Goal: Task Accomplishment & Management: Manage account settings

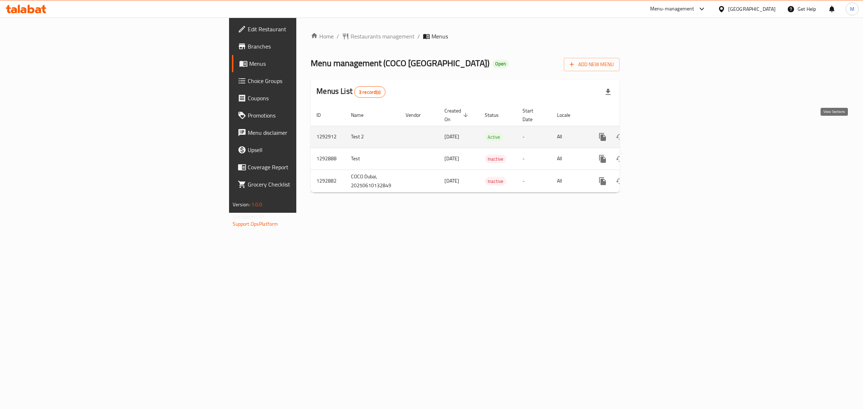
click at [663, 128] on link "enhanced table" at bounding box center [654, 136] width 17 height 17
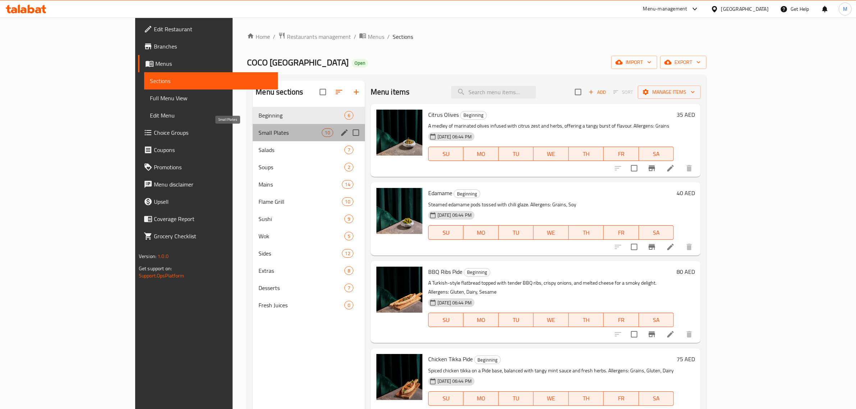
click at [259, 136] on span "Small Plates" at bounding box center [290, 132] width 63 height 9
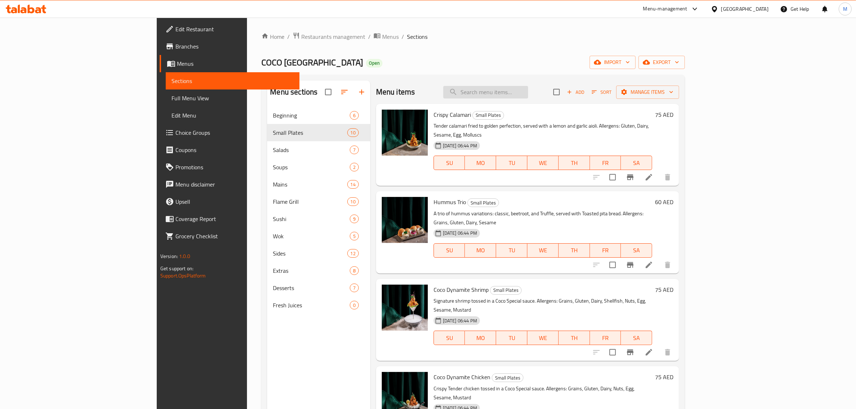
click at [528, 92] on input "search" at bounding box center [486, 92] width 85 height 13
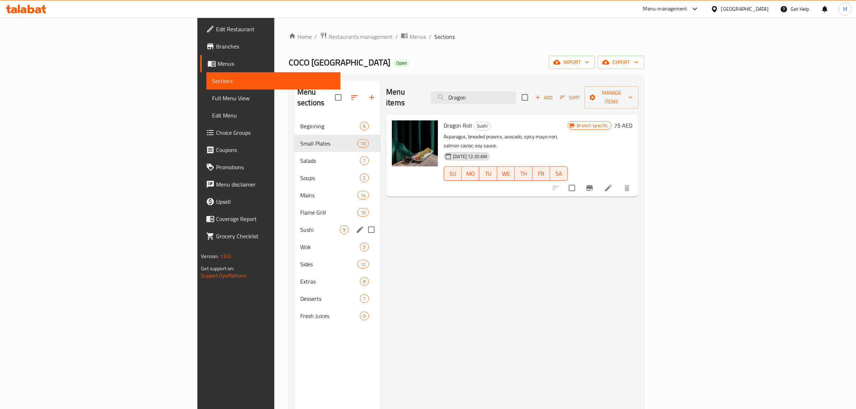
type input "Dragon"
click at [300, 226] on span "Sushi" at bounding box center [320, 230] width 40 height 9
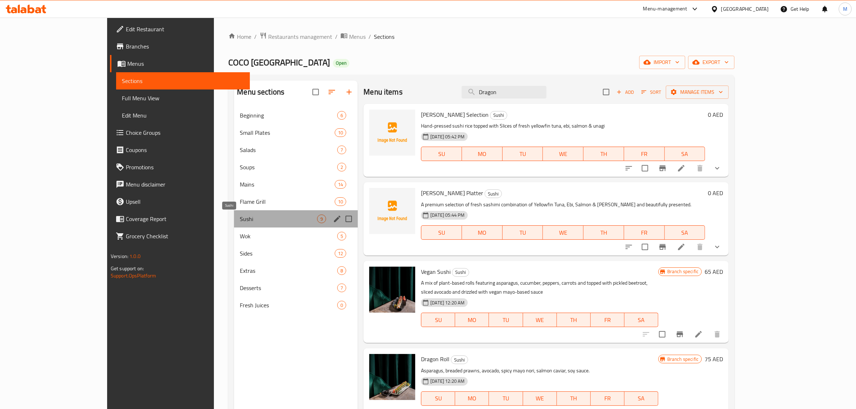
click at [242, 218] on span "Sushi" at bounding box center [278, 219] width 77 height 9
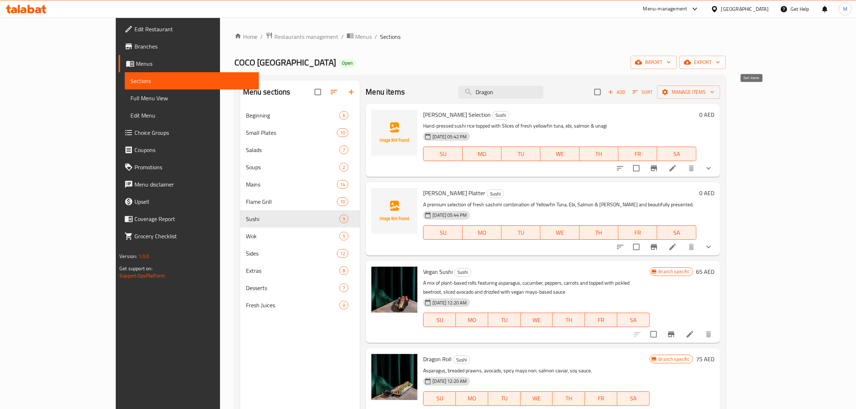
click at [638, 92] on icon "button" at bounding box center [635, 92] width 5 height 3
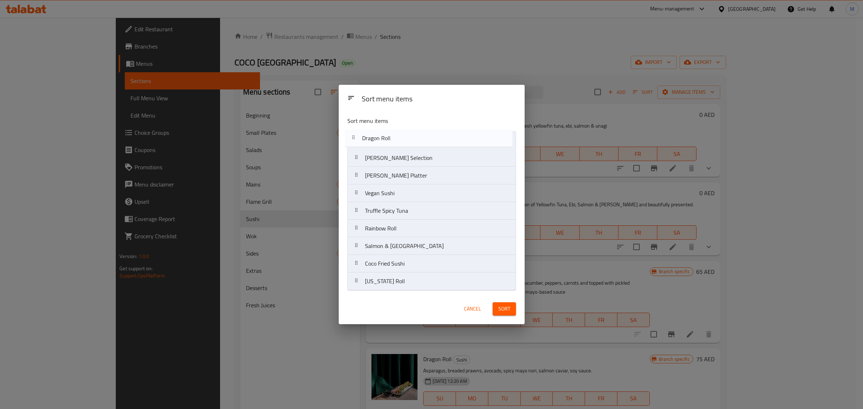
drag, startPoint x: 393, startPoint y: 195, endPoint x: 390, endPoint y: 137, distance: 58.0
click at [390, 137] on nav "Coco Nigiri Selection Coco Sashimi Platter Vegan Sushi Dragon Roll Truffle Spic…" at bounding box center [431, 210] width 169 height 159
drag, startPoint x: 399, startPoint y: 213, endPoint x: 405, endPoint y: 161, distance: 51.8
click at [405, 161] on nav "Dragon Roll Coco Nigiri Selection Coco Sashimi Platter Vegan Sushi Truffle Spic…" at bounding box center [431, 210] width 169 height 159
drag, startPoint x: 414, startPoint y: 249, endPoint x: 413, endPoint y: 179, distance: 69.8
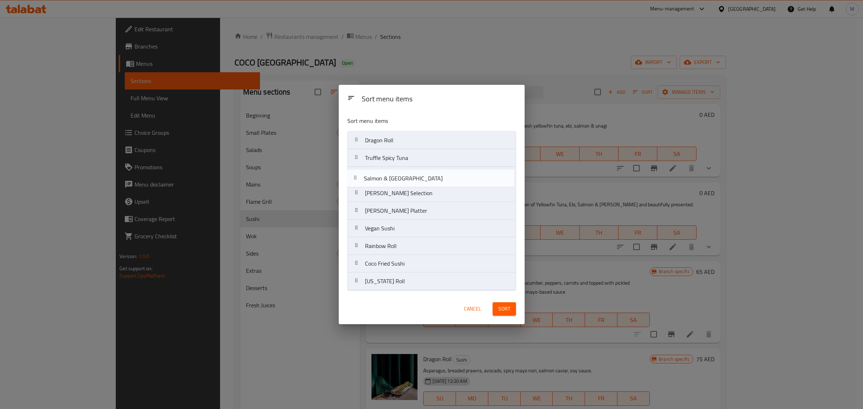
click at [413, 179] on nav "Dragon Roll Truffle Spicy Tuna Coco Nigiri Selection Coco Sashimi Platter Vegan…" at bounding box center [431, 210] width 169 height 159
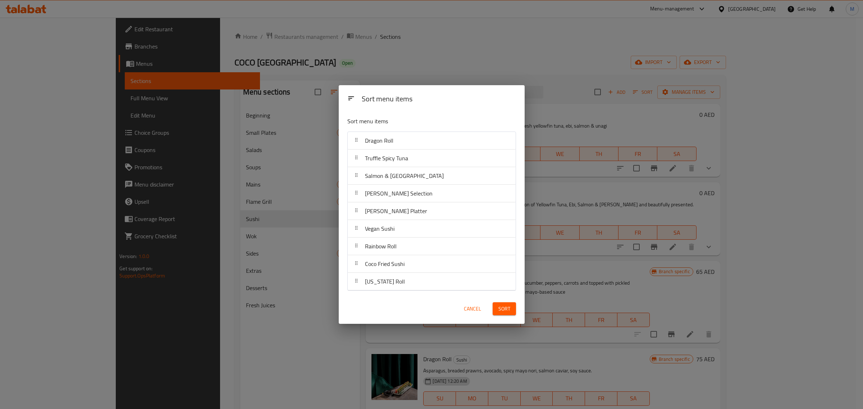
click at [480, 120] on p "Sort menu items" at bounding box center [414, 121] width 134 height 9
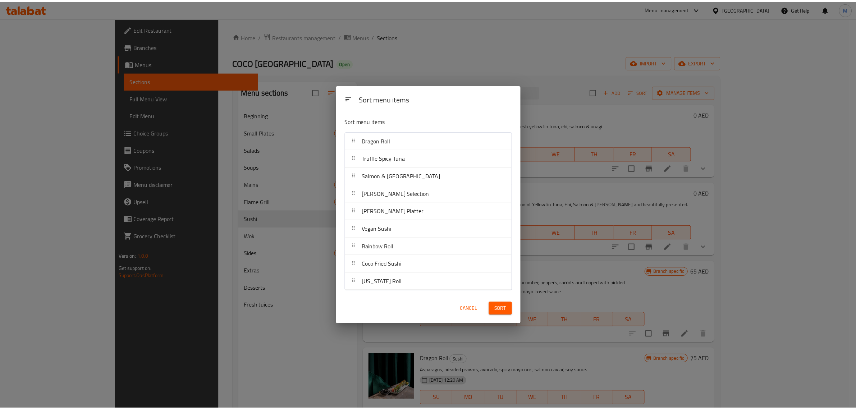
scroll to position [315, 0]
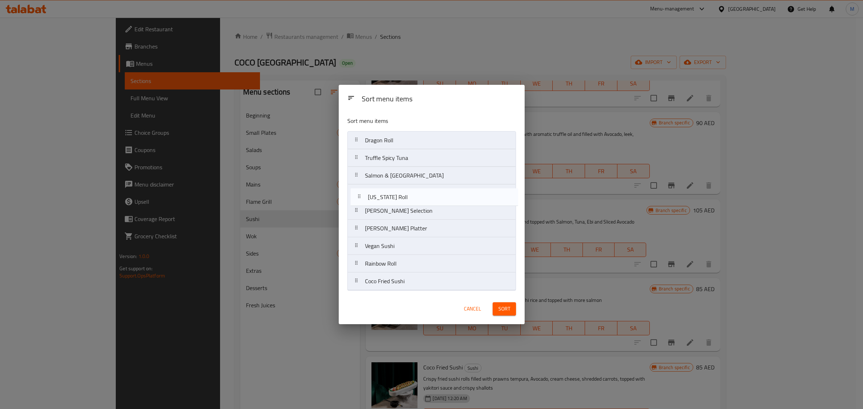
drag, startPoint x: 409, startPoint y: 283, endPoint x: 412, endPoint y: 196, distance: 87.1
click at [412, 196] on nav "Dragon Roll Truffle Spicy Tuna Salmon & Philadelphia Coco Nigiri Selection Coco…" at bounding box center [431, 210] width 169 height 159
drag, startPoint x: 454, startPoint y: 264, endPoint x: 455, endPoint y: 206, distance: 57.6
click at [455, 206] on nav "Dragon Roll Truffle Spicy Tuna Salmon & Philadelphia California Roll Coco Nigir…" at bounding box center [431, 210] width 169 height 159
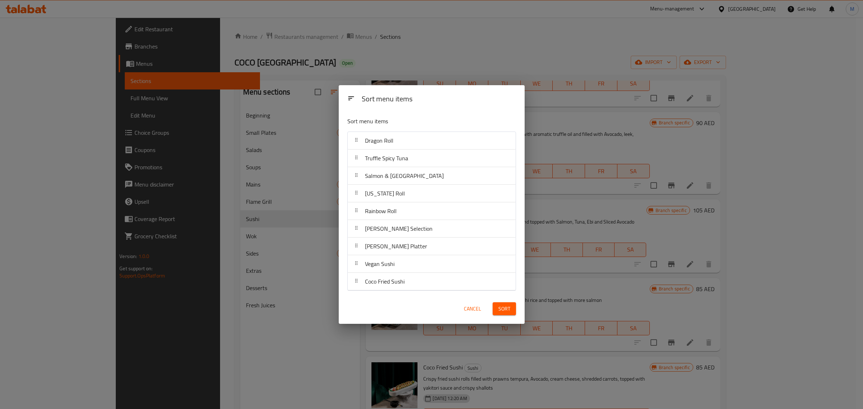
click at [423, 312] on div "Cancel Sort" at bounding box center [431, 309] width 177 height 22
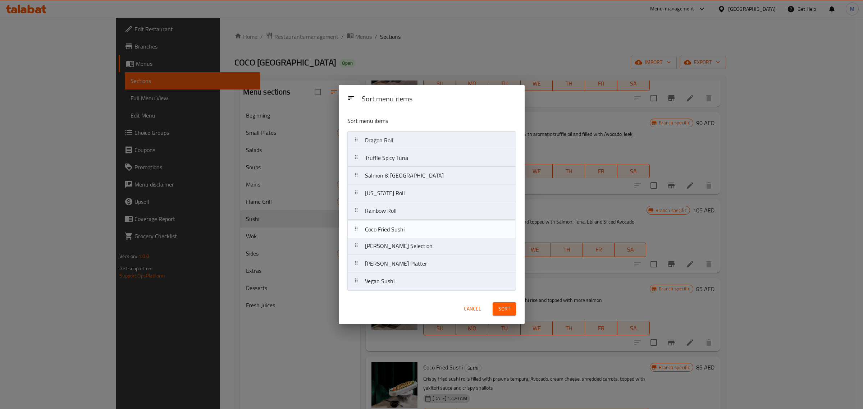
drag, startPoint x: 401, startPoint y: 285, endPoint x: 402, endPoint y: 231, distance: 54.3
click at [402, 231] on nav "Dragon Roll Truffle Spicy Tuna Salmon & Philadelphia California Roll Rainbow Ro…" at bounding box center [431, 210] width 169 height 159
drag, startPoint x: 412, startPoint y: 290, endPoint x: 413, endPoint y: 253, distance: 36.7
click at [413, 253] on nav "Dragon Roll Truffle Spicy Tuna Salmon & Philadelphia California Roll Rainbow Ro…" at bounding box center [431, 210] width 169 height 159
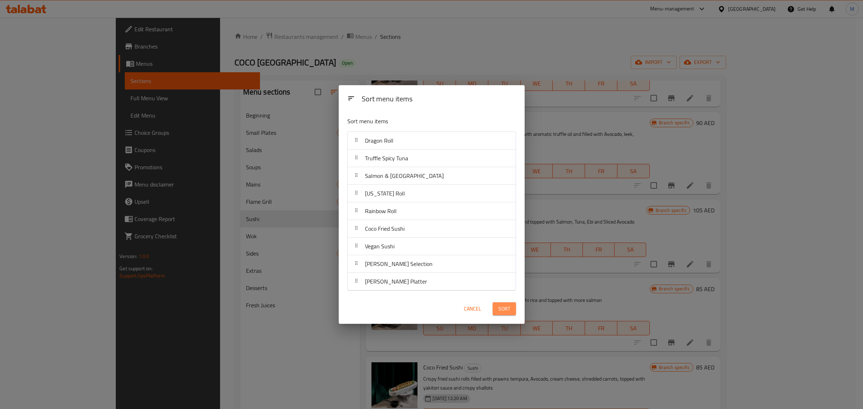
click at [504, 308] on span "Sort" at bounding box center [505, 309] width 12 height 9
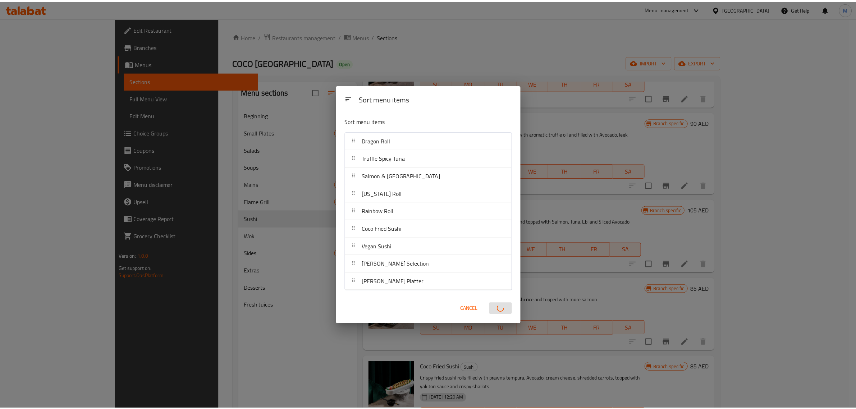
scroll to position [0, 0]
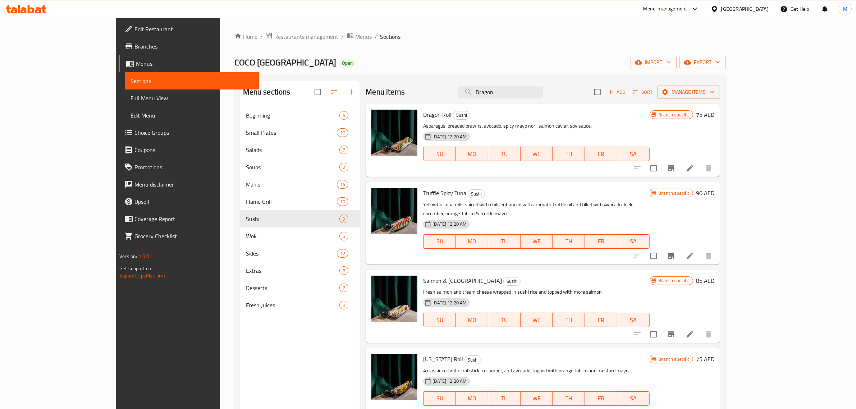
click at [268, 96] on div "Menu sections" at bounding box center [300, 92] width 120 height 23
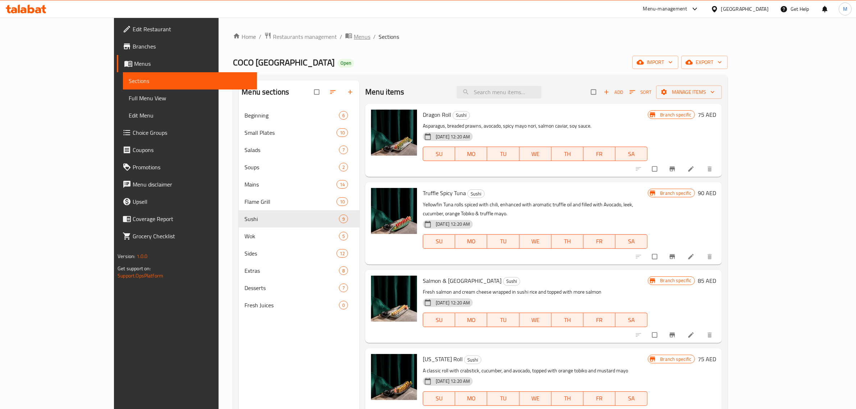
click at [354, 40] on span "Menus" at bounding box center [362, 36] width 17 height 9
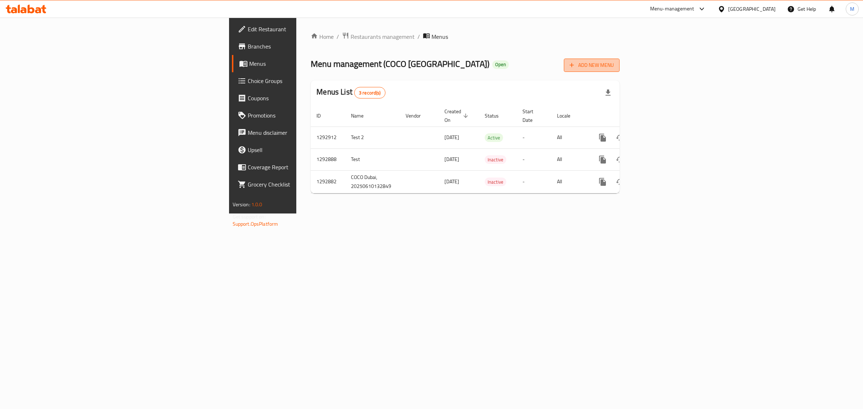
click at [614, 64] on span "Add New Menu" at bounding box center [592, 65] width 44 height 9
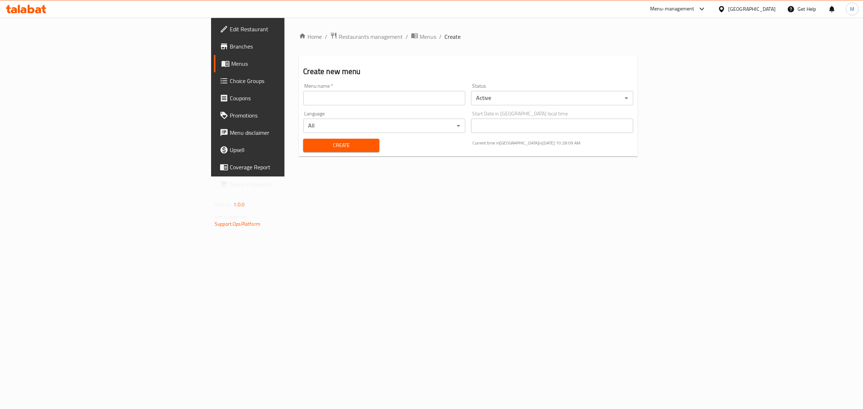
click at [776, 98] on body "​ Menu-management United Arab Emirates Get Help M Edit Restaurant Branches Menu…" at bounding box center [431, 214] width 863 height 392
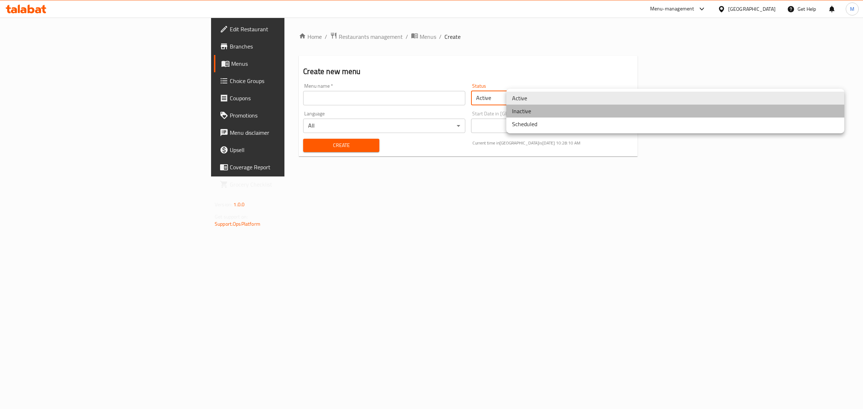
click at [536, 114] on li "Inactive" at bounding box center [675, 111] width 338 height 13
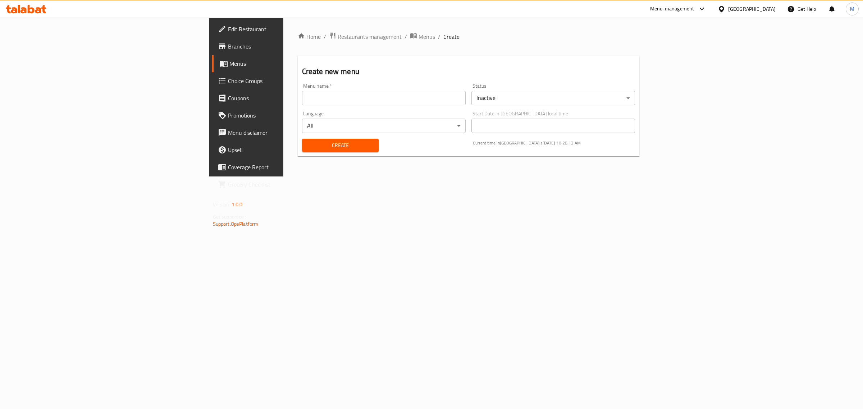
click at [509, 177] on div "Home / Restaurants management / Menus / Create Create new menu Menu name   * Me…" at bounding box center [468, 97] width 371 height 159
click at [305, 101] on input "text" at bounding box center [384, 98] width 164 height 14
paste input "341672321"
type input "COCO Dubai CN. 341672321"
click at [302, 139] on button "Create" at bounding box center [340, 145] width 77 height 13
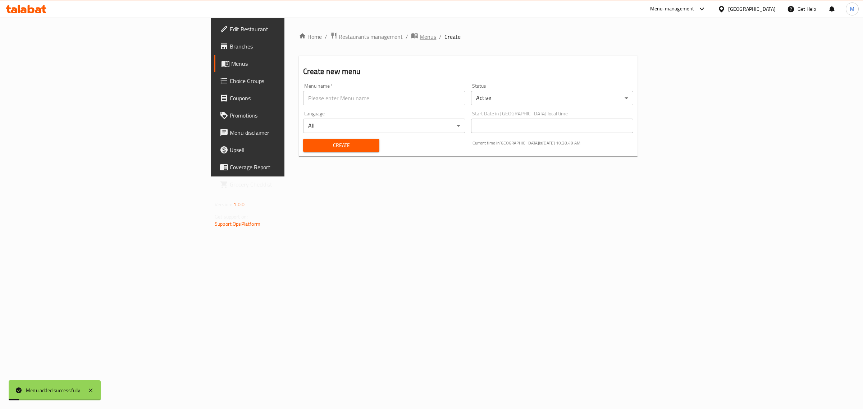
click at [420, 36] on span "Menus" at bounding box center [428, 36] width 17 height 9
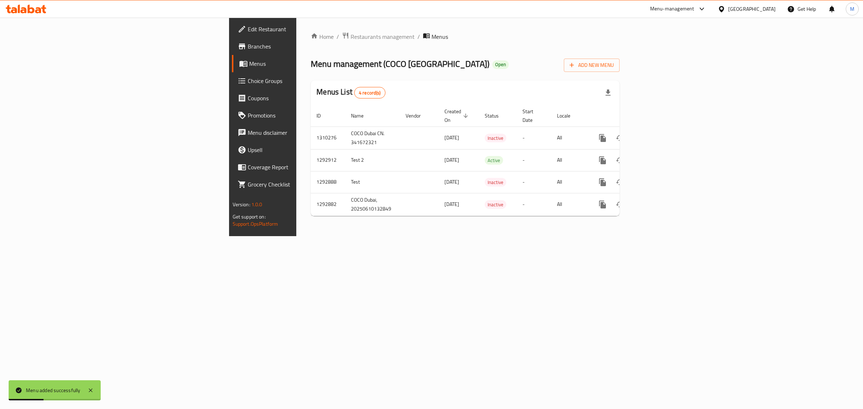
drag, startPoint x: 394, startPoint y: 222, endPoint x: 381, endPoint y: 220, distance: 13.4
drag, startPoint x: 381, startPoint y: 220, endPoint x: 364, endPoint y: 222, distance: 17.0
click at [364, 222] on div "Home / Restaurants management / Menus Menu management ( COCO Dubai ) Open Add N…" at bounding box center [465, 127] width 338 height 219
click at [374, 220] on div "Home / Restaurants management / Menus Menu management ( COCO Dubai ) Open Add N…" at bounding box center [465, 127] width 338 height 219
click at [345, 127] on td "COCO Dubai CN. 341672321" at bounding box center [372, 138] width 55 height 23
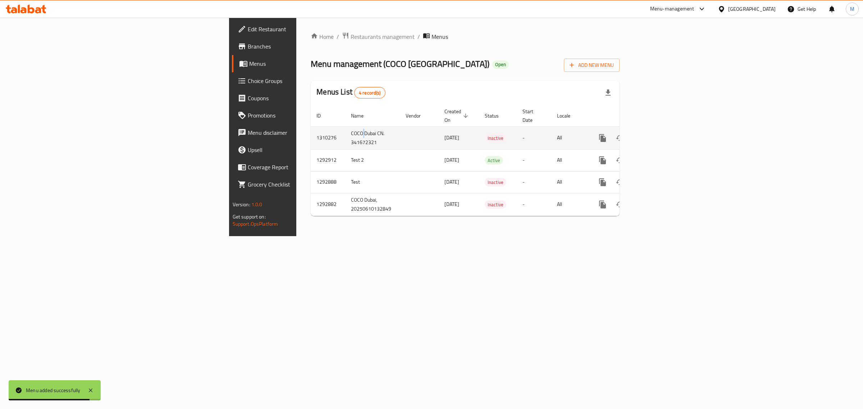
click at [345, 127] on td "COCO Dubai CN. 341672321" at bounding box center [372, 138] width 55 height 23
copy td "COCO Dubai CN. 341672321"
click at [311, 129] on td "1310276" at bounding box center [328, 138] width 35 height 23
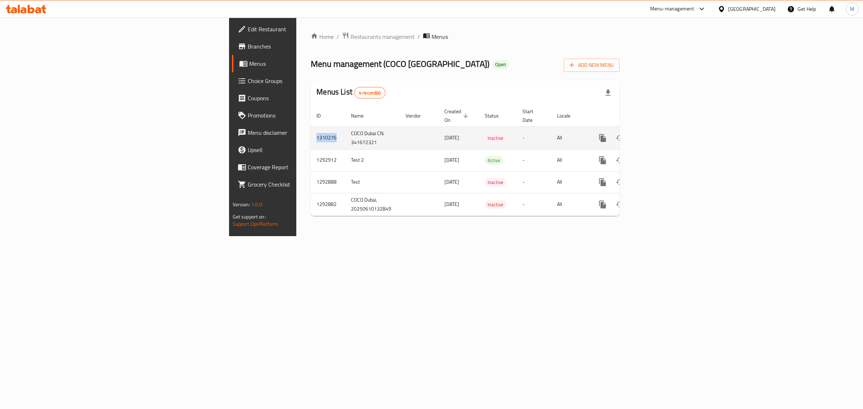
copy td "1310276"
click at [455, 234] on div "Home / Restaurants management / Menus Menu management ( COCO Dubai ) Open Add N…" at bounding box center [465, 127] width 338 height 219
drag, startPoint x: 281, startPoint y: 117, endPoint x: 364, endPoint y: 74, distance: 94.0
click at [364, 74] on div "Home / Restaurants management / Menus Menu management ( COCO Dubai ) Open Add N…" at bounding box center [465, 127] width 309 height 190
click at [612, 129] on button "more" at bounding box center [602, 137] width 17 height 17
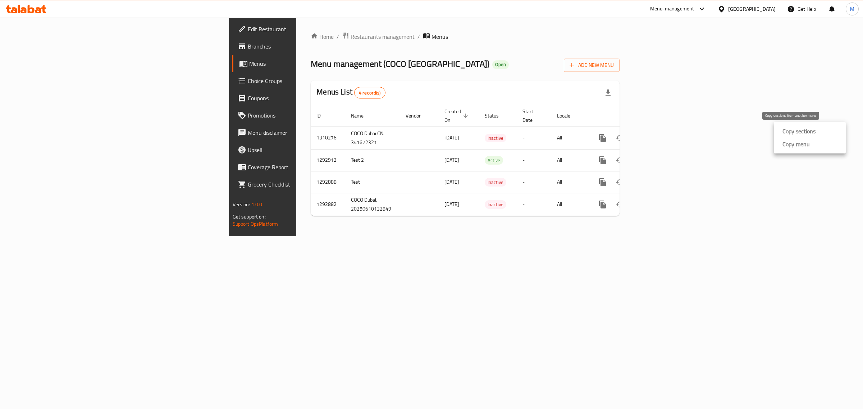
click at [789, 133] on strong "Copy sections" at bounding box center [799, 131] width 33 height 9
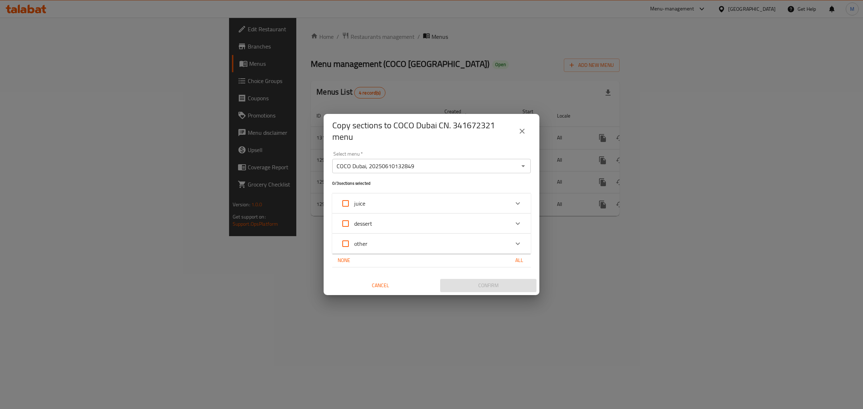
click at [522, 165] on icon "Open" at bounding box center [523, 166] width 9 height 9
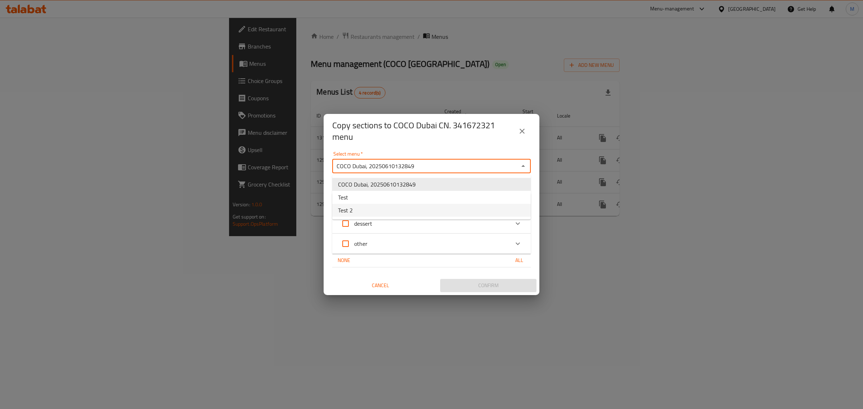
click at [394, 211] on li "Test 2" at bounding box center [431, 210] width 199 height 13
type input "Test 2"
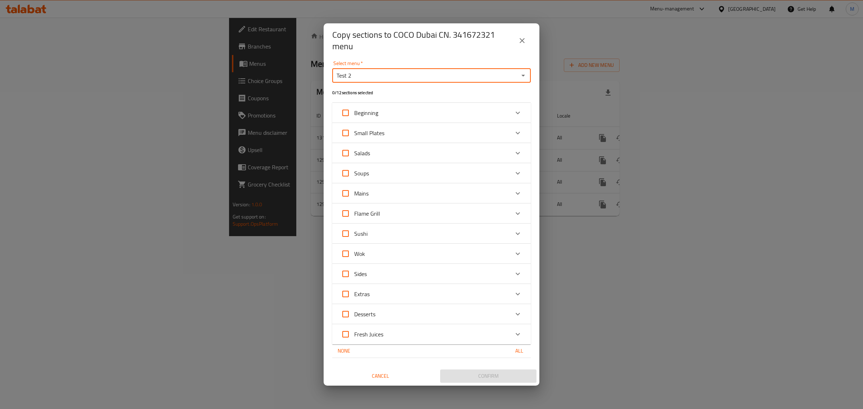
click at [515, 231] on icon "Expand" at bounding box center [518, 233] width 9 height 9
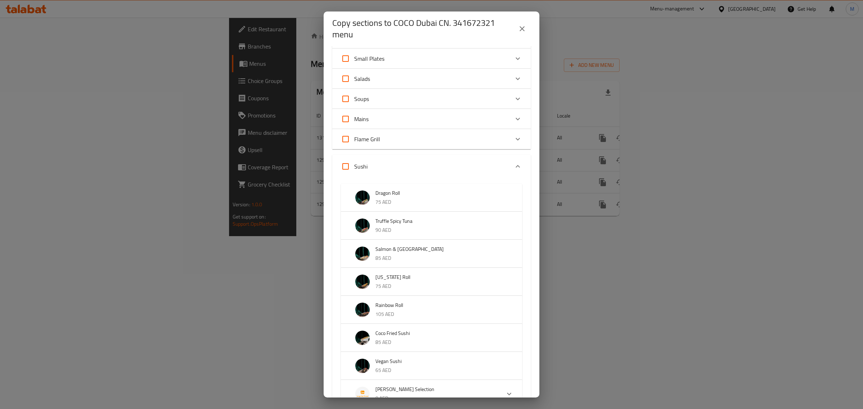
scroll to position [45, 0]
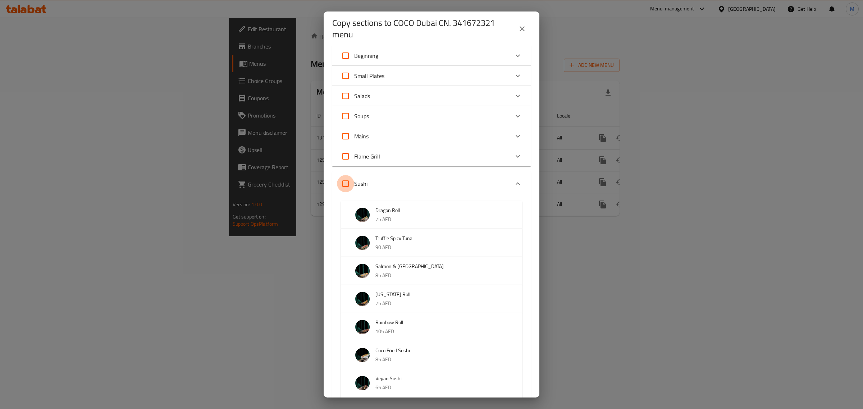
click at [348, 184] on input "Sushi" at bounding box center [345, 183] width 17 height 17
checkbox input "true"
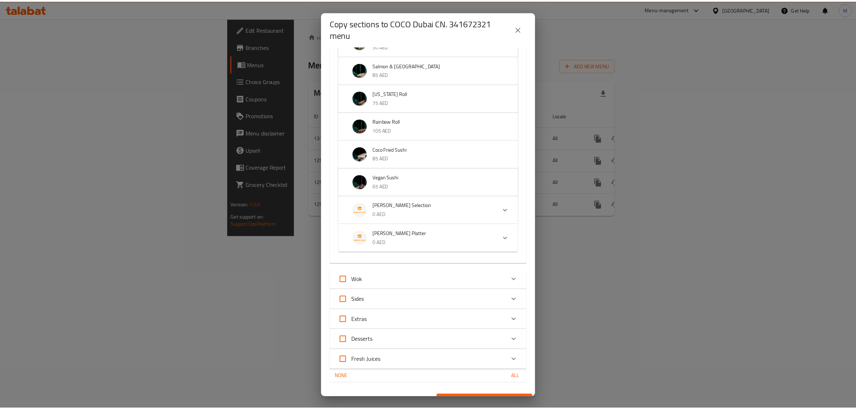
scroll to position [259, 0]
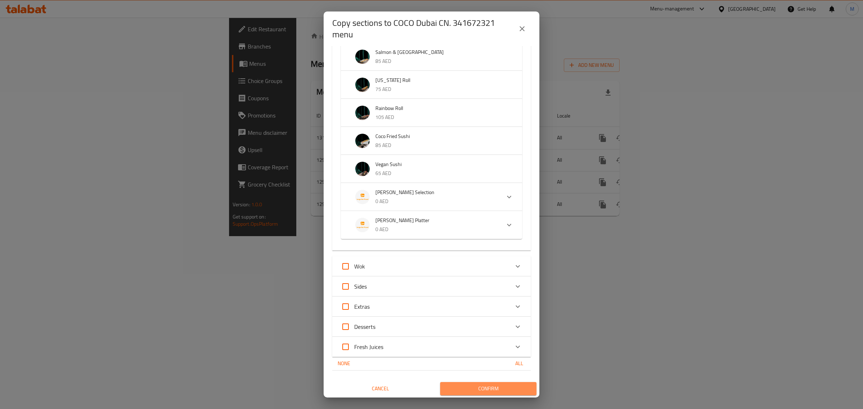
click at [490, 387] on span "Confirm" at bounding box center [488, 389] width 85 height 9
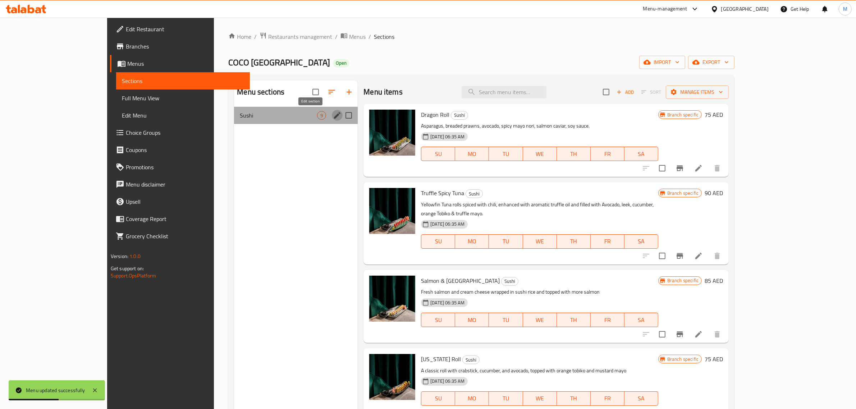
click at [333, 114] on icon "edit" at bounding box center [337, 115] width 9 height 9
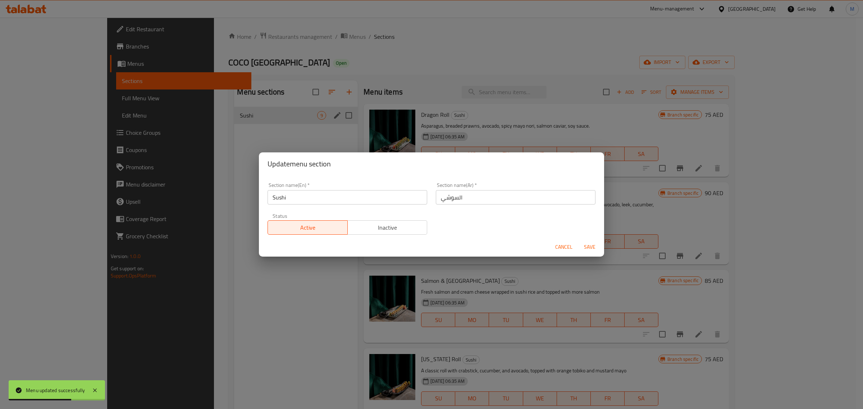
click at [272, 198] on input "Sushi" at bounding box center [348, 197] width 160 height 14
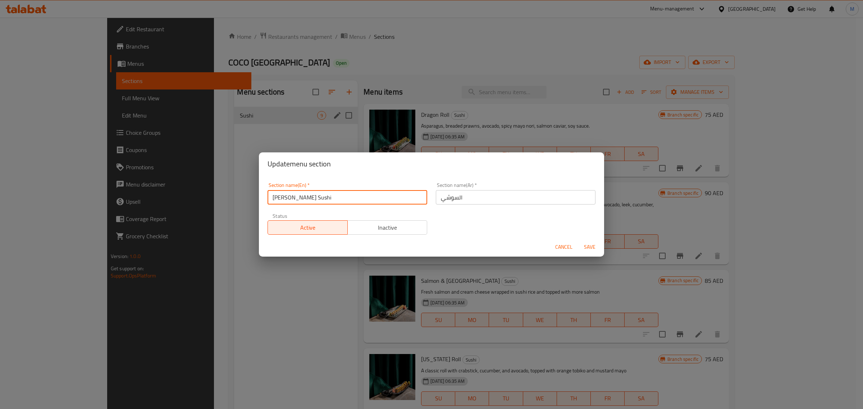
type input "Coco's Sushi"
click at [514, 195] on input "السوشي" at bounding box center [516, 197] width 160 height 14
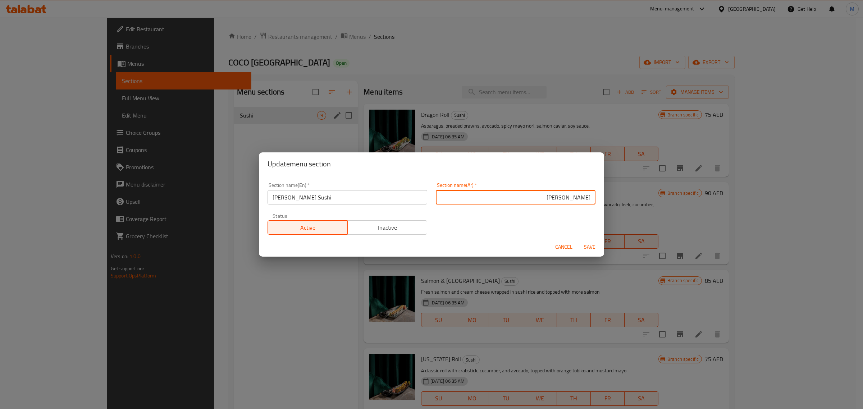
type input "سوشي كوكو"
click at [587, 248] on span "Save" at bounding box center [589, 247] width 17 height 9
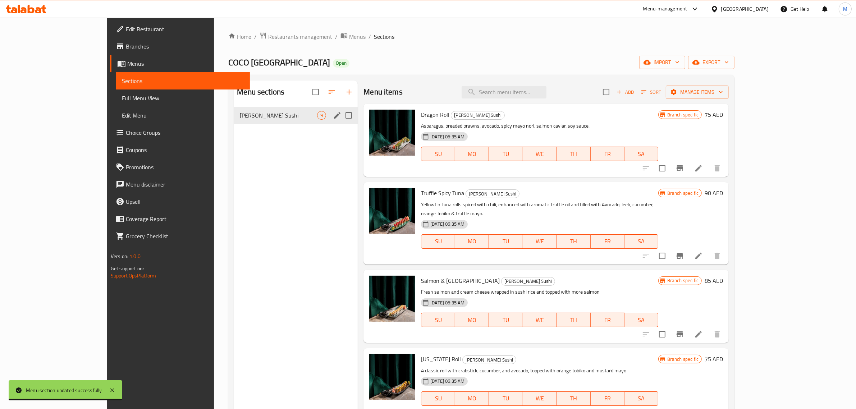
click at [562, 167] on div "08-09-2025 06:35 AM SU MO TU WE TH FR SA" at bounding box center [539, 148] width 243 height 39
drag, startPoint x: 563, startPoint y: 163, endPoint x: 549, endPoint y: 169, distance: 15.0
click at [549, 169] on div "Dragon Roll Coco's Sushi Asparagus, breaded prawns, avocado, spicy mayo nori, s…" at bounding box center [539, 140] width 243 height 67
click at [689, 163] on button "Branch-specific-item" at bounding box center [680, 168] width 17 height 17
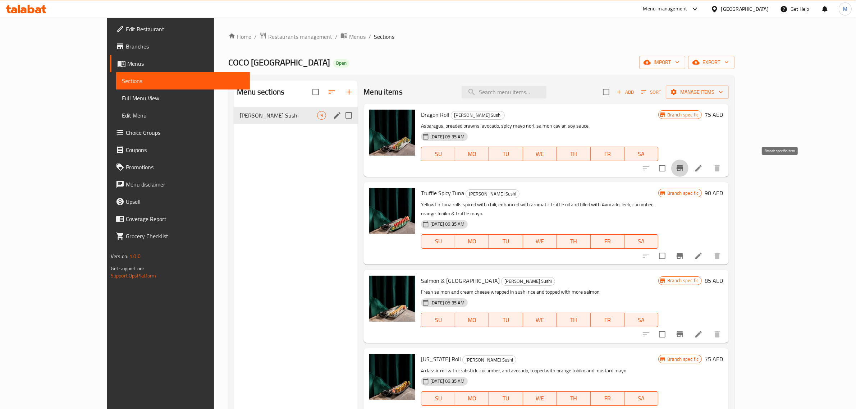
click at [723, 116] on h6 "75 AED" at bounding box center [714, 115] width 18 height 10
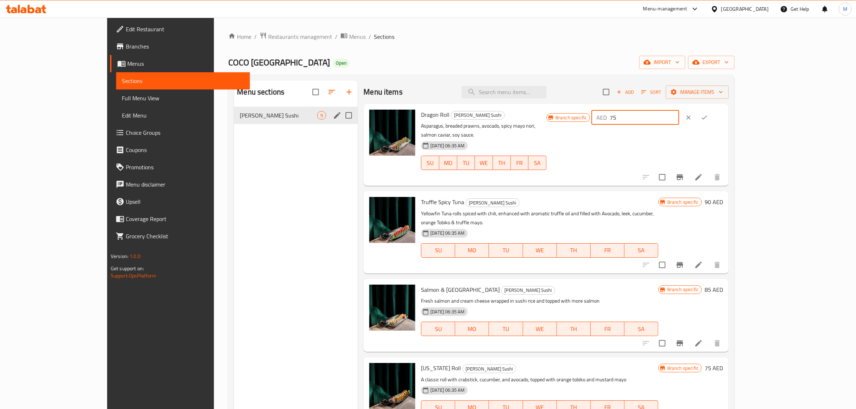
drag, startPoint x: 750, startPoint y: 119, endPoint x: 704, endPoint y: 125, distance: 46.4
click at [704, 125] on div "Branch specific AED 75 ​" at bounding box center [635, 118] width 177 height 16
type input "95"
click at [708, 116] on icon "ok" at bounding box center [704, 118] width 5 height 4
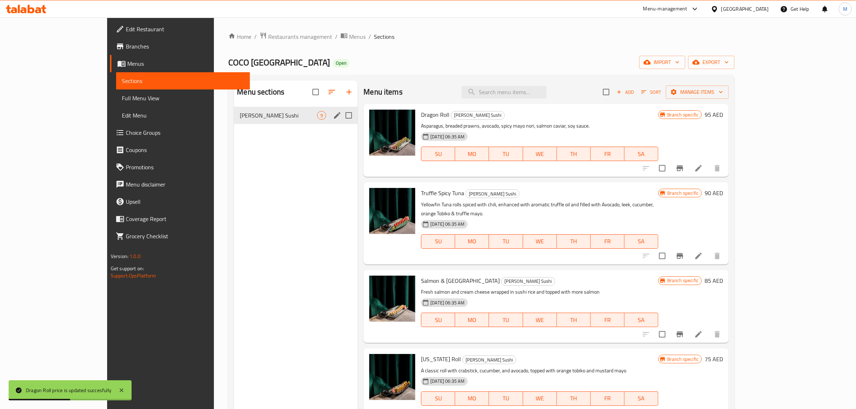
click at [723, 193] on h6 "90 AED" at bounding box center [714, 193] width 18 height 10
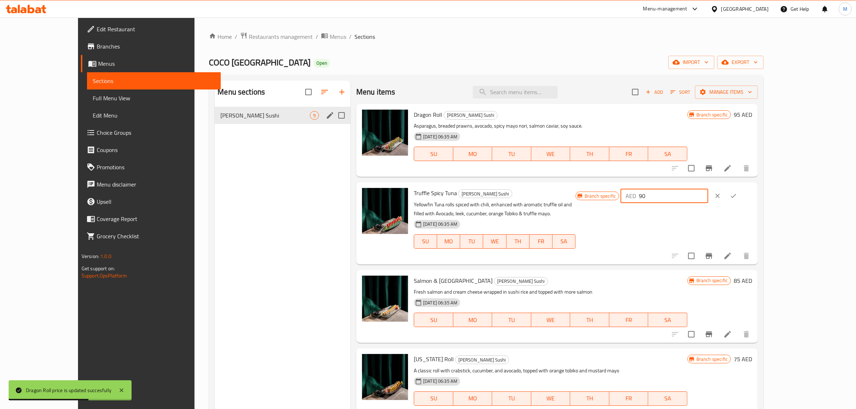
drag, startPoint x: 729, startPoint y: 201, endPoint x: 704, endPoint y: 204, distance: 24.9
click at [704, 204] on div "Branch specific AED 90 ​" at bounding box center [664, 196] width 177 height 16
type input "105"
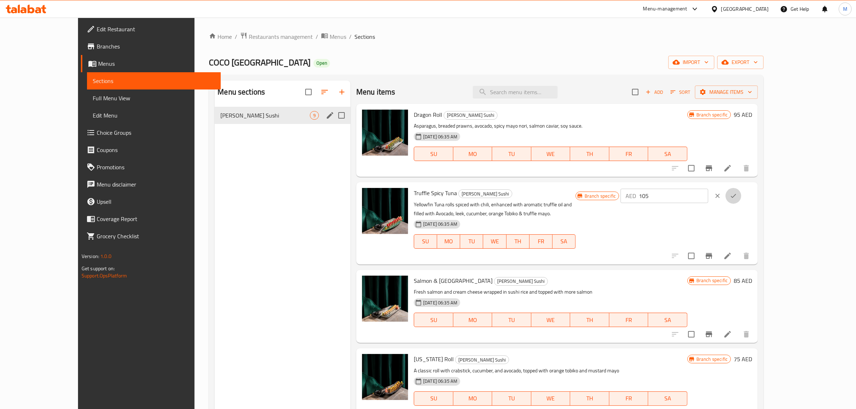
click at [737, 195] on icon "ok" at bounding box center [733, 195] width 7 height 7
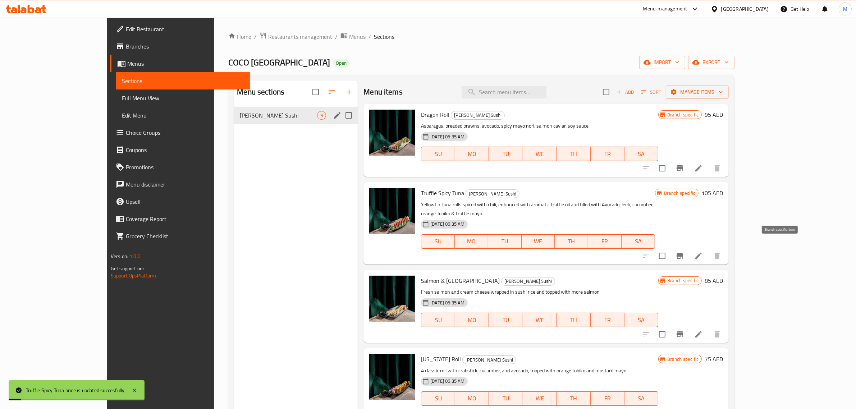
click at [683, 253] on icon "Branch-specific-item" at bounding box center [680, 256] width 6 height 6
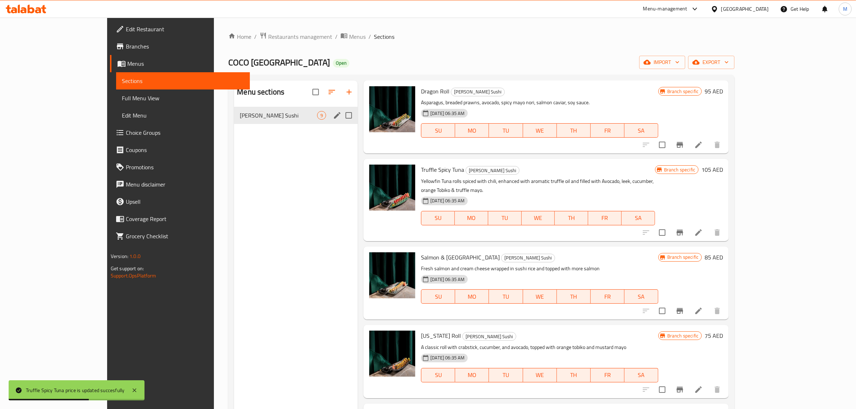
scroll to position [45, 0]
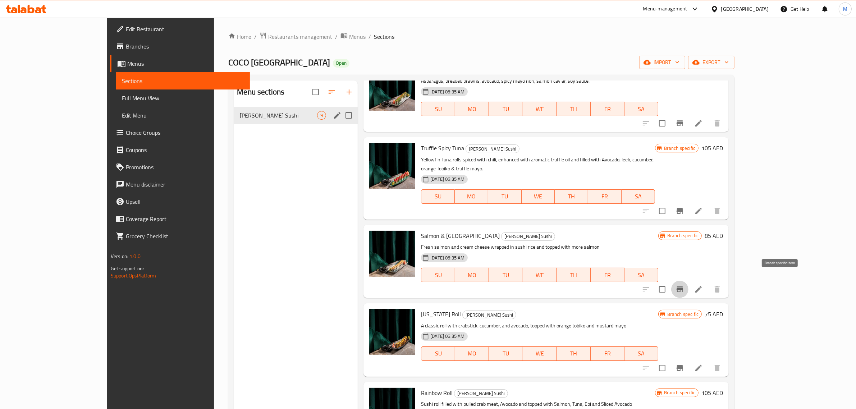
click at [683, 287] on icon "Branch-specific-item" at bounding box center [680, 290] width 6 height 6
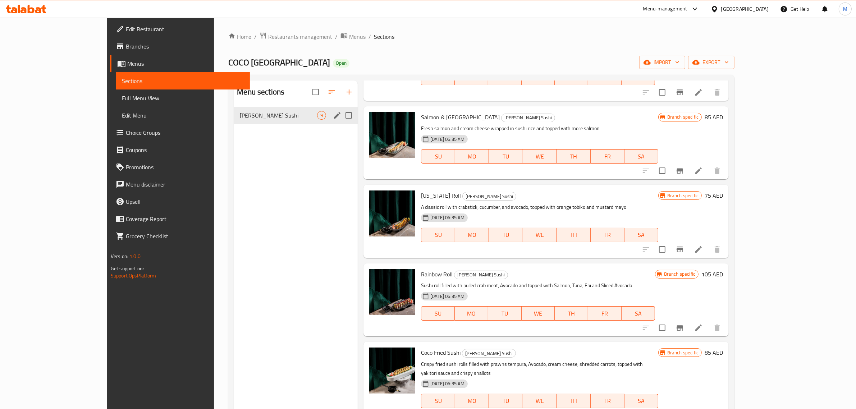
scroll to position [180, 0]
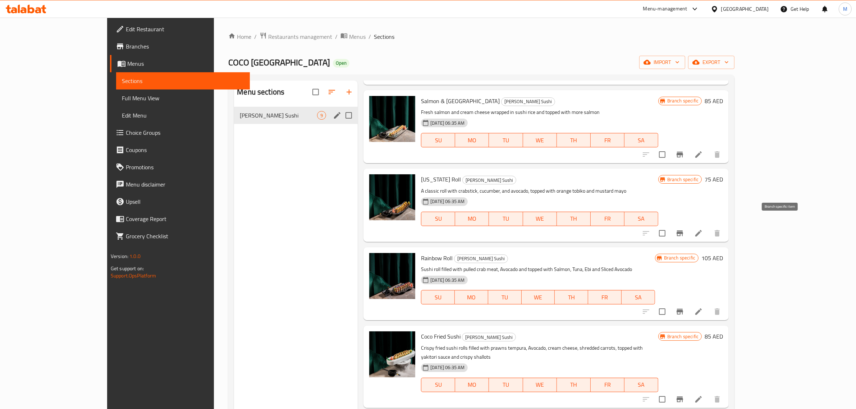
click at [685, 229] on icon "Branch-specific-item" at bounding box center [680, 233] width 9 height 9
click at [723, 174] on h6 "75 AED" at bounding box center [714, 179] width 18 height 10
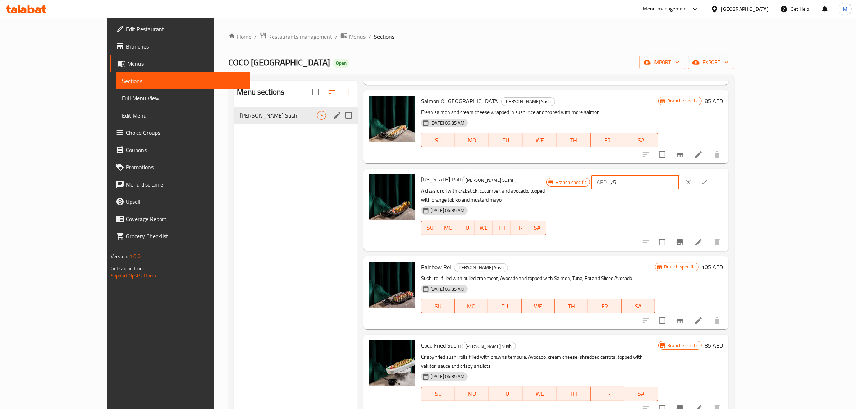
drag, startPoint x: 725, startPoint y: 176, endPoint x: 713, endPoint y: 176, distance: 11.5
click at [679, 176] on div "AED 75 ​" at bounding box center [636, 182] width 88 height 14
type input "95"
click at [708, 179] on icon "ok" at bounding box center [704, 182] width 7 height 7
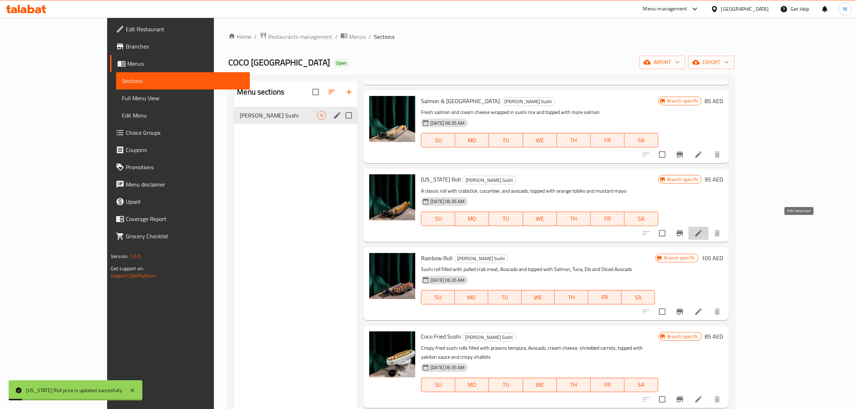
click at [703, 229] on icon at bounding box center [699, 233] width 9 height 9
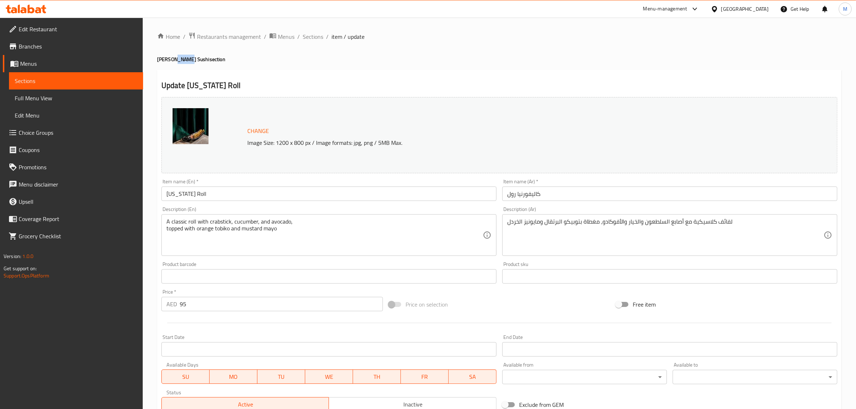
drag, startPoint x: 172, startPoint y: 60, endPoint x: 184, endPoint y: 62, distance: 12.4
click at [184, 62] on h4 "Coco's Sushi section" at bounding box center [499, 59] width 685 height 7
copy h4 "Sushi"
click at [190, 195] on input "[US_STATE] Roll" at bounding box center [329, 194] width 335 height 14
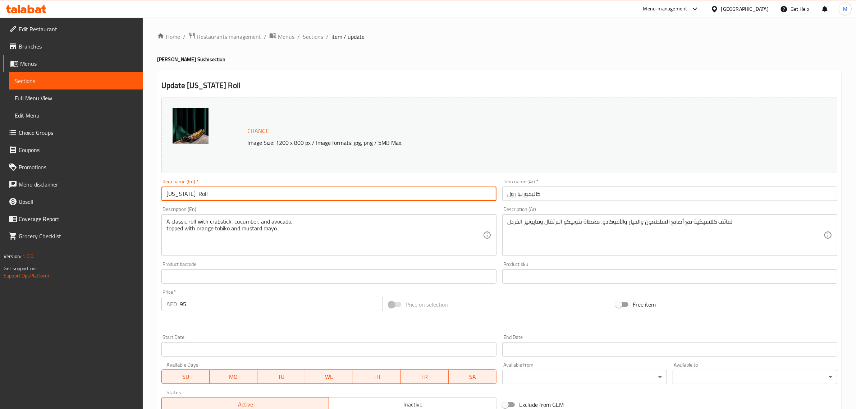
paste input "Sushi"
type input "California Sushi Roll"
click at [561, 198] on input "كاليفورنيا رول" at bounding box center [670, 194] width 335 height 14
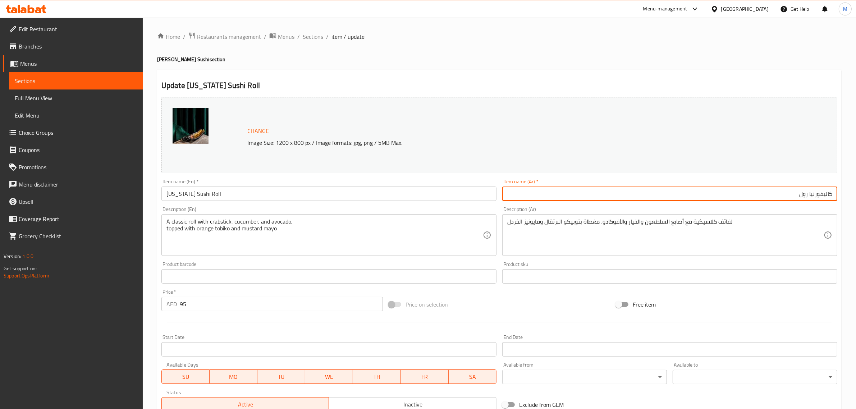
click at [808, 198] on input "كاليفورنيا رول" at bounding box center [670, 194] width 335 height 14
type input "كاليفورنيا سوشي رول"
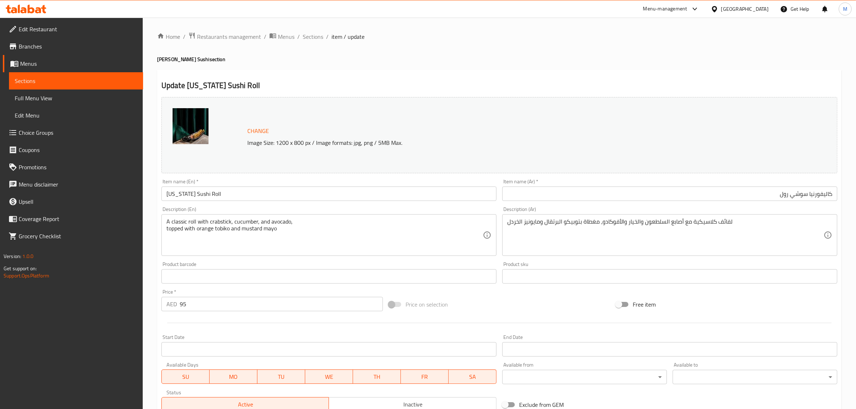
click at [501, 307] on div "Price on selection" at bounding box center [499, 304] width 227 height 19
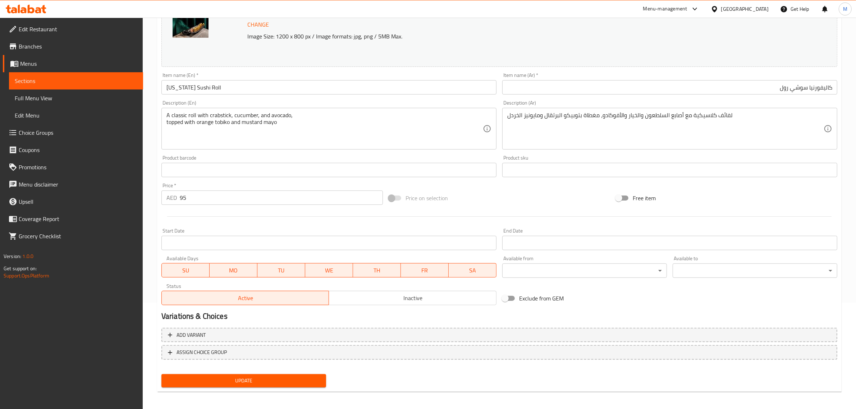
scroll to position [108, 0]
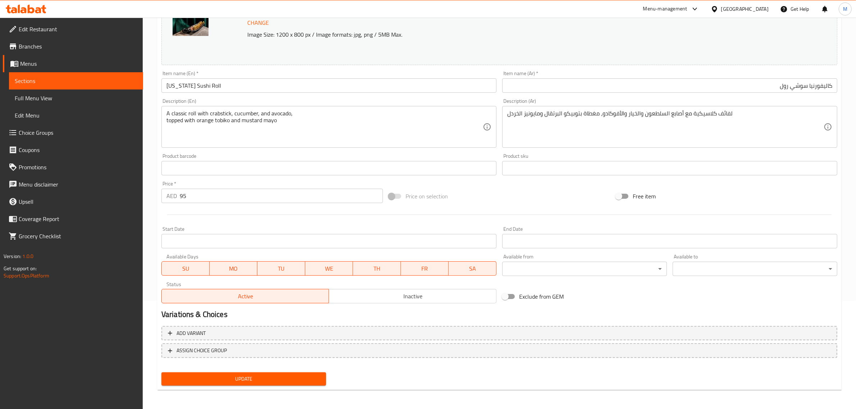
click at [293, 377] on span "Update" at bounding box center [243, 379] width 153 height 9
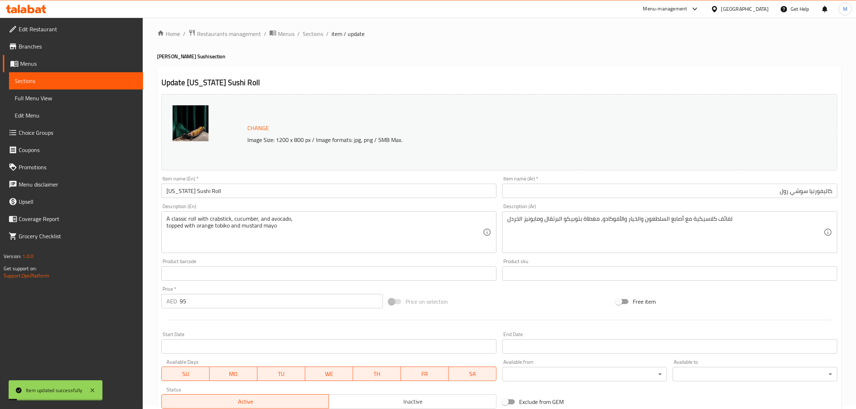
scroll to position [0, 0]
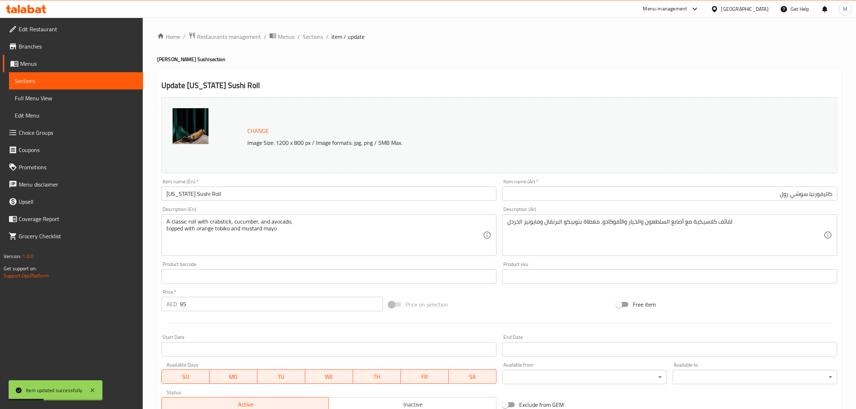
click at [319, 77] on div "Update California Sushi Roll Change Image Size: 1200 x 800 px / Image formats: …" at bounding box center [499, 284] width 685 height 429
click at [318, 40] on span "Sections" at bounding box center [313, 36] width 21 height 9
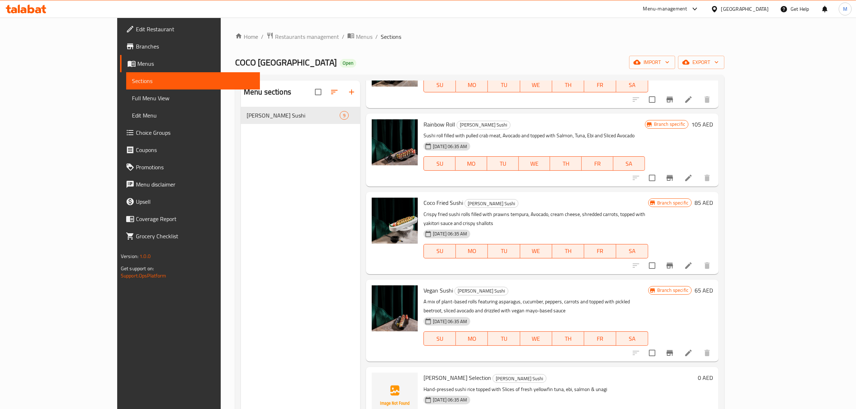
scroll to position [315, 0]
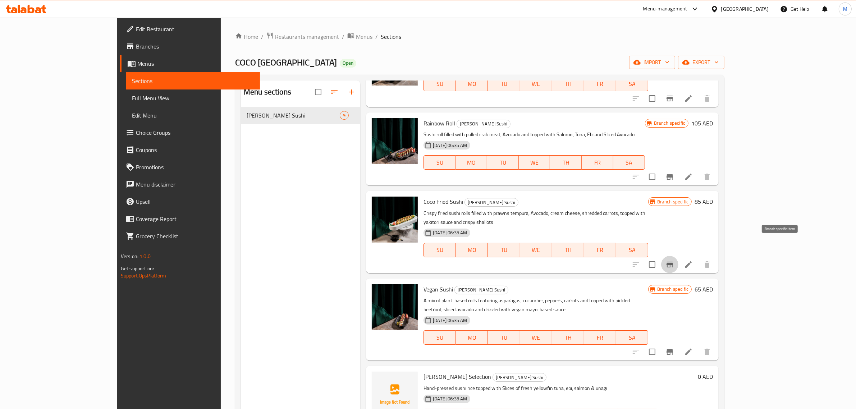
click at [673, 262] on icon "Branch-specific-item" at bounding box center [670, 265] width 6 height 6
click at [713, 197] on h6 "85 AED" at bounding box center [704, 202] width 18 height 10
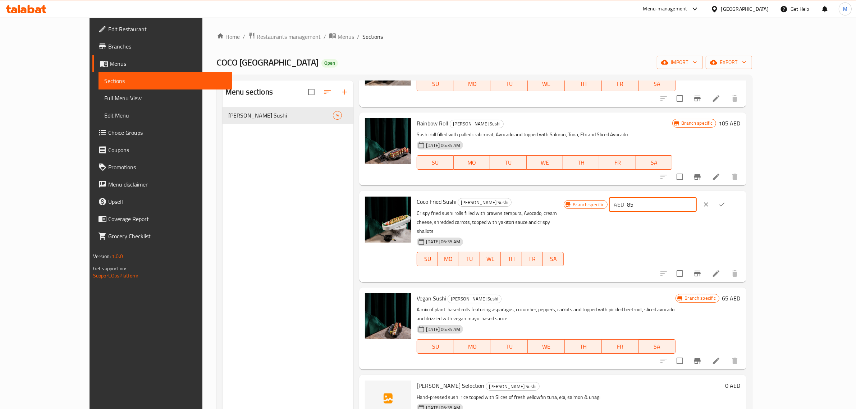
drag, startPoint x: 735, startPoint y: 198, endPoint x: 715, endPoint y: 200, distance: 19.5
click at [697, 200] on div "AED 85 ​" at bounding box center [653, 204] width 88 height 14
type input "125"
click at [726, 201] on icon "ok" at bounding box center [722, 204] width 7 height 7
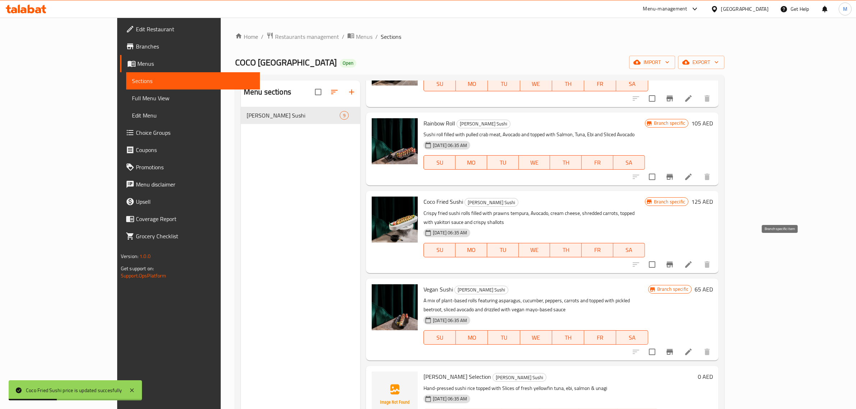
click at [673, 262] on icon "Branch-specific-item" at bounding box center [670, 265] width 6 height 6
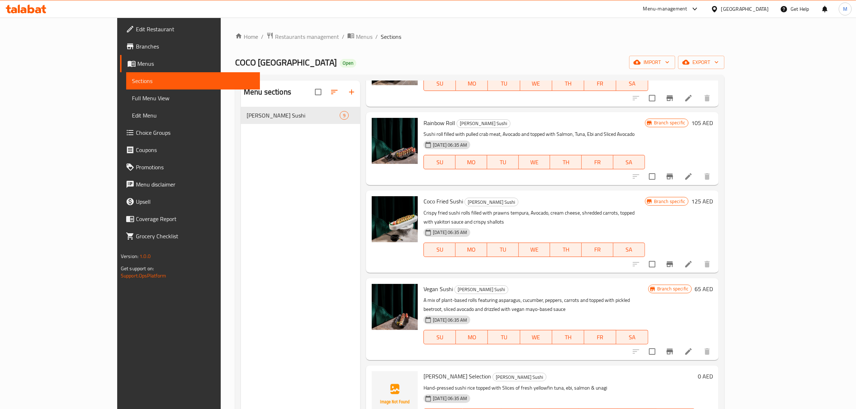
click at [713, 284] on h6 "65 AED" at bounding box center [704, 289] width 18 height 10
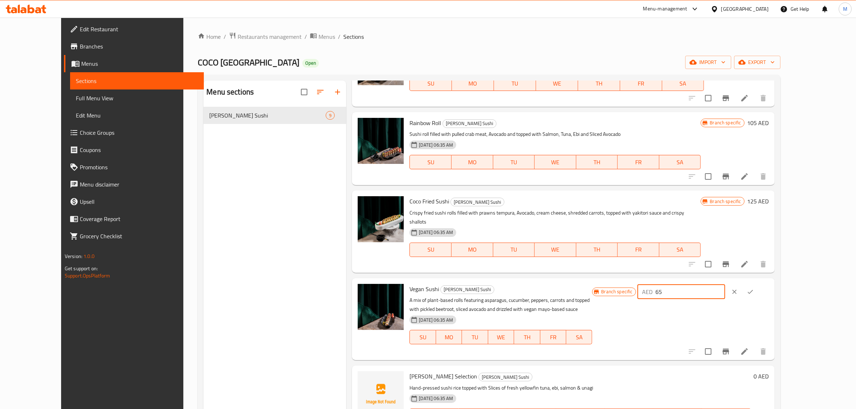
drag, startPoint x: 737, startPoint y: 274, endPoint x: 720, endPoint y: 274, distance: 16.9
click at [720, 285] on div "AED 65 ​" at bounding box center [682, 292] width 88 height 14
type input "85"
drag, startPoint x: 811, startPoint y: 274, endPoint x: 792, endPoint y: 301, distance: 33.3
click at [754, 288] on icon "ok" at bounding box center [750, 291] width 7 height 7
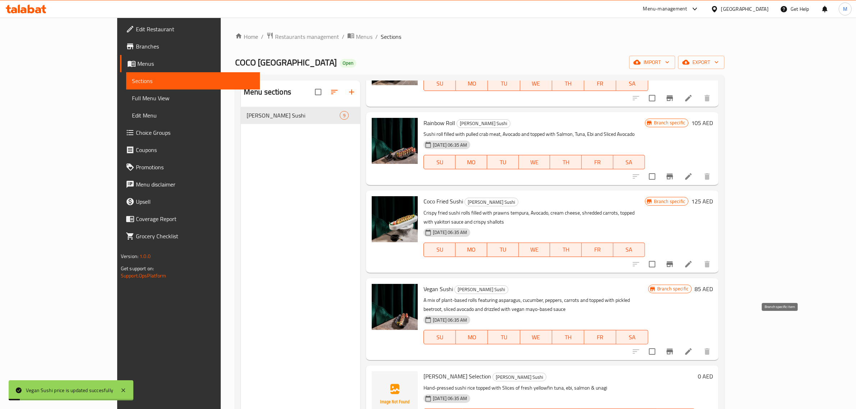
click at [674, 347] on icon "Branch-specific-item" at bounding box center [670, 351] width 9 height 9
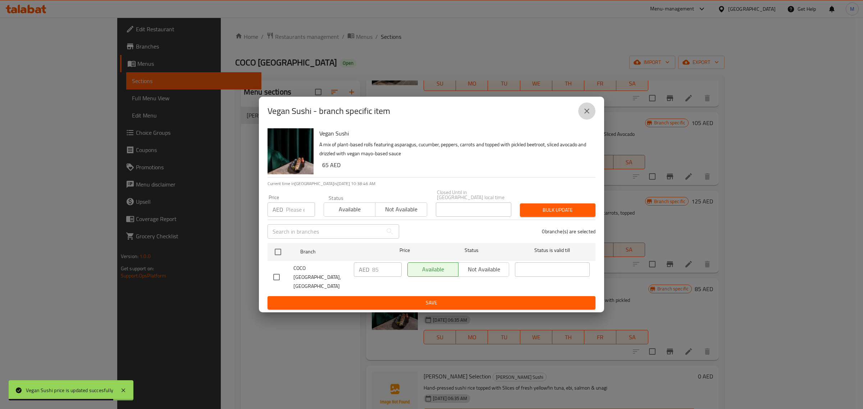
click at [590, 113] on icon "close" at bounding box center [587, 111] width 9 height 9
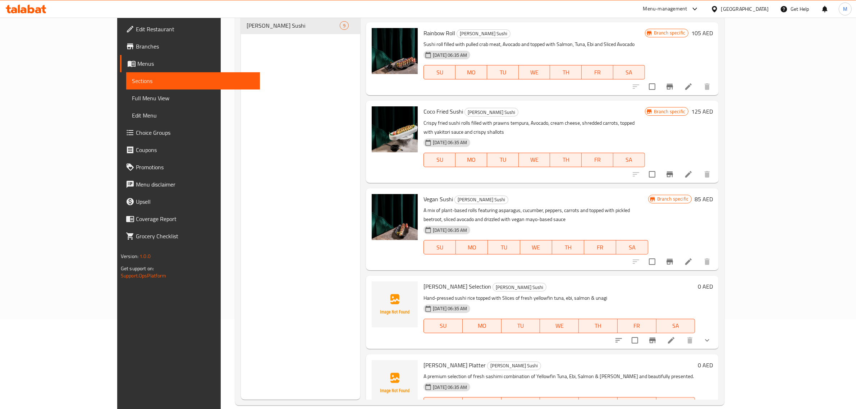
scroll to position [101, 0]
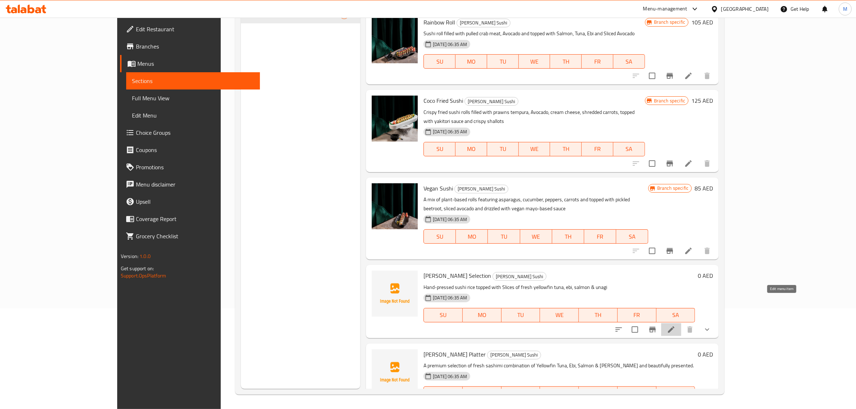
click at [676, 326] on icon at bounding box center [671, 330] width 9 height 9
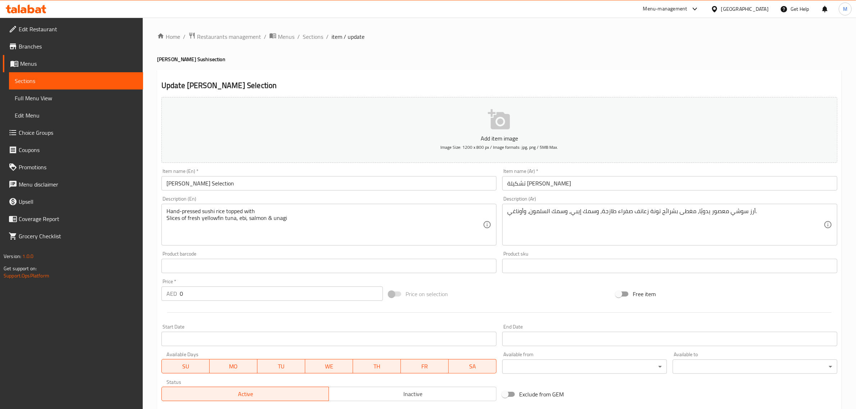
drag, startPoint x: 317, startPoint y: 50, endPoint x: 320, endPoint y: 41, distance: 9.0
click at [317, 50] on div "Home / Restaurants management / Menus / Sections / item / update Coco's Sushi s…" at bounding box center [499, 271] width 685 height 478
click at [320, 41] on span "Sections" at bounding box center [313, 36] width 21 height 9
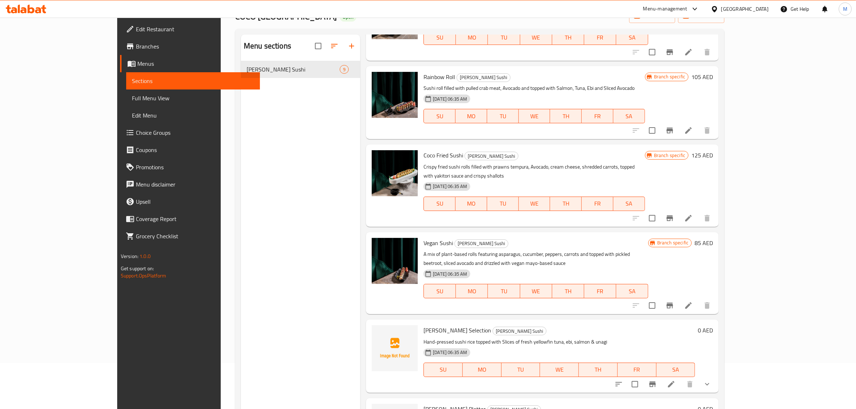
scroll to position [101, 0]
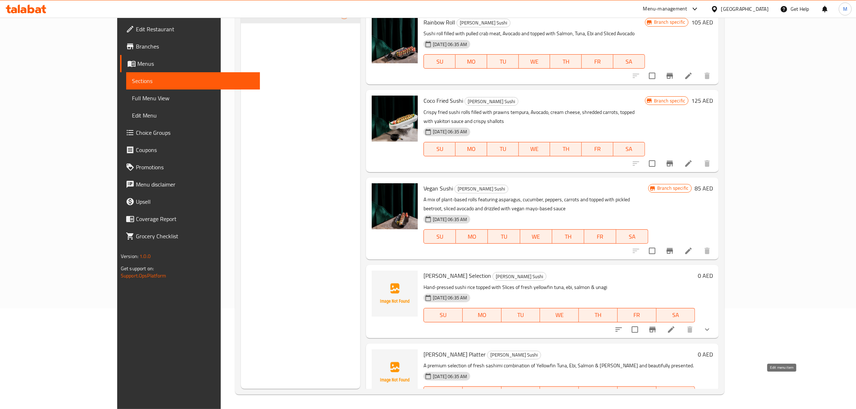
click at [675, 405] on icon at bounding box center [671, 408] width 6 height 6
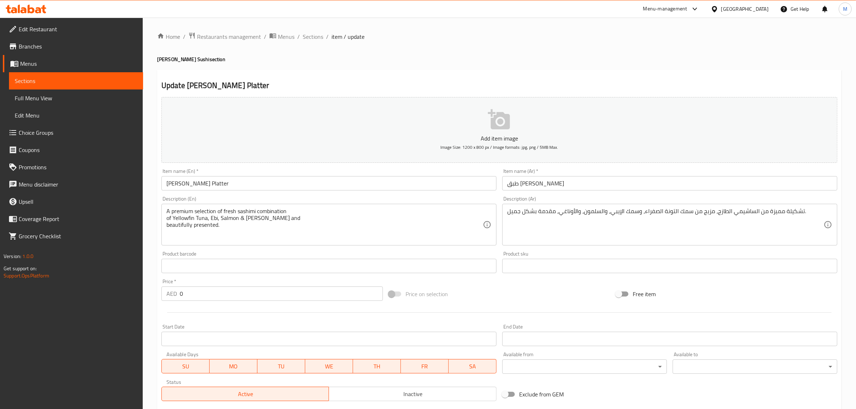
drag, startPoint x: 335, startPoint y: 35, endPoint x: 328, endPoint y: 37, distance: 6.6
click at [332, 36] on span "item / update" at bounding box center [348, 36] width 33 height 9
click at [335, 36] on span "item / update" at bounding box center [348, 36] width 33 height 9
click at [315, 41] on span "Sections" at bounding box center [313, 36] width 21 height 9
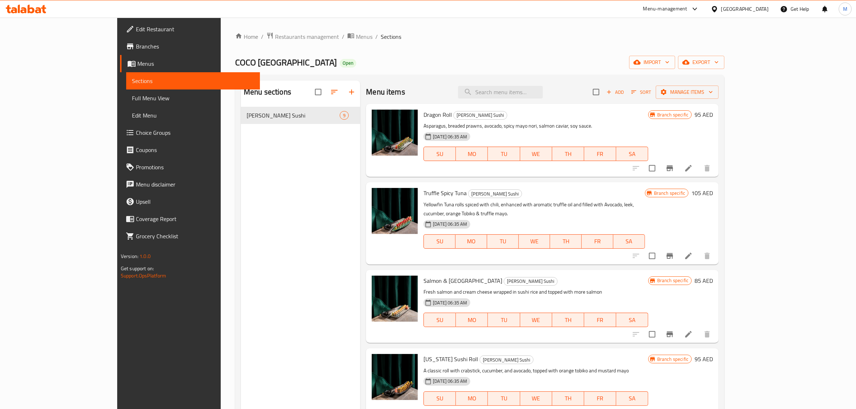
drag, startPoint x: 276, startPoint y: 292, endPoint x: 251, endPoint y: 290, distance: 25.2
click at [251, 290] on div "Menu sections Coco's Sushi 9" at bounding box center [300, 285] width 119 height 409
click at [356, 33] on span "Menus" at bounding box center [364, 36] width 17 height 9
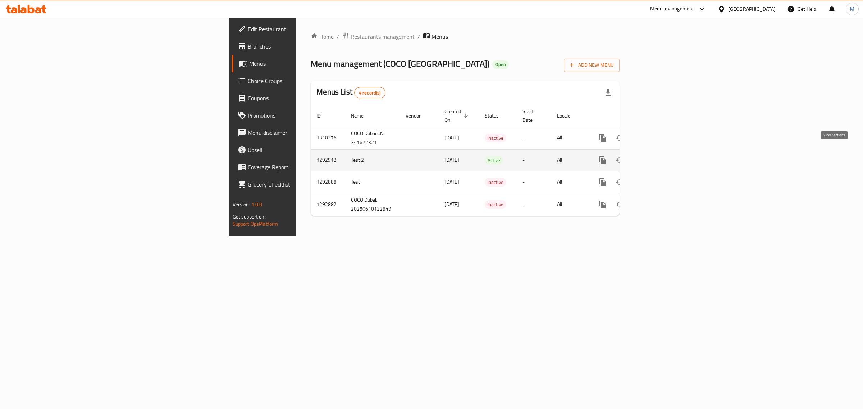
click at [659, 156] on icon "enhanced table" at bounding box center [654, 160] width 9 height 9
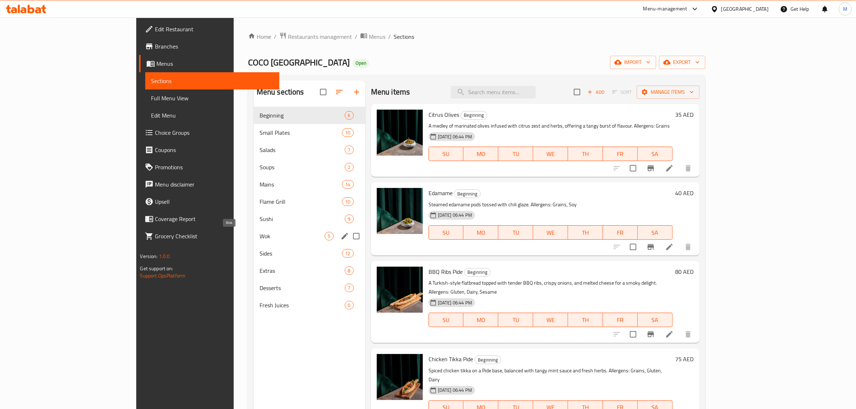
click at [260, 236] on span "Wok" at bounding box center [292, 236] width 65 height 9
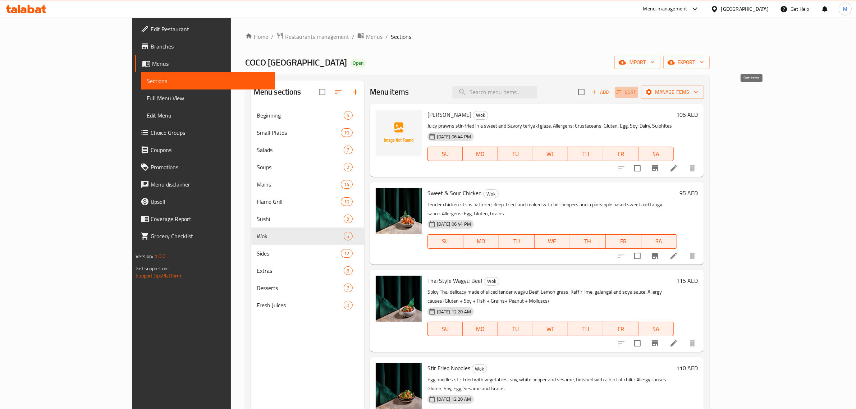
click at [623, 91] on icon "button" at bounding box center [619, 92] width 6 height 6
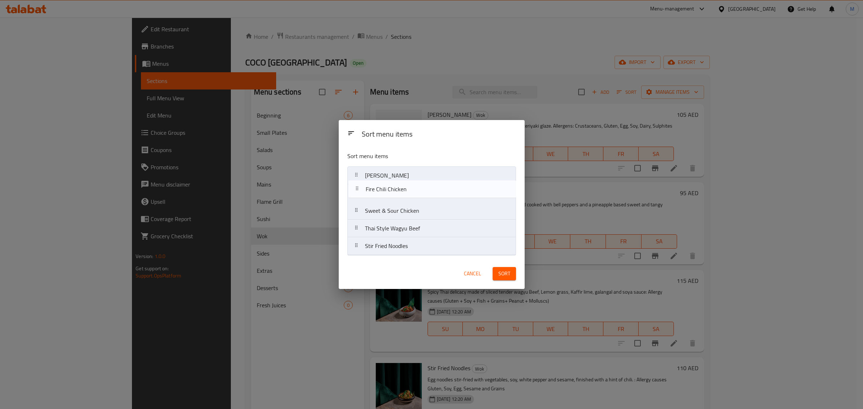
drag, startPoint x: 420, startPoint y: 251, endPoint x: 422, endPoint y: 193, distance: 57.6
click at [422, 192] on nav "Teriyaki Prawns Sweet & Sour Chicken Thai Style Wagyu Beef Stir Fried Noodles F…" at bounding box center [431, 211] width 169 height 89
drag, startPoint x: 418, startPoint y: 231, endPoint x: 421, endPoint y: 213, distance: 18.3
click at [421, 213] on nav "Teriyaki Prawns Fire Chili Chicken Sweet & Sour Chicken Thai Style Wagyu Beef S…" at bounding box center [431, 211] width 169 height 89
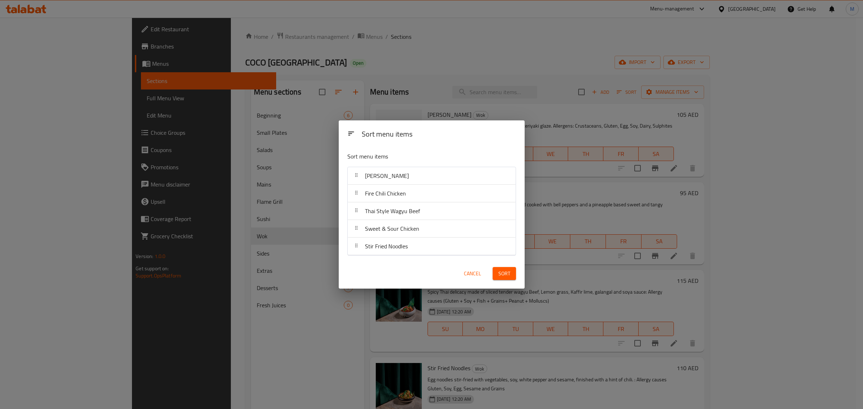
click at [504, 274] on span "Sort" at bounding box center [505, 273] width 12 height 9
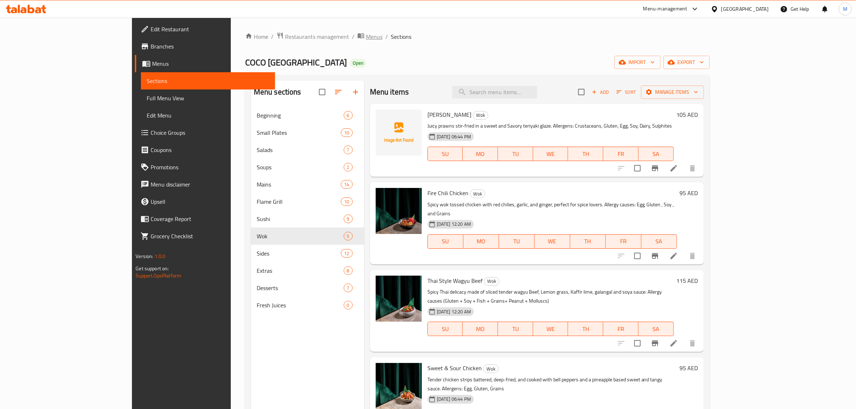
click at [366, 33] on span "Menus" at bounding box center [374, 36] width 17 height 9
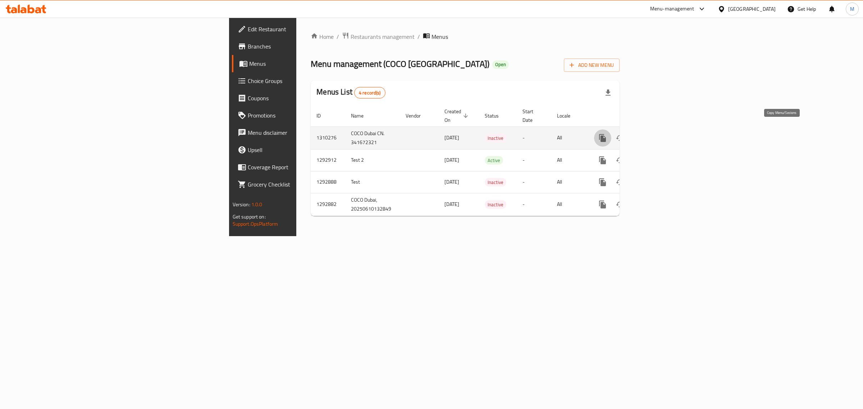
click at [607, 134] on icon "more" at bounding box center [603, 138] width 9 height 9
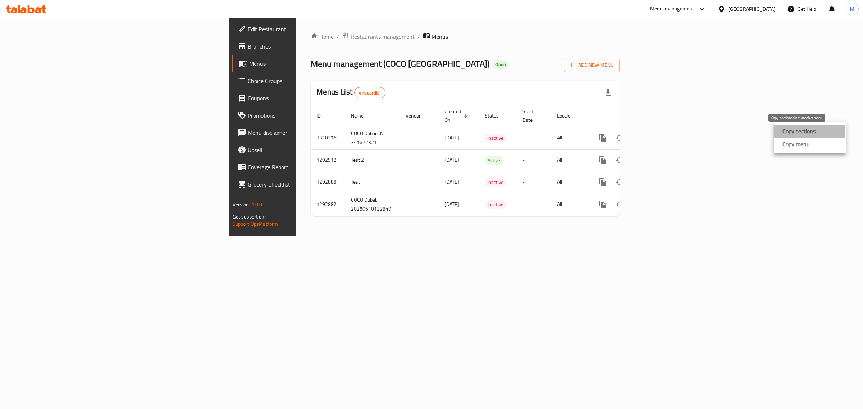
click at [797, 133] on strong "Copy sections" at bounding box center [799, 131] width 33 height 9
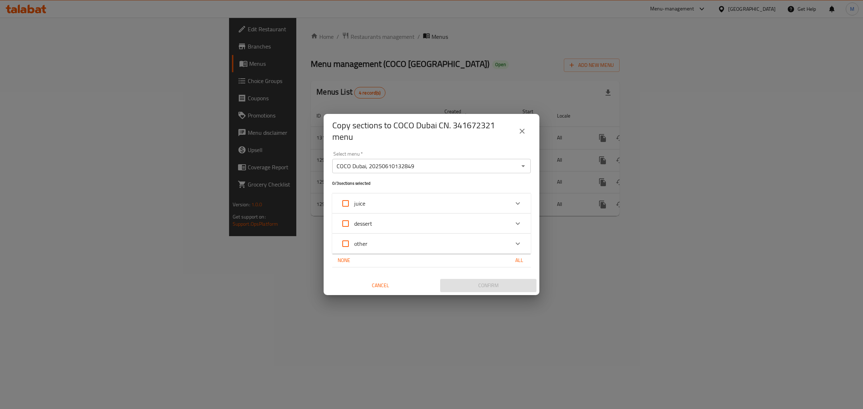
click at [513, 169] on input "COCO Dubai, 20250610132849" at bounding box center [426, 166] width 182 height 10
click at [522, 169] on icon "Open" at bounding box center [523, 166] width 9 height 9
click at [409, 211] on li "Test 2" at bounding box center [431, 210] width 199 height 13
type input "Test 2"
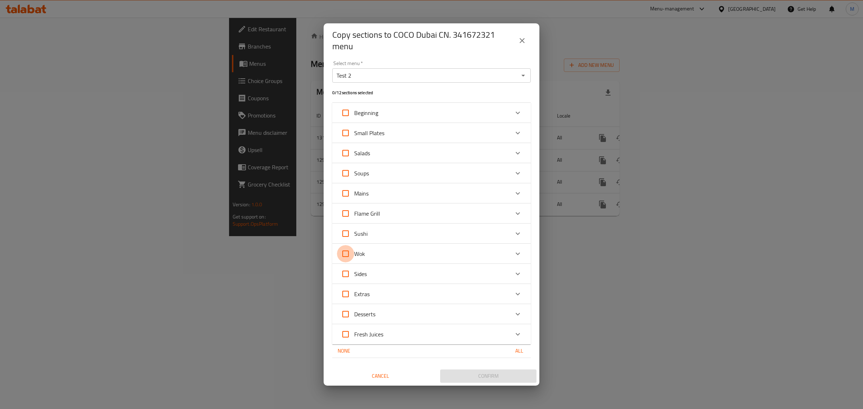
click at [347, 254] on input "Wok" at bounding box center [345, 253] width 17 height 17
checkbox input "true"
click at [490, 372] on span "Confirm" at bounding box center [488, 376] width 85 height 9
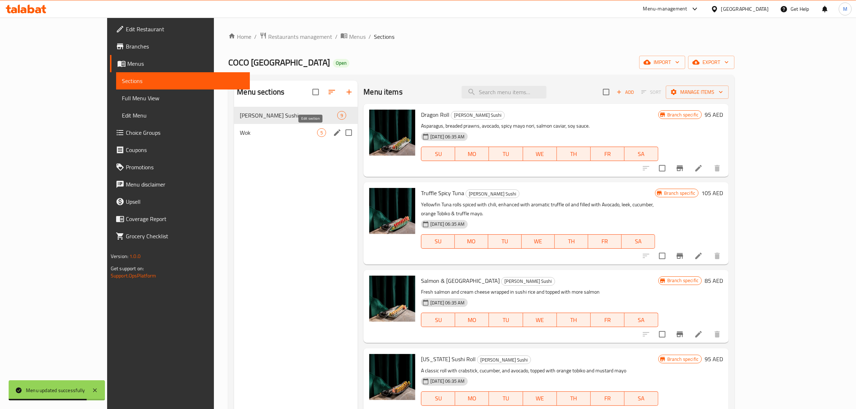
click at [333, 134] on icon "edit" at bounding box center [337, 132] width 9 height 9
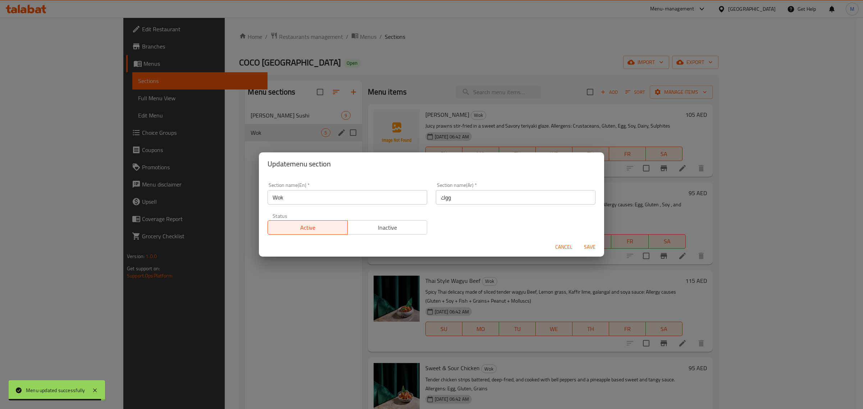
click at [326, 197] on input "Wok" at bounding box center [348, 197] width 160 height 14
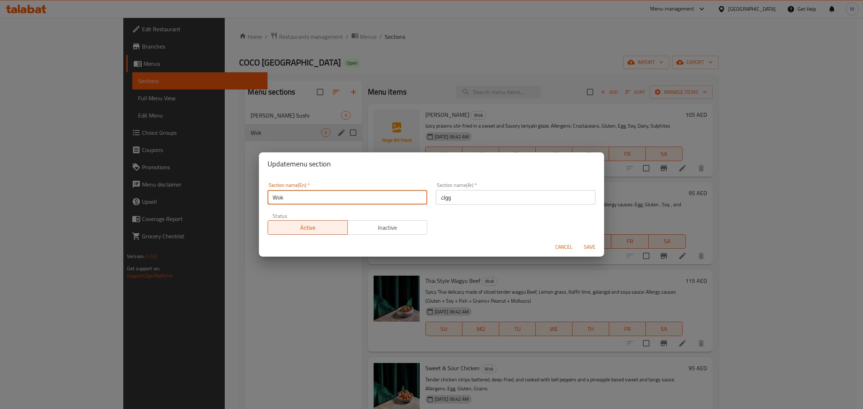
paste input "FROM THE WOK"
type input "From the Wok"
click at [514, 203] on input "ووك" at bounding box center [516, 197] width 160 height 14
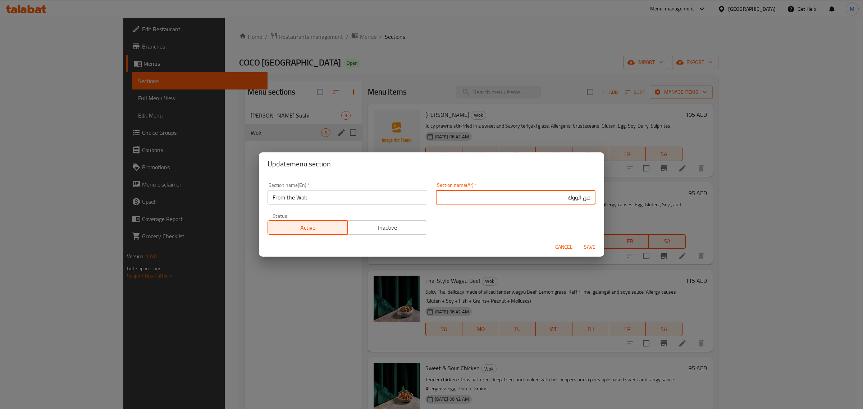
type input "من الووك"
click at [590, 247] on span "Save" at bounding box center [589, 247] width 17 height 9
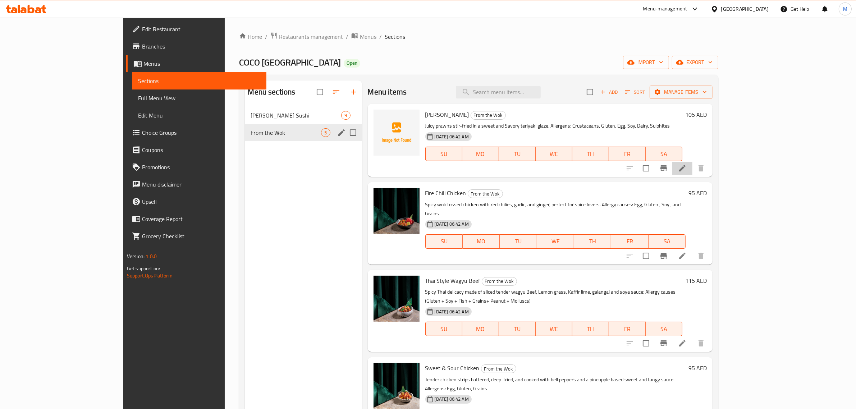
click at [693, 169] on li at bounding box center [683, 168] width 20 height 13
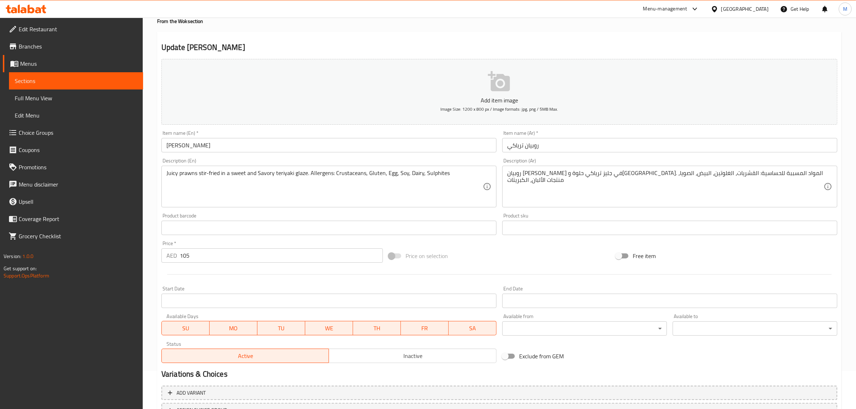
scroll to position [53, 0]
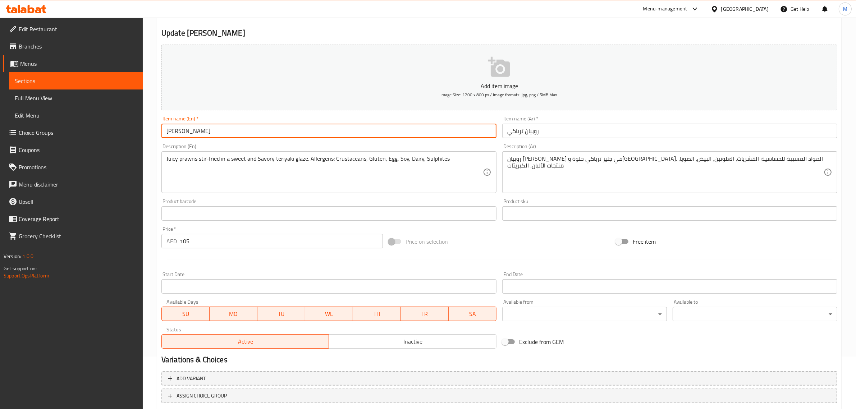
click at [186, 130] on input "[PERSON_NAME]" at bounding box center [329, 131] width 335 height 14
type input "Teriyaki Chicken or Prawns"
click at [570, 132] on input "روبيان ترياكي" at bounding box center [670, 131] width 335 height 14
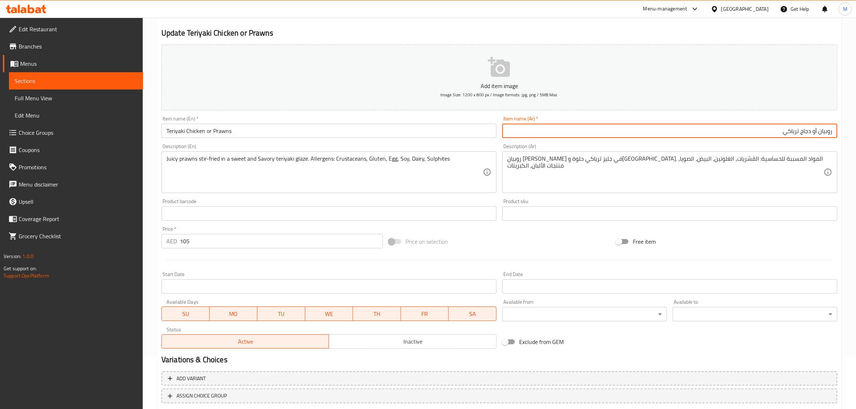
type input "روبيان أو دجاج ترياكي"
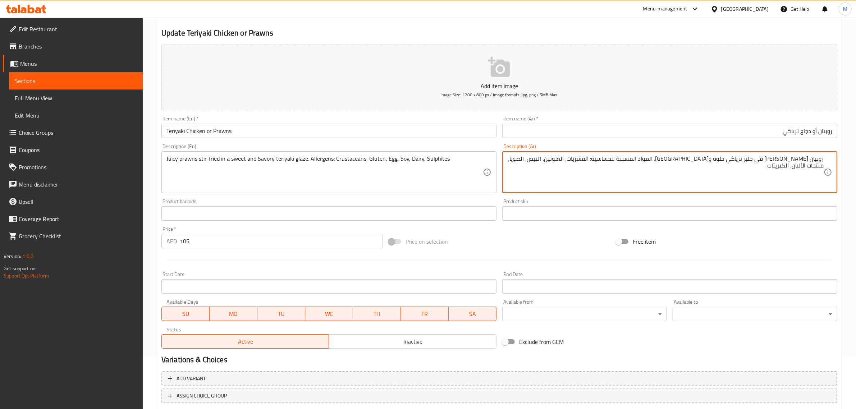
click at [832, 159] on div "روبيان جوسي مقلي في جليز ترياكي حلوة ومالحة. المواد المسببة للحساسية: القشريات،…" at bounding box center [670, 172] width 335 height 42
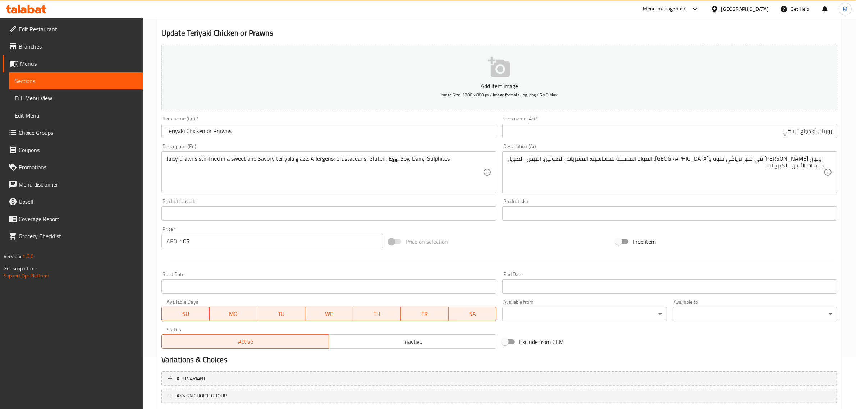
click at [828, 158] on div "روبيان جوسي مقلي في جليز ترياكي حلوة ومالحة. المواد المسببة للحساسية: القشريات،…" at bounding box center [670, 172] width 335 height 42
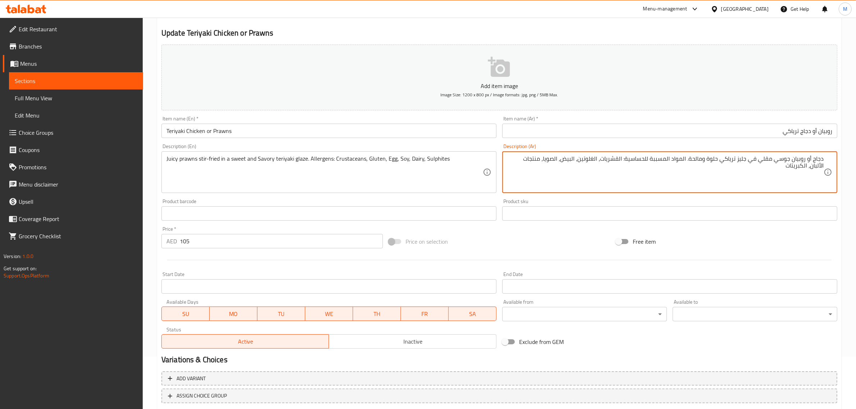
type textarea "دجاج أو روبيان جوسي مقلي في جليز ترياكي حلوة ومالحة. المواد المسببة للحساسية: ا…"
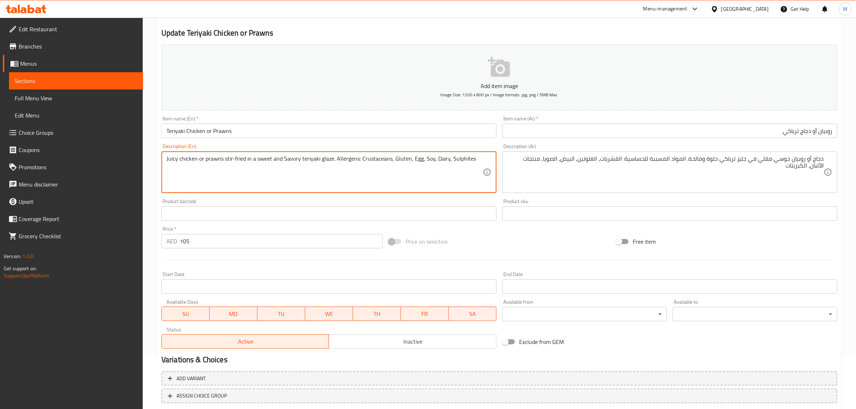
type textarea "Juicy chicken or prawns stir-fried in a sweet and Savory teriyaki glaze. Allerg…"
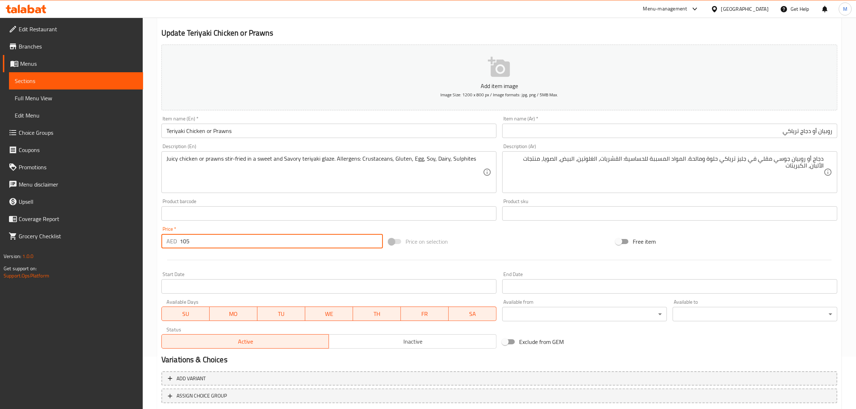
drag, startPoint x: 198, startPoint y: 246, endPoint x: 177, endPoint y: 247, distance: 21.3
click at [177, 247] on div "AED 105 Price *" at bounding box center [273, 241] width 222 height 14
type input "0"
click at [466, 242] on div "Price on selection" at bounding box center [499, 241] width 227 height 19
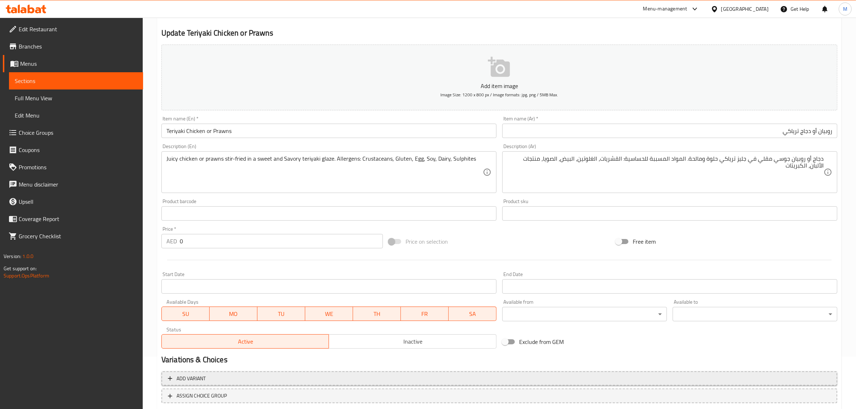
scroll to position [97, 0]
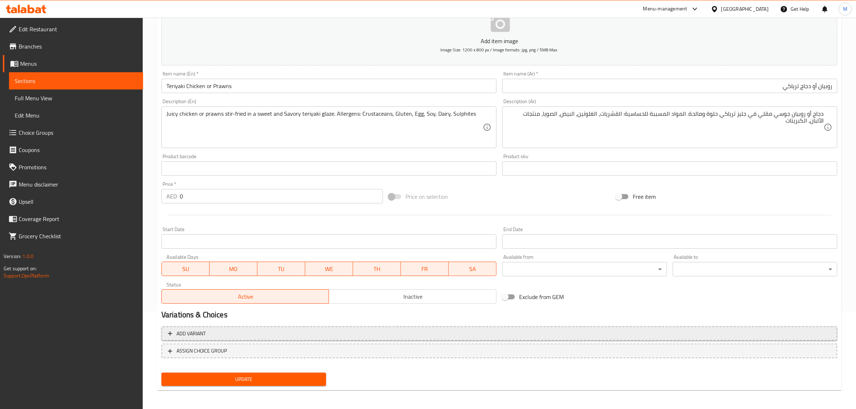
click at [342, 337] on span "Add variant" at bounding box center [499, 333] width 663 height 9
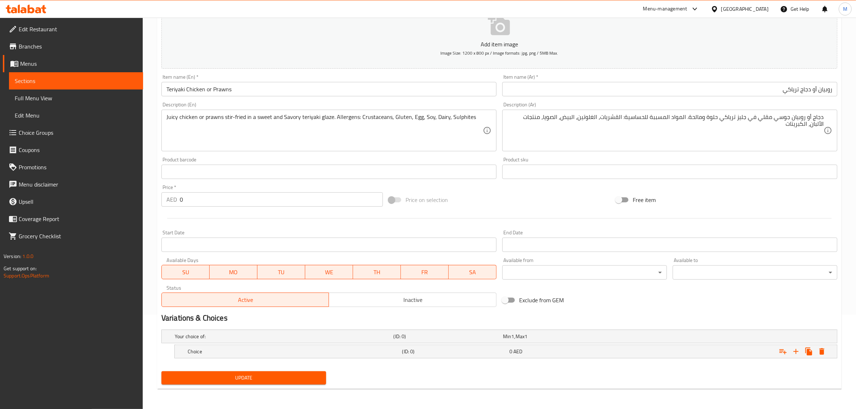
scroll to position [94, 0]
drag, startPoint x: 796, startPoint y: 354, endPoint x: 756, endPoint y: 360, distance: 39.7
click at [794, 353] on icon "Expand" at bounding box center [796, 352] width 9 height 9
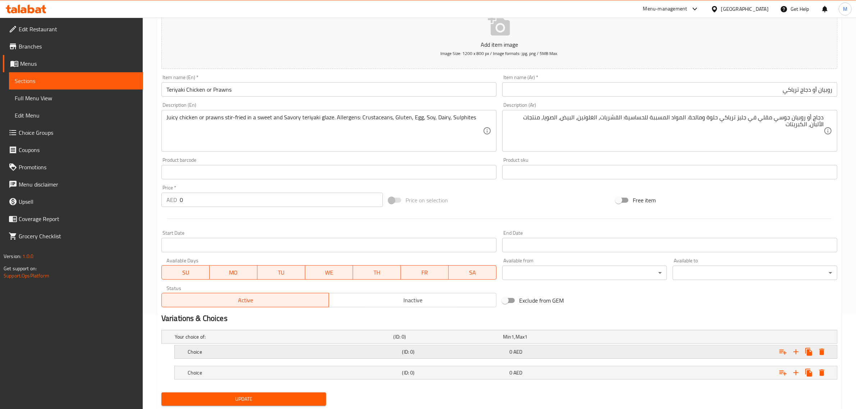
click at [344, 356] on div "Choice" at bounding box center [293, 352] width 215 height 10
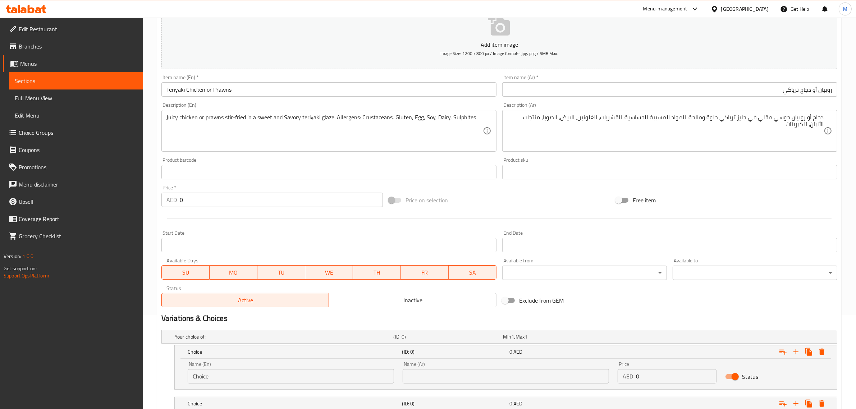
click at [315, 378] on input "Choice" at bounding box center [291, 376] width 206 height 14
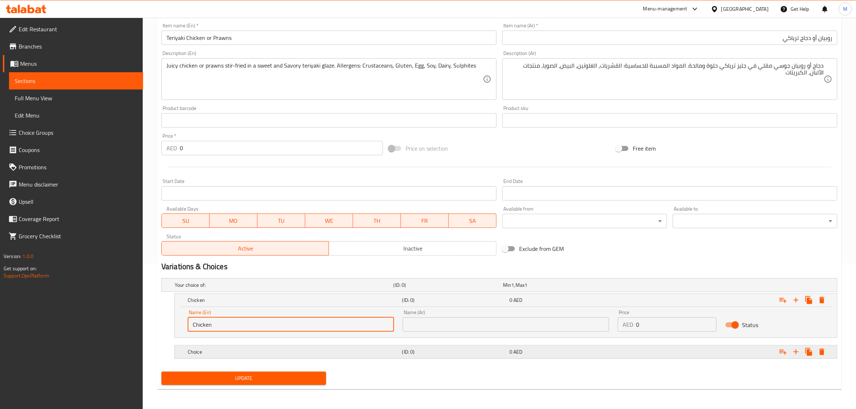
scroll to position [146, 0]
type input "Chicken"
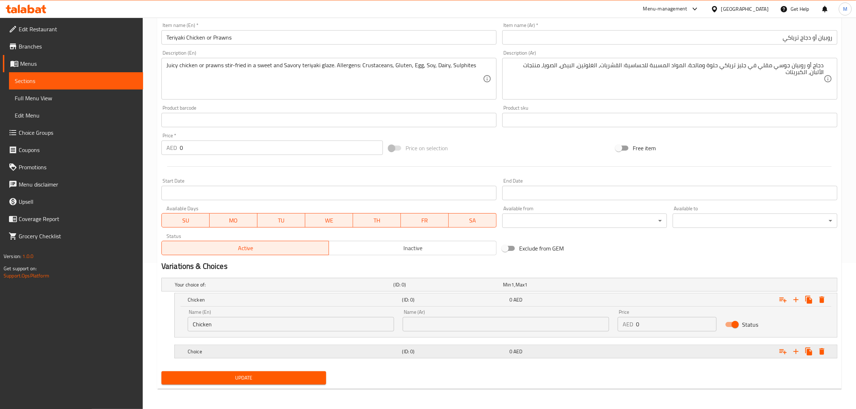
click at [337, 353] on h5 "Choice" at bounding box center [294, 351] width 212 height 7
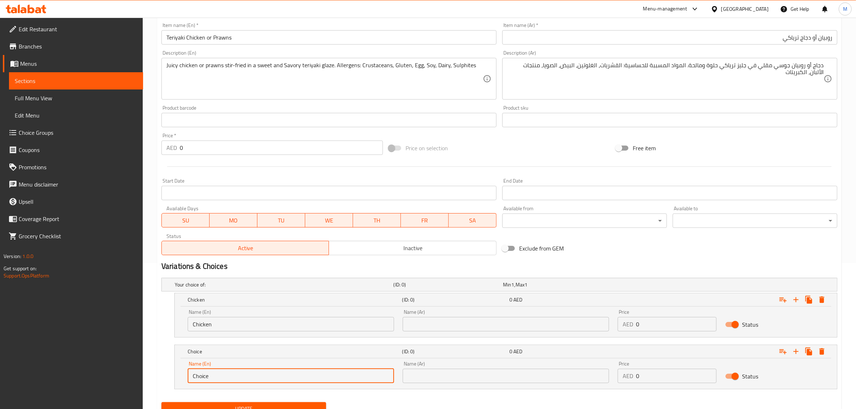
click at [323, 373] on input "Choice" at bounding box center [291, 376] width 206 height 14
type input "Prawns"
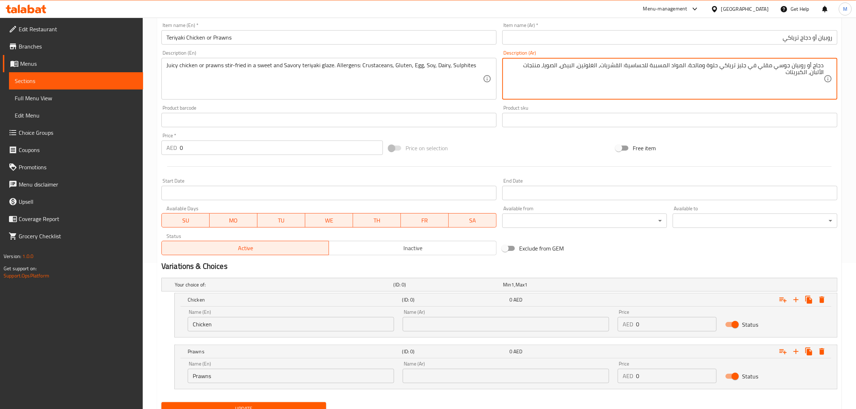
drag, startPoint x: 814, startPoint y: 67, endPoint x: 830, endPoint y: 65, distance: 16.6
click at [552, 319] on input "text" at bounding box center [506, 324] width 206 height 14
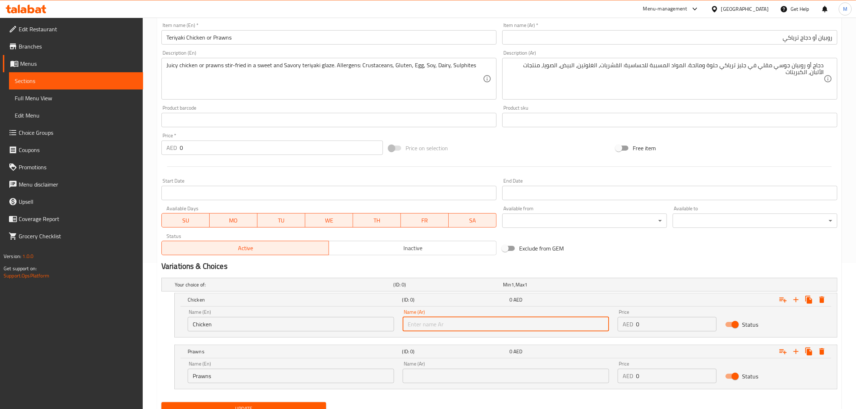
paste input "دجاج"
type input "دجاج"
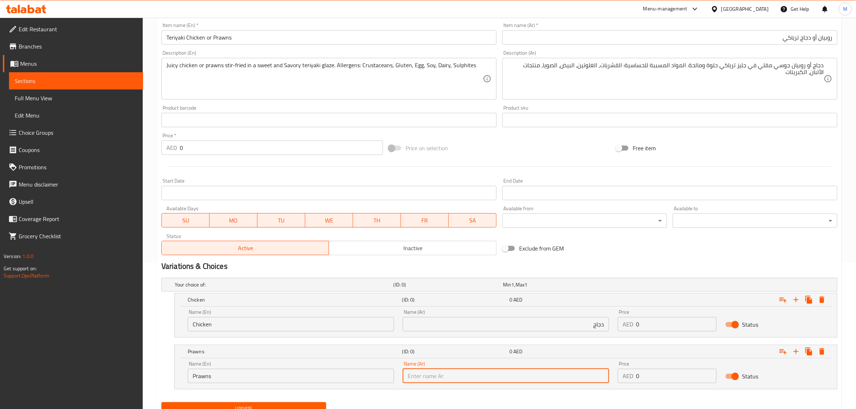
click at [545, 371] on input "text" at bounding box center [506, 376] width 206 height 14
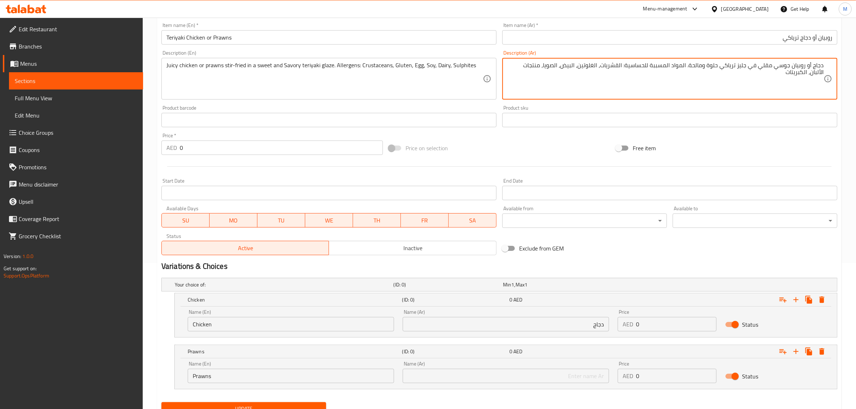
drag, startPoint x: 793, startPoint y: 67, endPoint x: 806, endPoint y: 67, distance: 12.9
click at [515, 372] on input "text" at bounding box center [506, 376] width 206 height 14
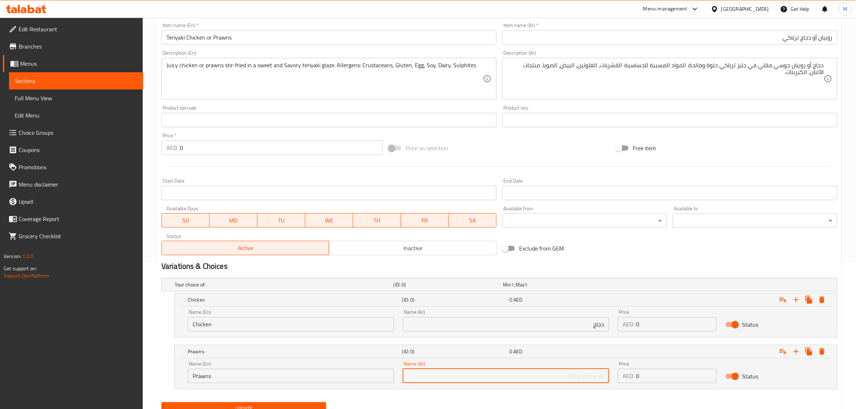
paste input "روبيان"
type input "روبيان"
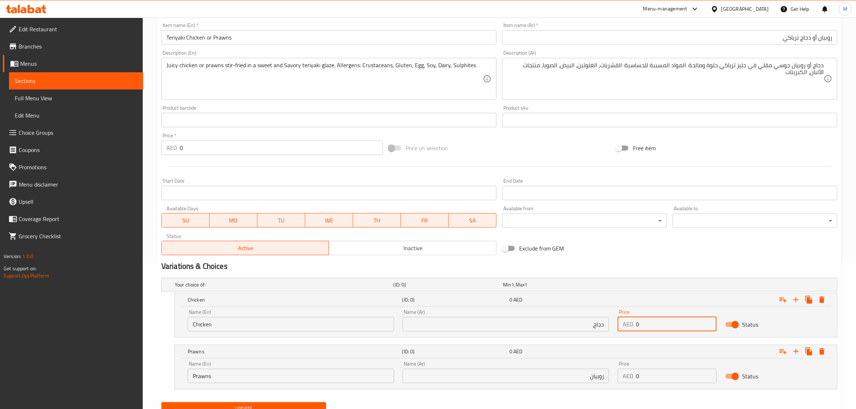
drag, startPoint x: 658, startPoint y: 327, endPoint x: 634, endPoint y: 331, distance: 24.7
click at [634, 331] on div "AED 0 Price" at bounding box center [667, 324] width 99 height 14
type input "115"
drag, startPoint x: 641, startPoint y: 380, endPoint x: 634, endPoint y: 382, distance: 7.7
click at [634, 382] on div "AED 0 Price" at bounding box center [667, 376] width 99 height 14
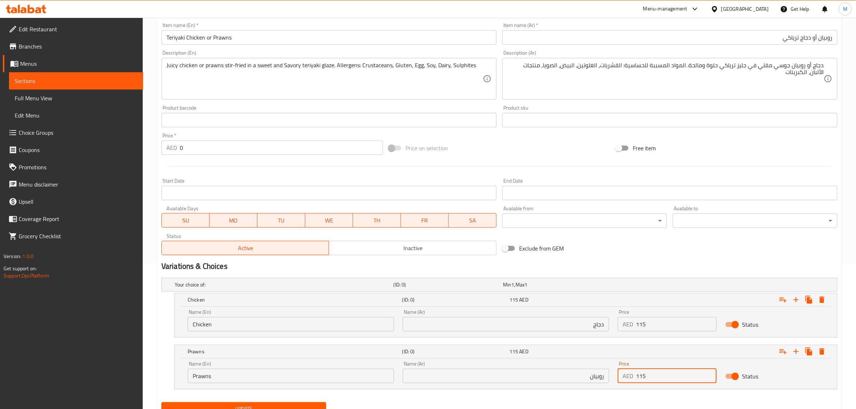
type input "115"
drag, startPoint x: 661, startPoint y: 244, endPoint x: 644, endPoint y: 253, distance: 19.3
drag, startPoint x: 644, startPoint y: 253, endPoint x: 629, endPoint y: 256, distance: 15.5
click at [629, 256] on div "Exclude from GEM" at bounding box center [613, 248] width 227 height 19
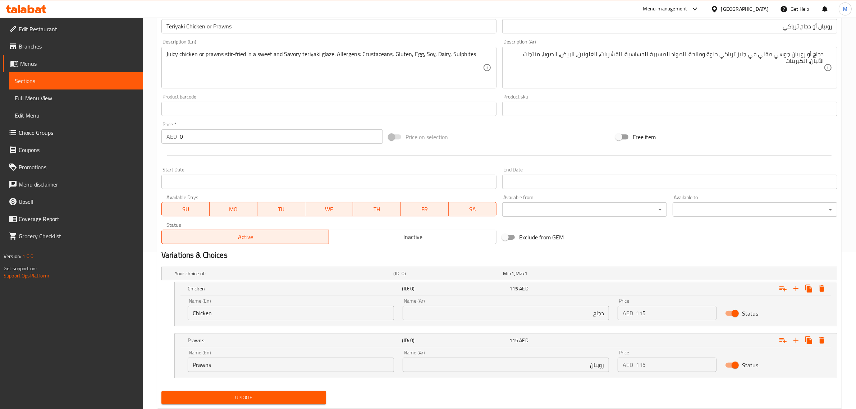
scroll to position [177, 0]
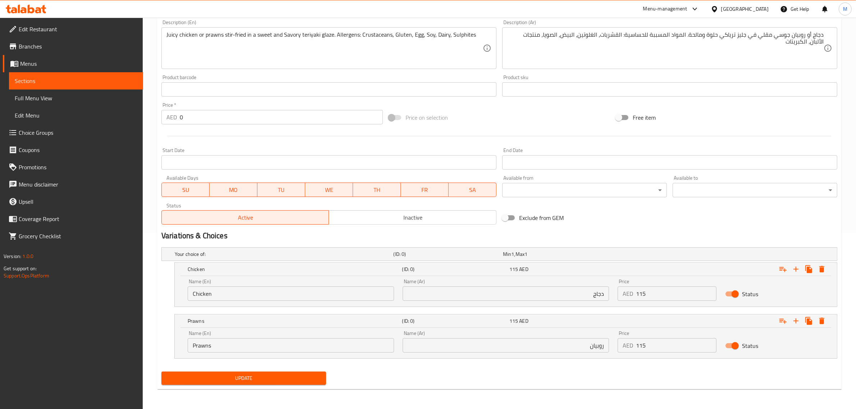
click at [287, 387] on div "Update" at bounding box center [244, 378] width 171 height 19
click at [293, 377] on span "Update" at bounding box center [243, 378] width 153 height 9
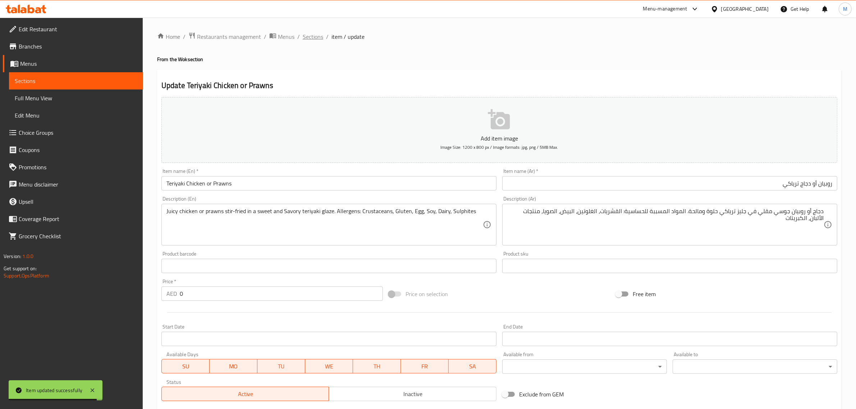
click at [314, 38] on span "Sections" at bounding box center [313, 36] width 21 height 9
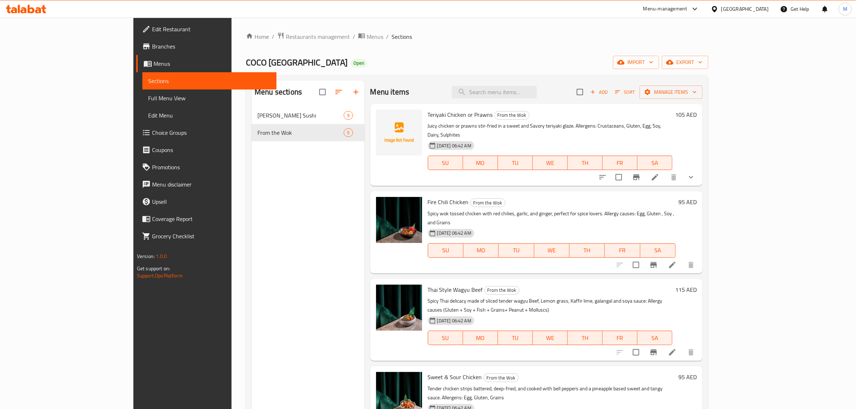
click at [679, 226] on div "08-09-2025 06:42 AM SU MO TU WE TH FR SA" at bounding box center [552, 245] width 254 height 39
click at [676, 209] on p "Spicy wok tossed chicken with red chilies, garlic, and ginger, perfect for spic…" at bounding box center [552, 218] width 248 height 18
drag, startPoint x: 754, startPoint y: 206, endPoint x: 758, endPoint y: 210, distance: 5.6
click at [679, 226] on div "08-09-2025 06:42 AM SU MO TU WE TH FR SA" at bounding box center [552, 245] width 254 height 39
drag, startPoint x: 757, startPoint y: 221, endPoint x: 788, endPoint y: 219, distance: 30.7
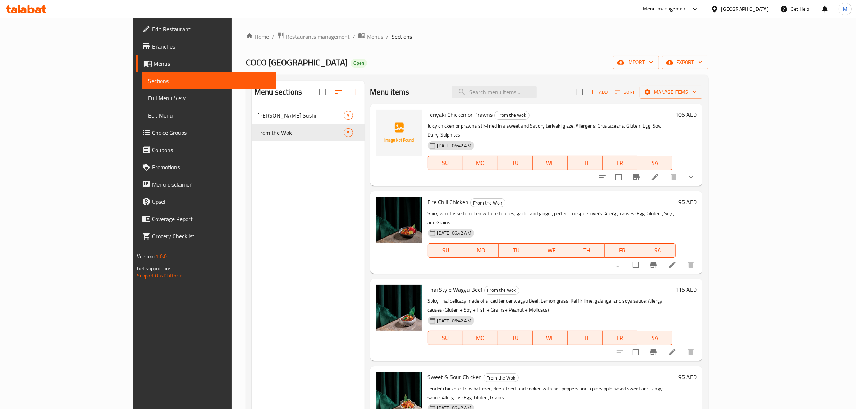
click at [679, 226] on div "08-09-2025 06:42 AM SU MO TU WE TH FR SA" at bounding box center [552, 245] width 254 height 39
click at [676, 262] on icon at bounding box center [672, 265] width 6 height 6
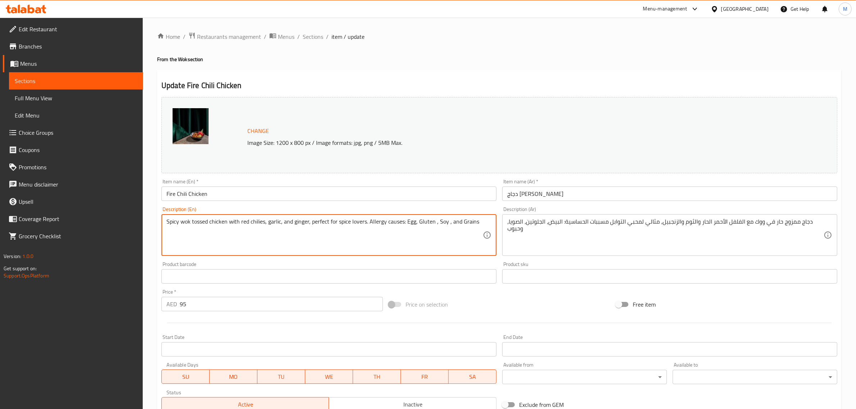
paste textarea "Spicy stir-fried chicken with red chilies, garlic, and ginger, perfect for spic…"
drag, startPoint x: 364, startPoint y: 223, endPoint x: 165, endPoint y: 222, distance: 198.9
click at [165, 222] on div "Spicy wok tossed chicken with red chilies, garlic, and ginger, perfect for spic…" at bounding box center [329, 235] width 335 height 42
paste textarea "Spicy stir-fried chicken with red chilies, garlic, and ginger, perfect for spic…"
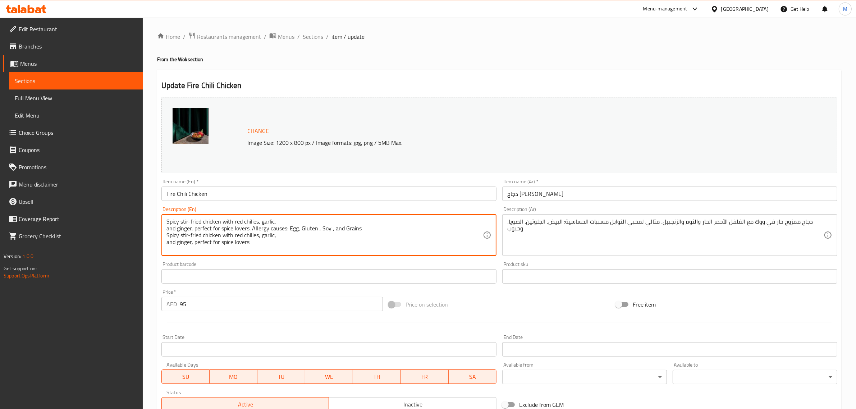
click at [259, 236] on textarea "Spicy stir-fried chicken with red chilies, garlic, and ginger, perfect for spic…" at bounding box center [325, 235] width 317 height 34
drag, startPoint x: 259, startPoint y: 236, endPoint x: 259, endPoint y: 245, distance: 8.3
click at [259, 245] on textarea "Spicy stir-fried chicken with red chilies, garlic, and ginger, perfect for spic…" at bounding box center [325, 235] width 317 height 34
click at [305, 218] on textarea "Spicy stir-fried chicken with red chilies, garlic, and ginger, perfect for spic…" at bounding box center [325, 235] width 317 height 34
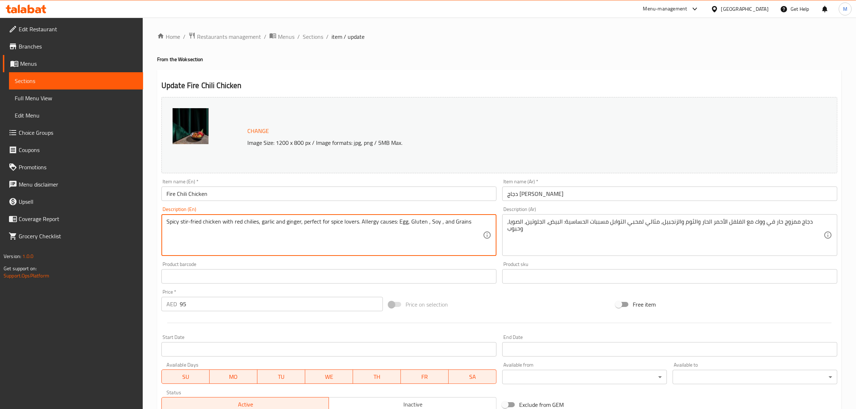
drag, startPoint x: 360, startPoint y: 224, endPoint x: 156, endPoint y: 221, distance: 204.0
click at [156, 221] on div "Home / Restaurants management / Menus / Sections / item / update From the Wok s…" at bounding box center [500, 268] width 714 height 501
type textarea "Spicy stir-fried chicken with red chilies, garlic and ginger, perfect for spice…"
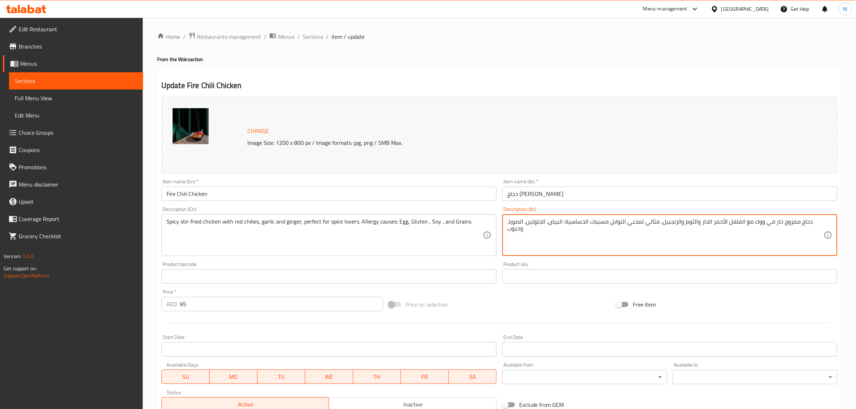
drag, startPoint x: 611, startPoint y: 225, endPoint x: 809, endPoint y: 220, distance: 198.6
click at [809, 220] on textarea "دجاج ممزوج حار في ووك مع الفلفل الأحمر الحار والثوم والزنجبيل، مثالي لمحبي التو…" at bounding box center [666, 235] width 317 height 34
paste textarea "لي حار مع الفلفل الأحمر الحار والثوم والزنجبيل، مثالي لعشاق التوابل."
click at [578, 299] on div "Price on selection" at bounding box center [499, 304] width 227 height 19
type textarea "دجاج مقلي حار مع الفلفل الأحمر الحار والثوم والزنجبيل، مثالي لعشاق التوابل. مسب…"
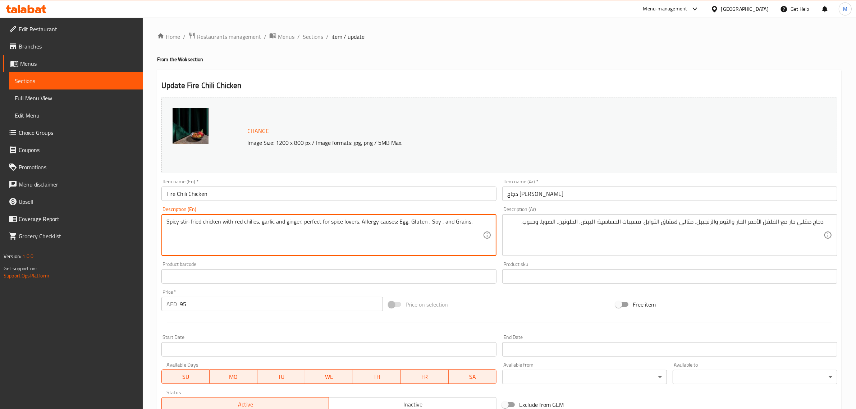
click at [477, 224] on textarea "Spicy stir-fried chicken with red chilies, garlic and ginger, perfect for spice…" at bounding box center [325, 235] width 317 height 34
drag, startPoint x: 462, startPoint y: 223, endPoint x: 333, endPoint y: 238, distance: 129.6
click at [333, 238] on textarea "Spicy stir-fried chicken with red chilies, garlic and ginger, perfect for spice…" at bounding box center [325, 235] width 317 height 34
drag, startPoint x: 358, startPoint y: 222, endPoint x: 119, endPoint y: 215, distance: 239.0
click at [119, 215] on div "Edit Restaurant Branches Menus Sections Full Menu View Edit Menu Choice Groups …" at bounding box center [428, 268] width 856 height 501
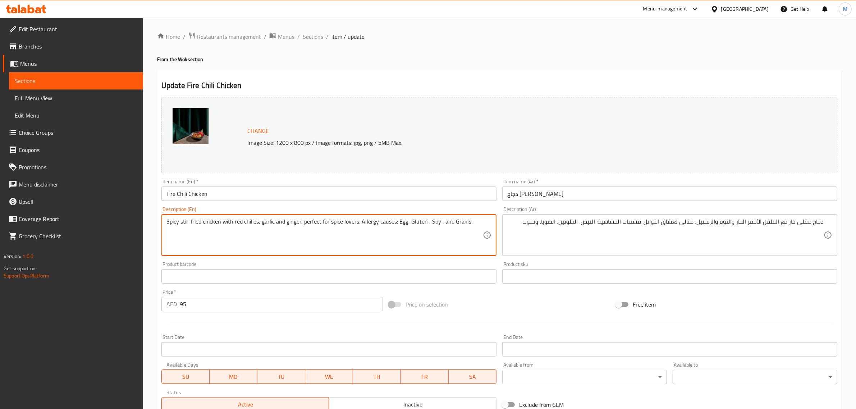
click at [474, 226] on textarea "Spicy stir-fried chicken with red chilies, garlic and ginger, perfect for spice…" at bounding box center [325, 235] width 317 height 34
type textarea "Spicy stir-fried chicken with red chilies, garlic and ginger, perfect for spice…"
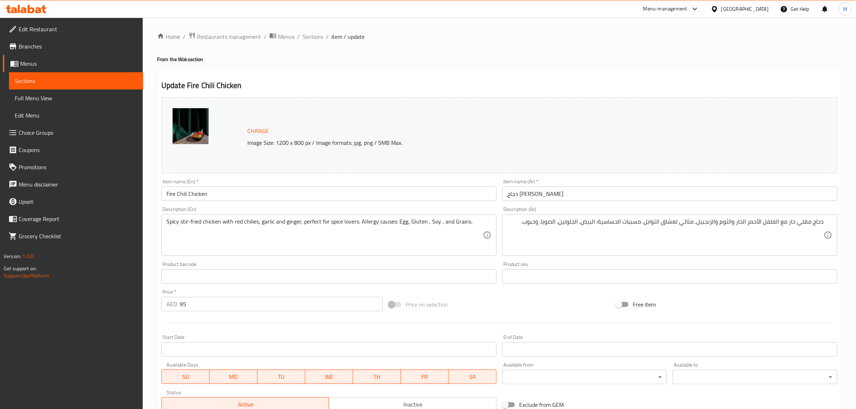
click at [499, 310] on div "Price on selection" at bounding box center [499, 304] width 227 height 19
click at [542, 297] on div "Price on selection" at bounding box center [499, 304] width 227 height 19
click at [533, 302] on div "Price on selection" at bounding box center [499, 304] width 227 height 19
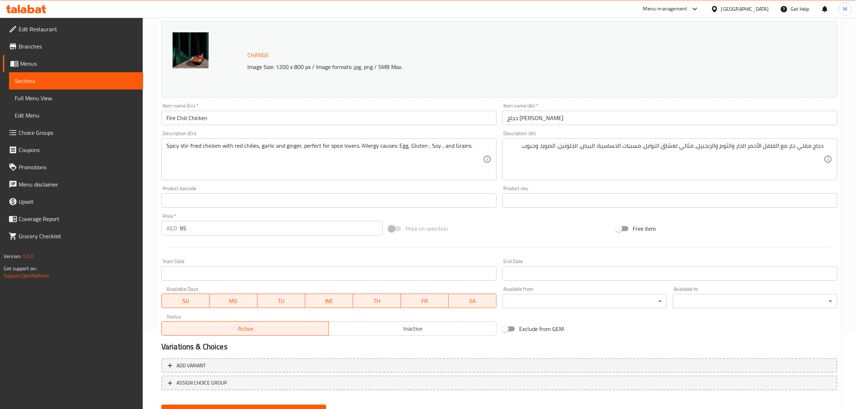
scroll to position [108, 0]
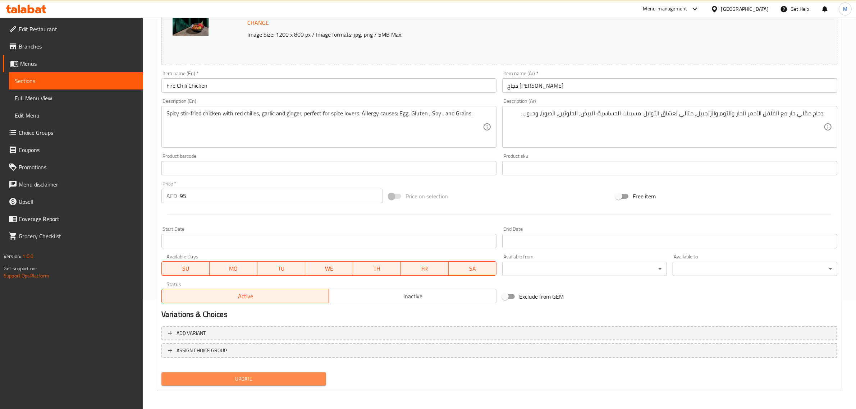
click at [288, 375] on span "Update" at bounding box center [243, 379] width 153 height 9
click at [515, 211] on div at bounding box center [500, 215] width 682 height 18
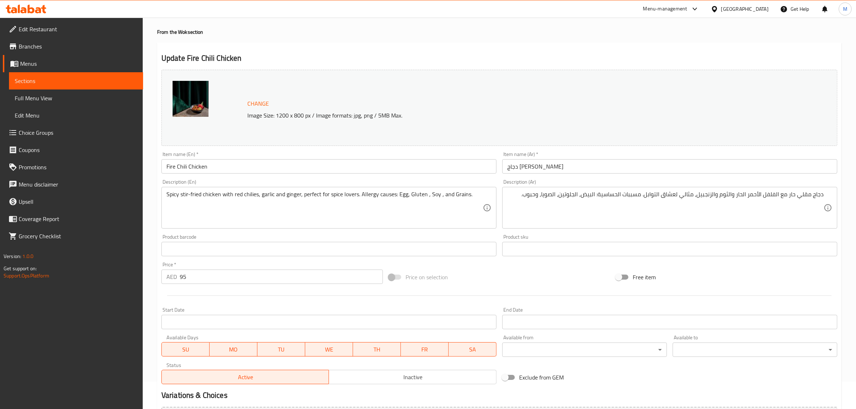
scroll to position [0, 0]
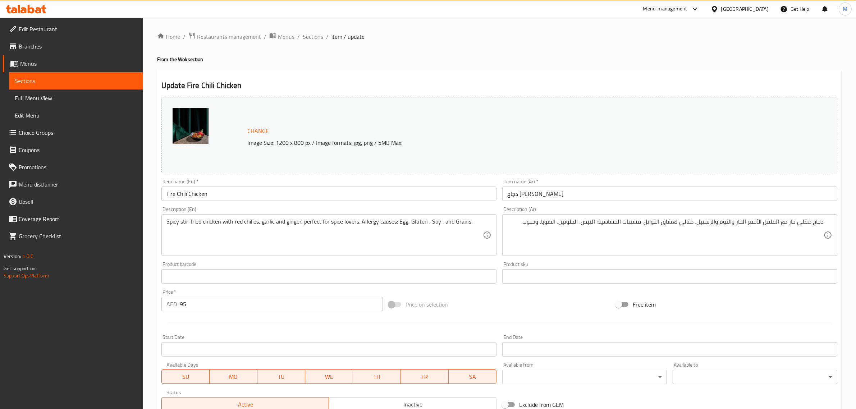
click at [350, 73] on div "Update Fire Chili Chicken Change Image Size: 1200 x 800 px / Image formats: jpg…" at bounding box center [499, 284] width 685 height 429
click at [315, 38] on span "Sections" at bounding box center [313, 36] width 21 height 9
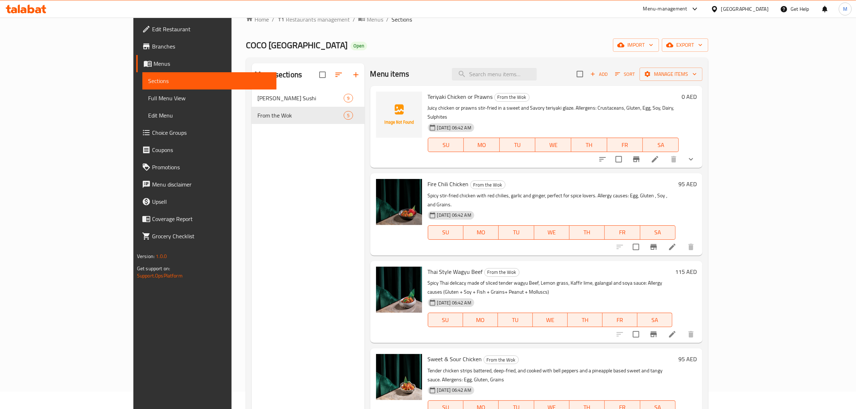
scroll to position [45, 0]
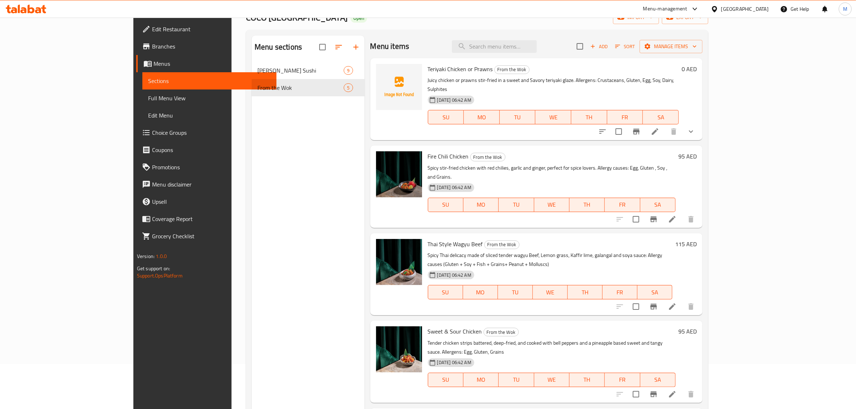
click at [441, 239] on span "Thai Style Wagyu Beef" at bounding box center [455, 244] width 55 height 11
copy h6 "Thai Style Wagyu Beef"
click at [569, 236] on div "Thai Style Wagyu Beef From the Wok Spicy Thai delicacy made of sliced tender wa…" at bounding box center [550, 274] width 250 height 76
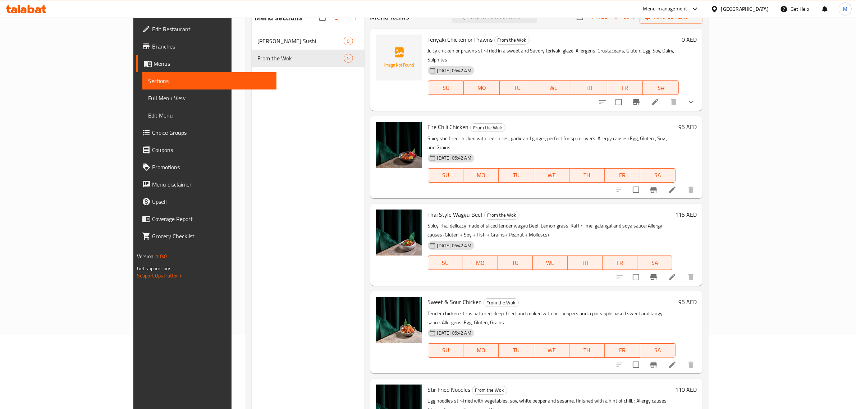
scroll to position [90, 0]
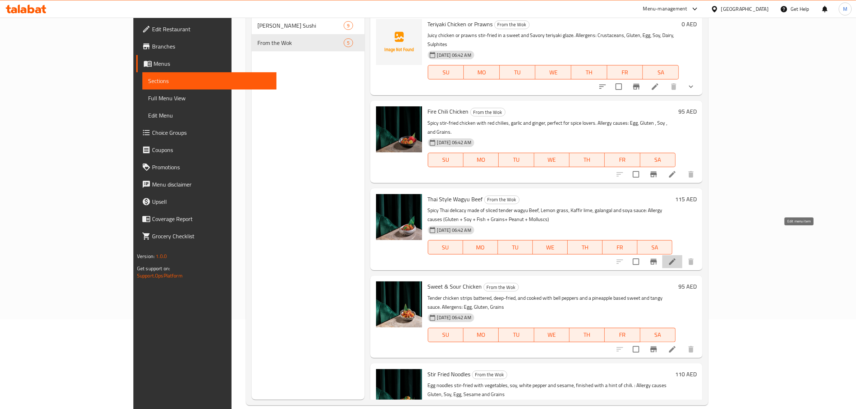
click at [676, 259] on icon at bounding box center [672, 262] width 6 height 6
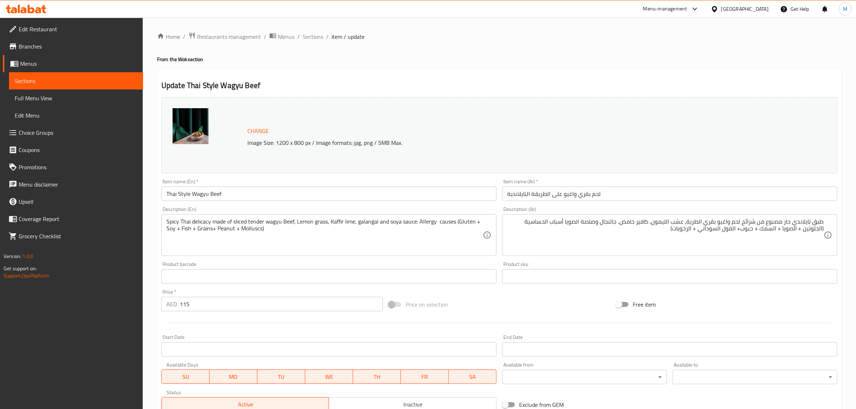
click at [696, 258] on div "Description (Ar) طبق تايلاندي حار مصنوع من شرائح لحم واغيو بقري الطرية، عشب الل…" at bounding box center [670, 231] width 341 height 55
click at [697, 258] on div "Description (Ar) طبق تايلاندي حار مصنوع من شرائح لحم واغيو بقري الطرية، عشب الل…" at bounding box center [670, 231] width 341 height 55
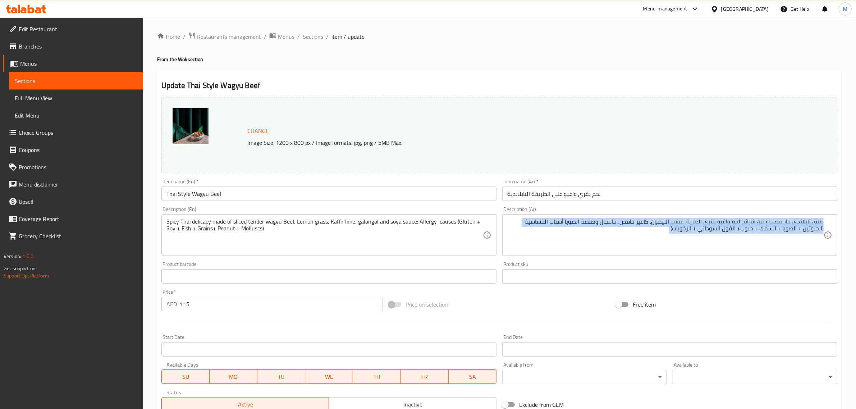
click at [697, 258] on div "Description (Ar) طبق تايلاندي حار مصنوع من شرائح لحم واغيو بقري الطرية، عشب الل…" at bounding box center [670, 231] width 341 height 55
click at [698, 258] on div "Description (Ar) طبق تايلاندي حار مصنوع من شرائح لحم واغيو بقري الطرية، عشب الل…" at bounding box center [670, 231] width 341 height 55
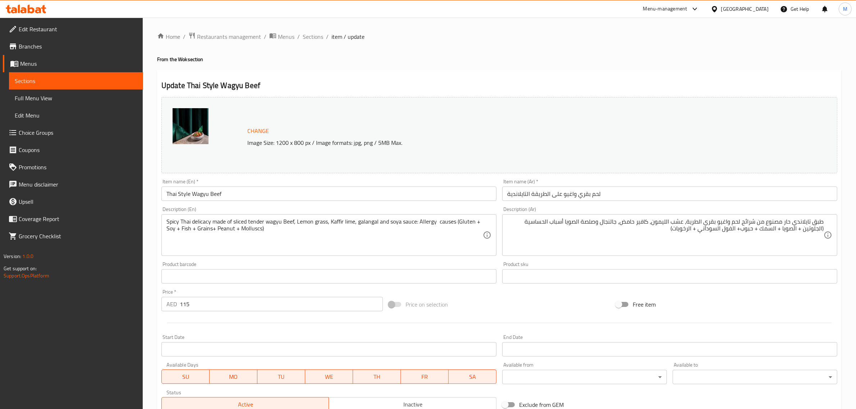
click at [472, 300] on div "Price on selection" at bounding box center [499, 304] width 227 height 19
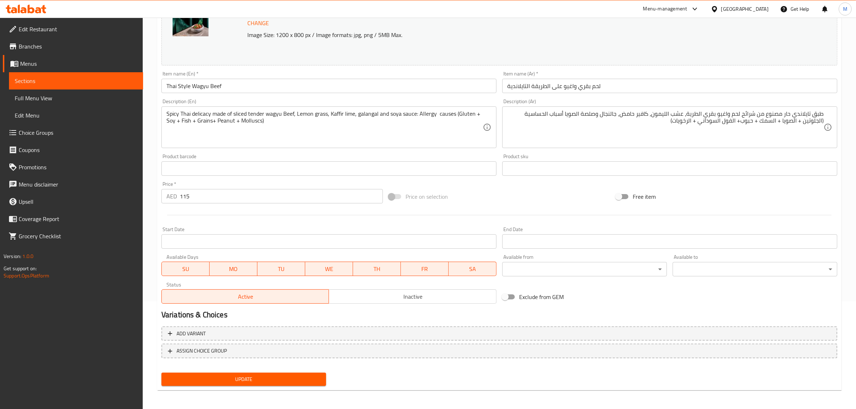
scroll to position [108, 0]
click at [267, 381] on span "Update" at bounding box center [243, 379] width 153 height 9
click at [303, 375] on span "Update" at bounding box center [243, 379] width 153 height 9
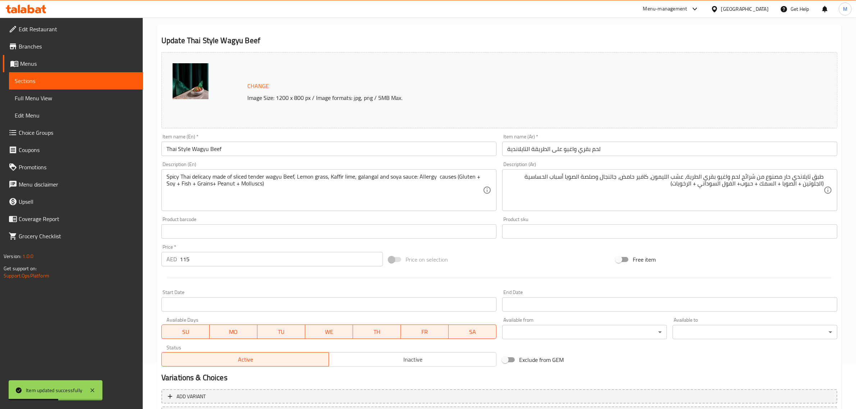
scroll to position [0, 0]
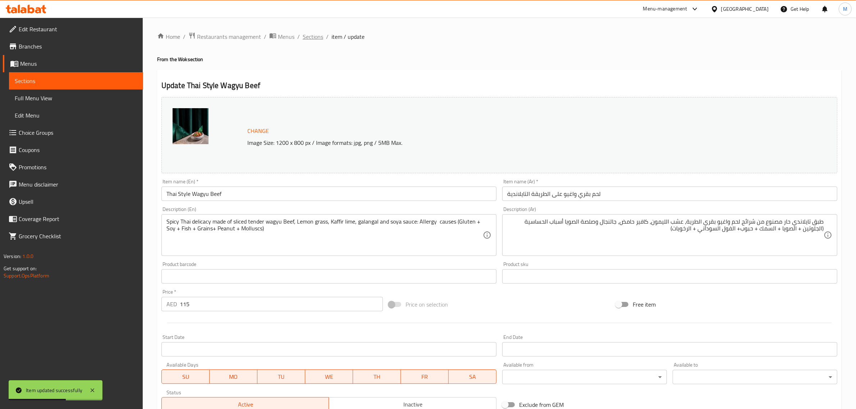
click at [315, 38] on span "Sections" at bounding box center [313, 36] width 21 height 9
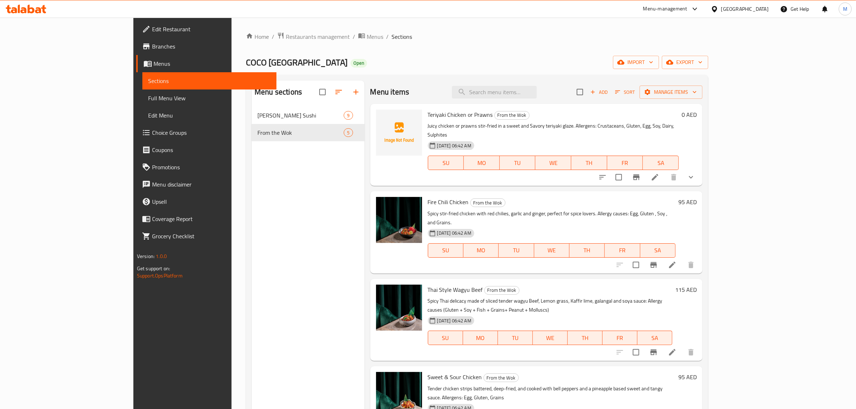
scroll to position [1, 0]
click at [594, 257] on div "Menu items Add Sort Manage items Teriyaki Chicken or Prawns From the Wok Juicy …" at bounding box center [534, 285] width 338 height 409
click at [609, 92] on span "Add" at bounding box center [599, 91] width 19 height 8
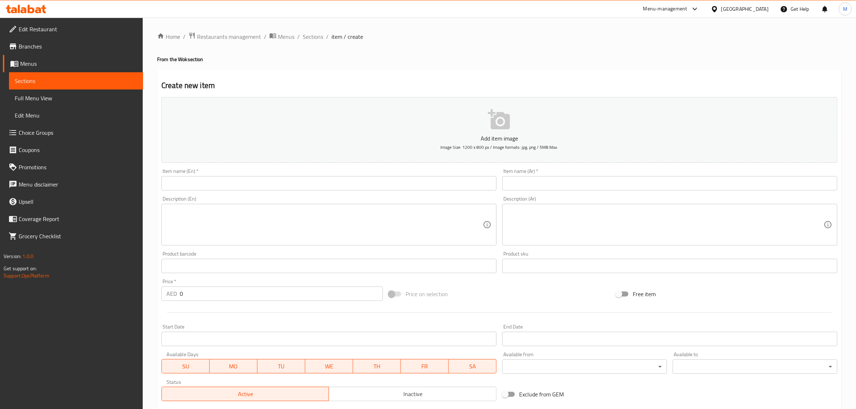
click at [335, 186] on input "text" at bounding box center [329, 183] width 335 height 14
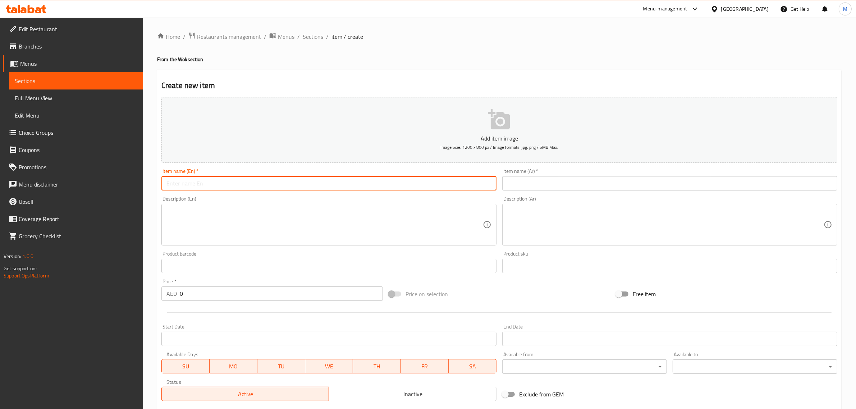
paste input "Pad Thai Noodles"
type input "Pad Thai Noodles"
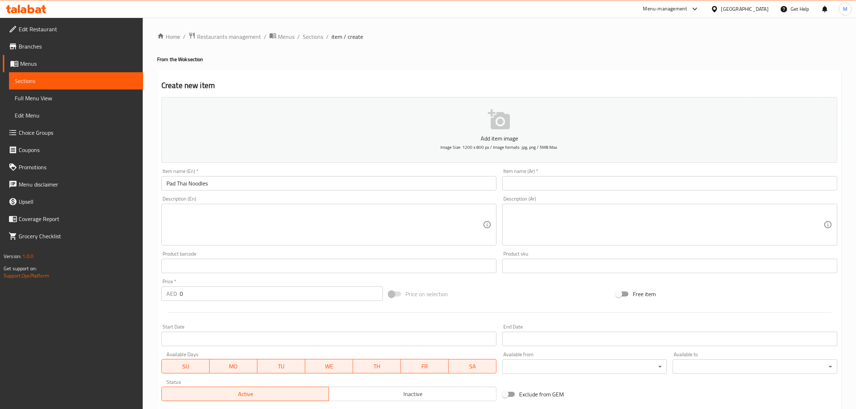
click at [313, 186] on input "Pad Thai Noodles" at bounding box center [329, 183] width 335 height 14
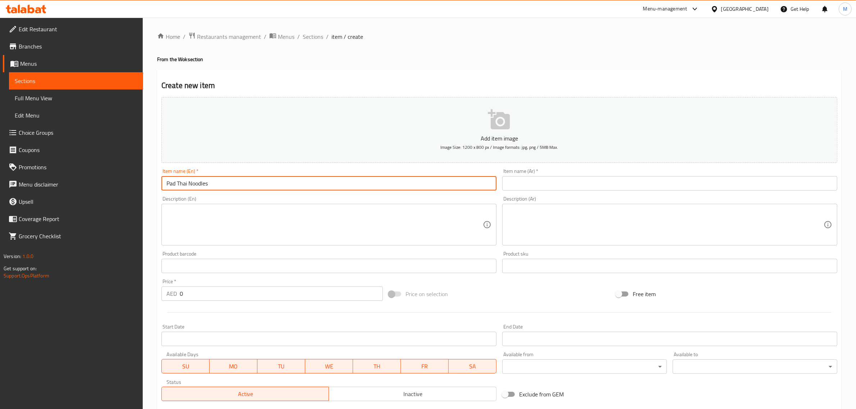
click at [313, 186] on input "Pad Thai Noodles" at bounding box center [329, 183] width 335 height 14
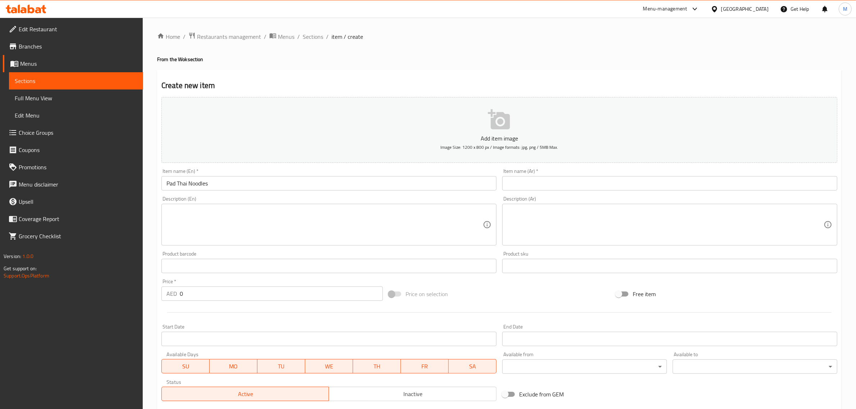
click at [632, 183] on input "text" at bounding box center [670, 183] width 335 height 14
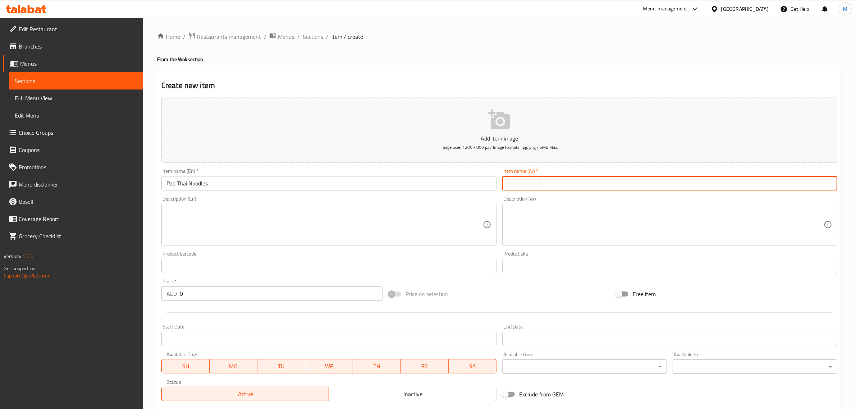
paste input "نودلز باد تاي"
type input "نودلز باد تاي"
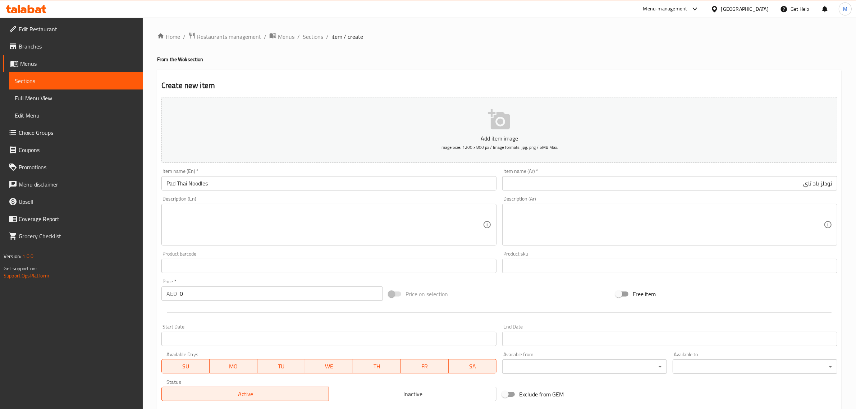
click at [382, 219] on textarea at bounding box center [325, 225] width 317 height 34
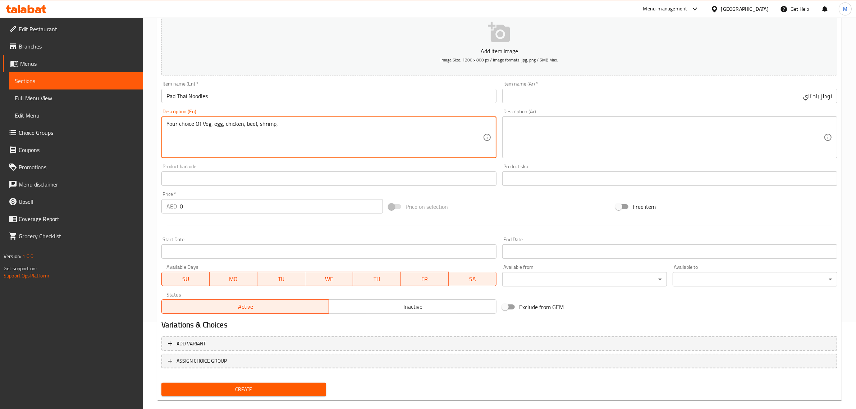
scroll to position [97, 0]
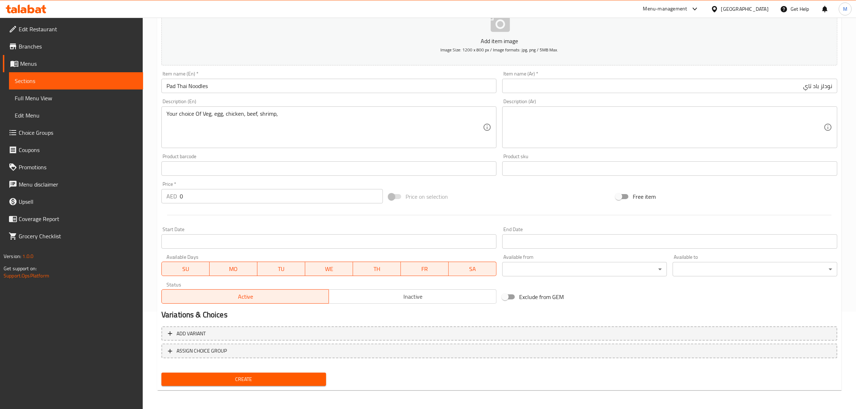
click at [329, 126] on textarea "Your choice Of Veg, egg, chicken, beef, shrimp," at bounding box center [325, 127] width 317 height 34
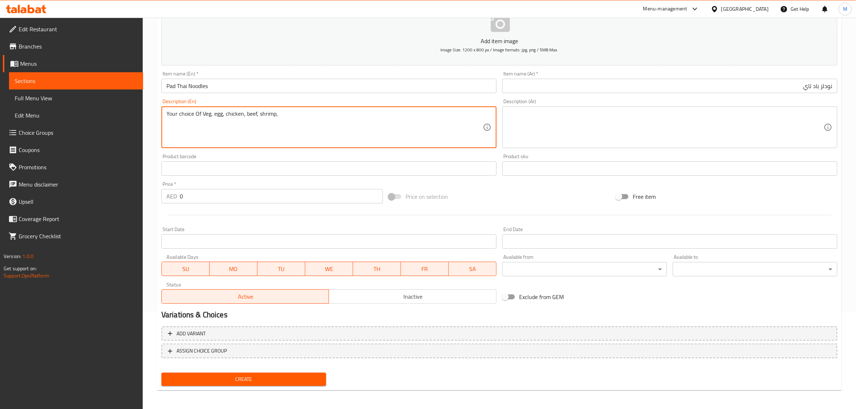
paste textarea "Authentic Thai Style sweet & sour Noodles with bean sprout, garlic chives, tofu…"
type textarea "Your choice Of Veg, egg, chicken, beef, shrimp, Authentic Thai Style sweet & so…"
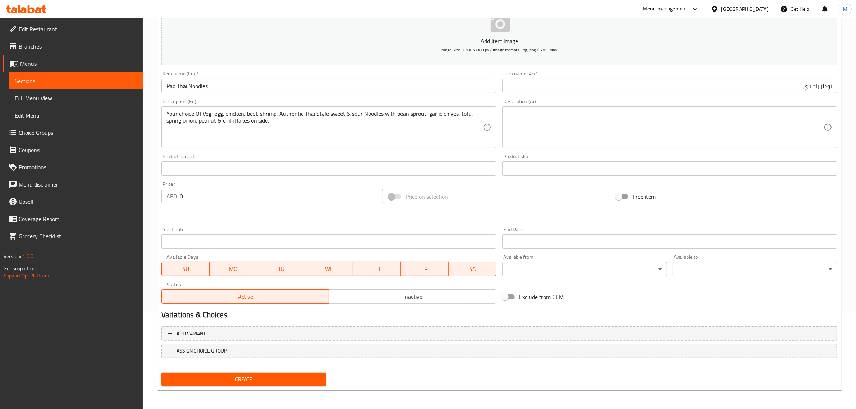
click at [785, 117] on textarea at bounding box center [666, 127] width 317 height 34
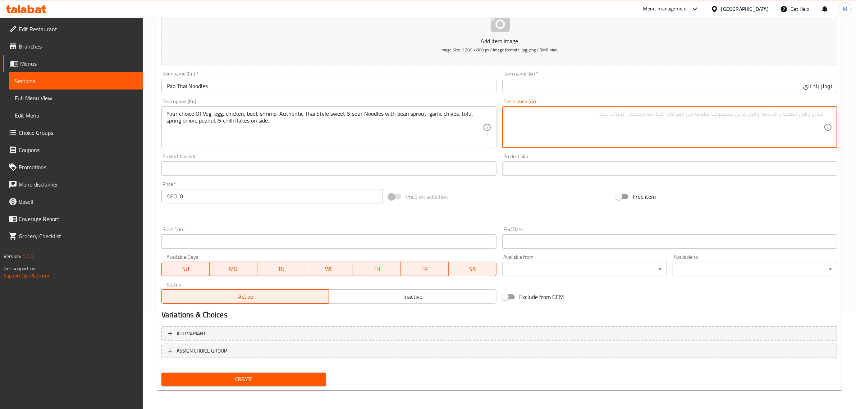
paste textarea "نودلز حلوة وحامضة على الطريقة التايلاندية الأصلية مع براعم الفاصوليا والثوم الم…"
type textarea "نودلز حلوة وحامضة على الطريقة التايلاندية الأصلية مع براعم الفاصوليا والثوم الم…"
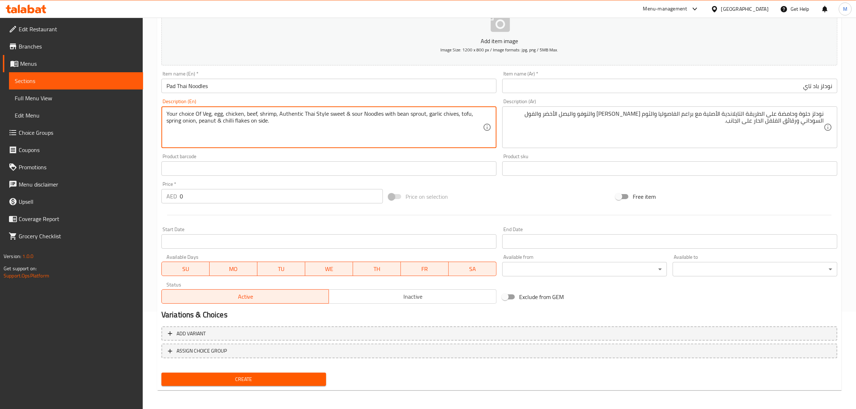
drag, startPoint x: 277, startPoint y: 112, endPoint x: 167, endPoint y: 114, distance: 110.5
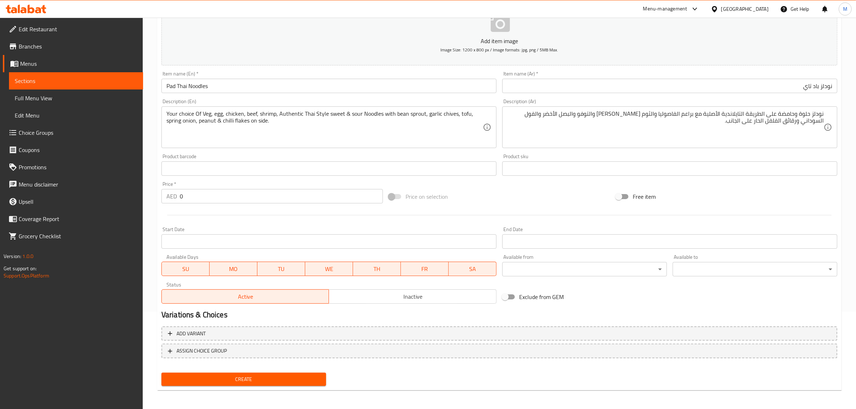
click at [256, 114] on textarea "Your choice Of Veg, egg, chicken, beef, shrimp, Authentic Thai Style sweet & so…" at bounding box center [325, 127] width 317 height 34
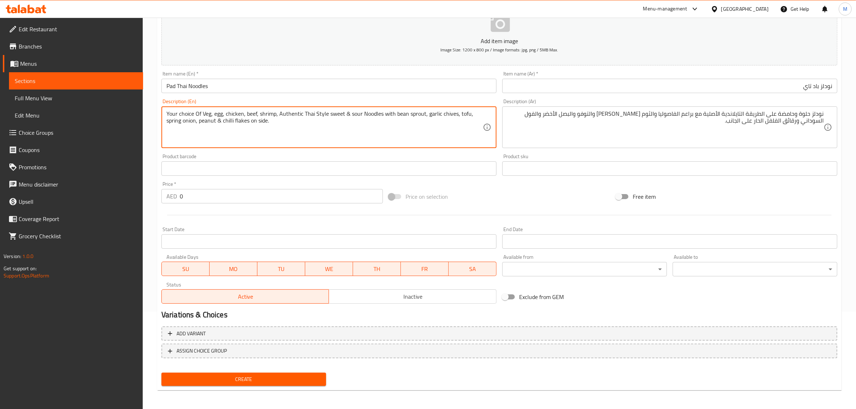
click at [256, 114] on textarea "Your choice Of Veg, egg, chicken, beef, shrimp, Authentic Thai Style sweet & so…" at bounding box center [325, 127] width 317 height 34
drag, startPoint x: 281, startPoint y: 113, endPoint x: 159, endPoint y: 110, distance: 121.6
click at [159, 110] on div "Description (En) Your choice Of Veg, egg, chicken, beef or shrimp, Authentic Th…" at bounding box center [329, 123] width 341 height 55
type textarea "Your choice Of Veg, egg, chicken, beef or shrimp, Authentic Thai Style sweet & …"
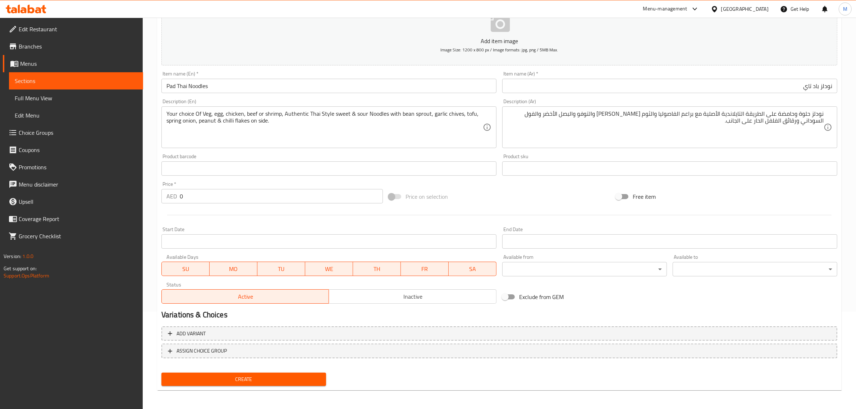
click at [833, 114] on div "نودلز حلوة وحامضة على الطريقة التايلاندية الأصلية مع براعم الفاصوليا والثوم الم…" at bounding box center [670, 127] width 335 height 42
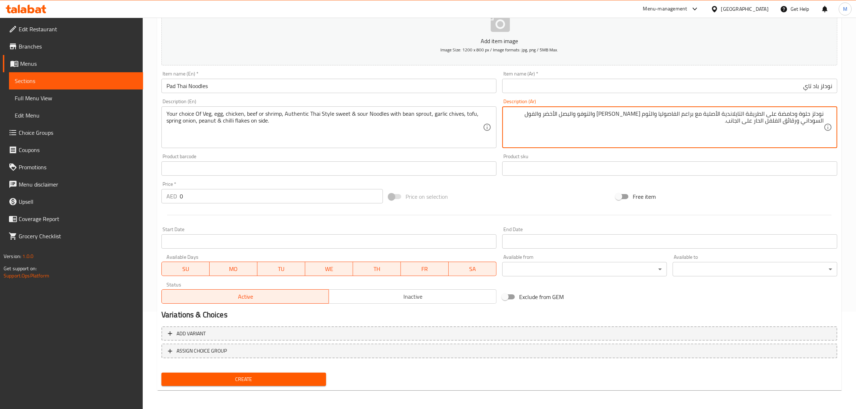
click at [828, 112] on div "نودلز حلوة وحامضة على الطريقة التايلاندية الأصلية مع براعم الفاصوليا والثوم الم…" at bounding box center [670, 127] width 335 height 42
click at [827, 112] on div "نودلز حلوة وحامضة على الطريقة التايلاندية الأصلية مع براعم الفاصوليا والثوم الم…" at bounding box center [670, 127] width 335 height 42
paste textarea "اختيارك من الخضار، أو البيض، أو الدجاج، أو اللحم البقري، أو الروبيان."
drag, startPoint x: 779, startPoint y: 115, endPoint x: 775, endPoint y: 115, distance: 4.3
click at [775, 115] on textarea "اختيارك من الخضار، أو البيض، أو الدجاج، أو اللحم البقري، أو الروبيان. نودلز حلو…" at bounding box center [666, 127] width 317 height 34
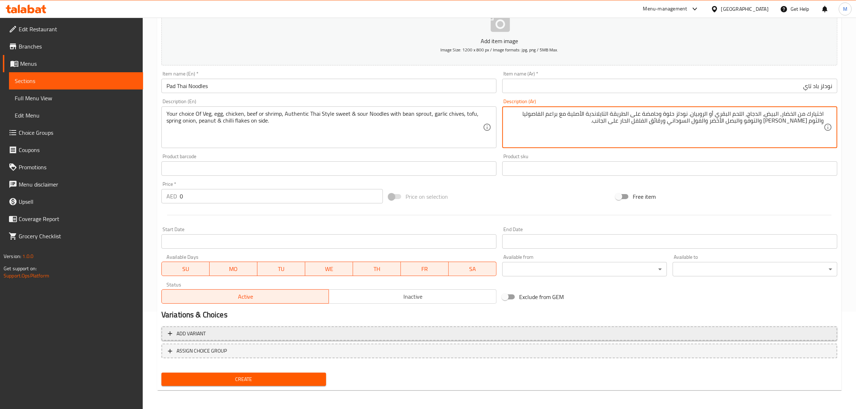
type textarea "اختيارك من الخضار، البيض، الدجاج، اللحم البقري أو الروبيان. نودلز حلوة وحامضة ع…"
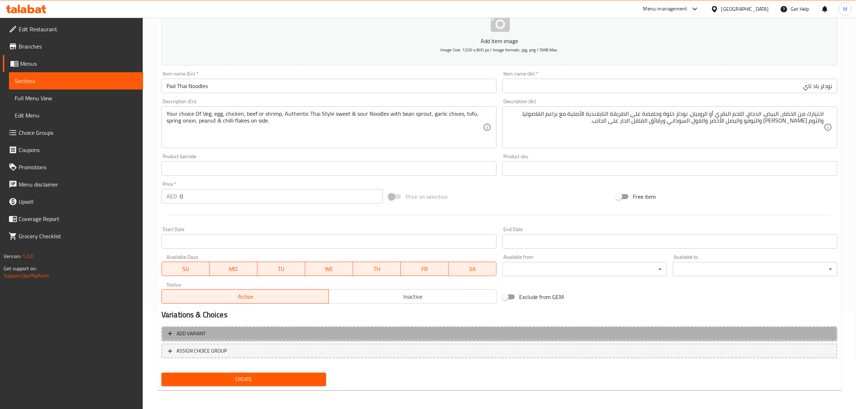
click at [292, 329] on span "Add variant" at bounding box center [499, 333] width 663 height 9
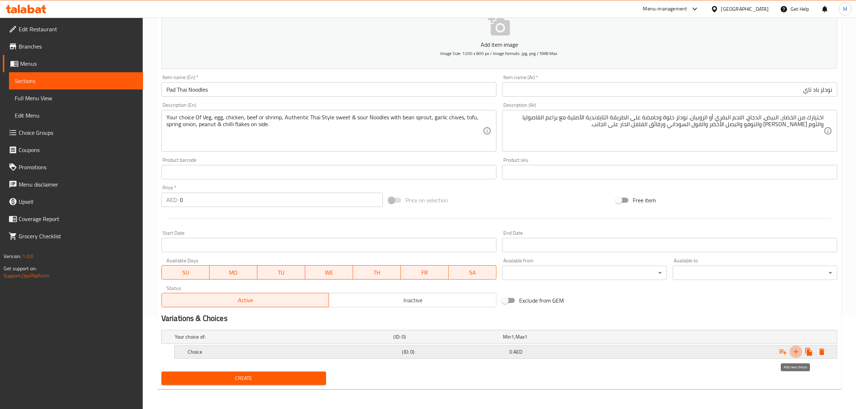
click at [797, 353] on icon "Expand" at bounding box center [796, 352] width 9 height 9
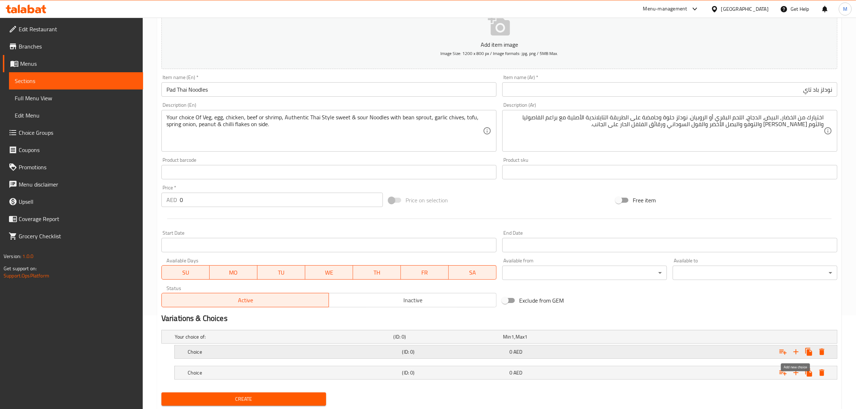
click at [797, 353] on icon "Expand" at bounding box center [796, 352] width 9 height 9
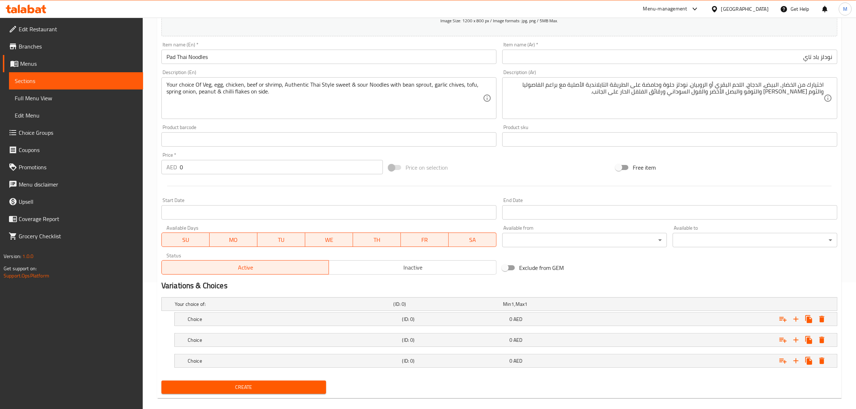
scroll to position [136, 0]
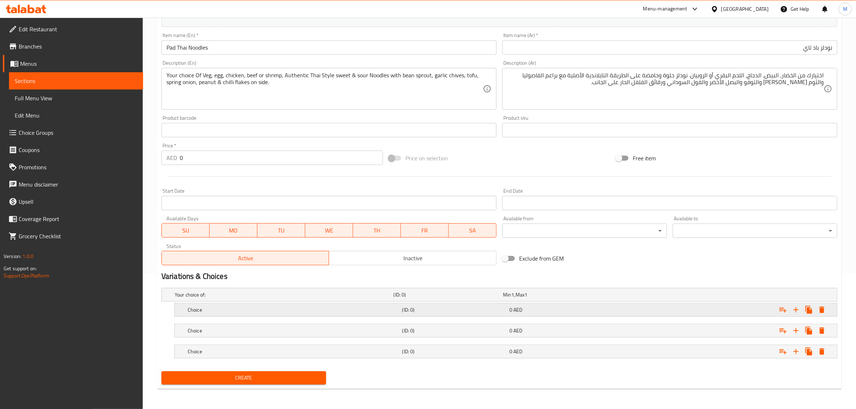
click at [281, 312] on h5 "Choice" at bounding box center [294, 309] width 212 height 7
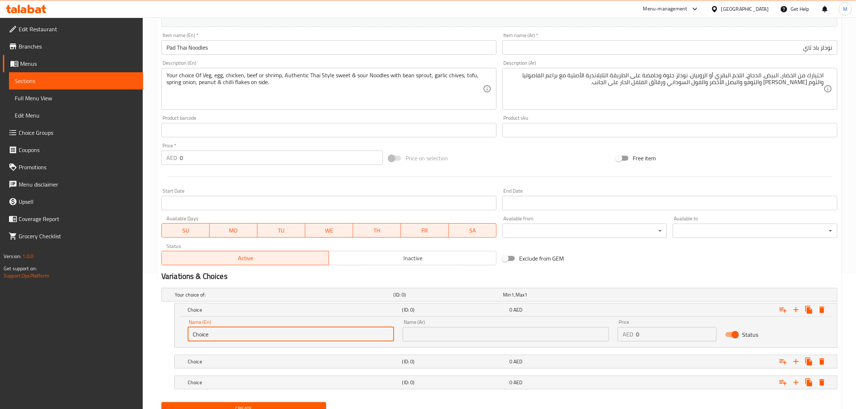
drag, startPoint x: 252, startPoint y: 335, endPoint x: 193, endPoint y: 340, distance: 58.8
click at [193, 340] on input "Choice" at bounding box center [291, 334] width 206 height 14
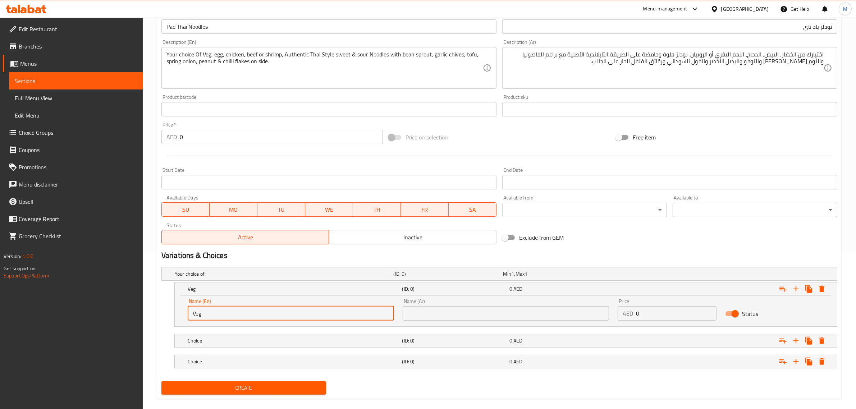
scroll to position [167, 0]
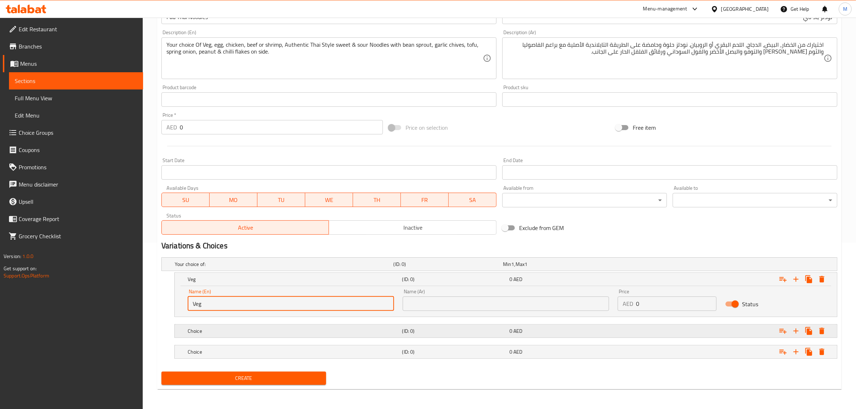
type input "Veg"
click at [224, 330] on h5 "Choice" at bounding box center [294, 331] width 212 height 7
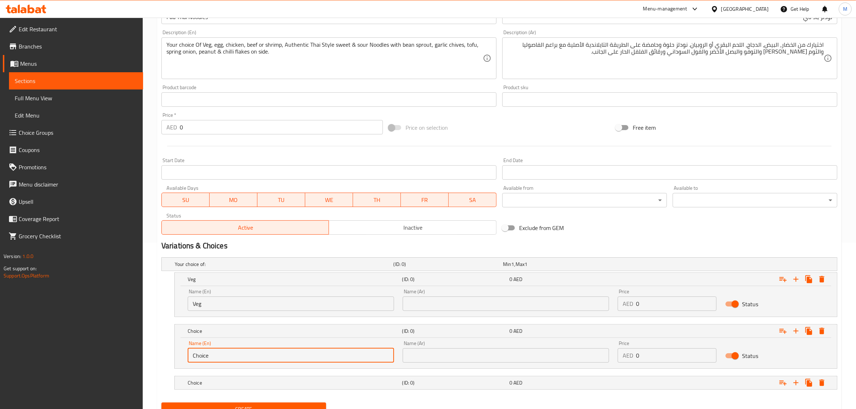
drag, startPoint x: 223, startPoint y: 351, endPoint x: 186, endPoint y: 353, distance: 37.1
click at [188, 353] on input "Choice" at bounding box center [291, 356] width 206 height 14
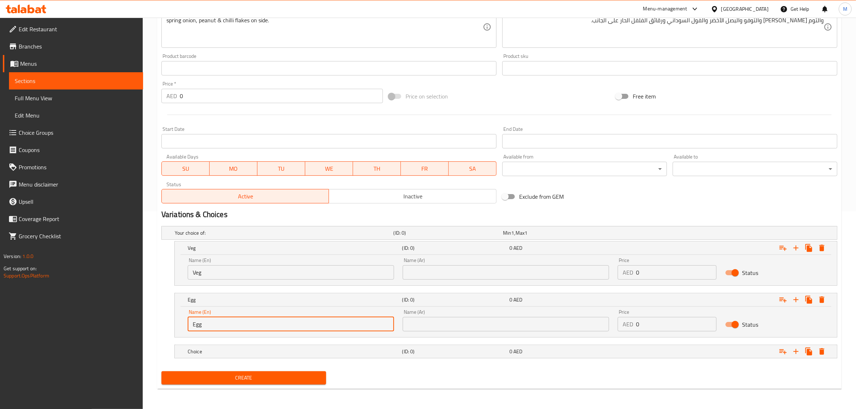
type input "Egg"
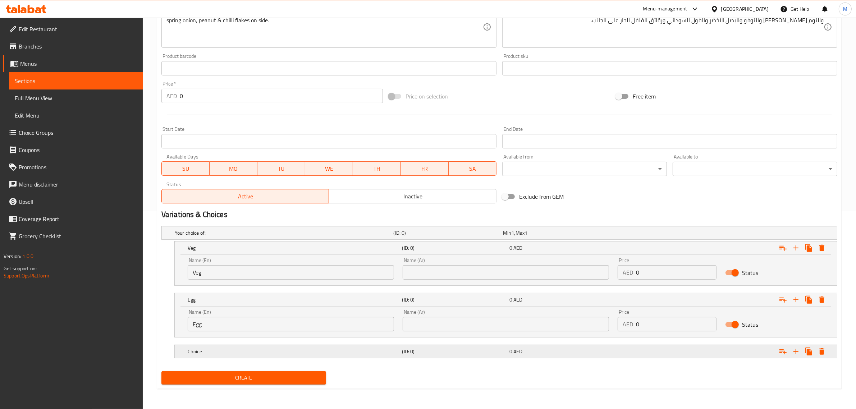
click at [314, 355] on h5 "Choice" at bounding box center [294, 351] width 212 height 7
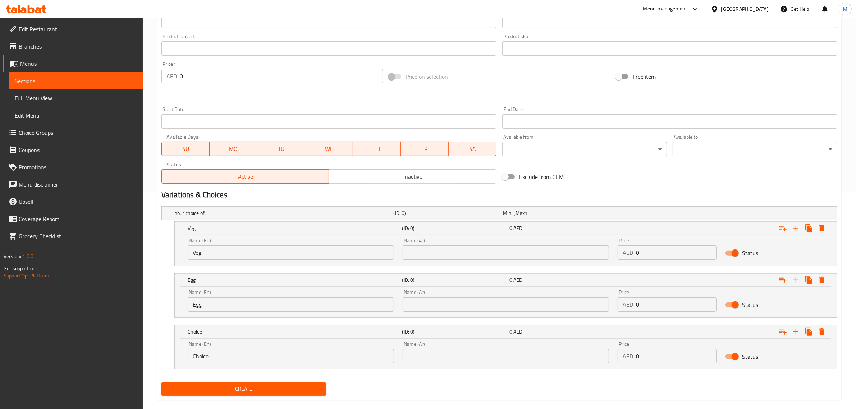
scroll to position [229, 0]
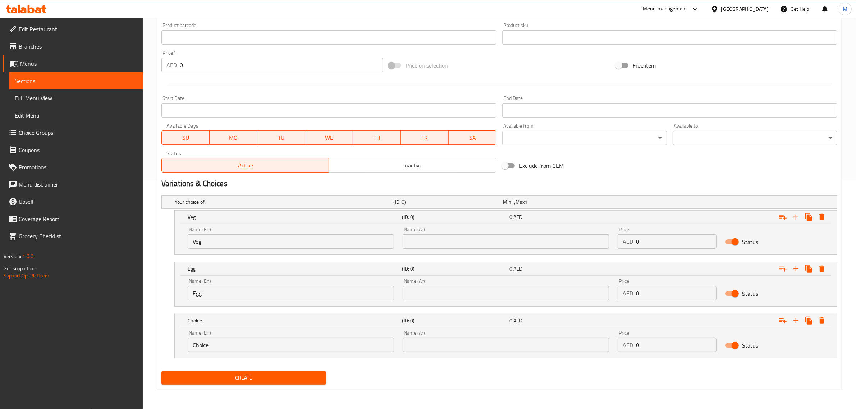
click at [312, 353] on input "Choice" at bounding box center [291, 345] width 206 height 14
paste input "chicken"
type input "Chicken"
drag, startPoint x: 486, startPoint y: 378, endPoint x: 654, endPoint y: 373, distance: 168.0
click at [488, 378] on div "Create" at bounding box center [500, 378] width 682 height 19
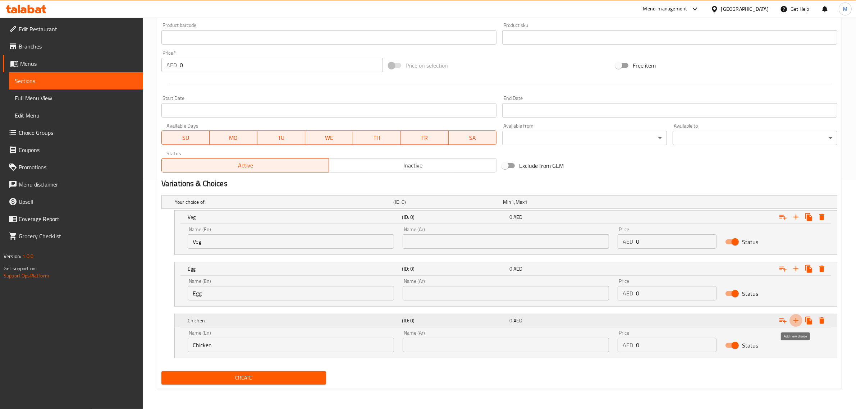
click at [794, 321] on icon "Expand" at bounding box center [796, 321] width 9 height 9
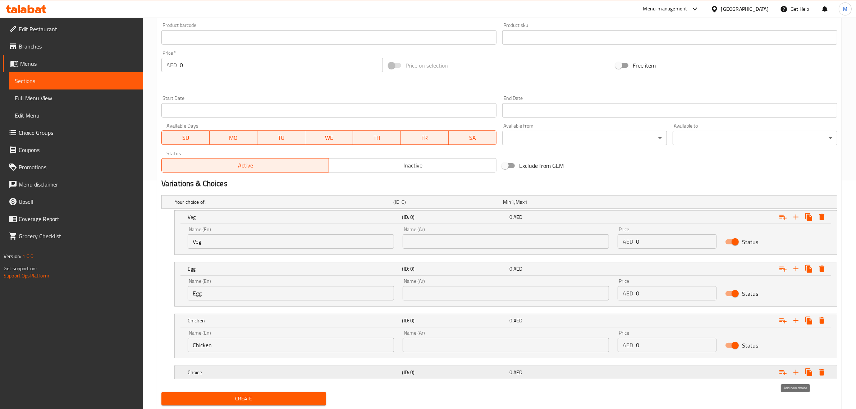
click at [798, 373] on icon "Expand" at bounding box center [796, 372] width 9 height 9
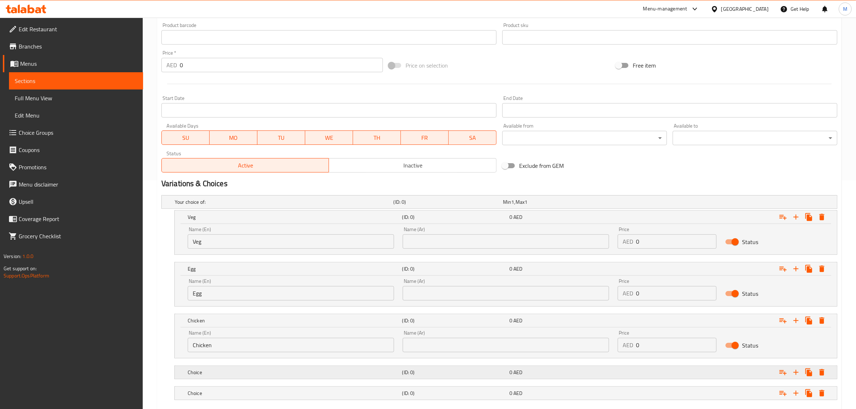
click at [231, 373] on h5 "Choice" at bounding box center [294, 372] width 212 height 7
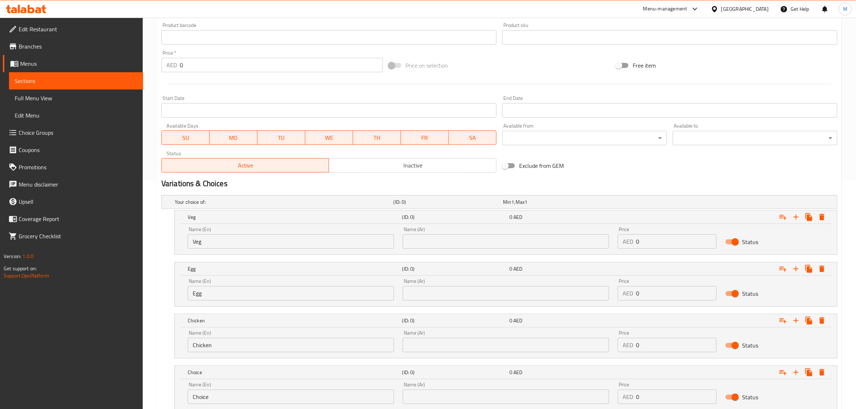
click at [237, 398] on input "Choice" at bounding box center [291, 397] width 206 height 14
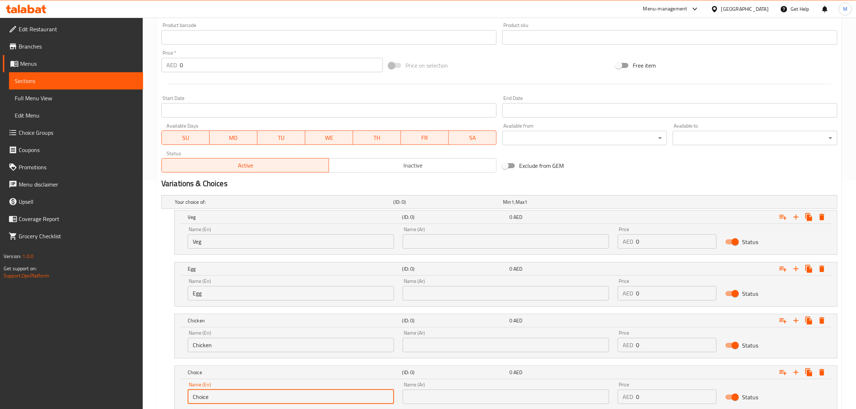
paste input "beef"
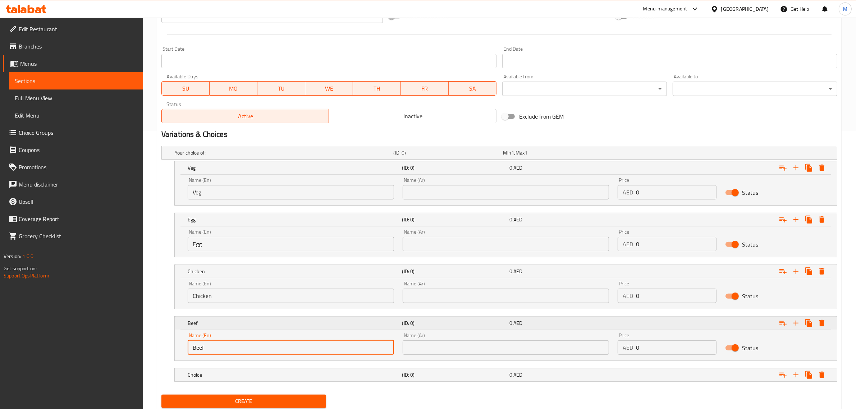
scroll to position [301, 0]
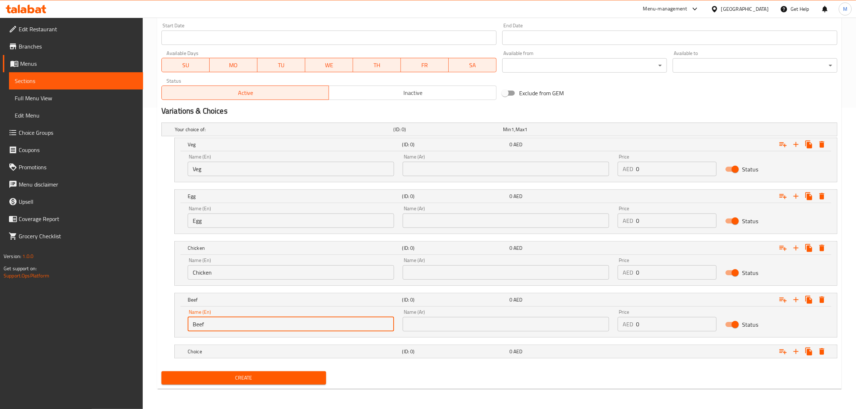
type input "Beef"
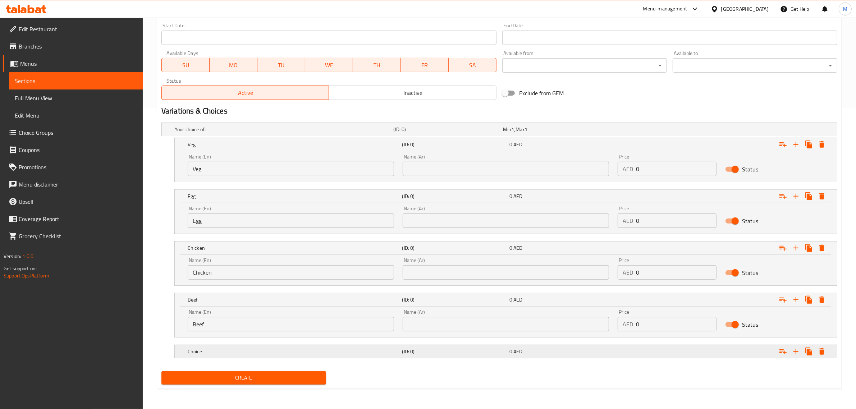
click at [285, 354] on h5 "Choice" at bounding box center [294, 351] width 212 height 7
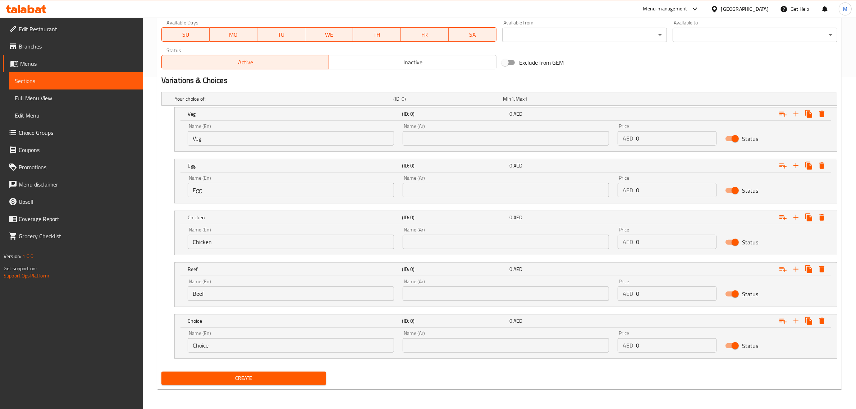
scroll to position [333, 0]
click at [286, 350] on input "Choice" at bounding box center [291, 345] width 206 height 14
paste input "shrimp"
type input "Shrimp"
click at [495, 351] on input "text" at bounding box center [506, 345] width 206 height 14
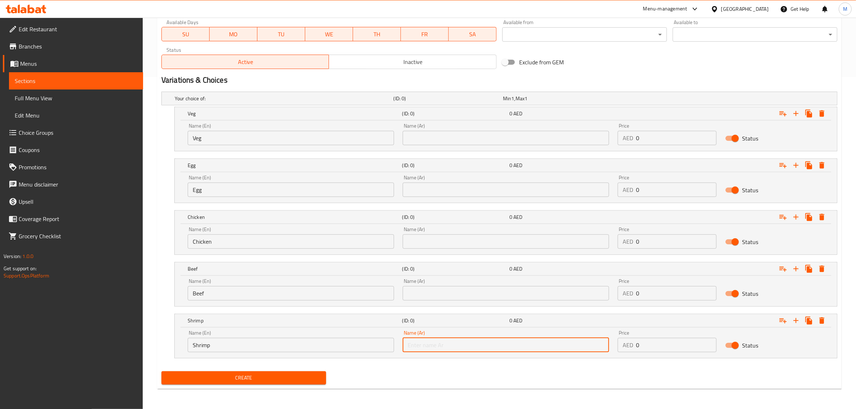
paste input "روبيان"
type input "روبيان"
click at [483, 296] on input "text" at bounding box center [506, 293] width 206 height 14
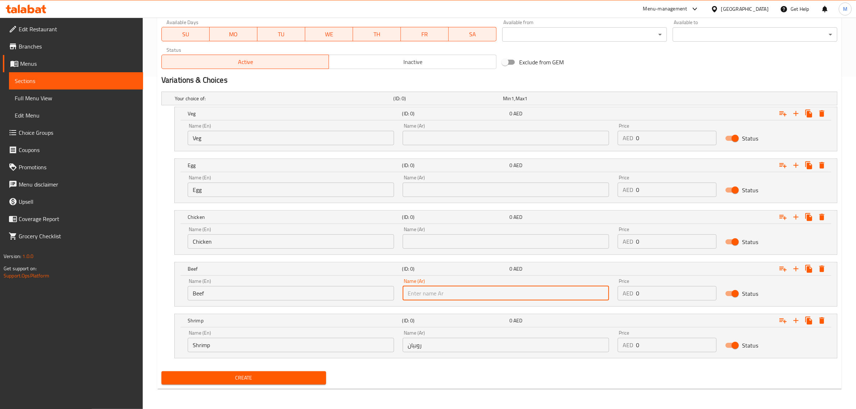
paste input "لحم البقري"
type input "لحم البقري"
click at [531, 244] on input "text" at bounding box center [506, 242] width 206 height 14
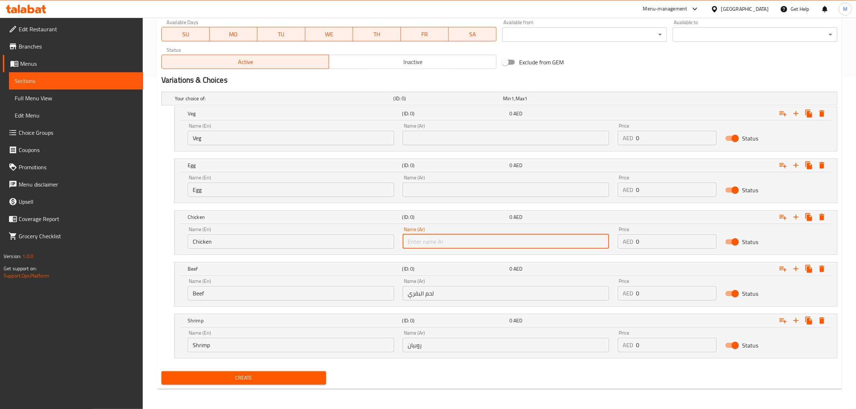
paste input "دجاج"
type input "دجاج"
click at [534, 290] on input "لحم البقري" at bounding box center [506, 293] width 206 height 14
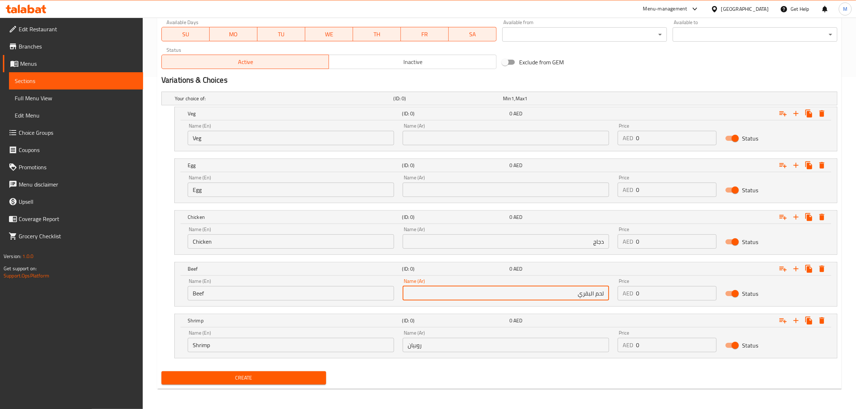
click at [519, 339] on input "روبيان" at bounding box center [506, 345] width 206 height 14
click at [549, 194] on input "text" at bounding box center [506, 190] width 206 height 14
paste input "بيض"
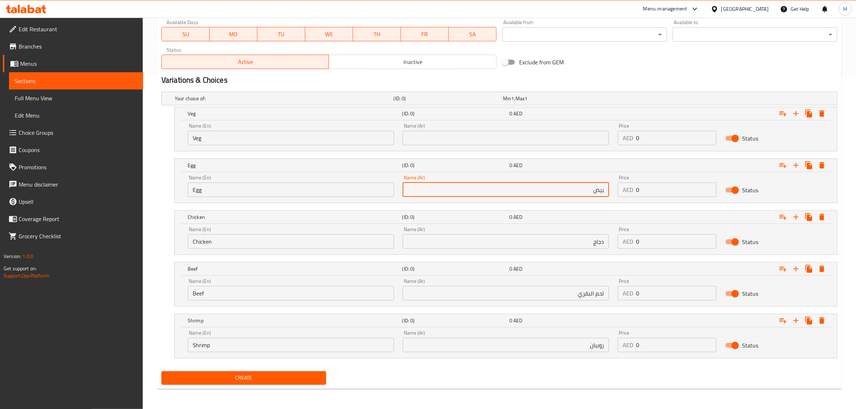
type input "بيض"
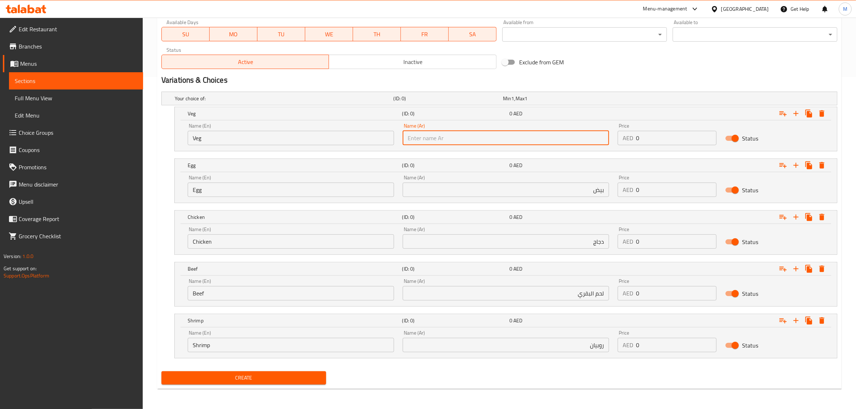
click at [565, 137] on input "text" at bounding box center [506, 138] width 206 height 14
paste input "خضار"
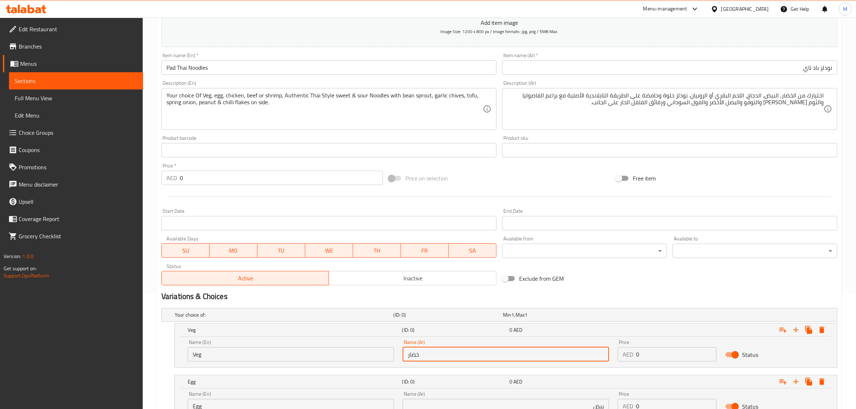
scroll to position [108, 0]
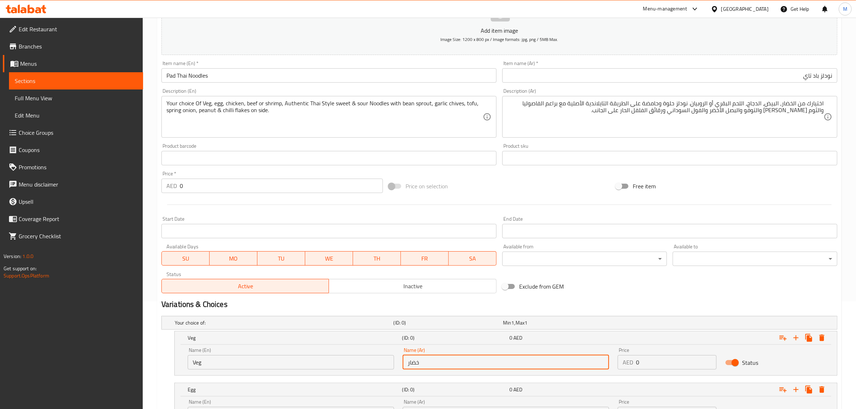
type input "خضار"
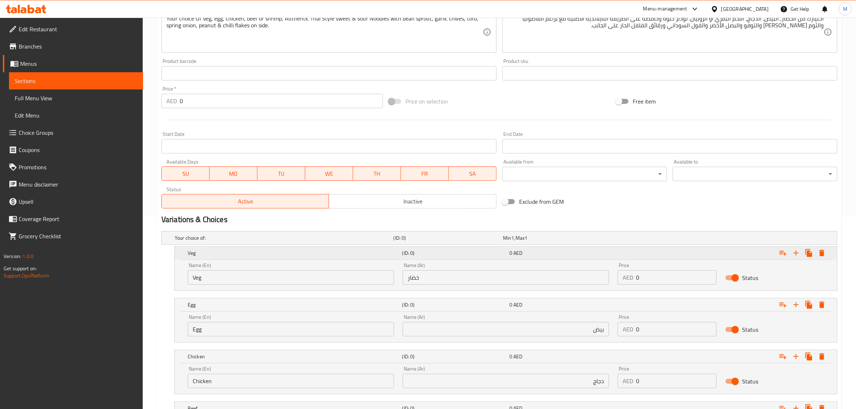
scroll to position [198, 0]
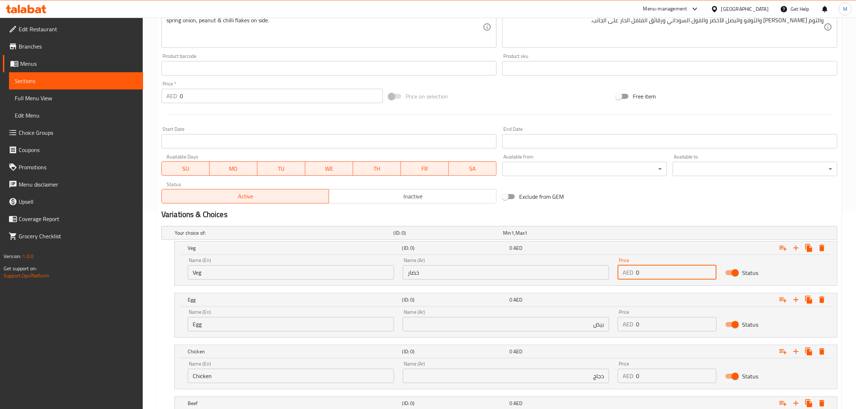
drag, startPoint x: 647, startPoint y: 270, endPoint x: 620, endPoint y: 276, distance: 27.6
click at [620, 276] on div "AED 0 Price" at bounding box center [667, 272] width 99 height 14
type input "95"
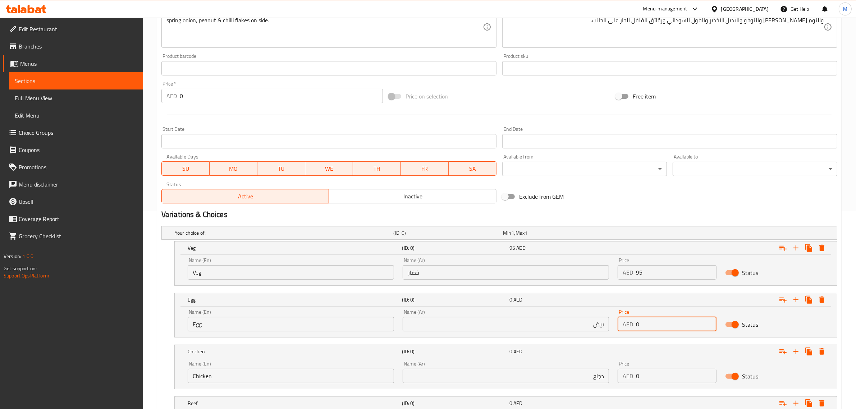
click at [634, 328] on div "AED 0 Price" at bounding box center [667, 324] width 99 height 14
type input "105"
drag, startPoint x: 654, startPoint y: 373, endPoint x: 626, endPoint y: 375, distance: 27.8
click at [626, 375] on div "AED 0 Price" at bounding box center [667, 376] width 99 height 14
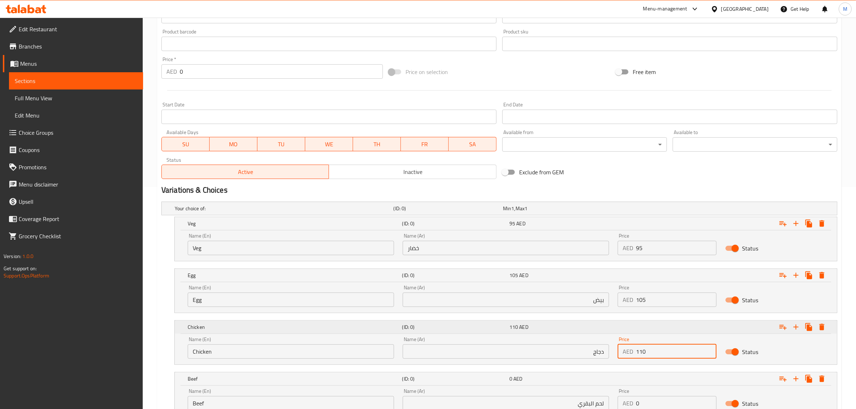
scroll to position [243, 0]
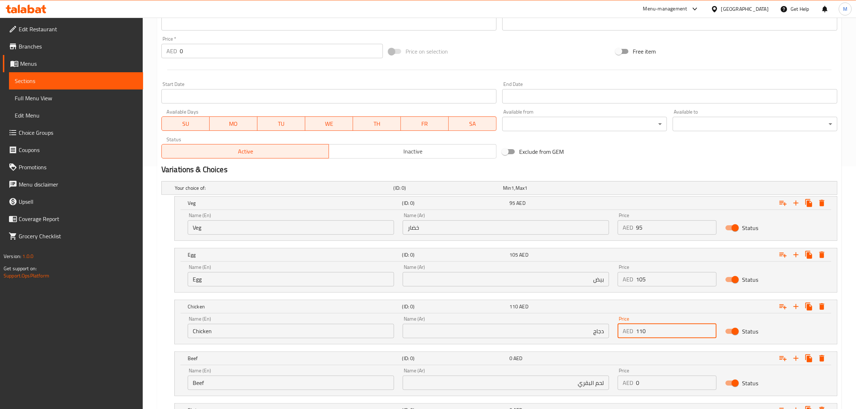
type input "110"
click at [650, 382] on input "0" at bounding box center [676, 383] width 81 height 14
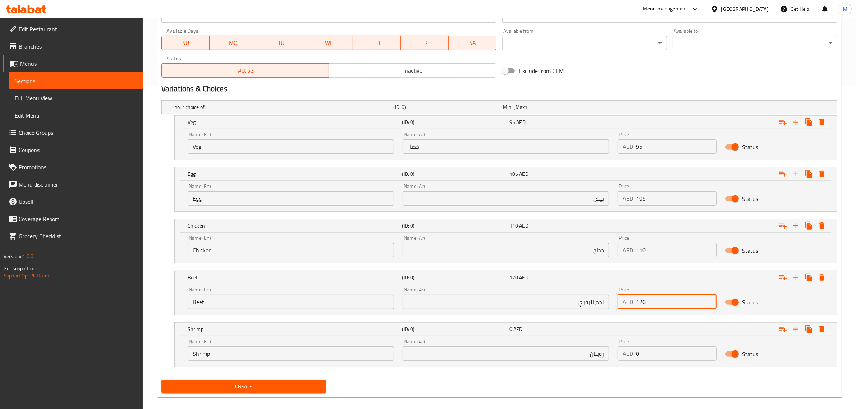
scroll to position [333, 0]
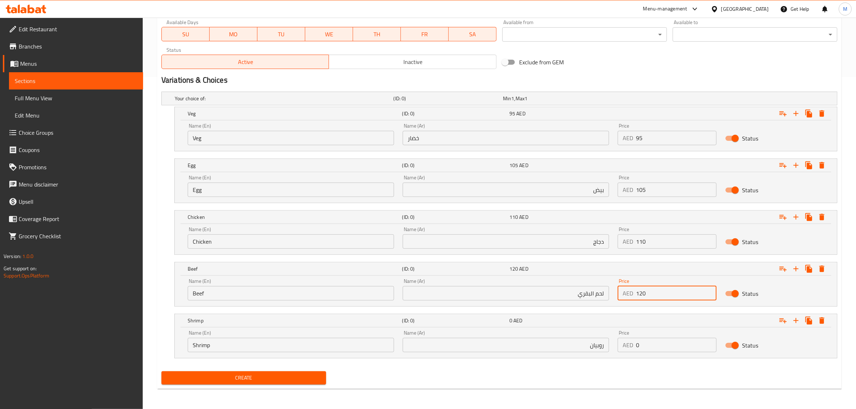
type input "120"
drag, startPoint x: 640, startPoint y: 351, endPoint x: 632, endPoint y: 351, distance: 8.6
click at [632, 351] on div "AED 0 Price" at bounding box center [667, 345] width 99 height 14
type input "125"
click at [617, 369] on div "Create" at bounding box center [500, 378] width 682 height 19
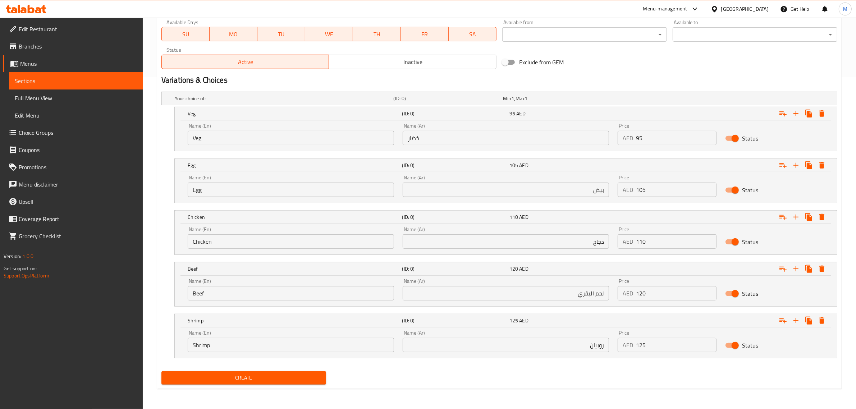
click at [529, 379] on div "Create" at bounding box center [500, 378] width 682 height 19
click at [427, 363] on nav at bounding box center [500, 363] width 676 height 6
click at [290, 375] on span "Create" at bounding box center [243, 378] width 153 height 9
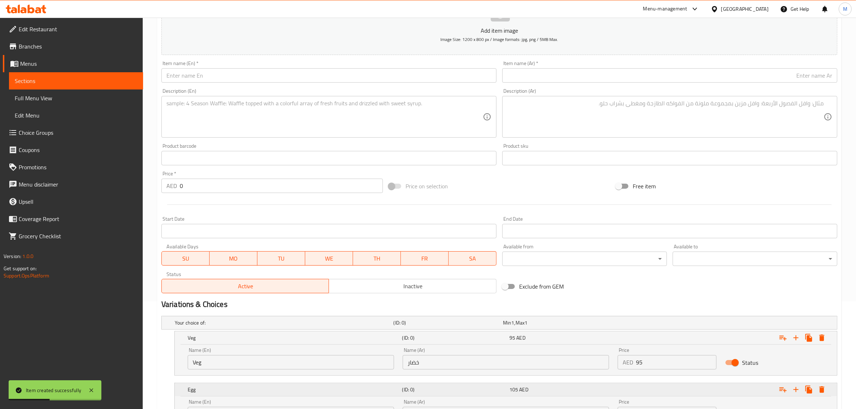
scroll to position [0, 0]
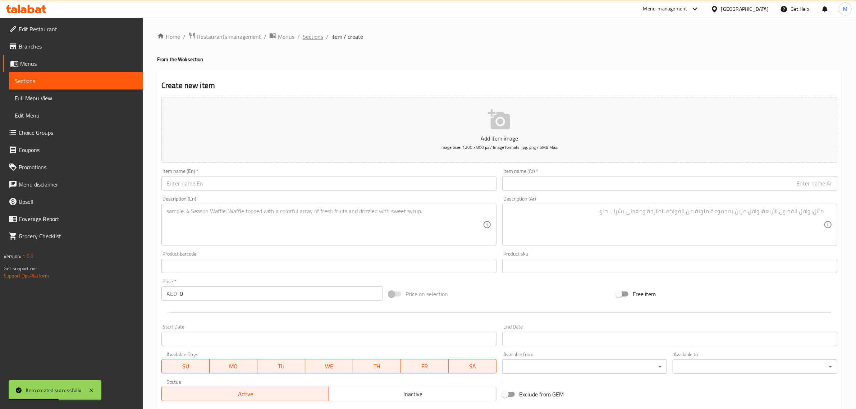
click at [317, 35] on span "Sections" at bounding box center [313, 36] width 21 height 9
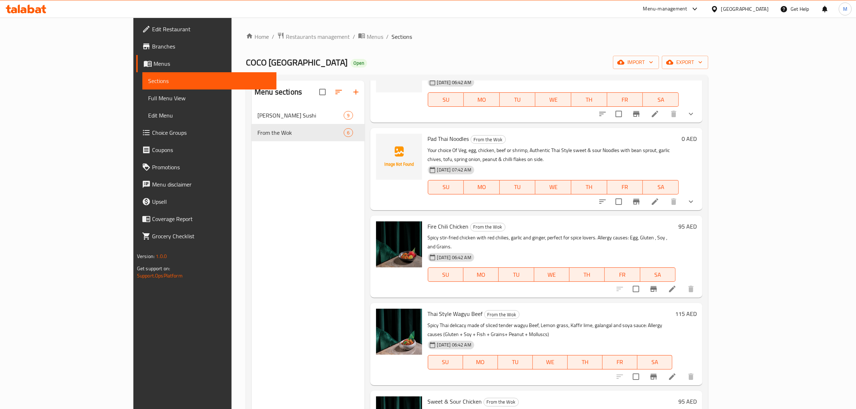
scroll to position [79, 0]
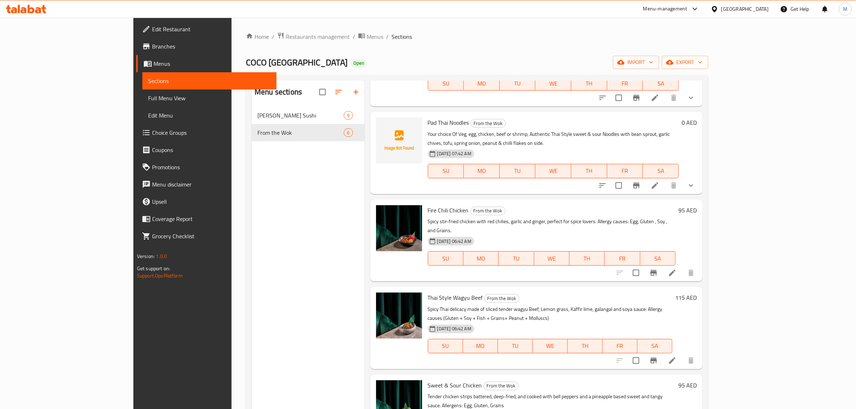
click at [428, 380] on span "Sweet & Sour Chicken" at bounding box center [455, 385] width 54 height 11
copy h6 "Sweet & Sour Chicken"
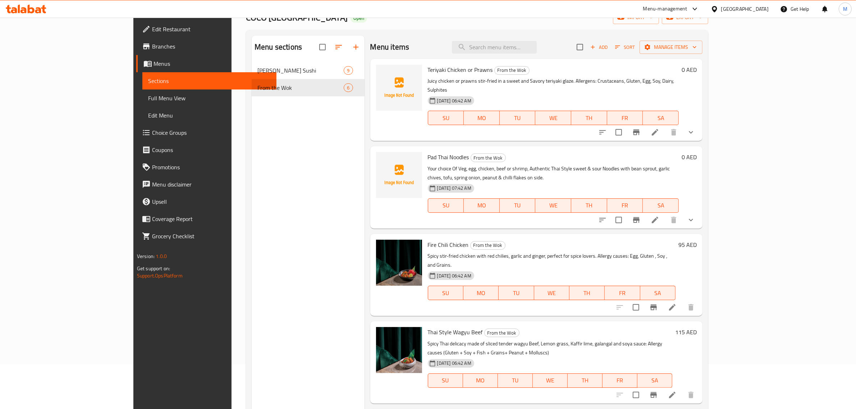
scroll to position [0, 0]
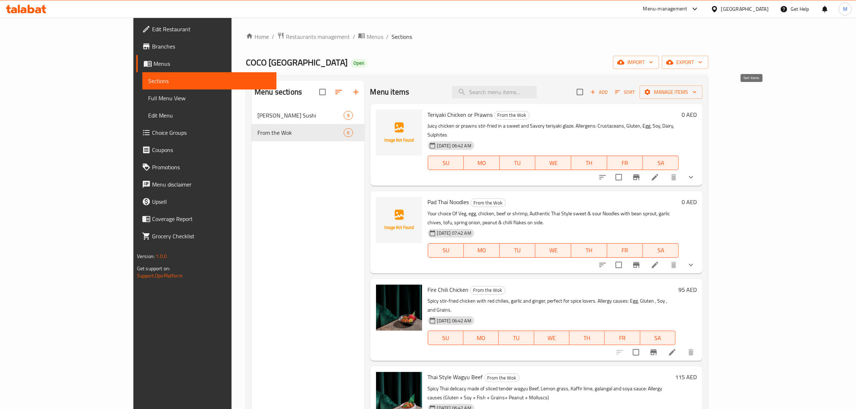
click at [635, 94] on span "Sort" at bounding box center [625, 92] width 20 height 8
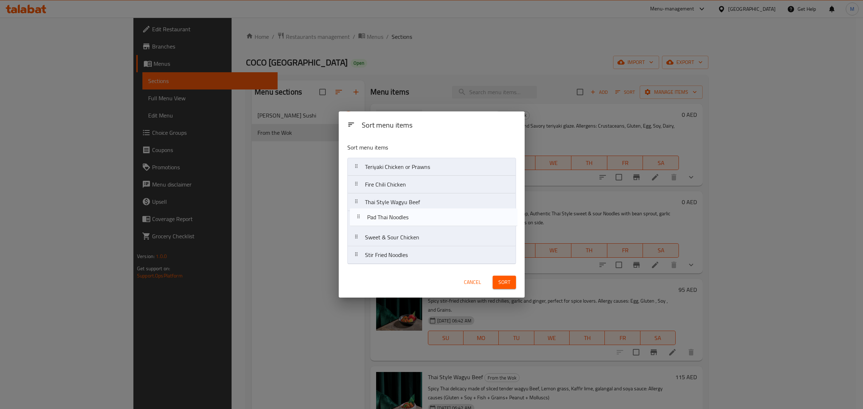
drag, startPoint x: 398, startPoint y: 188, endPoint x: 400, endPoint y: 222, distance: 34.6
click at [400, 222] on nav "Teriyaki Chicken or Prawns Pad Thai Noodles Fire Chili Chicken Thai Style Wagyu…" at bounding box center [431, 211] width 169 height 106
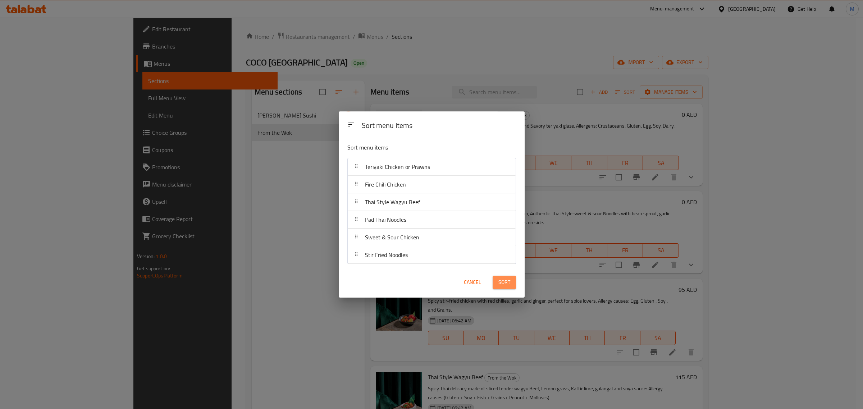
click at [504, 282] on span "Sort" at bounding box center [505, 282] width 12 height 9
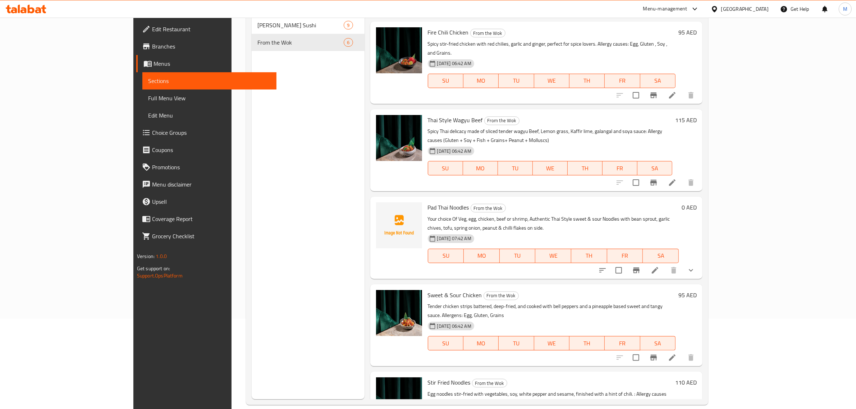
scroll to position [101, 0]
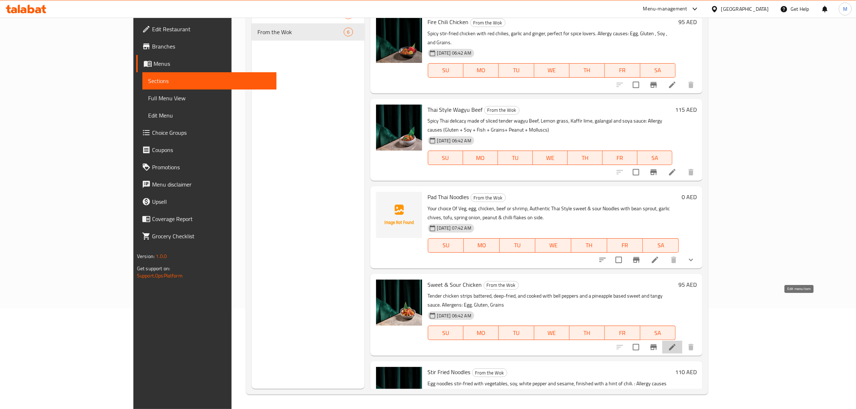
click at [677, 343] on icon at bounding box center [672, 347] width 9 height 9
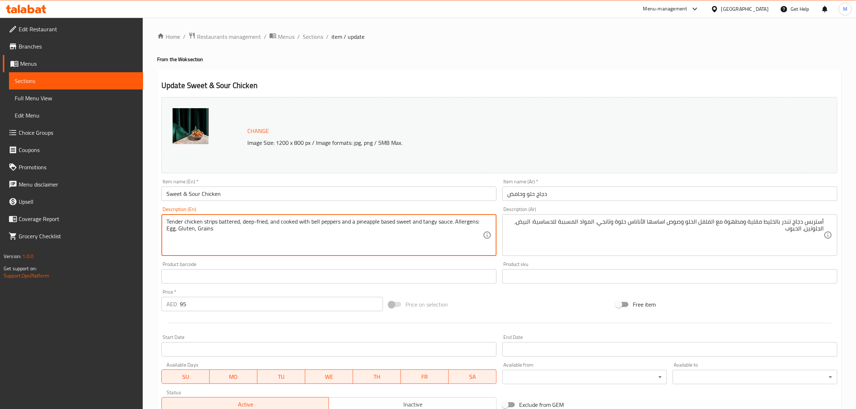
paste textarea "Tender chicken strips battered, deep-fried, cooked with bell pepper and pineapp…"
click at [308, 242] on textarea "Tender chicken strips battered, deep-fried, and cooked with bell peppers and a …" at bounding box center [325, 235] width 317 height 34
click at [430, 245] on textarea "Tender chicken strips battered, deep-fried, and cooked with bell peppers and a …" at bounding box center [325, 235] width 317 height 34
click at [392, 243] on textarea "Tender chicken strips battered, deep-fried, and cooked with bell peppers and a …" at bounding box center [325, 235] width 317 height 34
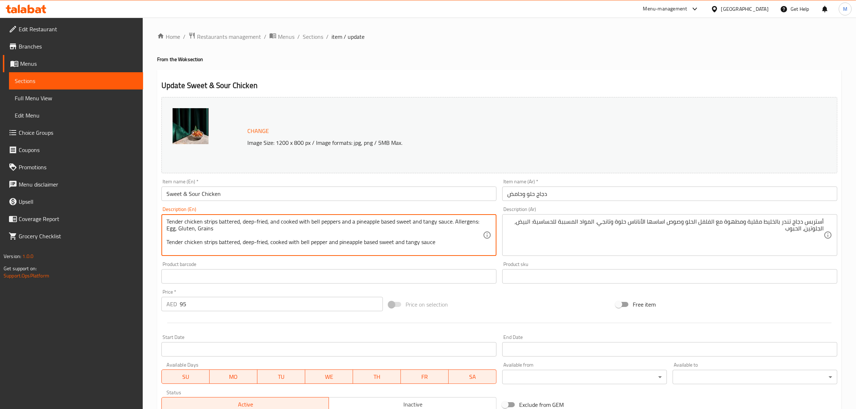
click at [392, 243] on textarea "Tender chicken strips battered, deep-fried, and cooked with bell peppers and a …" at bounding box center [325, 235] width 317 height 34
type textarea "Tender chicken strips battered, deep-fried, and cooked with bell peppers and a …"
click at [560, 299] on div "Price on selection" at bounding box center [499, 304] width 227 height 19
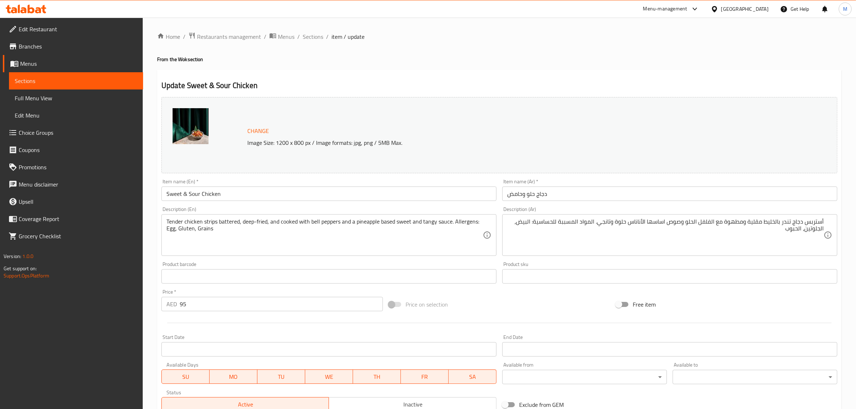
click at [507, 310] on div "Price on selection" at bounding box center [499, 304] width 227 height 19
drag, startPoint x: 520, startPoint y: 291, endPoint x: 505, endPoint y: 292, distance: 15.5
click at [519, 291] on div "Change Image Size: 1200 x 800 px / Image formats: jpg, png / 5MB Max. Item name…" at bounding box center [500, 254] width 682 height 320
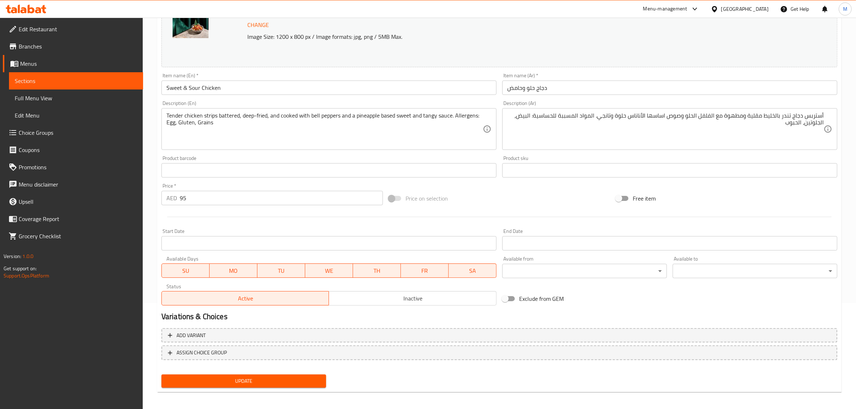
scroll to position [108, 0]
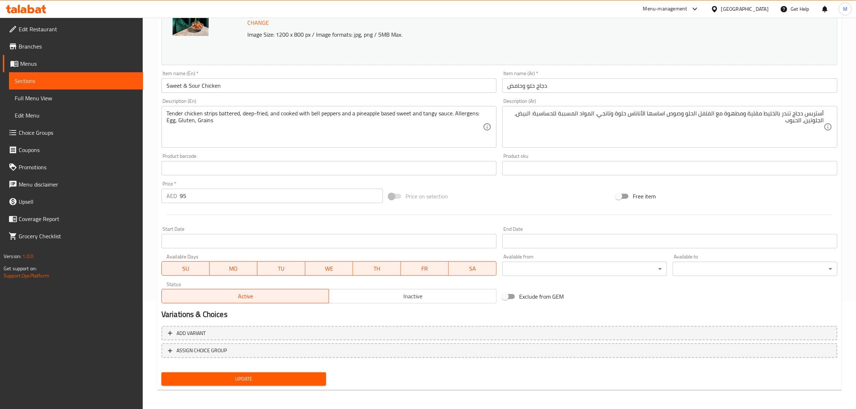
click at [263, 379] on span "Update" at bounding box center [243, 379] width 153 height 9
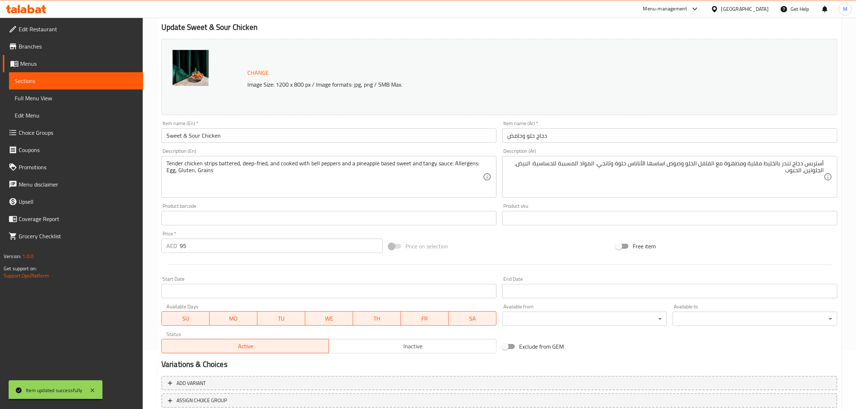
scroll to position [0, 0]
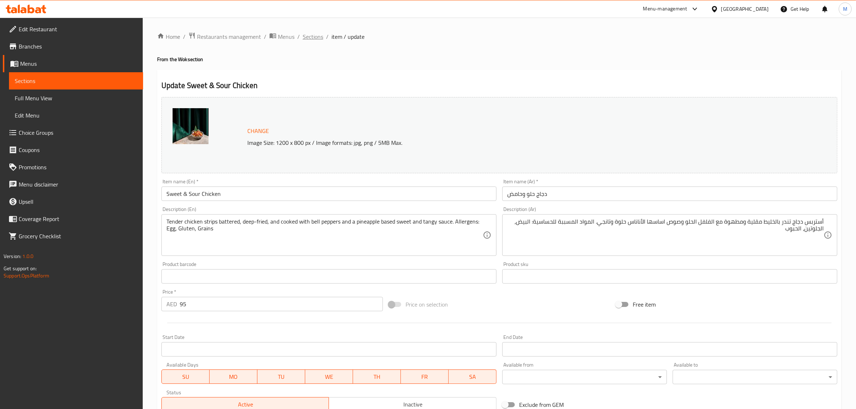
click at [317, 37] on span "Sections" at bounding box center [313, 36] width 21 height 9
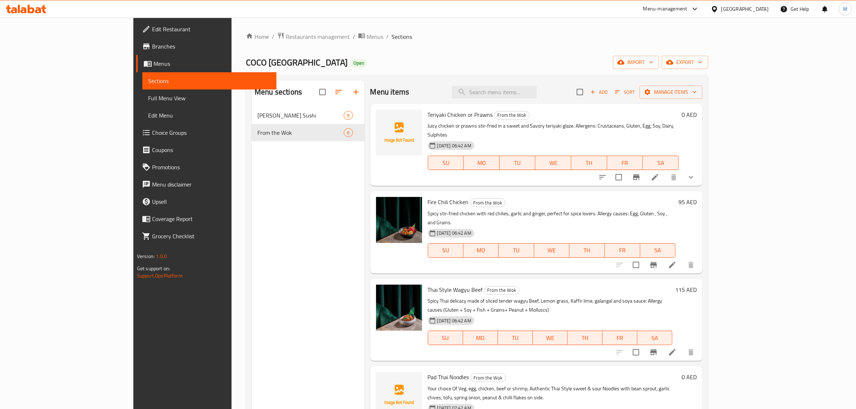
click at [293, 243] on div "Menu sections Coco's Sushi 9 From the Wok 6" at bounding box center [308, 285] width 113 height 409
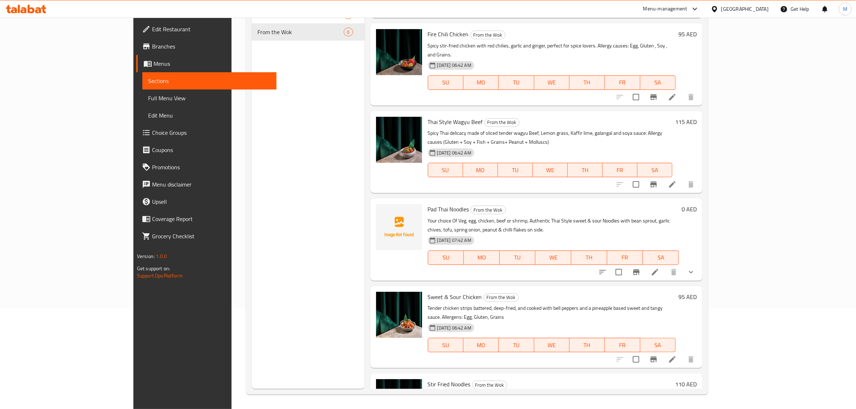
scroll to position [79, 0]
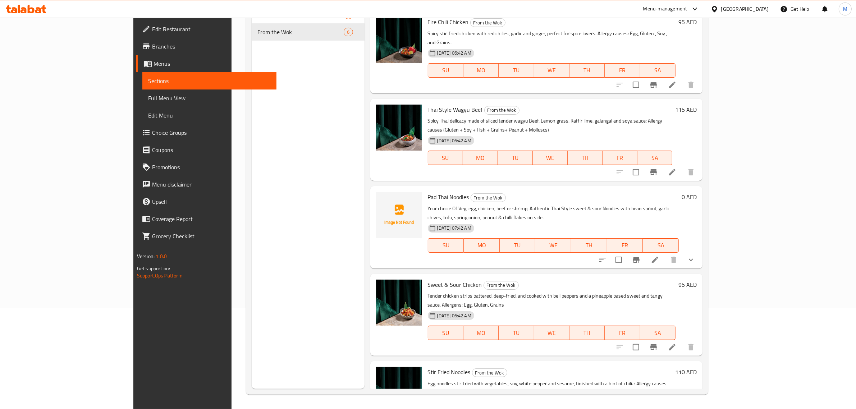
click at [325, 299] on div "Menu sections Coco's Sushi 9 From the Wok 6" at bounding box center [308, 184] width 113 height 409
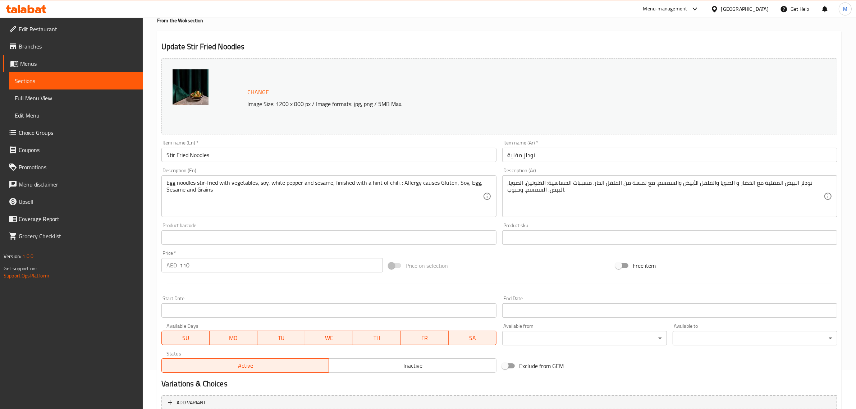
scroll to position [121, 0]
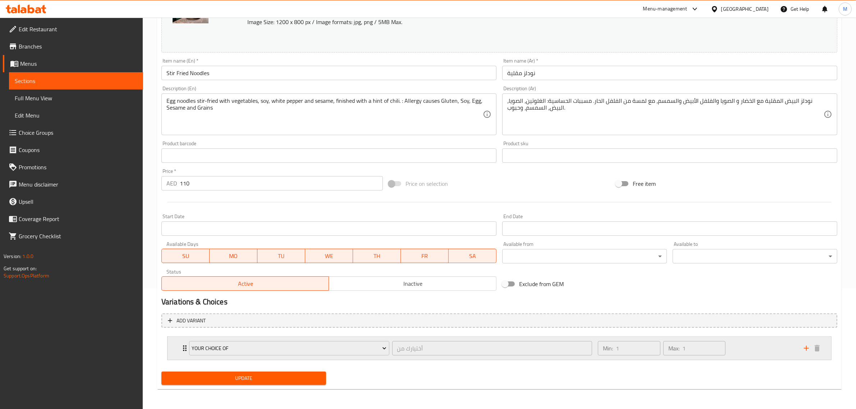
click at [733, 352] on div "Min: 1 ​ Max: 1 ​" at bounding box center [697, 348] width 206 height 23
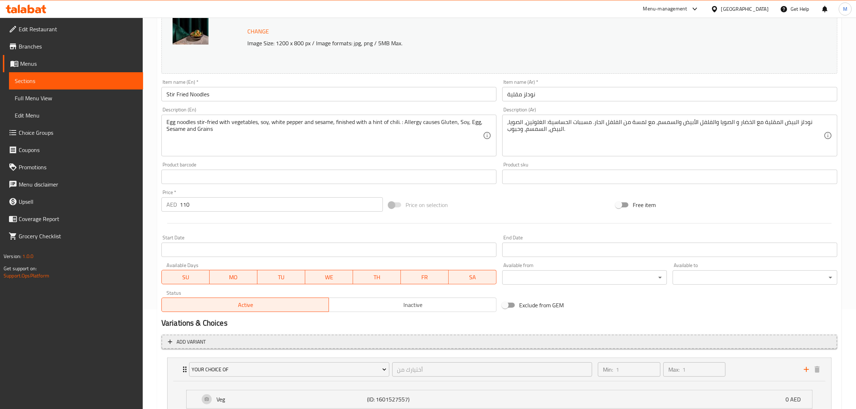
scroll to position [99, 0]
click at [572, 218] on div at bounding box center [500, 224] width 682 height 18
click at [264, 100] on input "Stir Fried Noodles" at bounding box center [329, 94] width 335 height 14
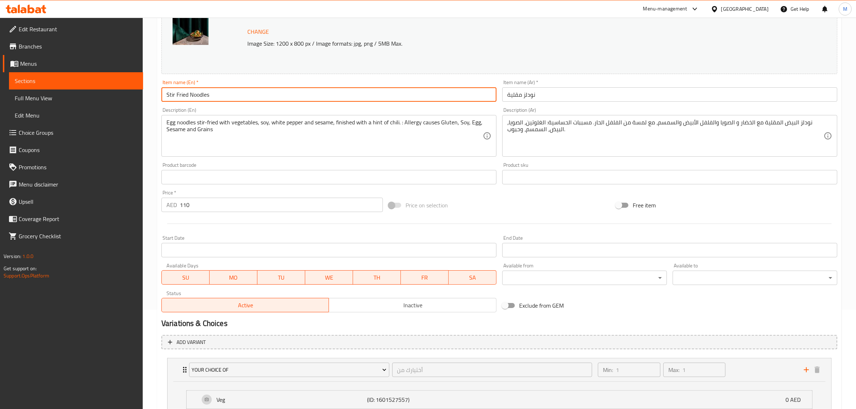
paste input "-"
type input "Stir-Fried Noodles"
click at [508, 208] on div "Price on selection" at bounding box center [499, 205] width 227 height 19
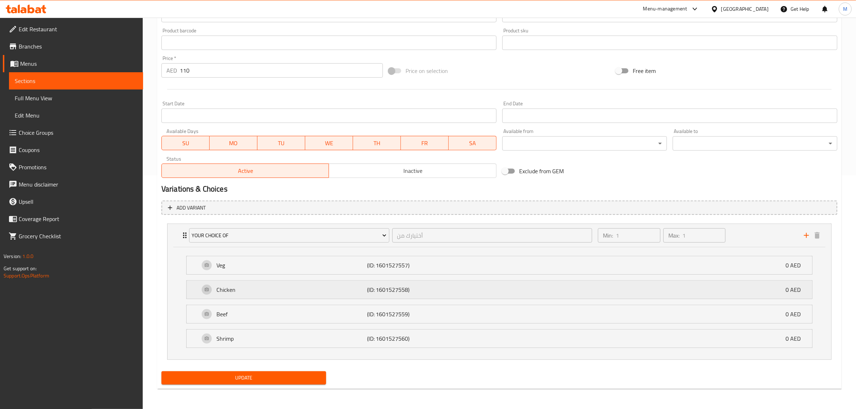
scroll to position [234, 0]
click at [391, 384] on div "Update" at bounding box center [500, 378] width 682 height 19
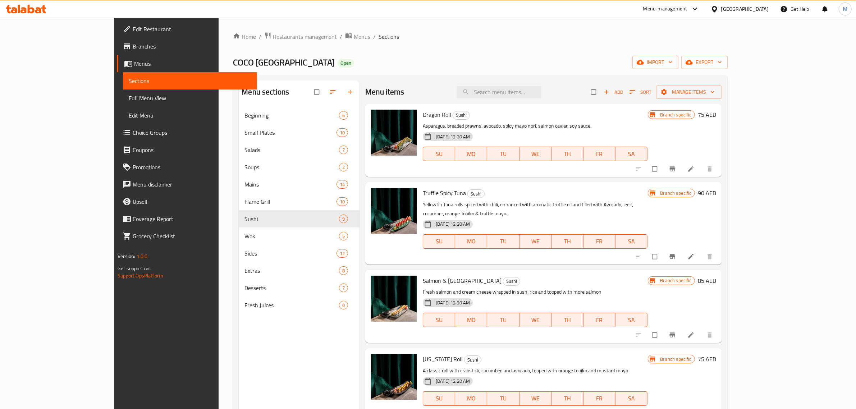
click at [129, 100] on span "Full Menu View" at bounding box center [190, 98] width 123 height 9
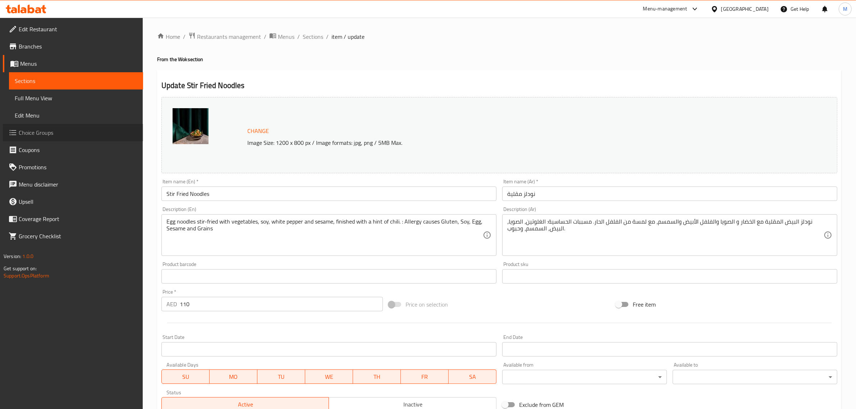
click at [63, 133] on span "Choice Groups" at bounding box center [78, 132] width 119 height 9
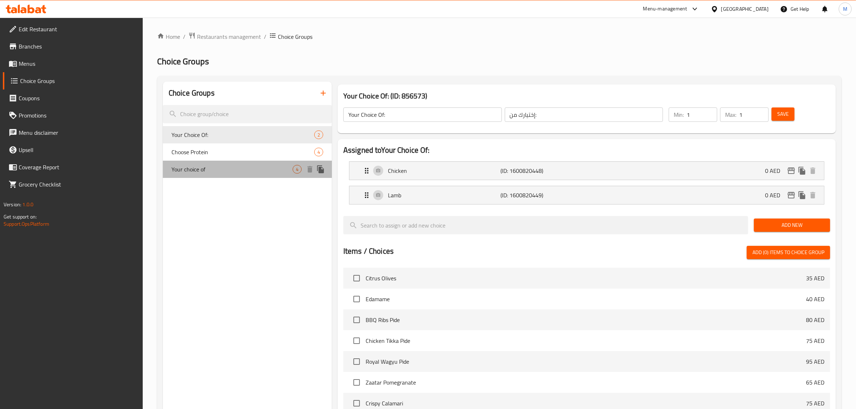
click at [221, 167] on span "Your choice of" at bounding box center [232, 169] width 121 height 9
type input "Your choice of"
type input "أختيارك من"
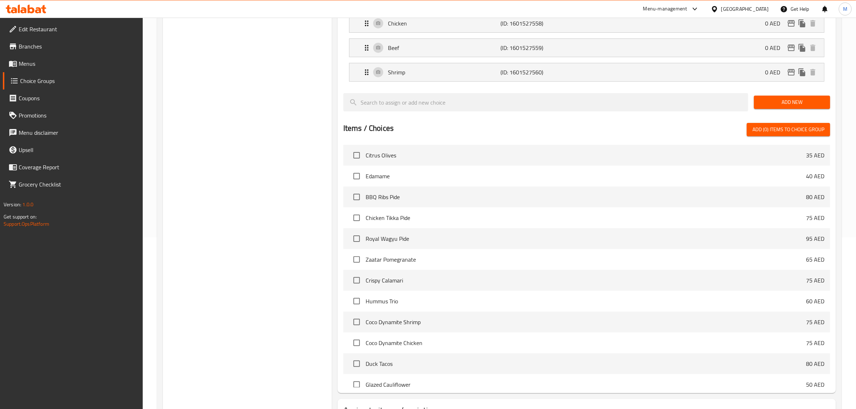
scroll to position [230, 0]
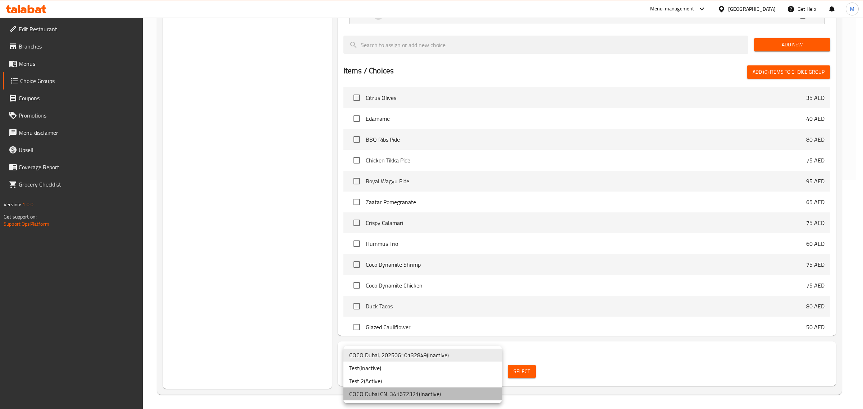
click at [378, 397] on li "COCO Dubai CN. 341672321 ( Inactive )" at bounding box center [423, 394] width 159 height 13
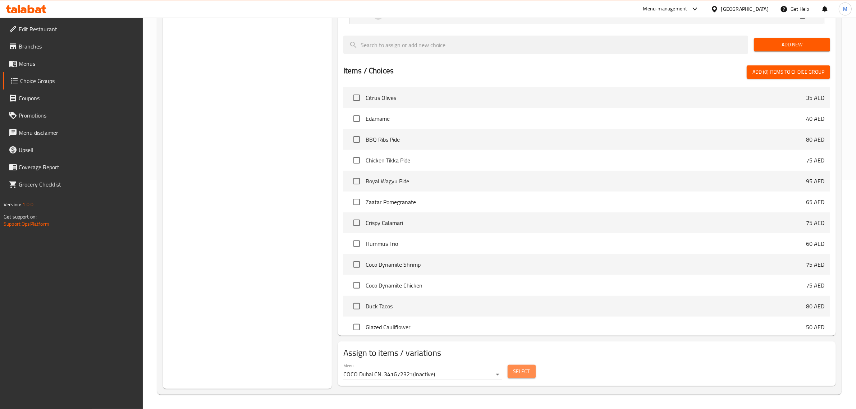
click at [528, 372] on span "Select" at bounding box center [522, 371] width 17 height 9
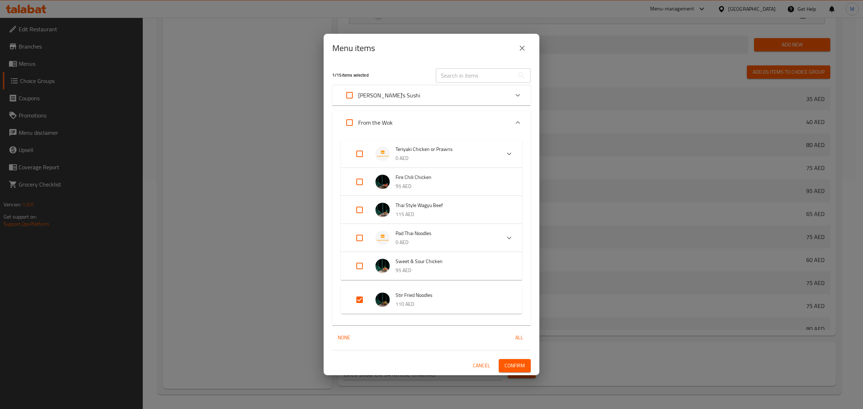
click at [362, 300] on input "Expand" at bounding box center [359, 299] width 17 height 17
checkbox input "false"
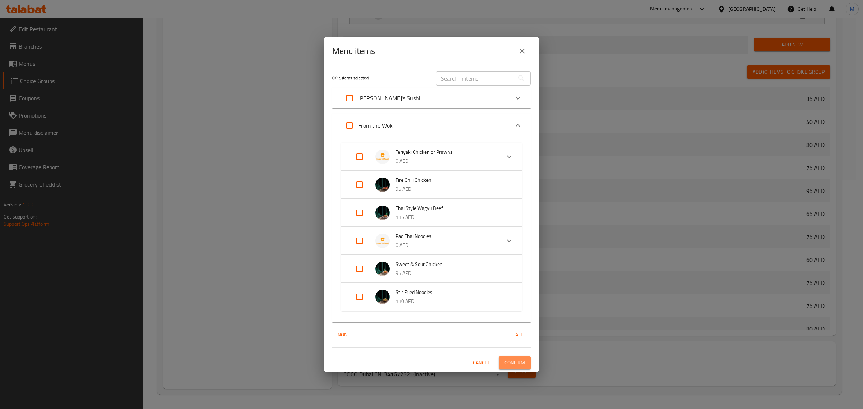
click at [515, 363] on span "Confirm" at bounding box center [515, 363] width 21 height 9
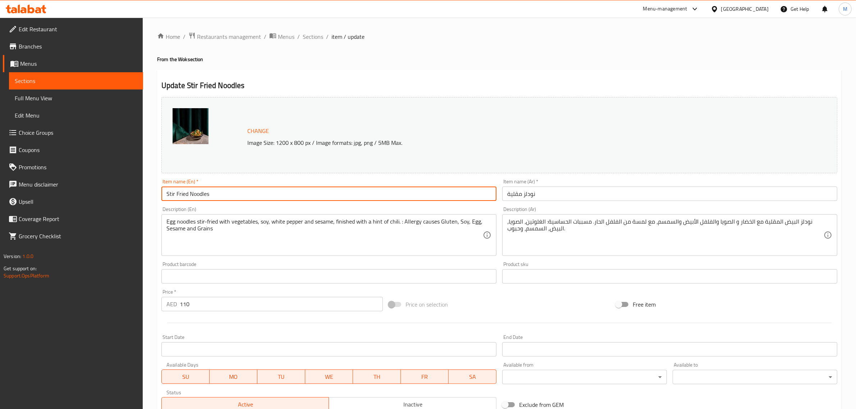
click at [225, 192] on input "Stir Fried Noodles" at bounding box center [329, 194] width 335 height 14
paste input "-"
type input "Stir-Fried Noodles"
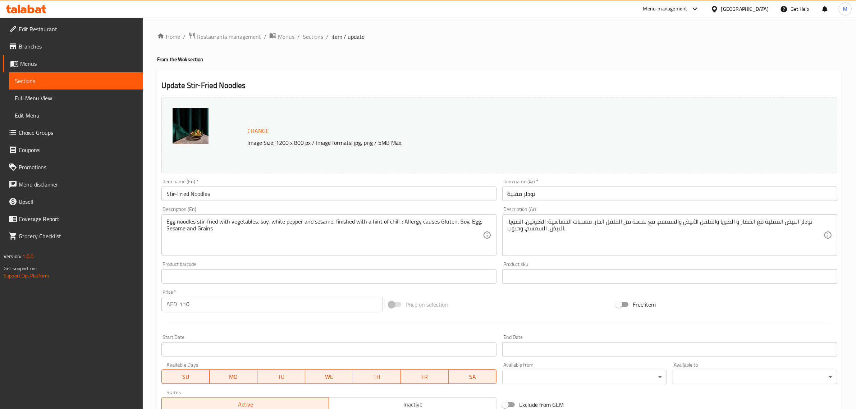
click at [501, 310] on div "Price on selection" at bounding box center [499, 304] width 227 height 19
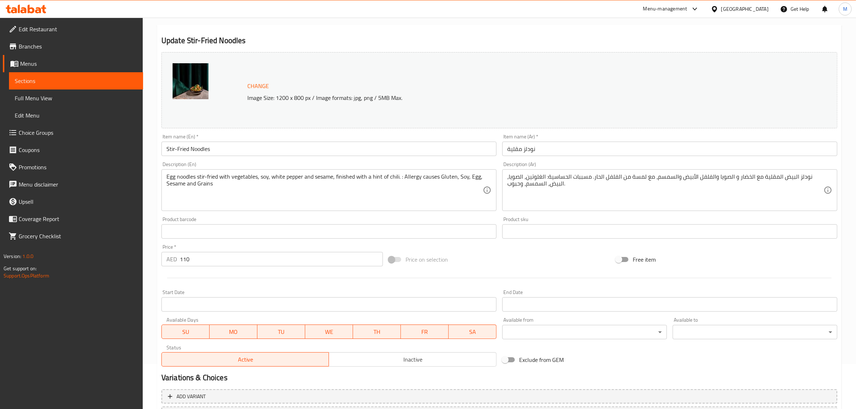
scroll to position [108, 0]
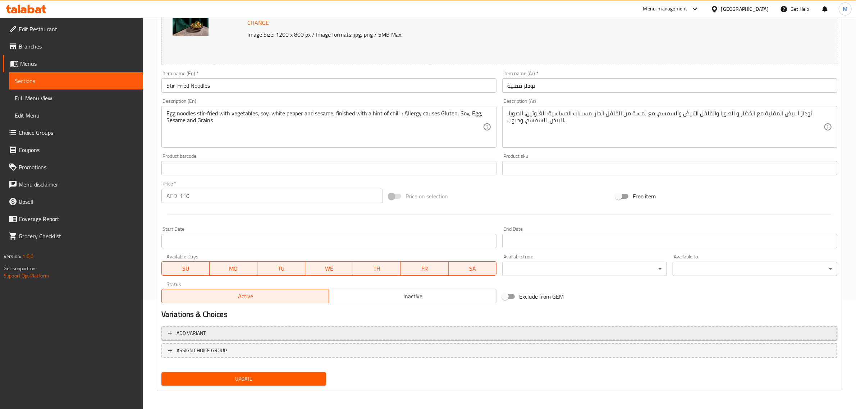
click at [346, 337] on span "Add variant" at bounding box center [499, 333] width 663 height 9
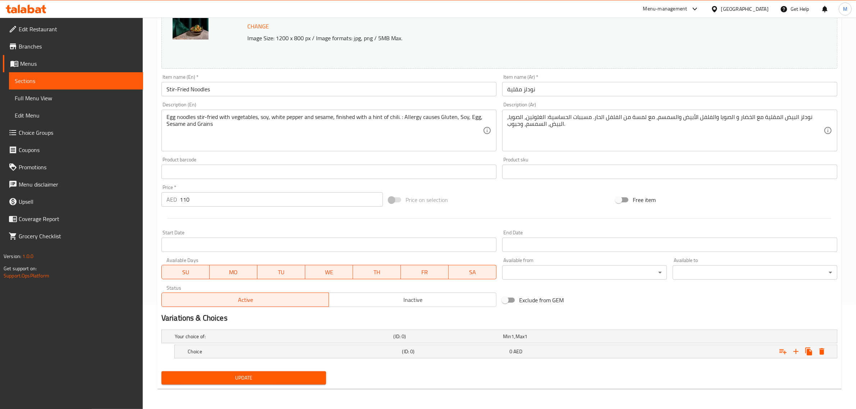
scroll to position [105, 0]
click at [798, 350] on icon "Expand" at bounding box center [796, 351] width 9 height 9
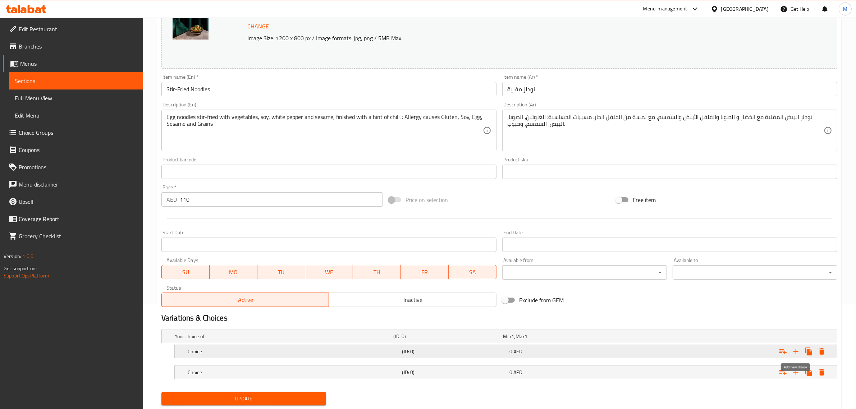
click at [798, 350] on icon "Expand" at bounding box center [796, 351] width 9 height 9
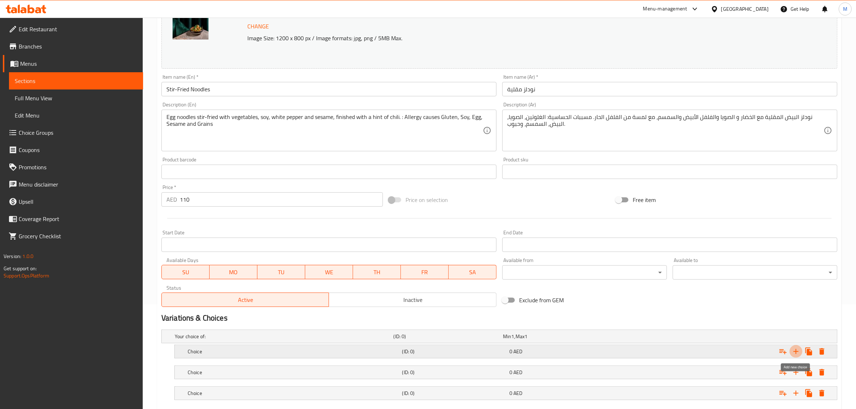
click at [797, 350] on icon "Expand" at bounding box center [796, 351] width 9 height 9
click at [795, 351] on icon "Expand" at bounding box center [796, 351] width 9 height 9
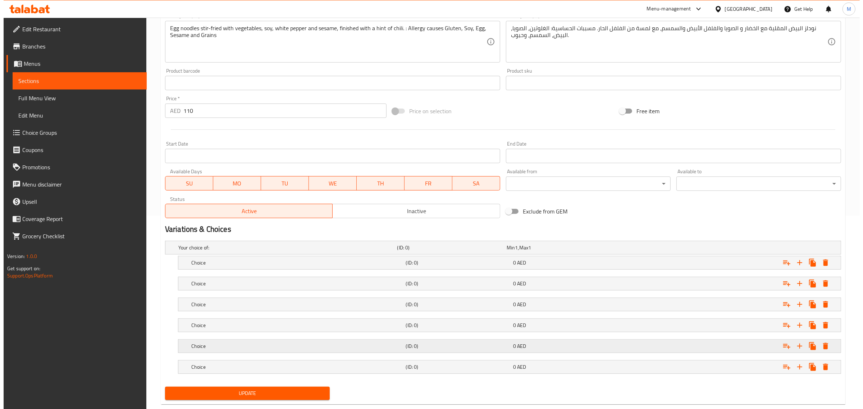
scroll to position [195, 0]
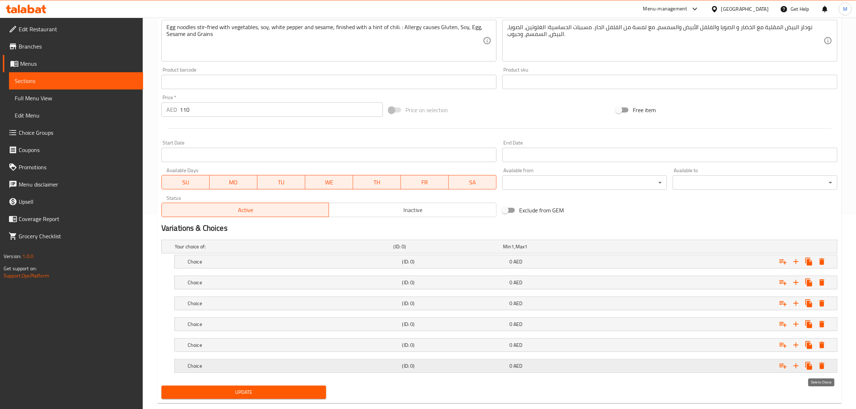
click at [821, 365] on icon "Expand" at bounding box center [822, 366] width 9 height 9
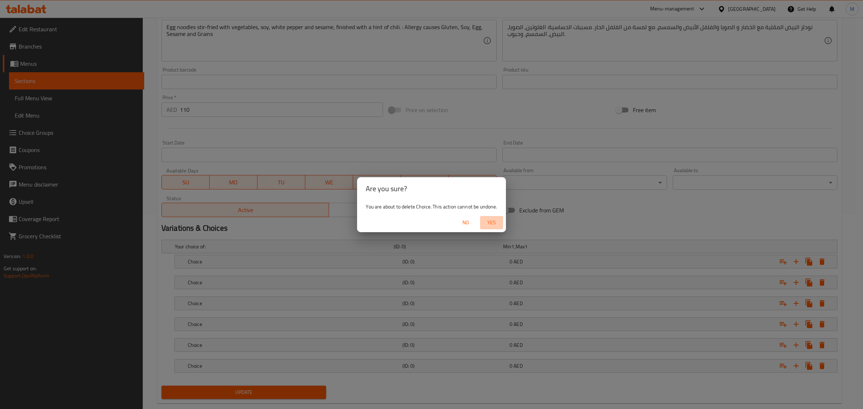
click at [497, 220] on span "Yes" at bounding box center [491, 222] width 17 height 9
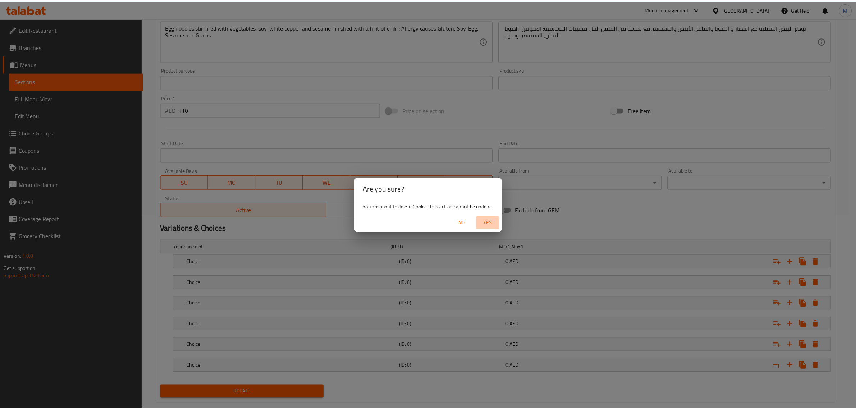
scroll to position [189, 0]
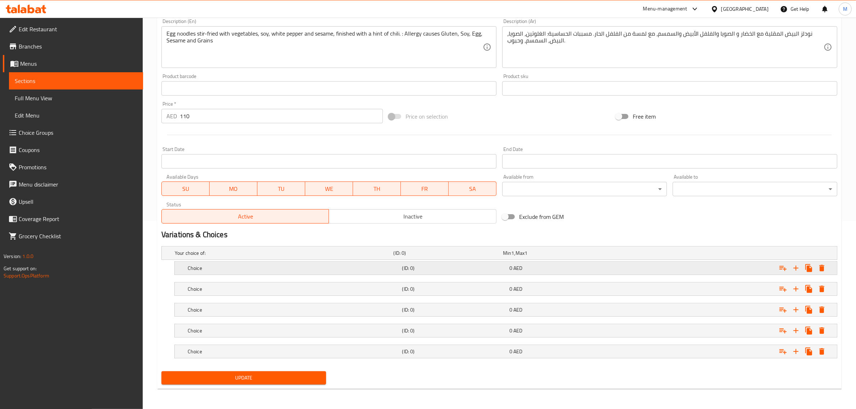
click at [242, 273] on div "Choice (ID: 0) 0 AED" at bounding box center [508, 268] width 644 height 16
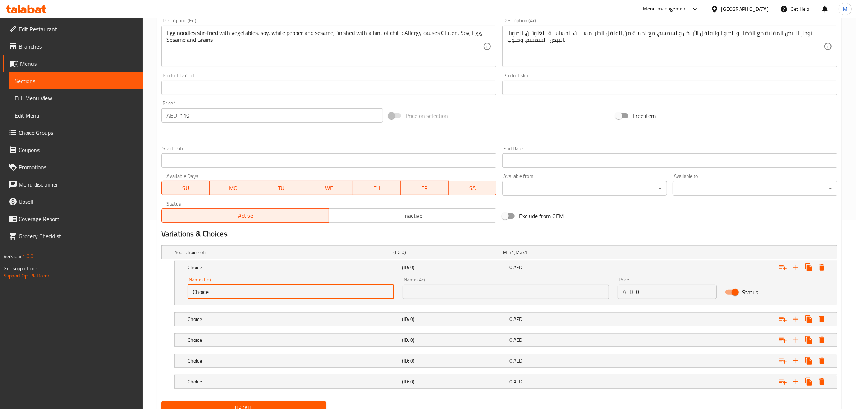
click at [253, 296] on input "Choice" at bounding box center [291, 292] width 206 height 14
type input "Veg"
click at [263, 323] on h5 "Choice" at bounding box center [294, 319] width 212 height 7
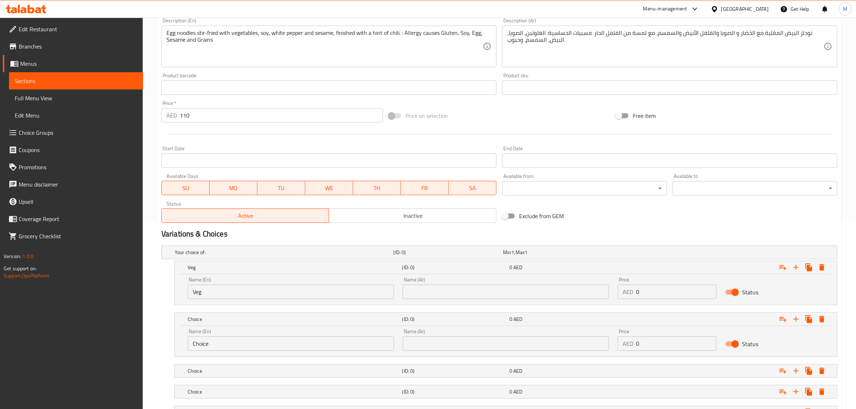
click at [254, 339] on input "Choice" at bounding box center [291, 344] width 206 height 14
type input "C"
type input "Egg"
click at [259, 367] on div "Choice" at bounding box center [293, 371] width 215 height 10
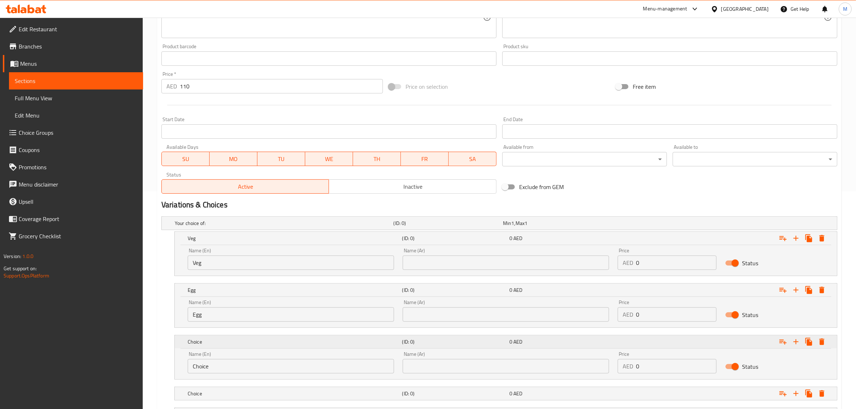
scroll to position [234, 0]
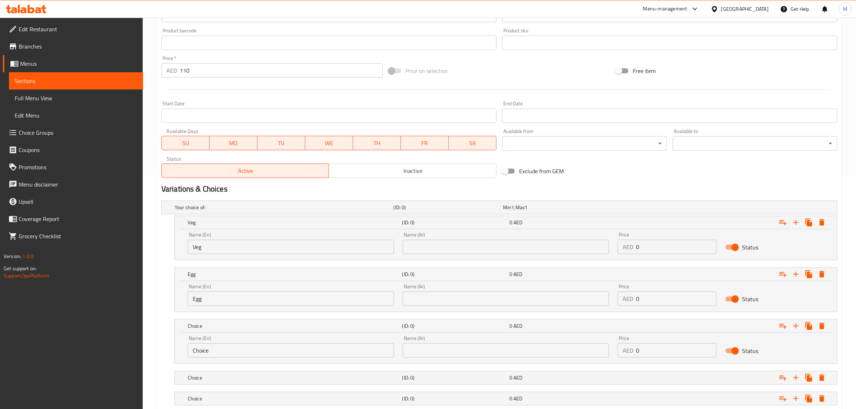
click at [257, 353] on input "Choice" at bounding box center [291, 351] width 206 height 14
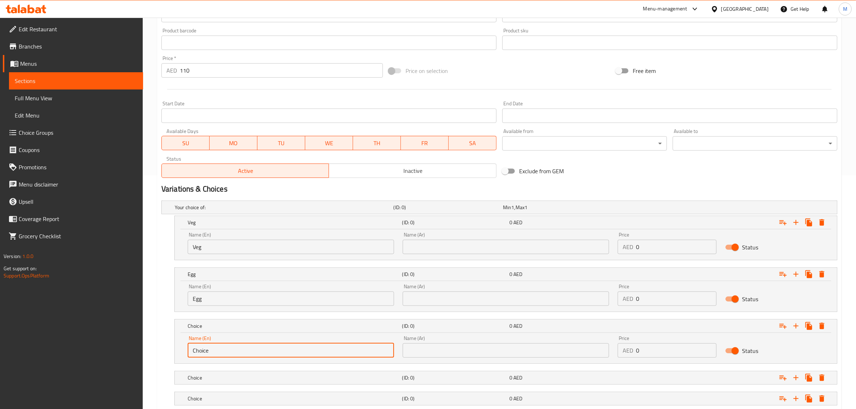
click at [257, 353] on input "Choice" at bounding box center [291, 351] width 206 height 14
type input "Chicken"
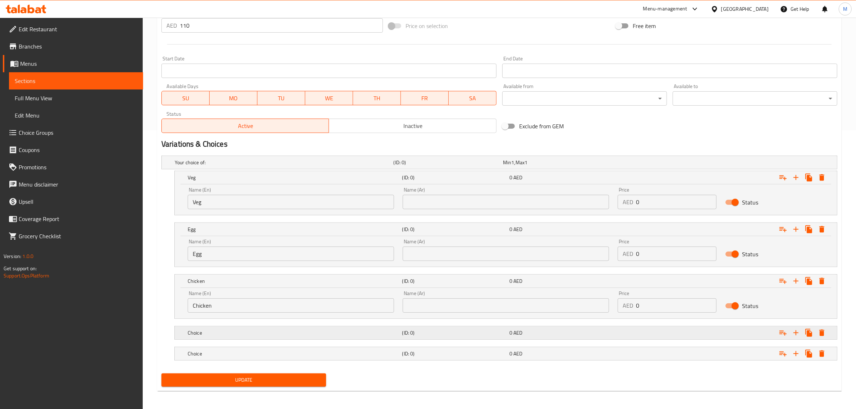
click at [255, 331] on h5 "Choice" at bounding box center [294, 332] width 212 height 7
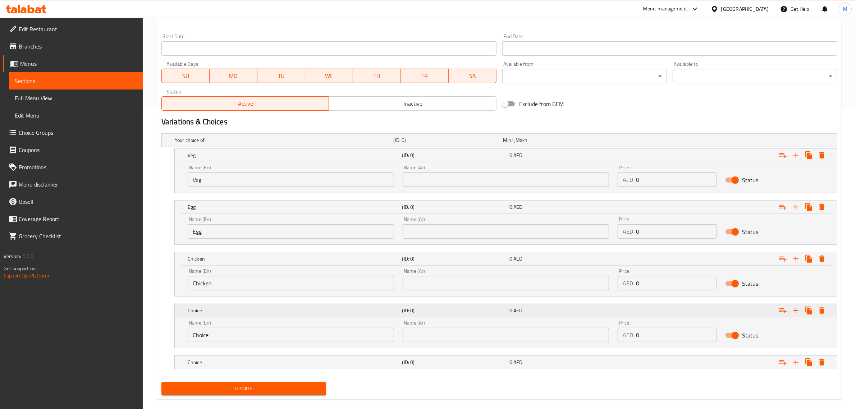
scroll to position [312, 0]
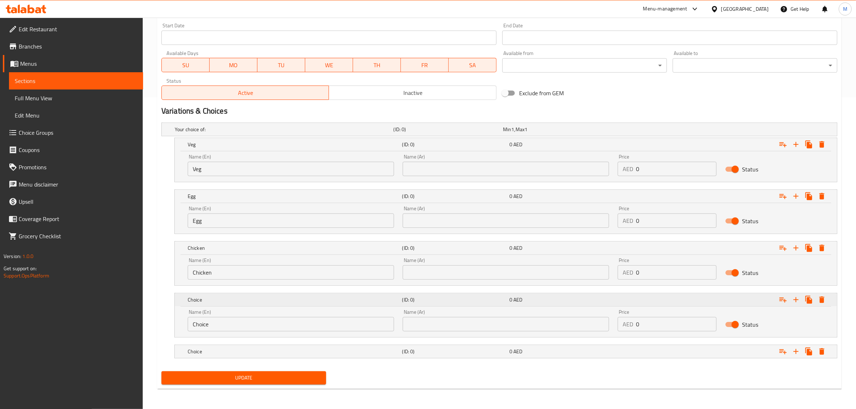
click at [258, 325] on input "Choice" at bounding box center [291, 324] width 206 height 14
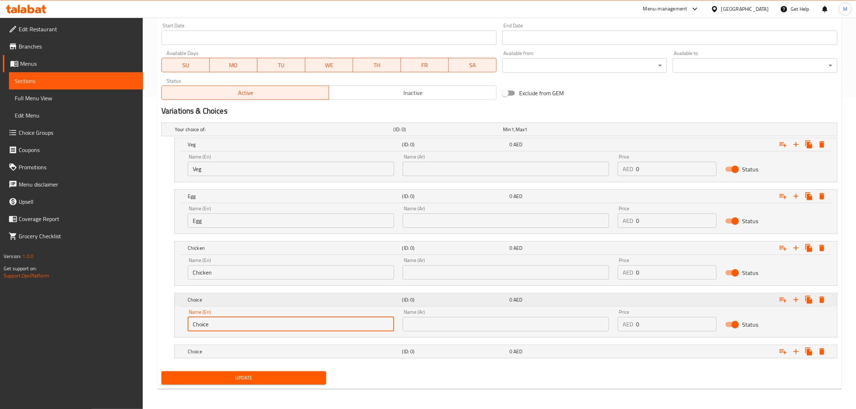
click at [258, 325] on input "Choice" at bounding box center [291, 324] width 206 height 14
type input "Beef"
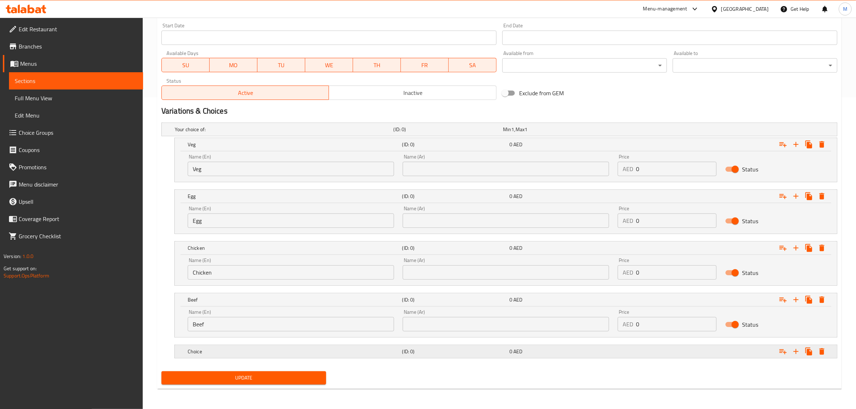
click at [270, 351] on h5 "Choice" at bounding box center [294, 351] width 212 height 7
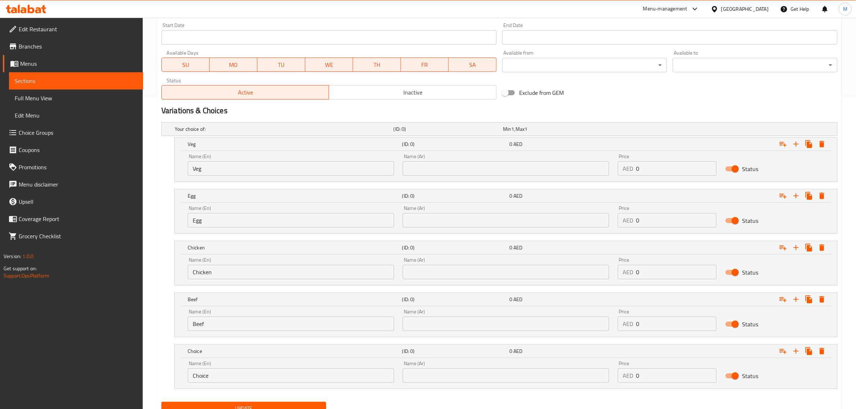
click at [267, 378] on input "Choice" at bounding box center [291, 376] width 206 height 14
type input "Shrimp"
click at [508, 167] on input "text" at bounding box center [506, 169] width 206 height 14
type input "خضار"
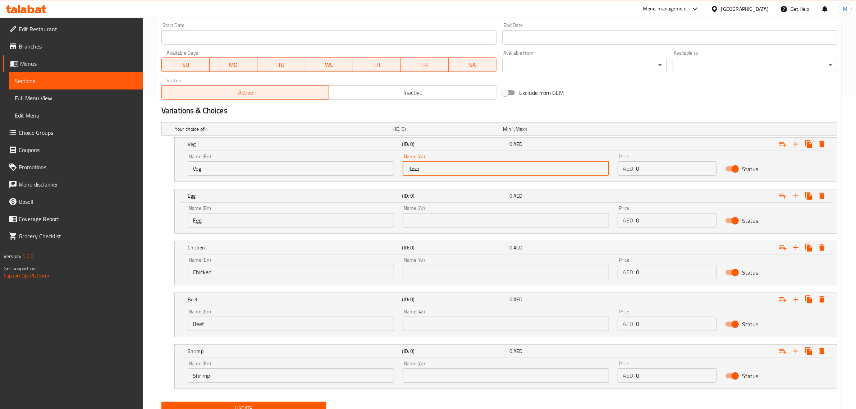
click at [479, 220] on input "text" at bounding box center [506, 220] width 206 height 14
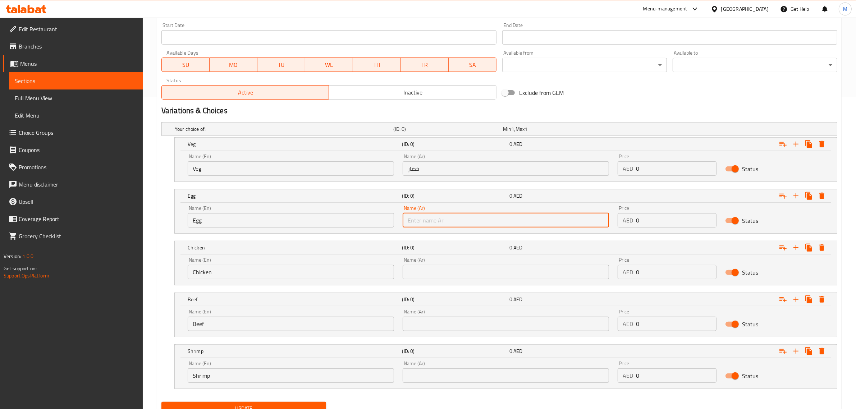
type input "بيض"
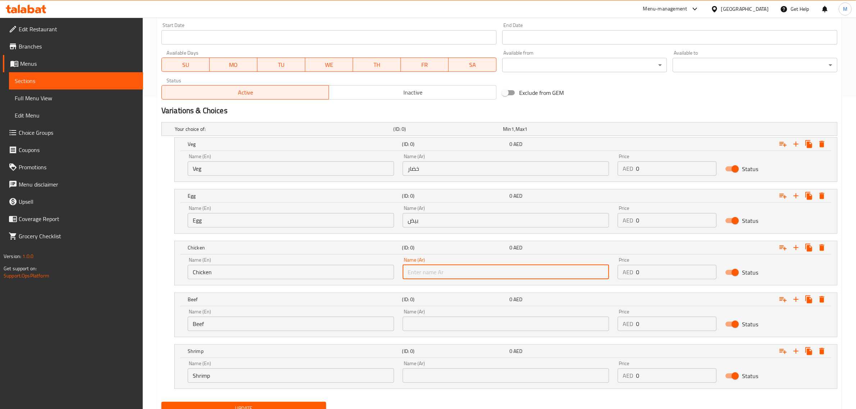
click at [481, 276] on input "text" at bounding box center [506, 272] width 206 height 14
type input "دجاج"
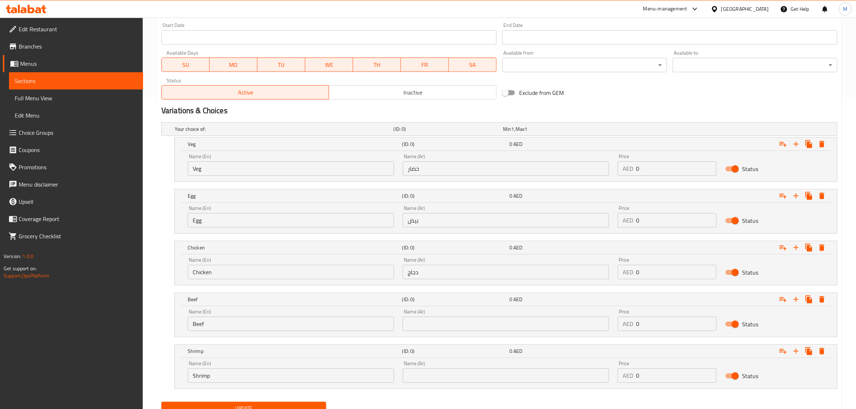
click at [469, 336] on div "Name (En) Beef Name (En) Name (Ar) Name (Ar) Price AED 0 Price Status" at bounding box center [506, 321] width 663 height 31
click at [472, 328] on input "text" at bounding box center [506, 324] width 206 height 14
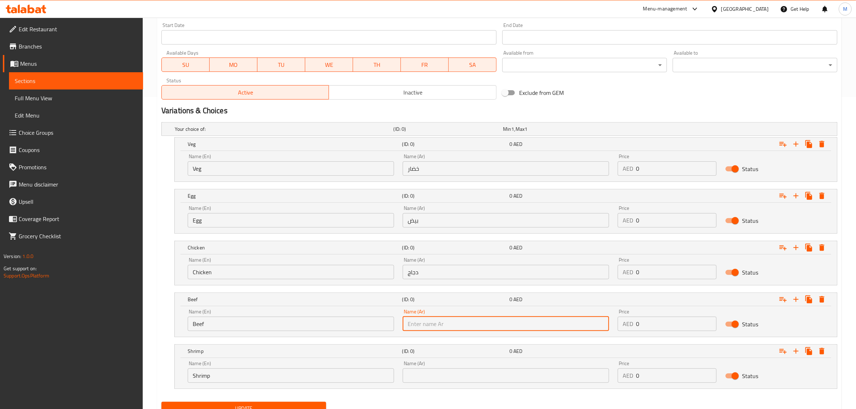
type input "لحم البقري"
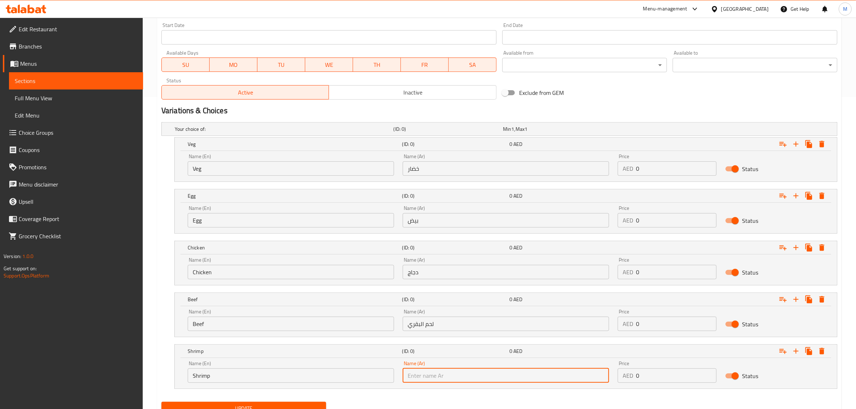
click at [464, 373] on input "text" at bounding box center [506, 376] width 206 height 14
type input "روبيان"
click at [481, 324] on input "لحم البقري" at bounding box center [506, 324] width 206 height 14
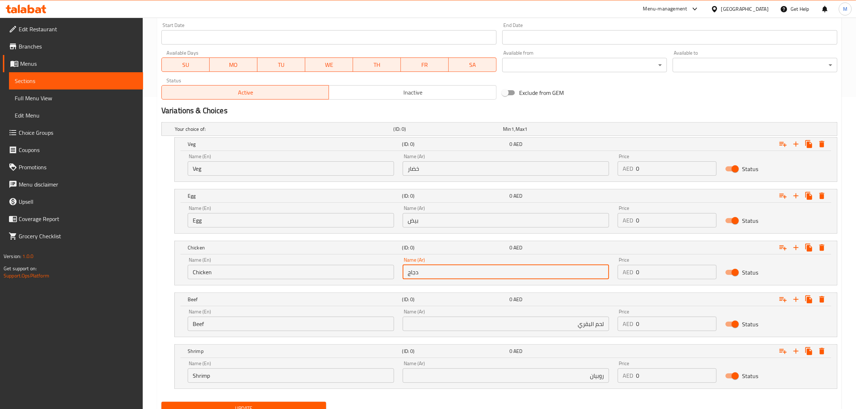
click at [499, 266] on input "دجاج" at bounding box center [506, 272] width 206 height 14
click at [506, 227] on input "بيض" at bounding box center [506, 220] width 206 height 14
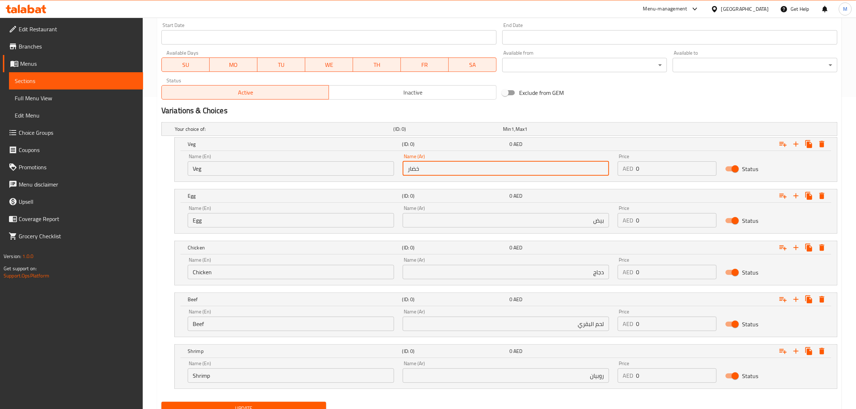
click at [523, 172] on input "خضار" at bounding box center [506, 169] width 206 height 14
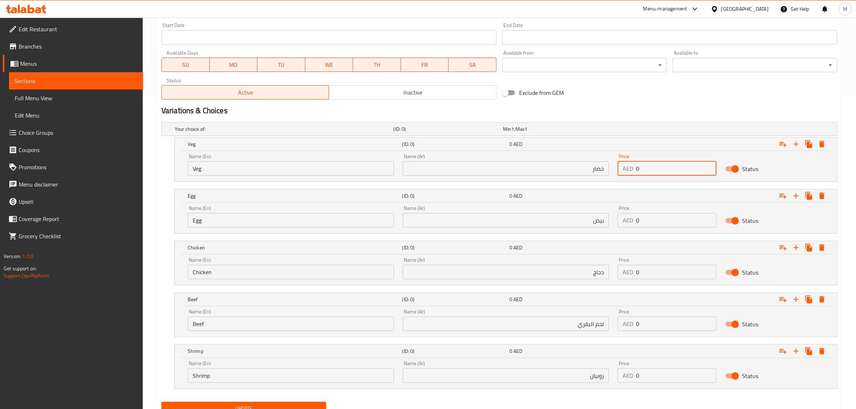
drag, startPoint x: 662, startPoint y: 169, endPoint x: 632, endPoint y: 174, distance: 30.2
click at [632, 174] on div "AED 0 Price" at bounding box center [667, 169] width 99 height 14
type input "95"
drag, startPoint x: 641, startPoint y: 218, endPoint x: 631, endPoint y: 219, distance: 10.9
click at [631, 219] on div "AED 0 Price" at bounding box center [667, 220] width 99 height 14
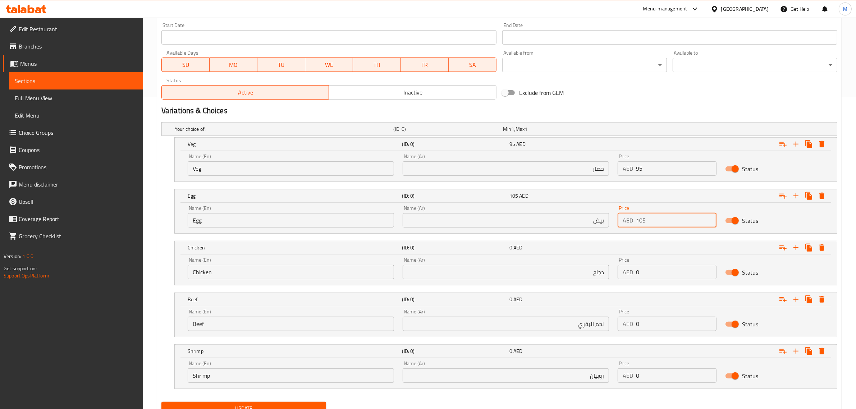
type input "105"
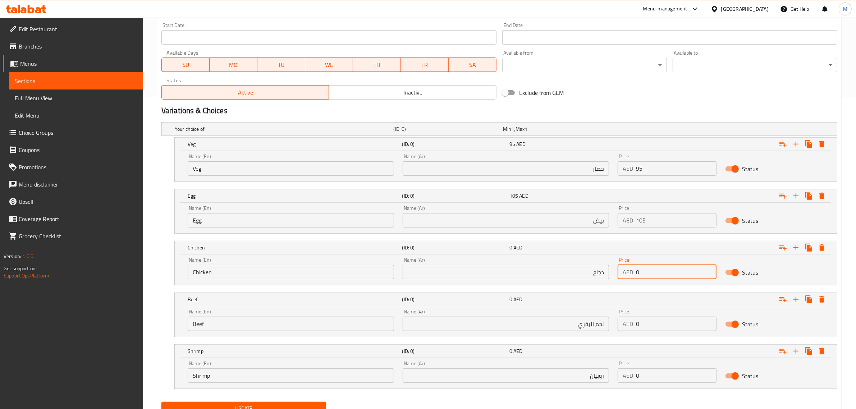
drag, startPoint x: 645, startPoint y: 274, endPoint x: 615, endPoint y: 276, distance: 29.5
click at [615, 276] on div "Price AED 0 Price" at bounding box center [668, 268] width 108 height 31
type input "110"
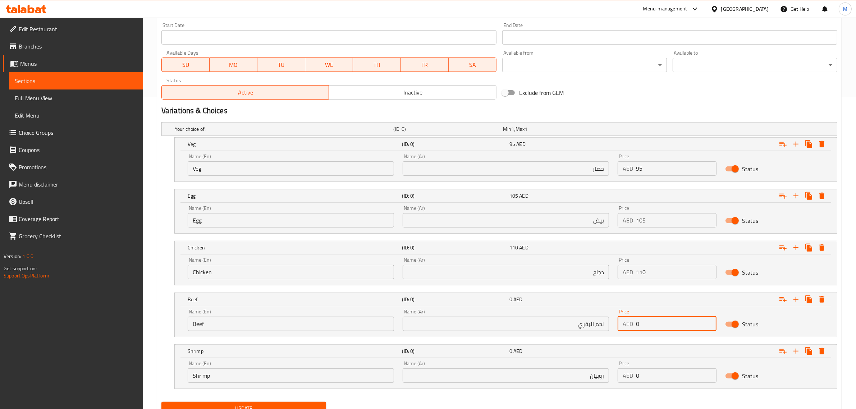
drag, startPoint x: 650, startPoint y: 319, endPoint x: 636, endPoint y: 321, distance: 14.1
click at [636, 321] on input "0" at bounding box center [676, 324] width 81 height 14
type input "120"
drag, startPoint x: 632, startPoint y: 376, endPoint x: 622, endPoint y: 376, distance: 9.7
click at [622, 376] on div "AED 0 Price" at bounding box center [667, 376] width 99 height 14
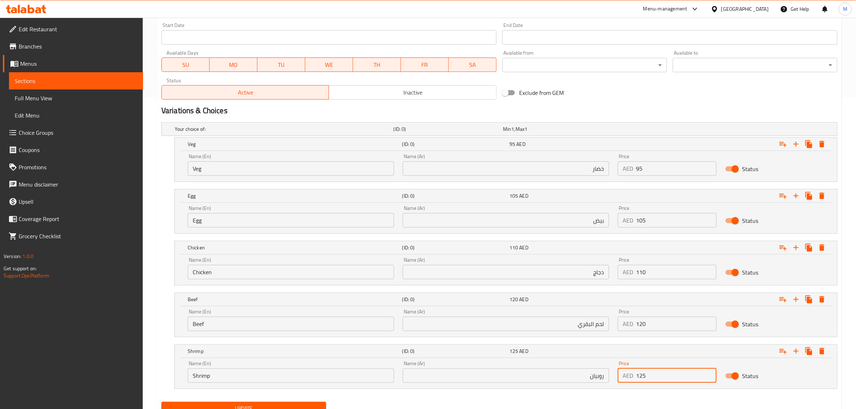
type input "125"
click at [685, 99] on div "Exclude from GEM" at bounding box center [613, 92] width 227 height 19
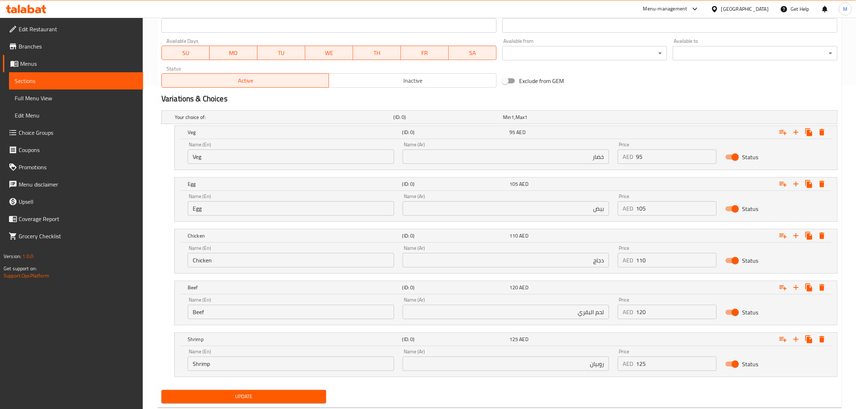
scroll to position [344, 0]
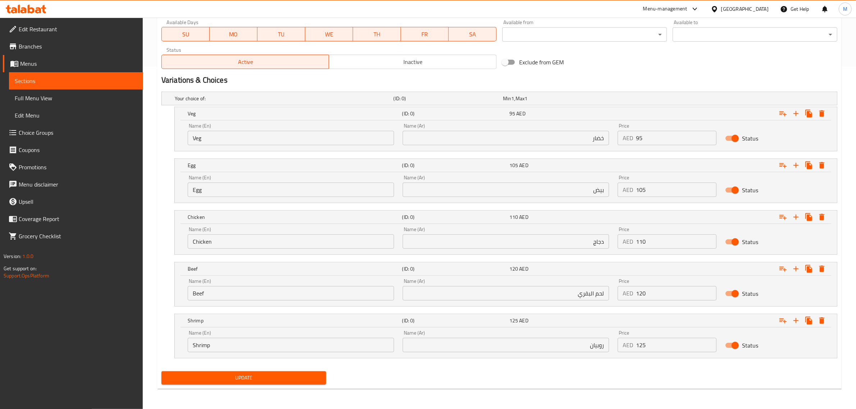
click at [472, 366] on div "Your choice of: (ID: 0) Min 1 , Max 1 Name (En) Your choice of: Name (En) Name …" at bounding box center [500, 229] width 682 height 280
click at [485, 382] on div "Update" at bounding box center [500, 378] width 682 height 19
click at [291, 384] on button "Update" at bounding box center [244, 378] width 165 height 13
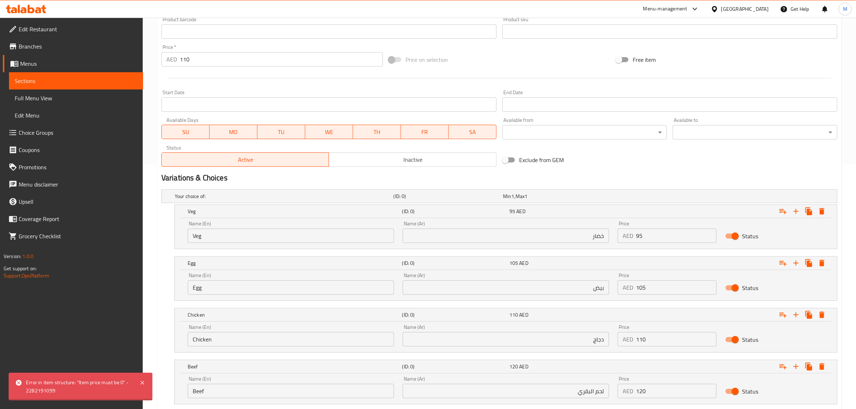
scroll to position [209, 0]
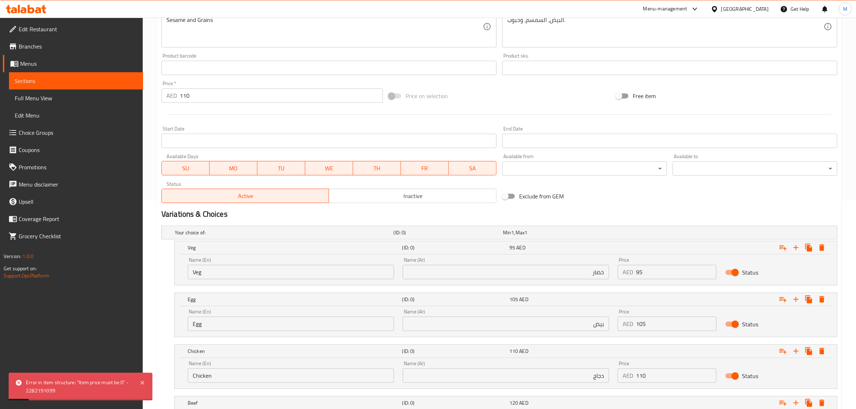
drag, startPoint x: 200, startPoint y: 103, endPoint x: 186, endPoint y: 97, distance: 14.8
click at [186, 97] on div "Price   * AED 110 Price *" at bounding box center [272, 92] width 227 height 28
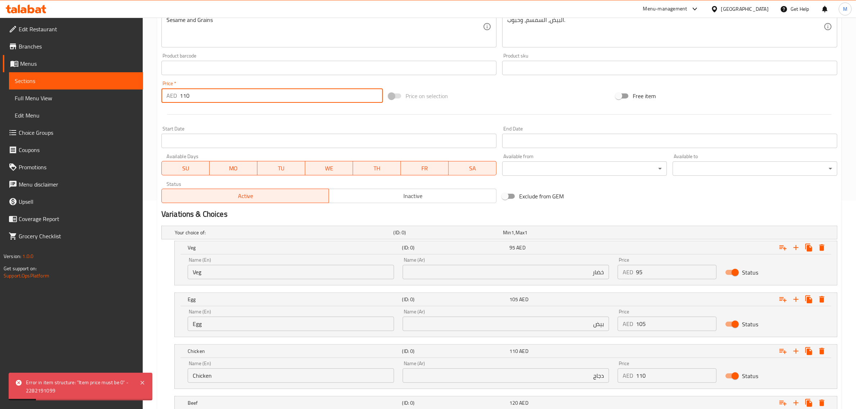
drag, startPoint x: 190, startPoint y: 97, endPoint x: 169, endPoint y: 97, distance: 20.5
click at [169, 97] on div "AED 110 Price *" at bounding box center [273, 95] width 222 height 14
type input "0"
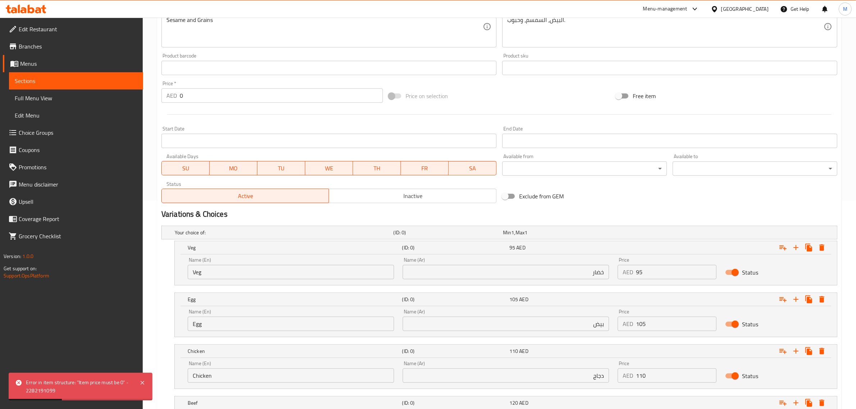
click at [163, 113] on div at bounding box center [500, 115] width 682 height 18
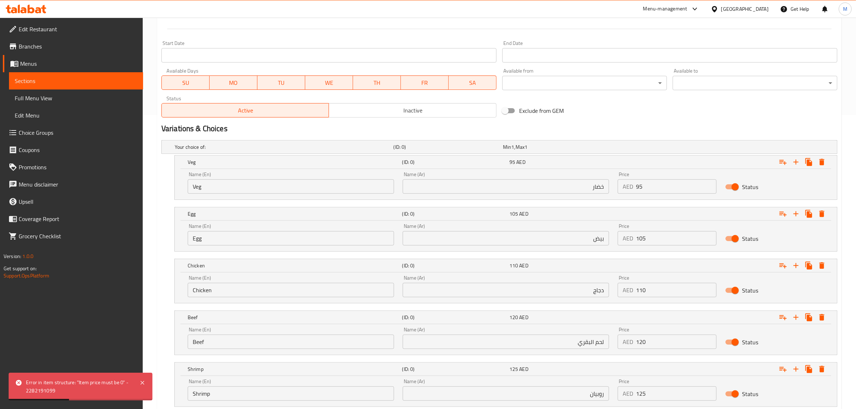
scroll to position [344, 0]
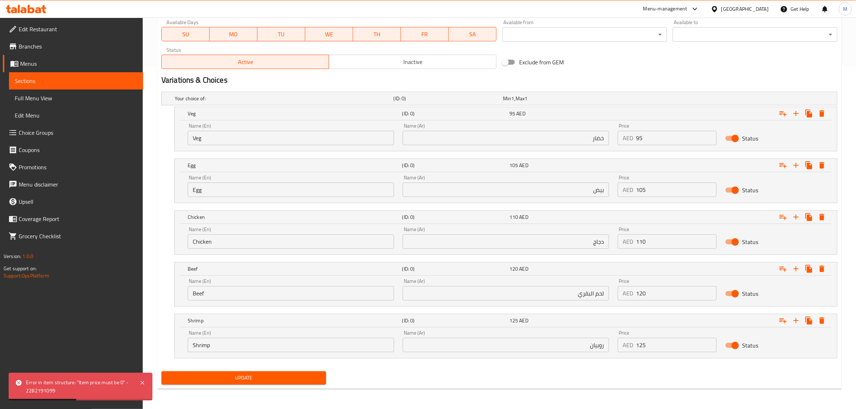
click at [245, 374] on span "Update" at bounding box center [243, 378] width 153 height 9
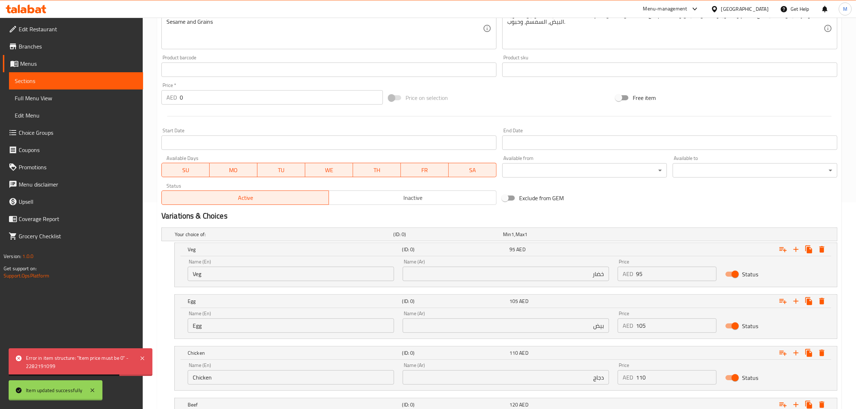
scroll to position [119, 0]
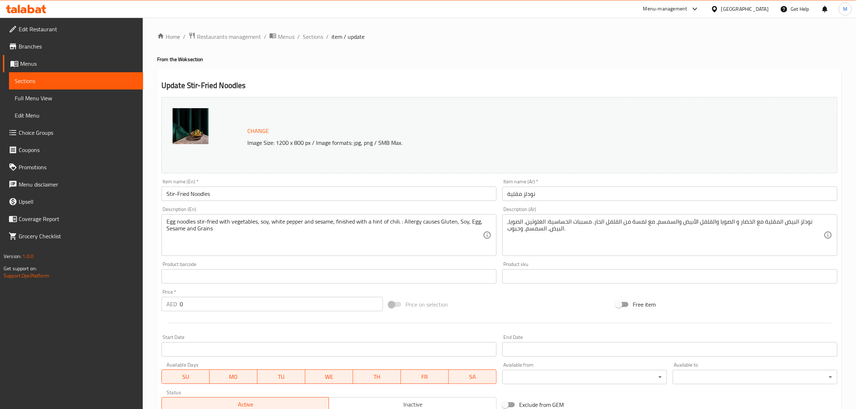
click at [244, 193] on input "Stir-Fried Noodles" at bounding box center [329, 194] width 335 height 14
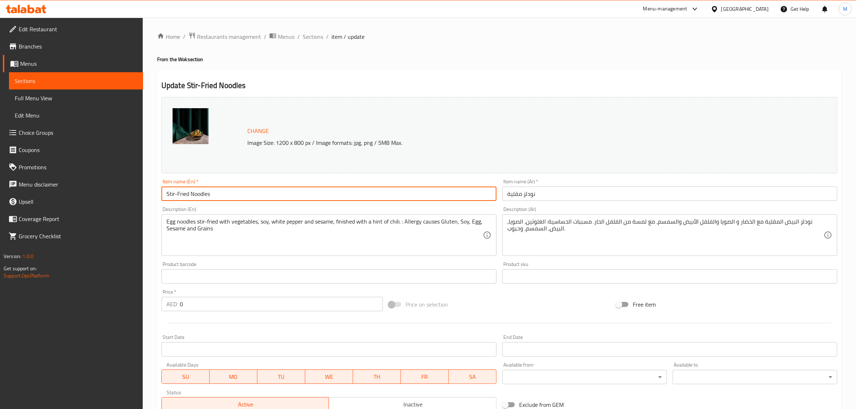
click at [244, 193] on input "Stir-Fried Noodles" at bounding box center [329, 194] width 335 height 14
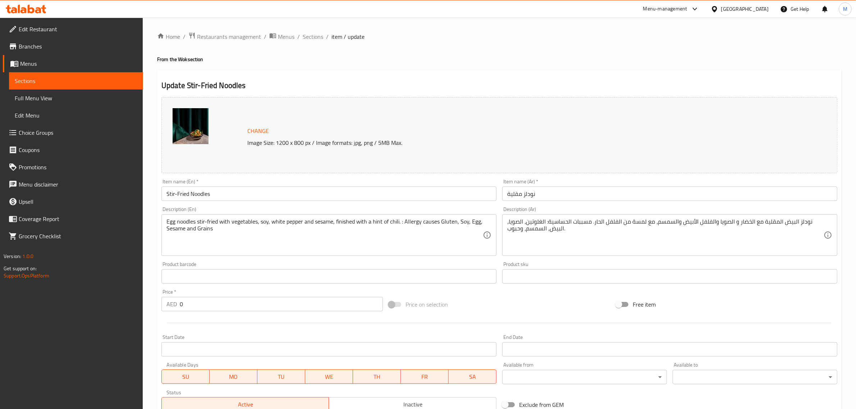
click at [562, 291] on div "Change Image Size: 1200 x 800 px / Image formats: jpg, png / 5MB Max. Item name…" at bounding box center [500, 254] width 682 height 320
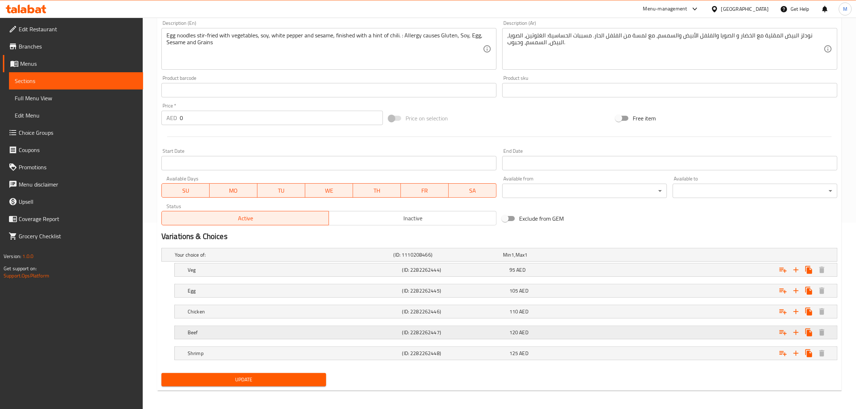
scroll to position [189, 0]
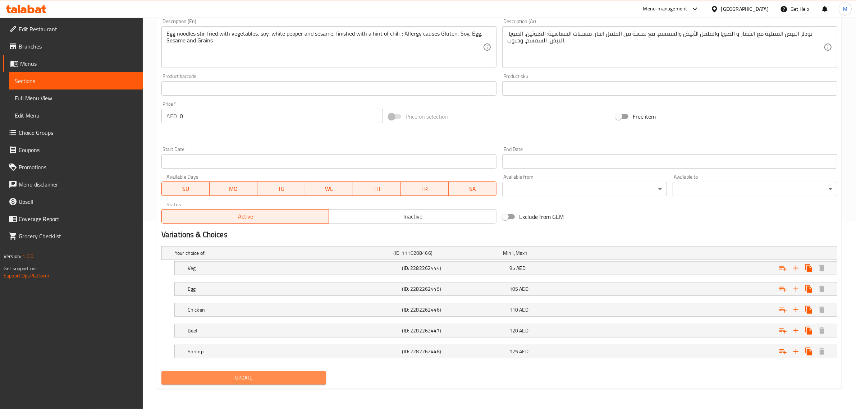
click at [308, 373] on button "Update" at bounding box center [244, 378] width 165 height 13
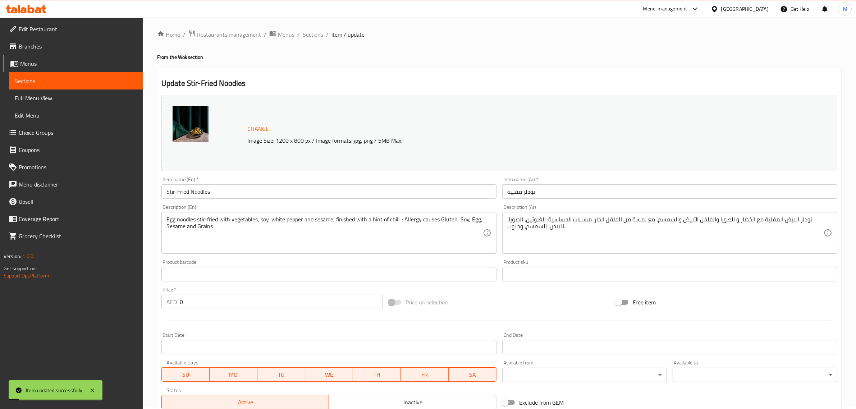
scroll to position [0, 0]
click at [321, 38] on span "Sections" at bounding box center [313, 36] width 21 height 9
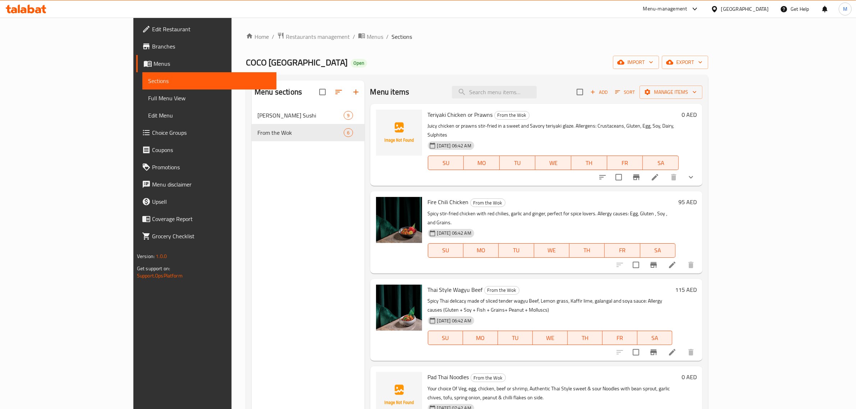
click at [540, 285] on h6 "Thai Style Wagyu Beef From the Wok" at bounding box center [550, 290] width 245 height 10
click at [547, 285] on h6 "Thai Style Wagyu Beef From the Wok" at bounding box center [550, 290] width 245 height 10
click at [609, 95] on span "Add" at bounding box center [599, 92] width 19 height 8
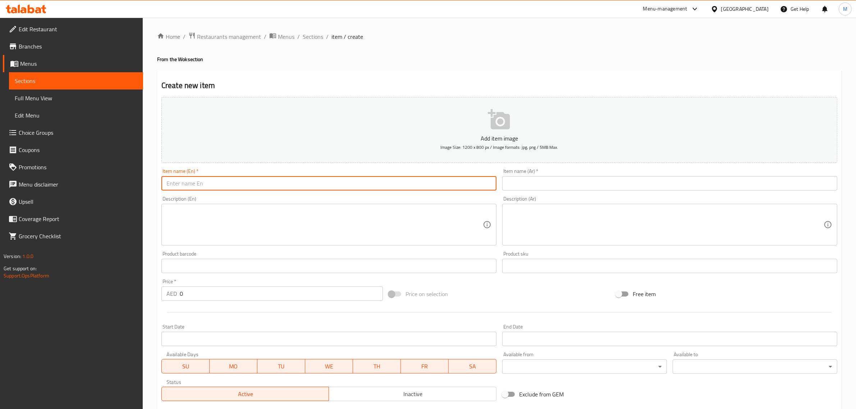
click at [476, 181] on input "text" at bounding box center [329, 183] width 335 height 14
paste input "Mongolian"
type input "Mongolian Beef With Broccoli"
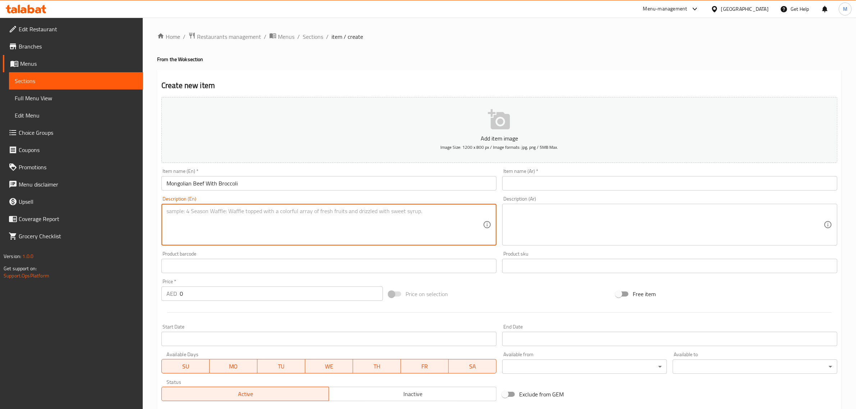
drag, startPoint x: 423, startPoint y: 204, endPoint x: 409, endPoint y: 210, distance: 15.6
drag, startPoint x: 409, startPoint y: 210, endPoint x: 382, endPoint y: 210, distance: 26.6
click at [382, 210] on textarea at bounding box center [325, 225] width 317 height 34
click at [215, 291] on input "0" at bounding box center [281, 294] width 203 height 14
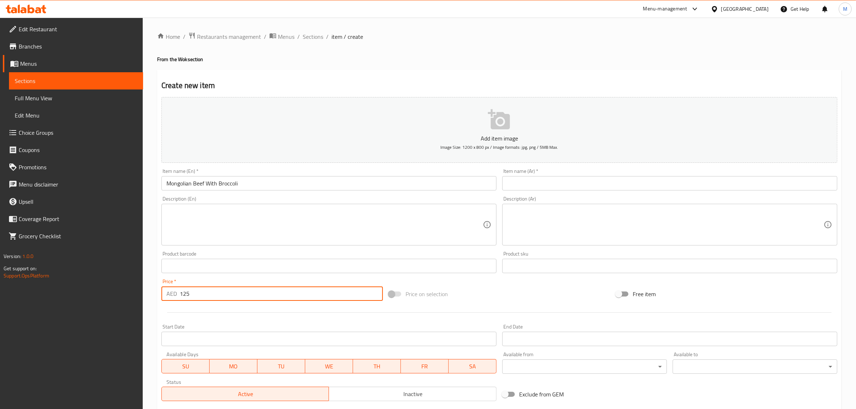
type input "125"
click at [541, 290] on div "Price on selection" at bounding box center [499, 294] width 227 height 19
click at [345, 234] on textarea at bounding box center [325, 225] width 317 height 34
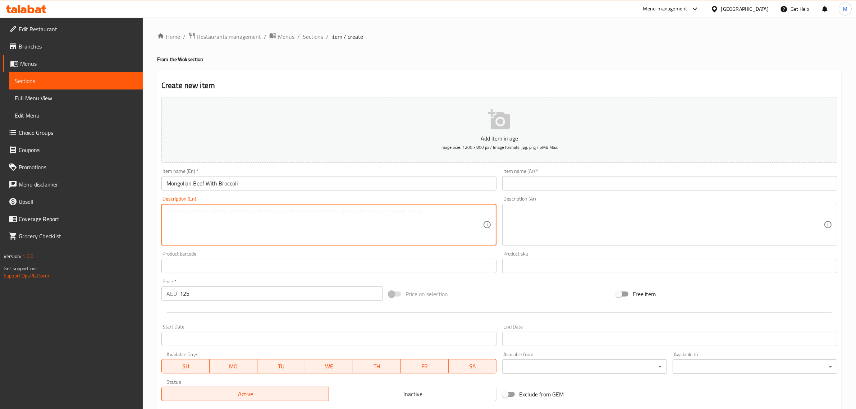
paste textarea "Tender beef strips tossed with soya, oyster sauce, garlic & scallions and fresh…"
click at [369, 212] on textarea "Tender beef strips tossed with soya, oyster sauce, garlic & scallions and fresh…" at bounding box center [325, 225] width 317 height 34
click at [390, 209] on textarea "Tender beef strips tossed with soya, oyster sauce, garlic & scallions and fresh…" at bounding box center [325, 225] width 317 height 34
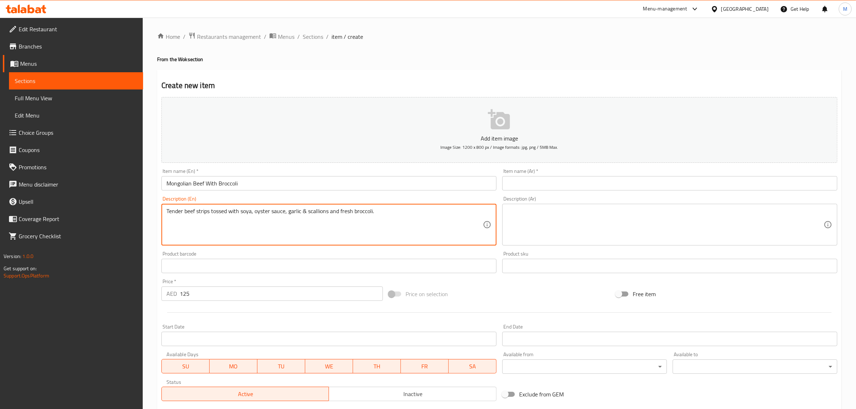
click at [390, 209] on textarea "Tender beef strips tossed with soya, oyster sauce, garlic & scallions and fresh…" at bounding box center [325, 225] width 317 height 34
type textarea "Tender beef strips tossed with soya, oyster sauce, garlic & scallions and fresh…"
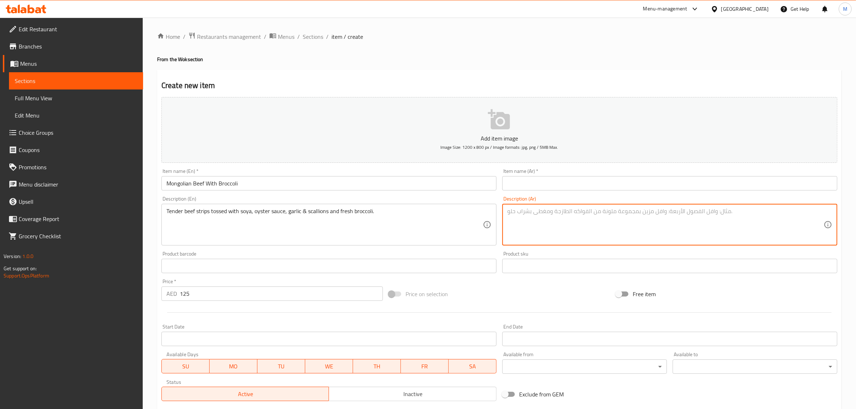
click at [685, 212] on textarea at bounding box center [666, 225] width 317 height 34
paste textarea "شرائح لحم البقر الطرية الممزوجة بصلصة الصويا وصلصة المحار والثوم والبصل الأخضر …"
type textarea "شرائح لحم البقر الطرية الممزوجة بصلصة الصويا وصلصة المحار والثوم والبصل الأخضر …"
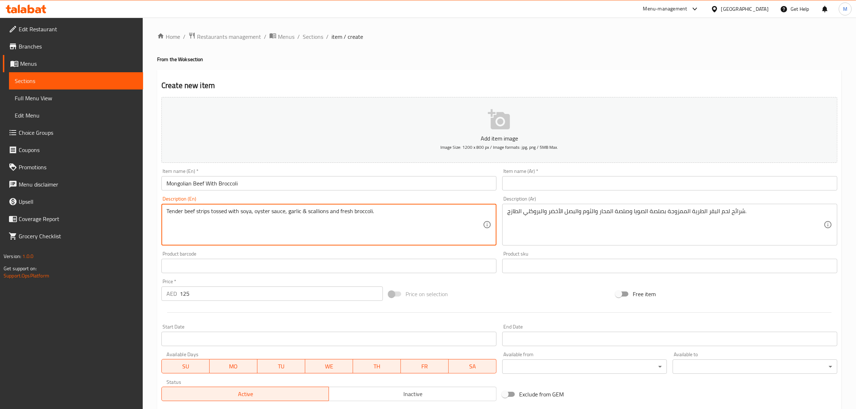
click at [404, 227] on textarea "Tender beef strips tossed with soya, oyster sauce, garlic & scallions and fresh…" at bounding box center [325, 225] width 317 height 34
click at [371, 231] on textarea "Tender beef strips tossed with soya, oyster sauce, garlic & scallions and fresh…" at bounding box center [325, 225] width 317 height 34
paste textarea ", oyster sauce, garlic and"
type textarea "Tender beef strips tossed with soy, oyster sauce, garlic and scallions and fres…"
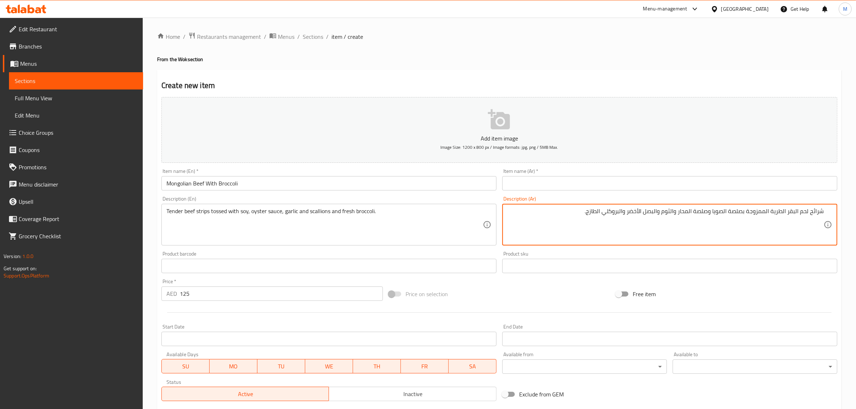
click at [406, 186] on input "Mongolian Beef With Broccoli" at bounding box center [329, 183] width 335 height 14
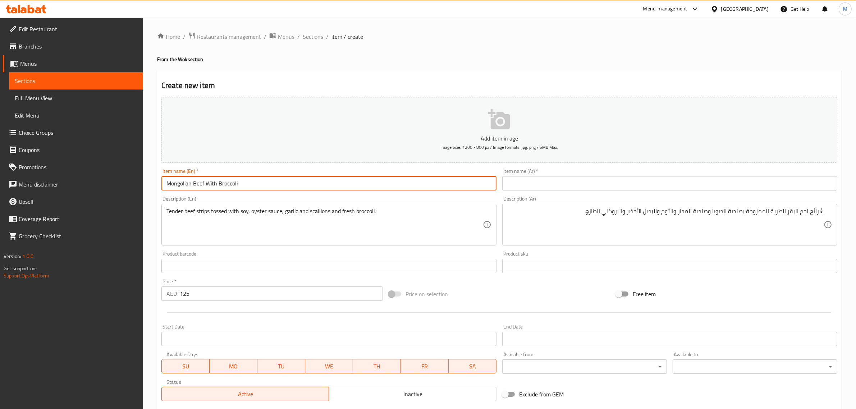
click at [406, 186] on input "Mongolian Beef With Broccoli" at bounding box center [329, 183] width 335 height 14
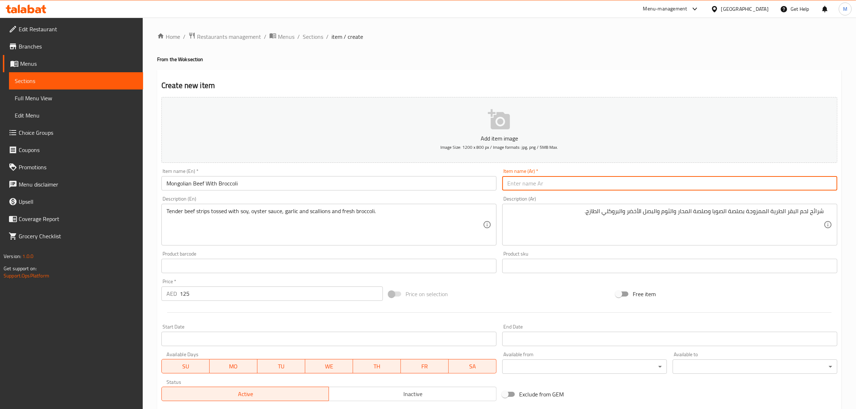
click at [685, 182] on input "text" at bounding box center [670, 183] width 335 height 14
paste input "لحم بقري منغولي مع بروكلي"
type input "لحم بقري منغولي مع بروكلي"
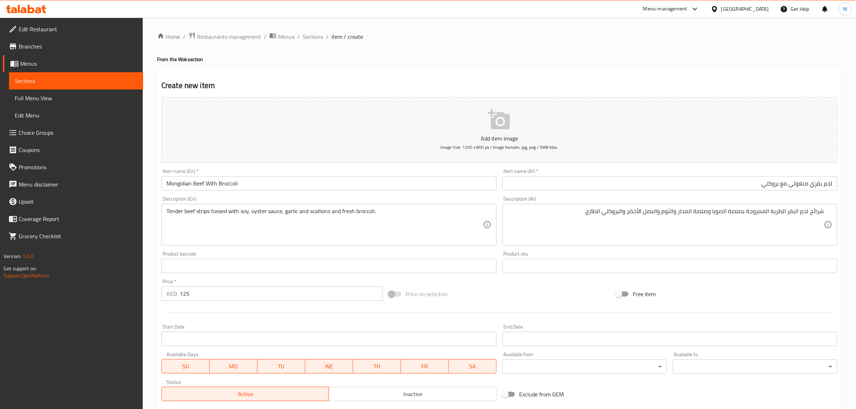
click at [513, 297] on div "Price on selection" at bounding box center [499, 294] width 227 height 19
click at [556, 292] on div "Price on selection" at bounding box center [499, 294] width 227 height 19
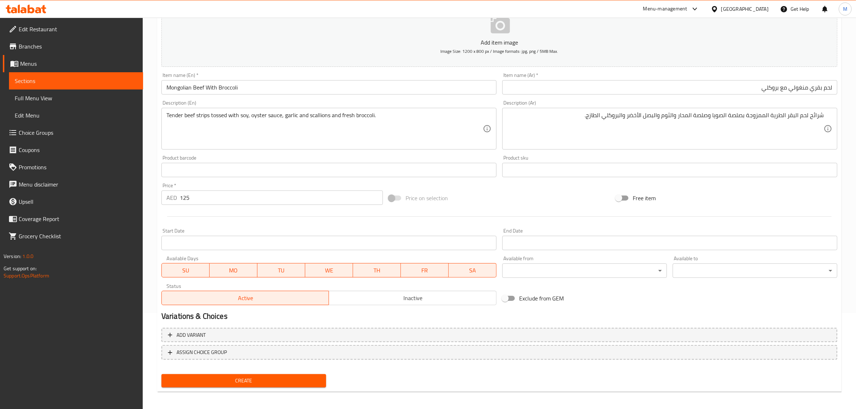
scroll to position [97, 0]
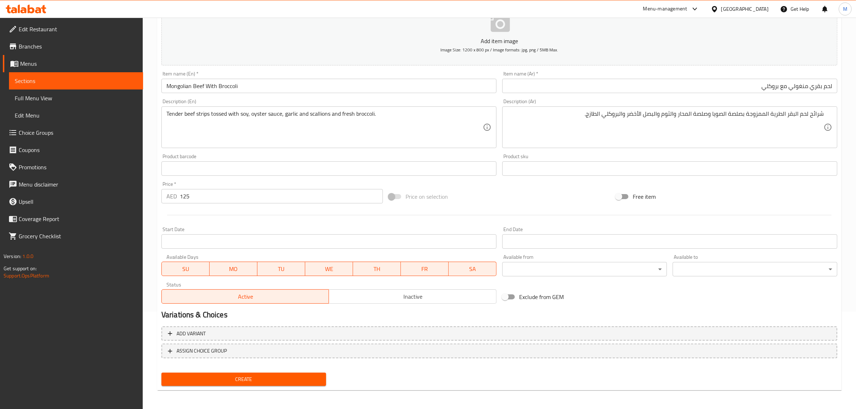
click at [555, 199] on div "Price on selection" at bounding box center [499, 196] width 227 height 19
click at [538, 194] on div "Price on selection" at bounding box center [499, 196] width 227 height 19
drag, startPoint x: 551, startPoint y: 182, endPoint x: 542, endPoint y: 182, distance: 8.6
click at [542, 182] on div "Add item image Image Size: 1200 x 800 px / Image formats: jpg, png / 5MB Max. I…" at bounding box center [500, 152] width 682 height 310
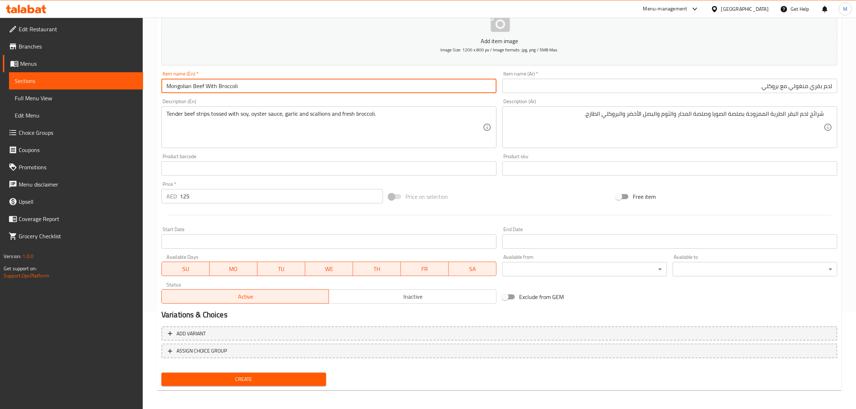
click at [300, 87] on input "Mongolian Beef With Broccoli" at bounding box center [329, 86] width 335 height 14
click at [538, 186] on div "Add item image Image Size: 1200 x 800 px / Image formats: jpg, png / 5MB Max. I…" at bounding box center [500, 152] width 682 height 310
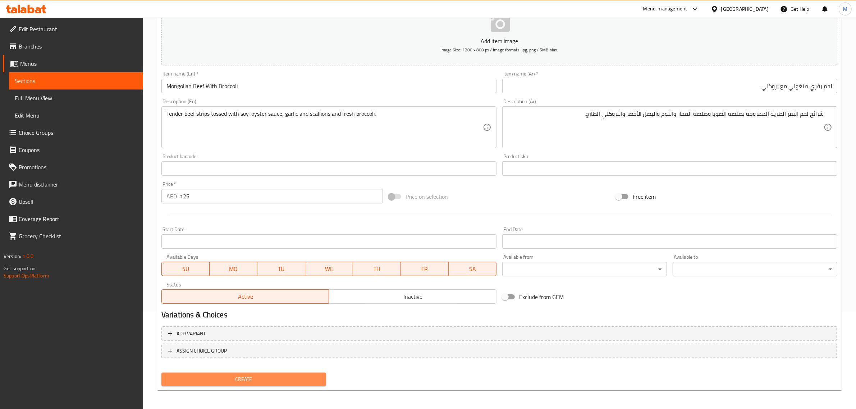
click at [311, 376] on span "Create" at bounding box center [243, 379] width 153 height 9
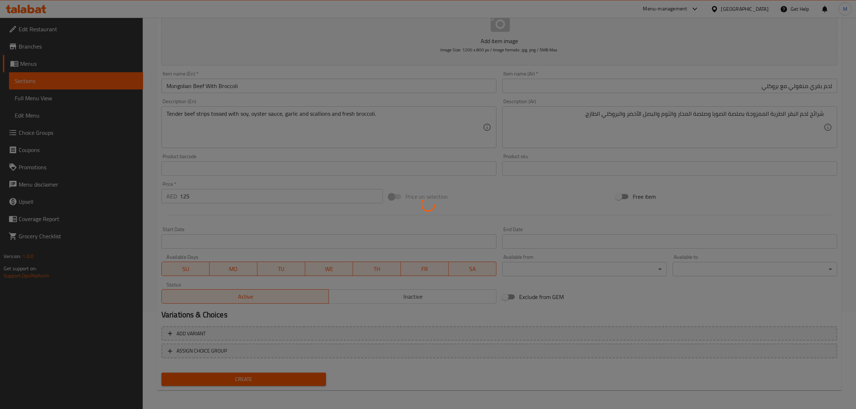
type input "0"
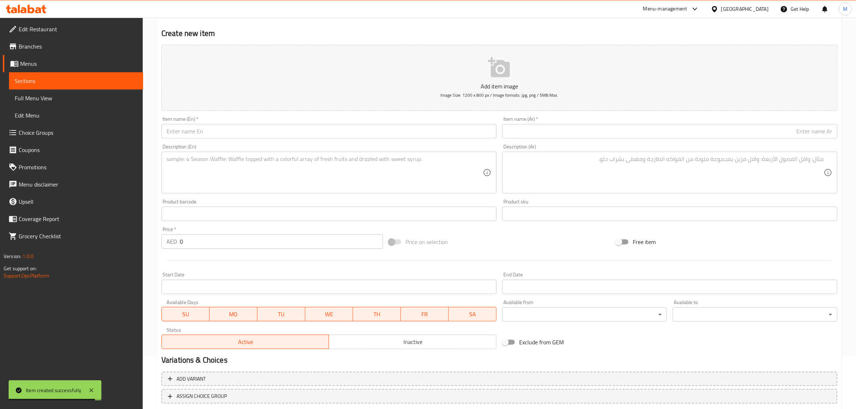
scroll to position [0, 0]
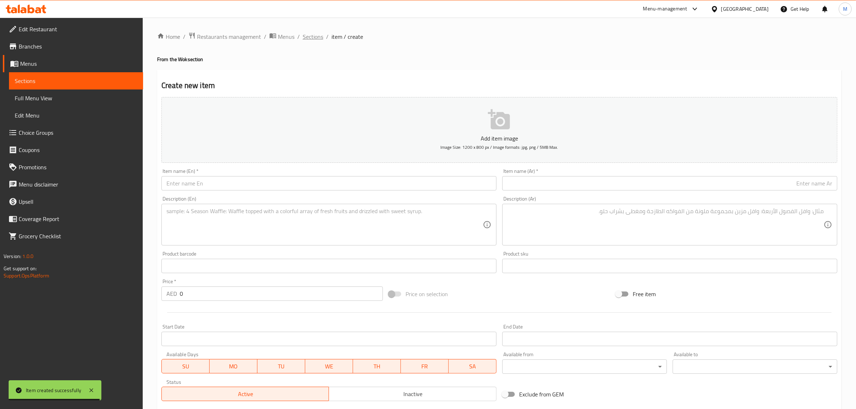
click at [318, 32] on span "Sections" at bounding box center [313, 36] width 21 height 9
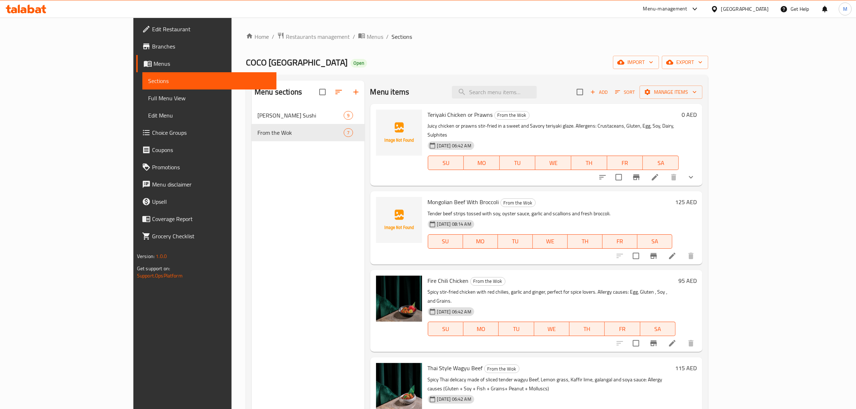
click at [267, 217] on div "Menu sections Coco's Sushi 9 From the Wok 7" at bounding box center [308, 285] width 113 height 409
click at [621, 93] on icon "button" at bounding box center [618, 92] width 6 height 6
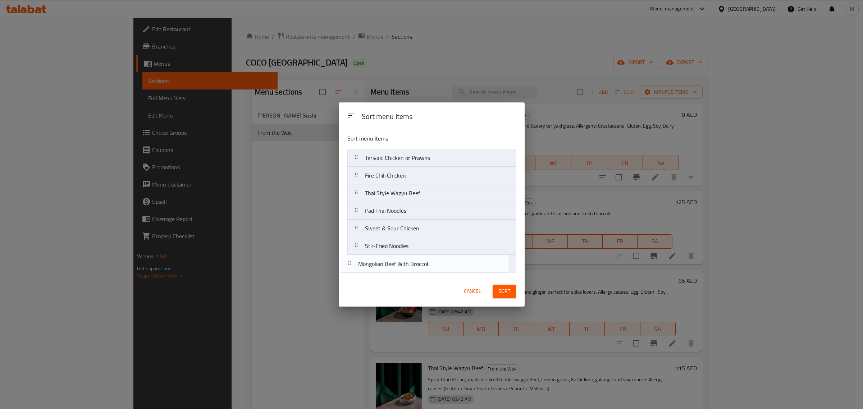
drag, startPoint x: 385, startPoint y: 176, endPoint x: 379, endPoint y: 267, distance: 90.9
click at [379, 267] on nav "Teriyaki Chicken or Prawns Mongolian Beef With Broccoli Fire Chili Chicken Thai…" at bounding box center [431, 211] width 169 height 124
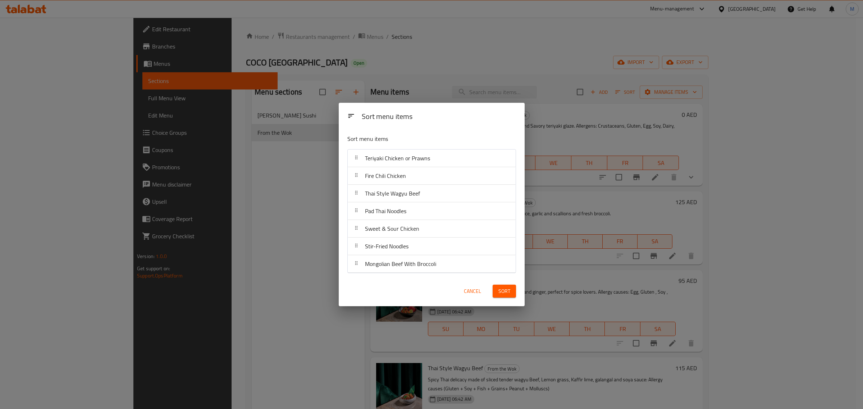
click at [504, 295] on span "Sort" at bounding box center [505, 291] width 12 height 9
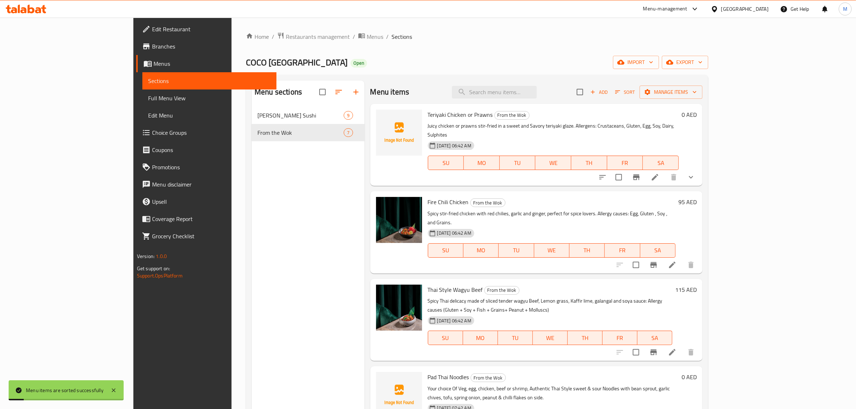
click at [252, 296] on div "Menu sections Coco's Sushi 9 From the Wok 7" at bounding box center [308, 285] width 113 height 409
click at [609, 92] on span "Add" at bounding box center [599, 92] width 19 height 8
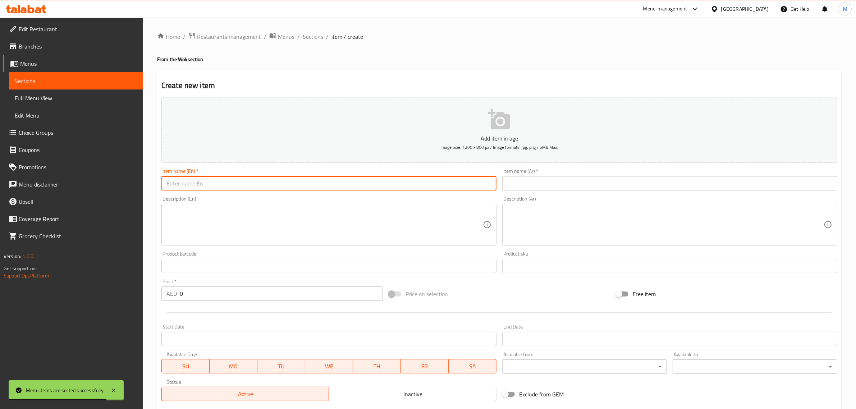
click at [369, 179] on input "text" at bounding box center [329, 183] width 335 height 14
paste input "Buttery Garlic prawns"
click at [578, 186] on input "text" at bounding box center [670, 183] width 335 height 14
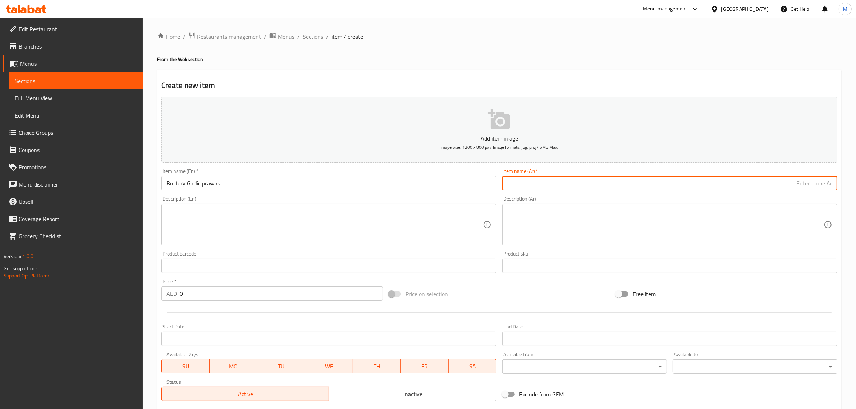
click at [514, 224] on textarea at bounding box center [666, 225] width 317 height 34
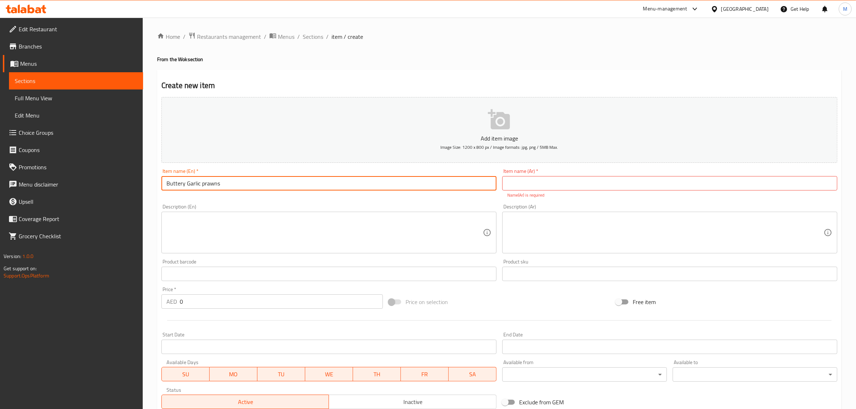
click at [237, 176] on input "Buttery Garlic prawns" at bounding box center [329, 183] width 335 height 14
click at [235, 181] on input "Buttery Garlic prawns" at bounding box center [329, 183] width 335 height 14
type input "Buttery Garlic Prawns"
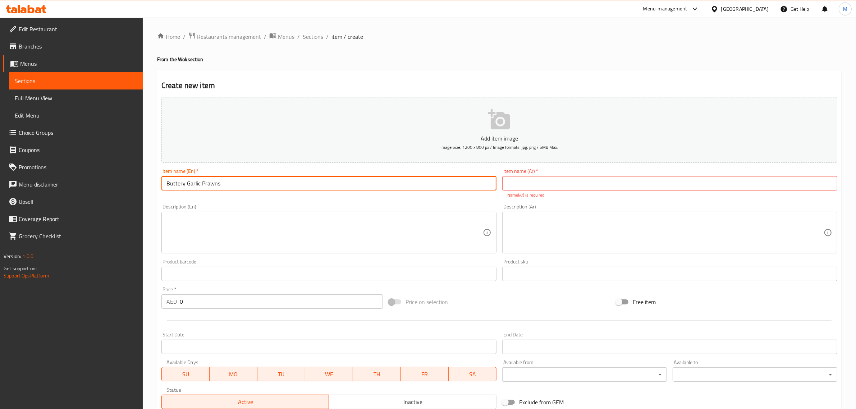
click at [394, 247] on textarea at bounding box center [325, 233] width 317 height 34
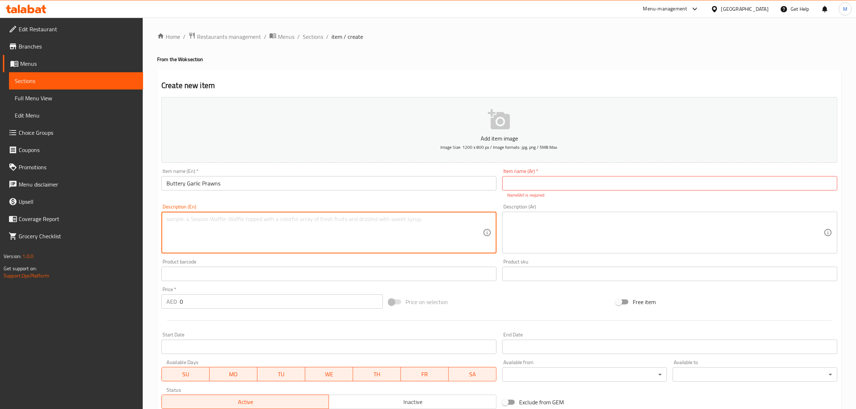
click at [327, 286] on div "Price   * AED 0 Price *" at bounding box center [272, 298] width 227 height 28
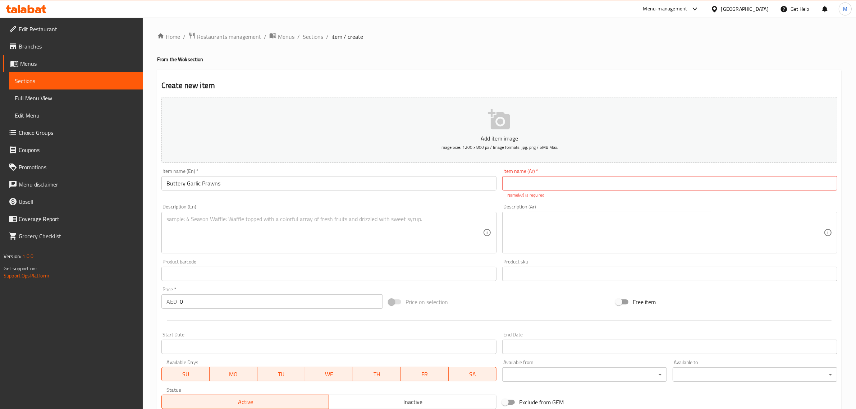
click at [314, 311] on div "Price   * AED 0 Price *" at bounding box center [272, 298] width 227 height 28
click at [317, 300] on input "0" at bounding box center [281, 302] width 203 height 14
type input "105"
click at [554, 308] on div "Price on selection" at bounding box center [499, 301] width 227 height 19
click at [385, 186] on input "Buttery Garlic Prawns" at bounding box center [329, 183] width 335 height 14
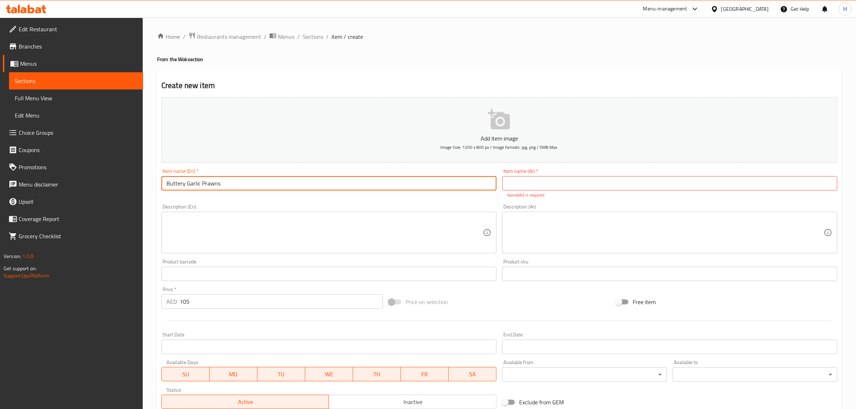
click at [385, 186] on input "Buttery Garlic Prawns" at bounding box center [329, 183] width 335 height 14
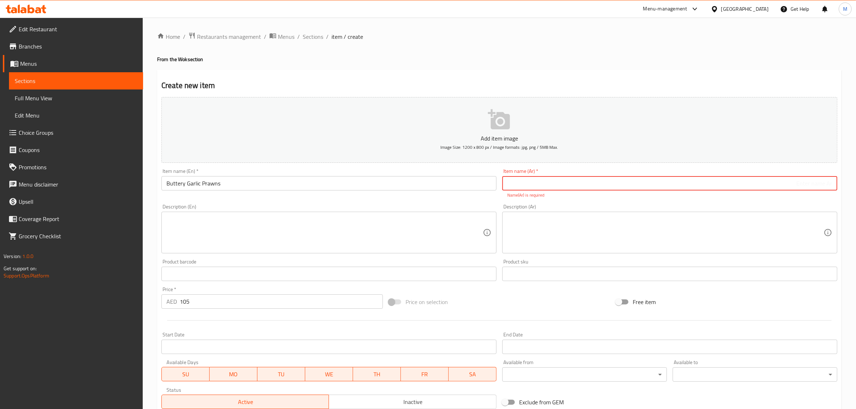
click at [608, 187] on input "text" at bounding box center [670, 183] width 335 height 14
paste input "روبيان بالثوم والزبدة"
type input "روبيان بالثوم والزبدة"
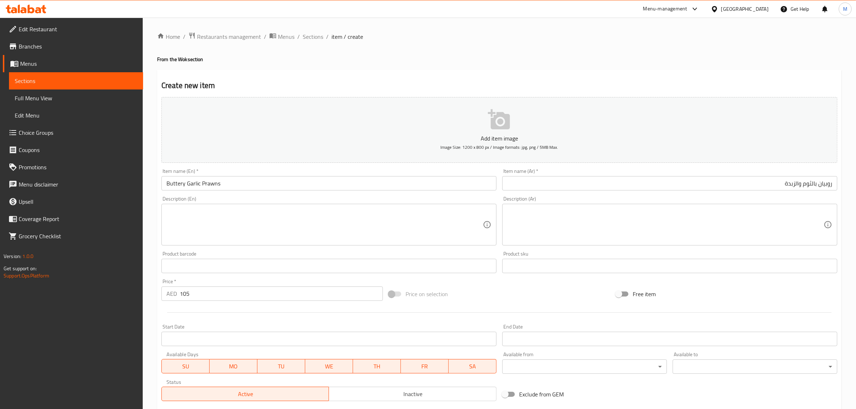
click at [256, 216] on textarea at bounding box center [325, 225] width 317 height 34
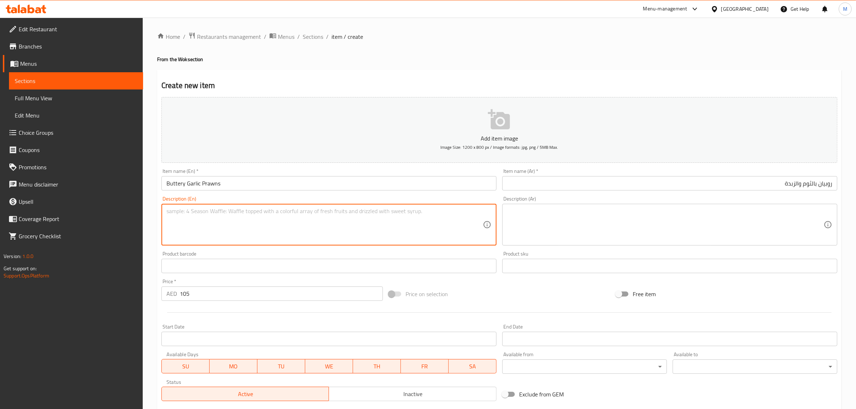
paste textarea "Crispy Batter fried shrimps tossed with bell pepper, spring onion, garlic, butt…"
click at [400, 210] on textarea "Crispy Batter fried shrimps tossed with bell pepper, spring onion, garlic, butt…" at bounding box center [325, 225] width 317 height 34
click at [428, 222] on textarea "Crispy Batter fried shrimps tossed with bell pepper, spring onion, garlic, butt…" at bounding box center [325, 225] width 317 height 34
click at [418, 230] on textarea "Crispy Batter fried shrimps tossed with bell pepper, spring onion, garlic, butt…" at bounding box center [325, 225] width 317 height 34
type textarea "Crispy Batter fried shrimps tossed with bell pepper, spring onion, garlic, butt…"
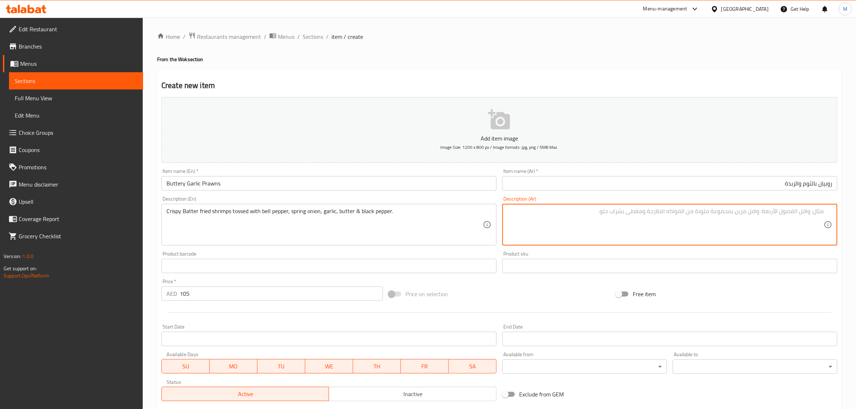
click at [770, 230] on textarea at bounding box center [666, 225] width 317 height 34
paste textarea "روبيان مقلي مقرمش ممزوج بالفلفل الحلو والبصل الأخضر والثوم والزبدة والفلفل الأس…"
type textarea "روبيان مقلي مقرمش ممزوج بالفلفل الحلو والبصل الأخضر والثوم والزبدة والفلفل الأس…"
click at [517, 286] on div "Price on selection" at bounding box center [499, 294] width 227 height 19
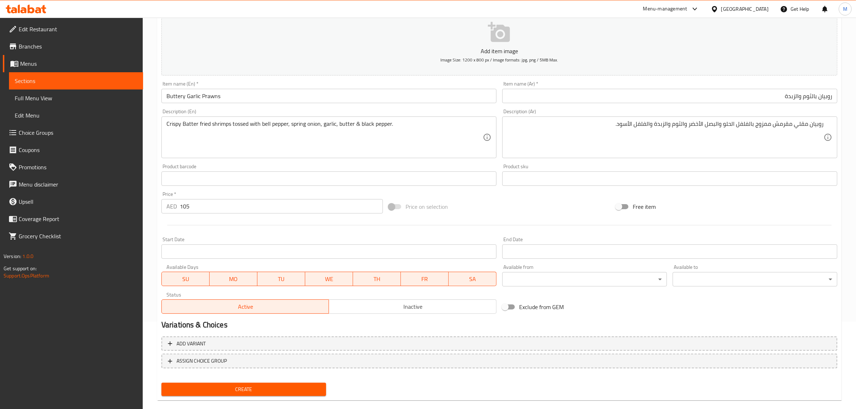
scroll to position [97, 0]
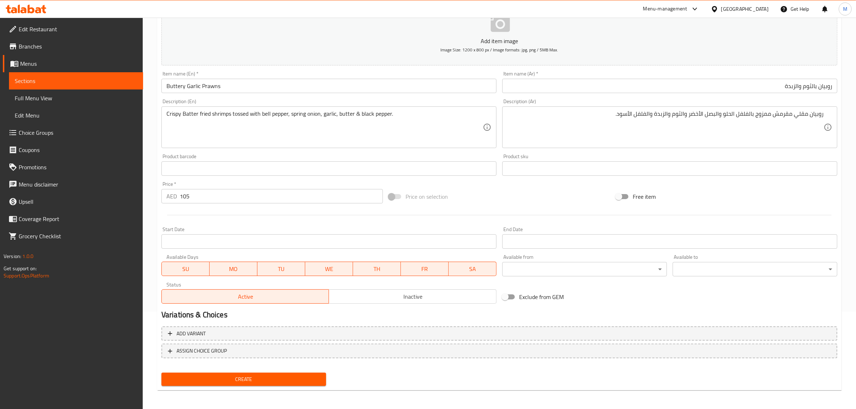
click at [261, 376] on span "Create" at bounding box center [243, 379] width 153 height 9
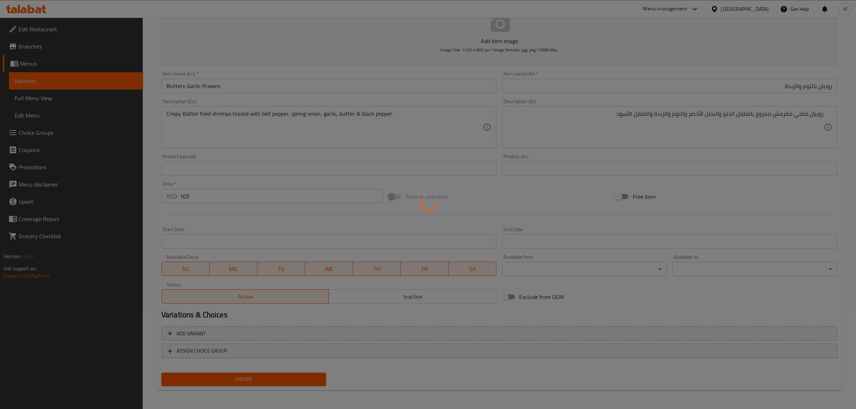
type input "0"
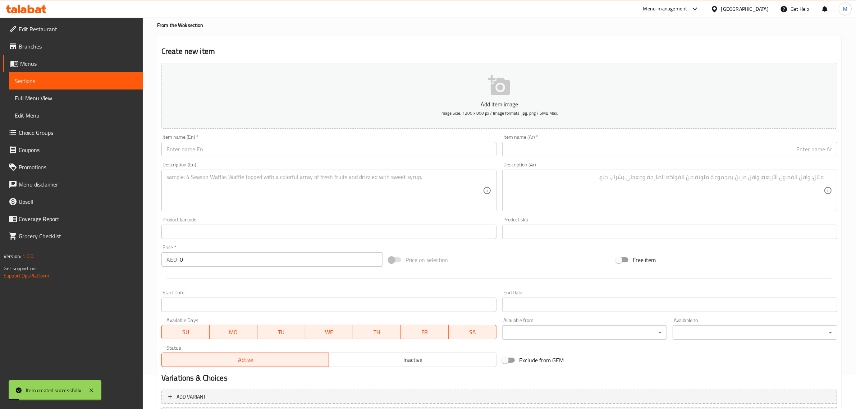
scroll to position [0, 0]
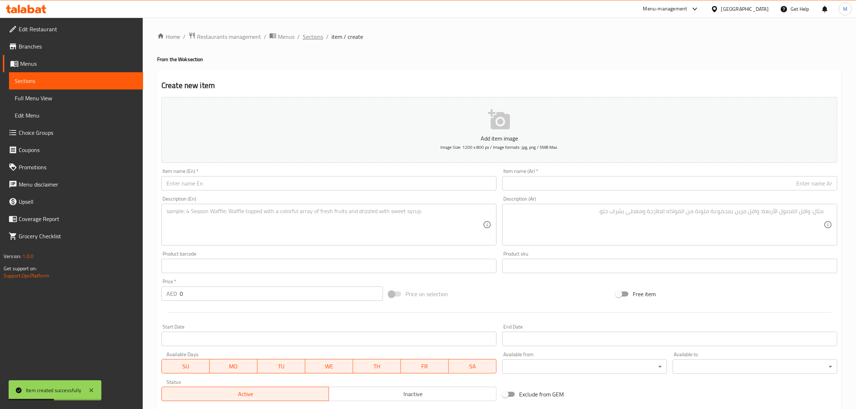
click at [309, 38] on span "Sections" at bounding box center [313, 36] width 21 height 9
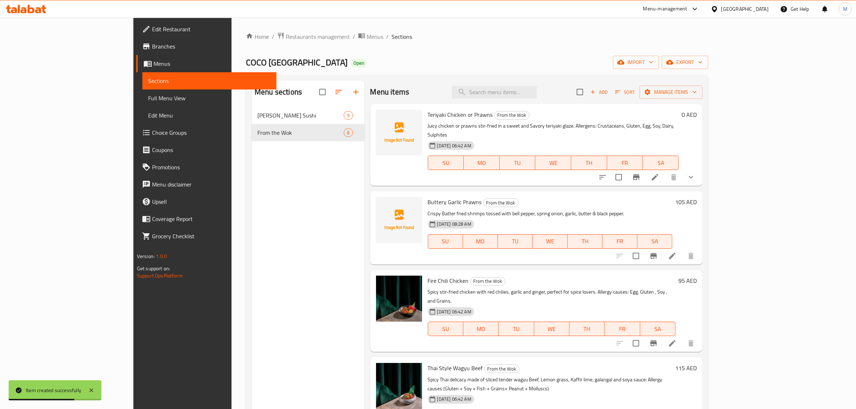
click at [310, 184] on div "Menu sections Coco's Sushi 9 From the Wok 8" at bounding box center [308, 285] width 113 height 409
click at [352, 92] on icon "button" at bounding box center [356, 92] width 9 height 9
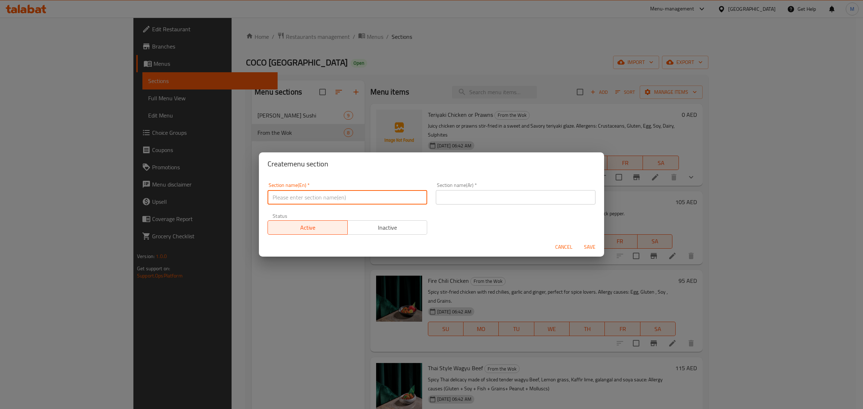
click at [387, 204] on input "text" at bounding box center [348, 197] width 160 height 14
type input "Indian Delights"
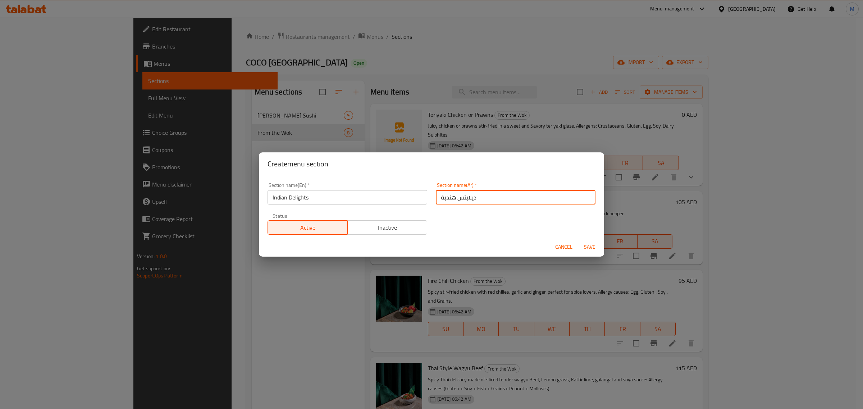
type input "ديلايتس هندية"
click at [583, 247] on span "Save" at bounding box center [589, 247] width 17 height 9
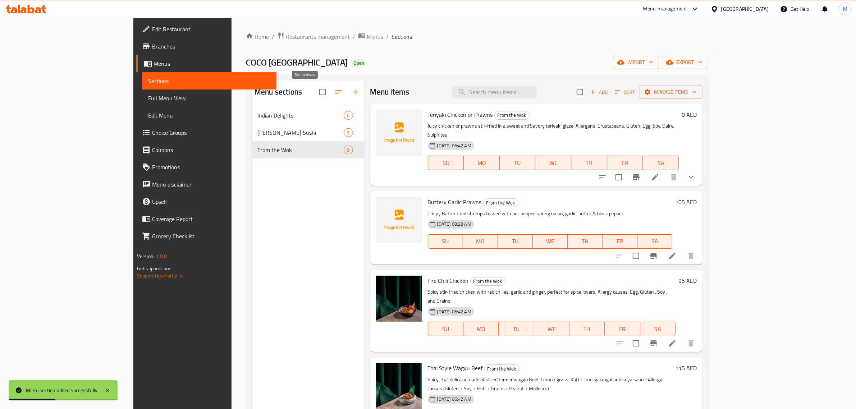
click at [335, 93] on icon "button" at bounding box center [339, 92] width 9 height 9
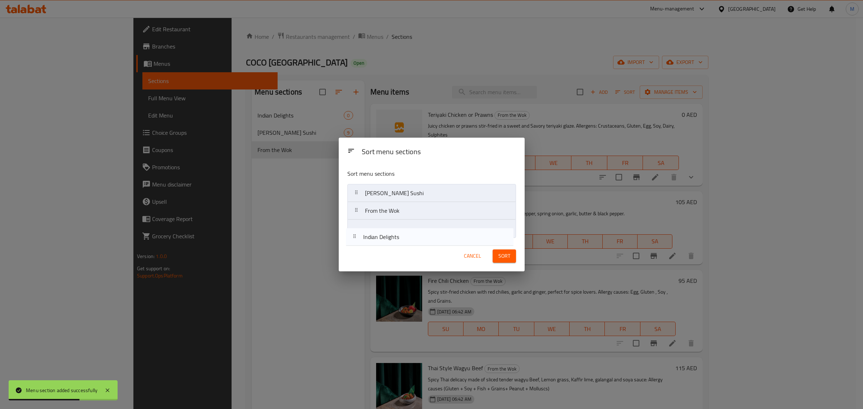
drag, startPoint x: 398, startPoint y: 194, endPoint x: 396, endPoint y: 241, distance: 47.2
click at [396, 241] on div "Sort menu sections Sort menu sections Indian Delights Coco's Sushi From the Wok…" at bounding box center [432, 204] width 186 height 133
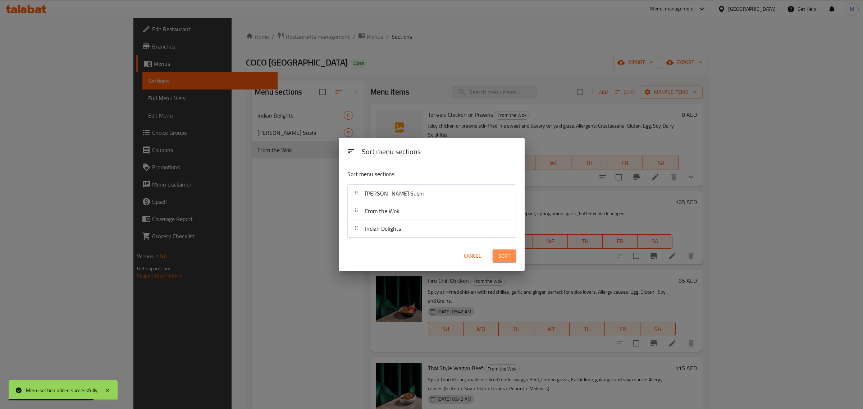
click at [505, 258] on span "Sort" at bounding box center [505, 256] width 12 height 9
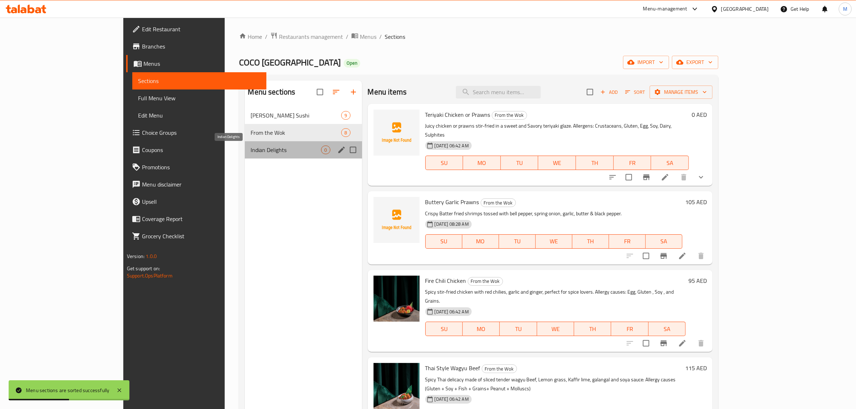
click at [270, 154] on span "Indian Delights" at bounding box center [286, 150] width 71 height 9
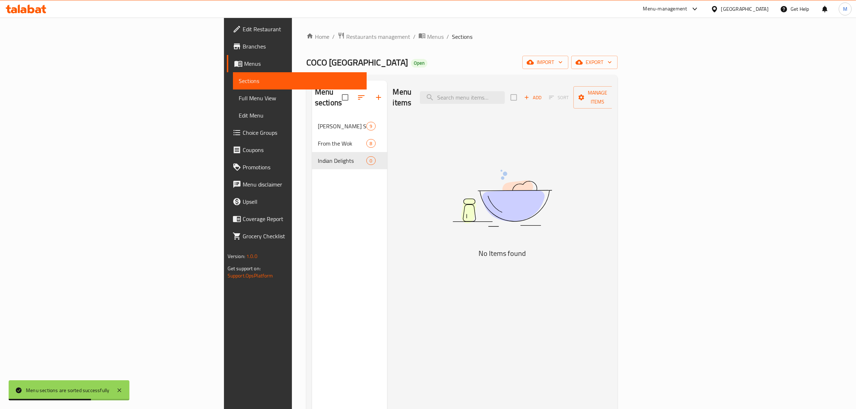
click at [503, 166] on img at bounding box center [503, 198] width 180 height 95
click at [543, 95] on span "Add" at bounding box center [532, 98] width 19 height 8
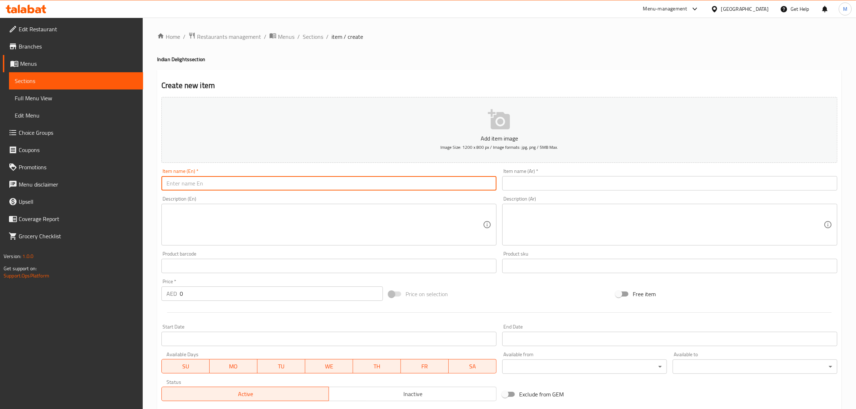
click at [394, 186] on input "text" at bounding box center [329, 183] width 335 height 14
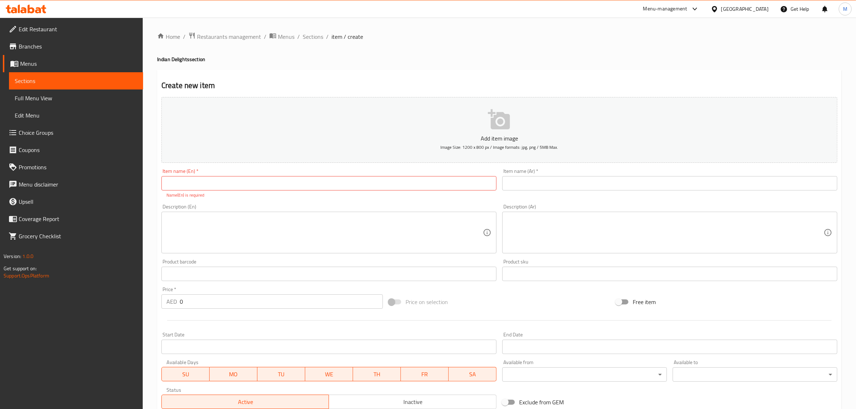
click at [377, 184] on input "text" at bounding box center [329, 183] width 335 height 14
paste input "Biryani"
type input "Biryani Veg"
click at [195, 213] on div "Description (En)" at bounding box center [329, 233] width 335 height 42
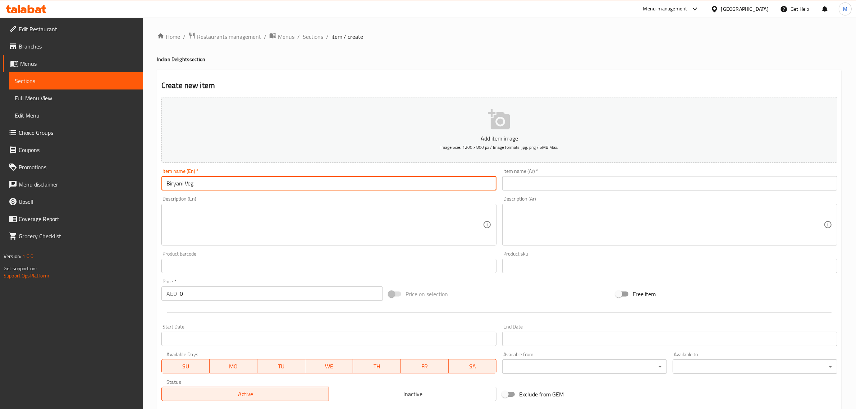
click at [219, 179] on input "Biryani Veg" at bounding box center [329, 183] width 335 height 14
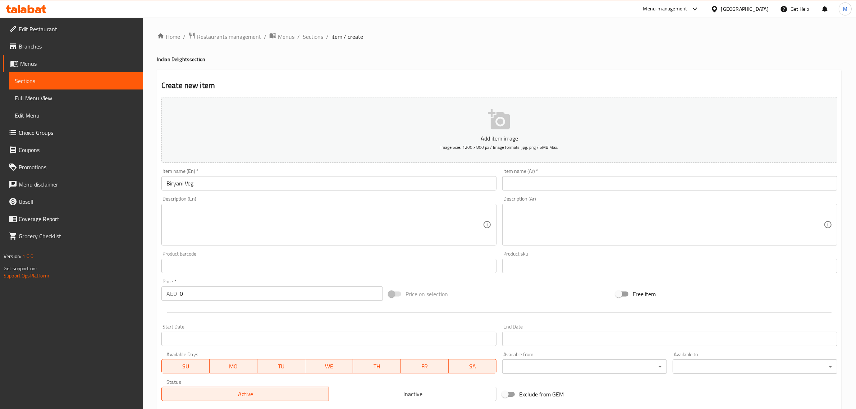
click at [282, 234] on textarea at bounding box center [325, 225] width 317 height 34
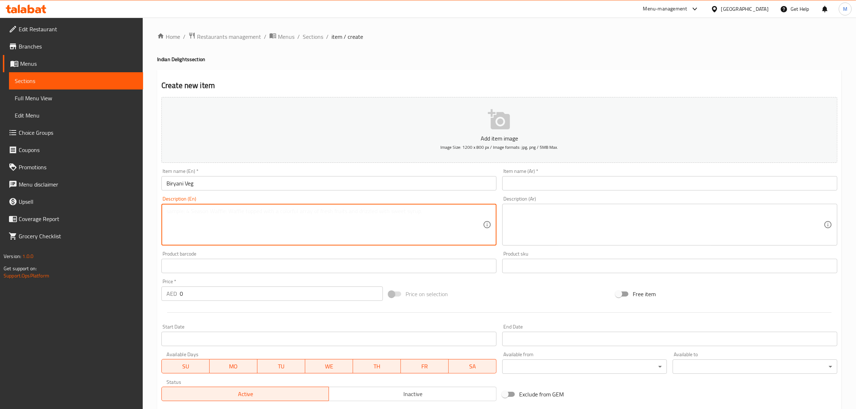
paste textarea "Aromatic Basmati rice layed with vegetable"
click at [444, 225] on textarea "Aromatic Basmati rice layed with vegetable" at bounding box center [325, 225] width 317 height 34
paste textarea "and a blend of spices slow cooked to create a delicious flavourful biryani"
click at [396, 214] on textarea "Aromatic Basmati rice layed with vegetable and a blend of spices slow cooked to…" at bounding box center [325, 225] width 317 height 34
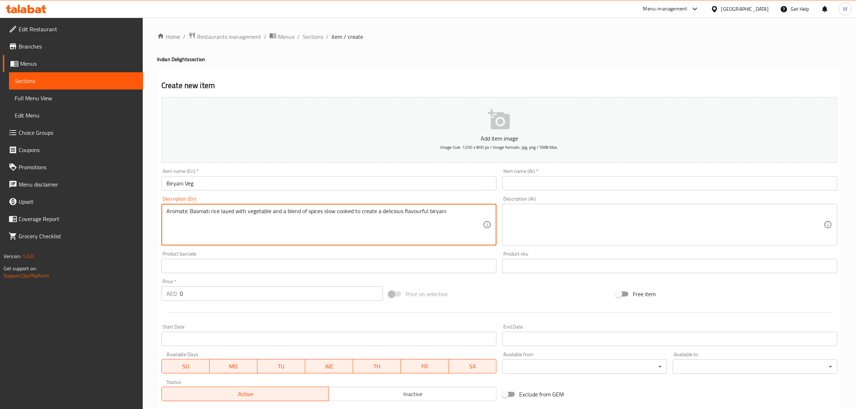
click at [396, 214] on textarea "Aromatic Basmati rice layed with vegetable and a blend of spices slow cooked to…" at bounding box center [325, 225] width 317 height 34
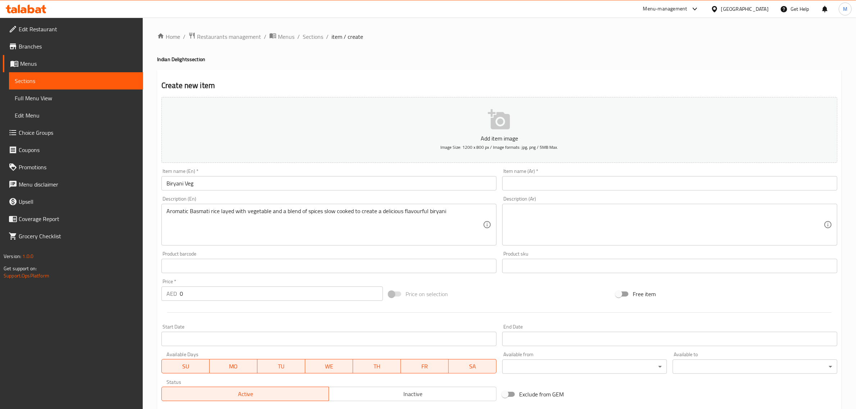
click at [446, 215] on textarea "Aromatic Basmati rice layed with vegetable and a blend of spices slow cooked to…" at bounding box center [325, 225] width 317 height 34
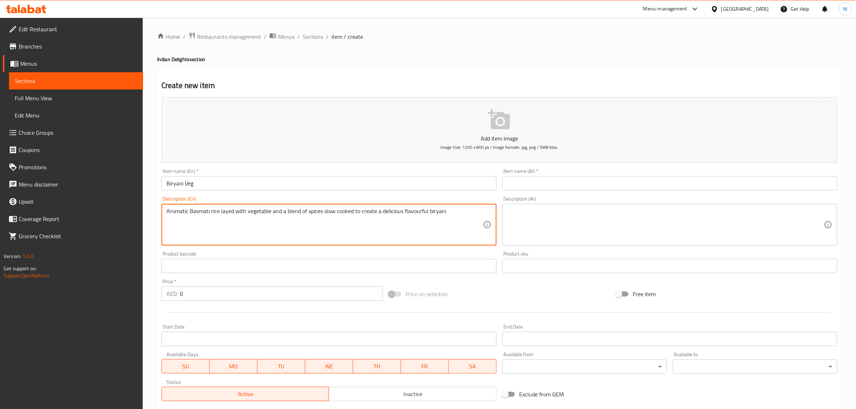
paste textarea "."
type textarea "Aromatic Basmati rice layed with vegetable and a blend of spices slow cooked to…"
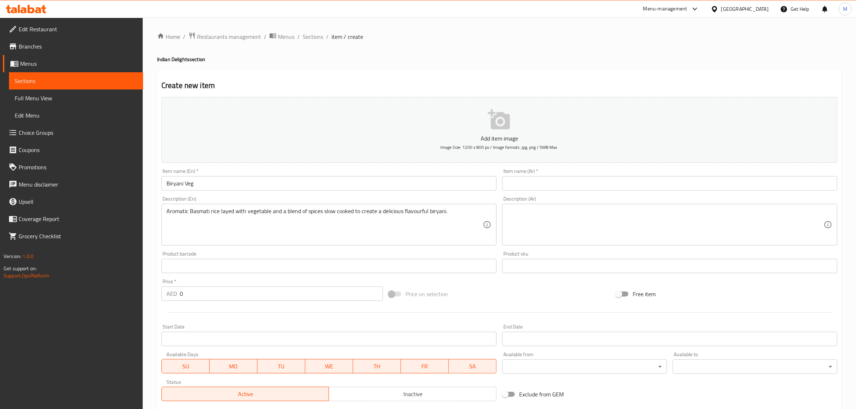
click at [733, 214] on textarea at bounding box center [666, 225] width 317 height 34
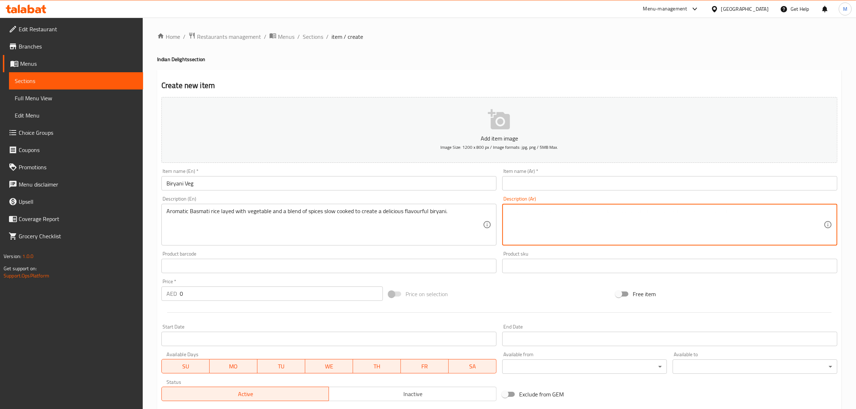
paste textarea "أرز بسمتي عطري ممزوج بالخضروات ومزيج من التوابل مطبوخ ببطء لخلق برياني لذيذ الن…"
type textarea "أرز بسمتي عطري ممزوج بالخضروات ومزيج من التوابل مطبوخ ببطء لخلق برياني لذيذ الن…"
click at [709, 184] on input "text" at bounding box center [670, 183] width 335 height 14
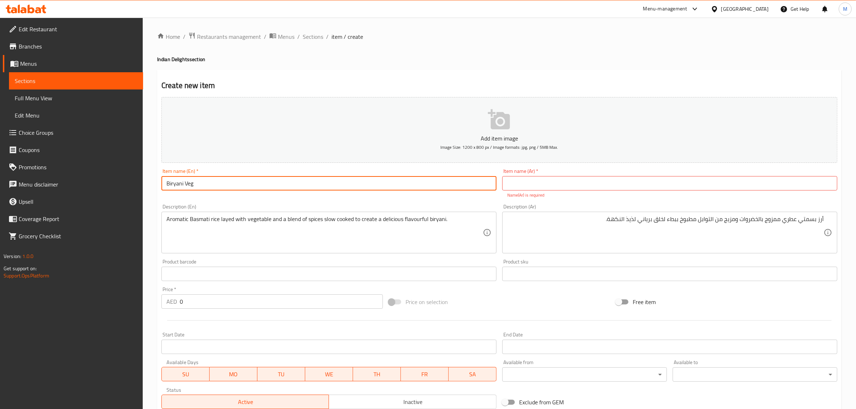
click at [179, 185] on input "Biryani Veg" at bounding box center [329, 183] width 335 height 14
click at [598, 185] on input "text" at bounding box center [670, 183] width 335 height 14
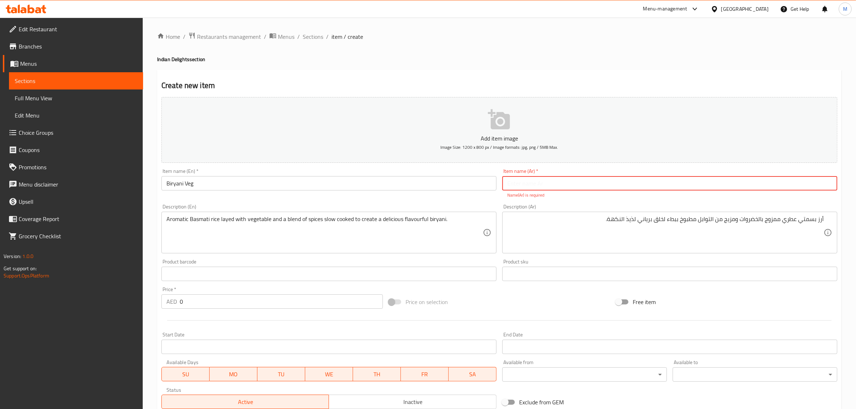
paste input "برياني بالخضروات"
type input "برياني بالخضروات"
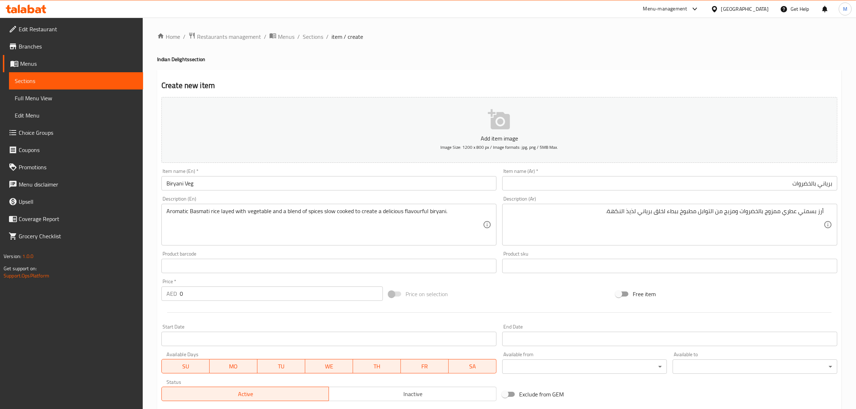
click at [559, 291] on div "Add item image Image Size: 1200 x 800 px / Image formats: jpg, png / 5MB Max. I…" at bounding box center [500, 249] width 682 height 310
click at [232, 289] on input "0" at bounding box center [281, 294] width 203 height 14
type input "105"
click at [494, 290] on div "Price on selection" at bounding box center [499, 294] width 227 height 19
click at [545, 286] on div "Price on selection" at bounding box center [499, 294] width 227 height 19
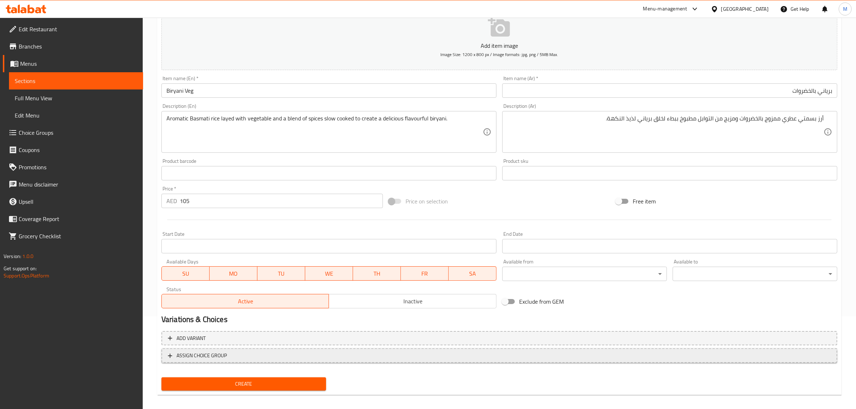
scroll to position [97, 0]
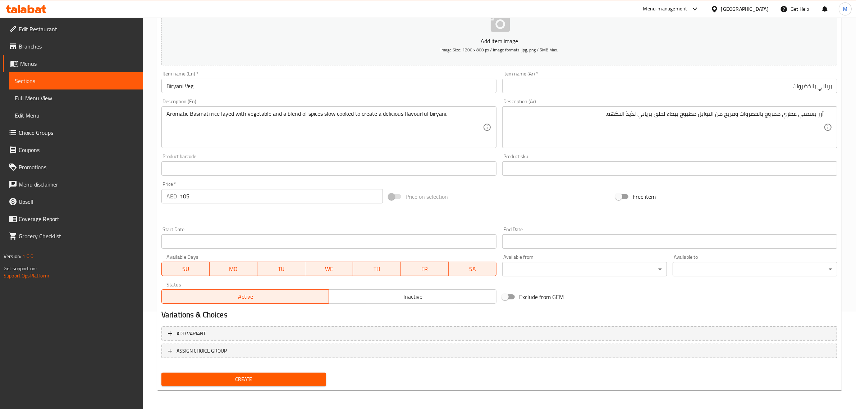
drag, startPoint x: 299, startPoint y: 380, endPoint x: 380, endPoint y: 376, distance: 80.7
click at [380, 376] on div "Create" at bounding box center [500, 379] width 682 height 19
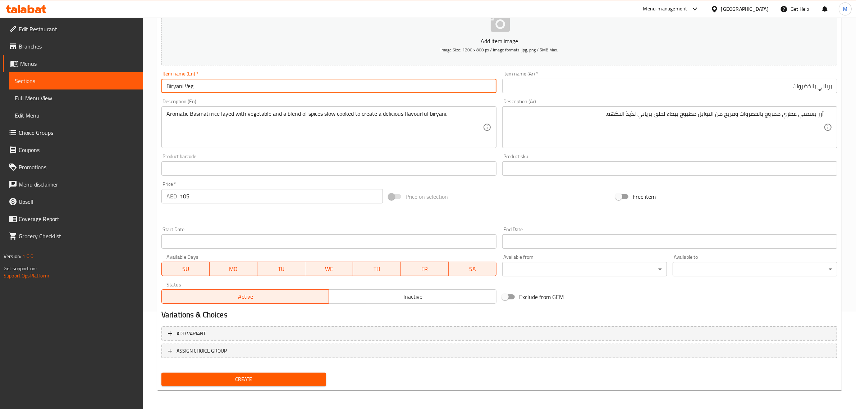
click at [179, 87] on input "Biryani Veg" at bounding box center [329, 86] width 335 height 14
click at [193, 85] on input "Veg" at bounding box center [329, 86] width 335 height 14
paste input "etable Biryani"
type input "Vegetable Biryani"
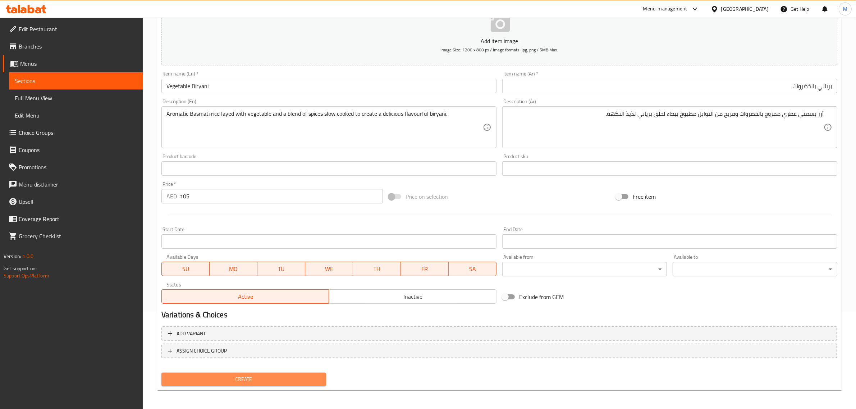
click at [275, 376] on span "Create" at bounding box center [243, 379] width 153 height 9
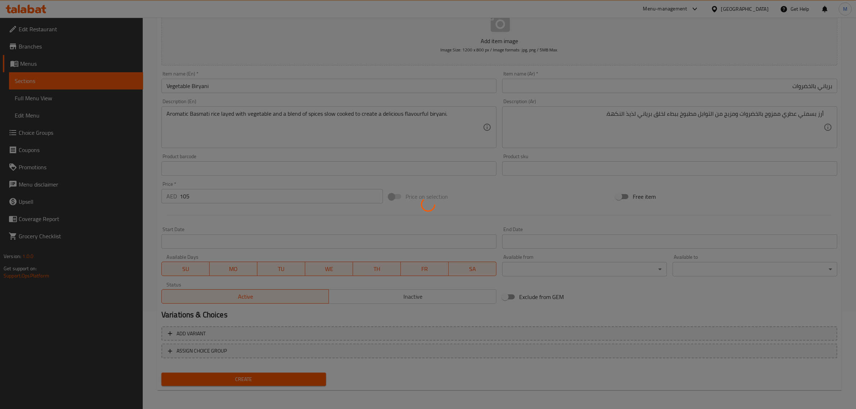
type input "0"
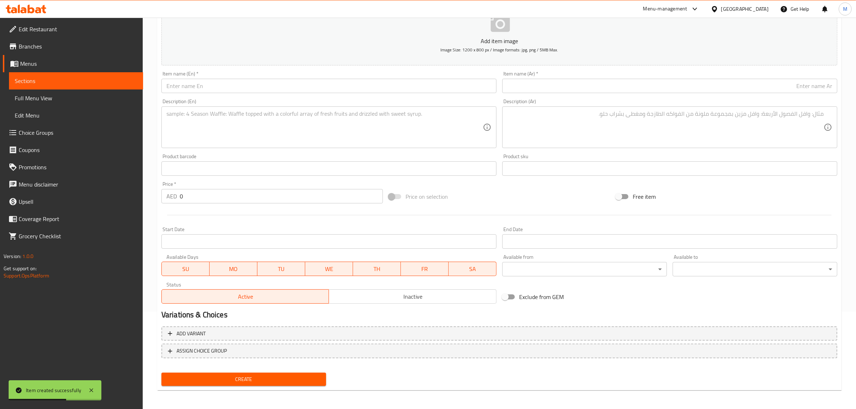
click at [288, 86] on input "text" at bounding box center [329, 86] width 335 height 14
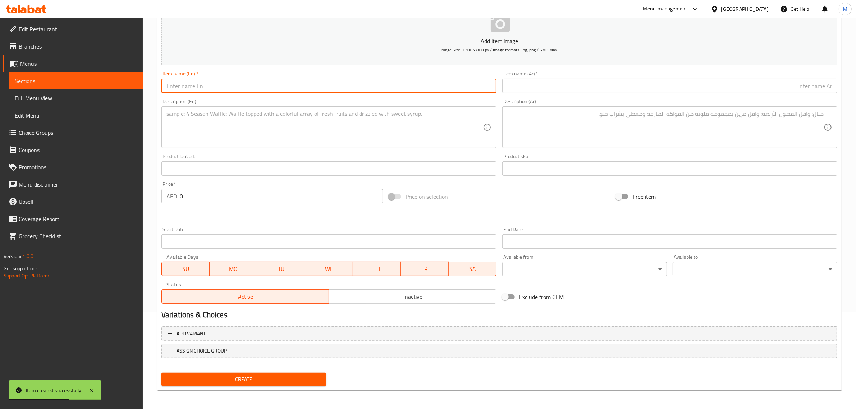
paste input "Chicken Biryani"
type input "Chicken Biryani"
click at [609, 91] on input "text" at bounding box center [670, 86] width 335 height 14
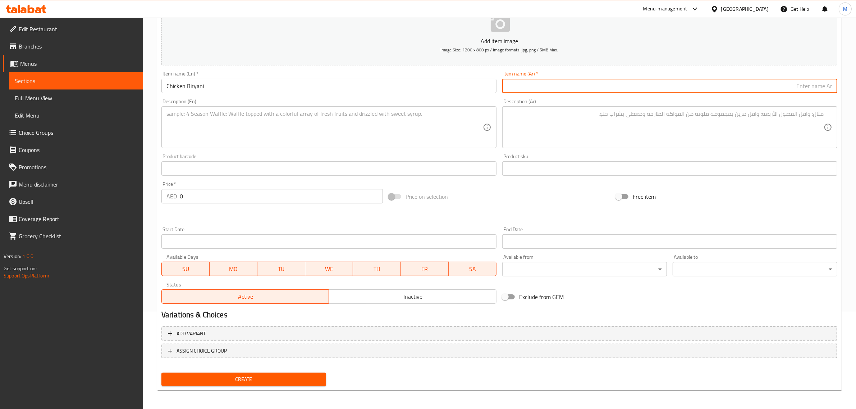
paste input "برياني دجاج"
type input "برياني دجاج"
click at [309, 202] on input "0" at bounding box center [281, 196] width 203 height 14
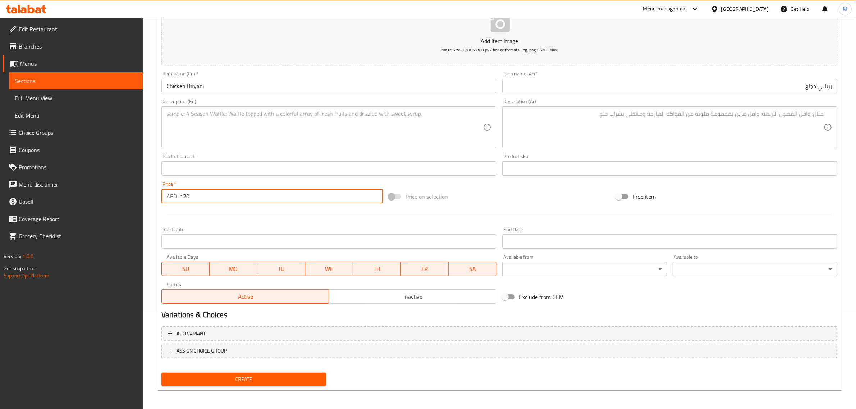
type input "120"
click at [497, 205] on div "Price on selection" at bounding box center [499, 196] width 227 height 19
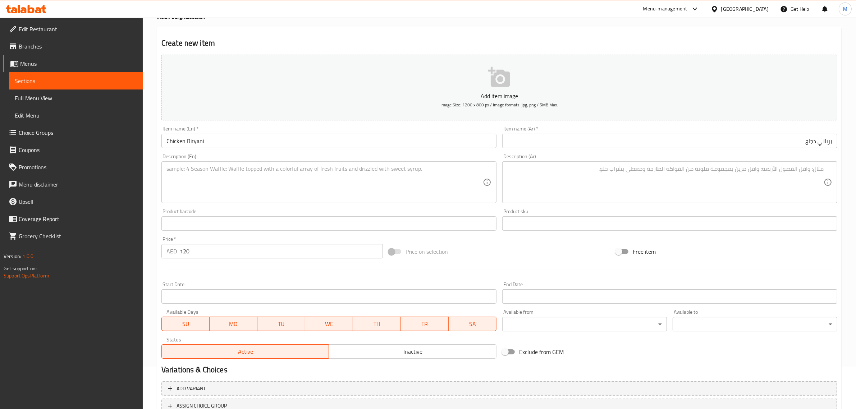
scroll to position [45, 0]
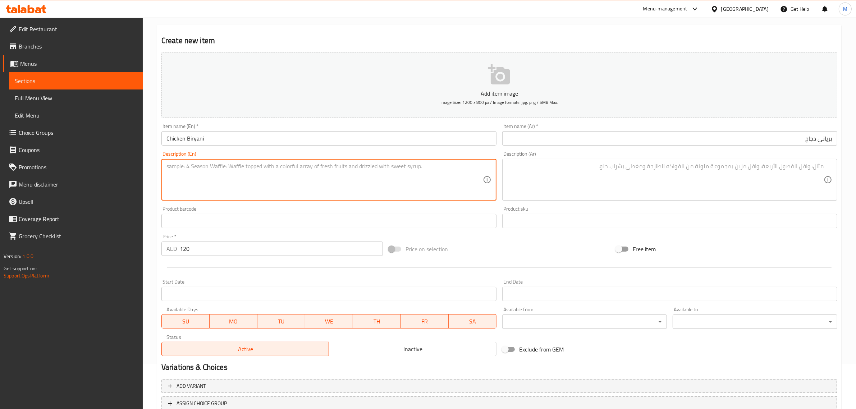
click at [306, 190] on textarea at bounding box center [325, 180] width 317 height 34
paste textarea "Aromatic Basmati rice layed with v"
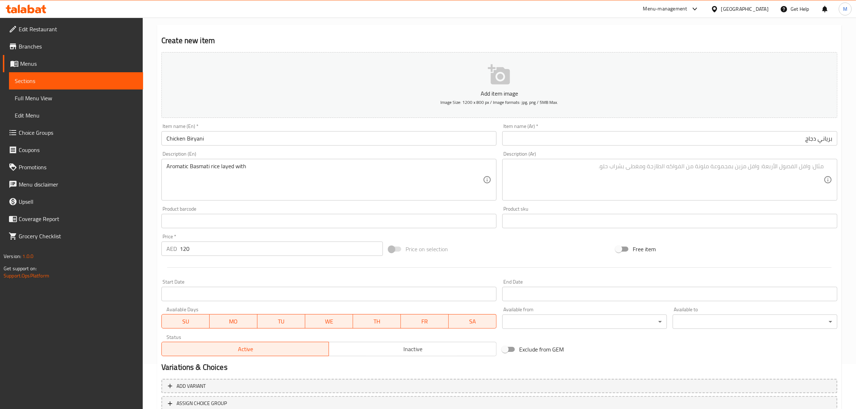
click at [406, 165] on textarea "Aromatic Basmati rice layed with" at bounding box center [325, 180] width 317 height 34
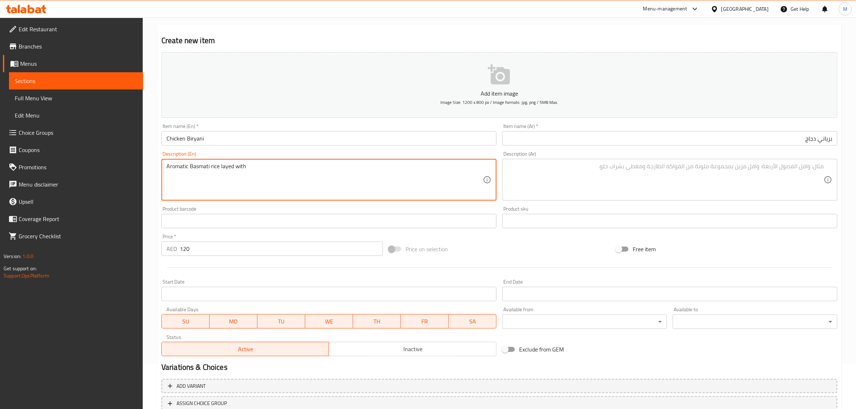
paste textarea "Tender Chicken"
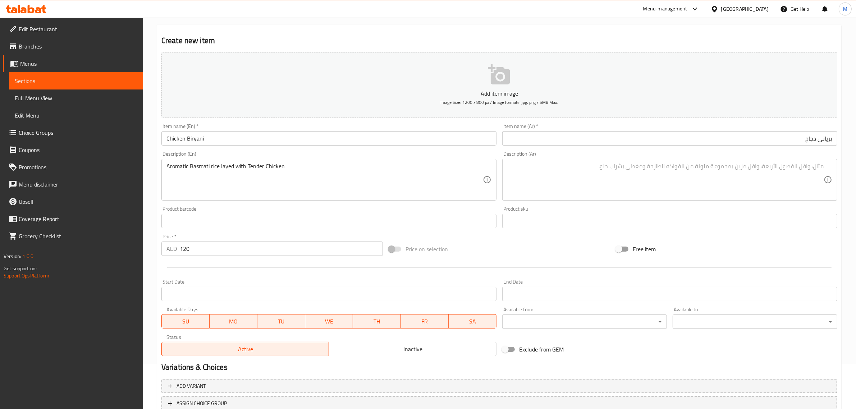
click at [395, 174] on textarea "Aromatic Basmati rice layed with Tender Chicken" at bounding box center [325, 180] width 317 height 34
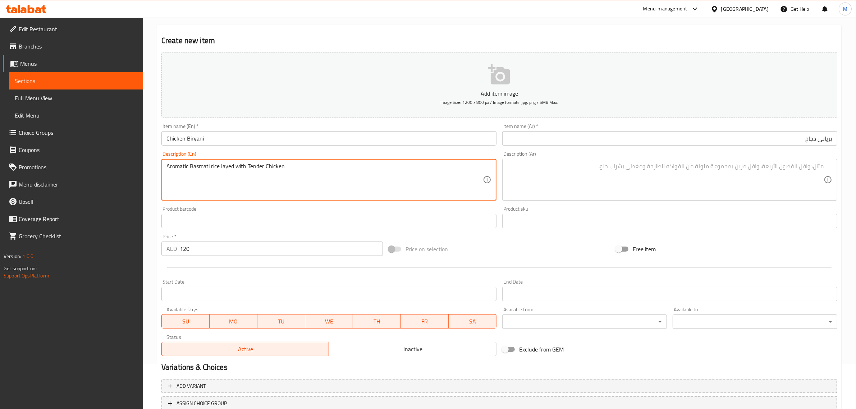
paste textarea "and a blend of spices slow cooked to create a delicious flavourful biryani"
click at [391, 168] on textarea "Aromatic Basmati rice layed with Tender Chicken and a blend of spices slow cook…" at bounding box center [325, 180] width 317 height 34
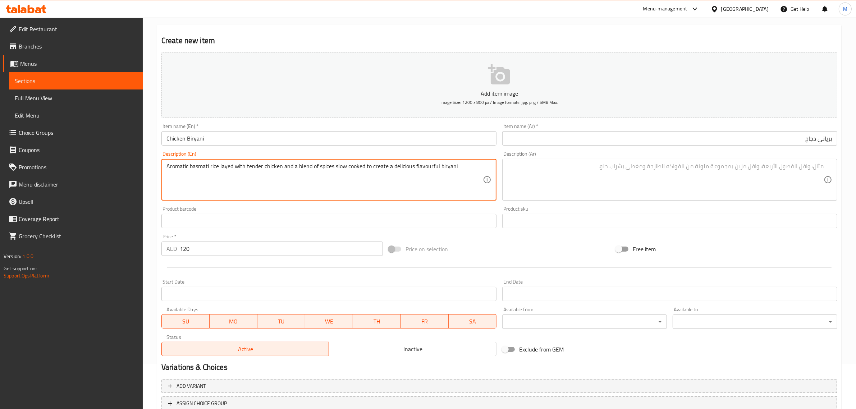
click at [463, 188] on textarea "Aromatic basmati rice layed with tender chicken and a blend of spices slow cook…" at bounding box center [325, 180] width 317 height 34
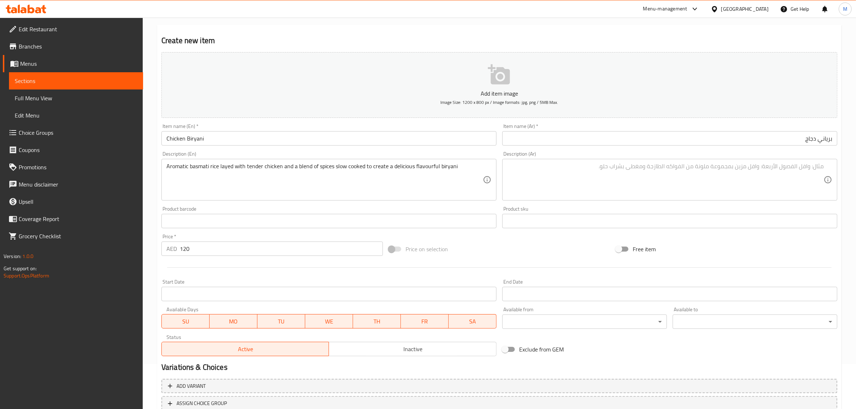
click at [460, 183] on textarea "Aromatic basmati rice layed with tender chicken and a blend of spices slow cook…" at bounding box center [325, 180] width 317 height 34
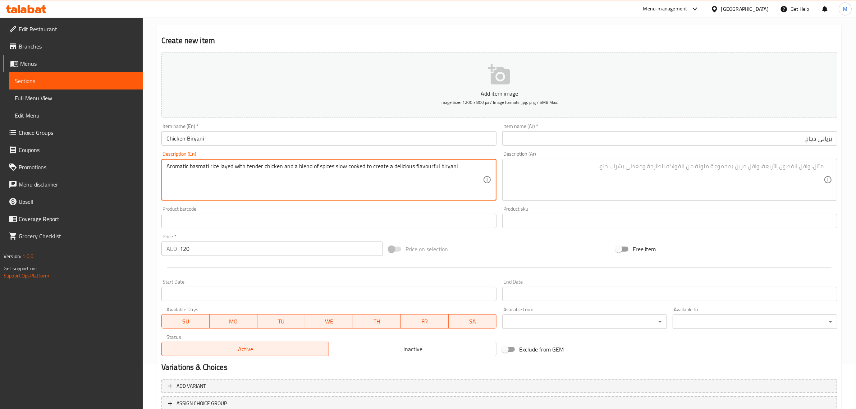
paste textarea "."
type textarea "Aromatic basmati rice layed with tender chicken and a blend of spices slow cook…"
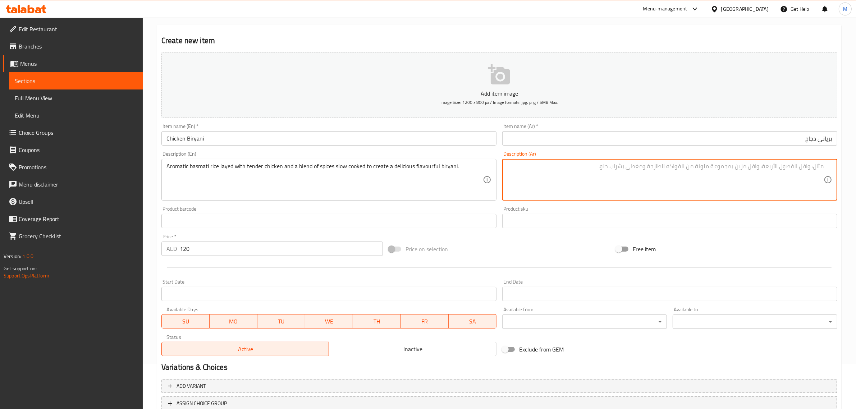
click at [647, 170] on textarea at bounding box center [666, 180] width 317 height 34
paste textarea "أرز بسمتي عطري مع دجاج طري ومزيج من التوابل مطبوخ ببطء لخلق برياني لذيذ النكهة."
type textarea "أرز بسمتي عطري مع دجاج طري ومزيج من التوابل مطبوخ ببطء لخلق برياني لذيذ النكهة."
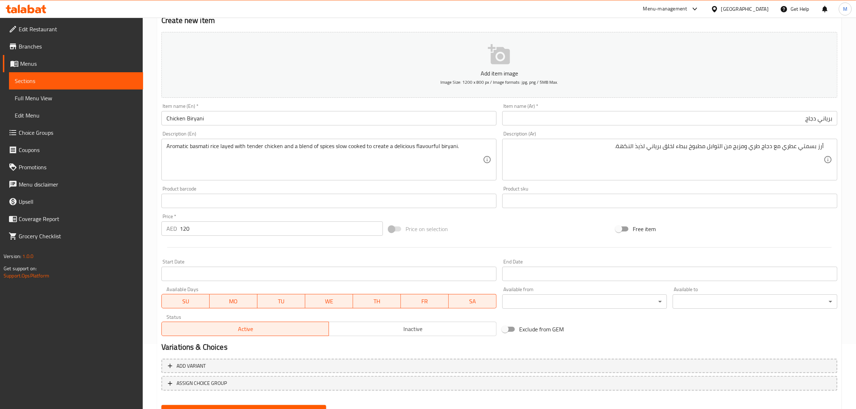
scroll to position [97, 0]
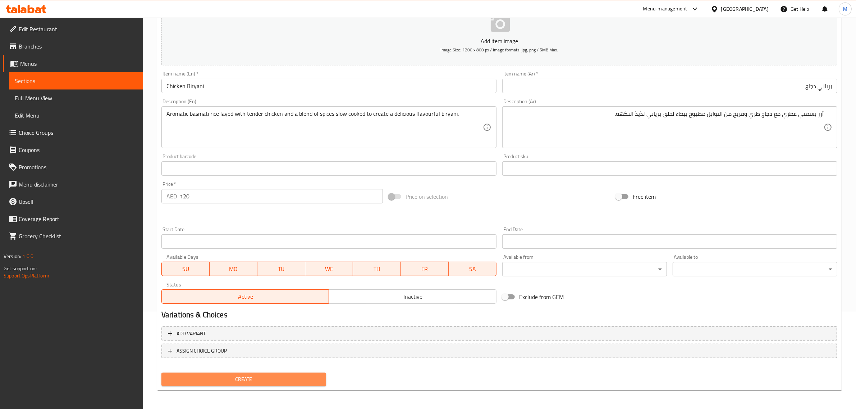
click at [263, 377] on span "Create" at bounding box center [243, 379] width 153 height 9
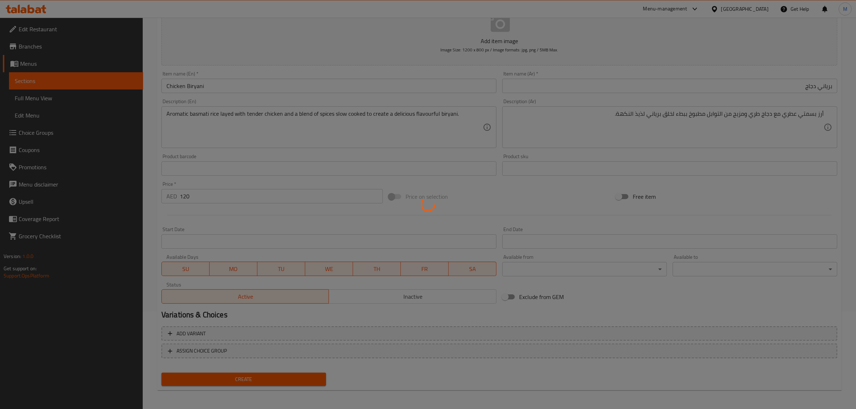
type input "0"
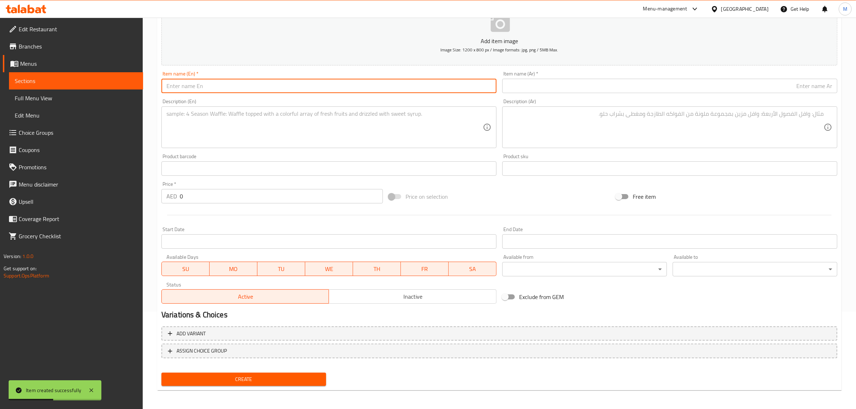
click at [291, 93] on input "text" at bounding box center [329, 86] width 335 height 14
paste input "Mutton Meat Biryani"
drag, startPoint x: 186, startPoint y: 87, endPoint x: 161, endPoint y: 88, distance: 24.5
click at [162, 88] on input "Mutton Meat Biryani" at bounding box center [329, 86] width 335 height 14
type input "Lamb Biryani"
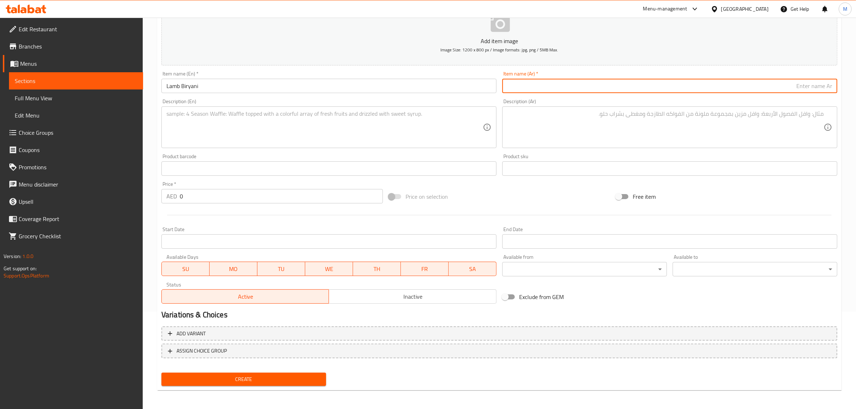
click at [628, 87] on input "text" at bounding box center [670, 86] width 335 height 14
paste input "برياني لحم غنم"
type input "برياني لحم غنم"
click at [289, 214] on div at bounding box center [500, 215] width 682 height 18
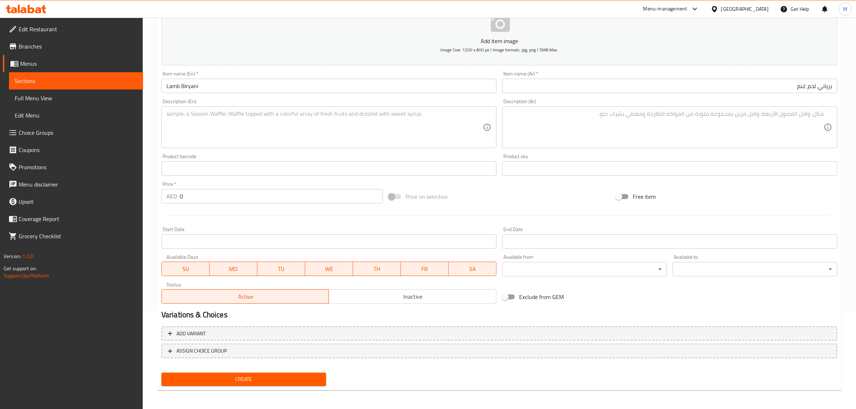
click at [290, 201] on input "0" at bounding box center [281, 196] width 203 height 14
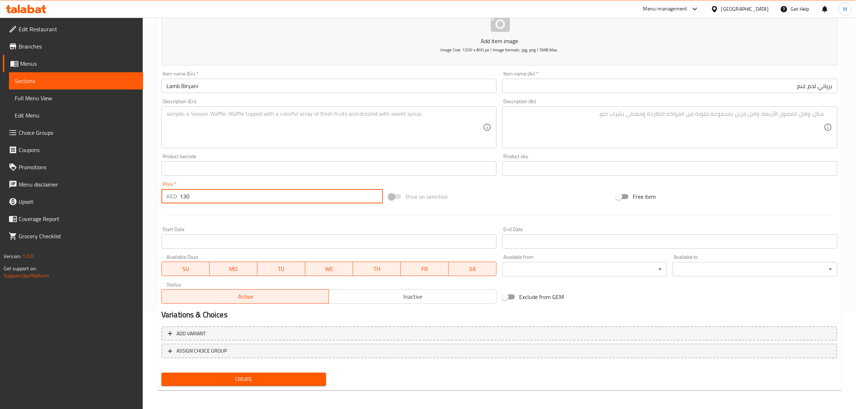
type input "130"
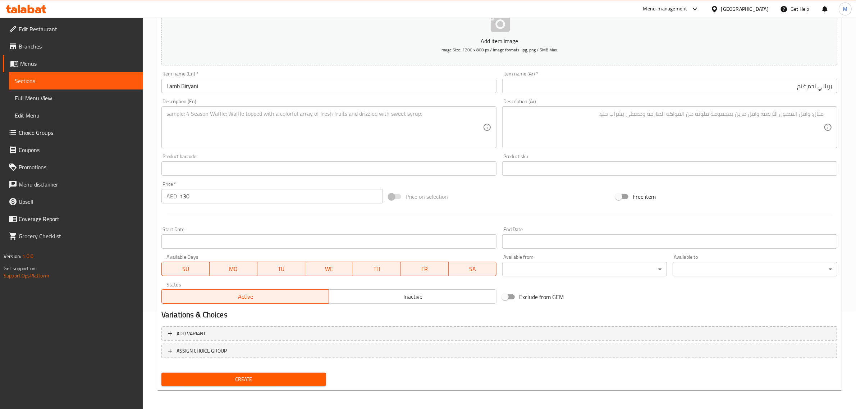
click at [383, 131] on textarea at bounding box center [325, 127] width 317 height 34
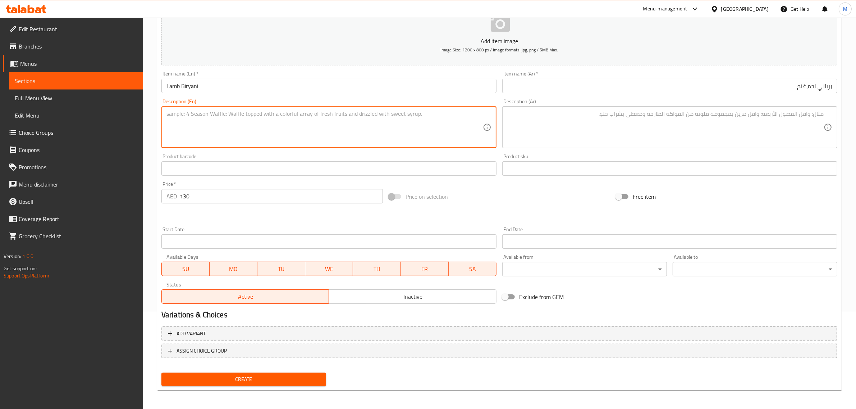
paste textarea "Aromatic basmati rice layed with lamb and a blend of spices slow cooked to crea…"
type textarea "Aromatic basmati rice layed with lamb and a blend of spices slow cooked to crea…"
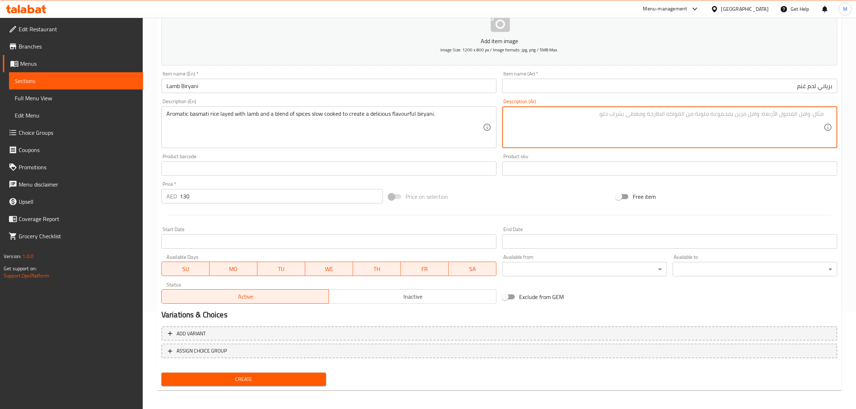
click at [718, 134] on textarea at bounding box center [666, 127] width 317 height 34
paste textarea "أرز بسمتي عطري ممزوج باللحم الضأن ومزيج من التوابل مطبوخ ببطء لخلق برياني لذيذ …"
click at [761, 113] on textarea "أرز بسمتي عطري ممزوج باللحم الضأن ومزيج من التوابل مطبوخ ببطء لخلق برياني لذيذ …" at bounding box center [666, 127] width 317 height 34
type textarea "أرز بسمتي عطري ممزوج بلحم الضأن ومزيج من التوابل مطبوخ ببطء لخلق برياني لذيذ ال…"
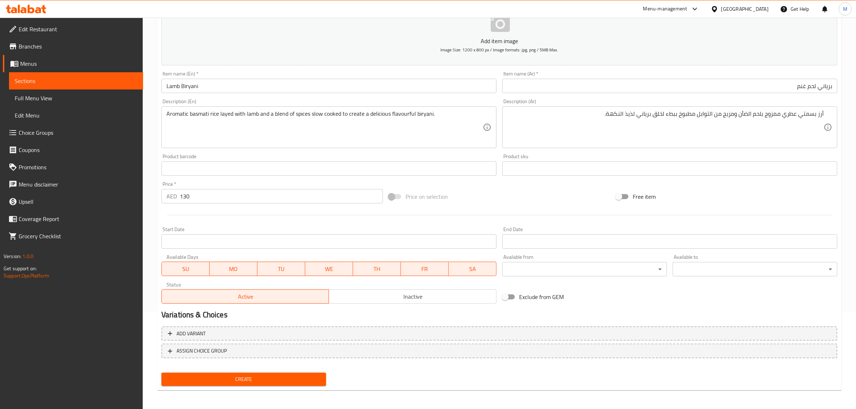
click at [292, 376] on span "Create" at bounding box center [243, 379] width 153 height 9
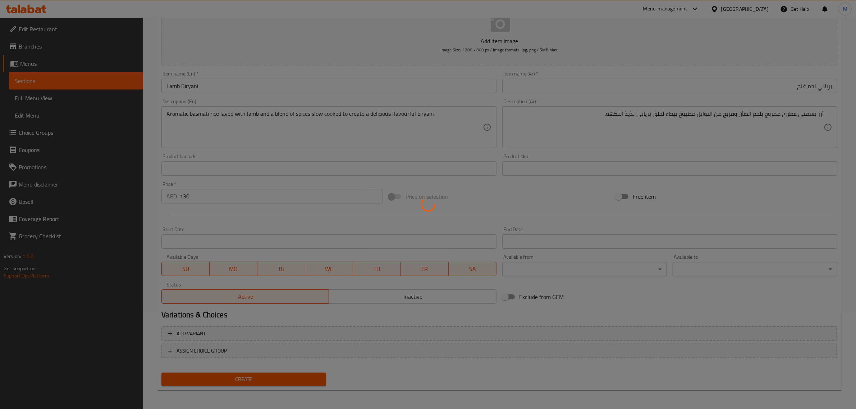
type input "0"
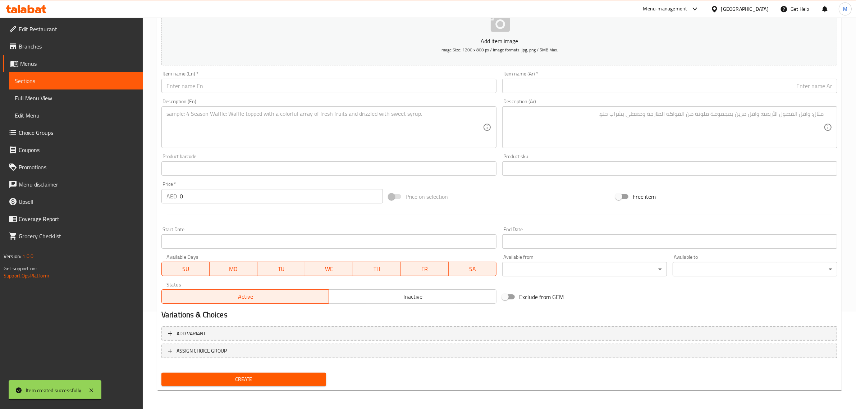
click at [416, 85] on input "text" at bounding box center [329, 86] width 335 height 14
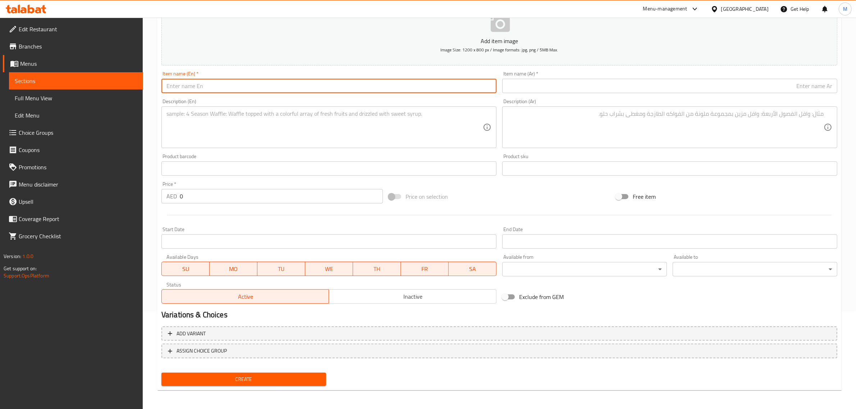
paste input "Butter Chicken"
type input "Butter Chicken"
click at [751, 86] on input "text" at bounding box center [670, 86] width 335 height 14
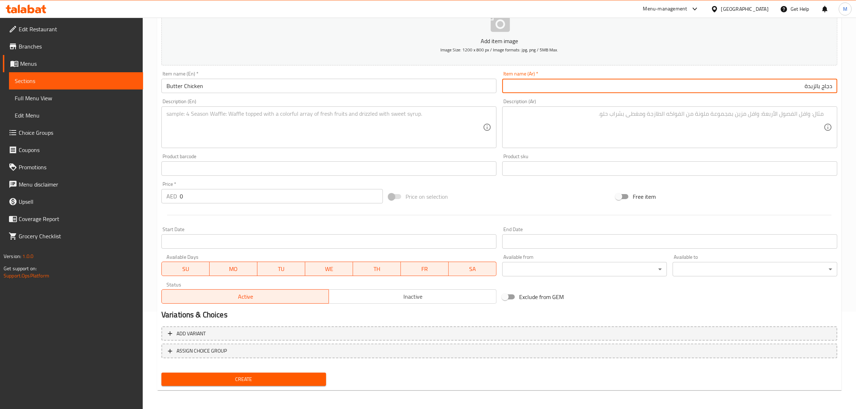
type input "دجاج بالزبدة"
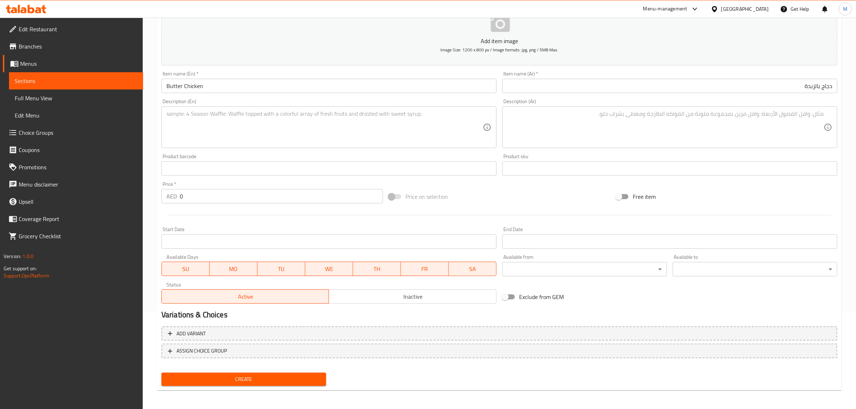
click at [422, 121] on textarea at bounding box center [325, 127] width 317 height 34
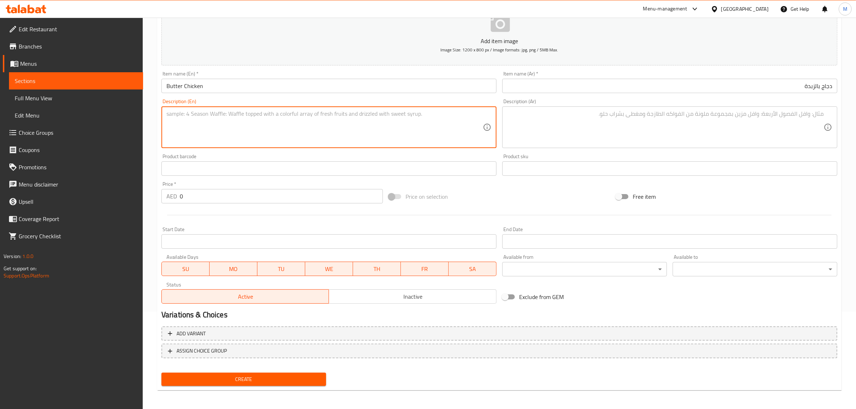
paste textarea "Tender chicken cooked in rich creamy tomato & cashew based sauce and touch of f…"
type textarea "Tender chicken cooked in rich creamy tomato & cashew based sauce and touch of f…"
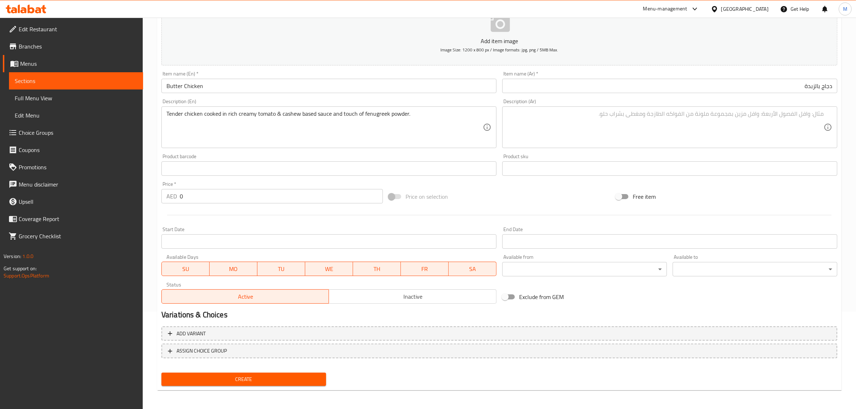
click at [764, 126] on textarea at bounding box center [666, 127] width 317 height 34
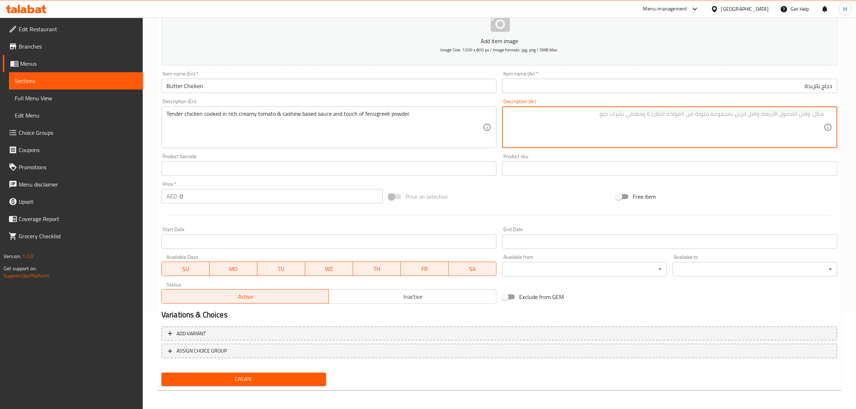
paste textarea "دجاج طري مطبوخ في صلصة كريمة غنية من الطماطم والكاجو مع لمسة من مسحوق الحلبة."
drag, startPoint x: 803, startPoint y: 115, endPoint x: 813, endPoint y: 117, distance: 10.9
click at [813, 117] on textarea "دجاج طري مطبوخ في صلصة كريمة غنية من الطماطم والكاجو مع لمسة من مسحوق الحلبة." at bounding box center [666, 127] width 317 height 34
drag, startPoint x: 810, startPoint y: 117, endPoint x: 800, endPoint y: 119, distance: 10.6
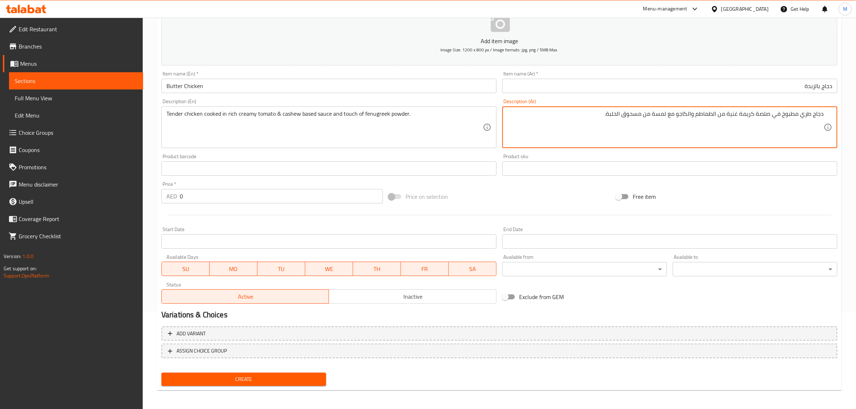
click at [800, 119] on textarea "دجاج طري مطبوخ في صلصة كريمة غنية من الطماطم والكاجو مع لمسة من مسحوق الحلبة." at bounding box center [666, 127] width 317 height 34
type textarea "دجاج تندر مطبوخ في صلصة كريمة غنية من الطماطم والكاجو مع لمسة من مسحوق الحلبة."
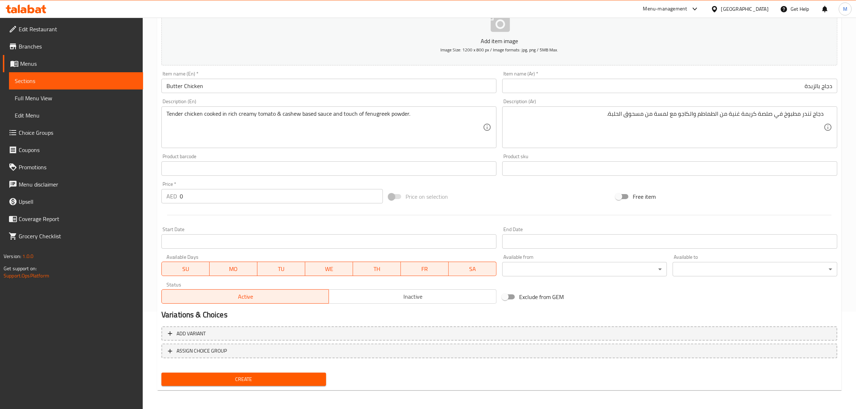
click at [553, 183] on div "Add item image Image Size: 1200 x 800 px / Image formats: jpg, png / 5MB Max. I…" at bounding box center [500, 152] width 682 height 310
click at [387, 207] on div at bounding box center [500, 215] width 682 height 18
click at [264, 192] on input "0" at bounding box center [281, 196] width 203 height 14
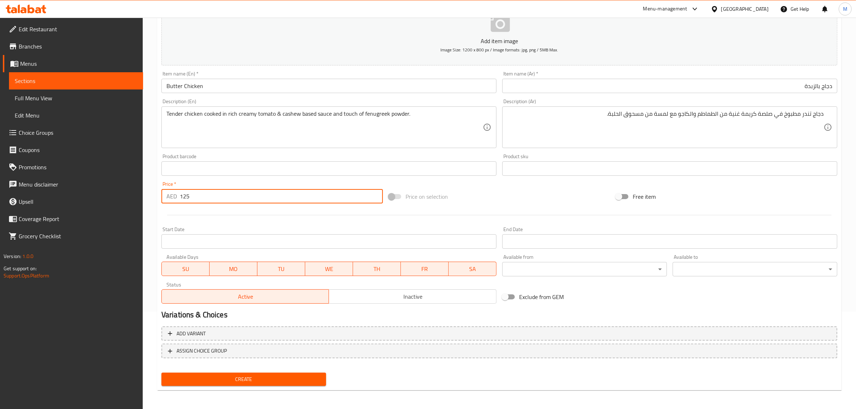
type input "125"
click at [576, 198] on div "Price on selection" at bounding box center [499, 196] width 227 height 19
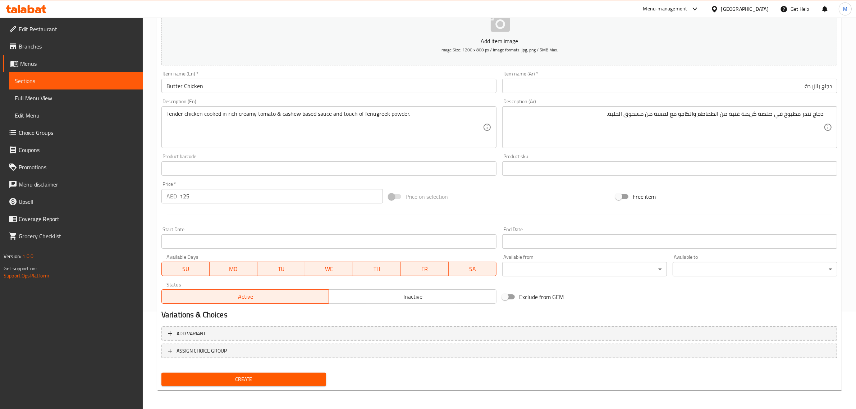
click at [594, 192] on div "Price on selection" at bounding box center [499, 196] width 227 height 19
click at [558, 200] on div "Price on selection" at bounding box center [499, 196] width 227 height 19
click at [466, 207] on div at bounding box center [500, 215] width 682 height 18
click at [464, 204] on div "Price on selection" at bounding box center [499, 196] width 227 height 19
click at [274, 376] on span "Create" at bounding box center [243, 379] width 153 height 9
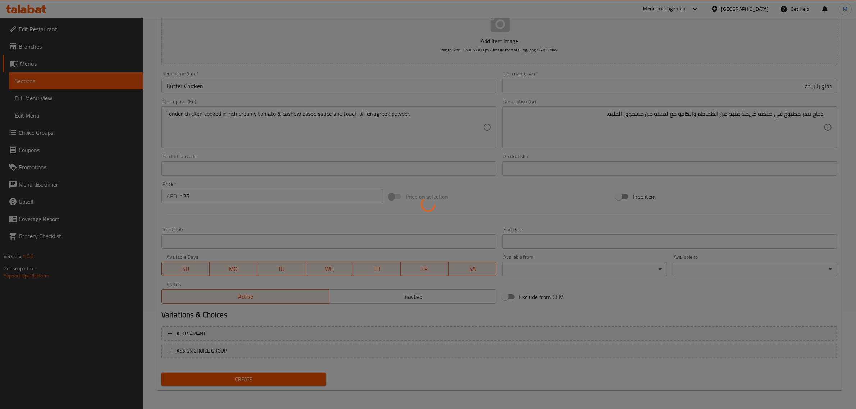
type input "0"
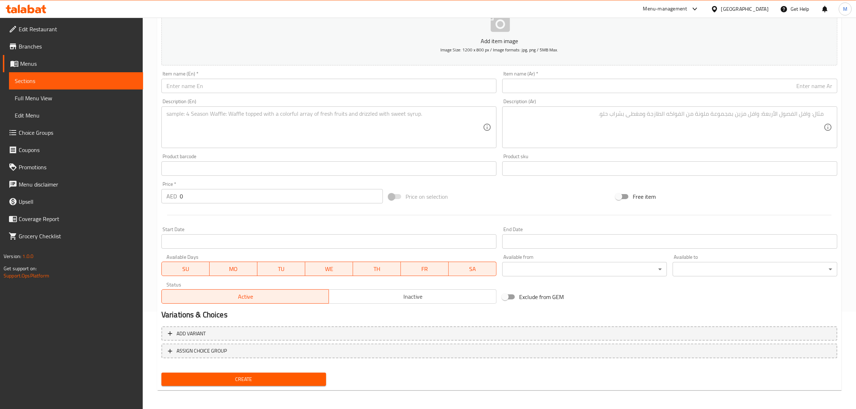
click at [374, 85] on input "text" at bounding box center [329, 86] width 335 height 14
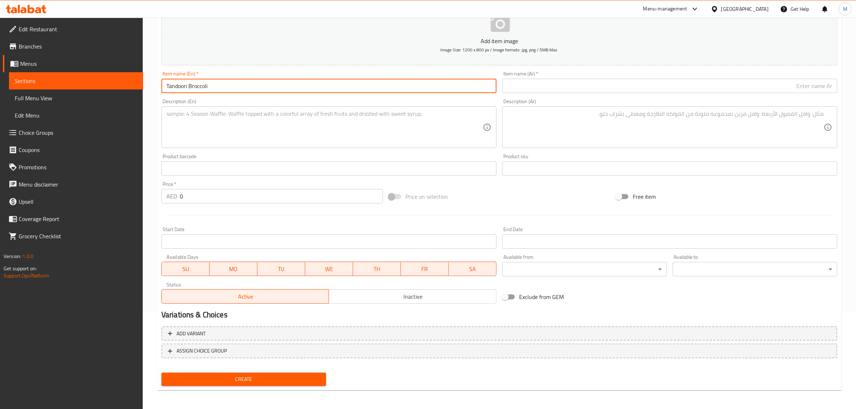
type input "Tandoori Broccoli"
click at [357, 84] on input "Tandoori Broccoli" at bounding box center [329, 86] width 335 height 14
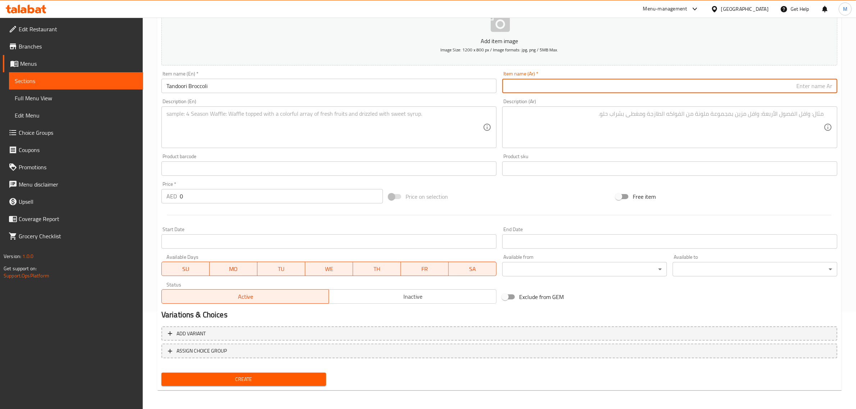
click at [725, 93] on input "text" at bounding box center [670, 86] width 335 height 14
paste input "بروكلي تندوري"
type input "بروكلي تندوري"
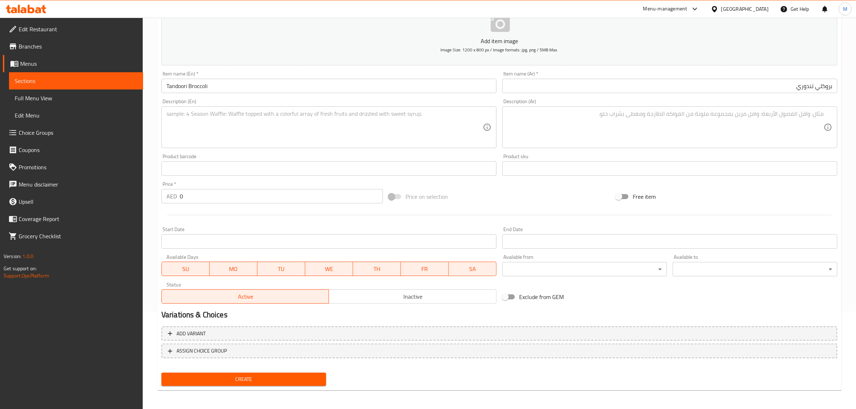
click at [309, 191] on input "0" at bounding box center [281, 196] width 203 height 14
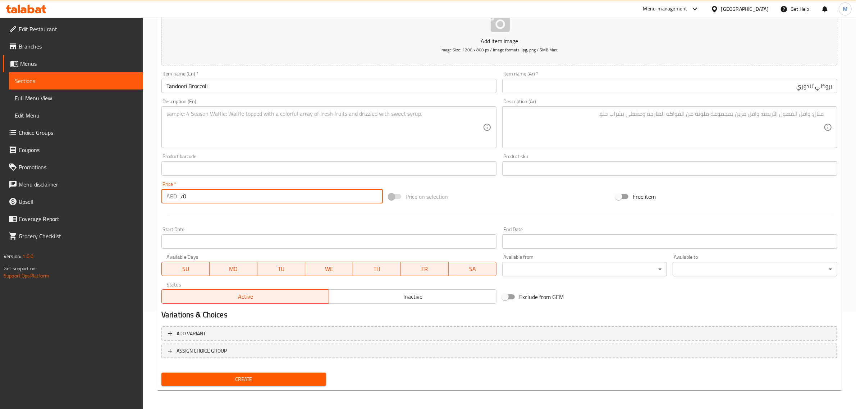
type input "70"
click at [425, 129] on textarea at bounding box center [325, 127] width 317 height 34
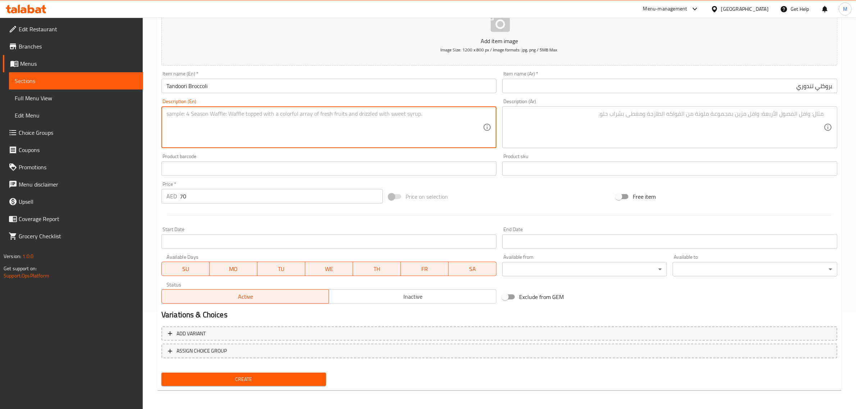
paste textarea "Broccoli marinated with spicy marination and cooked in Tandoori oven, served wi…"
click at [402, 118] on textarea "Broccoli marinated with spicy marination and cooked in Tandoori oven, served wi…" at bounding box center [325, 127] width 317 height 34
click at [465, 119] on textarea "Broccoli marinated with spicy marination and cooked in Tandoori oven, served wi…" at bounding box center [325, 127] width 317 height 34
click at [442, 131] on textarea "Broccoli marinated with spicy marination and cooked in Tandoori oven, served wi…" at bounding box center [325, 127] width 317 height 34
paste textarea "."
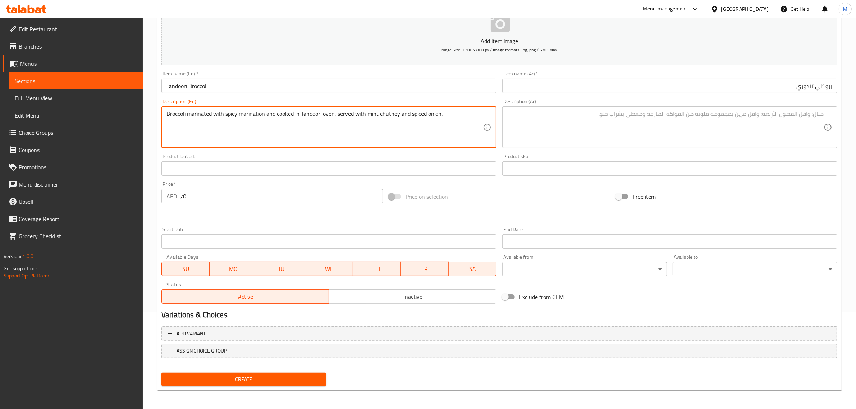
type textarea "Broccoli marinated with spicy marination and cooked in Tandoori oven, served wi…"
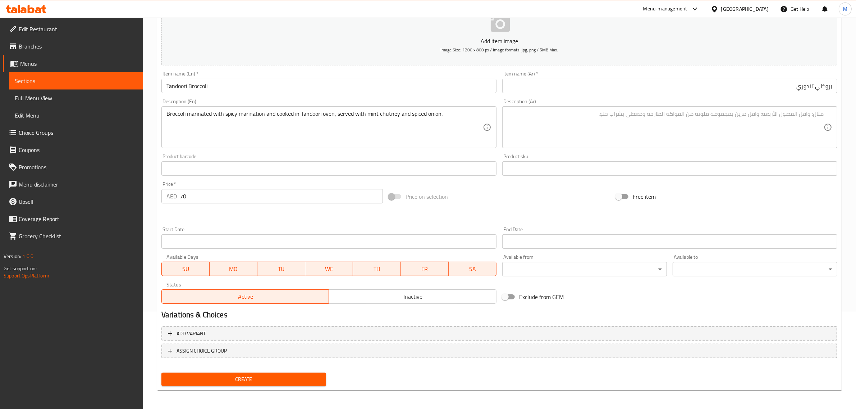
click at [740, 131] on textarea at bounding box center [666, 127] width 317 height 34
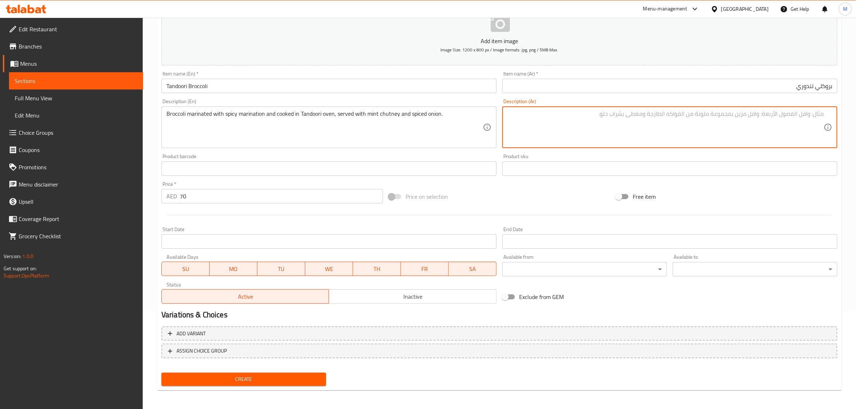
paste textarea "بروكلي متبل بتتبيلة حارة ومطبوخ في فرن تندوري، يقدم مع صلصة النعناع والبصل المت…"
type textarea "بروكلي متبل بتتبيلة حارة ومطبوخ في فرن تندوري، يقدم مع صلصة النعناع والبصل المت…"
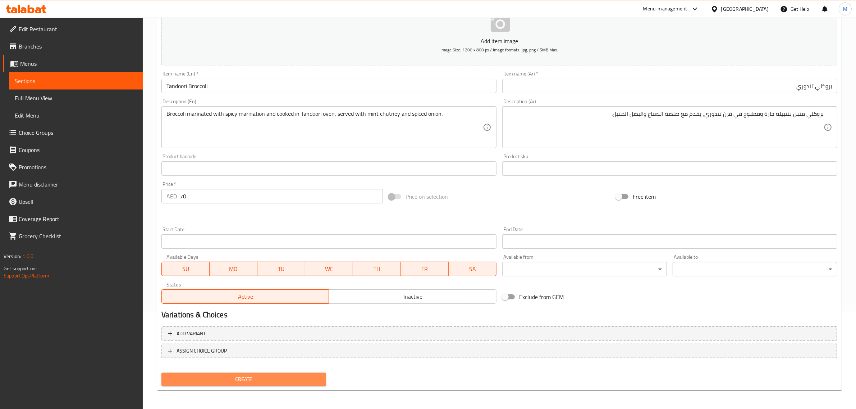
click at [297, 378] on span "Create" at bounding box center [243, 379] width 153 height 9
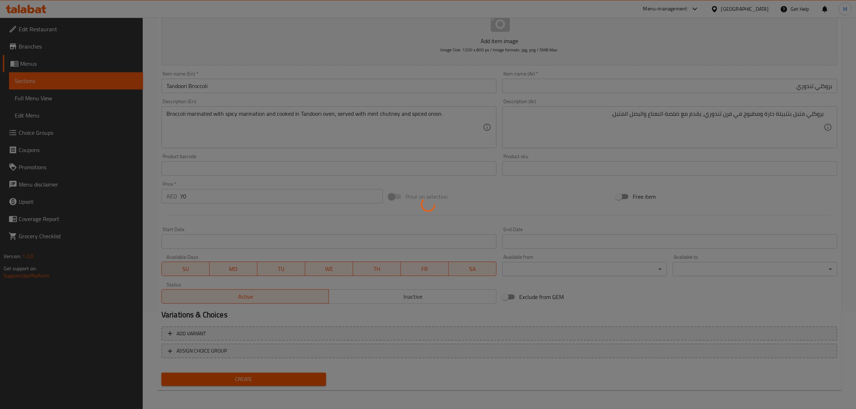
type input "0"
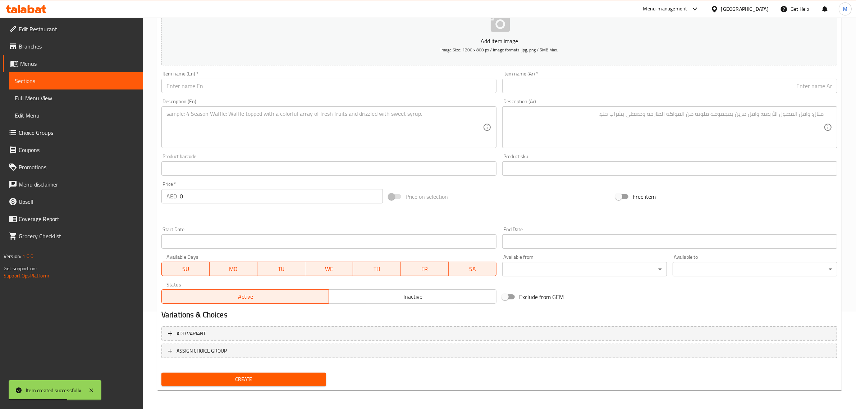
click at [425, 91] on input "text" at bounding box center [329, 86] width 335 height 14
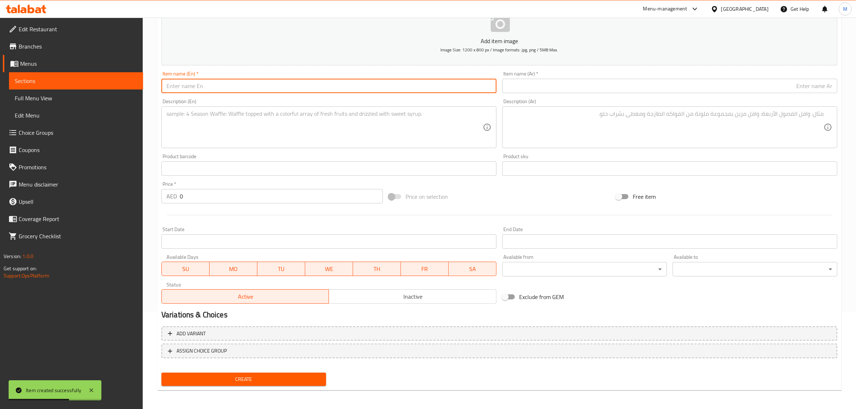
paste input "Indian Karahi"
type input "Indian Karahi"
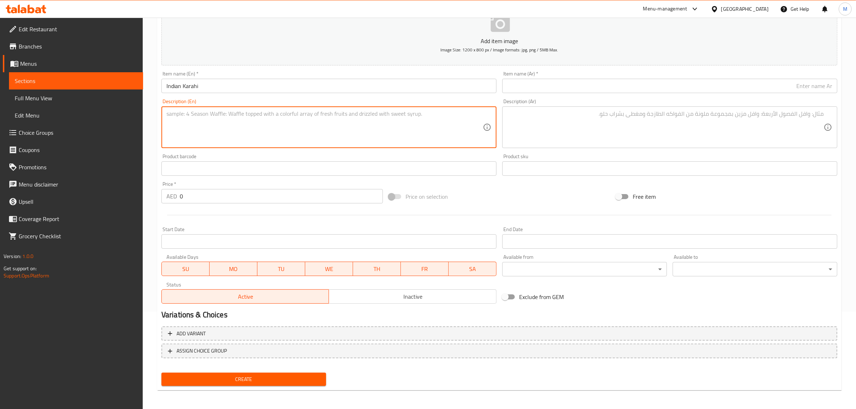
click at [222, 134] on textarea at bounding box center [325, 127] width 317 height 34
paste textarea "A rich and spicy Chicken or lamb curry served to perfection"
click at [285, 114] on textarea "A rich and spicy Chicken or lamb curry served to perfection" at bounding box center [325, 127] width 317 height 34
click at [386, 128] on textarea "A rich and spicy Chicken or lamb curry served to perfection" at bounding box center [325, 127] width 317 height 34
paste textarea
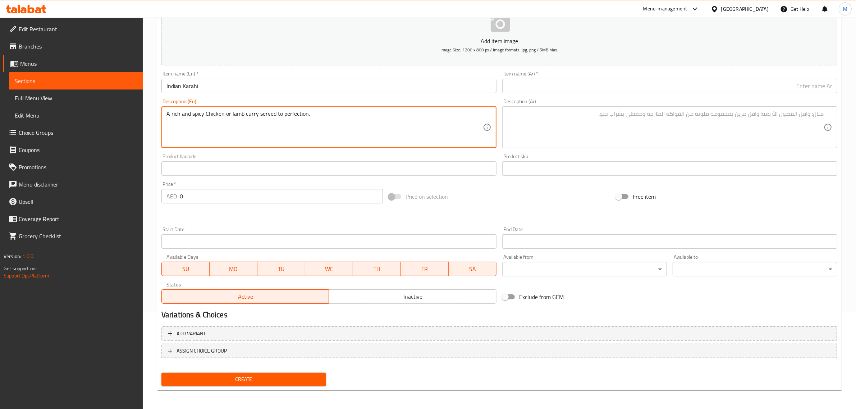
type textarea "A rich and spicy Chicken or lamb curry served to perfection."
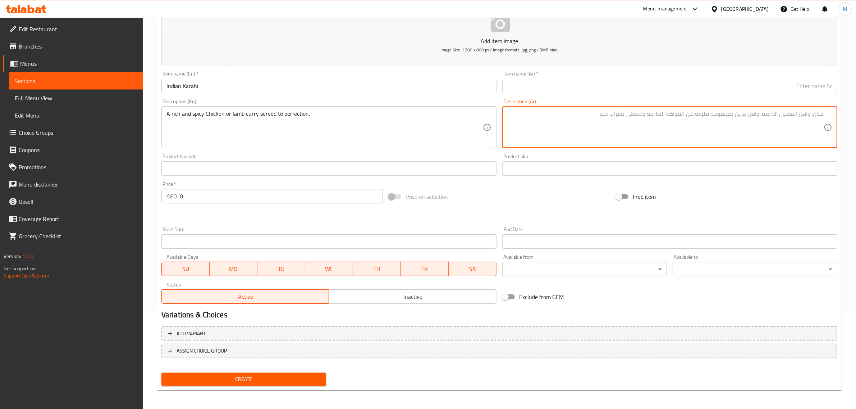
click at [657, 137] on textarea at bounding box center [666, 127] width 317 height 34
paste textarea "كاري الدجاج أو لحم الضأن الغني والحار يقدم بإتقان."
type textarea "كاري الدجاج أو لحم الضأن الغني والحار يقدم بإتقان."
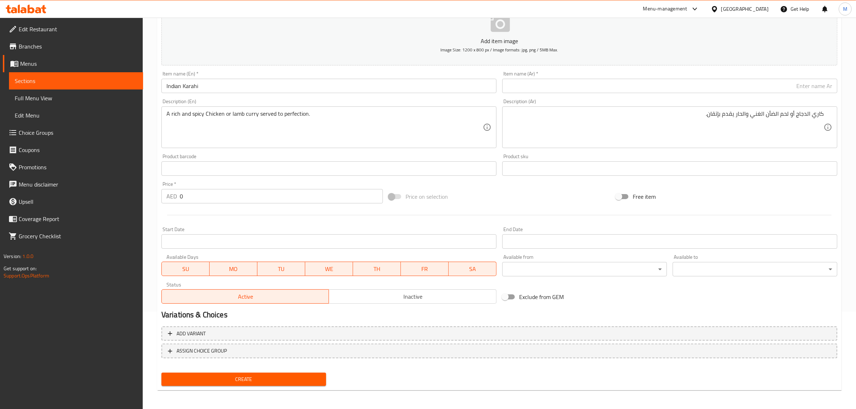
click at [677, 90] on input "text" at bounding box center [670, 86] width 335 height 14
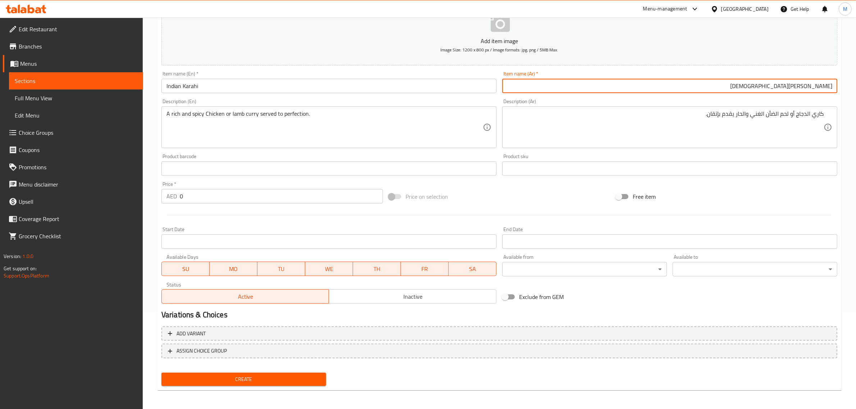
type input "كراهي هندي"
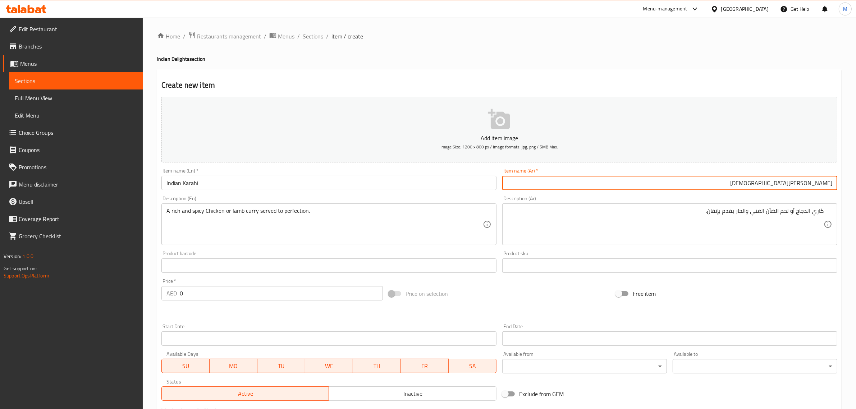
scroll to position [0, 0]
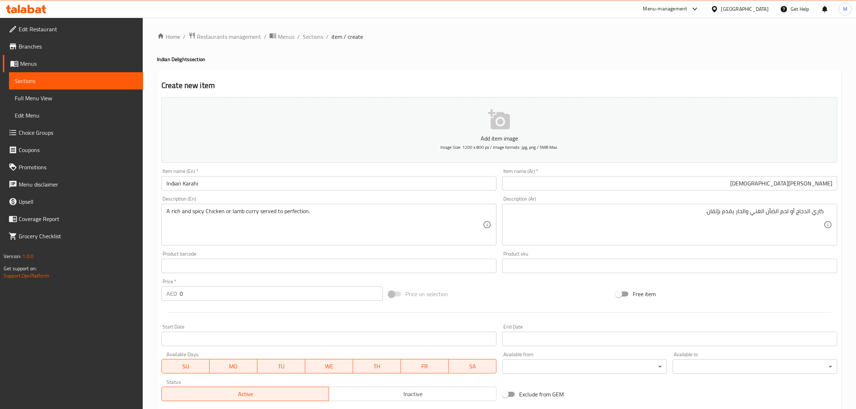
click at [204, 60] on h4 "Indian Delights section" at bounding box center [499, 59] width 685 height 7
copy h4 "Indian Delights section"
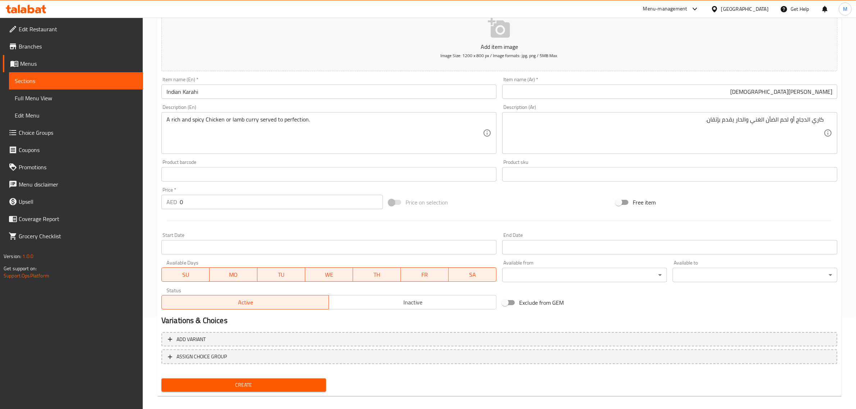
scroll to position [97, 0]
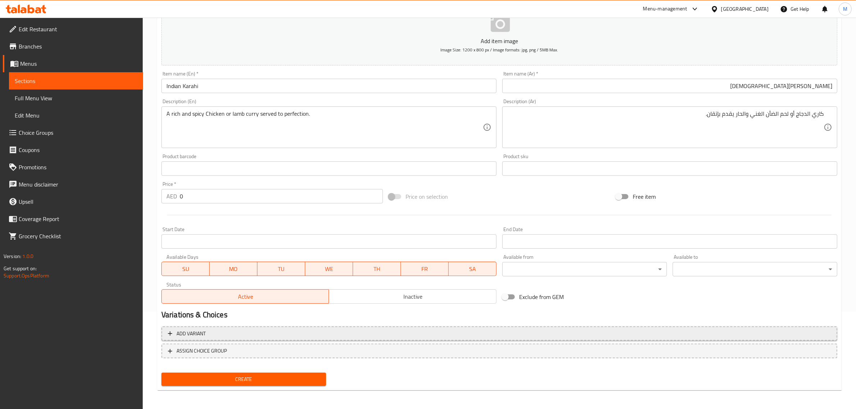
click at [432, 329] on span "Add variant" at bounding box center [499, 333] width 663 height 9
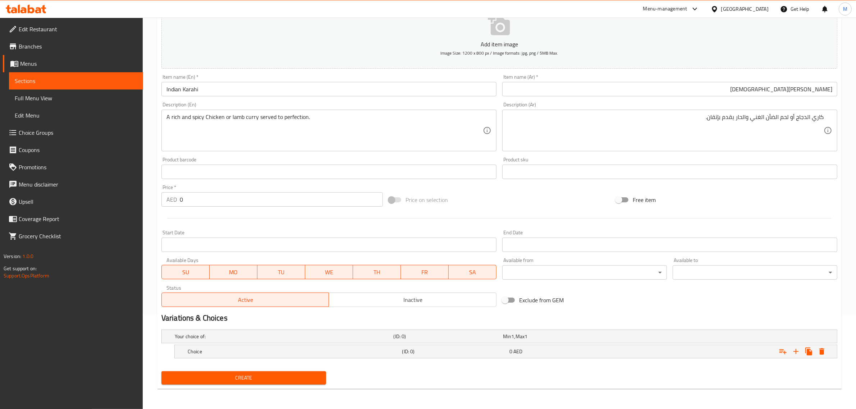
scroll to position [94, 0]
drag, startPoint x: 795, startPoint y: 352, endPoint x: 726, endPoint y: 362, distance: 69.7
click at [794, 353] on icon "Expand" at bounding box center [796, 352] width 9 height 9
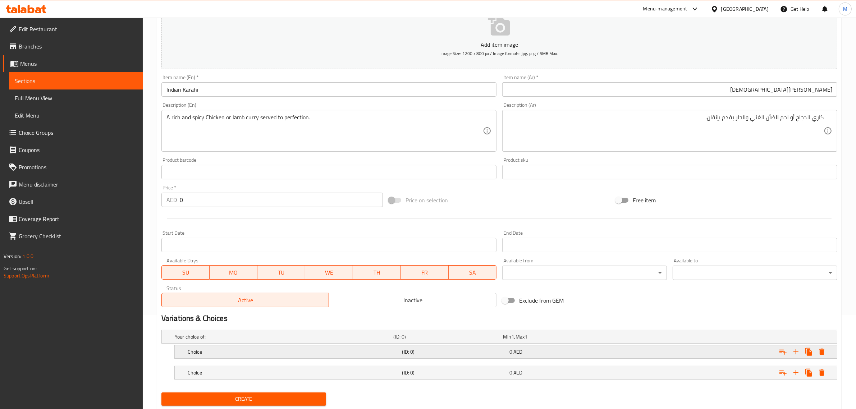
click at [335, 354] on h5 "Choice" at bounding box center [294, 352] width 212 height 7
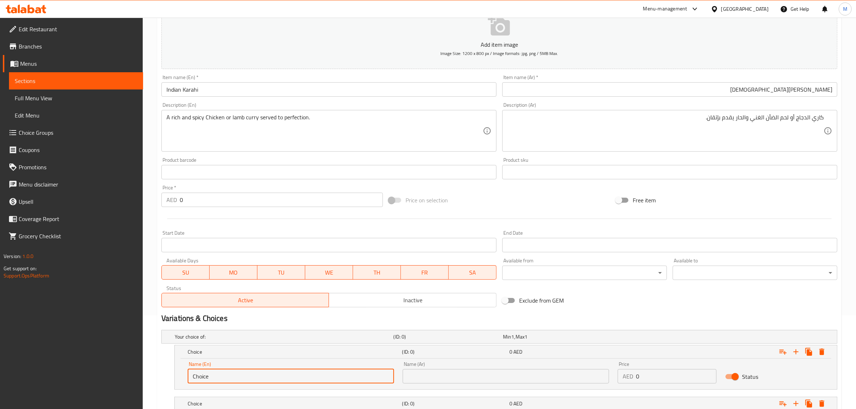
click at [299, 374] on input "Choice" at bounding box center [291, 376] width 206 height 14
type input "Chicken"
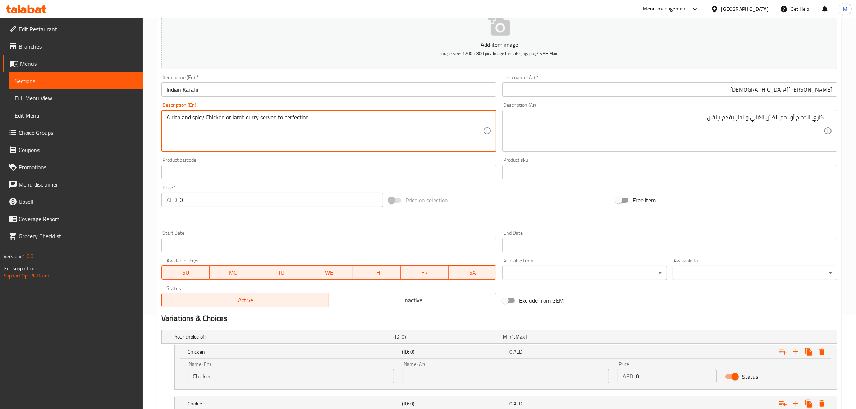
drag, startPoint x: 231, startPoint y: 119, endPoint x: 243, endPoint y: 122, distance: 13.0
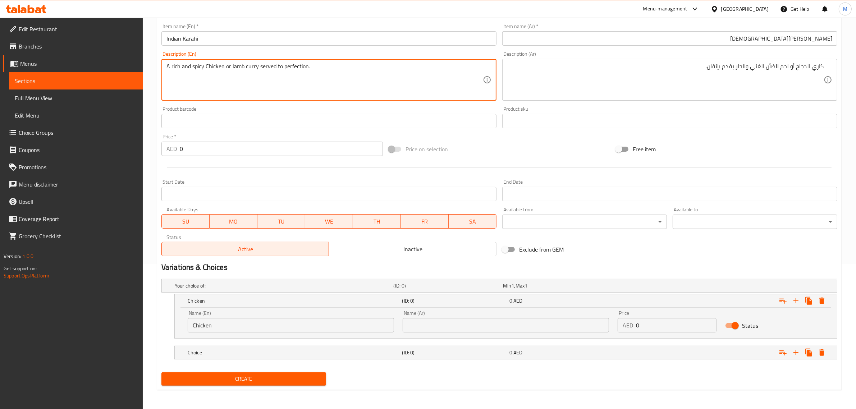
scroll to position [146, 0]
click at [292, 351] on h5 "Choice" at bounding box center [294, 351] width 212 height 7
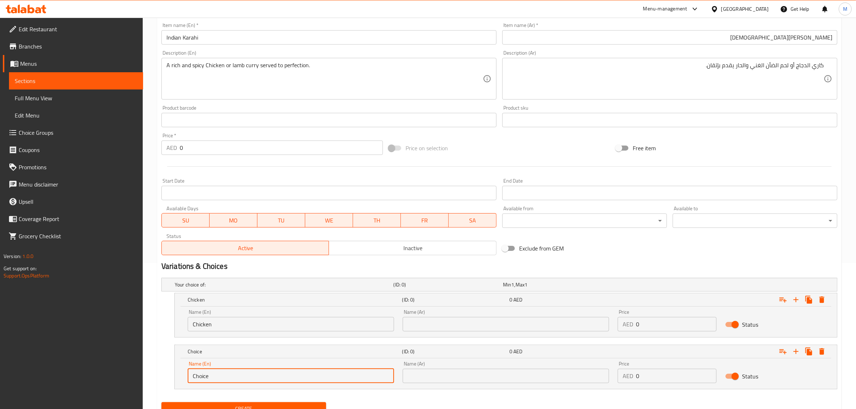
click at [294, 376] on input "Choice" at bounding box center [291, 376] width 206 height 14
paste input "lamb"
type input "Lamb"
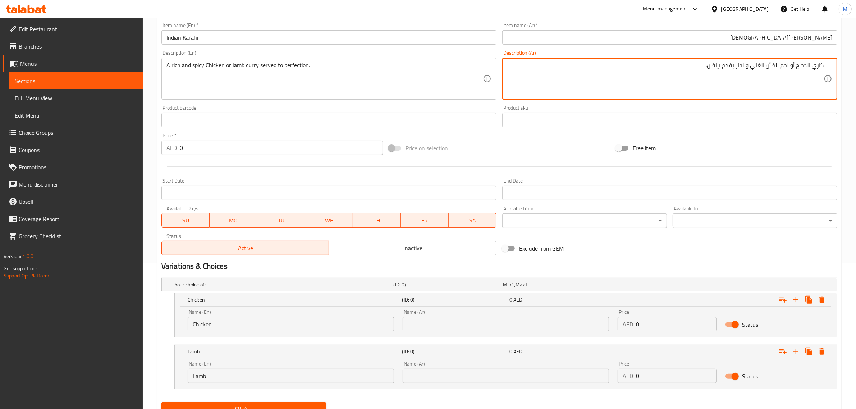
drag, startPoint x: 809, startPoint y: 68, endPoint x: 797, endPoint y: 71, distance: 11.4
click at [571, 317] on div "Name (Ar) Name (Ar)" at bounding box center [506, 321] width 206 height 22
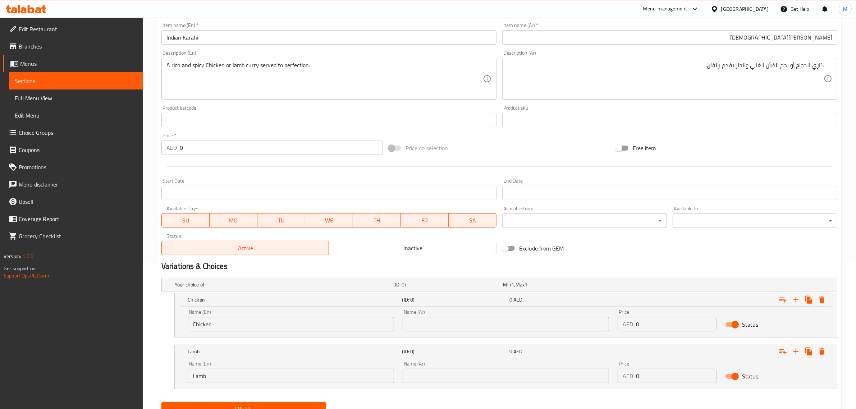
click at [573, 322] on input "text" at bounding box center [506, 324] width 206 height 14
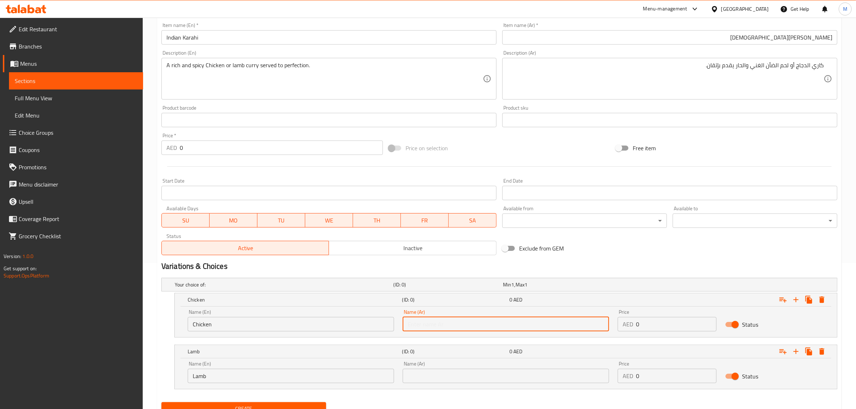
paste input "لدجاج"
type input "دجاج"
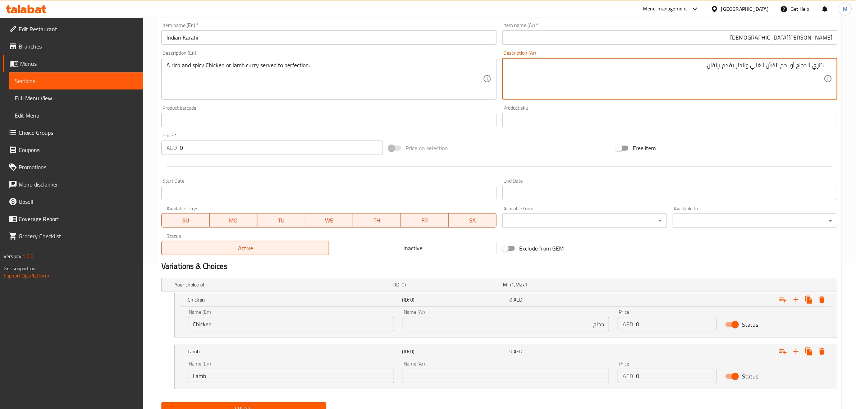
drag, startPoint x: 768, startPoint y: 69, endPoint x: 790, endPoint y: 72, distance: 21.4
click at [541, 372] on input "text" at bounding box center [506, 376] width 206 height 14
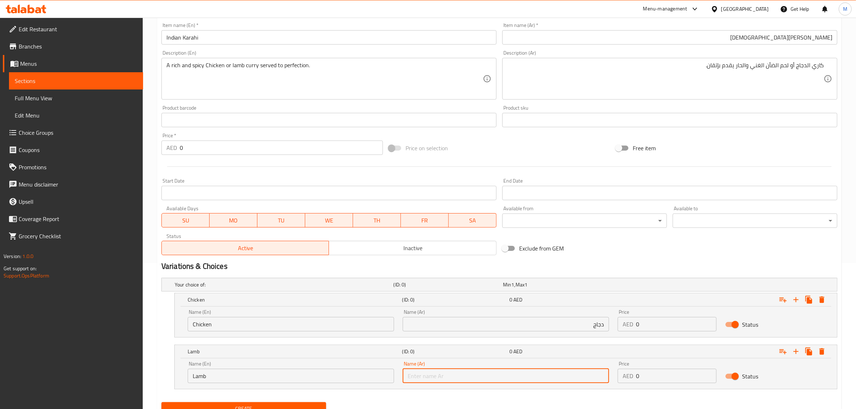
paste input "لحم الضأن"
type input "لحم ضأن"
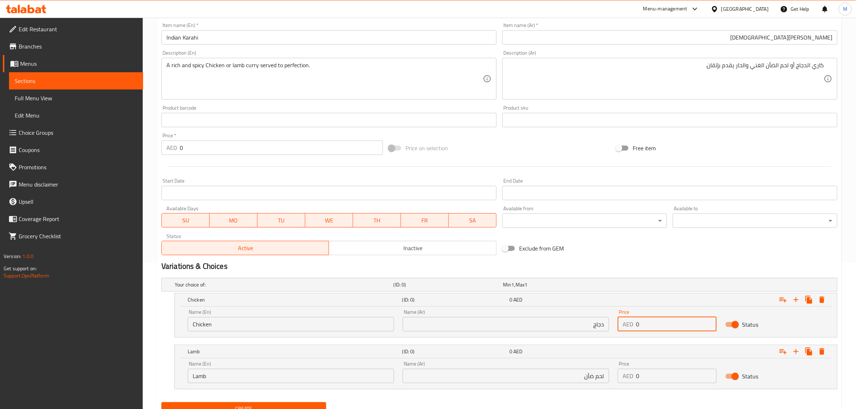
drag, startPoint x: 654, startPoint y: 324, endPoint x: 632, endPoint y: 326, distance: 22.3
click at [632, 326] on div "AED 0 Price" at bounding box center [667, 324] width 99 height 14
type input "125"
drag, startPoint x: 648, startPoint y: 372, endPoint x: 636, endPoint y: 373, distance: 12.3
click at [636, 373] on input "0" at bounding box center [676, 376] width 81 height 14
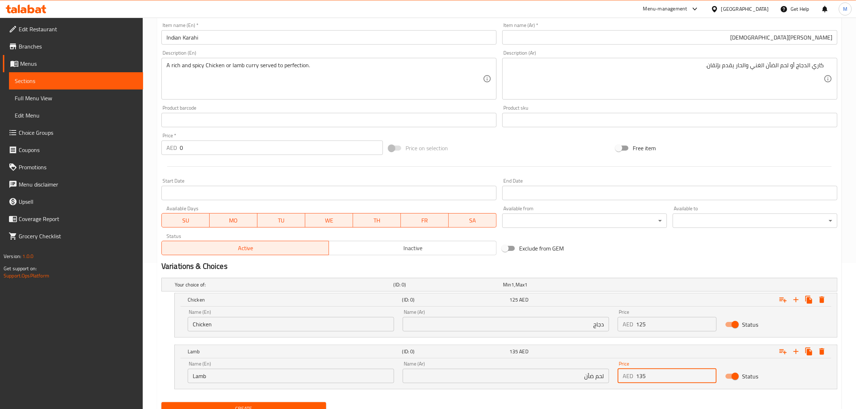
type input "135"
click at [631, 269] on h2 "Variations & Choices" at bounding box center [500, 266] width 676 height 11
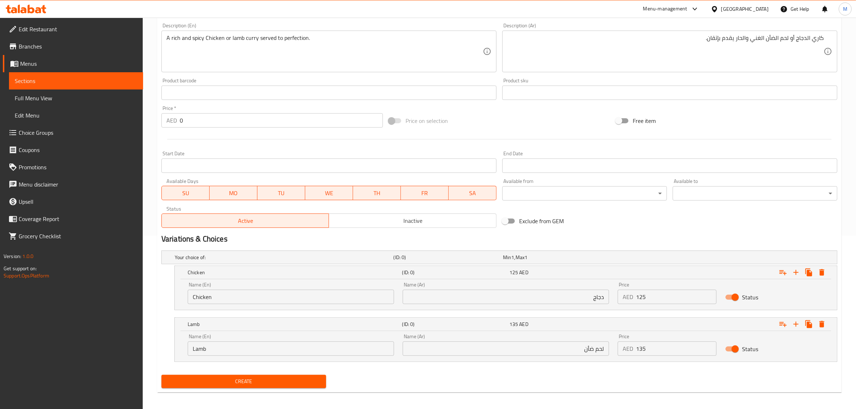
scroll to position [177, 0]
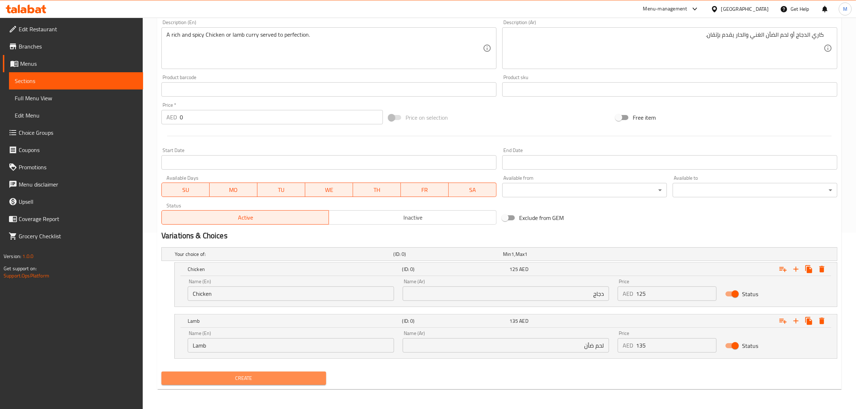
click at [241, 380] on span "Create" at bounding box center [243, 378] width 153 height 9
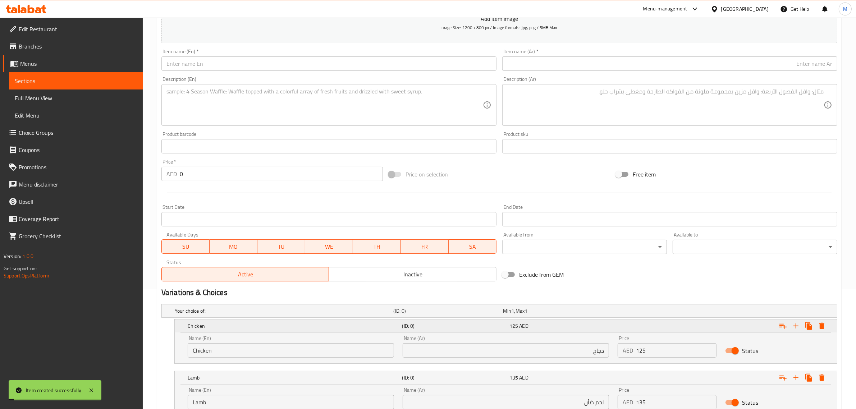
scroll to position [0, 0]
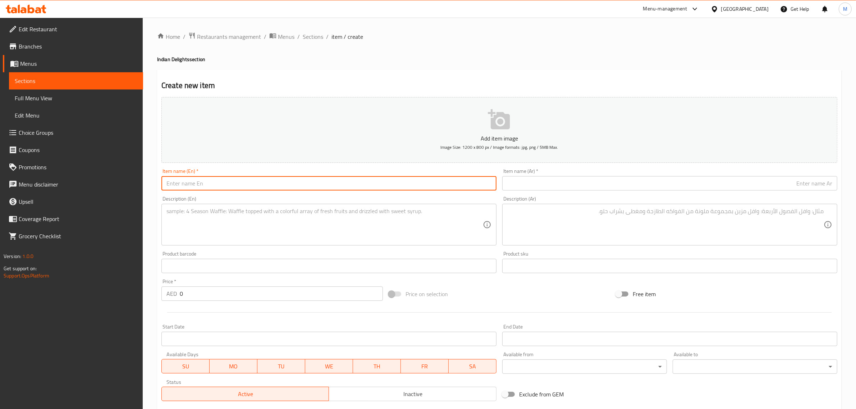
click at [468, 184] on input "text" at bounding box center [329, 183] width 335 height 14
paste input "Tandoori Chicken"
type input "Tandoori Chicken"
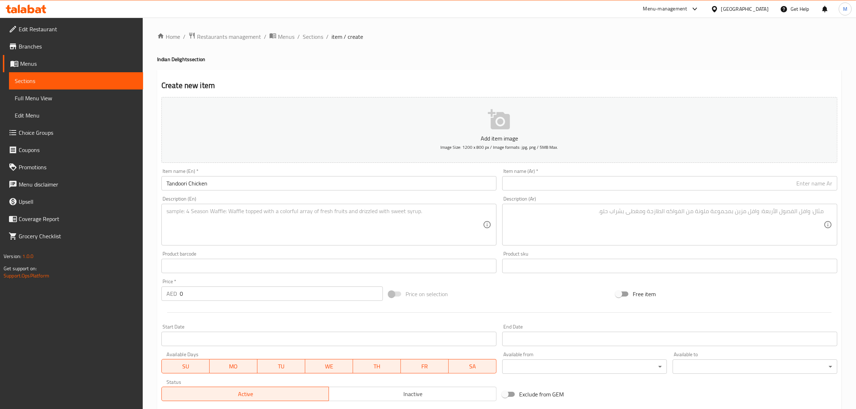
click at [690, 184] on input "text" at bounding box center [670, 183] width 335 height 14
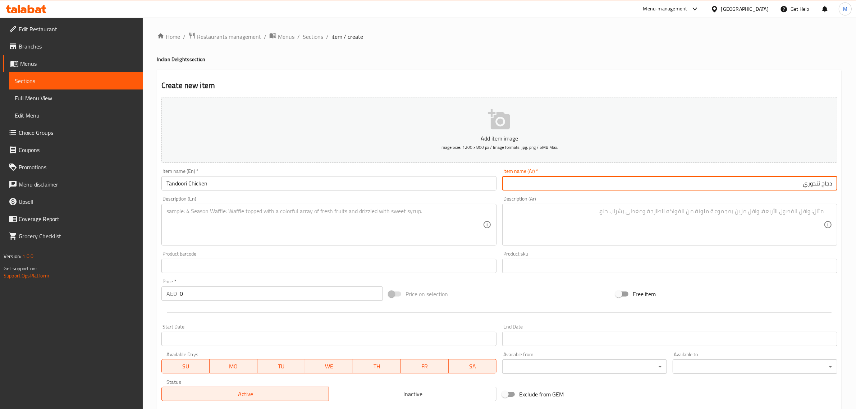
type input "دجاج تندوري"
click at [422, 227] on textarea at bounding box center [325, 225] width 317 height 34
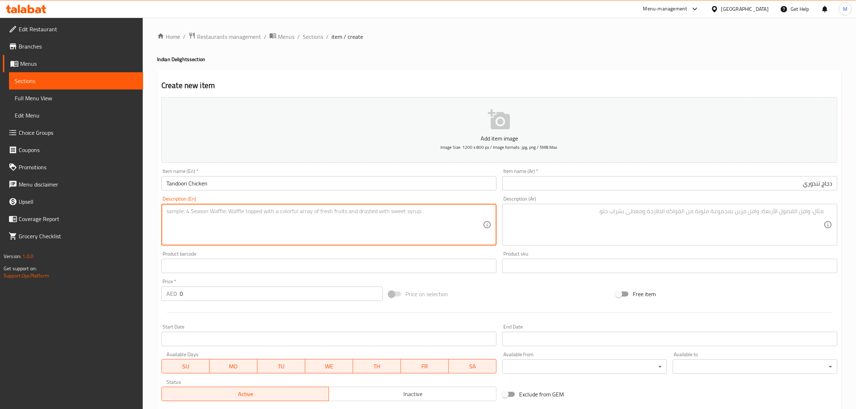
paste textarea "Tender Chicken Marinated in aromatic spices gill to perfection in a charcoal Ta…"
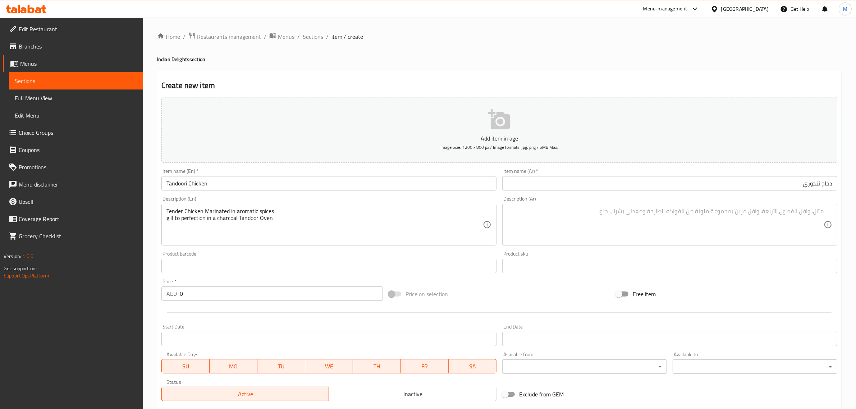
click at [382, 206] on div "Tender Chicken Marinated in aromatic spices gill to perfection in a charcoal Ta…" at bounding box center [329, 225] width 335 height 42
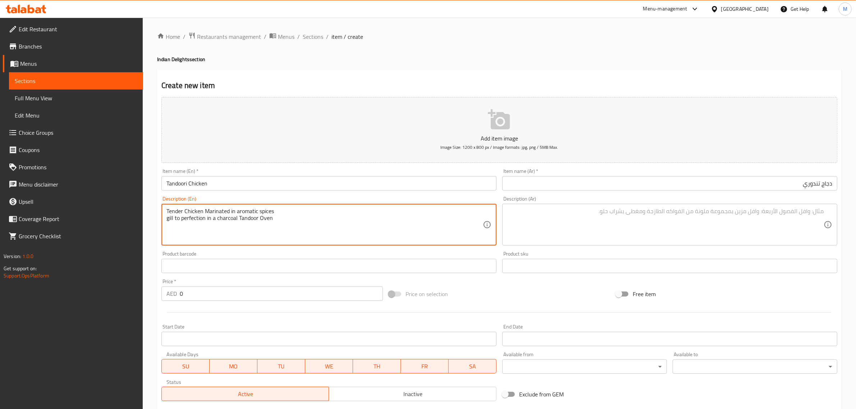
click at [373, 212] on textarea "Tender Chicken Marinated in aromatic spices gill to perfection in a charcoal Ta…" at bounding box center [325, 225] width 317 height 34
click at [388, 212] on textarea "Tender Chicken Marinated in aromatic spices gill to perfection in a charcoal Ta…" at bounding box center [325, 225] width 317 height 34
drag, startPoint x: 388, startPoint y: 212, endPoint x: 383, endPoint y: 213, distance: 4.9
click at [383, 213] on textarea "Tender Chicken Marinated in aromatic spices gill to perfection in a charcoal Ta…" at bounding box center [325, 225] width 317 height 34
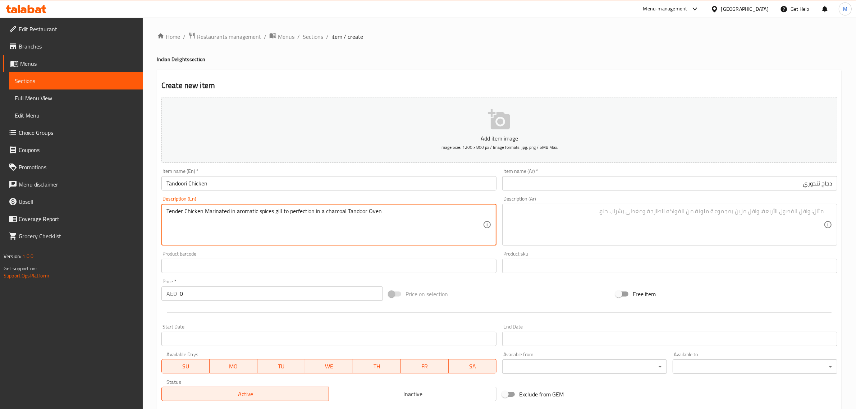
click at [383, 213] on textarea "Tender Chicken Marinated in aromatic spices gill to perfection in a charcoal Ta…" at bounding box center [325, 225] width 317 height 34
click at [448, 212] on textarea "Tender chicken marinated in aromatic spices gill to perfection in a charcoal ta…" at bounding box center [325, 225] width 317 height 34
type textarea "Tender chicken marinated in aromatic spices gill to perfection in a charcoal ta…"
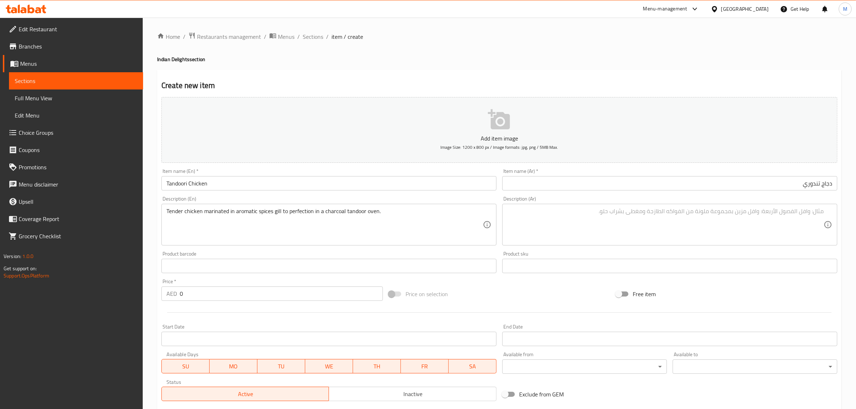
click at [755, 225] on textarea at bounding box center [666, 225] width 317 height 34
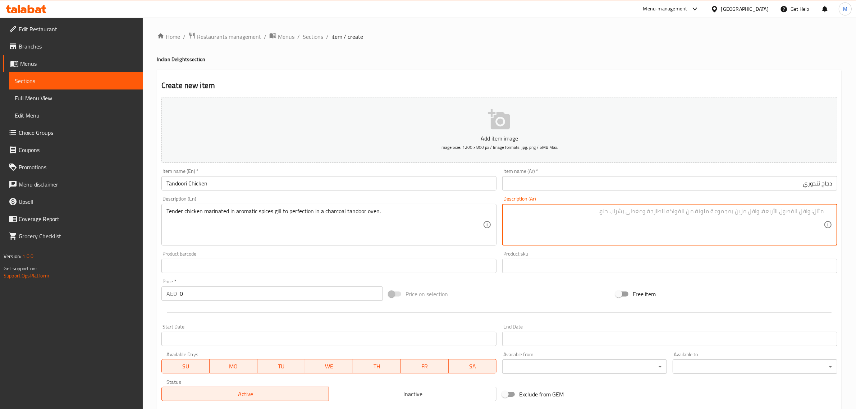
paste textarea "دجاج طري متبل بالبهارات العطرية مطهو بشكل مثالي في فرن تندوري بالفحم."
type textarea "دجاج طري متبل بالبهارات العطرية مطهو بشكل مثالي في فرن تندوري بالفحم."
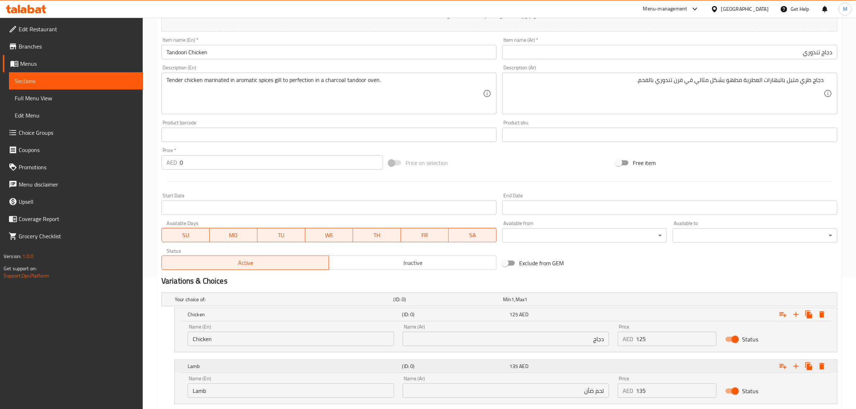
scroll to position [177, 0]
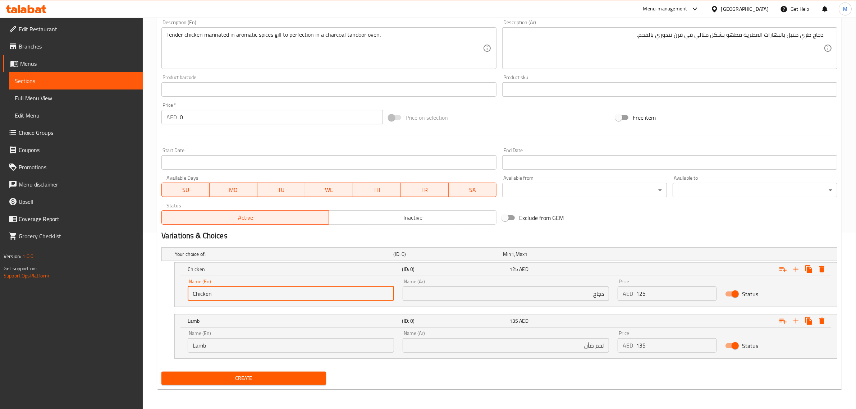
click at [329, 292] on input "Chicken" at bounding box center [291, 294] width 206 height 14
paste input "whole Chicken"
type input "Whole Chicken"
click at [267, 346] on input "Lamb" at bounding box center [291, 345] width 206 height 14
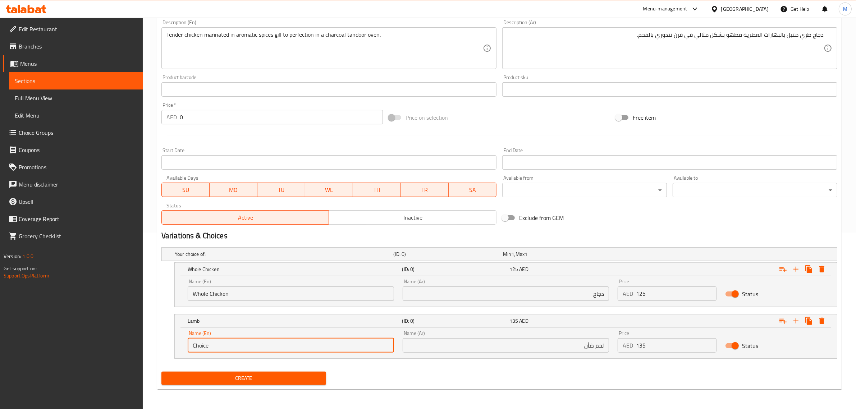
paste input "1/2 Chicken)"
type input "1/2 Chicken"
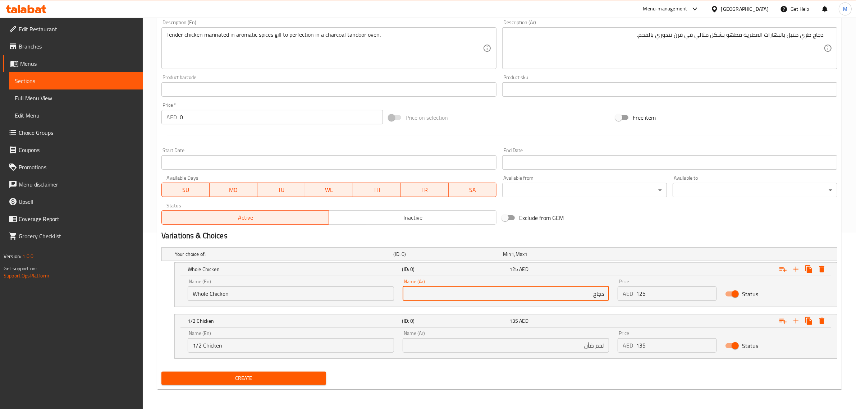
click at [565, 294] on input "دجاج" at bounding box center [506, 294] width 206 height 14
type input "دجاجة كاملة"
click at [587, 346] on input "لحم ضأن" at bounding box center [506, 345] width 206 height 14
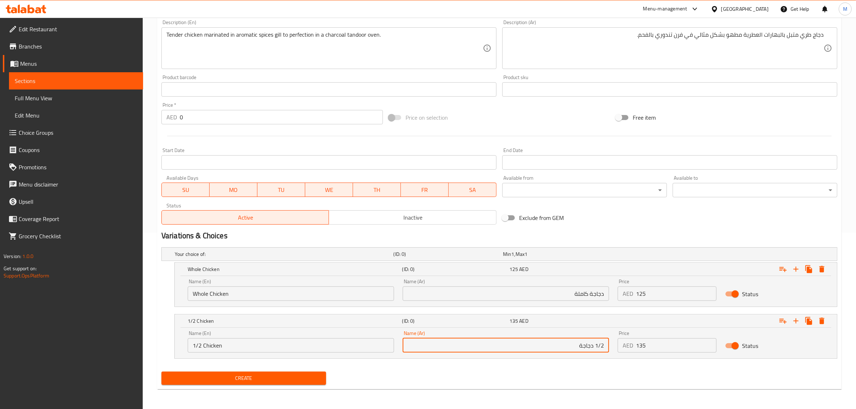
type input "1/2 دجاجة"
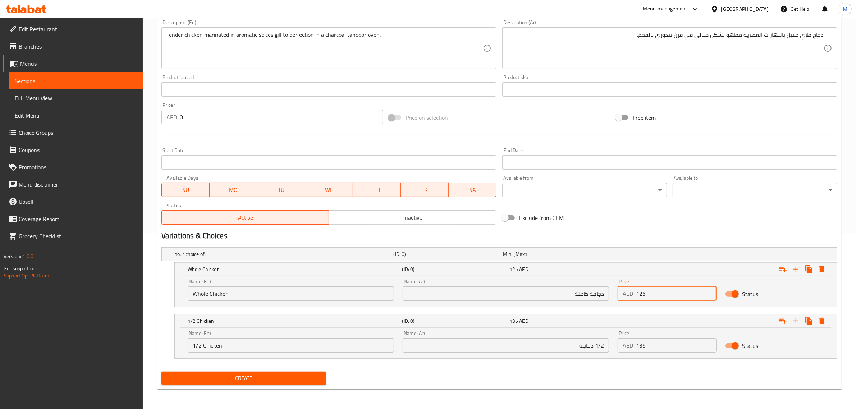
drag, startPoint x: 651, startPoint y: 297, endPoint x: 636, endPoint y: 297, distance: 15.5
click at [636, 297] on input "125" at bounding box center [676, 294] width 81 height 14
type input "130"
drag, startPoint x: 645, startPoint y: 349, endPoint x: 627, endPoint y: 351, distance: 18.2
click at [627, 351] on div "AED 135 Price" at bounding box center [667, 345] width 99 height 14
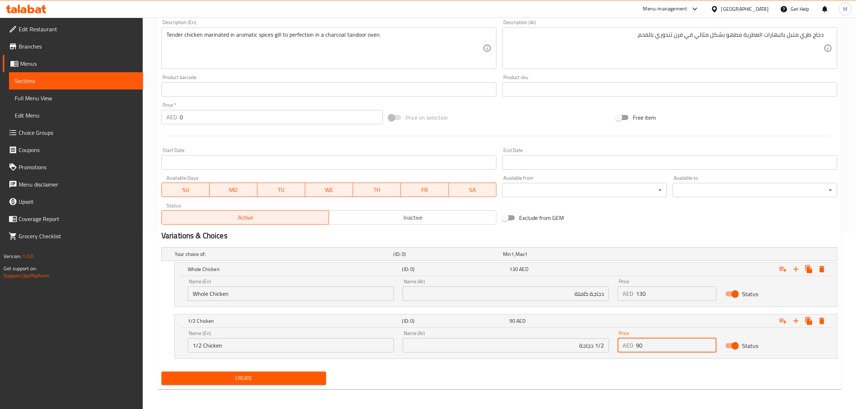
type input "90"
click at [288, 382] on span "Create" at bounding box center [243, 378] width 153 height 9
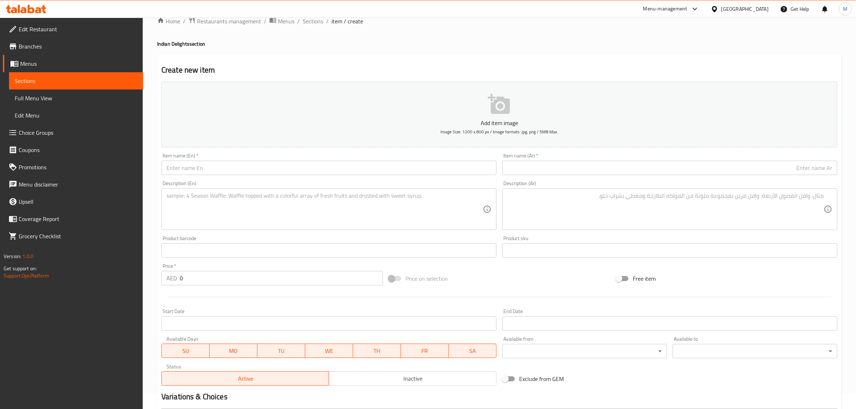
scroll to position [0, 0]
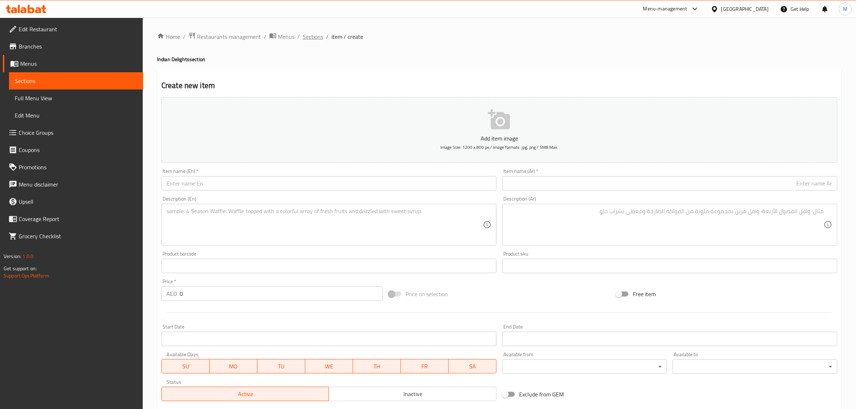
click at [317, 32] on span "Sections" at bounding box center [313, 36] width 21 height 9
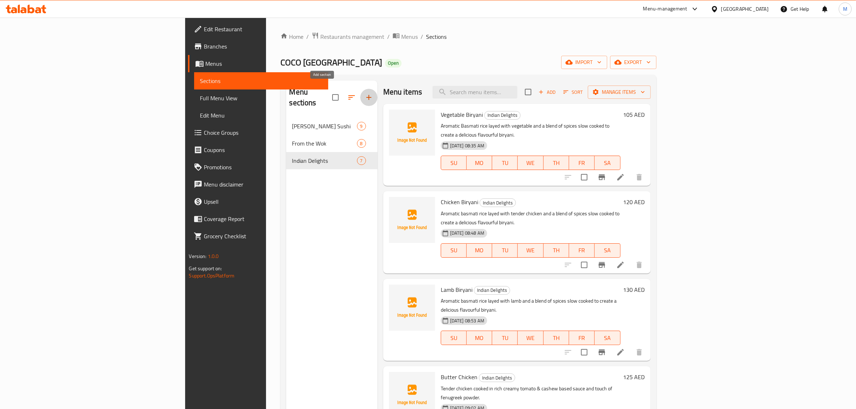
click at [365, 93] on icon "button" at bounding box center [369, 97] width 9 height 9
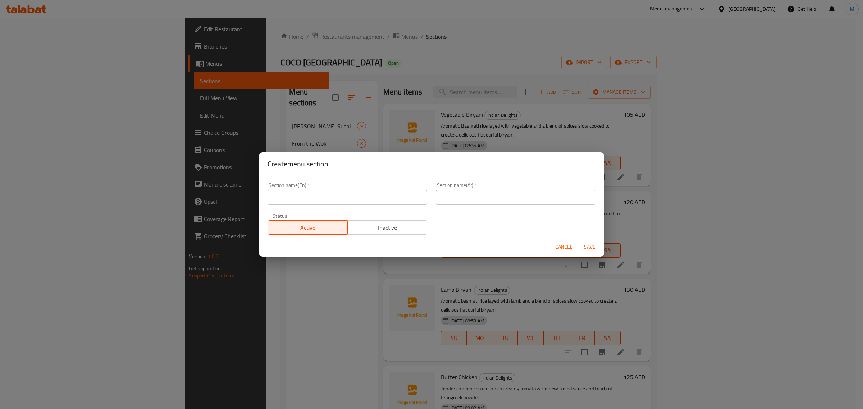
click at [373, 192] on input "text" at bounding box center [348, 197] width 160 height 14
paste input "PIDE & PIZZA"
type input "Pide & Pizza"
click at [513, 196] on input "text" at bounding box center [516, 197] width 160 height 14
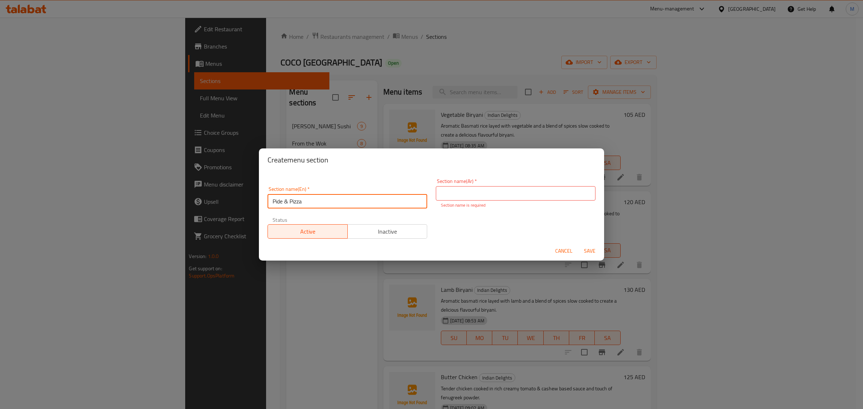
click at [272, 196] on input "Pide & Pizza" at bounding box center [348, 201] width 160 height 14
click at [499, 194] on input "text" at bounding box center [516, 193] width 160 height 14
paste input "بيدا / فطيرة تركية"
drag, startPoint x: 470, startPoint y: 195, endPoint x: 422, endPoint y: 198, distance: 48.3
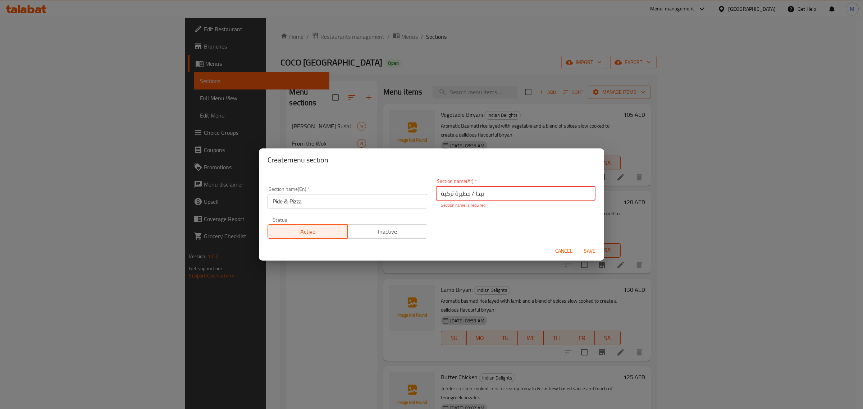
click at [422, 198] on div "Section name(En)   * Pide & Pizza Section name(En) * Section name(Ar)   * بيدا …" at bounding box center [431, 208] width 337 height 69
type input "بيدا و بيتزا"
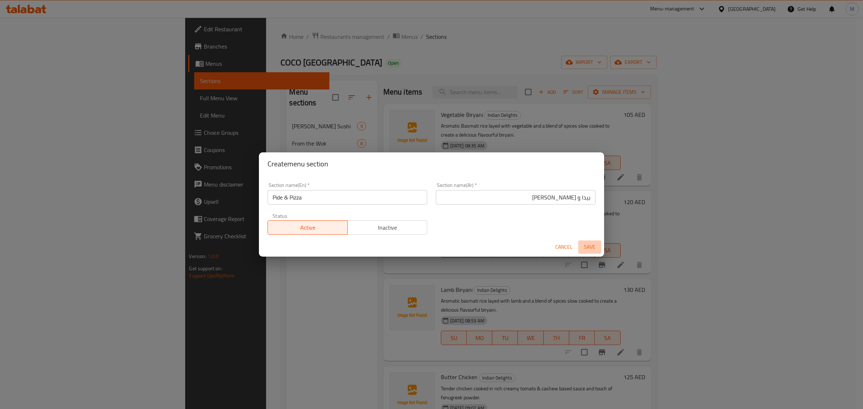
click at [595, 253] on button "Save" at bounding box center [589, 247] width 23 height 13
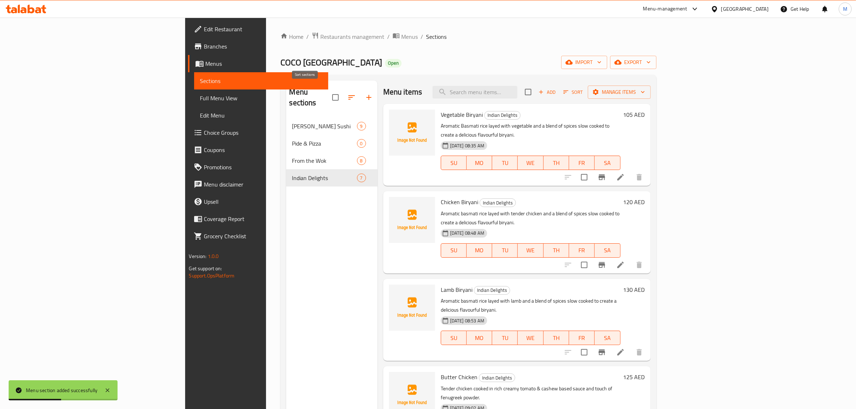
click at [347, 93] on icon "button" at bounding box center [351, 97] width 9 height 9
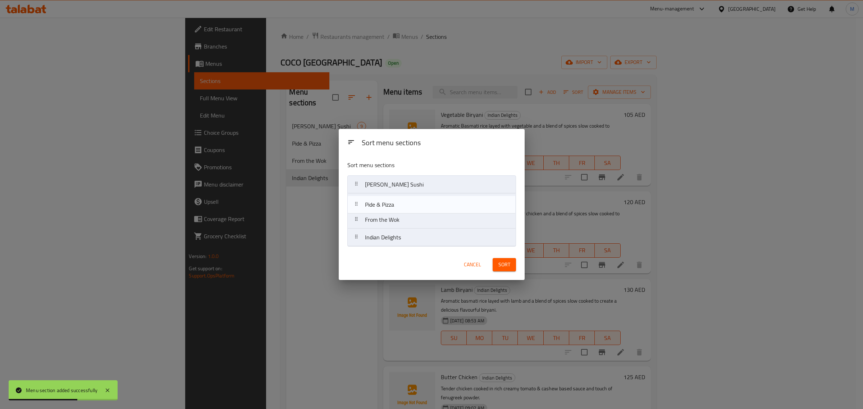
drag, startPoint x: 418, startPoint y: 203, endPoint x: 418, endPoint y: 255, distance: 52.9
click at [418, 255] on div "Sort menu sections Sort menu sections Coco's Sushi Pide & Pizza From the Wok In…" at bounding box center [432, 204] width 186 height 151
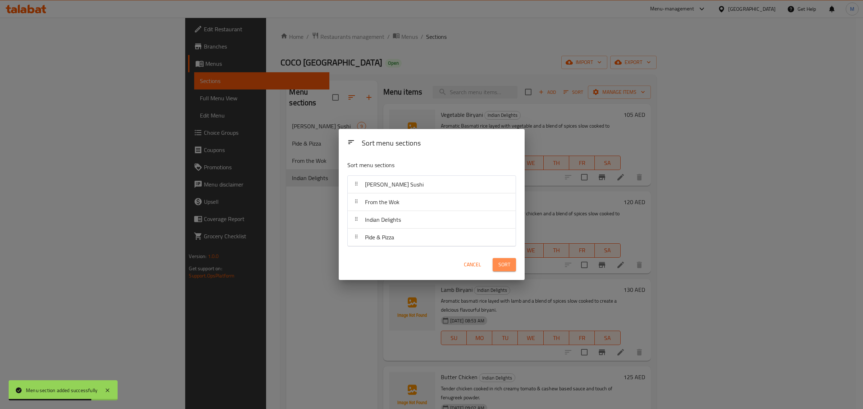
click at [508, 268] on span "Sort" at bounding box center [505, 264] width 12 height 9
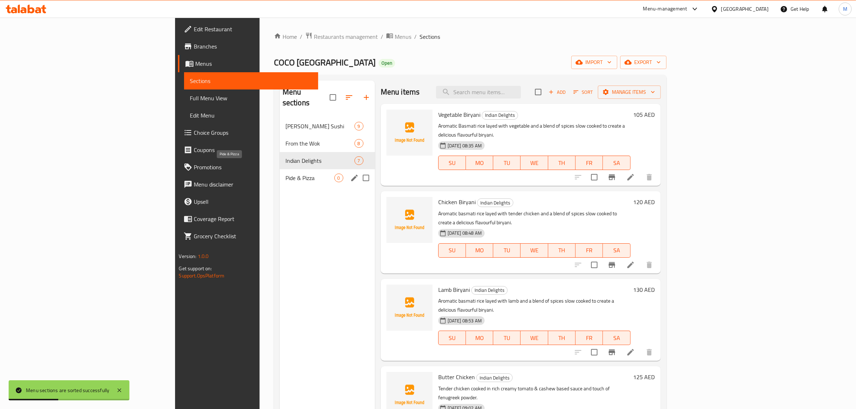
click at [286, 174] on span "Pide & Pizza" at bounding box center [310, 178] width 49 height 9
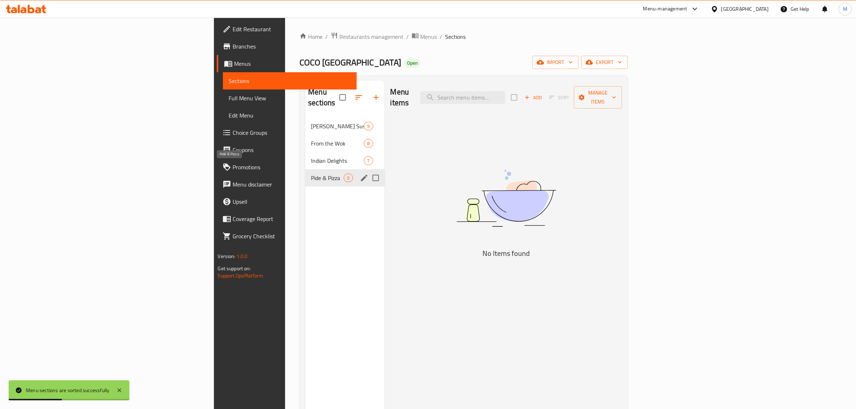
click at [311, 174] on span "Pide & Pizza" at bounding box center [327, 178] width 33 height 9
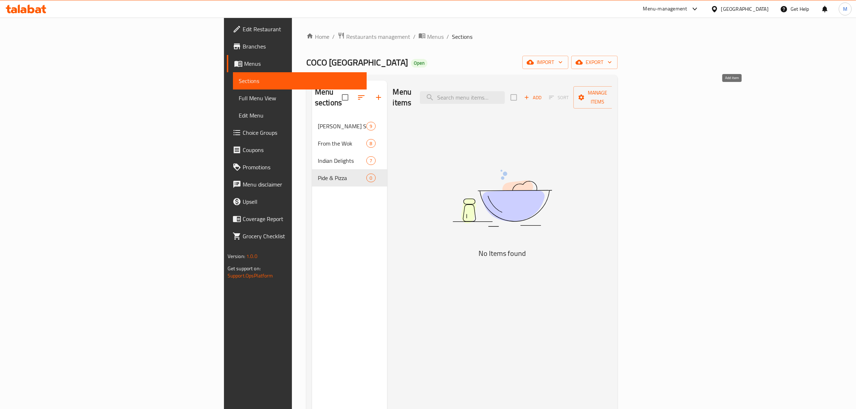
click at [545, 97] on button "Add" at bounding box center [533, 97] width 23 height 11
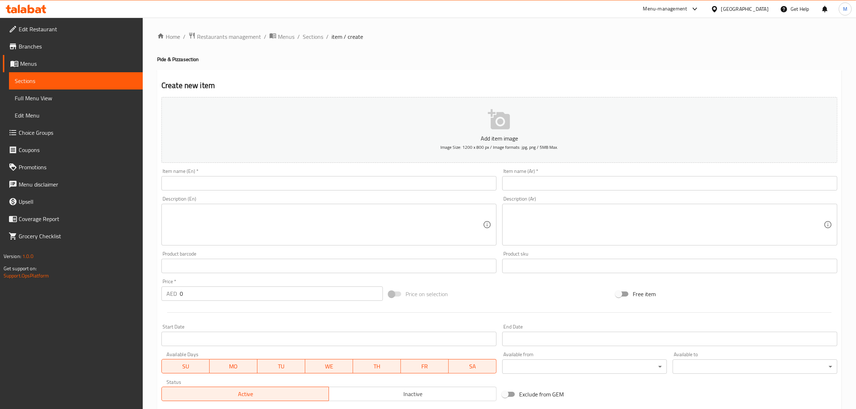
click at [449, 167] on div "Item name (En)   * Item name (En) *" at bounding box center [329, 180] width 341 height 28
click at [443, 177] on input "text" at bounding box center [329, 183] width 335 height 14
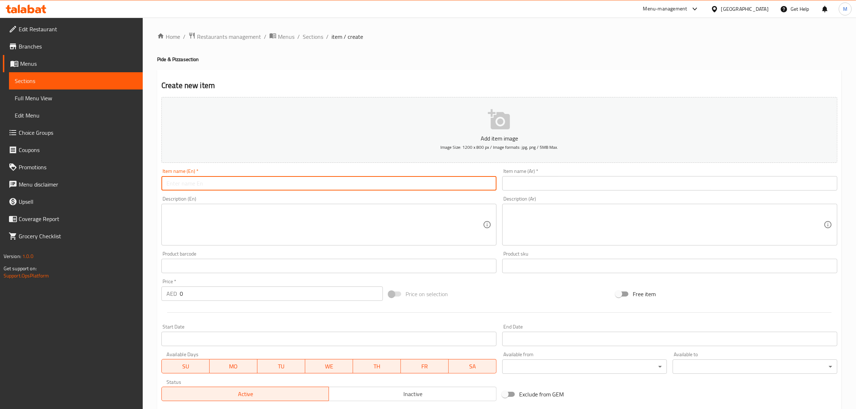
paste input "BBQ Ribs Pide"
type input "BBQ Ribs Pide"
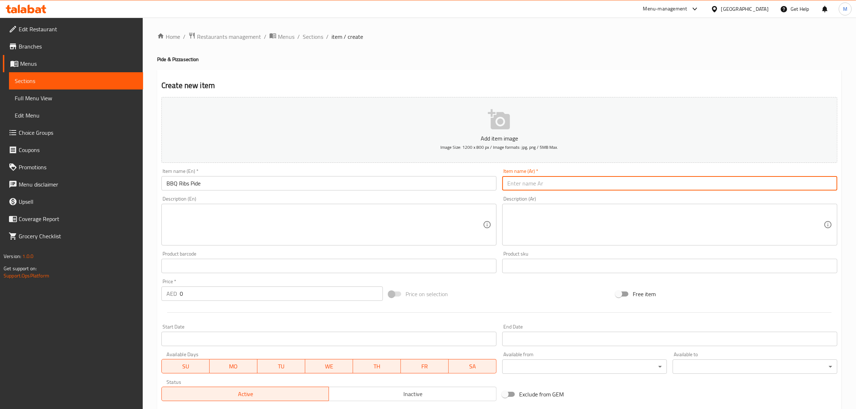
click at [649, 186] on input "text" at bounding box center [670, 183] width 335 height 14
paste input "أضلاع الشواء"
type input "بيدا أضلاع الشواء"
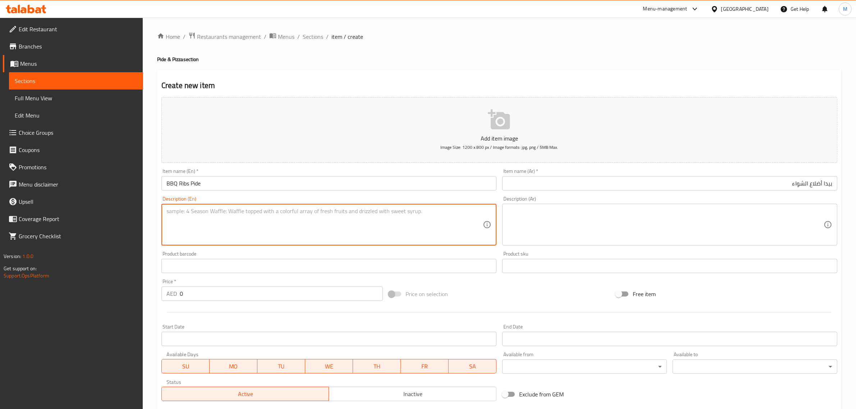
click at [378, 223] on textarea at bounding box center [325, 225] width 317 height 34
paste textarea "A Turkish-style flatbread topped with tender BBQ ribs, crispy onions, and melte…"
click at [346, 210] on textarea "A Turkish-style flatbread topped with tender BBQ ribs, crispy onions, and melte…" at bounding box center [325, 225] width 317 height 34
click at [439, 213] on textarea "A Turkish-style flatbread topped with tender BBQ ribs, crispy onions, and melte…" at bounding box center [325, 225] width 317 height 34
click at [435, 212] on textarea "A Turkish-style flatbread topped with tender BBQ ribs, crispy onions, and melte…" at bounding box center [325, 225] width 317 height 34
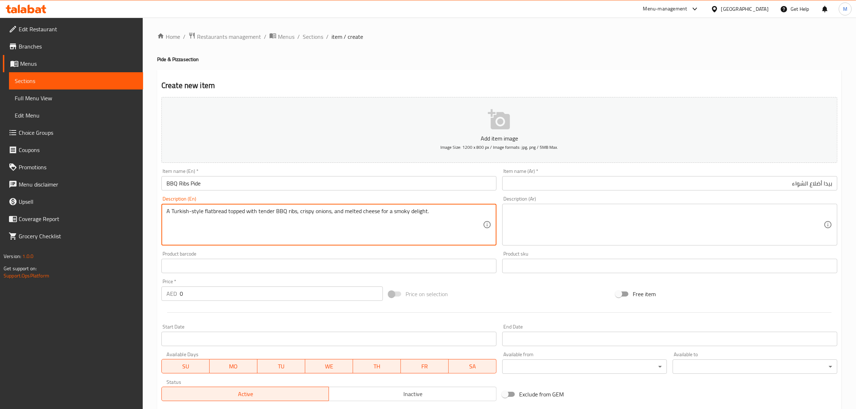
click at [435, 212] on textarea "A Turkish-style flatbread topped with tender BBQ ribs, crispy onions, and melte…" at bounding box center [325, 225] width 317 height 34
type textarea "A Turkish-style flatbread topped with tender BBQ ribs, crispy onions, and melte…"
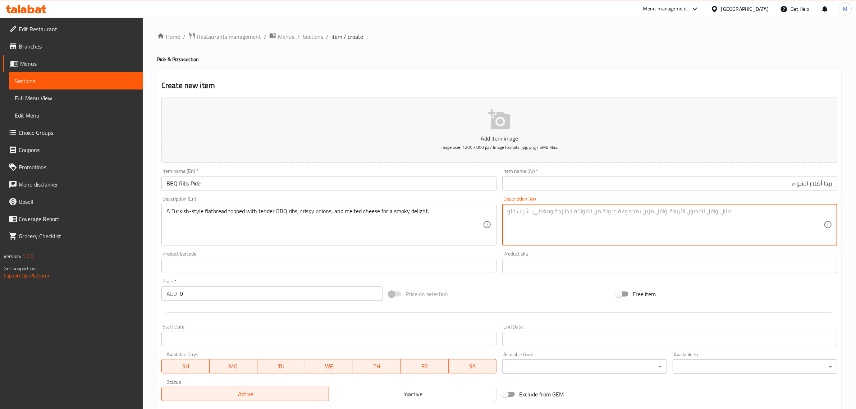
click at [773, 209] on textarea at bounding box center [666, 225] width 317 height 34
paste textarea "خبز مسطح على الطريقة التركية مغطى بأضلاع الشواء الطرية والبصل المقرمش والجبن ال…"
type textarea "خبز مسطح على الطريقة التركية مغطى بأضلاع الشواء الطرية والبصل المقرمش والجبن ال…"
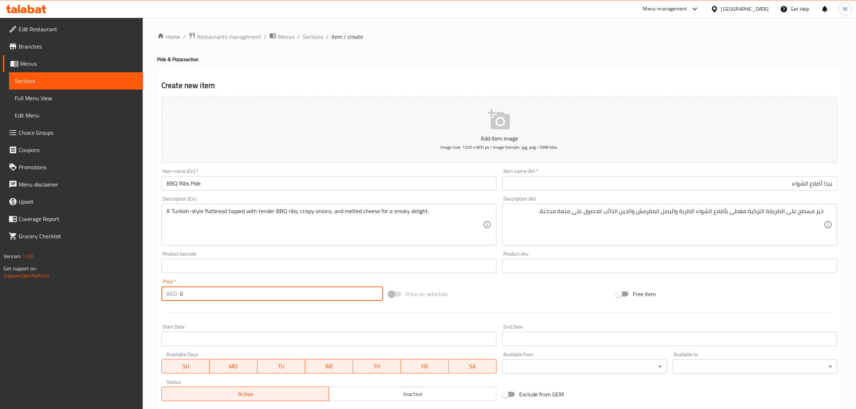
click at [333, 297] on input "0" at bounding box center [281, 294] width 203 height 14
type input "95"
click at [487, 299] on div "Price on selection" at bounding box center [499, 294] width 227 height 19
click at [520, 295] on div "Price on selection" at bounding box center [499, 294] width 227 height 19
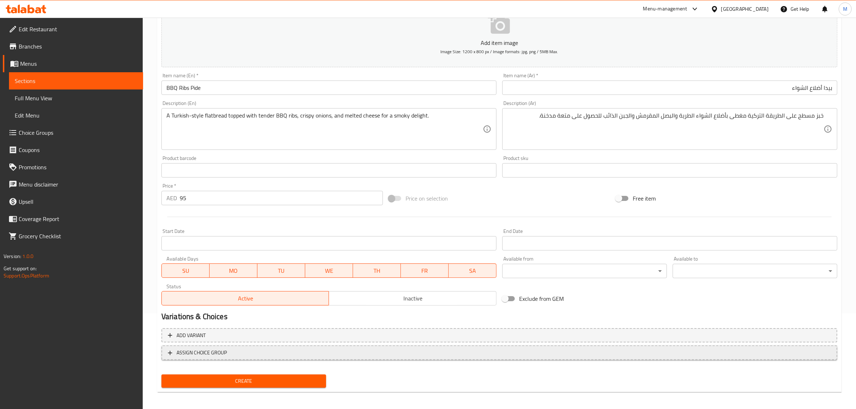
scroll to position [97, 0]
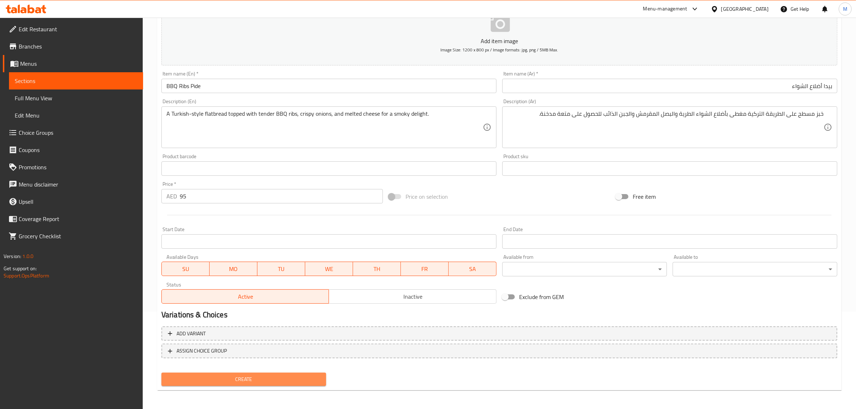
click at [251, 375] on span "Create" at bounding box center [243, 379] width 153 height 9
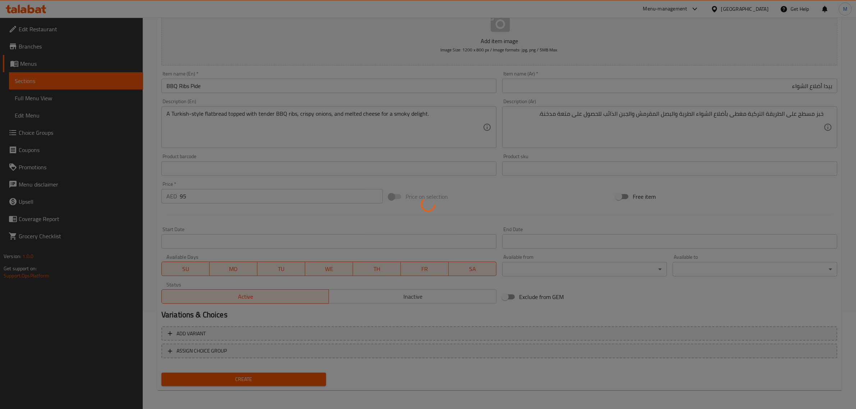
type input "0"
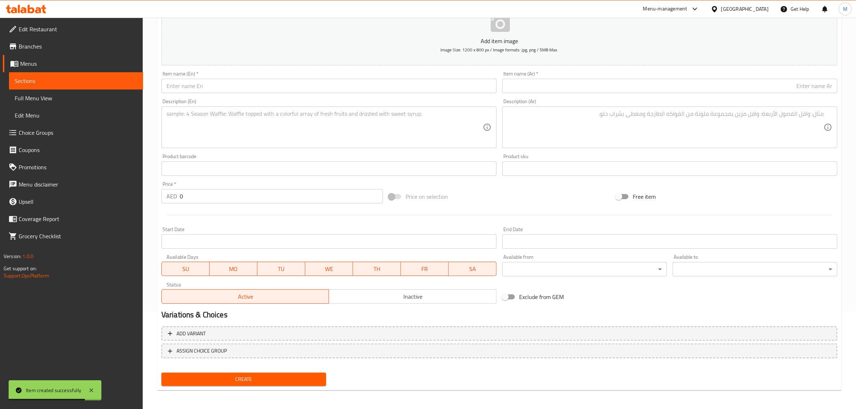
click at [398, 86] on input "text" at bounding box center [329, 86] width 335 height 14
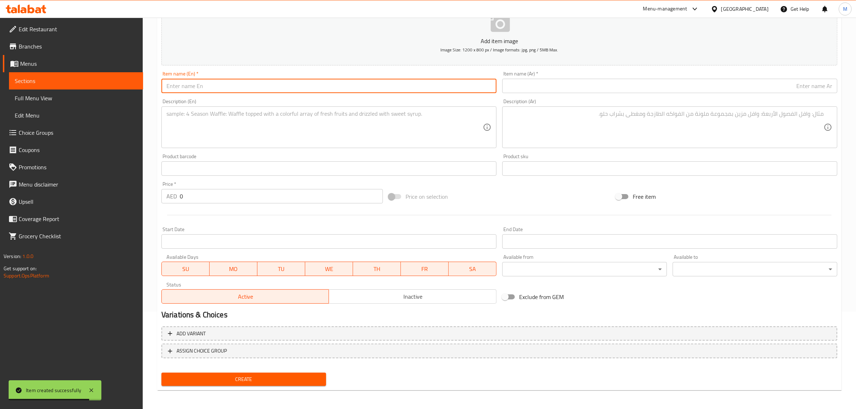
paste input "Zaatar Pomegranate"
type input "Zaatar Pomegranate"
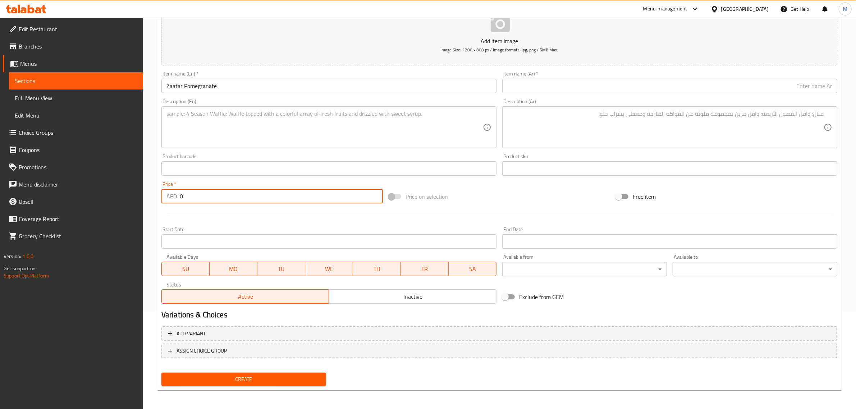
click at [354, 190] on input "0" at bounding box center [281, 196] width 203 height 14
type input "70"
click at [420, 125] on textarea at bounding box center [325, 127] width 317 height 34
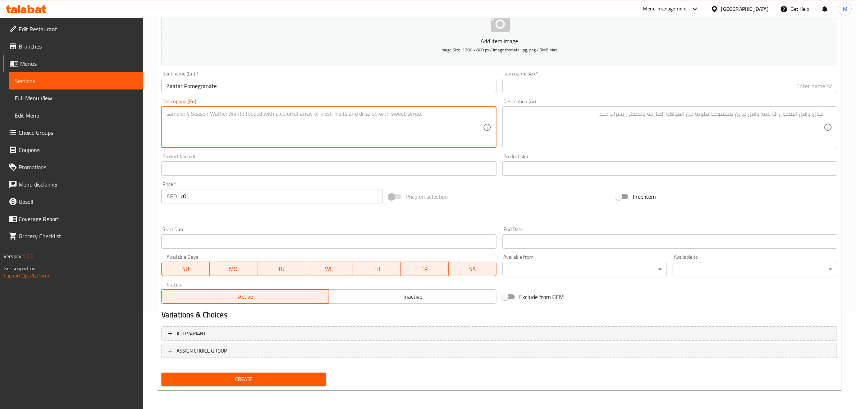
paste textarea "Flatbread with zaatar seasoning, fresh pomegranate seeds, and a drizzle of mola…"
click at [376, 113] on textarea "Flatbread with zaatar seasoning, fresh pomegranate seeds, and a drizzle of mola…" at bounding box center [325, 127] width 317 height 34
click at [375, 113] on textarea "Flatbread with zaatar seasoning, fresh pomegranate seeds, and a drizzle of mola…" at bounding box center [325, 127] width 317 height 34
click at [400, 117] on textarea "Flatbread with zaatar seasoning, fresh pomegranate seeds, and a drizzle of mola…" at bounding box center [325, 127] width 317 height 34
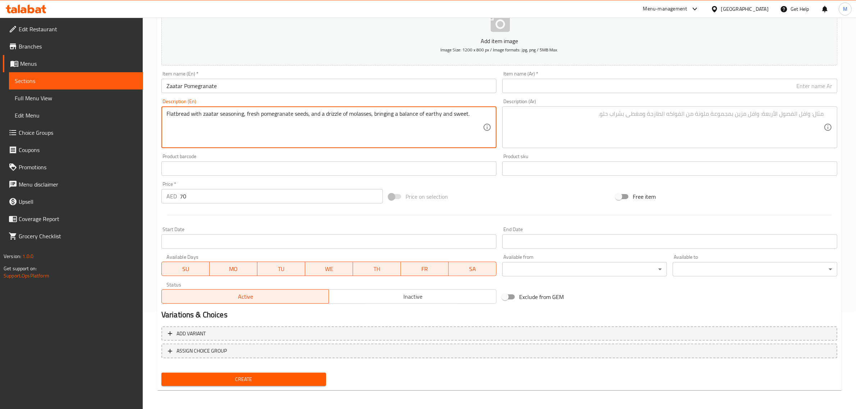
click at [400, 117] on textarea "Flatbread with zaatar seasoning, fresh pomegranate seeds, and a drizzle of mola…" at bounding box center [325, 127] width 317 height 34
type textarea "Flatbread with zaatar seasoning, fresh pomegranate seeds, and a drizzle of mola…"
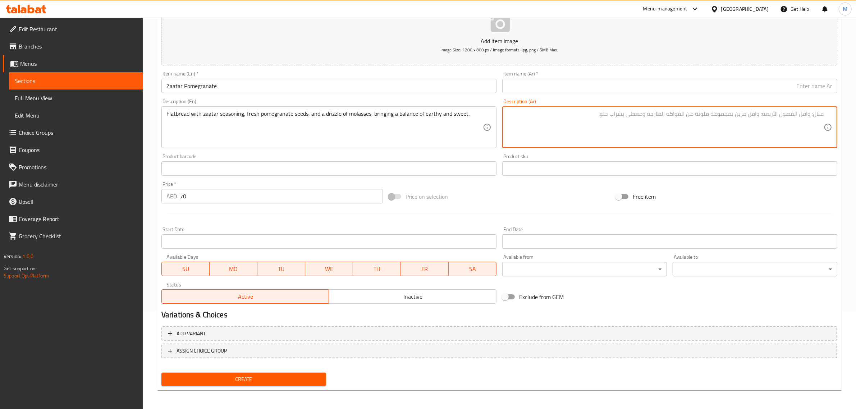
click at [787, 128] on textarea at bounding box center [666, 127] width 317 height 34
paste textarea "خبز مسطح مع توابل الزعتر وبذور الرمان الطازجة ورشة من الدبس، مما يحقق التوازن ب…"
click at [592, 115] on textarea "خبز مسطح مع توابل الزعتر وبذور الرمان الطازجة ورشة من الدبس، مما يحقق التوازن ب…" at bounding box center [666, 127] width 317 height 34
type textarea "خبز مسطح مع توابل الزعتر وبذور الرمان الطازجة ورشة من الدبس، مما يحقق التوازن ب…"
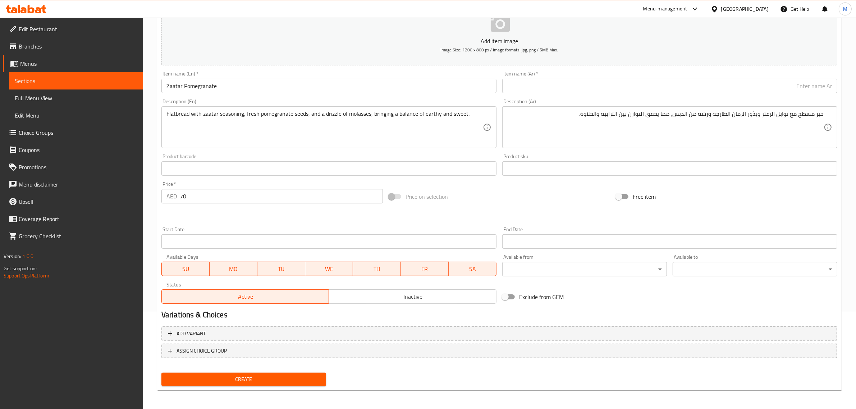
click at [493, 194] on div "Price on selection" at bounding box center [499, 196] width 227 height 19
click at [265, 380] on span "Create" at bounding box center [243, 379] width 153 height 9
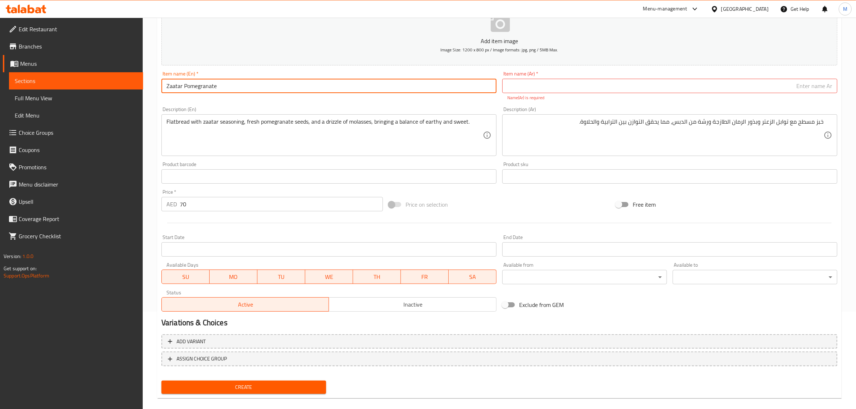
click at [270, 92] on input "Zaatar Pomegranate" at bounding box center [329, 86] width 335 height 14
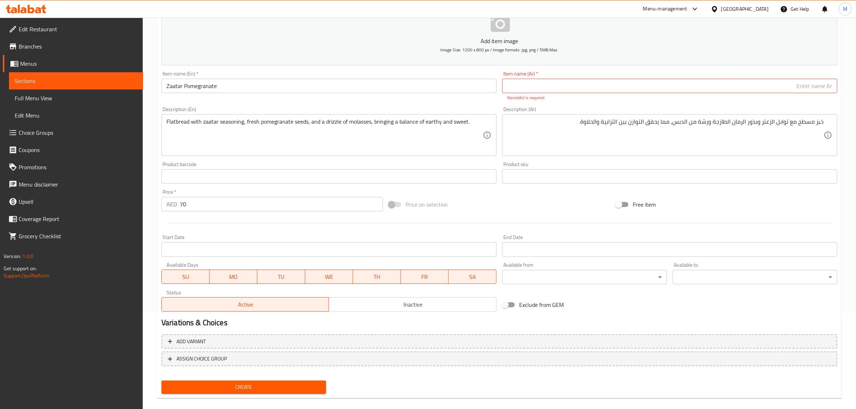
click at [729, 90] on input "text" at bounding box center [670, 86] width 335 height 14
paste input "زعتر رمان"
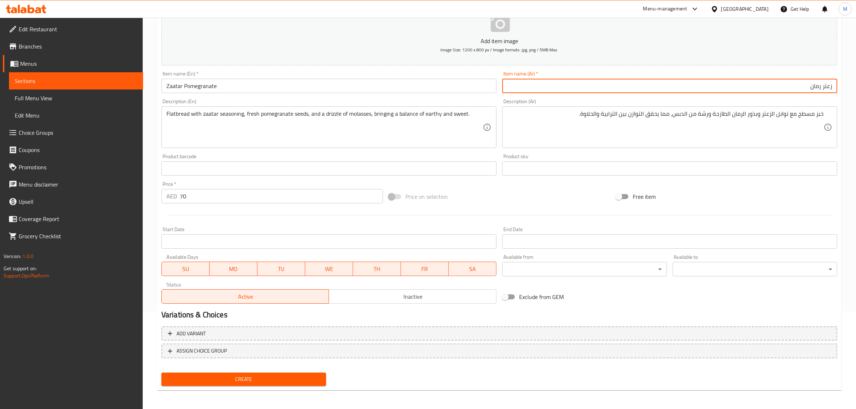
type input "زعتر رمان"
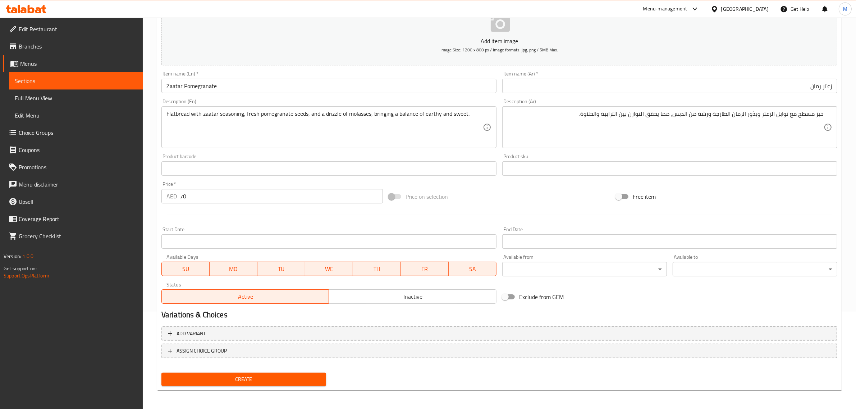
click at [546, 191] on div "Price on selection" at bounding box center [499, 196] width 227 height 19
click at [264, 383] on button "Create" at bounding box center [244, 379] width 165 height 13
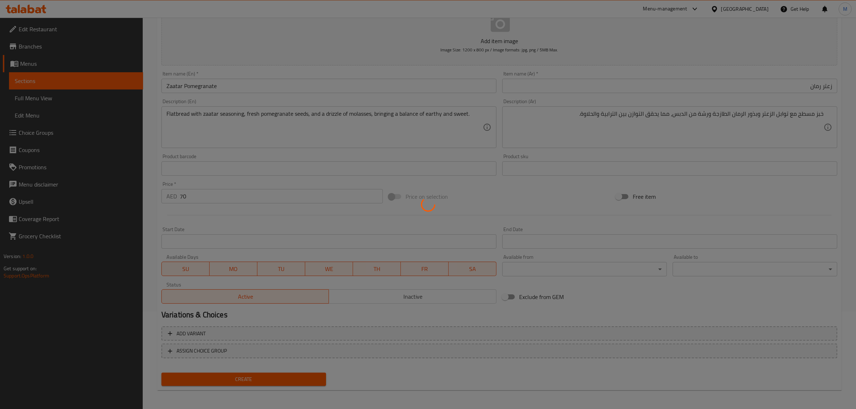
type input "0"
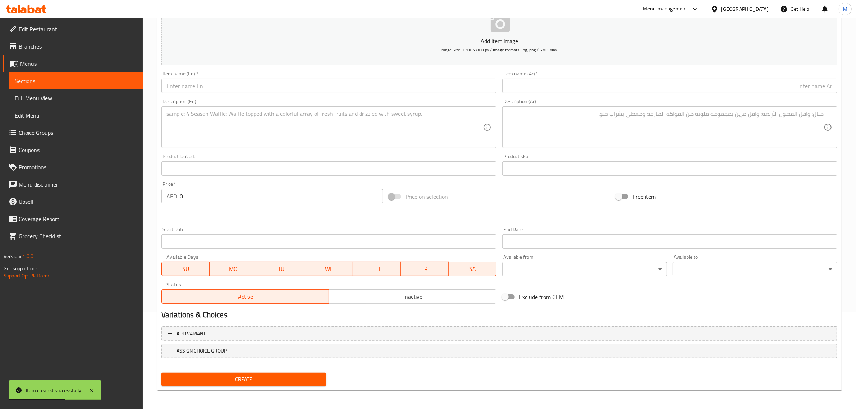
click at [279, 89] on input "text" at bounding box center [329, 86] width 335 height 14
paste input "Chicken Tikka Pide"
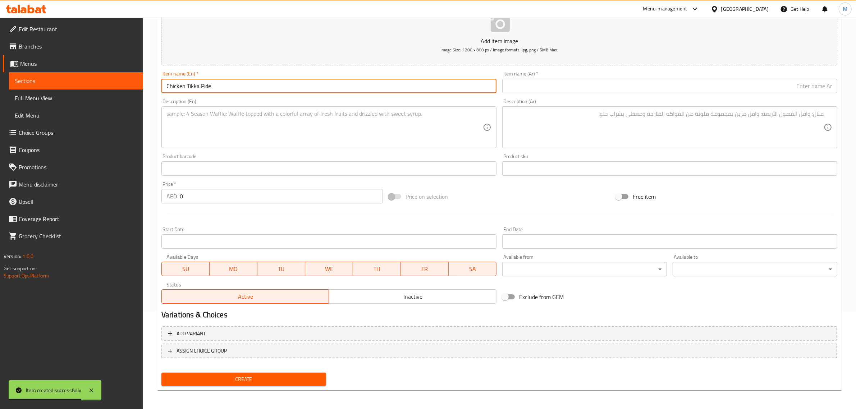
type input "Chicken Tikka Pide"
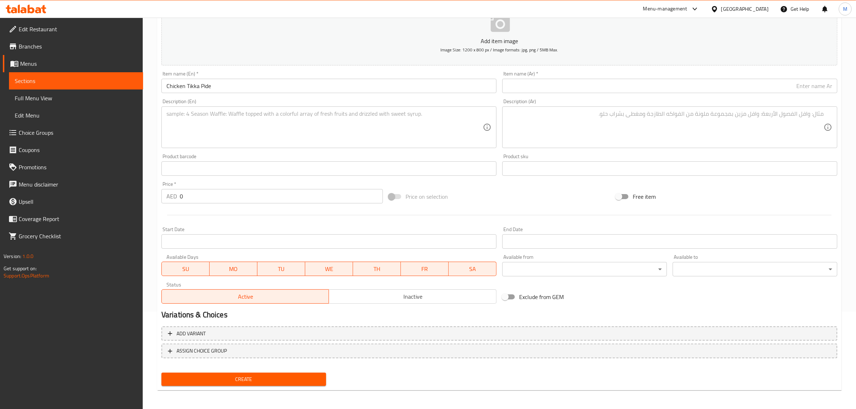
click at [795, 84] on input "text" at bounding box center [670, 86] width 335 height 14
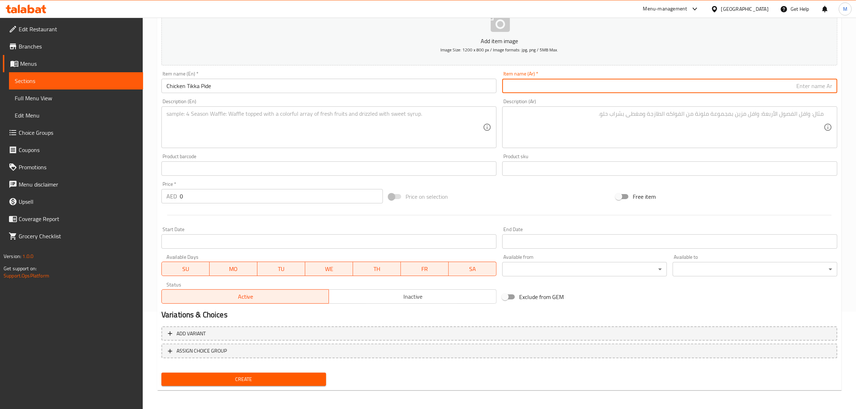
paste input "بيدا دجاج تيكا"
click at [809, 87] on input "بيدا دجاج تيكا" at bounding box center [670, 86] width 335 height 14
type input "بيدا دجاج تكا"
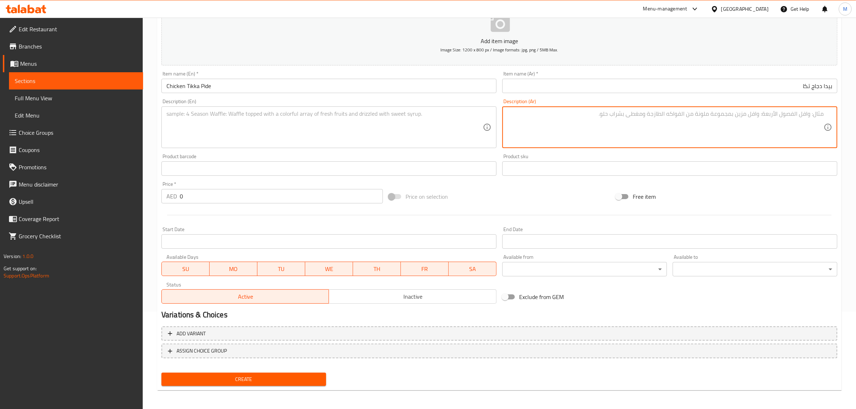
click at [788, 111] on textarea at bounding box center [666, 127] width 317 height 34
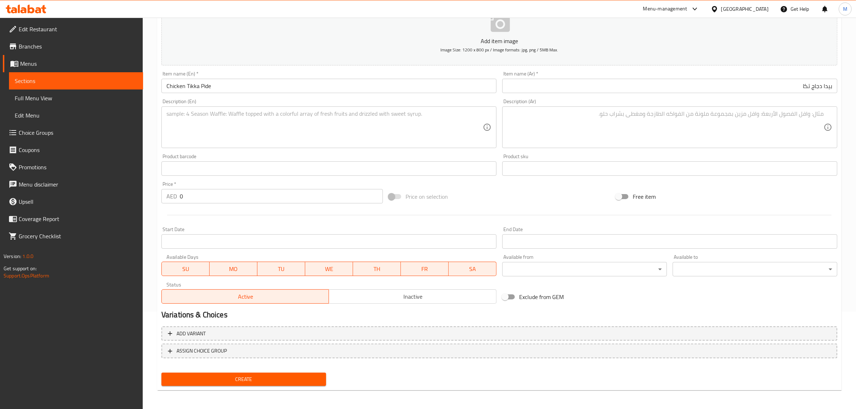
click at [285, 201] on input "0" at bounding box center [281, 196] width 203 height 14
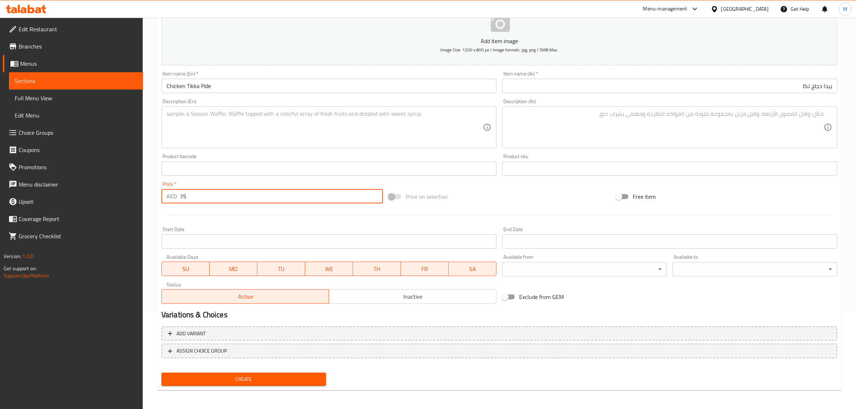
type input "75"
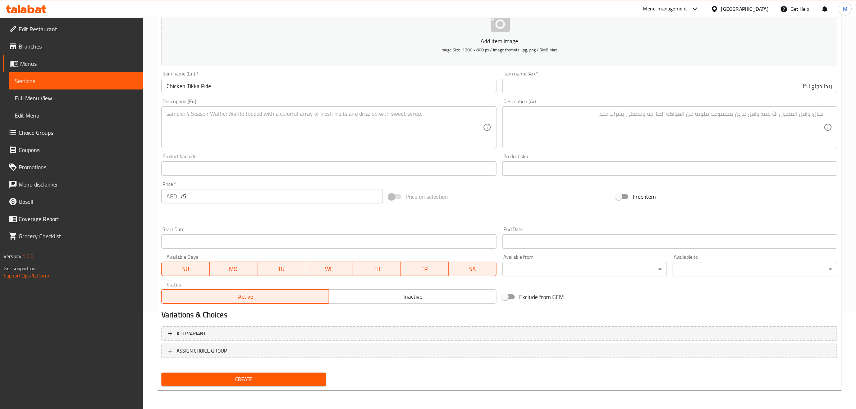
click at [490, 200] on div "Price on selection" at bounding box center [499, 196] width 227 height 19
click at [284, 128] on textarea at bounding box center [325, 127] width 317 height 34
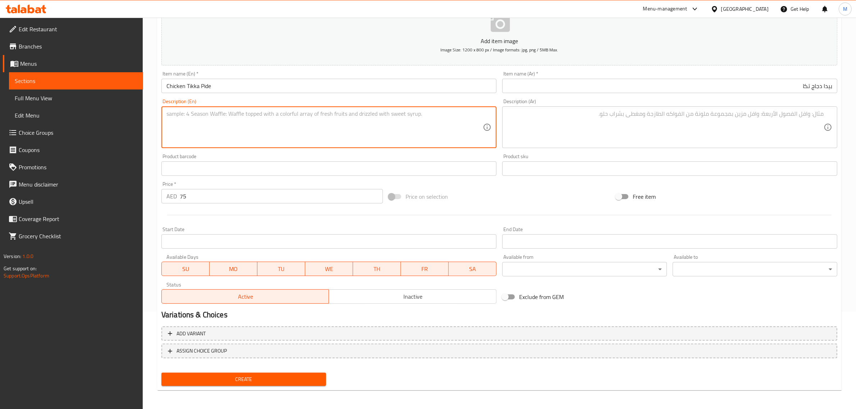
paste textarea "Spiced chicken tikka on a Pide base, balanced with tangy mint sauce and fresh h…"
click at [298, 110] on textarea "Spiced chicken tikka on a Pide base, balanced with tangy mint sauce and fresh h…" at bounding box center [325, 127] width 317 height 34
click at [437, 112] on textarea "Spiced chicken tikka on a Pide base, balanced with tangy mint sauce and fresh h…" at bounding box center [325, 127] width 317 height 34
type textarea "Spiced chicken tikka on a Pide base, balanced with tangy mint sauce and fresh h…"
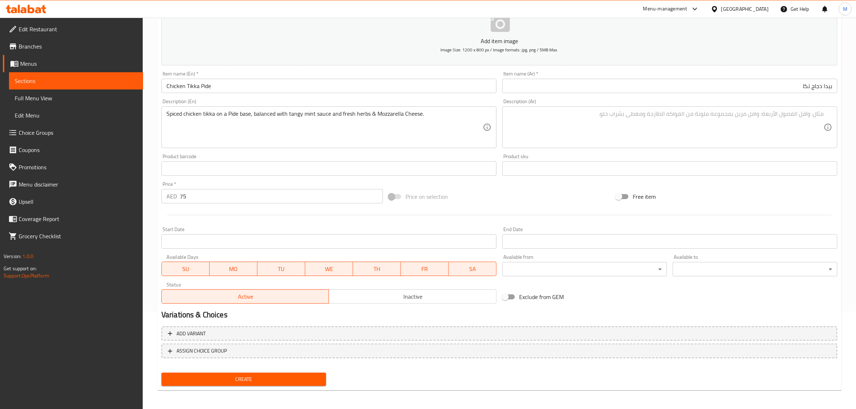
click at [527, 191] on div "Price on selection" at bounding box center [499, 196] width 227 height 19
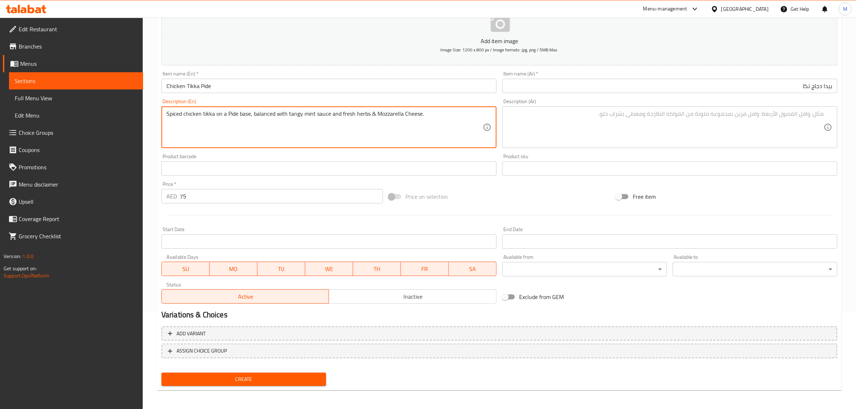
click at [470, 125] on textarea "Spiced chicken tikka on a Pide base, balanced with tangy mint sauce and fresh h…" at bounding box center [325, 127] width 317 height 34
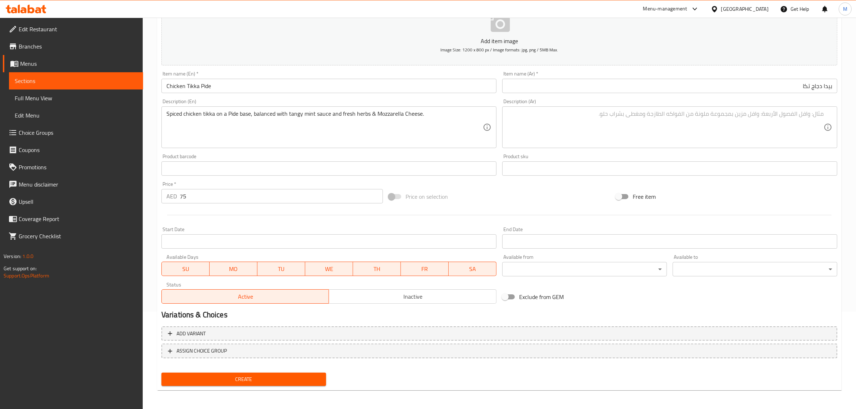
click at [758, 136] on textarea at bounding box center [666, 127] width 317 height 34
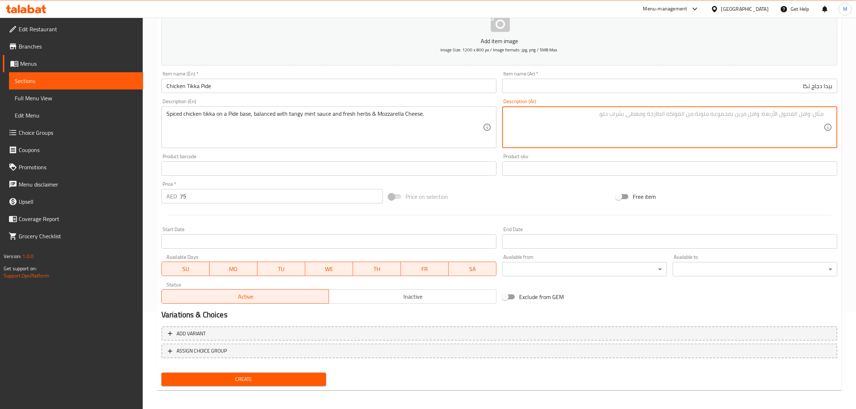
paste textarea "دجاج تيكا متبل على قاعدة بيدا، متوازن مع صلصة النعناع اللاذعة والأعشاب الطازجة …"
click at [810, 116] on textarea "دجاج تيكا متبل على قاعدة بيدا، متوازن مع صلصة النعناع اللاذعة والأعشاب الطازجة …" at bounding box center [666, 127] width 317 height 34
click at [677, 116] on textarea "دجاج تكا متبل على قاعدة بيدا، متوازن مع صلصة النعناع اللاذعة والأعشاب الطازجة و…" at bounding box center [666, 127] width 317 height 34
click at [592, 130] on textarea "دجاج تكا متبل على قاعدة بيدا، متوازن مع صلصة النعناع اللاذعة، الأعشاب الطازجة و…" at bounding box center [666, 127] width 317 height 34
type textarea "دجاج تكا متبل على قاعدة بيدا، متوازن مع صلصة النعناع اللاذعة، الأعشاب الطازجة و…"
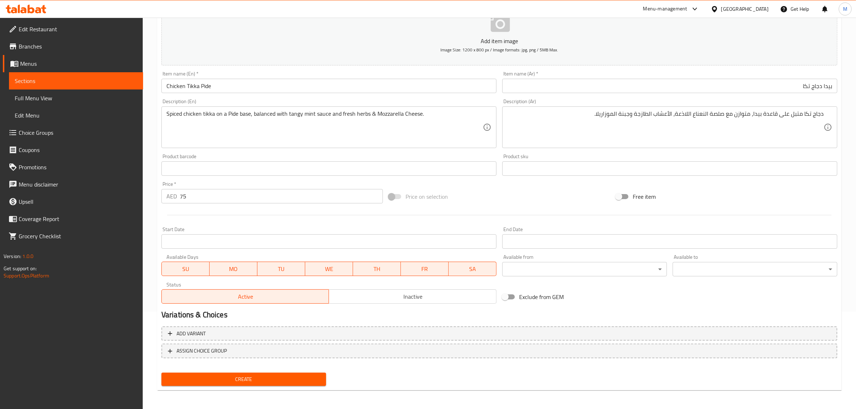
click at [565, 191] on div "Price on selection" at bounding box center [499, 196] width 227 height 19
click at [267, 375] on span "Create" at bounding box center [243, 379] width 153 height 9
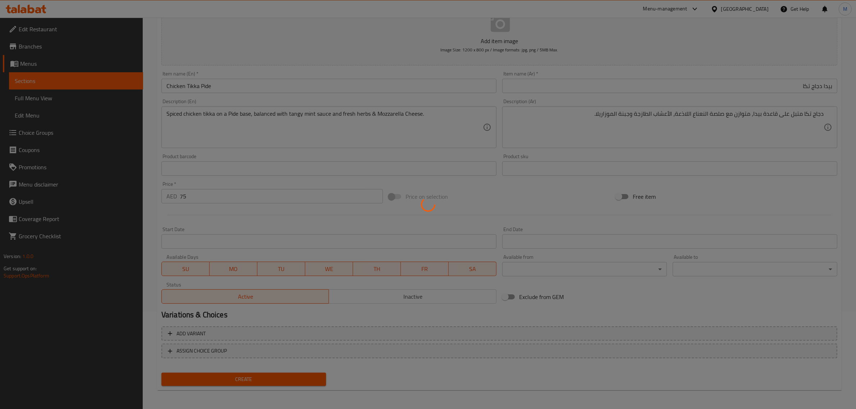
type input "0"
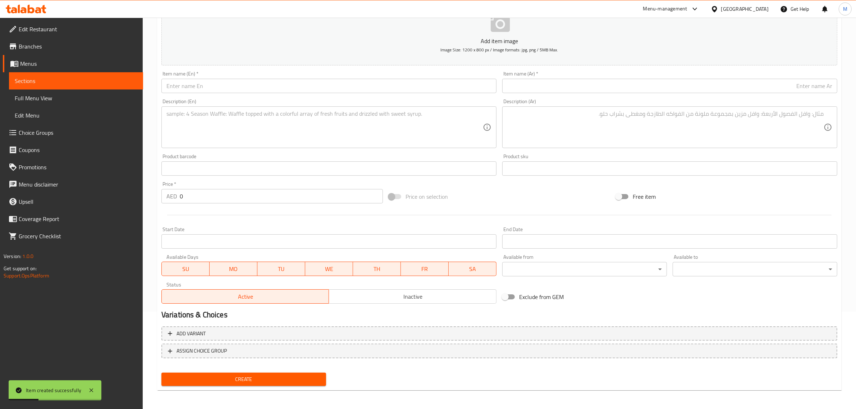
drag, startPoint x: 407, startPoint y: 310, endPoint x: 396, endPoint y: 315, distance: 12.6
drag, startPoint x: 396, startPoint y: 315, endPoint x: 377, endPoint y: 313, distance: 18.8
click at [377, 313] on h2 "Variations & Choices" at bounding box center [500, 315] width 676 height 11
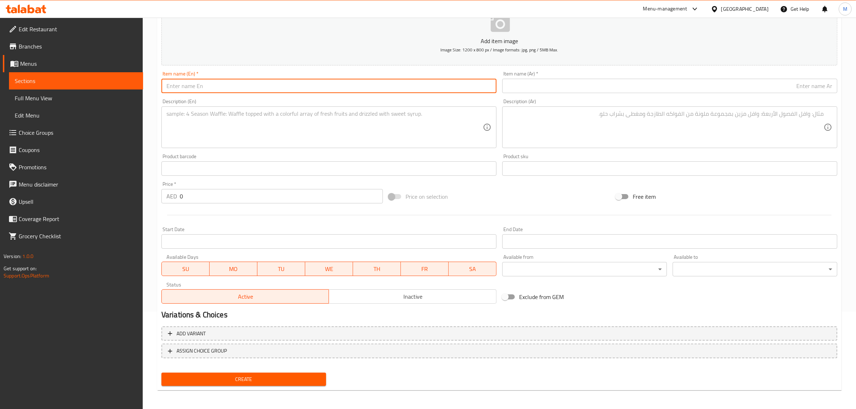
click at [405, 85] on input "text" at bounding box center [329, 86] width 335 height 14
paste input "Pizza Margherita"
type input "Pizza Margherita"
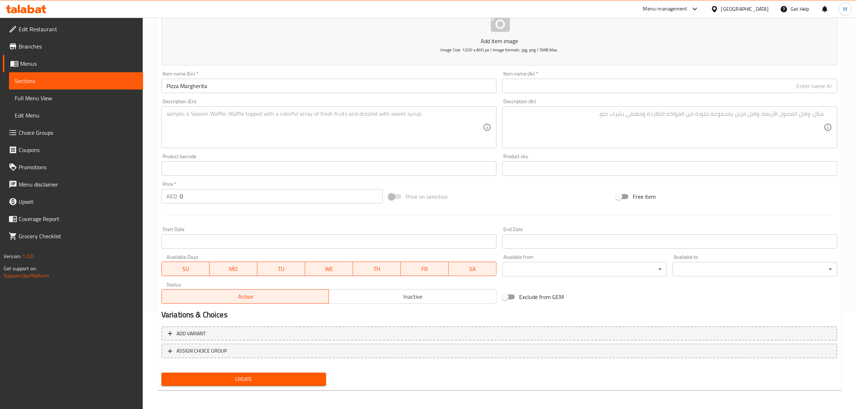
click at [676, 90] on input "text" at bounding box center [670, 86] width 335 height 14
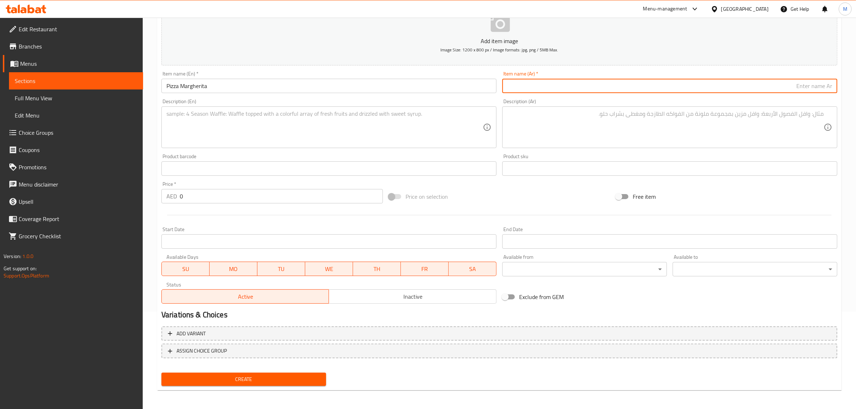
paste input "بيتزا مارغريتا"
type input "بيتزا مارغريتا"
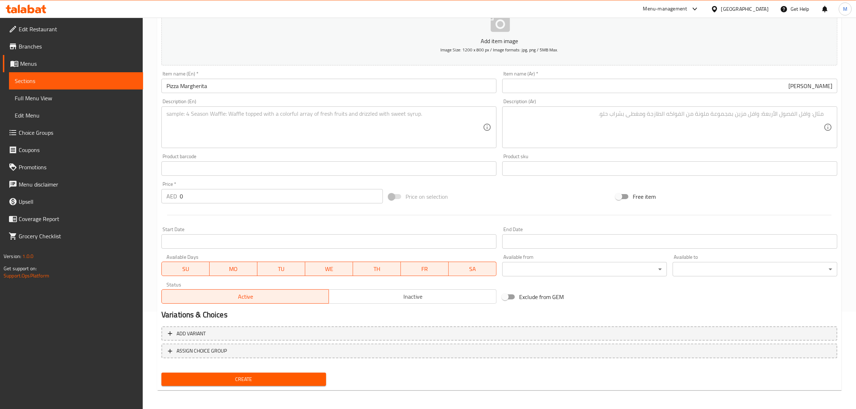
click at [465, 126] on textarea at bounding box center [325, 127] width 317 height 34
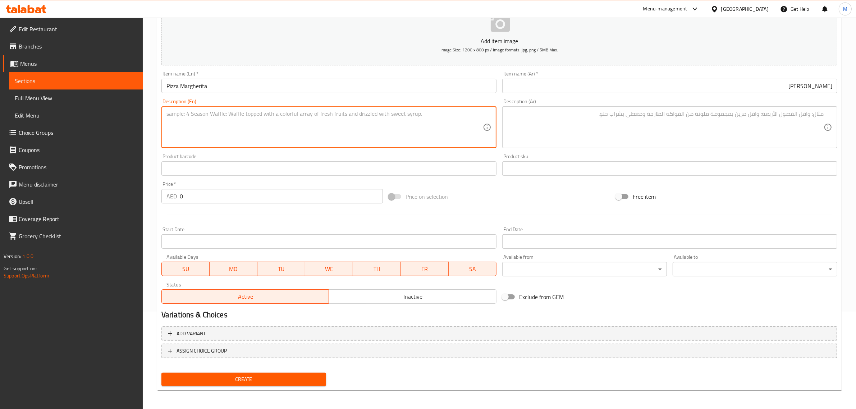
paste textarea "Classic Napolitana style Pizza with Tomato Sauce, Mozzarella & Drizzle Of Basil…"
click at [297, 114] on textarea "Classic Napolitana style Pizza with Tomato Sauce, Mozzarella & Drizzle Of Basil…" at bounding box center [325, 127] width 317 height 34
click at [318, 116] on textarea "Classic Napolitana style Pizza with Tomato Sauce, Mozzarella & Drizzle Of Basil…" at bounding box center [325, 127] width 317 height 34
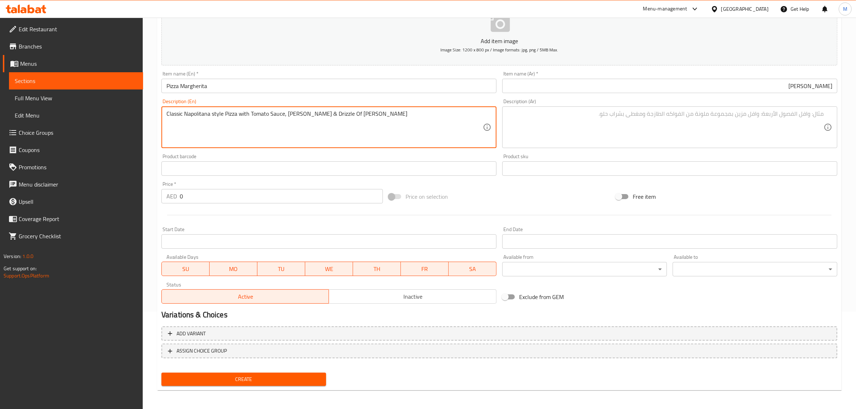
click at [318, 116] on textarea "Classic Napolitana style Pizza with Tomato Sauce, Mozzarella & Drizzle Of Basil…" at bounding box center [325, 127] width 317 height 34
click at [357, 119] on textarea "Classic napolitana style pizza with tomato sauce, mozzarella & drizzle of basil…" at bounding box center [325, 127] width 317 height 34
click at [370, 119] on textarea "Classic napolitana style pizza with tomato sauce, mozzarella & drizzle of basil…" at bounding box center [325, 127] width 317 height 34
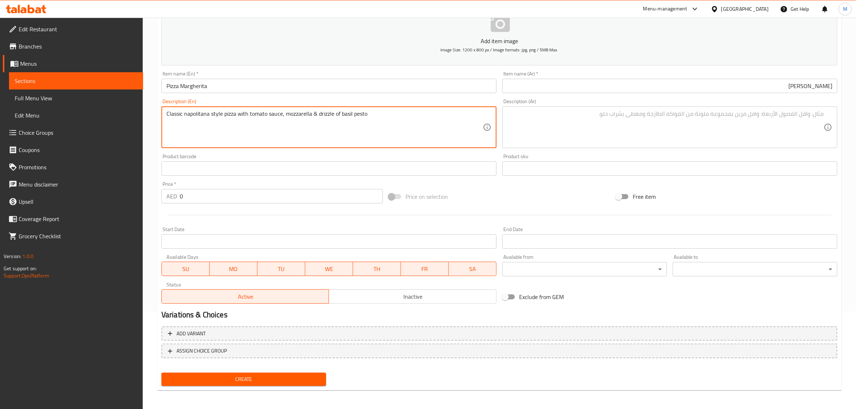
click at [373, 112] on textarea "Classic napolitana style pizza with tomato sauce, mozzarella & drizzle of basil…" at bounding box center [325, 127] width 317 height 34
type textarea "Classic napolitana style pizza with tomato sauce, mozzarella & drizzle of basil…"
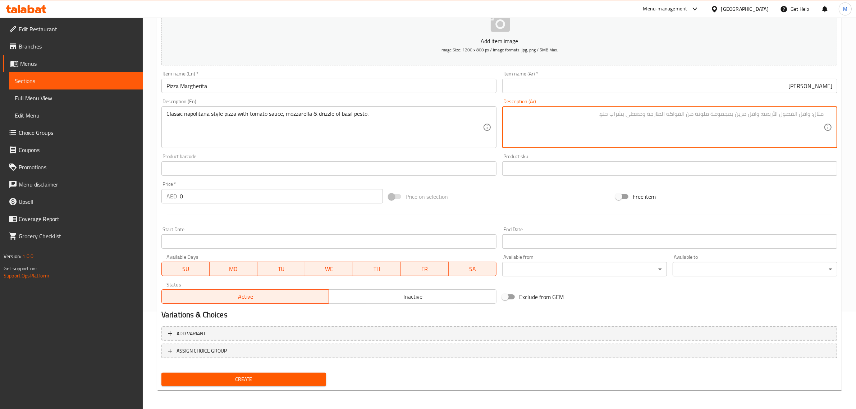
click at [738, 129] on textarea at bounding box center [666, 127] width 317 height 34
paste textarea "بيتزا على الطريقة النابولية الكلاسيكية مع صلصة الطماطم والموزاريلا ورشة من البي…"
type textarea "بيتزا على الطريقة النابولية الكلاسيكية مع صلصة الطماطم والموزاريلا ورشة من البي…"
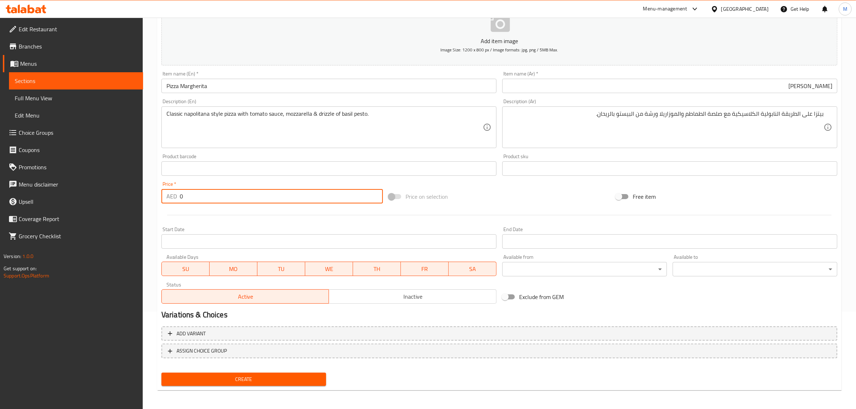
drag, startPoint x: 187, startPoint y: 200, endPoint x: 177, endPoint y: 201, distance: 10.2
click at [177, 201] on div "AED 0 Price *" at bounding box center [273, 196] width 222 height 14
type input "95"
click at [483, 196] on div "Price on selection" at bounding box center [499, 196] width 227 height 19
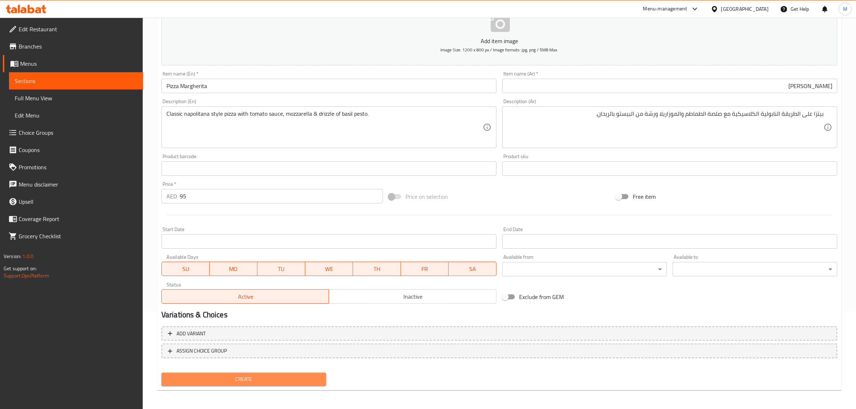
click at [273, 385] on button "Create" at bounding box center [244, 379] width 165 height 13
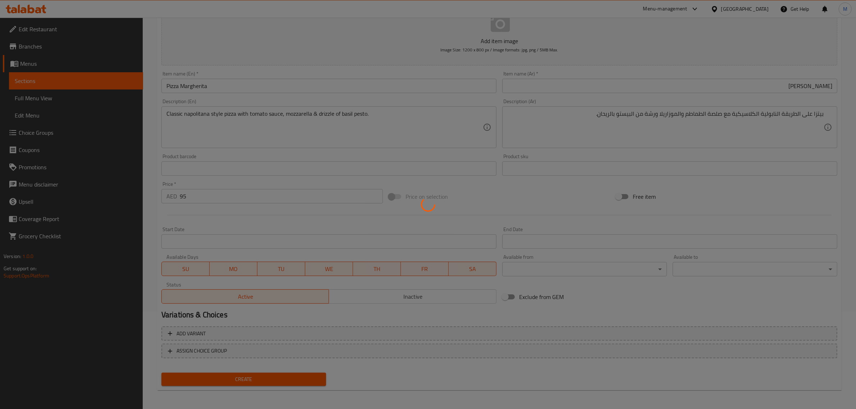
type input "0"
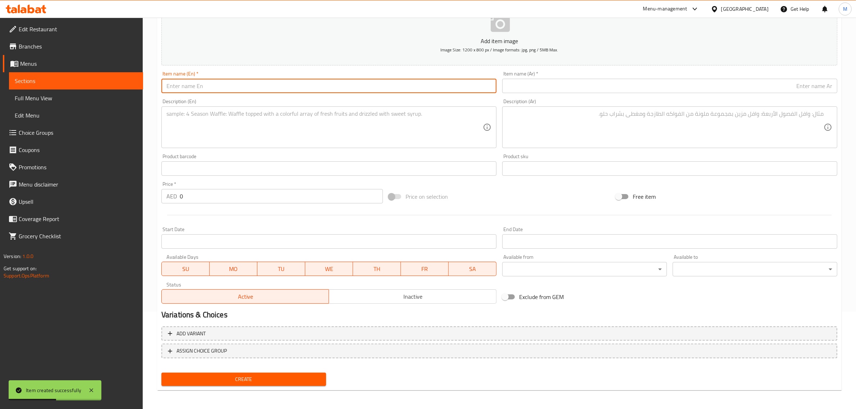
click at [339, 84] on input "text" at bounding box center [329, 86] width 335 height 14
paste input "Truffle Mushroom Pizza"
type input "Truffle Mushroom Pizza"
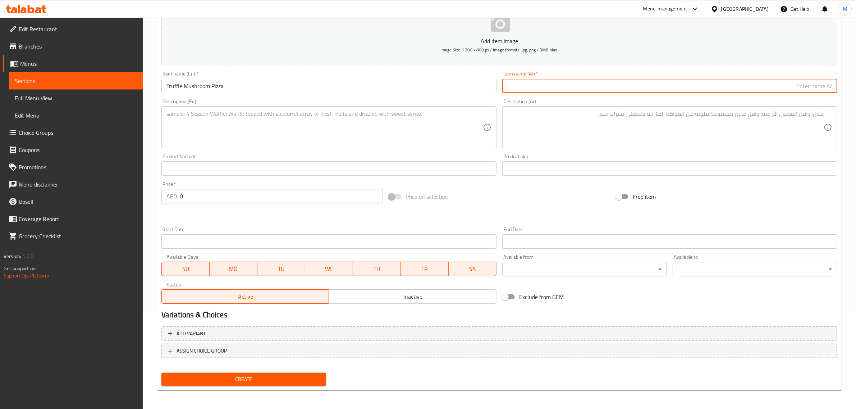
click at [775, 86] on input "text" at bounding box center [670, 86] width 335 height 14
type input "بيتزا تروفل مشروم"
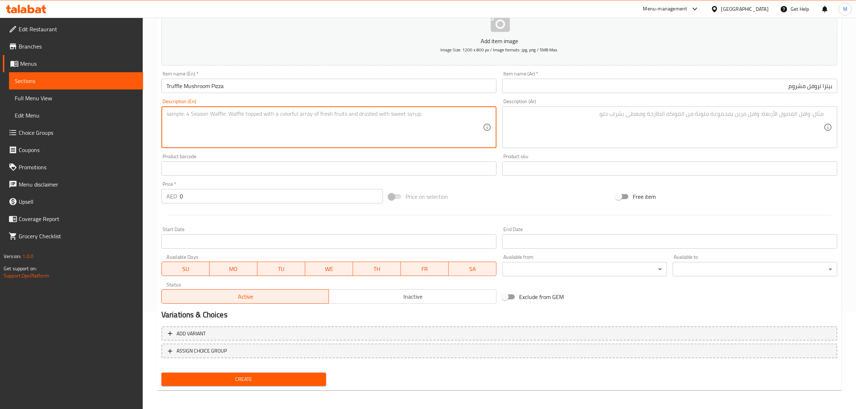
click at [400, 132] on textarea at bounding box center [325, 127] width 317 height 34
paste textarea "Assorted mushroom, truffle slices, truffle oil, truffle sauce & mozzarella chee…"
click at [388, 114] on textarea "Assorted mushroom, truffle slices, truffle oil, truffle sauce & mozzarella chee…" at bounding box center [325, 127] width 317 height 34
click at [388, 115] on textarea "Assorted mushroom, truffle slices, truffle oil, truffle sauce & mozzarella chee…" at bounding box center [325, 127] width 317 height 34
type textarea "Assorted mushroom, truffle slices, truffle oil, truffle sauce & mozzarella chee…"
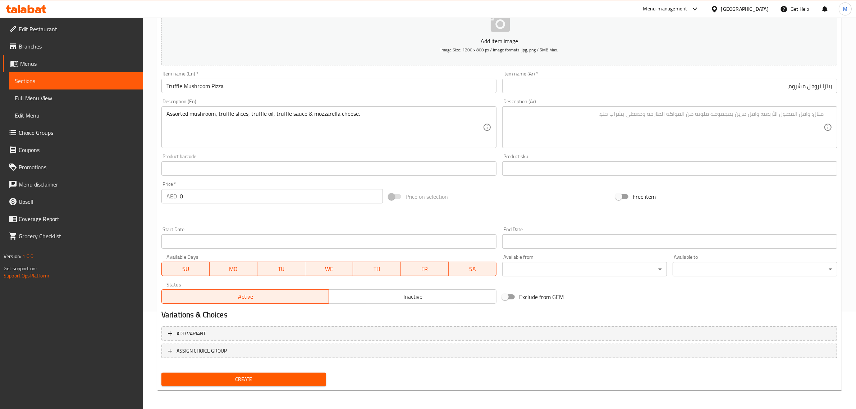
click at [765, 137] on textarea at bounding box center [666, 127] width 317 height 34
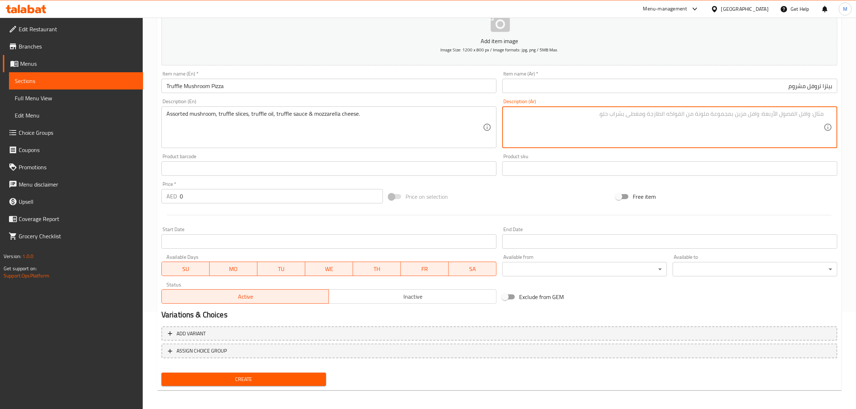
paste textarea "تشكيلة من الفطر، شرائح الكمأة، زيت الكمأة، صلصة الكمأة وجبنة الموزاريلا."
click at [749, 114] on textarea "تشكيلة من الفطر، شرائح الكمأة، زيت الكمأة، صلصة الكمأة وجبنة الموزاريلا." at bounding box center [666, 127] width 317 height 34
click at [750, 114] on textarea "تشكيلة من الفطر، شرائح الكمأة، زيت الكمأة، صلصة الكمأة وجبنة الموزاريلا." at bounding box center [666, 127] width 317 height 34
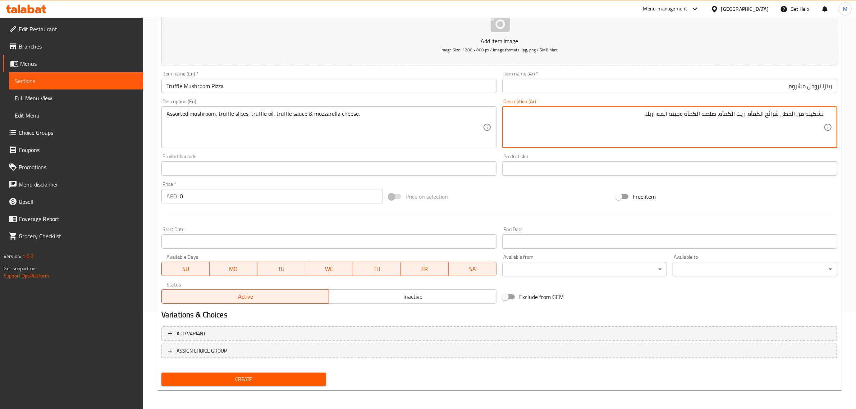
drag, startPoint x: 751, startPoint y: 114, endPoint x: 761, endPoint y: 116, distance: 10.2
click at [761, 116] on textarea "تشكيلة من الفطر، شرائح الكمأة، زيت الكمأة، صلصة الكمأة وجبنة الموزاريلا." at bounding box center [666, 127] width 317 height 34
drag, startPoint x: 691, startPoint y: 114, endPoint x: 705, endPoint y: 117, distance: 14.7
click at [705, 117] on textarea "تشكيلة من الفطر، شرائح تروفل، زيت تروفل، صلصة الكمأة وجبنة الموزاريلا." at bounding box center [666, 127] width 317 height 34
click at [619, 127] on textarea "تشكيلة من الفطر، شرائح تروفل، زيت تروفل، صلصة تروفل وجبنة الموزاريلا." at bounding box center [666, 127] width 317 height 34
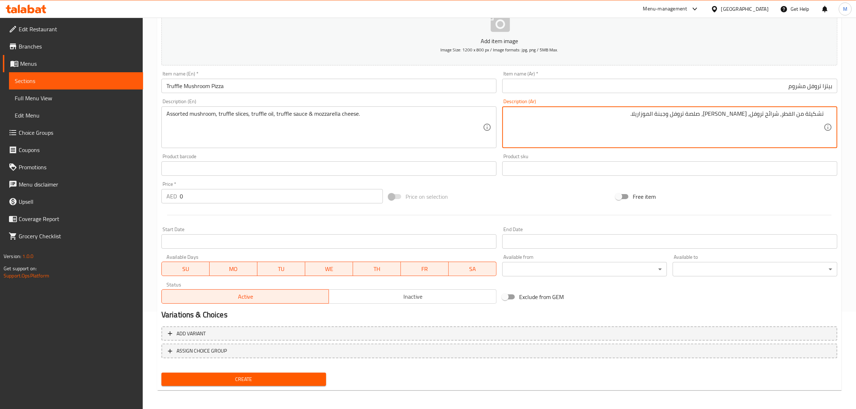
type textarea "تشكيلة من الفطر، شرائح تروفل، زيت تروفل، صلصة تروفل وجبنة الموزاريلا."
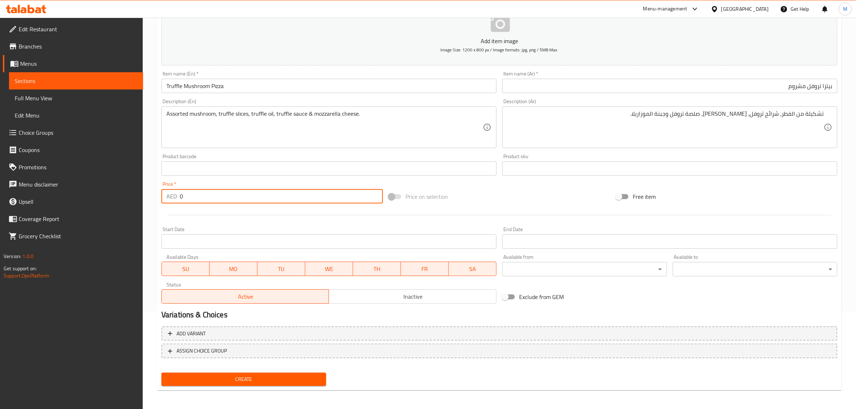
click at [256, 200] on input "0" at bounding box center [281, 196] width 203 height 14
type input "130"
click at [472, 200] on div "Price on selection" at bounding box center [499, 196] width 227 height 19
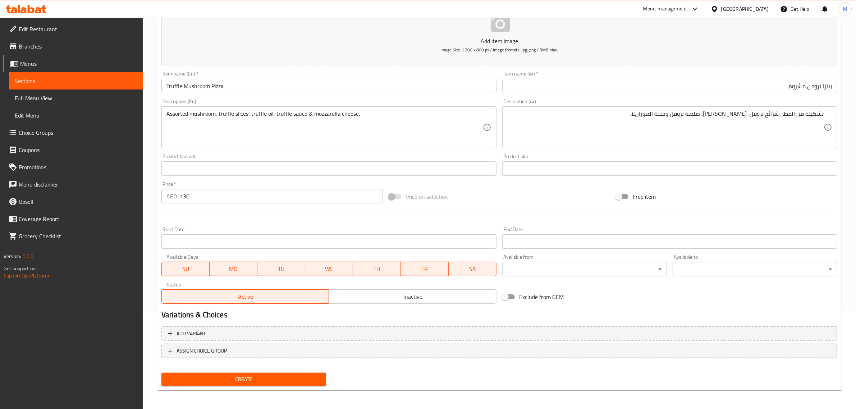
click at [494, 205] on div "Price on selection" at bounding box center [499, 196] width 227 height 19
click at [294, 375] on span "Create" at bounding box center [243, 379] width 153 height 9
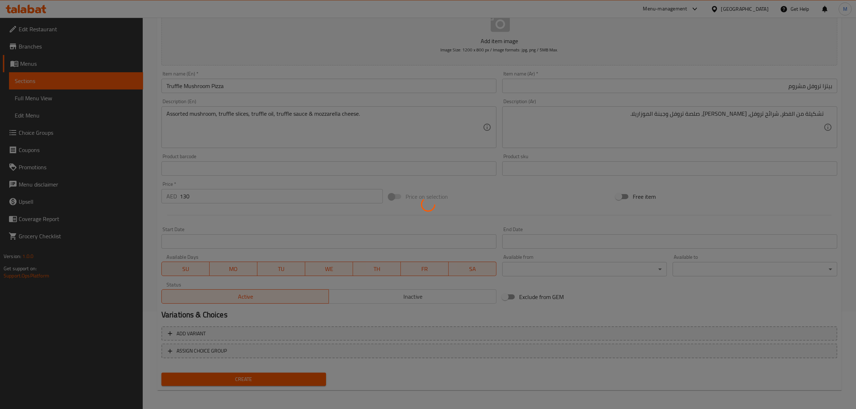
type input "0"
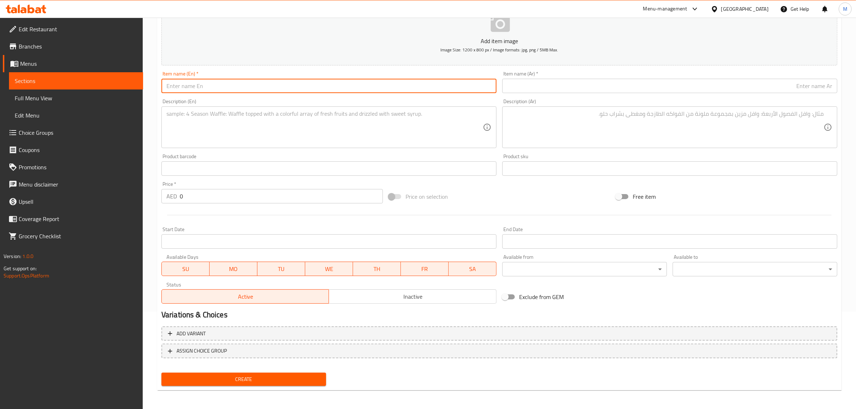
click at [405, 89] on input "text" at bounding box center [329, 86] width 335 height 14
paste input "Pizza Pepperoni"
type input "Pizza Pepperoni"
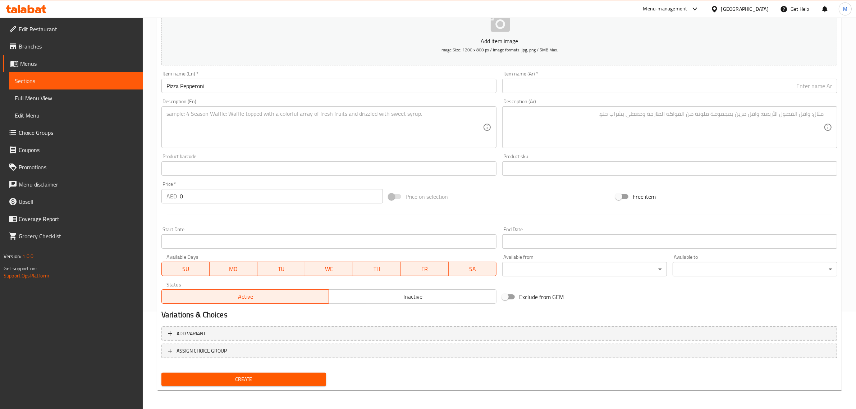
click at [783, 91] on input "text" at bounding box center [670, 86] width 335 height 14
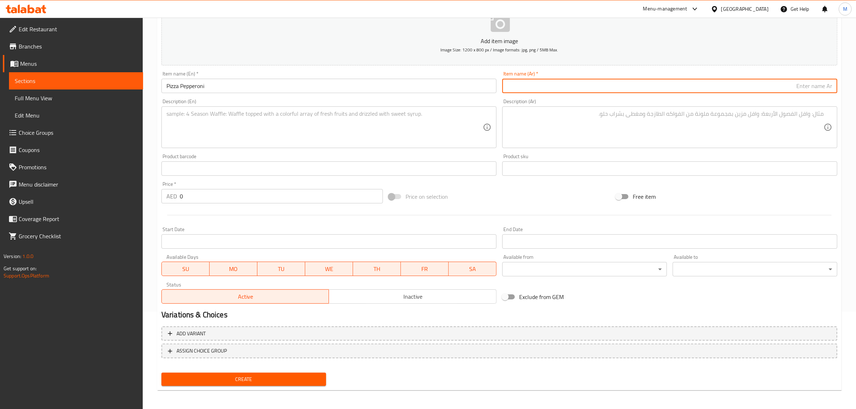
paste input "بيتزا بيبروني"
type input "بيتزا بيبروني"
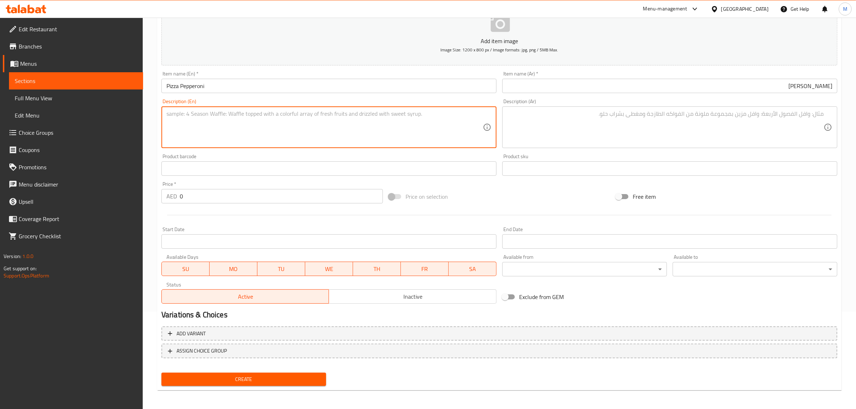
click at [432, 139] on textarea at bounding box center [325, 127] width 317 height 34
paste textarea "Spicy pepperoni slices dance on a bed of melted mozzarella, tomato sauce. Atop …"
click at [362, 113] on textarea "Spicy pepperoni slices dance on a bed of melted mozzarella, tomato sauce. Atop …" at bounding box center [325, 127] width 317 height 34
click at [410, 118] on textarea "Spicy pepperoni slices dance on a bed of melted mozzarella, tomato sauce. Atop …" at bounding box center [325, 127] width 317 height 34
click at [407, 113] on textarea "Spicy pepperoni slices dance on a bed of melted mozzarella, tomato sauce. Atop …" at bounding box center [325, 127] width 317 height 34
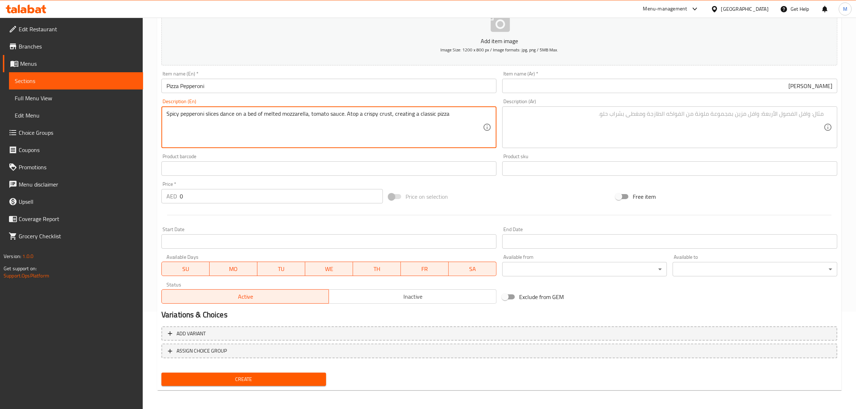
click at [454, 114] on textarea "Spicy pepperoni slices dance on a bed of melted mozzarella, tomato sauce. Atop …" at bounding box center [325, 127] width 317 height 34
type textarea "Spicy pepperoni slices dance on a bed of melted mozzarella, tomato sauce. Atop …"
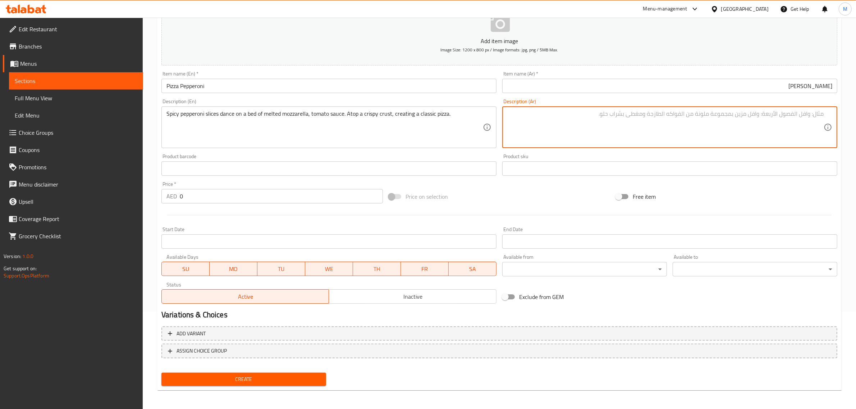
click at [731, 128] on textarea at bounding box center [666, 127] width 317 height 34
paste textarea "شرائح بيبروني حارة ترقص على طبقة من جبنة الموزاريلا المذابة وصلصة الطماطم. فوق …"
type textarea "شرائح بيبروني حارة ترقص على طبقة من جبنة الموزاريلا المذابة وصلصة الطماطم. فوق …"
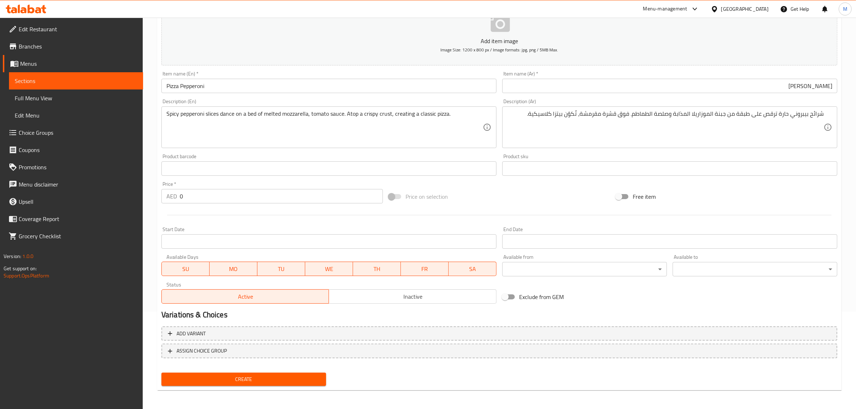
click at [513, 206] on div at bounding box center [500, 215] width 682 height 18
click at [291, 195] on input "0" at bounding box center [281, 196] width 203 height 14
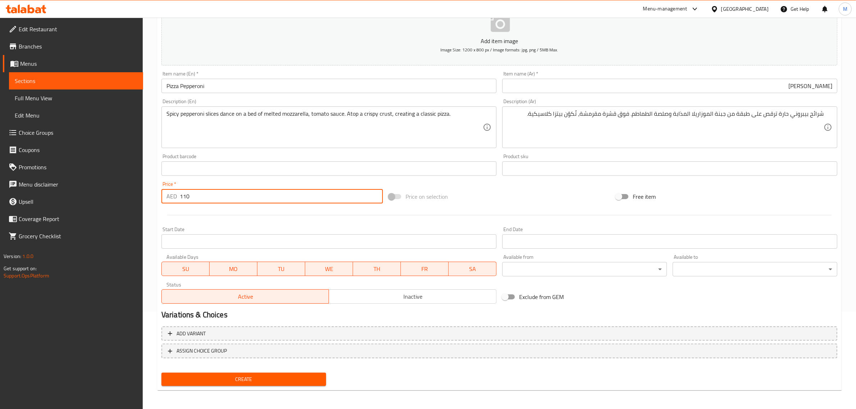
type input "110"
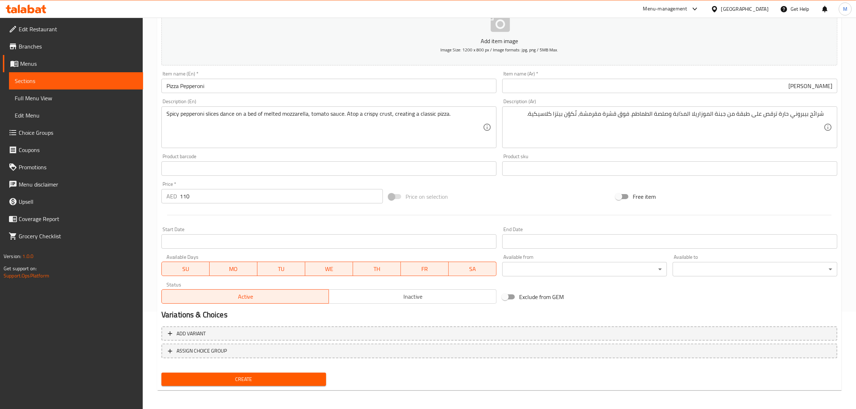
click at [435, 197] on span "Price on selection" at bounding box center [427, 196] width 42 height 9
drag, startPoint x: 468, startPoint y: 203, endPoint x: 474, endPoint y: 202, distance: 5.8
drag, startPoint x: 474, startPoint y: 202, endPoint x: 450, endPoint y: 201, distance: 23.8
click at [450, 201] on div "Price on selection" at bounding box center [499, 196] width 227 height 19
click at [490, 190] on div "Price on selection" at bounding box center [499, 196] width 227 height 19
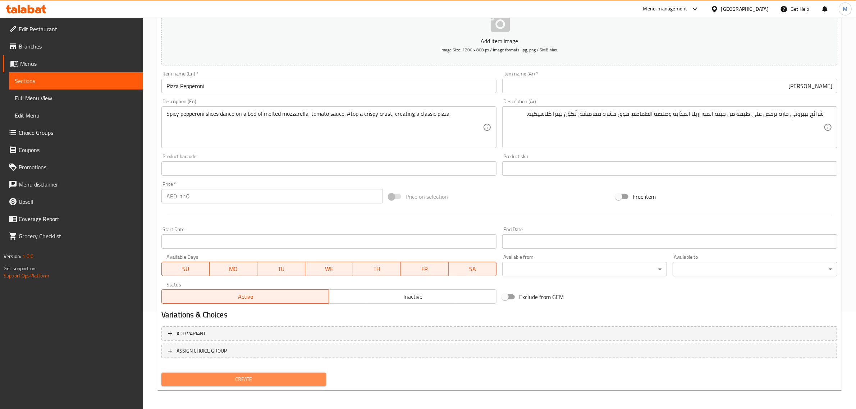
click at [276, 378] on span "Create" at bounding box center [243, 379] width 153 height 9
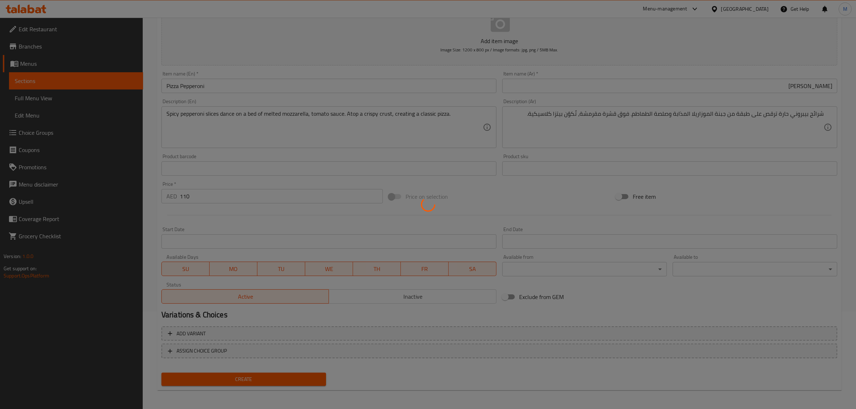
type input "0"
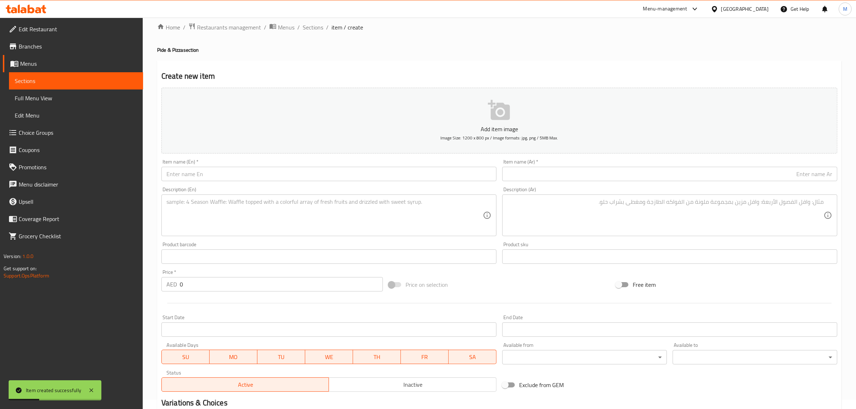
scroll to position [0, 0]
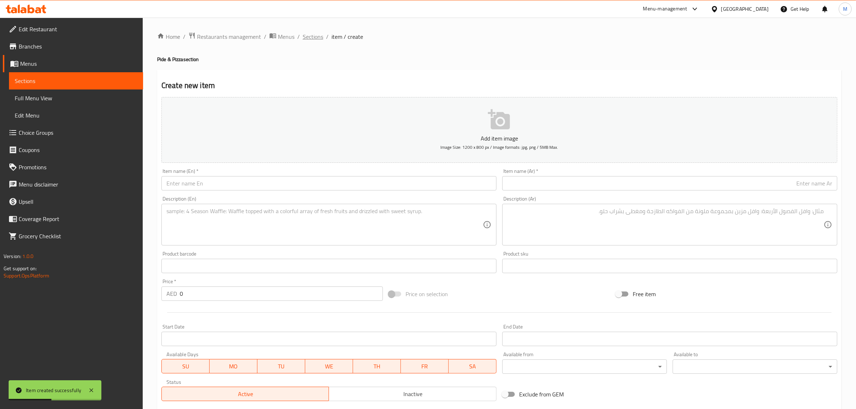
click at [316, 41] on span "Sections" at bounding box center [313, 36] width 21 height 9
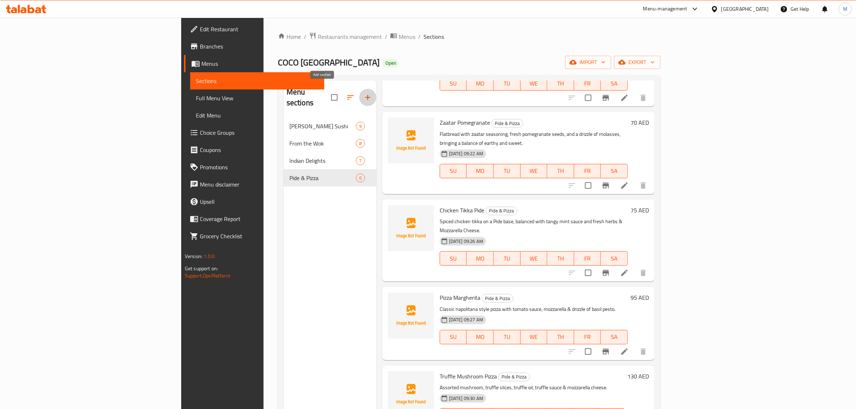
click at [364, 95] on icon "button" at bounding box center [368, 97] width 9 height 9
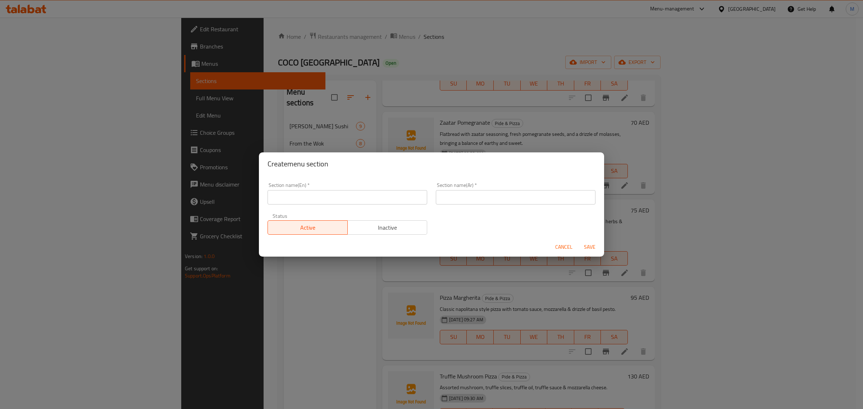
click at [354, 202] on input "text" at bounding box center [348, 197] width 160 height 14
paste input "Burger & Shawarmas"
type input "Burger & Shawarmas"
click at [531, 200] on input "text" at bounding box center [516, 197] width 160 height 14
paste input "برجر وشاورما"
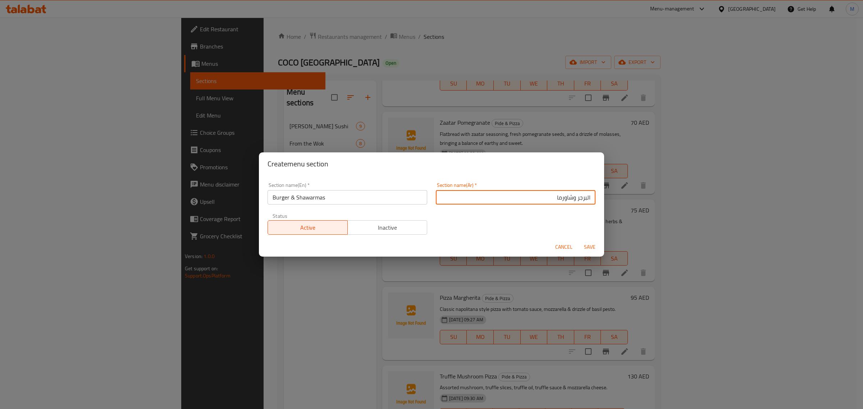
click at [568, 199] on input "البرجر وشاورما" at bounding box center [516, 197] width 160 height 14
type input "البرجر و الشاورما"
click at [593, 245] on span "Save" at bounding box center [589, 247] width 17 height 9
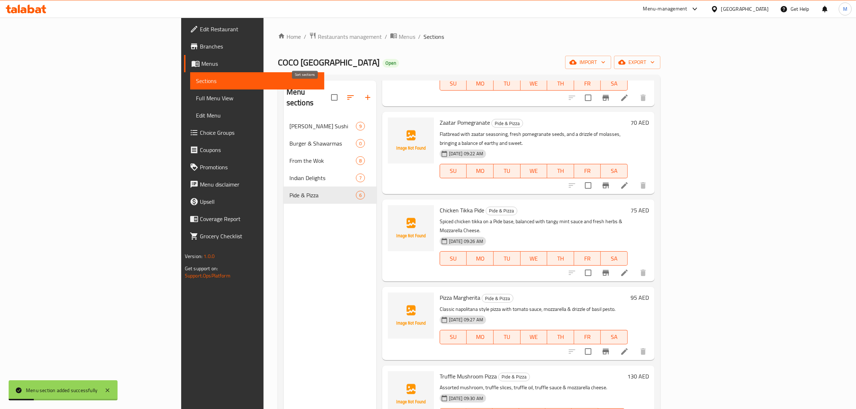
click at [346, 93] on icon "button" at bounding box center [350, 97] width 9 height 9
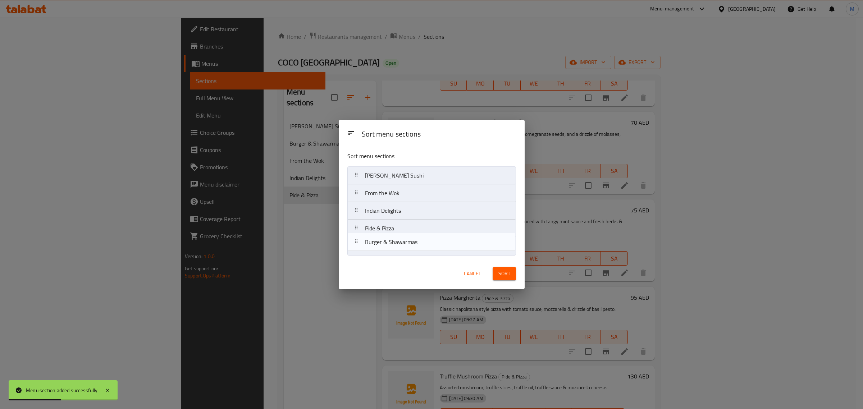
drag, startPoint x: 403, startPoint y: 197, endPoint x: 403, endPoint y: 251, distance: 53.6
click at [403, 251] on nav "Coco's Sushi Burger & Shawarmas From the Wok Indian Delights Pide & Pizza" at bounding box center [431, 211] width 169 height 89
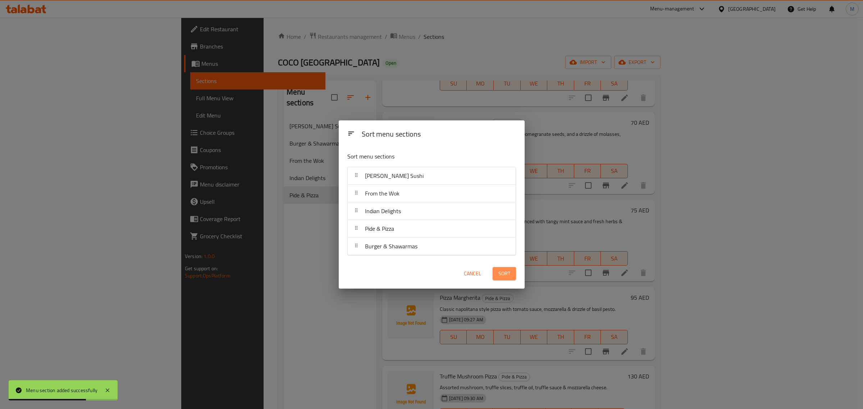
click at [505, 279] on button "Sort" at bounding box center [504, 273] width 23 height 13
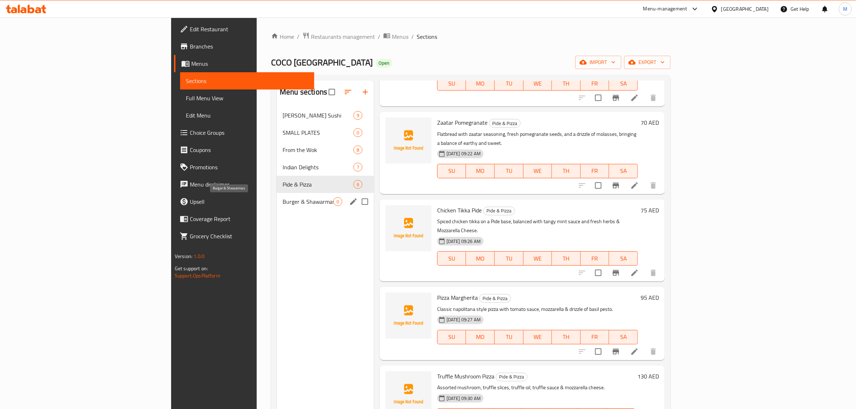
click at [283, 204] on span "Burger & Shawarmas" at bounding box center [308, 201] width 51 height 9
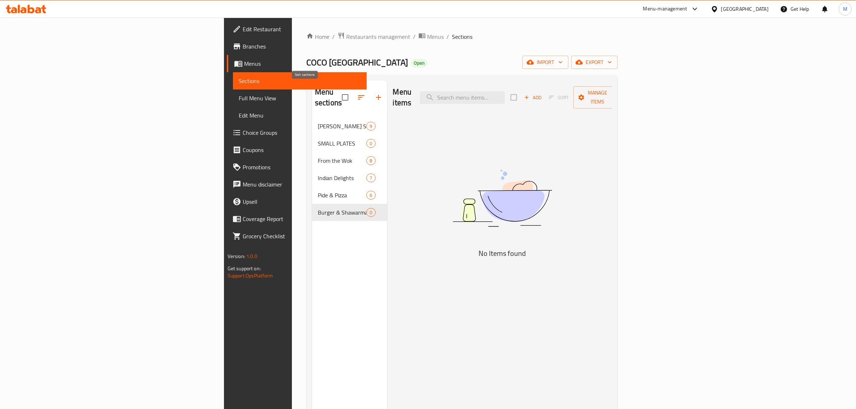
click at [357, 93] on icon "button" at bounding box center [361, 97] width 9 height 9
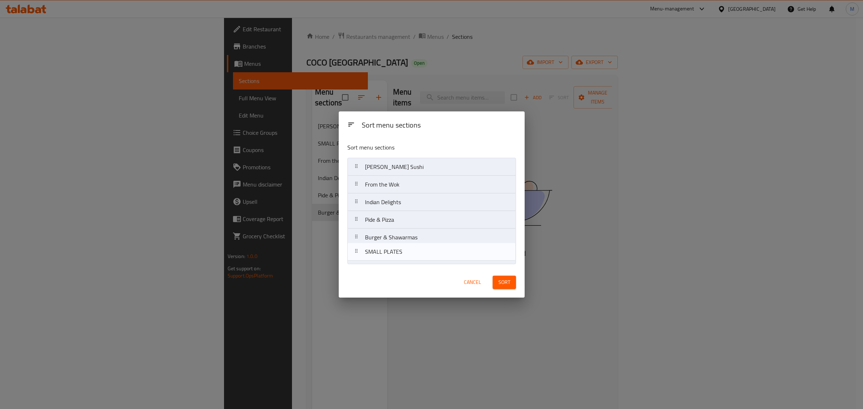
drag, startPoint x: 395, startPoint y: 188, endPoint x: 396, endPoint y: 264, distance: 76.6
click at [395, 260] on nav "Coco's Sushi SMALL PLATES From the Wok Indian Delights Pide & Pizza Burger & Sh…" at bounding box center [431, 211] width 169 height 106
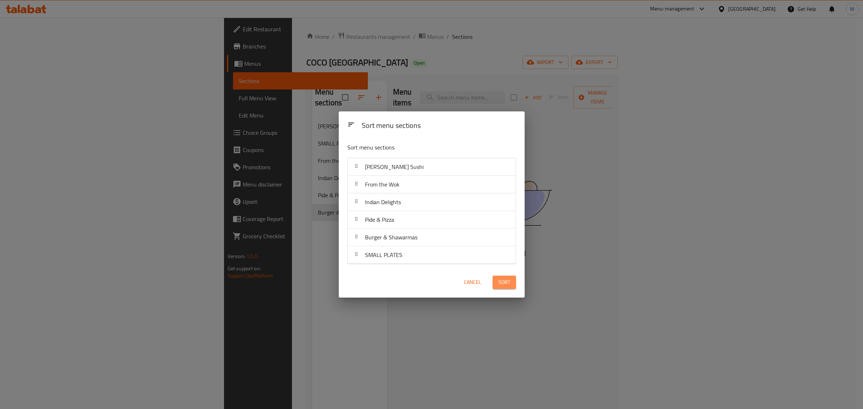
click at [501, 281] on span "Sort" at bounding box center [505, 282] width 12 height 9
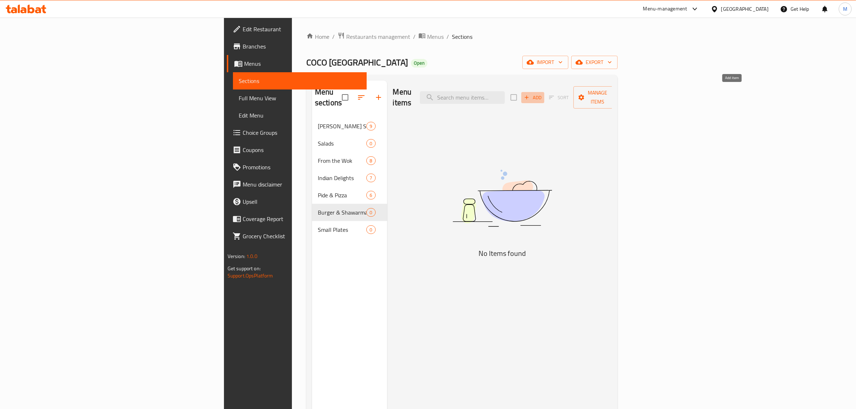
click at [543, 96] on span "Add" at bounding box center [532, 98] width 19 height 8
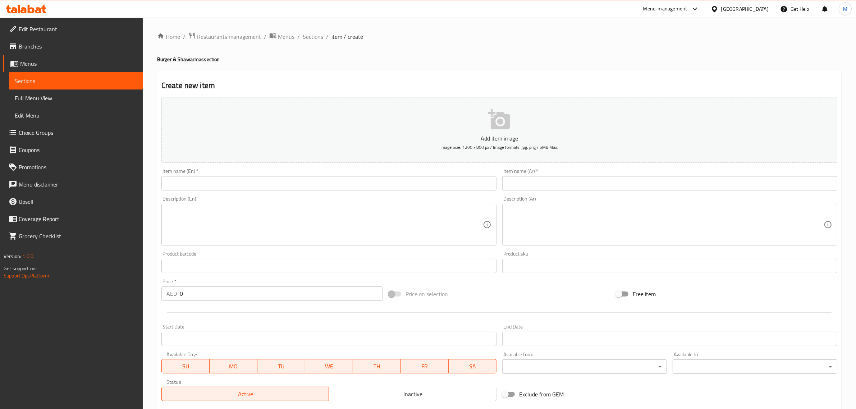
click at [330, 183] on input "text" at bounding box center [329, 183] width 335 height 14
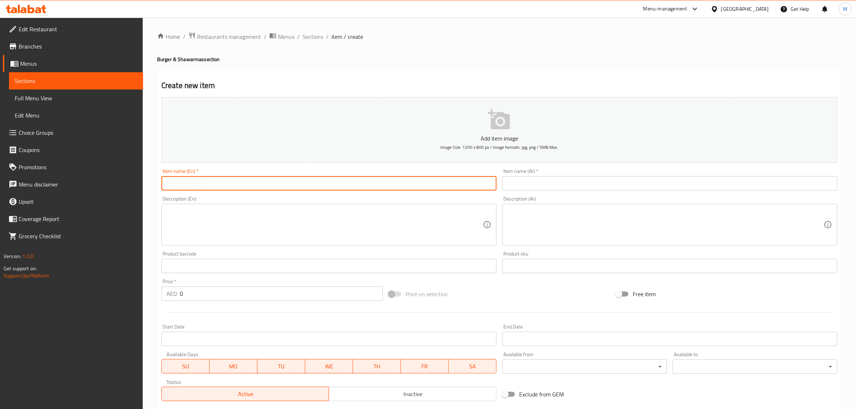
paste input "Double Decker Burger"
type input "Double Decker Burger"
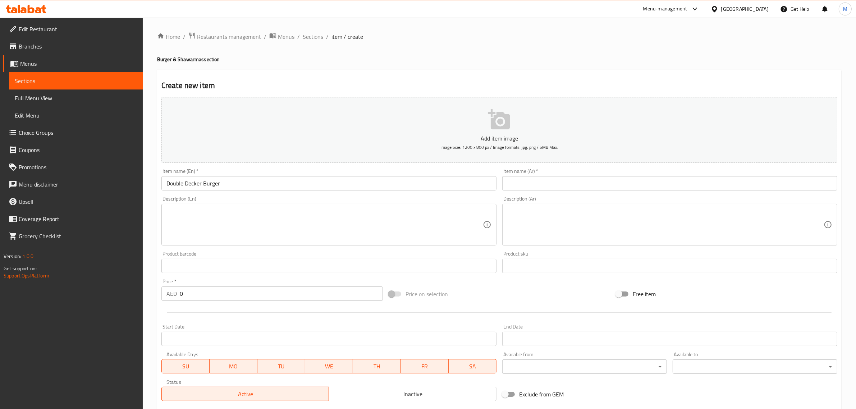
click at [714, 186] on input "text" at bounding box center [670, 183] width 335 height 14
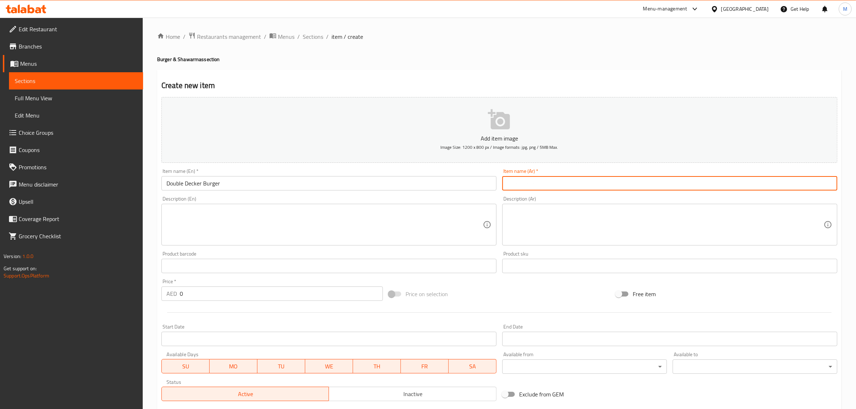
paste input "برجر دبل ديكر"
type input "برجر دبل ديكر"
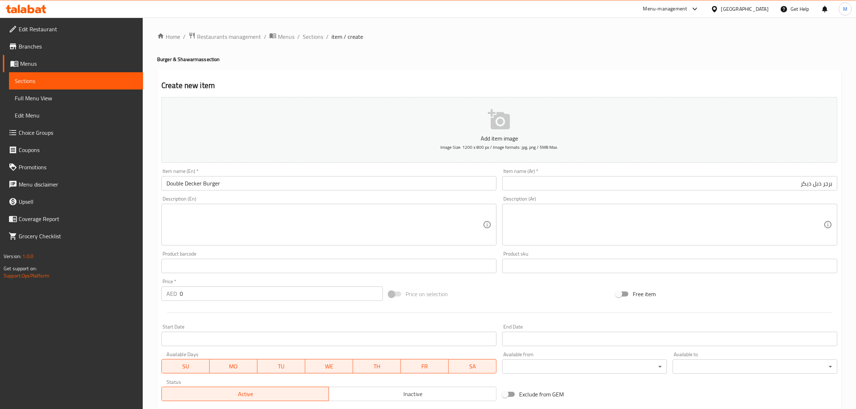
click at [475, 214] on textarea at bounding box center [325, 225] width 317 height 34
click at [387, 218] on textarea at bounding box center [325, 225] width 317 height 34
paste textarea "Multi layered wagyu beef patty, yellow cheddar, gravity sauce crunchy iceberg, …"
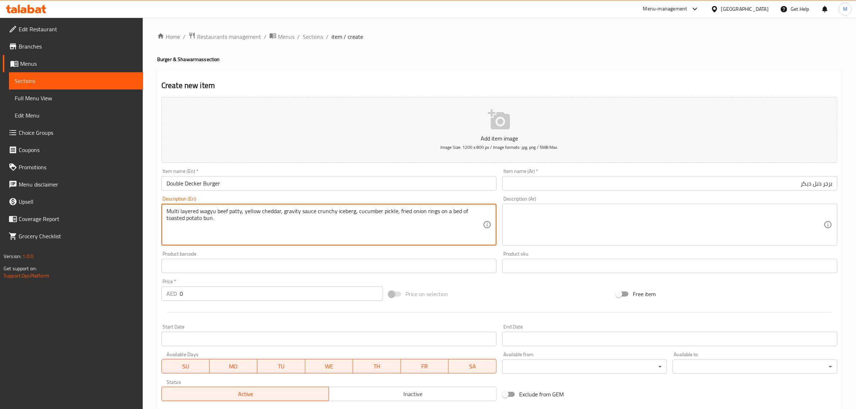
type textarea "Multi layered wagyu beef patty, yellow cheddar, gravity sauce crunchy iceberg, …"
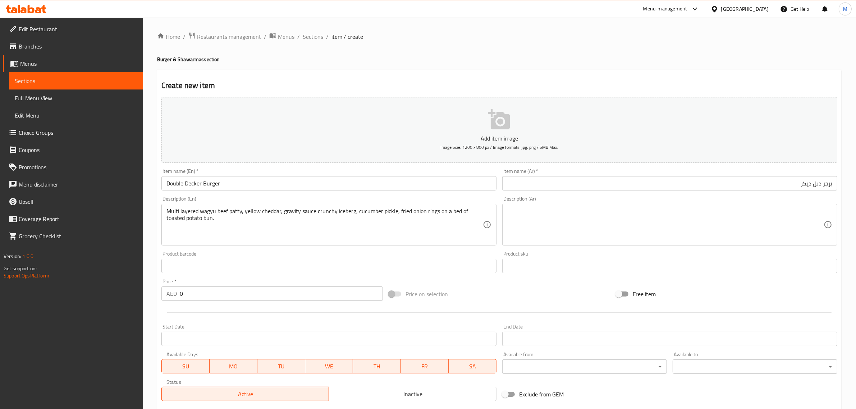
click at [719, 228] on textarea at bounding box center [666, 225] width 317 height 34
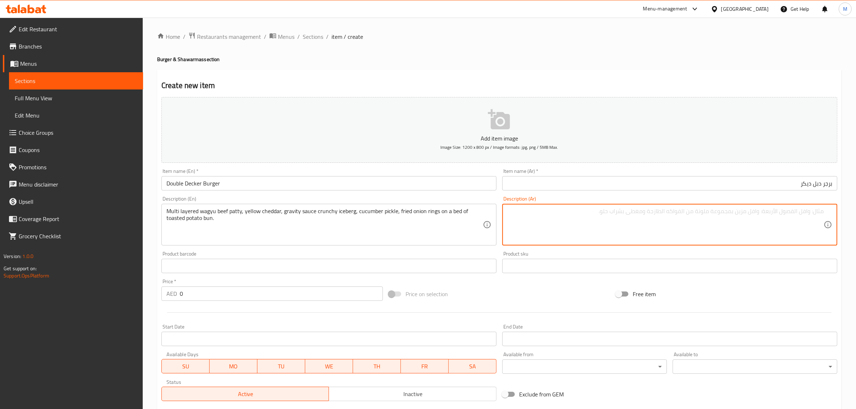
paste textarea "فطيرة لحم واغيو متعددة الطبقات، جبن شيدر أصفر، صلصة الجاذبية، خس آيسبرغ مقرمش، …"
drag, startPoint x: 668, startPoint y: 211, endPoint x: 698, endPoint y: 212, distance: 29.9
click at [698, 212] on textarea "شريحة لحم واغيو متعددة الطبقات، جبن شيدر أصفر، صلصة الجاذبية، خس آيسبرغ مقرمش، …" at bounding box center [666, 225] width 317 height 34
type textarea "شريحة لحم واغيو متعددة الطبقات، جبن شيدر أصفر، صوص جرافيتي، خس آيسبرغ مقرمش، مخ…"
click at [542, 299] on div "Price on selection" at bounding box center [499, 294] width 227 height 19
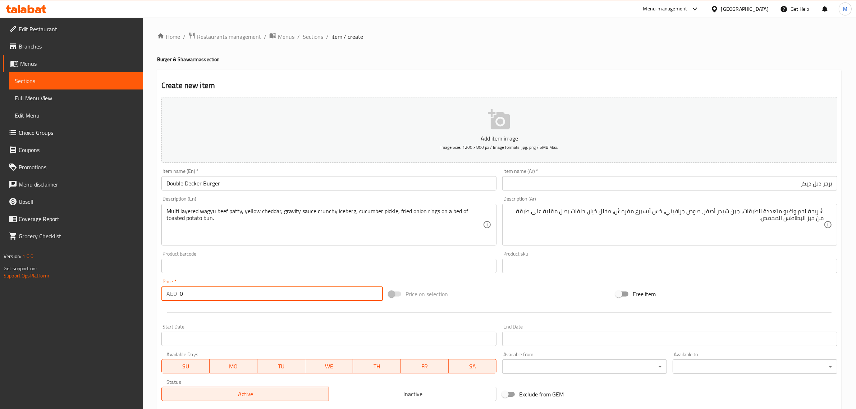
click at [292, 289] on input "0" at bounding box center [281, 294] width 203 height 14
type input "130"
click at [486, 285] on div "Price on selection" at bounding box center [499, 294] width 227 height 19
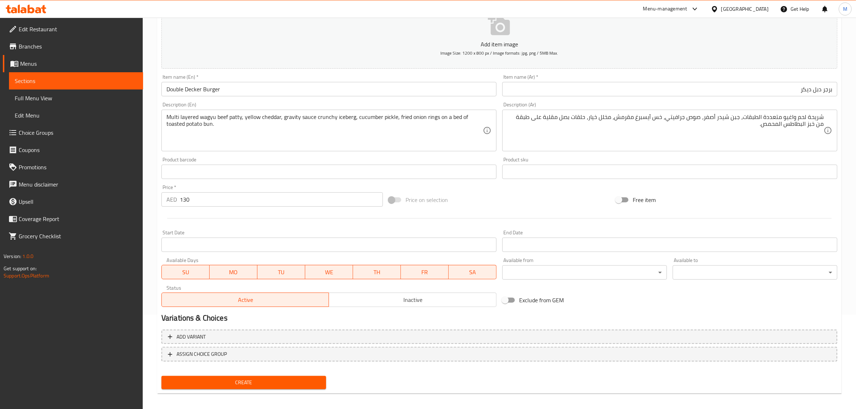
scroll to position [97, 0]
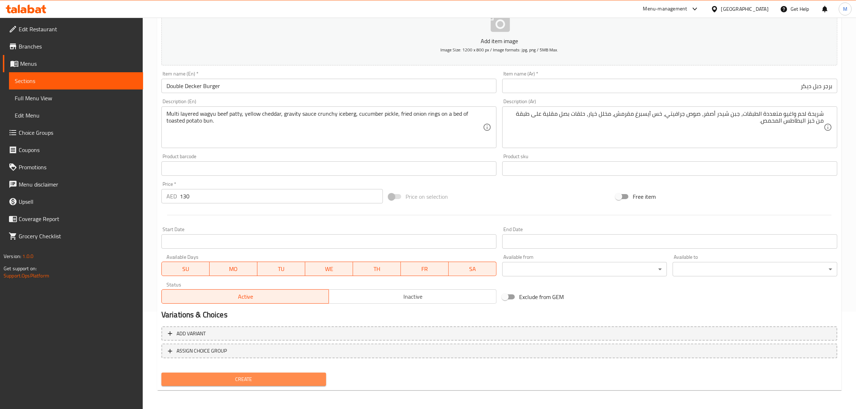
click at [296, 379] on span "Create" at bounding box center [243, 379] width 153 height 9
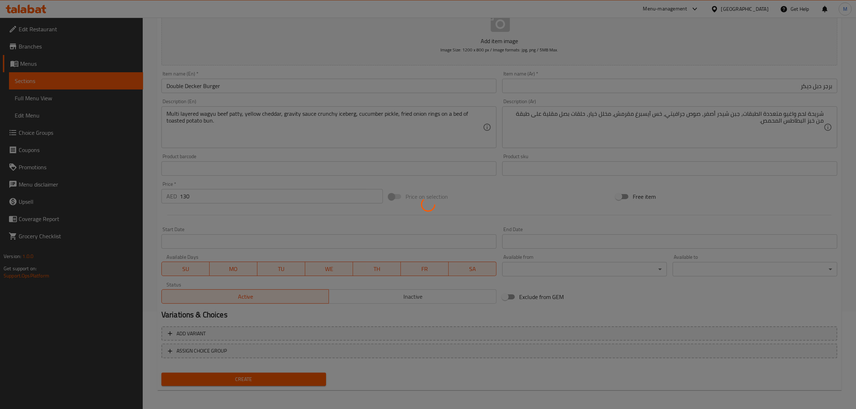
type input "0"
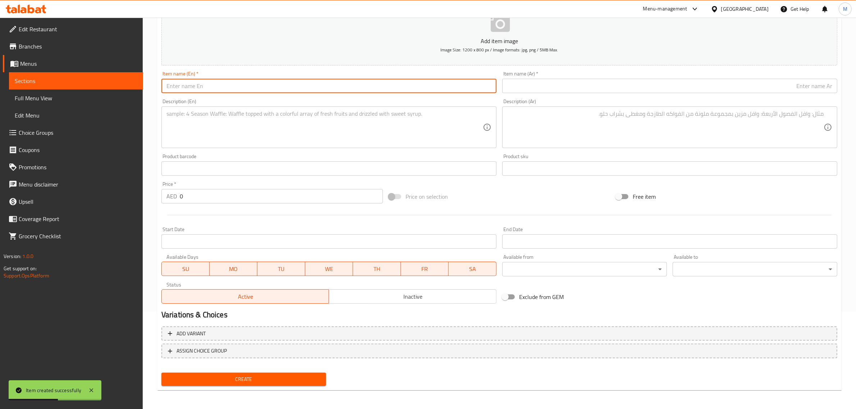
click at [424, 86] on input "text" at bounding box center [329, 86] width 335 height 14
paste input "Coco Burger – Beef"
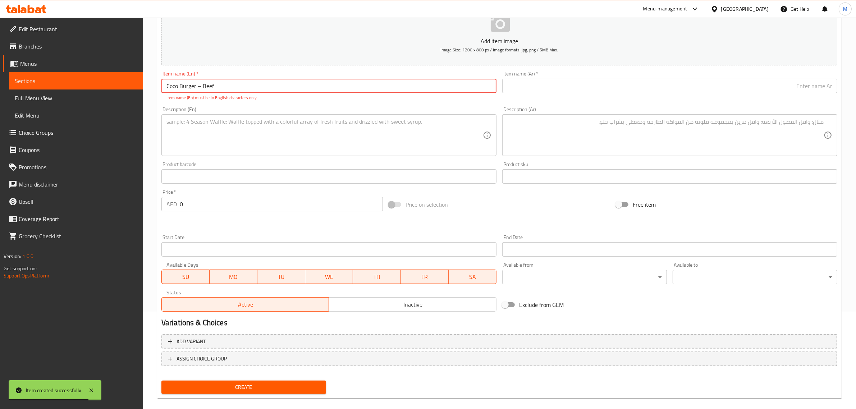
click at [200, 86] on input "Coco Burger – Beef" at bounding box center [329, 86] width 335 height 14
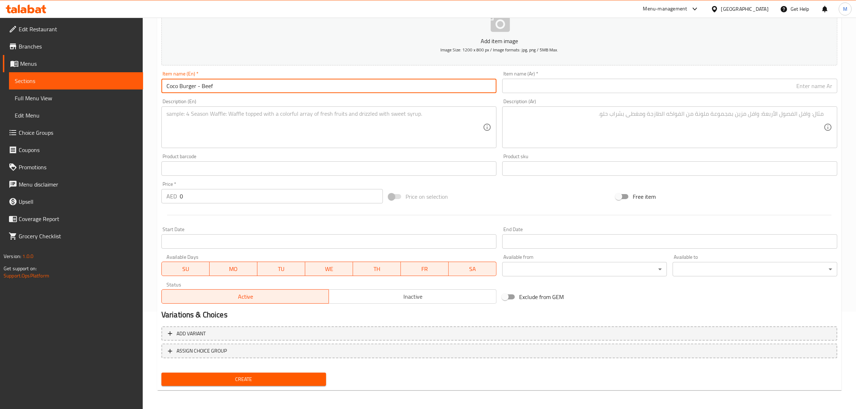
type input "Coco Burger - Beef"
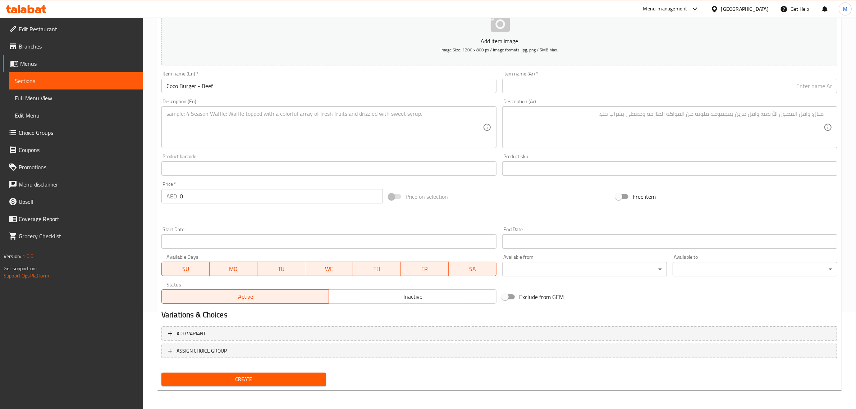
click at [464, 184] on div "Add item image Image Size: 1200 x 800 px / Image formats: jpg, png / 5MB Max. I…" at bounding box center [500, 152] width 682 height 310
click at [338, 195] on input "0" at bounding box center [281, 196] width 203 height 14
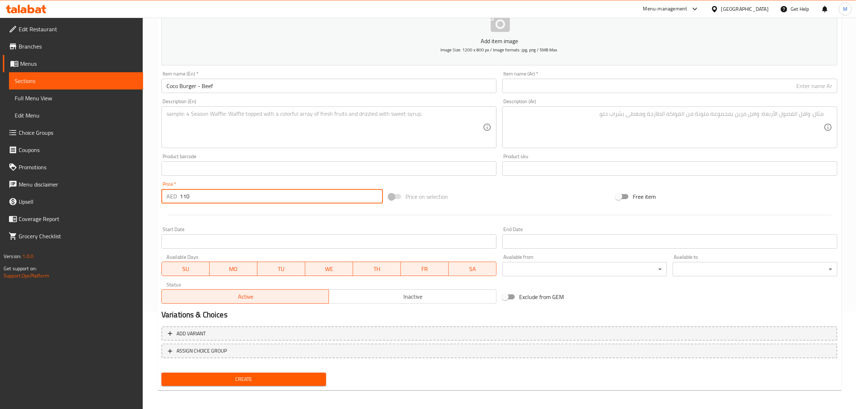
type input "110"
click at [484, 187] on div "Price on selection" at bounding box center [499, 196] width 227 height 19
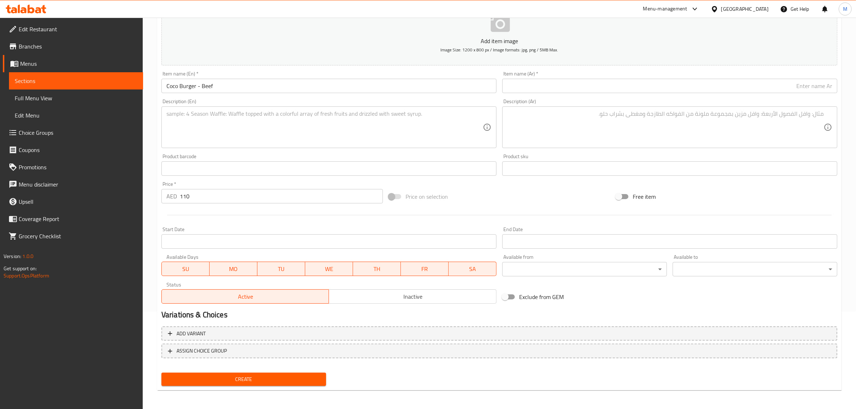
click at [779, 87] on input "text" at bounding box center [670, 86] width 335 height 14
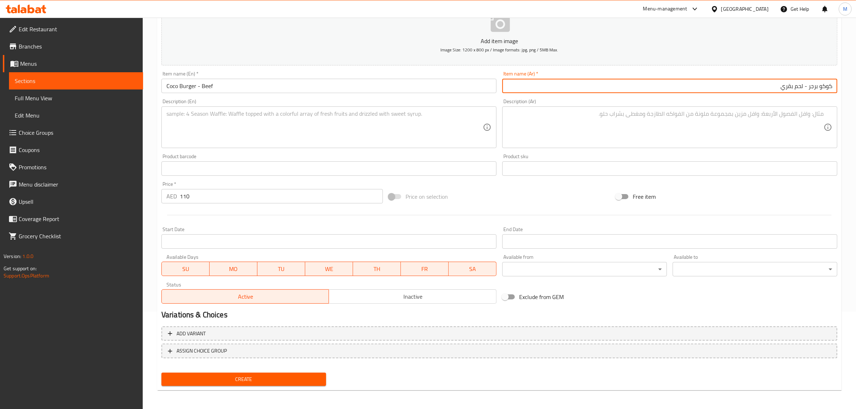
type input "كوكو برجر - لحم بقري"
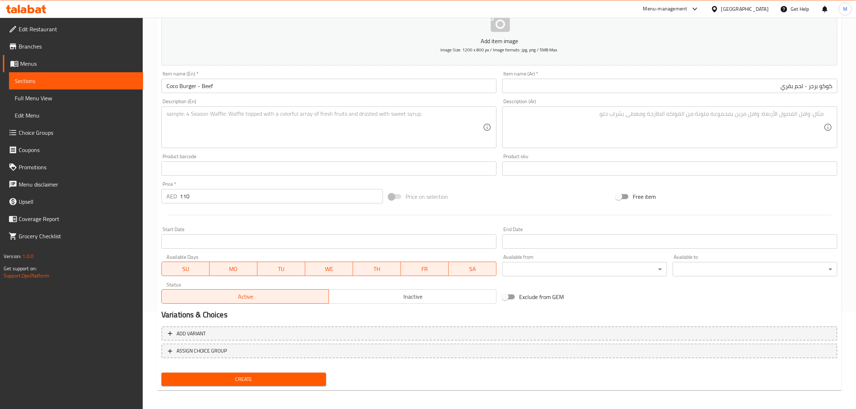
click at [452, 124] on textarea at bounding box center [325, 127] width 317 height 34
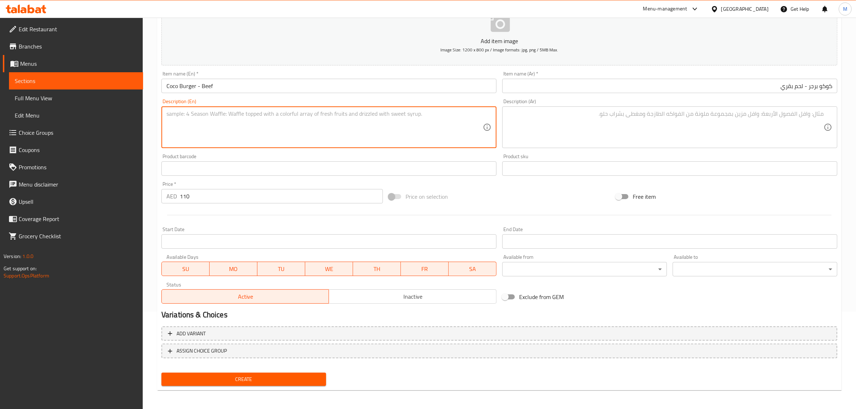
paste textarea "A juicy Beef burger served on bed of Coco's signature Alfredo sauce, served wit…"
type textarea "A juicy Beef burger served on bed of Coco's signature Alfredo sauce, served wit…"
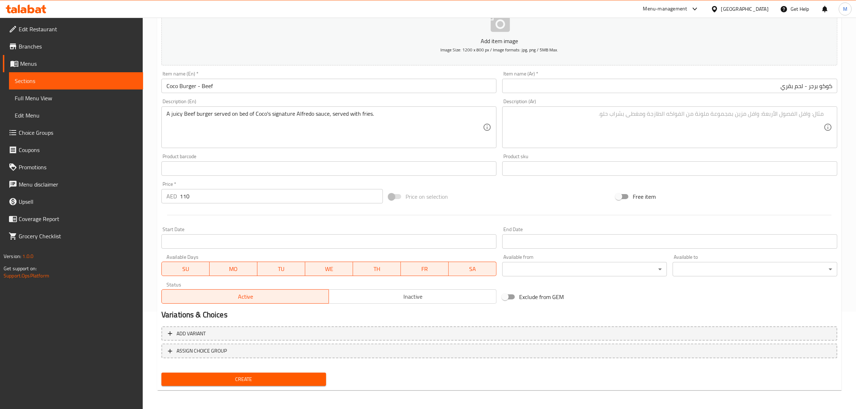
click at [725, 137] on textarea at bounding box center [666, 127] width 317 height 34
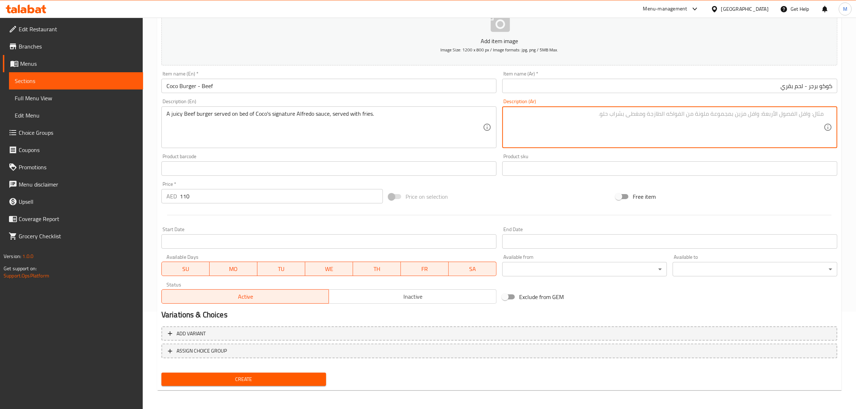
paste textarea "برجر لحم بقري شهي يقدم على طبقة من صلصة ألفريدو المميزة من كوكو، ويقدم مع البطا…"
type textarea "برجر لحم بقري شهي يقدم على طبقة من صلصة ألفريدو المميزة من كوكو، ويقدم مع البطا…"
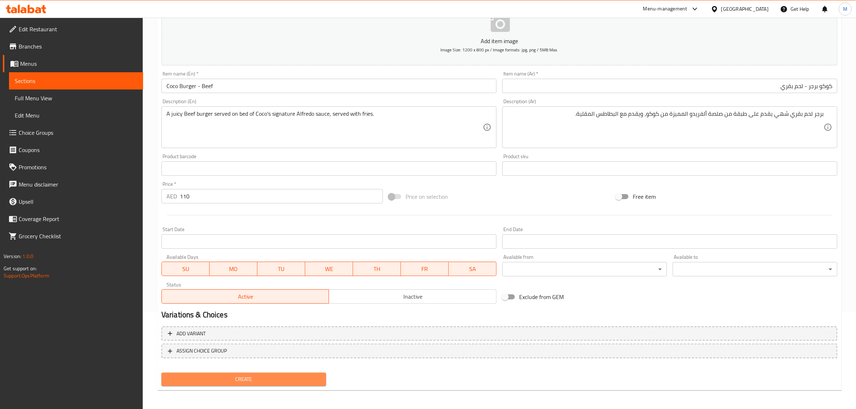
click at [277, 379] on span "Create" at bounding box center [243, 379] width 153 height 9
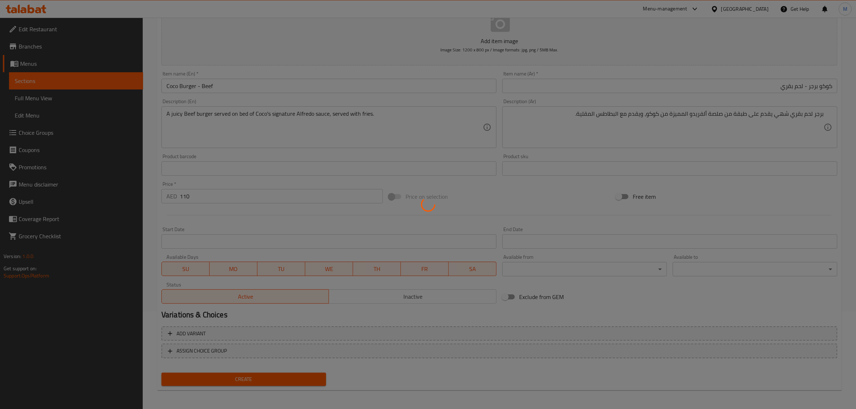
type input "0"
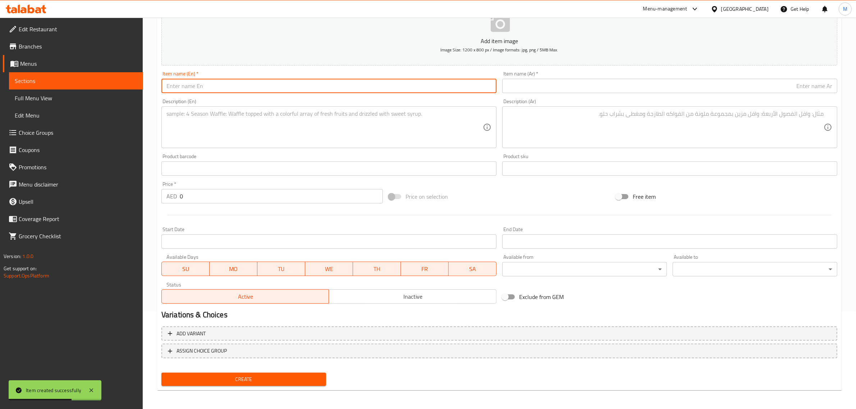
click at [426, 92] on input "text" at bounding box center [329, 86] width 335 height 14
paste input "Coco Burger–Chicken"
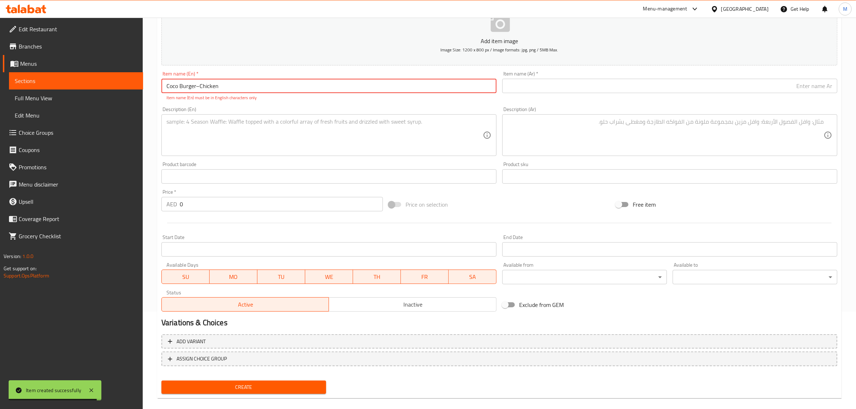
drag, startPoint x: 200, startPoint y: 85, endPoint x: 196, endPoint y: 86, distance: 3.6
click at [196, 86] on input "Coco Burger–Chicken" at bounding box center [329, 86] width 335 height 14
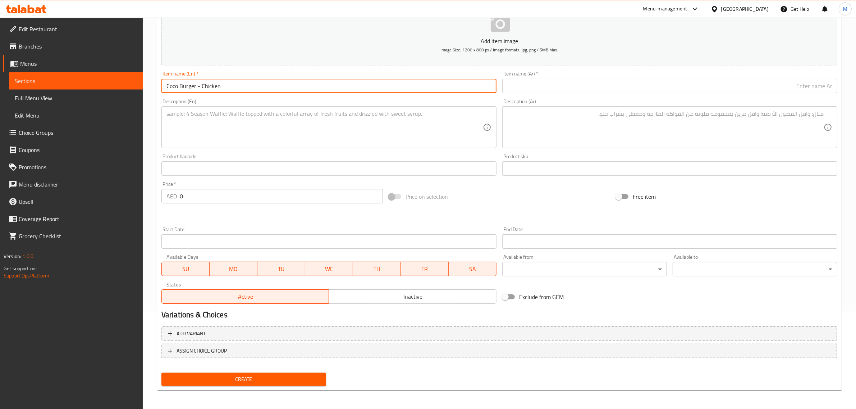
type input "Coco Burger - Chicken"
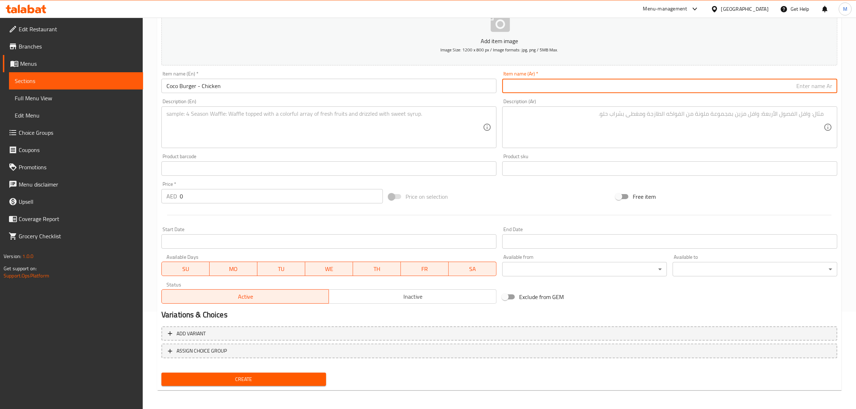
click at [594, 87] on input "text" at bounding box center [670, 86] width 335 height 14
type input "كوكو برجر - دجاج"
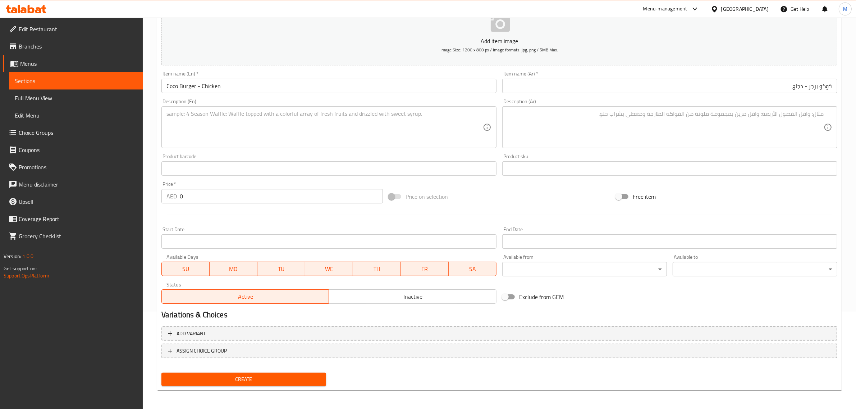
click at [369, 117] on textarea at bounding box center [325, 127] width 317 height 34
paste textarea "Crispy chicken fillet dipped in [GEOGRAPHIC_DATA] with lettuce, red cabbage sla…"
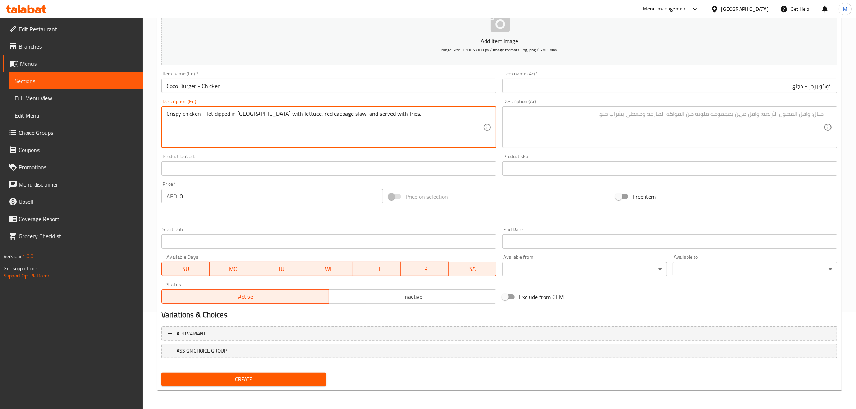
type textarea "Crispy chicken fillet dipped in [GEOGRAPHIC_DATA] with lettuce, red cabbage sla…"
click at [585, 124] on textarea at bounding box center [666, 127] width 317 height 34
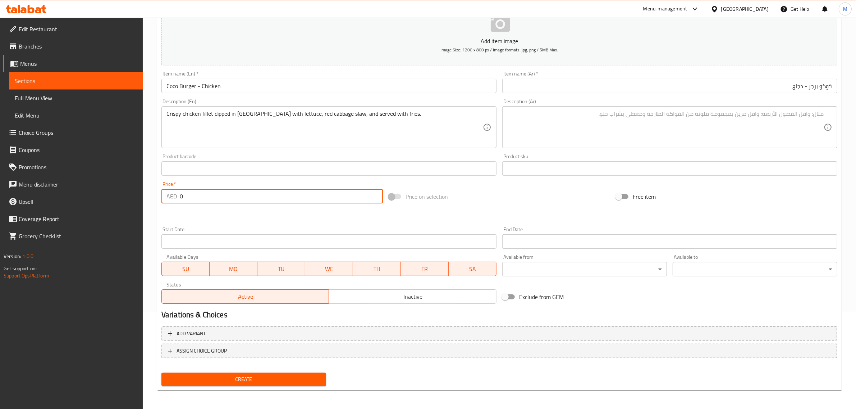
click at [277, 195] on input "0" at bounding box center [281, 196] width 203 height 14
type input "110"
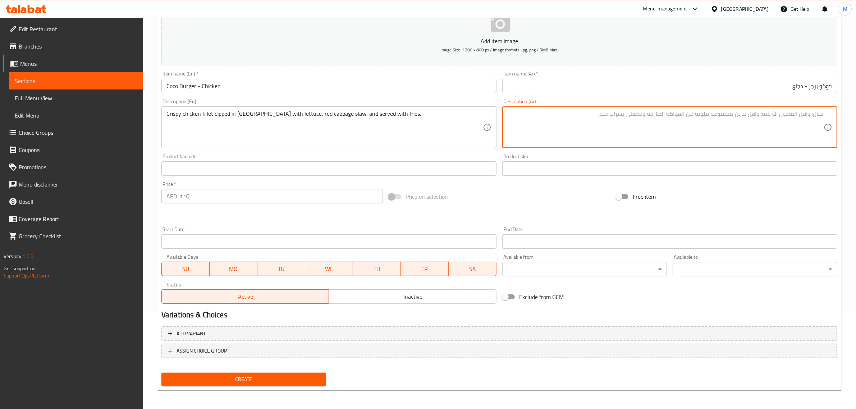
click at [767, 138] on textarea at bounding box center [666, 127] width 317 height 34
paste textarea "فيليه دجاج مقرمش مغموس في البافالو مع الخس وسلطة الملفوف الأحمر ويقدم مع البطاط…"
type textarea "فيليه دجاج مقرمش مغموس في البافالو مع الخس وسلطة الملفوف الأحمر ويقدم مع البطاط…"
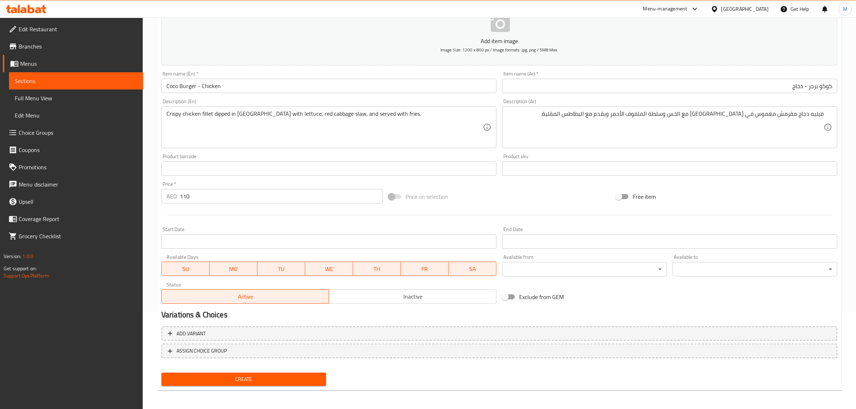
click at [527, 197] on div "Price on selection" at bounding box center [499, 196] width 227 height 19
click at [249, 379] on span "Create" at bounding box center [243, 379] width 153 height 9
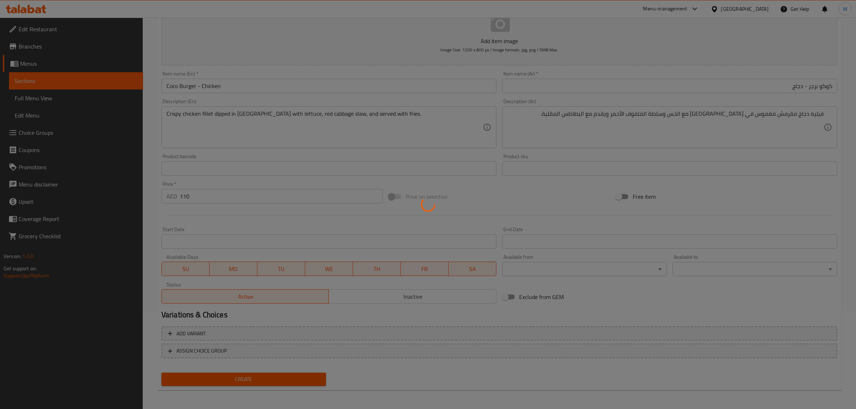
type input "0"
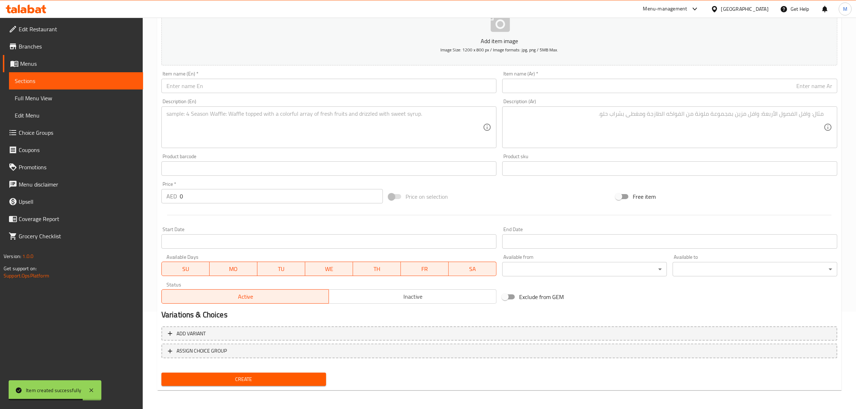
click at [349, 88] on input "text" at bounding box center [329, 86] width 335 height 14
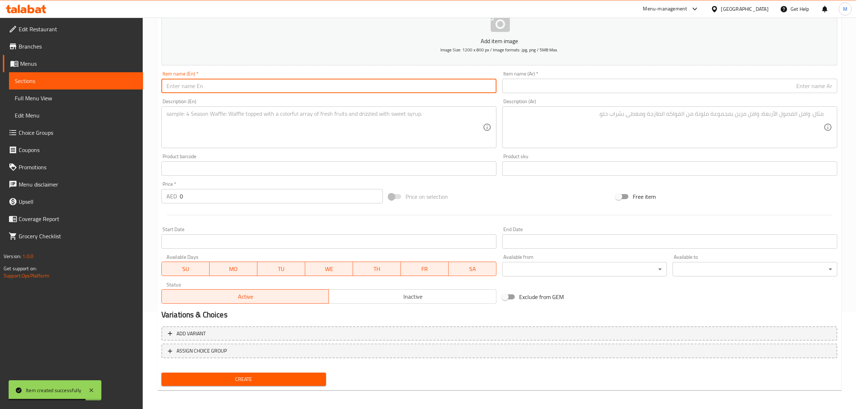
paste input "Chicken Shawarma"
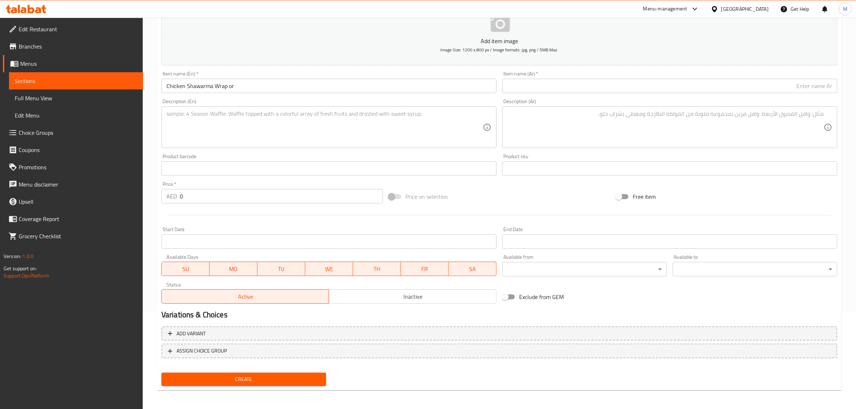
click at [315, 87] on input "Chicken Shawarma Wrap or" at bounding box center [329, 86] width 335 height 14
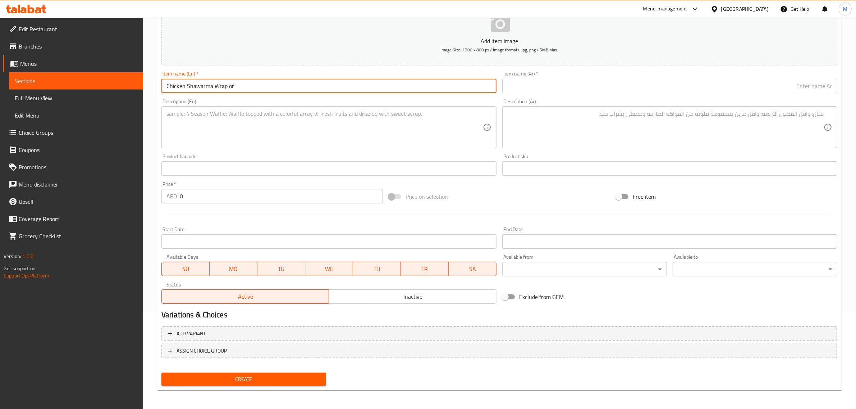
paste input "/Pita Pocket"
click at [237, 85] on input "Chicken Shawarma Wrap or /Pita Pocket" at bounding box center [329, 86] width 335 height 14
type input "Chicken Shawarma Wrap or Pita Pocket"
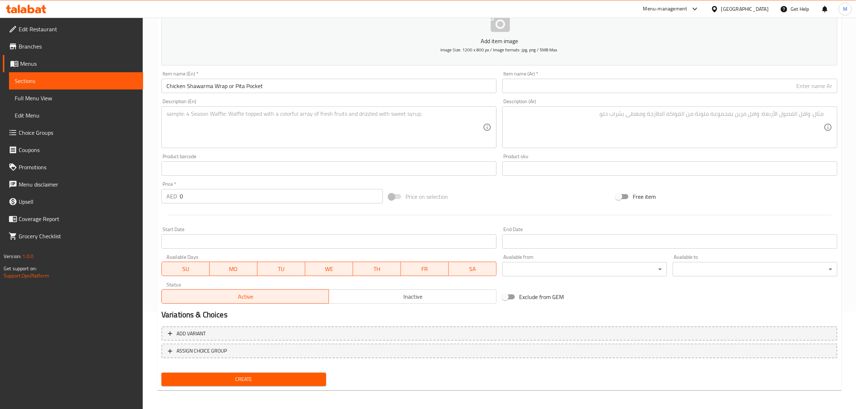
click at [450, 128] on textarea at bounding box center [325, 127] width 317 height 34
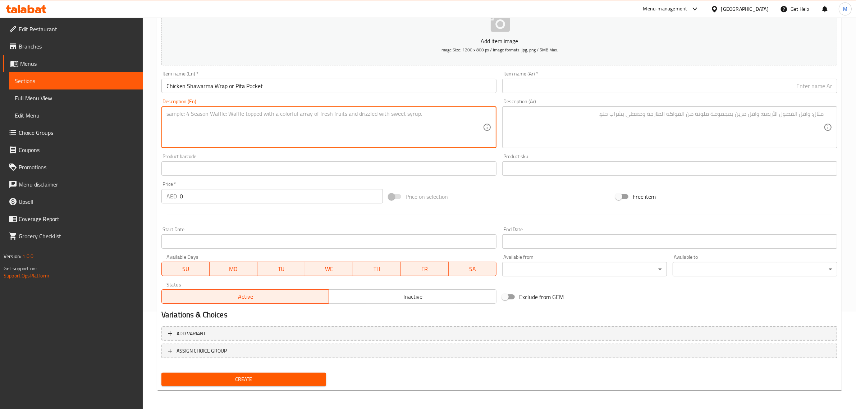
paste textarea "Juicy Shawarma chicken filled in pita pocket, crunchy lettuce, gherkin, fries, …"
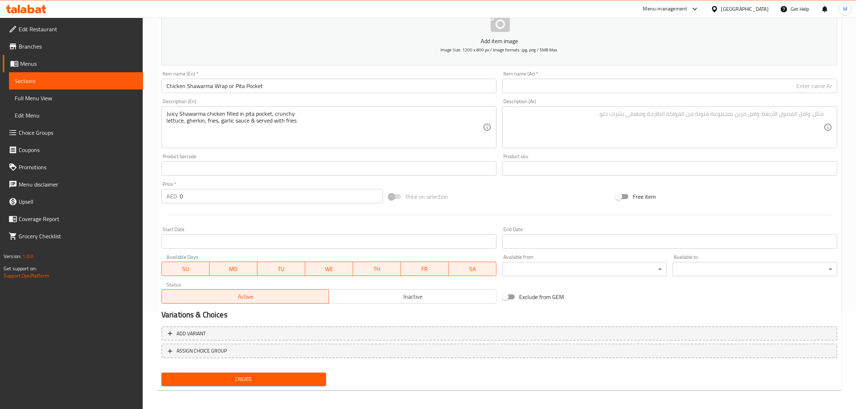
click at [382, 104] on div "Description (En) Juicy Shawarma chicken filled in pita pocket, crunchy lettuce,…" at bounding box center [329, 123] width 335 height 49
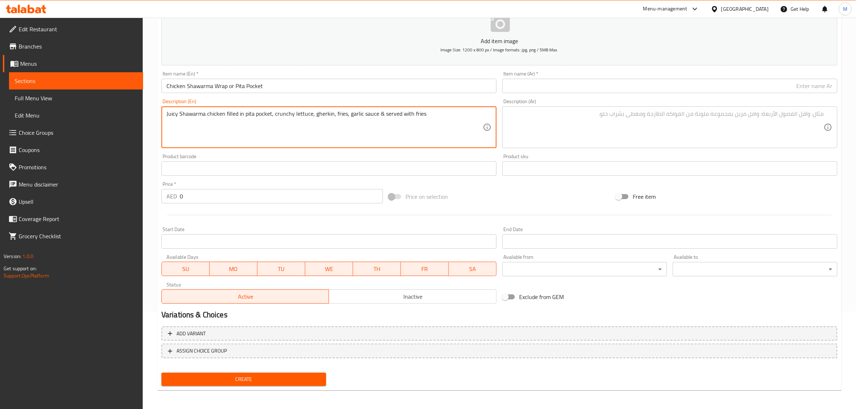
click at [308, 114] on textarea "Juicy Shawarma chicken filled in pita pocket, crunchy lettuce, gherkin, fries, …" at bounding box center [325, 127] width 317 height 34
type textarea "Juicy Shawarma chicken filled in pita pocket, crunchy lettuce, gherkin, fries, …"
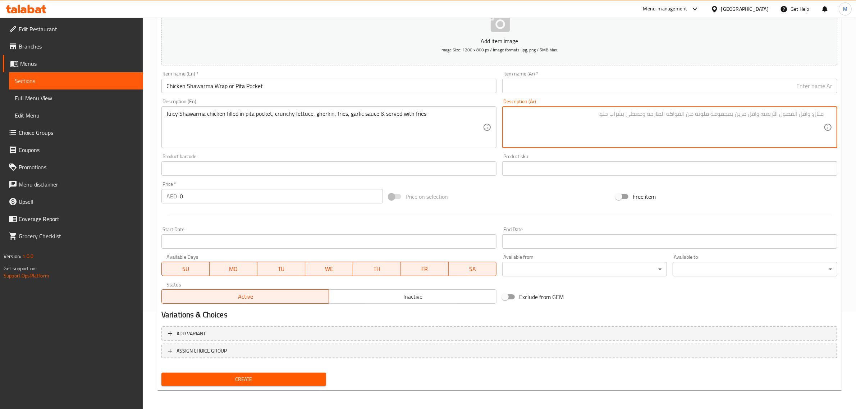
click at [690, 123] on textarea at bounding box center [666, 127] width 317 height 34
paste textarea "شاورما دجاج شهية محشوة في خبز بيتا، خس مقرمش، خيار مخلل، بطاطس مقلية، صلصة ثوم،…"
type textarea "شاورما دجاج شهية محشوة في خبز بيتا، خس مقرمش، خيار مخلل، بطاطس مقلية، صلصة ثوم،…"
click at [350, 87] on input "Chicken Shawarma Wrap or Pita Pocket" at bounding box center [329, 86] width 335 height 14
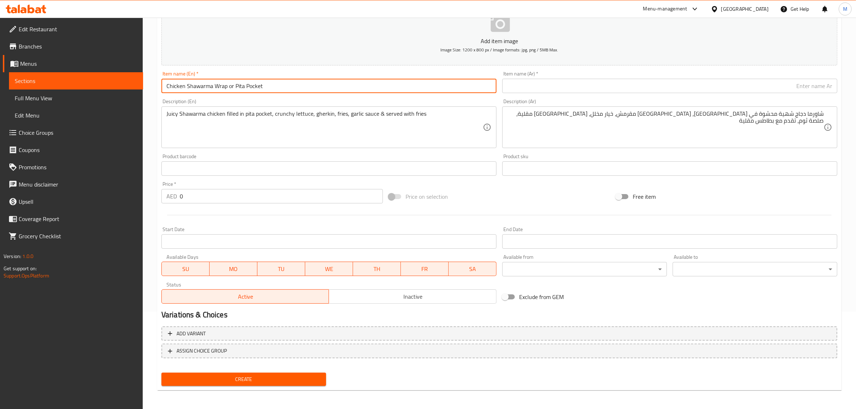
click at [350, 87] on input "Chicken Shawarma Wrap or Pita Pocket" at bounding box center [329, 86] width 335 height 14
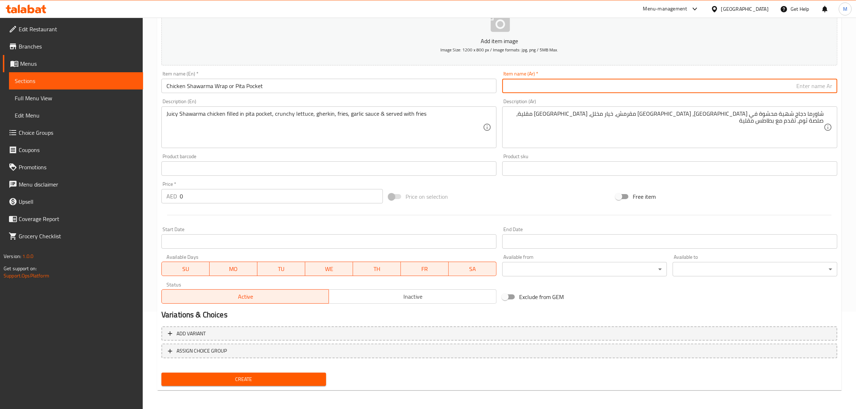
click at [790, 91] on input "text" at bounding box center [670, 86] width 335 height 14
paste input "شاورما الدجاج أو خبز البيتا"
click at [799, 88] on input "شاورما الدجاج أو خبز البيتا" at bounding box center [670, 86] width 335 height 14
click at [800, 88] on input "شاورما الدجاج أو خبز البيتا" at bounding box center [670, 86] width 335 height 14
type input "شاورما الدجاج راب أو خبز البيتا"
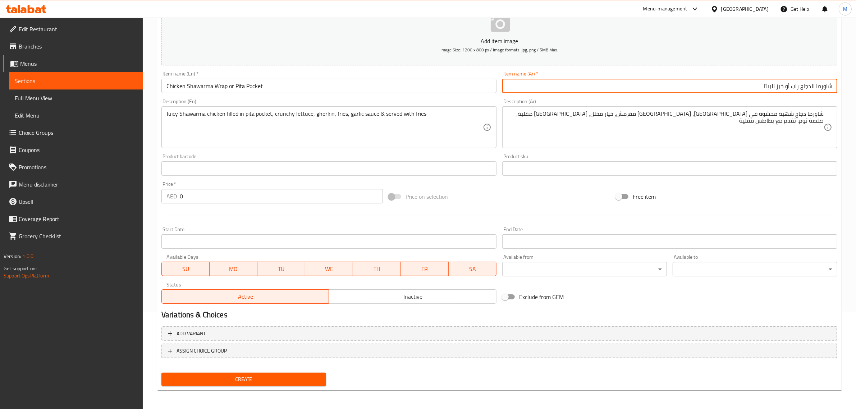
click at [563, 194] on div "Price on selection" at bounding box center [499, 196] width 227 height 19
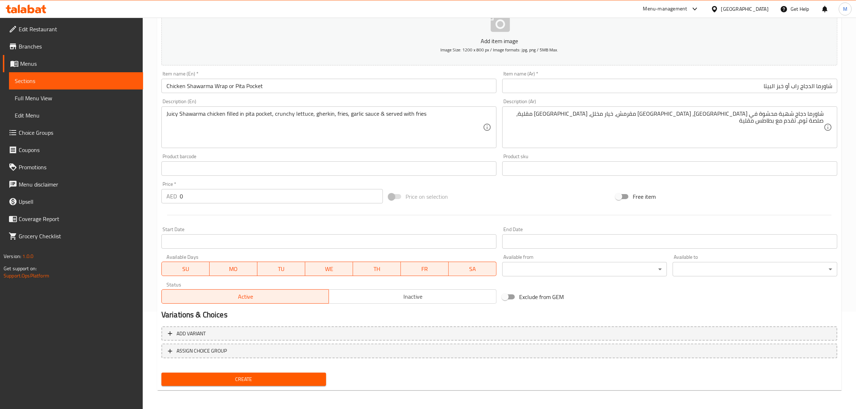
click at [289, 195] on input "0" at bounding box center [281, 196] width 203 height 14
click at [555, 192] on div "Price on selection" at bounding box center [499, 196] width 227 height 19
click at [490, 198] on div "Price on selection" at bounding box center [499, 196] width 227 height 19
click at [527, 200] on div "Price on selection" at bounding box center [499, 196] width 227 height 19
click at [265, 382] on span "Create" at bounding box center [243, 379] width 153 height 9
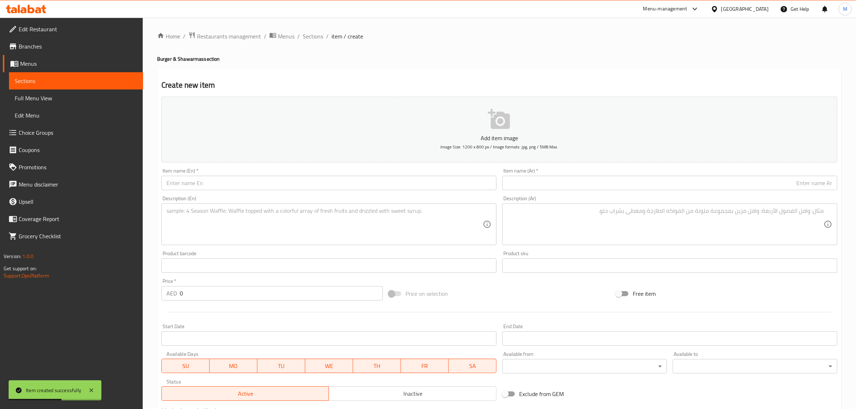
scroll to position [0, 0]
click at [314, 34] on span "Sections" at bounding box center [313, 36] width 21 height 9
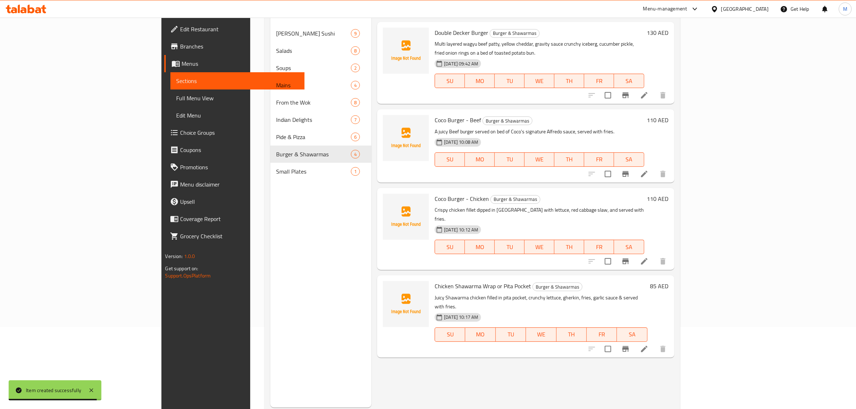
scroll to position [101, 0]
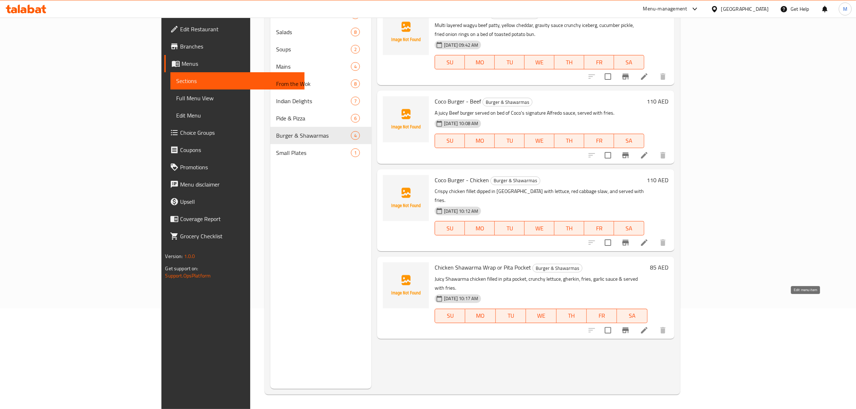
click at [648, 327] on icon at bounding box center [644, 330] width 6 height 6
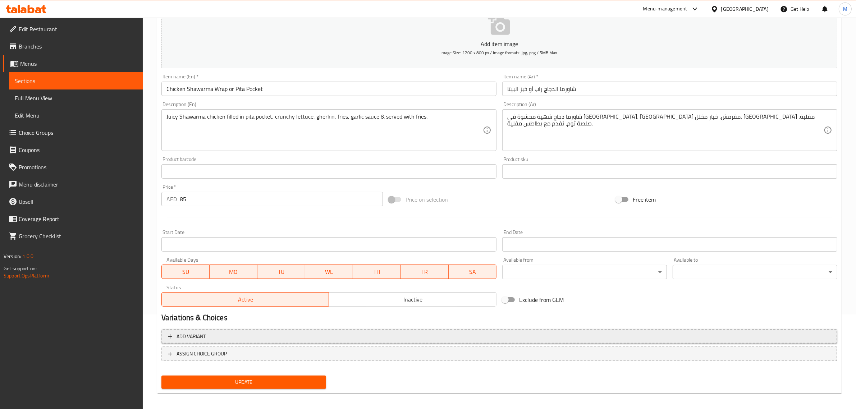
scroll to position [97, 0]
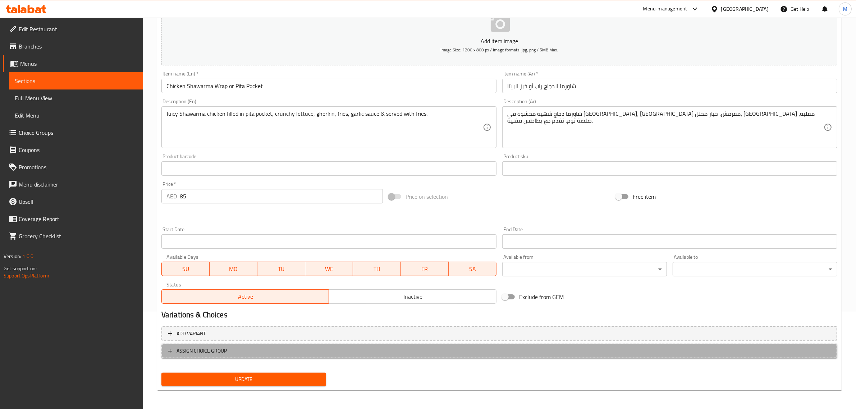
click at [353, 353] on span "ASSIGN CHOICE GROUP" at bounding box center [499, 351] width 663 height 9
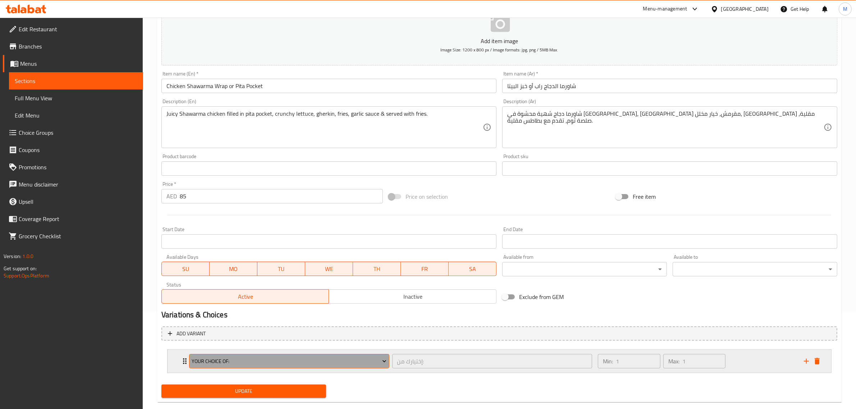
click at [348, 364] on span "Your Choice Of:" at bounding box center [289, 361] width 195 height 9
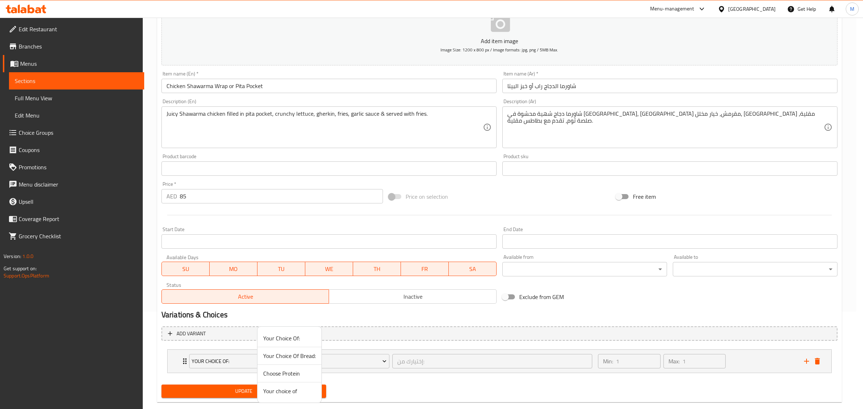
click at [292, 354] on span "Your Choice Of Bread:" at bounding box center [289, 356] width 53 height 9
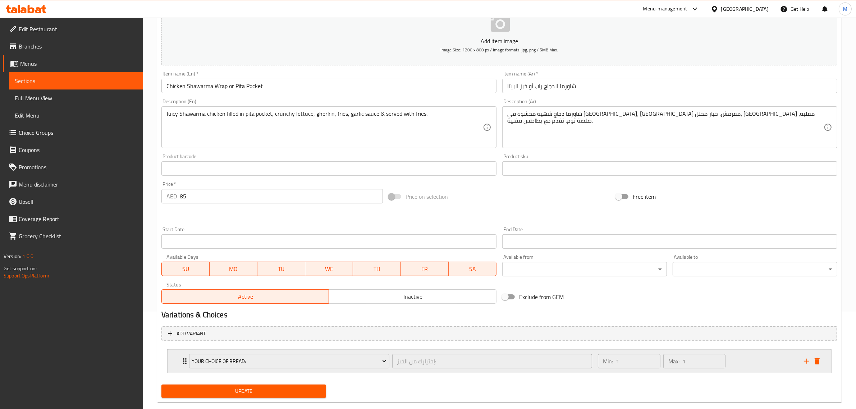
click at [732, 359] on div "Min: 1 ​ Max: 1 ​" at bounding box center [697, 361] width 206 height 23
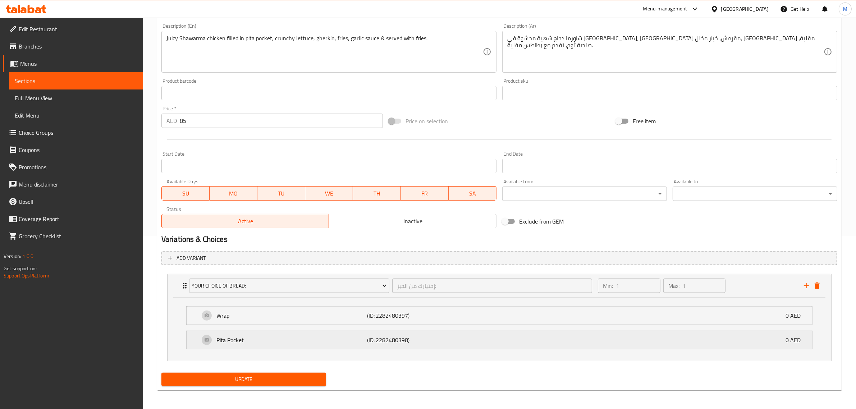
scroll to position [174, 0]
click at [260, 378] on span "Update" at bounding box center [243, 378] width 153 height 9
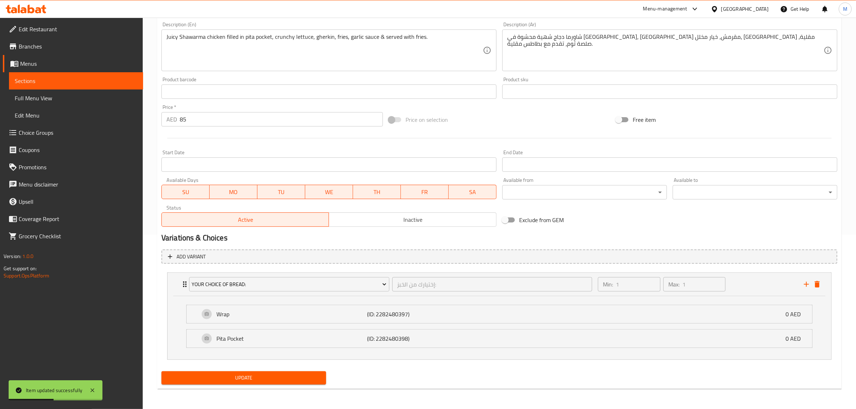
drag, startPoint x: 590, startPoint y: 231, endPoint x: 571, endPoint y: 238, distance: 20.3
click at [571, 238] on h2 "Variations & Choices" at bounding box center [500, 238] width 676 height 11
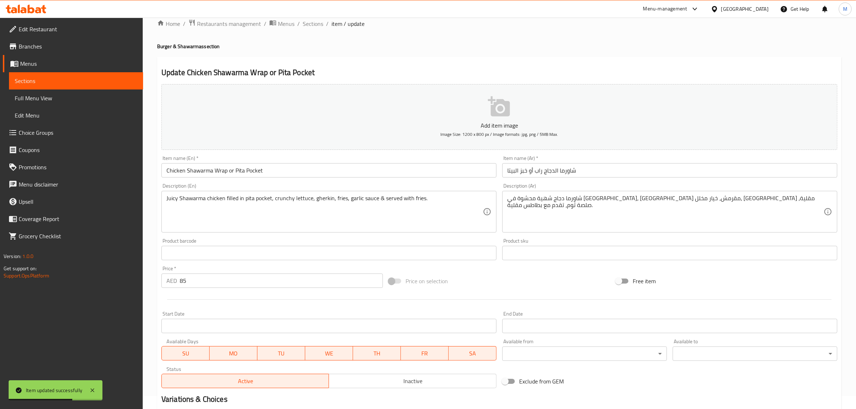
scroll to position [0, 0]
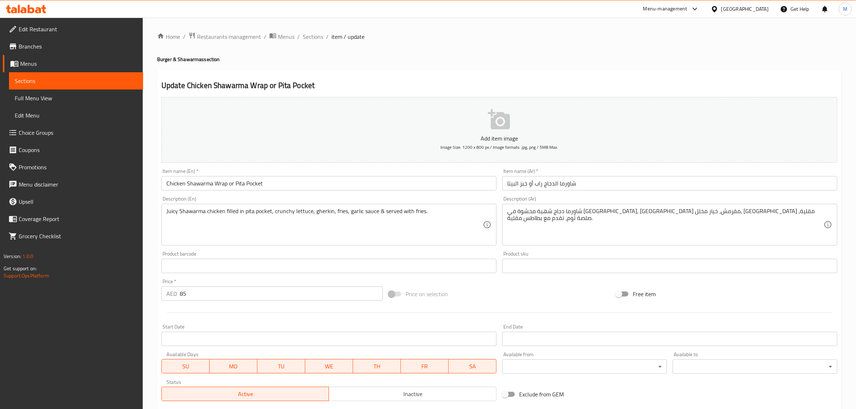
click at [349, 69] on div "Home / Restaurants management / Menus / Sections / item / update Burger & Shawa…" at bounding box center [499, 300] width 685 height 537
click at [317, 40] on span "Sections" at bounding box center [313, 36] width 21 height 9
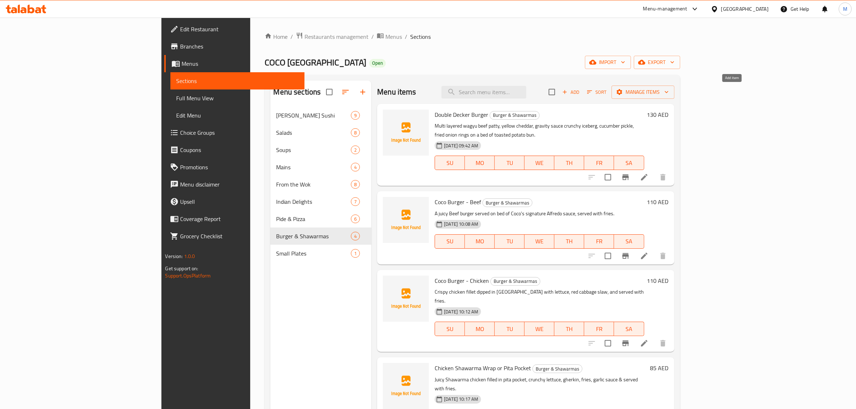
click at [581, 92] on span "Add" at bounding box center [571, 92] width 19 height 8
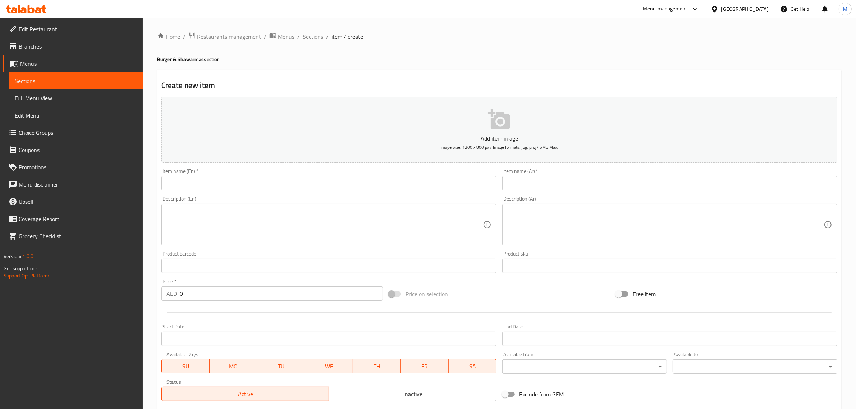
click at [359, 180] on input "text" at bounding box center [329, 183] width 335 height 14
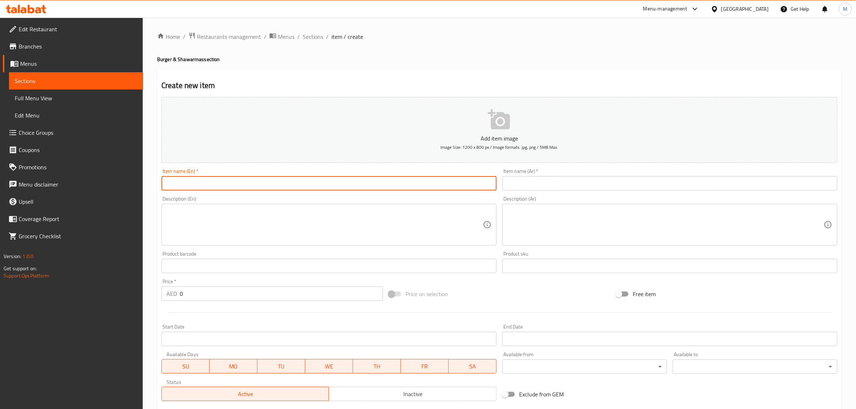
paste input "Vegan Burger"
click at [565, 187] on input "text" at bounding box center [670, 183] width 335 height 14
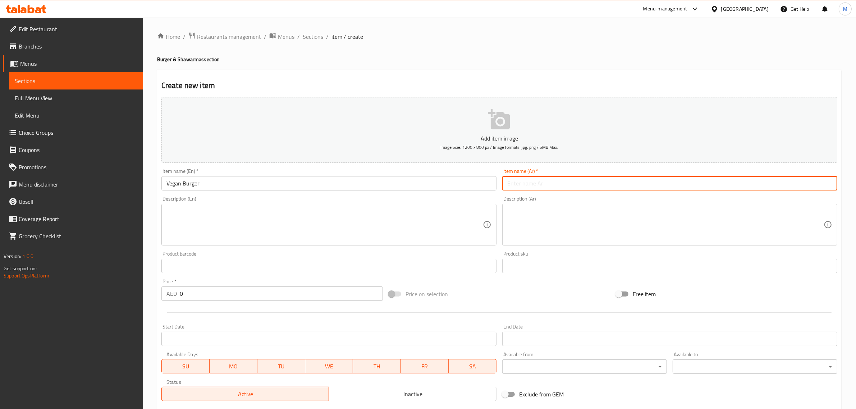
paste input "برجر نباتي"
click at [362, 229] on textarea at bounding box center [325, 225] width 317 height 34
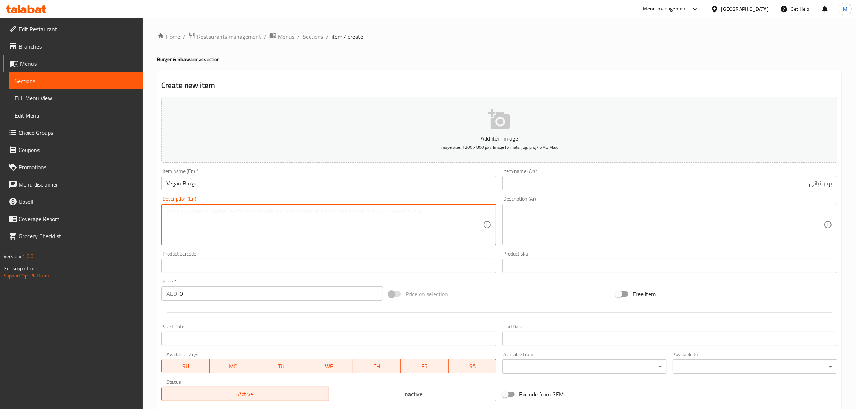
paste textarea "A hearty vegan patty served in a toasted bun with fresh greens, pickles, and a …"
click at [346, 211] on textarea "A hearty vegan patty served in a toasted bun with fresh greens, pickles, and a …" at bounding box center [325, 225] width 317 height 34
click at [407, 209] on textarea "A hearty vegan patty served in a toasted bun with fresh greens, pickles, and a …" at bounding box center [325, 225] width 317 height 34
click at [473, 213] on textarea "A hearty vegan patty served in a toasted bun with fresh greens, pickles, and a …" at bounding box center [325, 225] width 317 height 34
click at [455, 210] on textarea "A hearty vegan patty served in a toasted bun with fresh greens, pickles, and a …" at bounding box center [325, 225] width 317 height 34
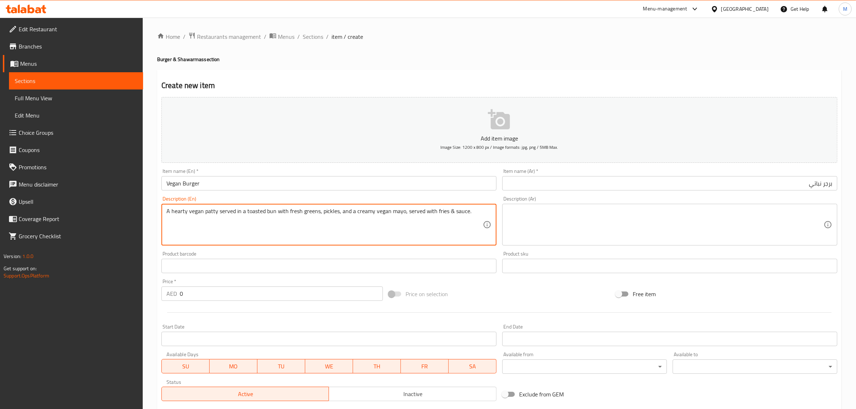
click at [465, 212] on textarea "A hearty vegan patty served in a toasted bun with fresh greens, pickles, and a …" at bounding box center [325, 225] width 317 height 34
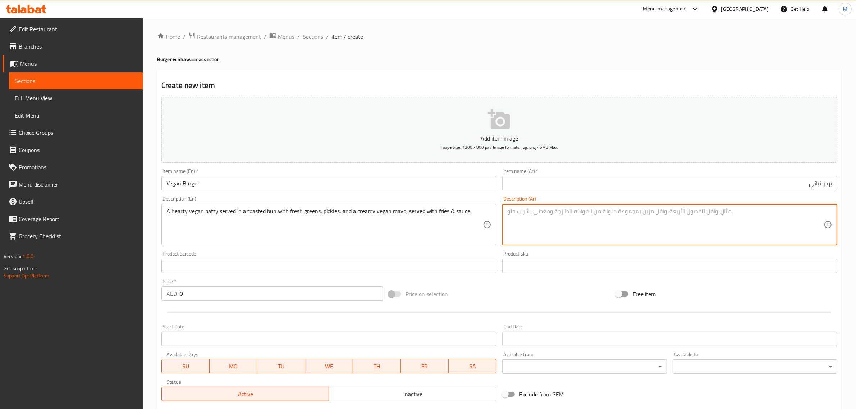
click at [524, 217] on textarea at bounding box center [666, 225] width 317 height 34
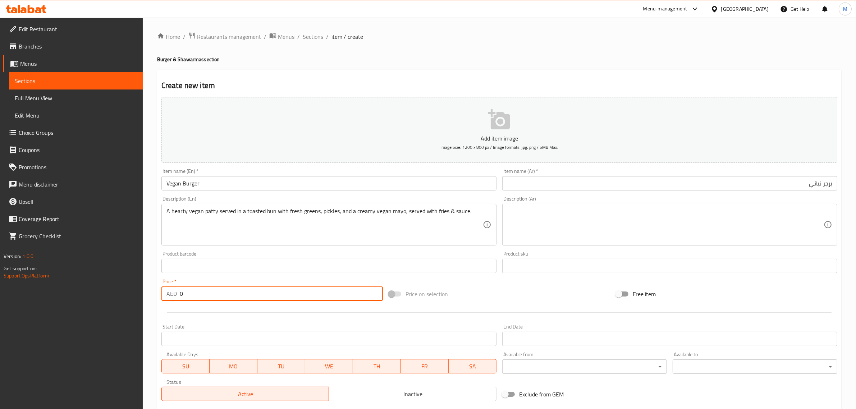
click at [209, 292] on input "0" at bounding box center [281, 294] width 203 height 14
click at [547, 218] on textarea at bounding box center [666, 225] width 317 height 34
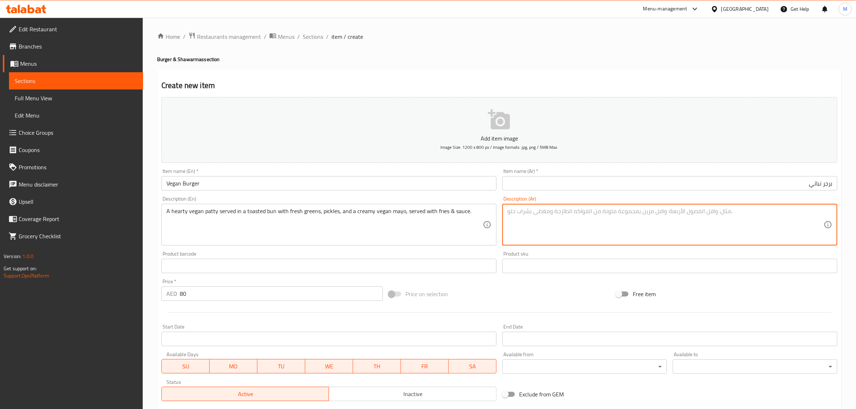
click at [644, 215] on textarea at bounding box center [666, 225] width 317 height 34
paste textarea "نباتية شهية تقدم في خبز محمص مع خضراوات طازجة ومخللات ومايونيز نباتي كريمي، وتق…"
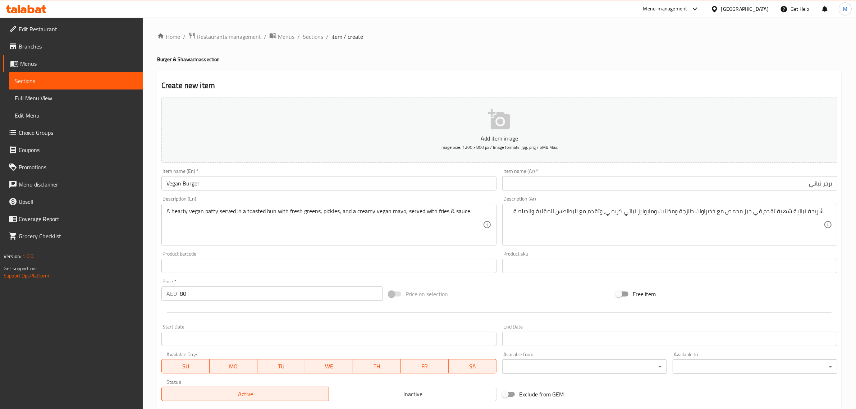
click at [502, 284] on div "Add item image Image Size: 1200 x 800 px / Image formats: jpg, png / 5MB Max. I…" at bounding box center [500, 249] width 682 height 310
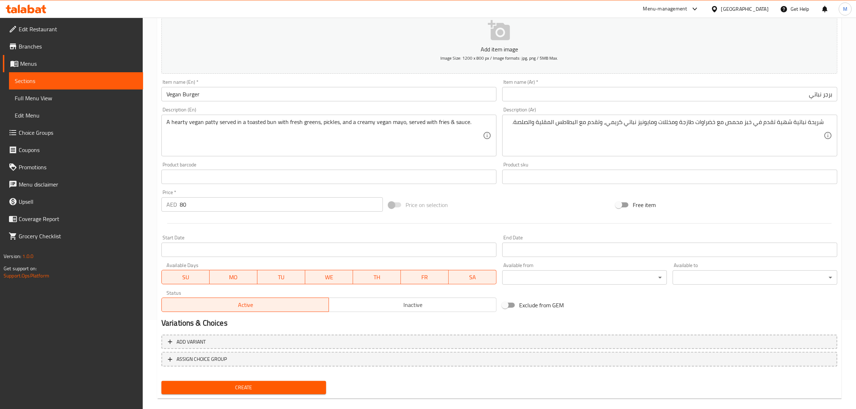
scroll to position [90, 0]
click at [277, 383] on span "Create" at bounding box center [243, 387] width 153 height 9
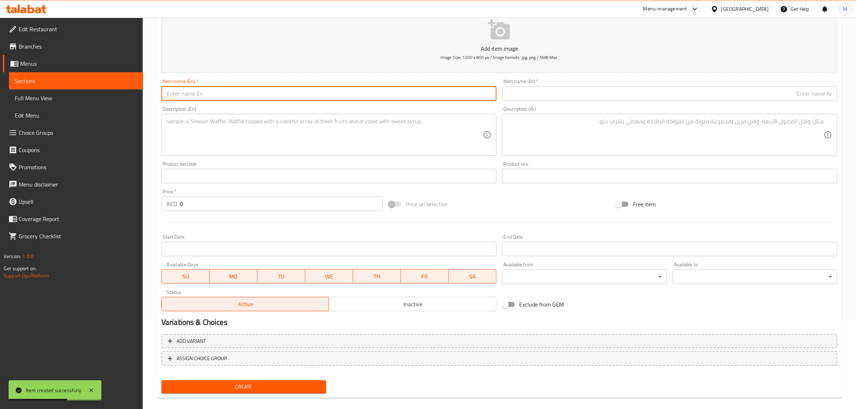
click at [330, 92] on input "text" at bounding box center [329, 93] width 335 height 14
paste input "[US_STATE] Burger"
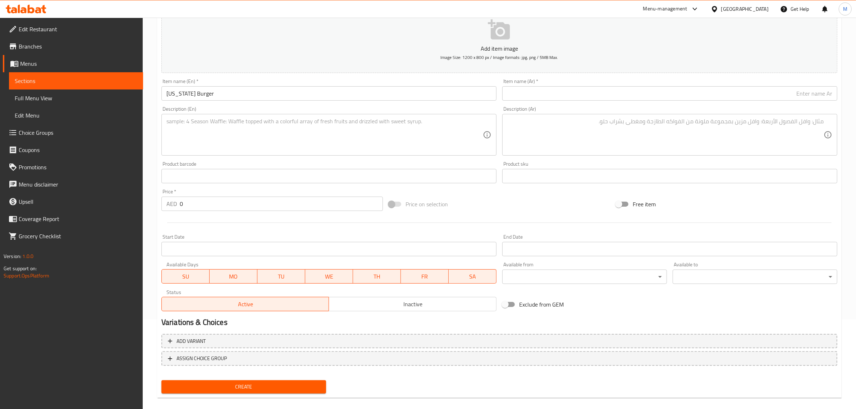
click at [815, 90] on input "text" at bounding box center [670, 93] width 335 height 14
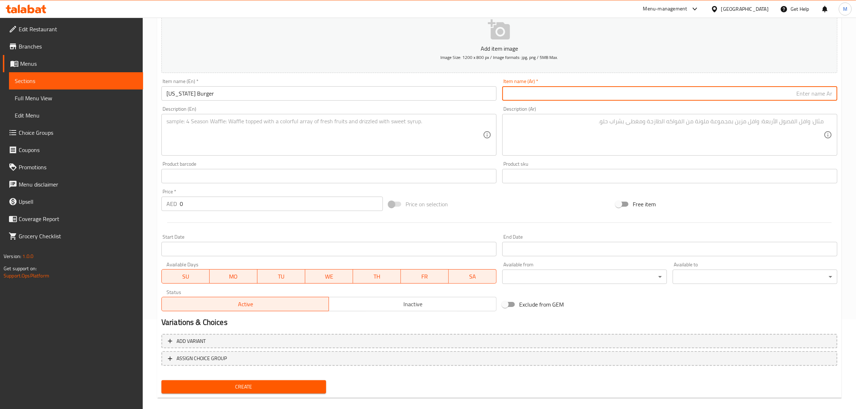
paste input "برجر ميريلاند"
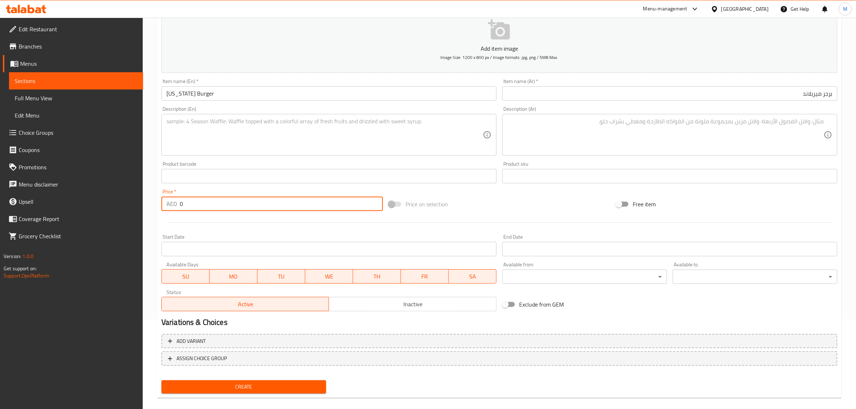
click at [304, 205] on input "0" at bounding box center [281, 204] width 203 height 14
click at [339, 137] on textarea at bounding box center [325, 135] width 317 height 34
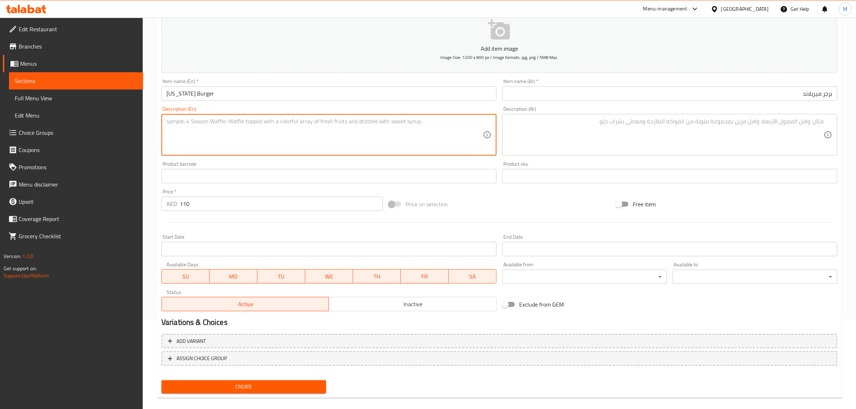
paste textarea "Crispy fried chicken burger filled with marryland sauce, gherkins, lolo rosso, …"
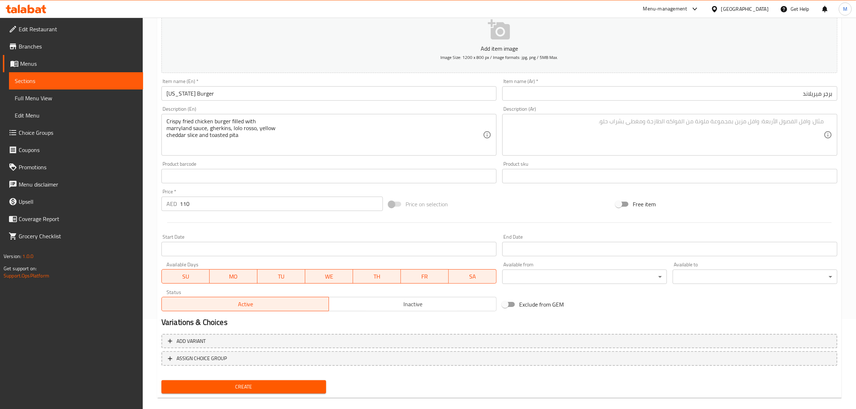
click at [288, 116] on div "Crispy fried chicken burger filled with marryland sauce, gherkins, lolo rosso, …" at bounding box center [329, 135] width 335 height 42
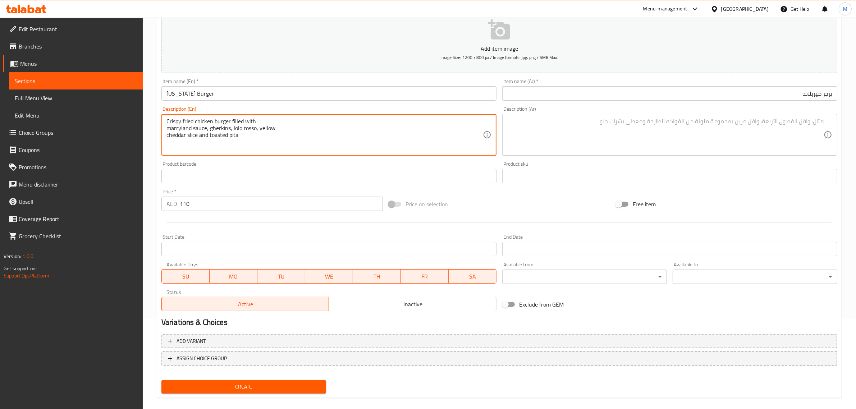
click at [286, 118] on textarea "Crispy fried chicken burger filled with marryland sauce, gherkins, lolo rosso, …" at bounding box center [325, 135] width 317 height 34
click at [374, 121] on textarea "Crispy fried chicken burger filled with marryland sauce, gherkins, lolo rosso, …" at bounding box center [325, 135] width 317 height 34
click at [444, 121] on textarea "Crispy fried chicken burger filled with marryland sauce, gherkins, lolo rosso, …" at bounding box center [325, 135] width 317 height 34
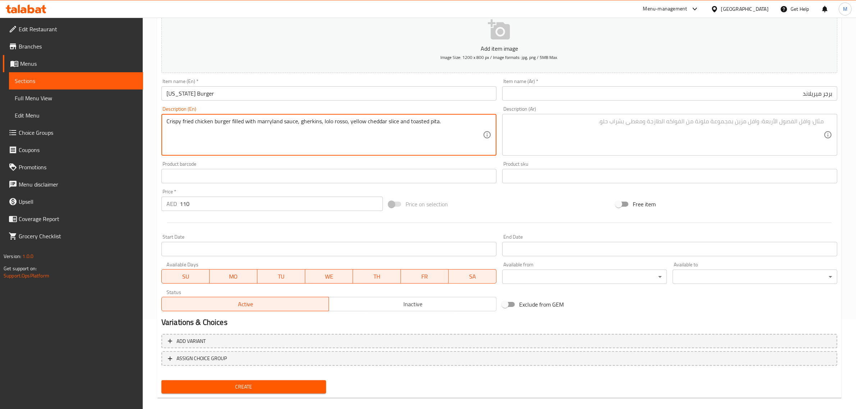
click at [444, 121] on textarea "Crispy fried chicken burger filled with marryland sauce, gherkins, lolo rosso, …" at bounding box center [325, 135] width 317 height 34
click at [454, 132] on textarea "Crispy fried chicken burger filled with marryland sauce, gherkins, lolo rosso, …" at bounding box center [325, 135] width 317 height 34
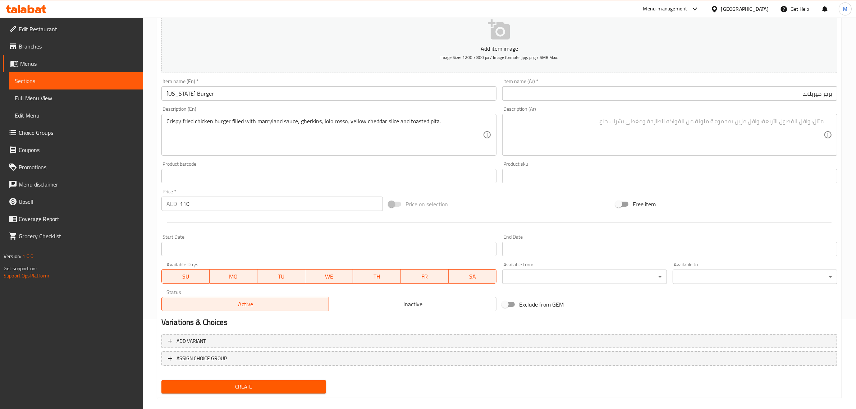
click at [761, 143] on textarea at bounding box center [666, 135] width 317 height 34
paste textarea "برجر دجاج مقلي مقرمش محشو بصلصة ميريلاند، مخلل خيار، لولو روسو، شريحة جبن شيدر …"
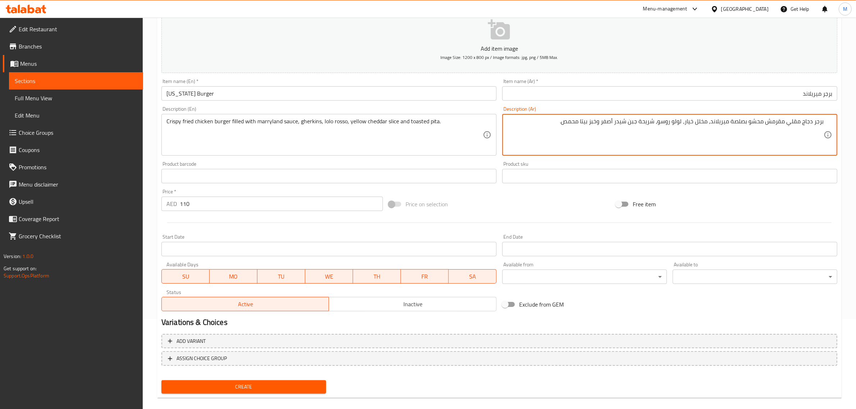
click at [553, 200] on div "Price on selection" at bounding box center [499, 204] width 227 height 19
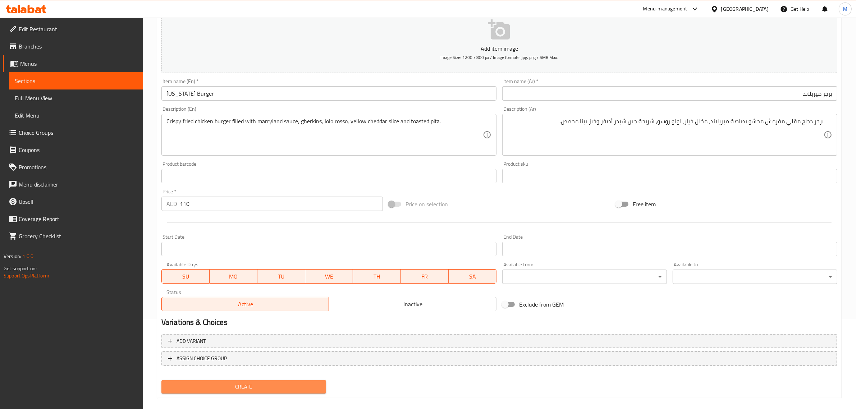
click at [241, 384] on span "Create" at bounding box center [243, 387] width 153 height 9
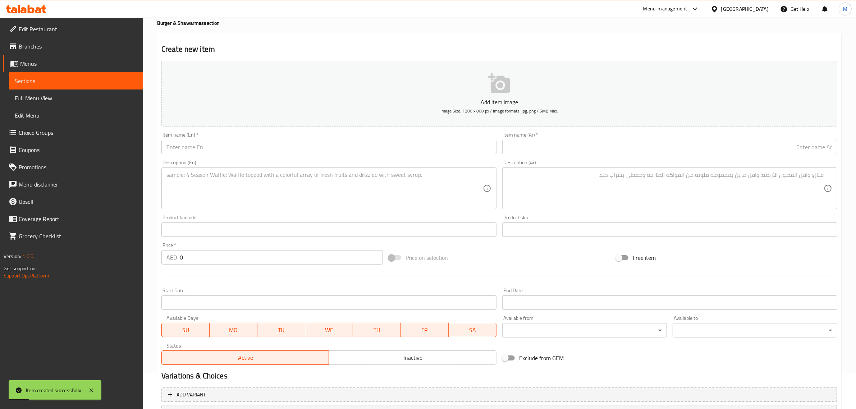
scroll to position [0, 0]
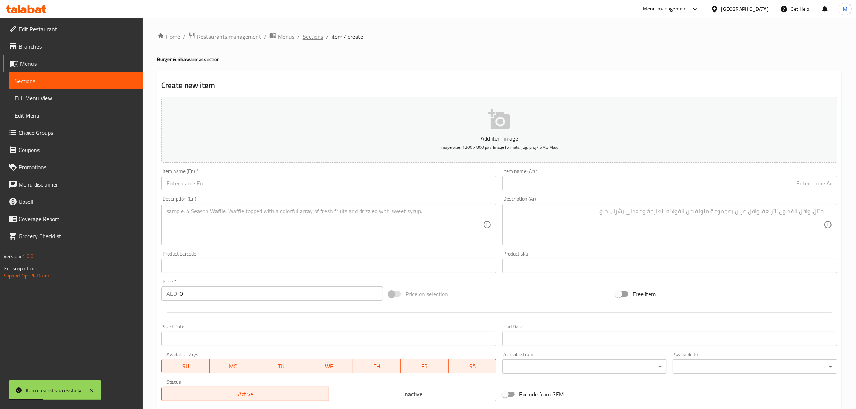
click at [318, 40] on span "Sections" at bounding box center [313, 36] width 21 height 9
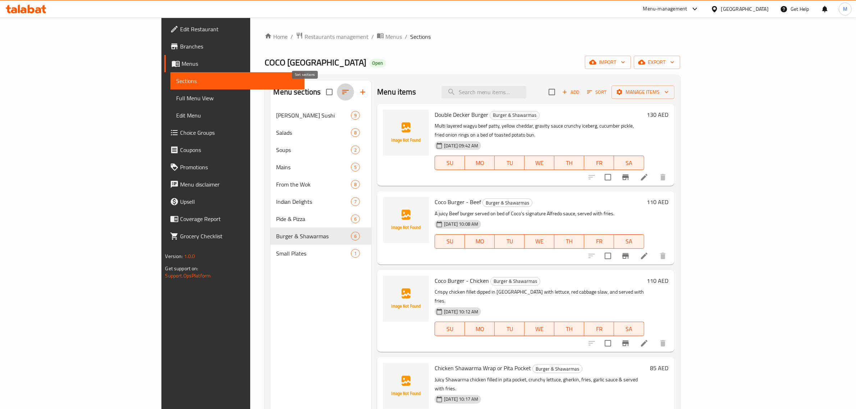
click at [342, 94] on icon "button" at bounding box center [345, 92] width 6 height 4
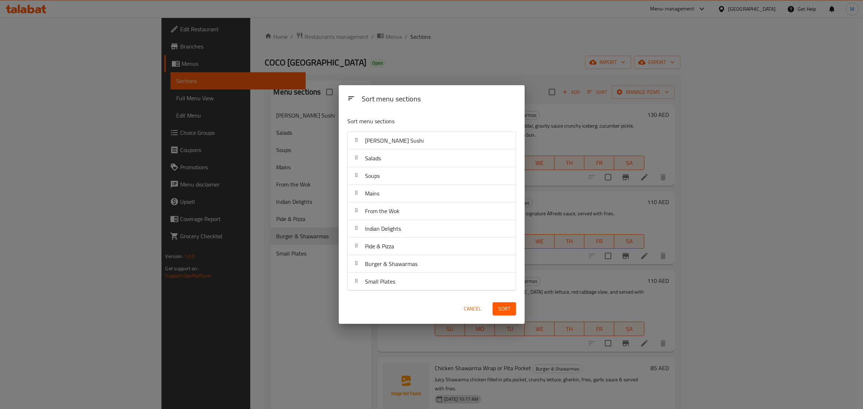
click at [472, 306] on span "Cancel" at bounding box center [472, 309] width 17 height 9
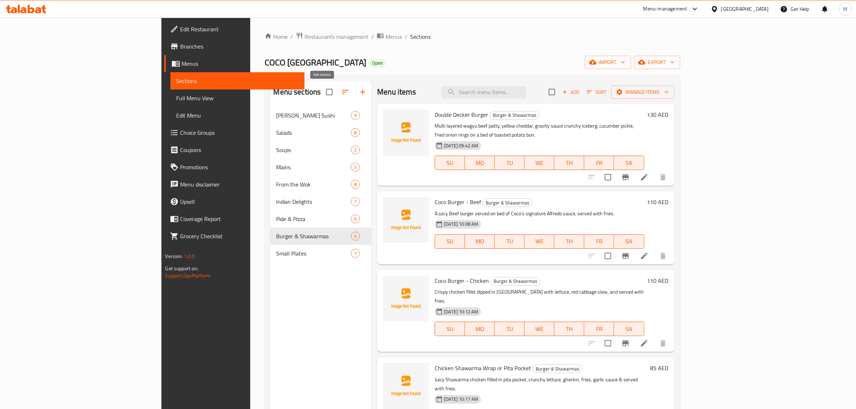
click at [359, 91] on icon "button" at bounding box center [363, 92] width 9 height 9
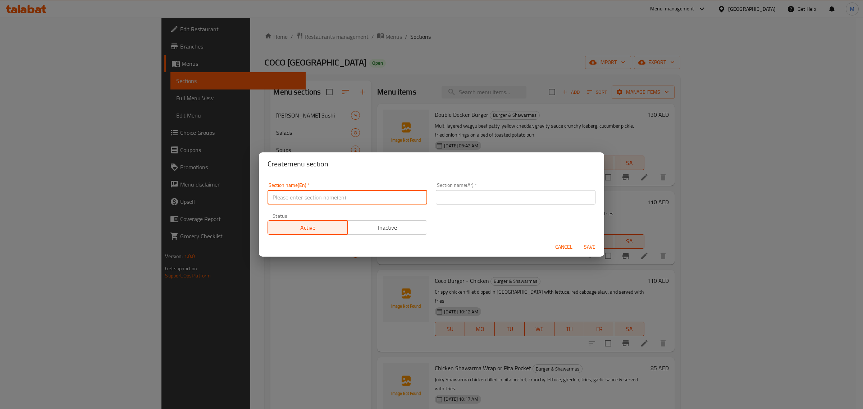
click at [342, 192] on input "text" at bounding box center [348, 197] width 160 height 14
click at [586, 244] on span "Save" at bounding box center [589, 247] width 17 height 9
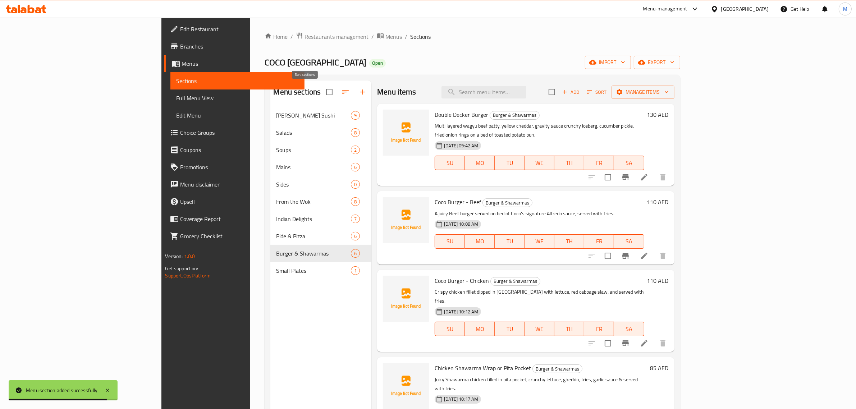
click at [337, 86] on button "button" at bounding box center [345, 91] width 17 height 17
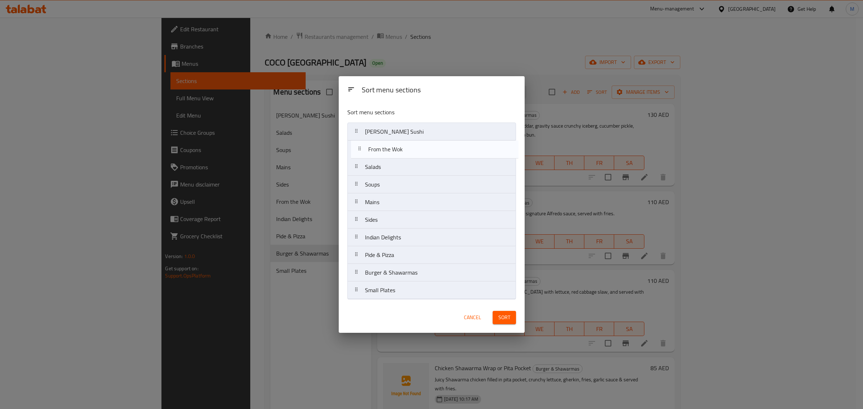
drag, startPoint x: 402, startPoint y: 225, endPoint x: 406, endPoint y: 152, distance: 73.1
click at [406, 152] on nav "Coco's Sushi Salads Soups Mains Sides From the Wok Indian Delights Pide & Pizza…" at bounding box center [431, 211] width 169 height 177
drag, startPoint x: 388, startPoint y: 244, endPoint x: 397, endPoint y: 176, distance: 68.0
click at [397, 176] on nav "Coco's Sushi From the Wok Salads Soups Mains Sides Indian Delights Pide & Pizza…" at bounding box center [431, 211] width 169 height 177
drag, startPoint x: 400, startPoint y: 258, endPoint x: 406, endPoint y: 190, distance: 69.0
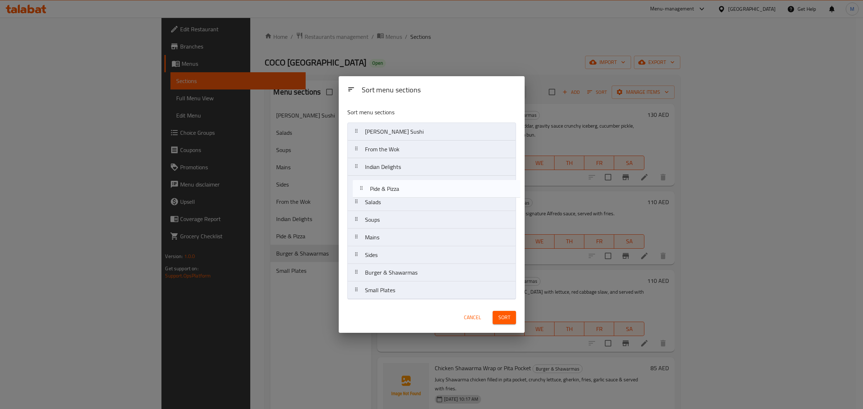
click at [406, 190] on nav "Coco's Sushi From the Wok Indian Delights Salads Soups Mains Sides Pide & Pizza…" at bounding box center [431, 211] width 169 height 177
drag, startPoint x: 379, startPoint y: 276, endPoint x: 389, endPoint y: 204, distance: 71.9
click at [389, 204] on nav "Coco's Sushi From the Wok Indian Delights Pide & Pizza Salads Soups Mains Sides…" at bounding box center [431, 211] width 169 height 177
drag, startPoint x: 389, startPoint y: 274, endPoint x: 392, endPoint y: 222, distance: 53.0
click at [392, 222] on nav "Coco's Sushi From the Wok Indian Delights Pide & Pizza Burger & Shawarmas Salad…" at bounding box center [431, 211] width 169 height 177
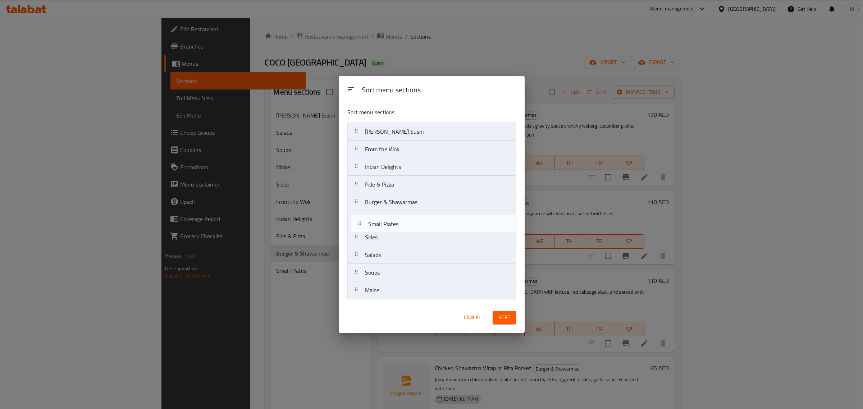
drag, startPoint x: 389, startPoint y: 292, endPoint x: 392, endPoint y: 223, distance: 68.8
click at [392, 223] on nav "Coco's Sushi From the Wok Indian Delights Pide & Pizza Burger & Shawarmas Sides…" at bounding box center [431, 211] width 169 height 177
drag, startPoint x: 392, startPoint y: 222, endPoint x: 390, endPoint y: 235, distance: 12.8
click at [390, 235] on nav "Coco's Sushi From the Wok Indian Delights Pide & Pizza Burger & Shawarmas Small…" at bounding box center [431, 211] width 169 height 177
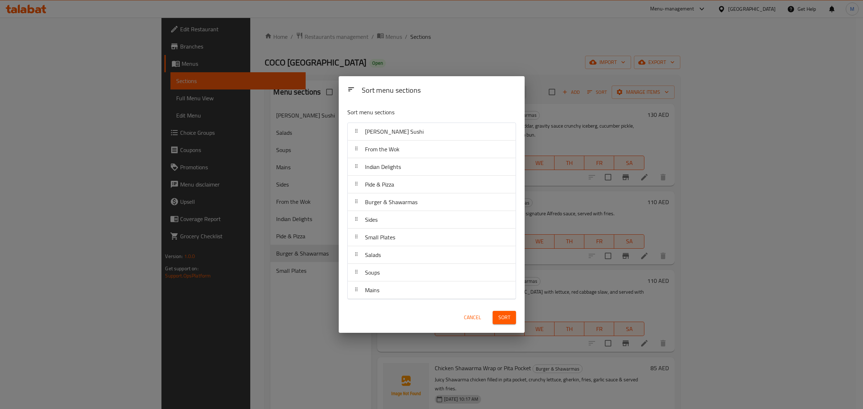
drag, startPoint x: 502, startPoint y: 308, endPoint x: 502, endPoint y: 313, distance: 5.0
click at [502, 310] on div "Sort" at bounding box center [504, 318] width 32 height 22
click at [503, 315] on span "Sort" at bounding box center [505, 317] width 12 height 9
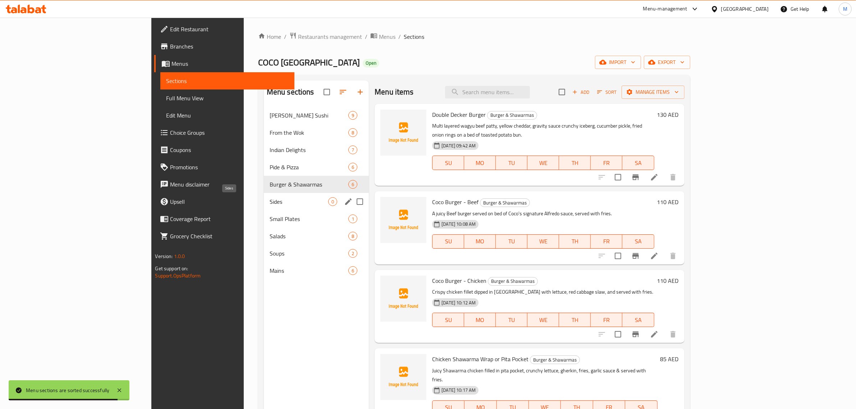
click at [270, 204] on span "Sides" at bounding box center [299, 201] width 59 height 9
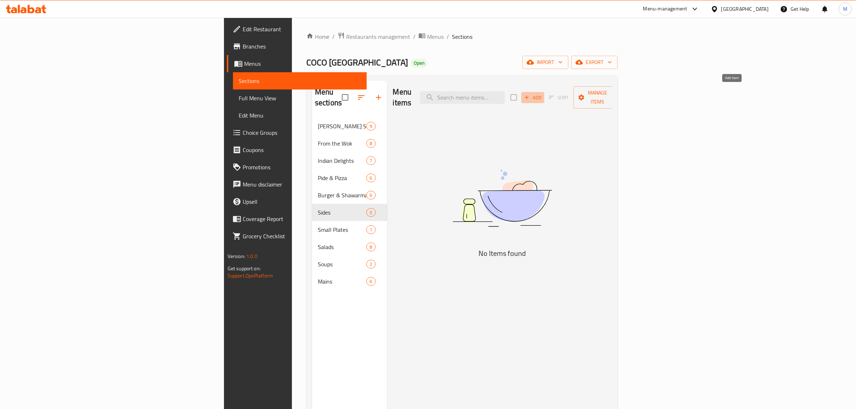
click at [543, 94] on span "Add" at bounding box center [532, 98] width 19 height 8
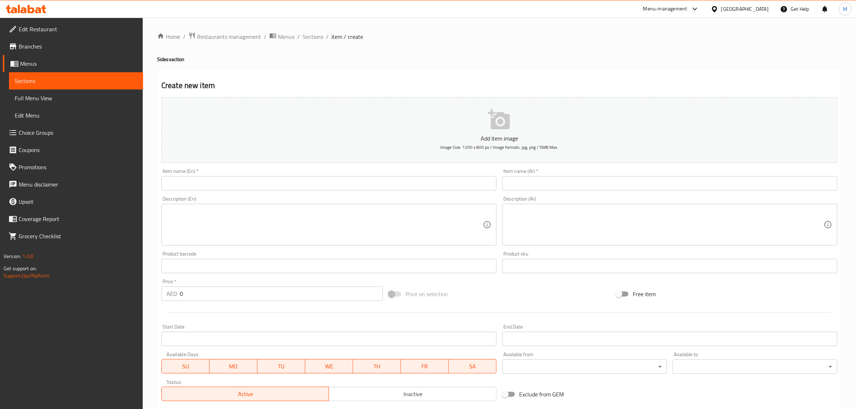
drag, startPoint x: 400, startPoint y: 193, endPoint x: 402, endPoint y: 185, distance: 8.5
click at [401, 192] on div "Item name (En)   * Item name (En) *" at bounding box center [329, 180] width 341 height 28
click at [402, 184] on input "text" at bounding box center [329, 183] width 335 height 14
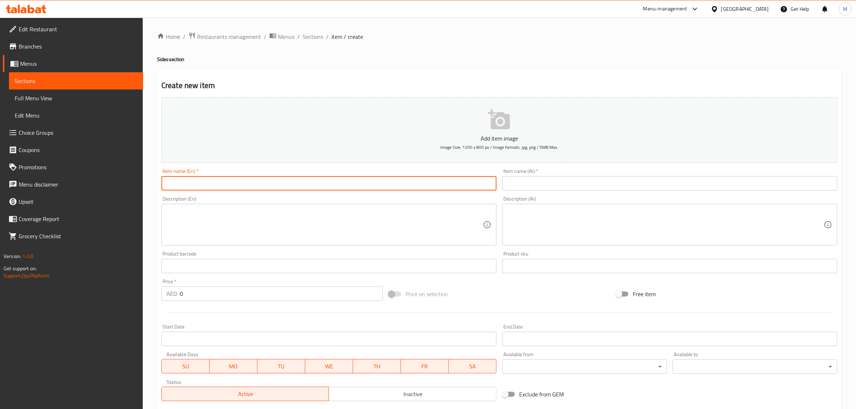
paste input "[PERSON_NAME]"
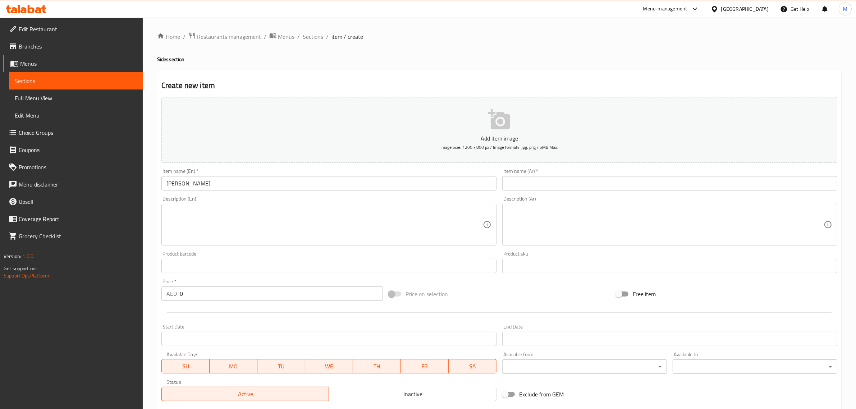
click at [470, 208] on textarea at bounding box center [325, 225] width 317 height 34
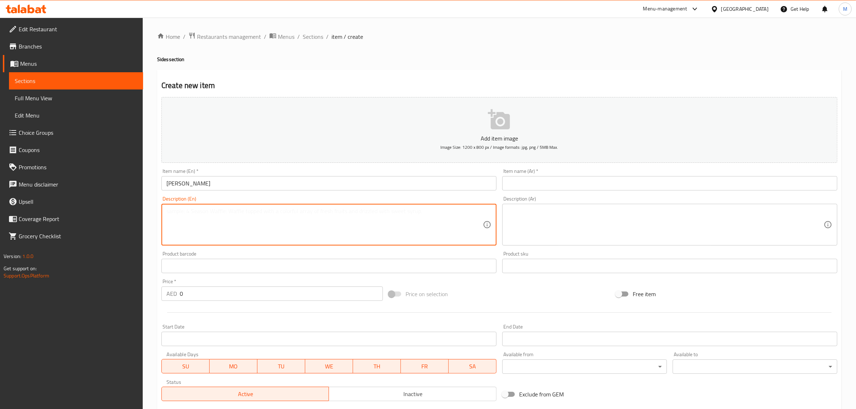
paste textarea "Fragrant rice cooked with aromatic spices, soy and fried onions."
click at [390, 210] on textarea "Fragrant rice cooked with aromatic spices, soy and fried onions." at bounding box center [325, 225] width 317 height 34
click at [251, 297] on input "0" at bounding box center [281, 294] width 203 height 14
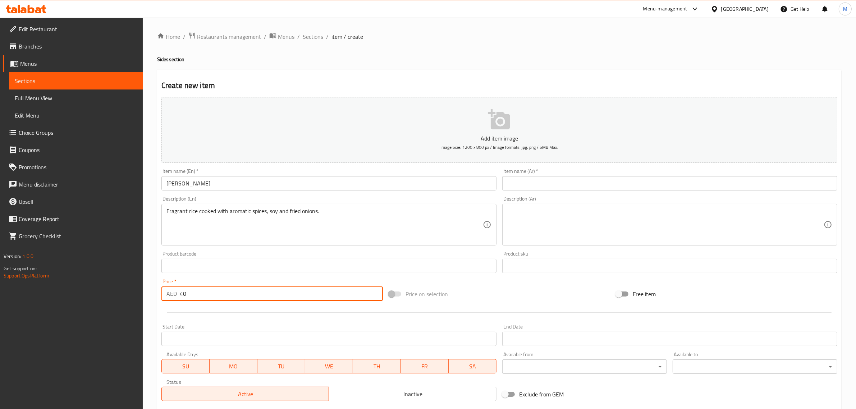
click at [786, 181] on input "text" at bounding box center [670, 183] width 335 height 14
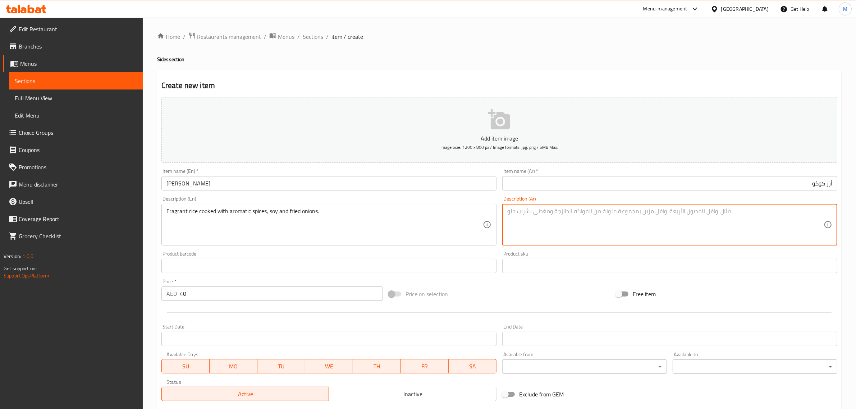
click at [756, 225] on textarea at bounding box center [666, 225] width 317 height 34
paste textarea "أرز عطري مطبوخ مع التوابل العطرية والصويا والبصل المقلي."
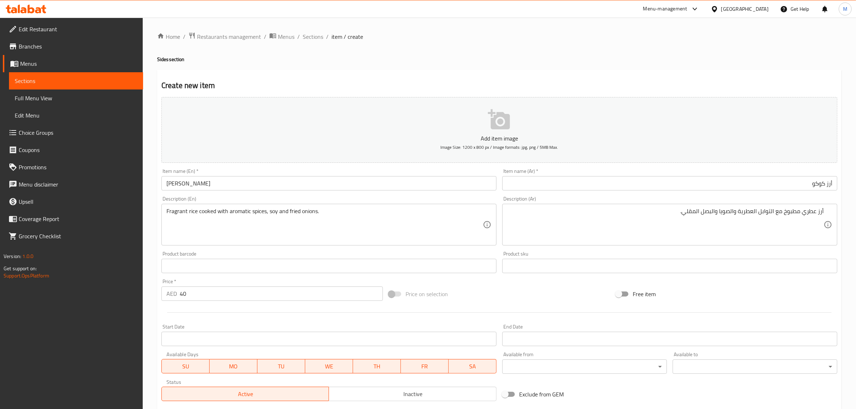
click at [506, 292] on div "Price on selection" at bounding box center [499, 294] width 227 height 19
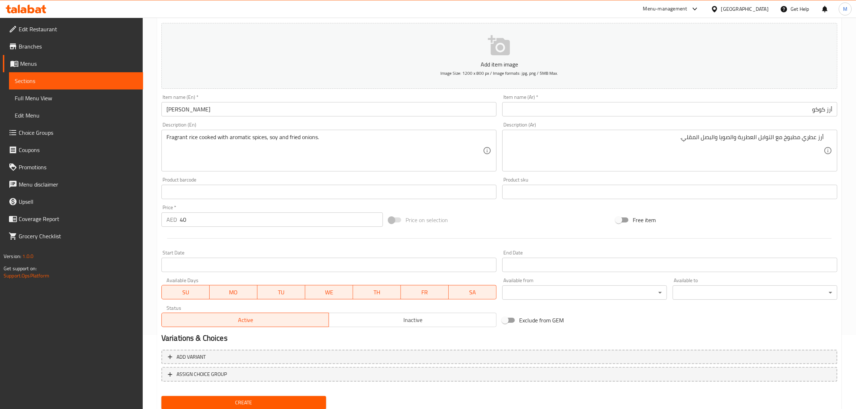
scroll to position [97, 0]
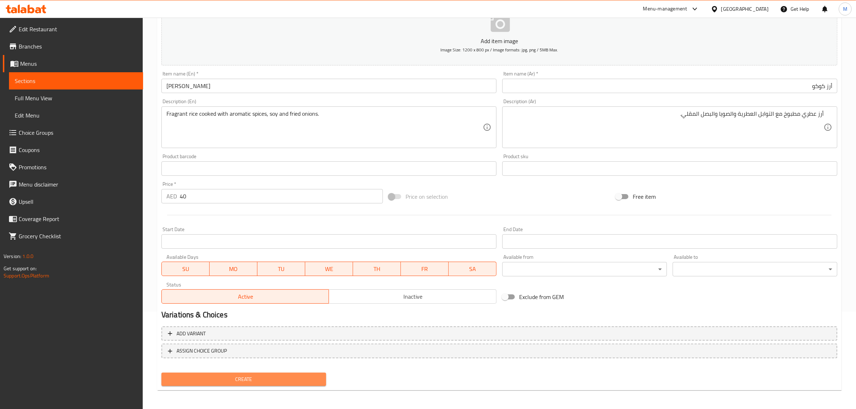
click at [286, 375] on span "Create" at bounding box center [243, 379] width 153 height 9
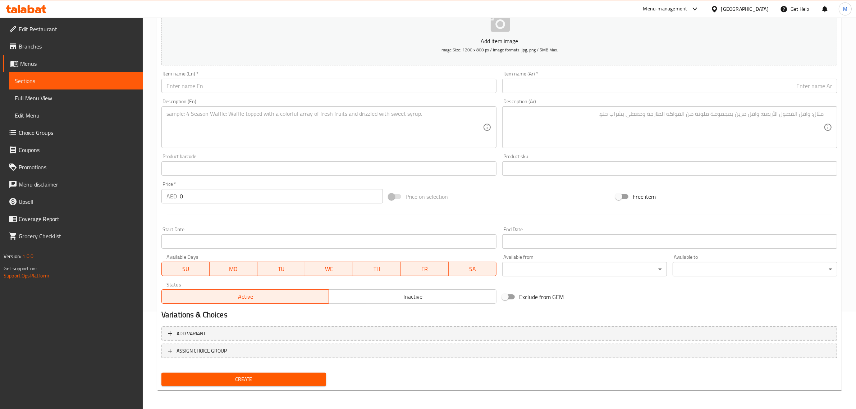
click at [624, 84] on input "text" at bounding box center [670, 86] width 335 height 14
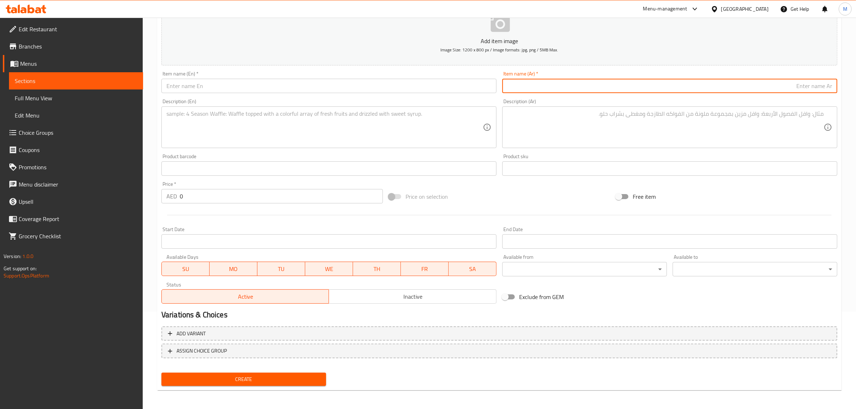
paste input "بطاطا صغيرة مشوية"
click at [347, 85] on input "text" at bounding box center [329, 86] width 335 height 14
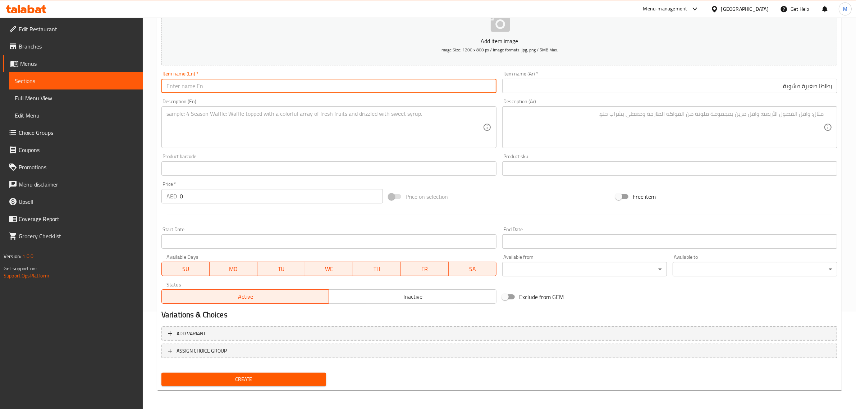
paste
click at [248, 202] on input "0" at bounding box center [281, 196] width 203 height 14
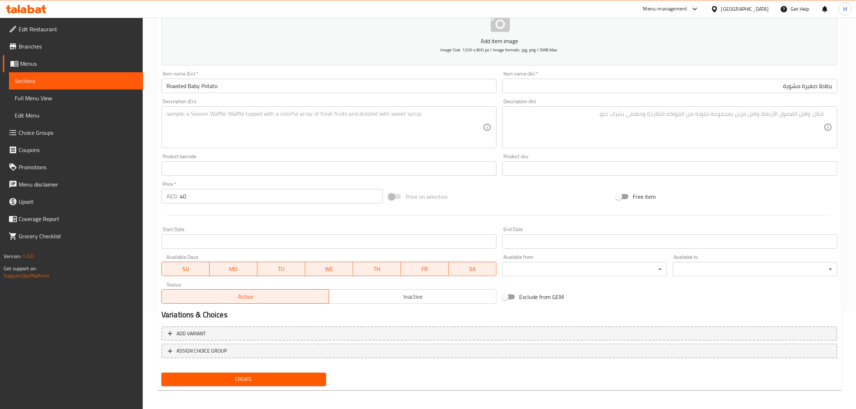
click at [389, 116] on textarea at bounding box center [325, 127] width 317 height 34
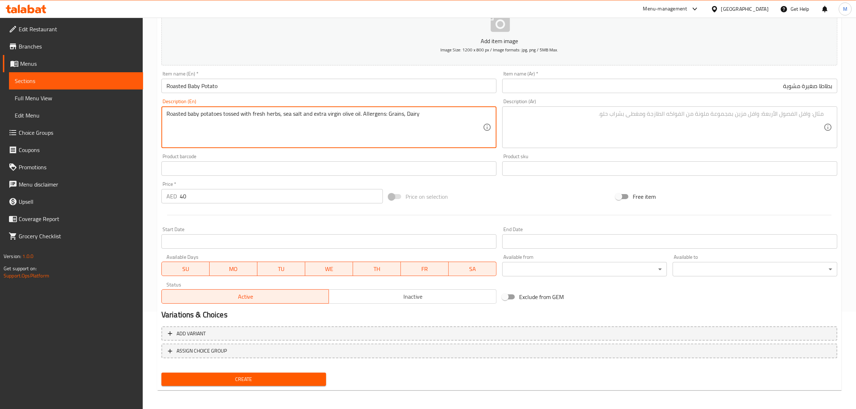
click at [415, 117] on textarea "Roasted baby potatoes tossed with fresh herbs, sea salt and extra virgin olive …" at bounding box center [325, 127] width 317 height 34
click at [414, 117] on textarea "Roasted baby potatoes tossed with fresh herbs, sea salt and extra virgin olive …" at bounding box center [325, 127] width 317 height 34
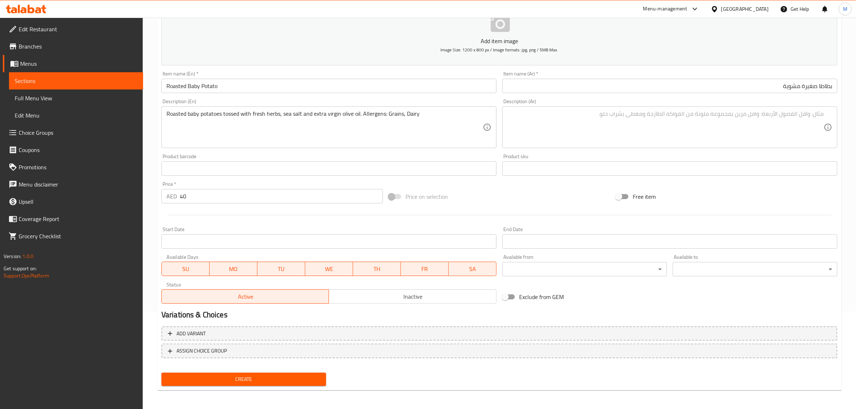
click at [811, 119] on textarea at bounding box center [666, 127] width 317 height 34
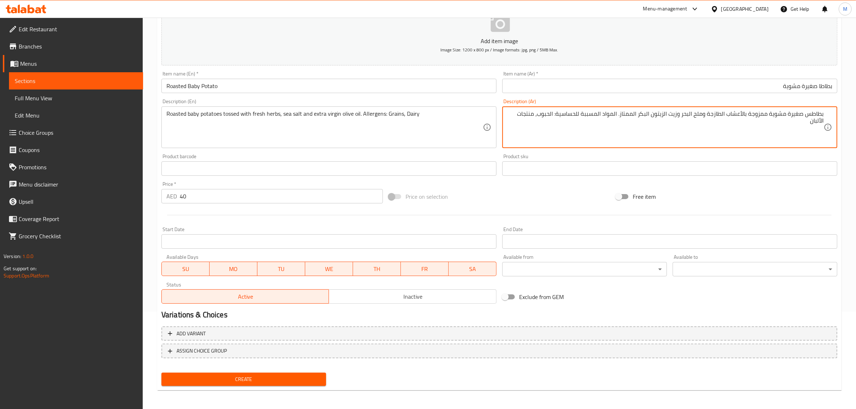
click at [269, 377] on span "Create" at bounding box center [243, 379] width 153 height 9
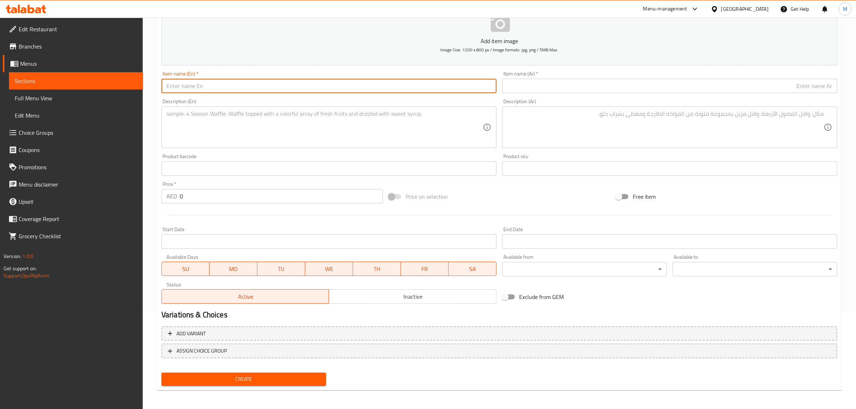
click at [314, 89] on input "text" at bounding box center [329, 86] width 335 height 14
click at [650, 86] on input "text" at bounding box center [670, 86] width 335 height 14
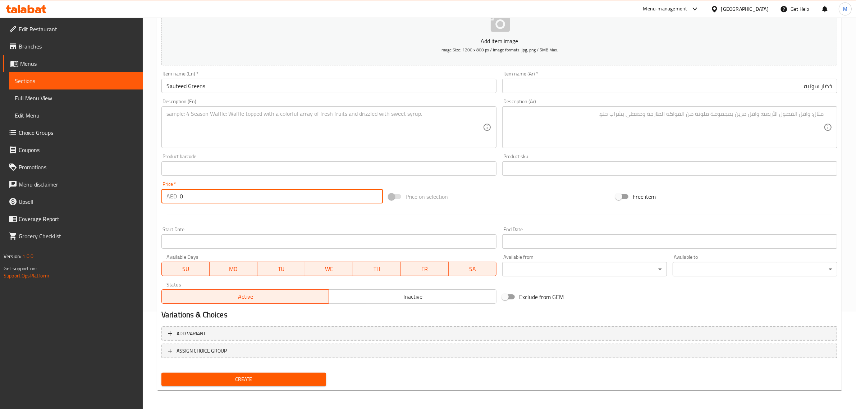
click at [285, 201] on input "0" at bounding box center [281, 196] width 203 height 14
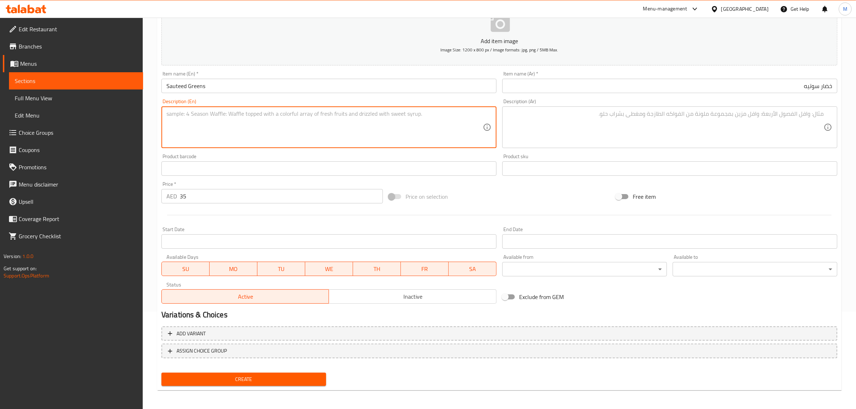
click at [307, 137] on textarea at bounding box center [325, 127] width 317 height 34
click at [327, 115] on textarea "Assorted blanched greens, baby carrot tossed with garlic & butter" at bounding box center [325, 127] width 317 height 34
click at [327, 114] on textarea "Assorted blanched greens, baby carrot tossed with garlic & butter" at bounding box center [325, 127] width 317 height 34
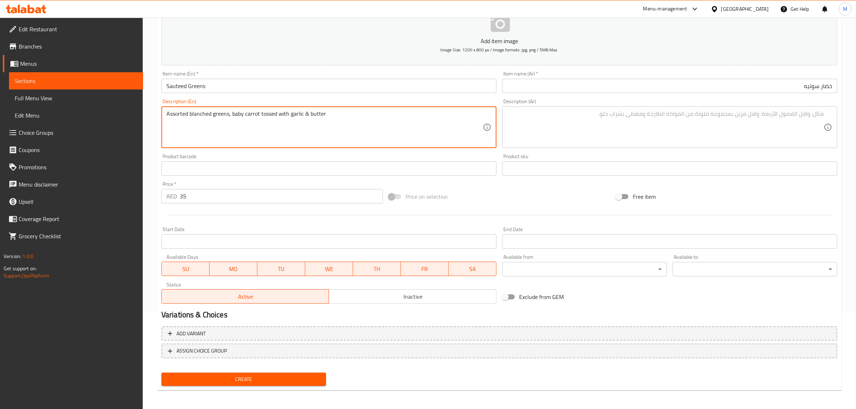
click at [327, 114] on textarea "Assorted blanched greens, baby carrot tossed with garlic & butter" at bounding box center [325, 127] width 317 height 34
click at [356, 119] on textarea "Assorted blanched greens, baby carrot tossed with garlic & butter" at bounding box center [325, 127] width 317 height 34
click at [340, 111] on textarea "Assorted blanched greens, baby carrot tossed with garlic & butter" at bounding box center [325, 127] width 317 height 34
click at [342, 114] on textarea "Assorted blanched greens, baby carrot tossed with garlic & butter. Allergens: G…" at bounding box center [325, 127] width 317 height 34
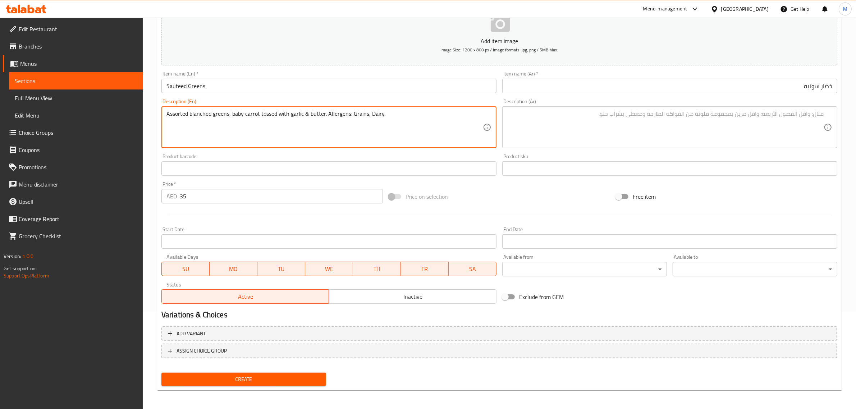
click at [342, 114] on textarea "Assorted blanched greens, baby carrot tossed with garlic & butter. Allergens: G…" at bounding box center [325, 127] width 317 height 34
click at [553, 125] on textarea at bounding box center [666, 127] width 317 height 34
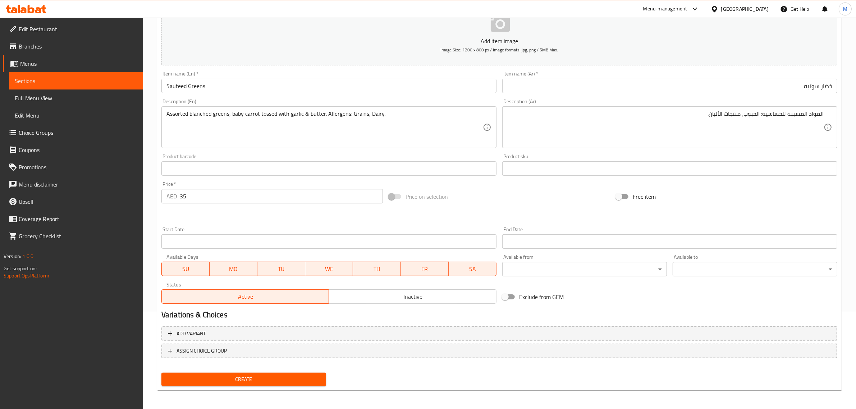
click at [825, 114] on div "المواد المسببة للحساسية: الحبوب، منتجات الألبان. Description (Ar)" at bounding box center [670, 127] width 335 height 42
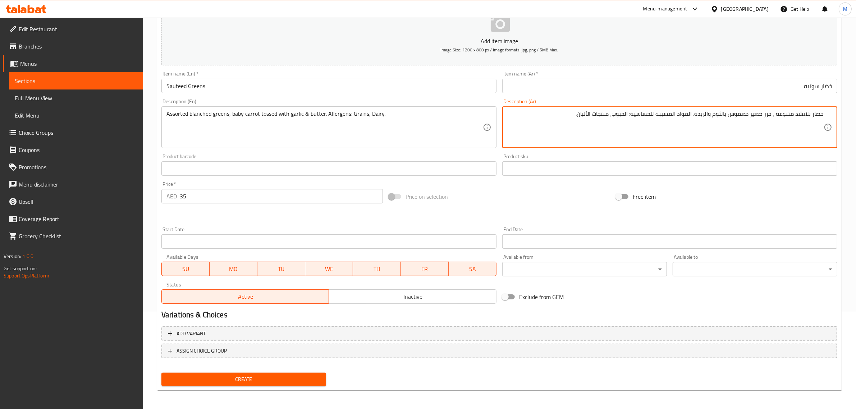
click at [778, 113] on textarea "خضار بلانشد متنوعة ، جزر صغير مغموس بالثوم والزبدة. المواد المسببة للحساسية: ال…" at bounding box center [666, 127] width 317 height 34
click at [574, 195] on div "Price on selection" at bounding box center [499, 196] width 227 height 19
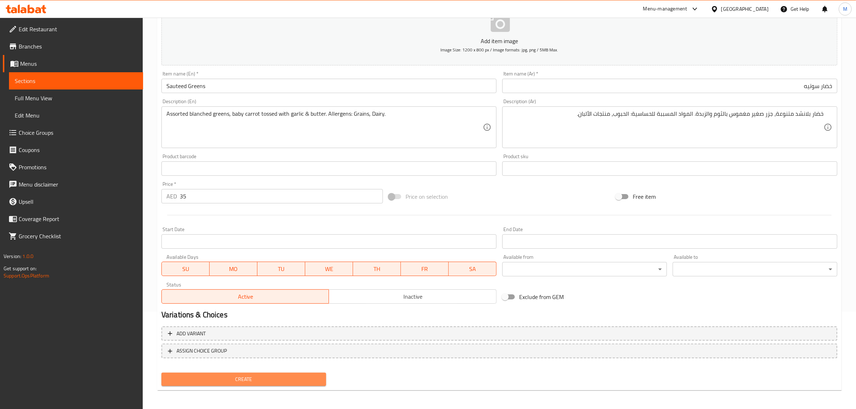
click at [251, 380] on span "Create" at bounding box center [243, 379] width 153 height 9
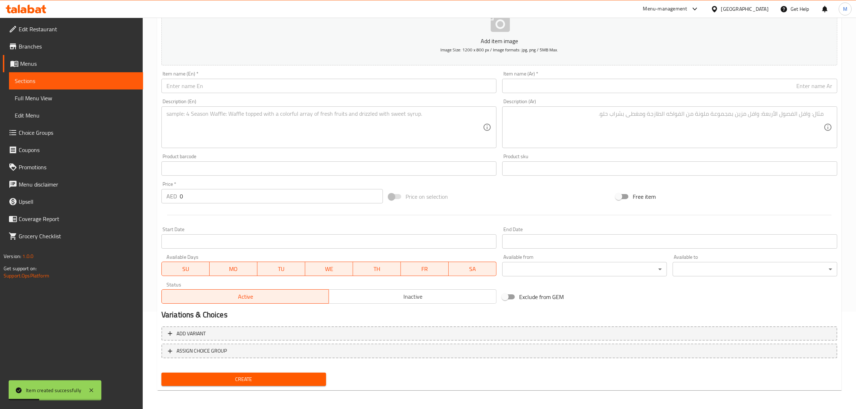
click at [338, 79] on input "text" at bounding box center [329, 86] width 335 height 14
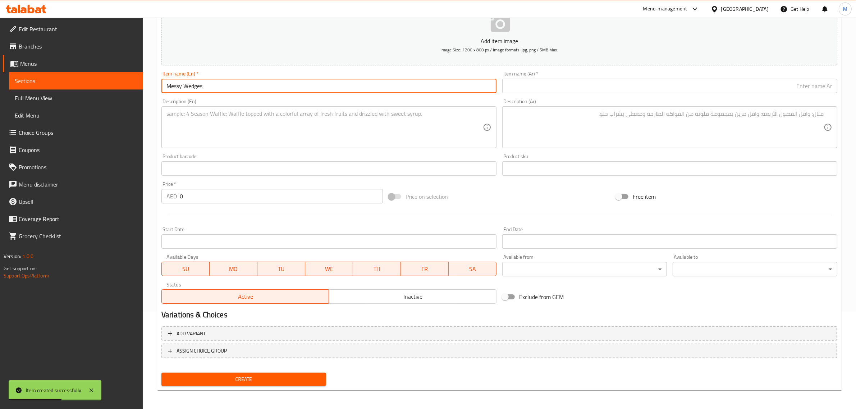
click at [570, 83] on input "text" at bounding box center [670, 86] width 335 height 14
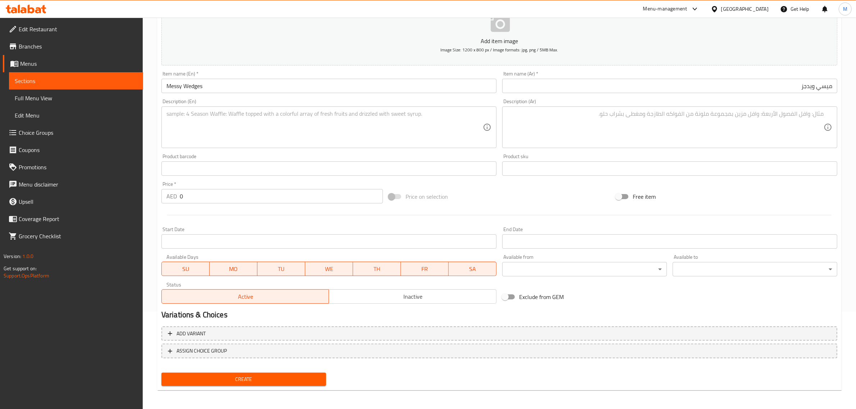
click at [326, 118] on textarea at bounding box center [325, 127] width 317 height 34
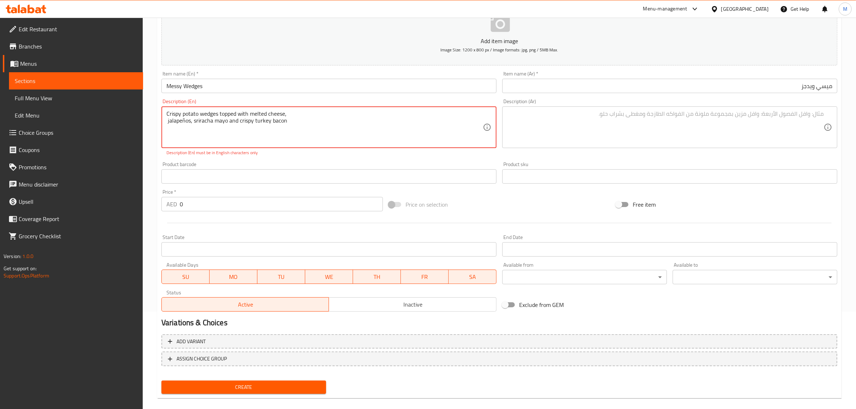
click at [326, 116] on textarea "Crispy potato wedges topped with melted cheese, jalapeños, sriracha mayo and cr…" at bounding box center [325, 127] width 317 height 34
click at [324, 112] on textarea "Crispy potato wedges topped with melted cheese, jalapeños, sriracha mayo and cr…" at bounding box center [325, 127] width 317 height 34
click at [412, 115] on textarea "Crispy potato wedges topped with melted cheese, jalapeños, sriracha mayo and cr…" at bounding box center [325, 127] width 317 height 34
click at [497, 191] on div "Add item image Image Size: 1200 x 800 px / Image formats: jpg, png / 5MB Max. I…" at bounding box center [500, 156] width 682 height 318
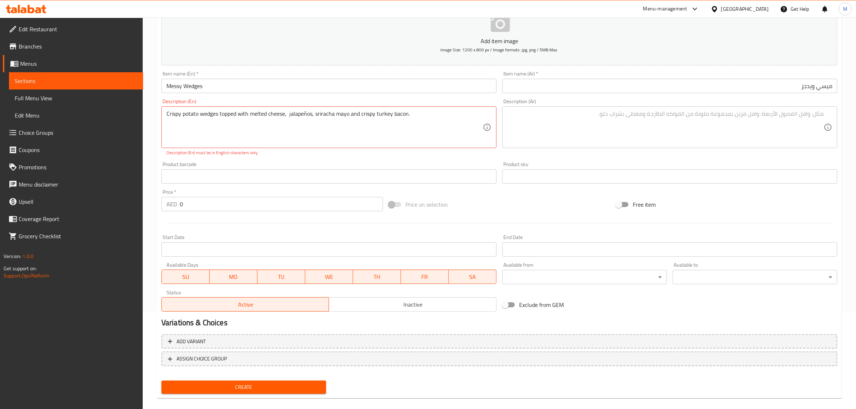
click at [488, 213] on div "Price on selection" at bounding box center [499, 204] width 227 height 19
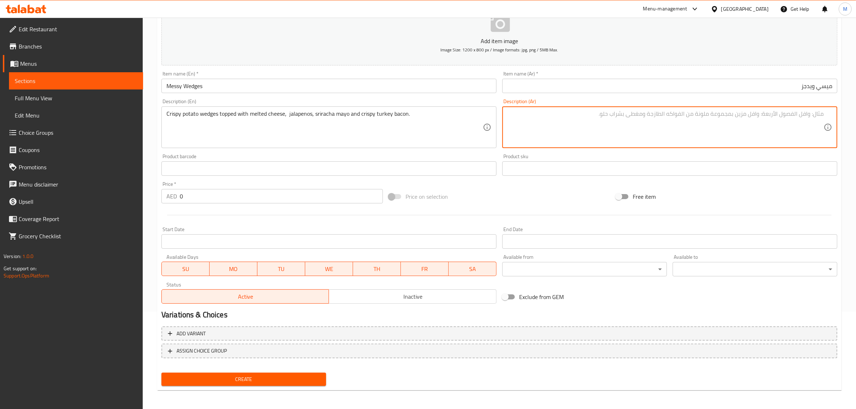
click at [630, 134] on textarea at bounding box center [666, 127] width 317 height 34
click at [486, 195] on div "Price on selection" at bounding box center [499, 196] width 227 height 19
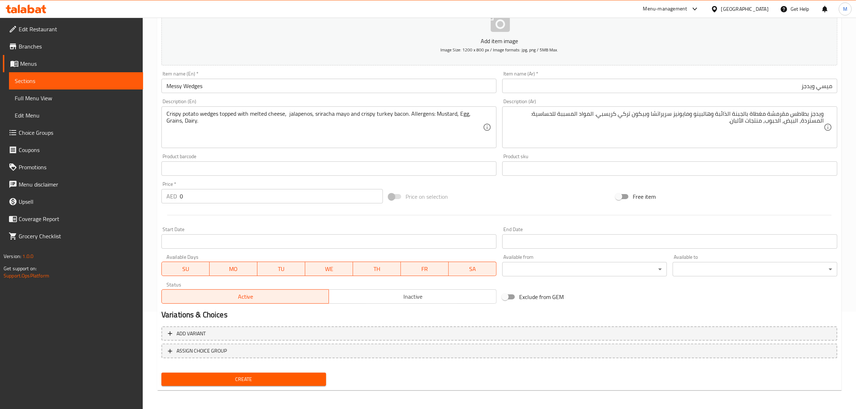
click at [227, 195] on input "0" at bounding box center [281, 196] width 203 height 14
click at [476, 191] on div "Price on selection" at bounding box center [499, 196] width 227 height 19
click at [267, 377] on span "Create" at bounding box center [243, 379] width 153 height 9
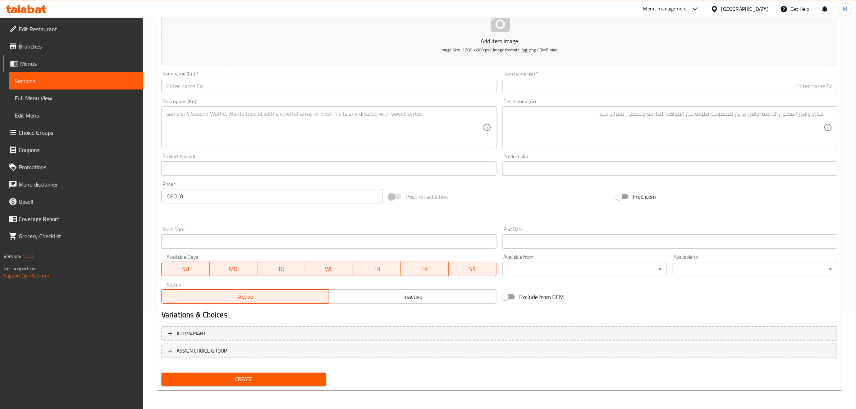
click at [341, 88] on input "text" at bounding box center [329, 86] width 335 height 14
click at [313, 199] on input "0" at bounding box center [281, 196] width 203 height 14
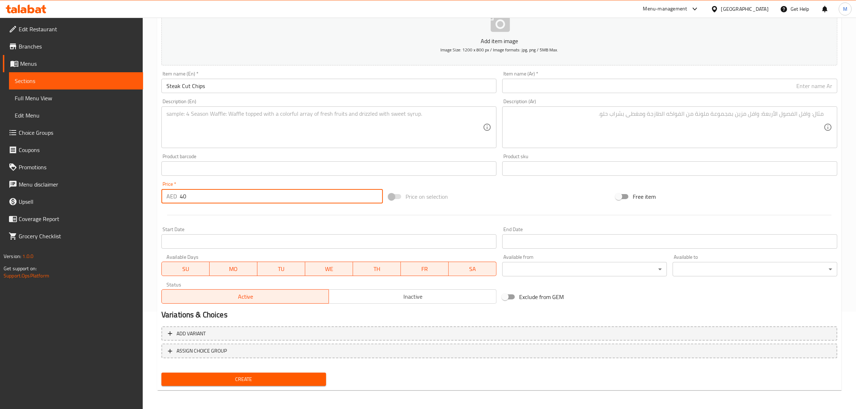
click at [459, 112] on textarea at bounding box center [325, 127] width 317 height 34
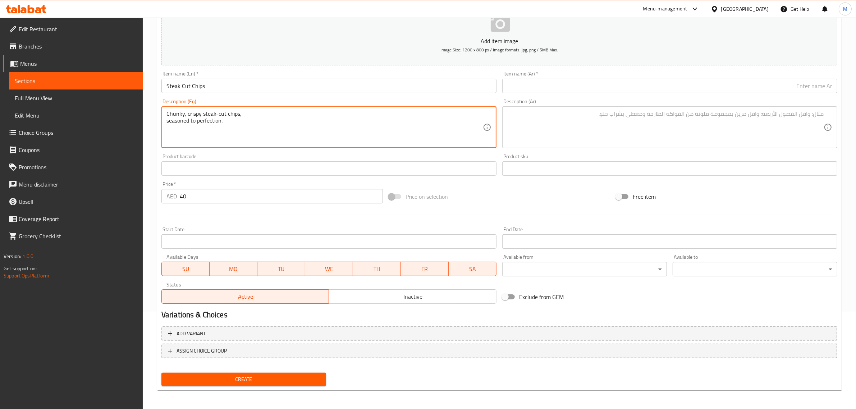
click at [412, 122] on textarea "Chunky, crispy steak-cut chips, seasoned to perfection." at bounding box center [325, 127] width 317 height 34
click at [405, 118] on textarea "Chunky, crispy steak-cut chips, seasoned to perfection." at bounding box center [325, 127] width 317 height 34
click at [345, 114] on textarea "Chunky, crispy steak-cut chips, seasoned to perfection." at bounding box center [325, 127] width 317 height 34
click at [345, 115] on textarea "Chunky, crispy steak-cut chips, seasoned to perfection." at bounding box center [325, 127] width 317 height 34
click at [559, 132] on textarea at bounding box center [666, 127] width 317 height 34
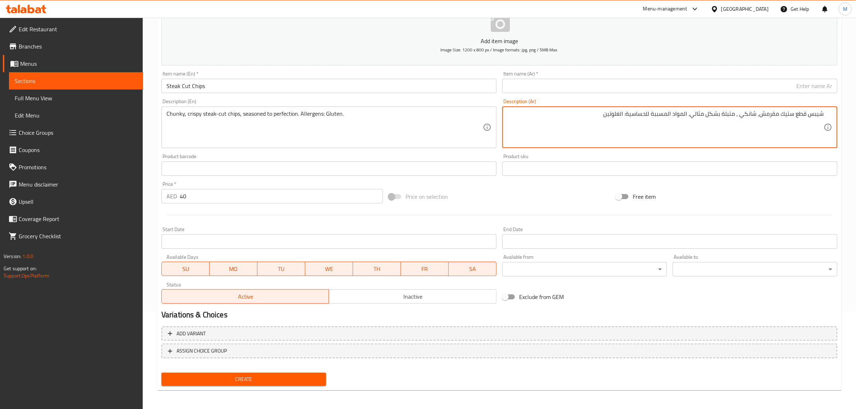
drag, startPoint x: 756, startPoint y: 113, endPoint x: 738, endPoint y: 117, distance: 18.3
click at [738, 117] on textarea "شيبس قطع ستيك مقرمش، شانكي ، متبلة بشكل مثالي. المواد المسببة للحساسية: الغلوتين" at bounding box center [666, 127] width 317 height 34
click at [576, 191] on div "Price on selection" at bounding box center [499, 196] width 227 height 19
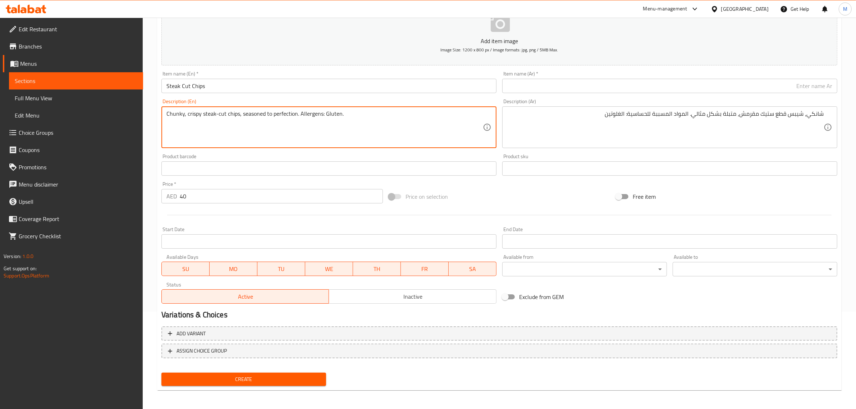
click at [446, 115] on textarea "Chunky, crispy steak-cut chips, seasoned to perfection. Allergens: Gluten." at bounding box center [325, 127] width 317 height 34
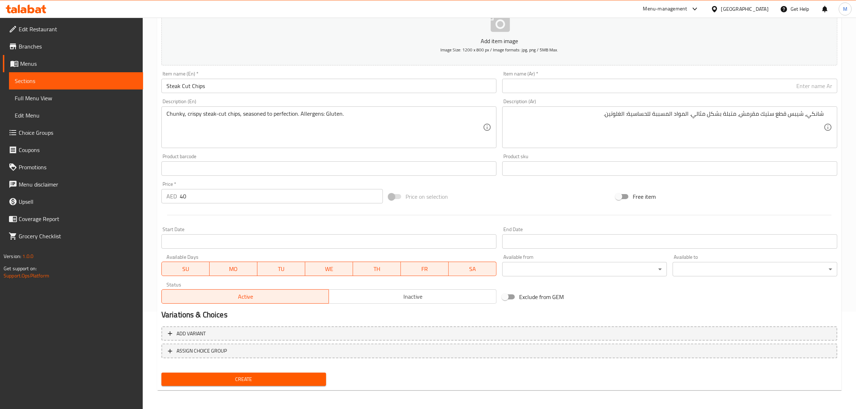
click at [545, 197] on div "Price on selection" at bounding box center [499, 196] width 227 height 19
click at [583, 90] on input "text" at bounding box center [670, 86] width 335 height 14
click at [508, 205] on div "Price on selection" at bounding box center [499, 196] width 227 height 19
click at [265, 376] on span "Create" at bounding box center [243, 379] width 153 height 9
click at [315, 86] on input "text" at bounding box center [329, 86] width 335 height 14
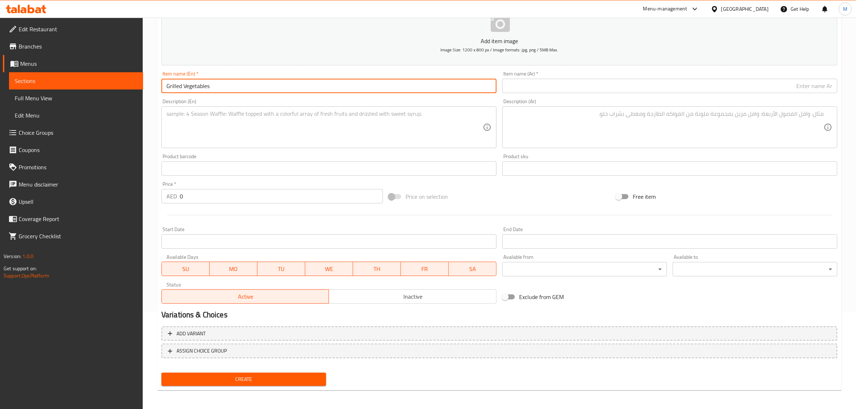
click at [330, 90] on input "Grilled Vegetables" at bounding box center [329, 86] width 335 height 14
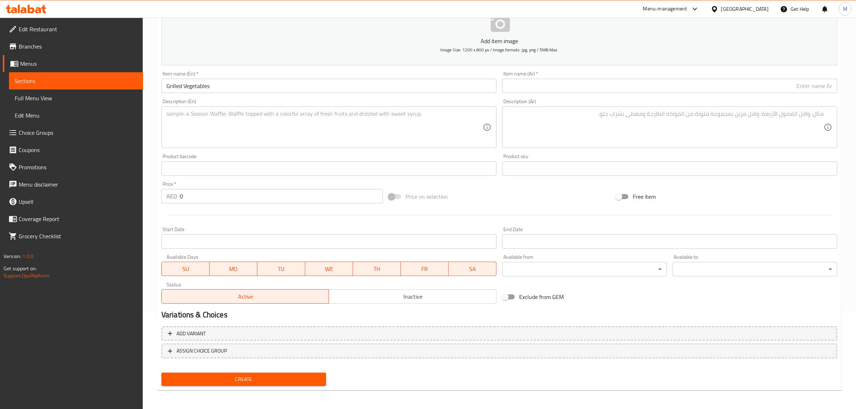
click at [415, 119] on textarea at bounding box center [325, 127] width 317 height 34
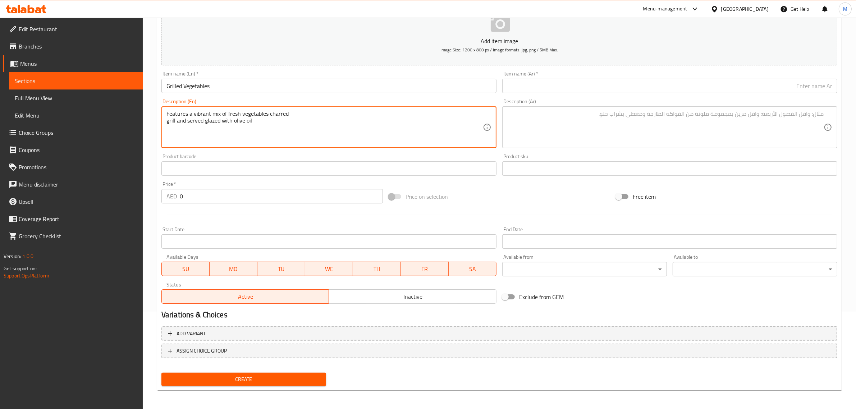
click at [667, 87] on input "text" at bounding box center [670, 86] width 335 height 14
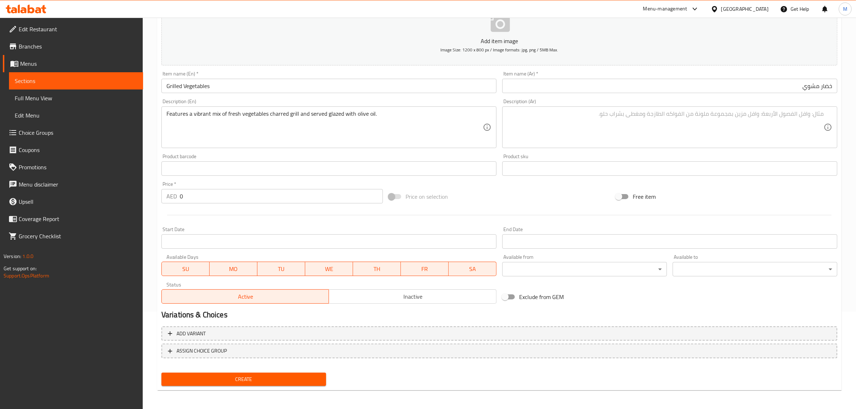
click at [470, 198] on div "Price on selection" at bounding box center [499, 196] width 227 height 19
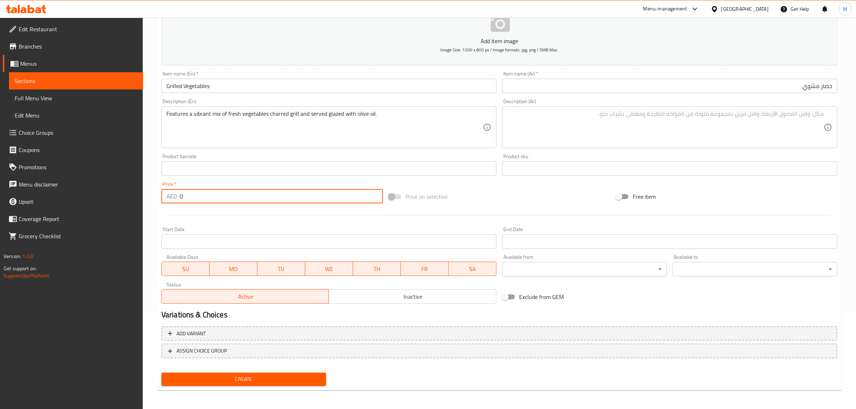
click at [344, 200] on input "0" at bounding box center [281, 196] width 203 height 14
click at [596, 193] on div "Price on selection" at bounding box center [499, 196] width 227 height 19
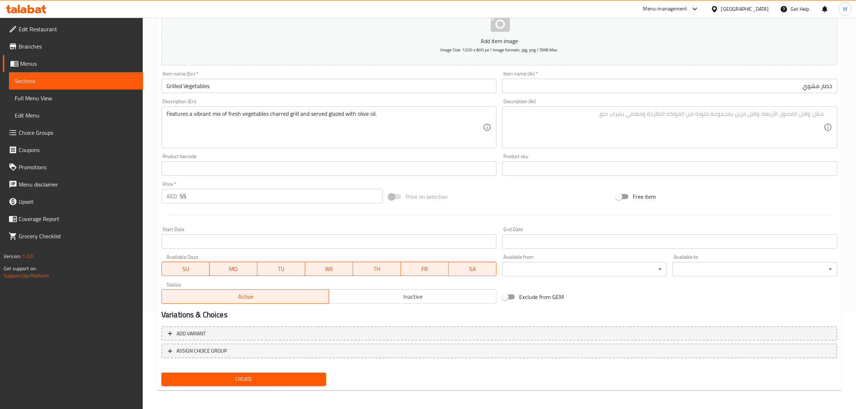
click at [663, 132] on textarea at bounding box center [666, 127] width 317 height 34
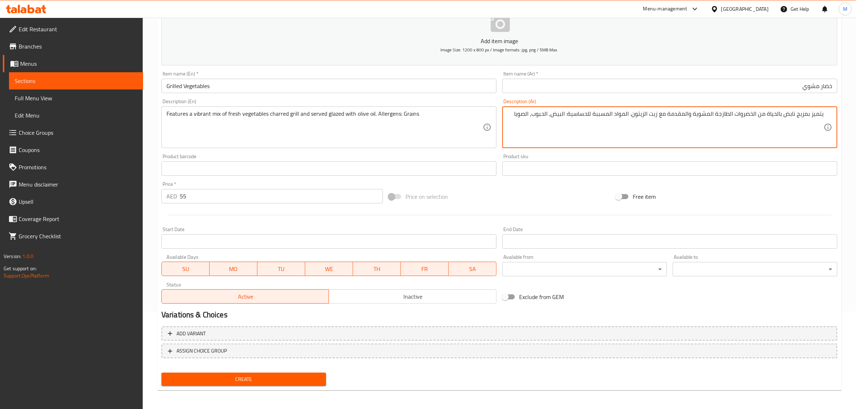
drag, startPoint x: 551, startPoint y: 116, endPoint x: 569, endPoint y: 120, distance: 18.4
click at [569, 120] on textarea "يتميز بمزيج نابض بالحياة من الخضروات الطازجة المشوية والمقدمة مع زيت الزيتون. ا…" at bounding box center [666, 127] width 317 height 34
drag, startPoint x: 551, startPoint y: 116, endPoint x: 534, endPoint y: 116, distance: 16.9
click at [534, 116] on textarea "يتميز بمزيج نابض بالحياة من الخضروات الطازجة المشوية والمقدمة مع زيت الزيتون. ا…" at bounding box center [666, 127] width 317 height 34
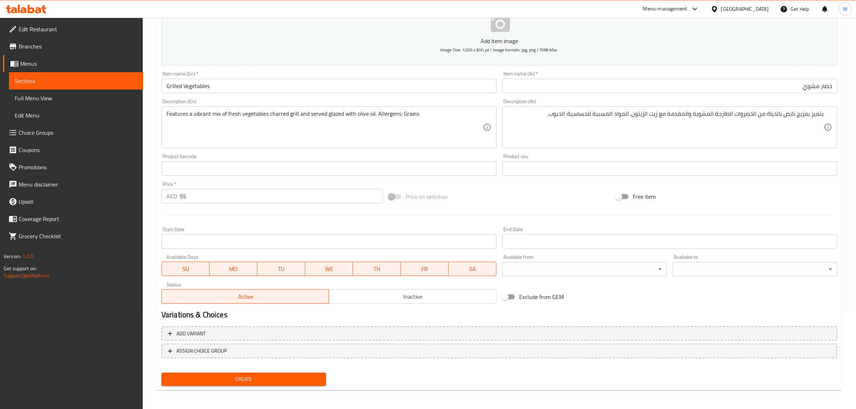
drag, startPoint x: 536, startPoint y: 188, endPoint x: 508, endPoint y: 199, distance: 30.3
drag, startPoint x: 508, startPoint y: 199, endPoint x: 504, endPoint y: 191, distance: 9.0
click at [504, 191] on div "Price on selection" at bounding box center [499, 196] width 227 height 19
click at [529, 201] on div "Price on selection" at bounding box center [499, 196] width 227 height 19
click at [472, 212] on div at bounding box center [500, 215] width 682 height 18
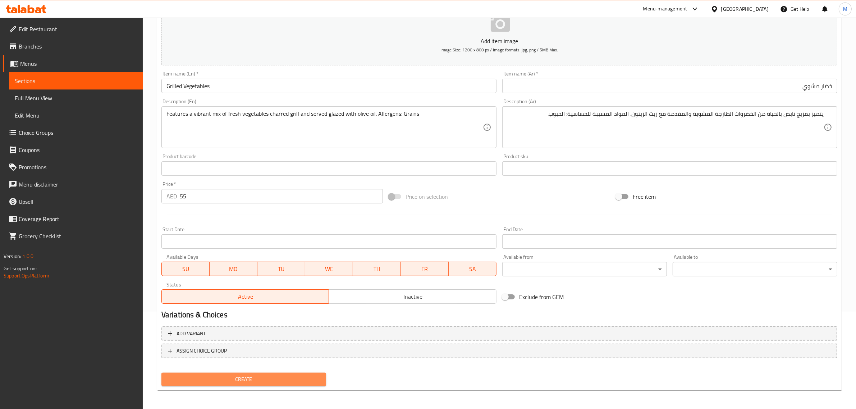
click at [292, 375] on span "Create" at bounding box center [243, 379] width 153 height 9
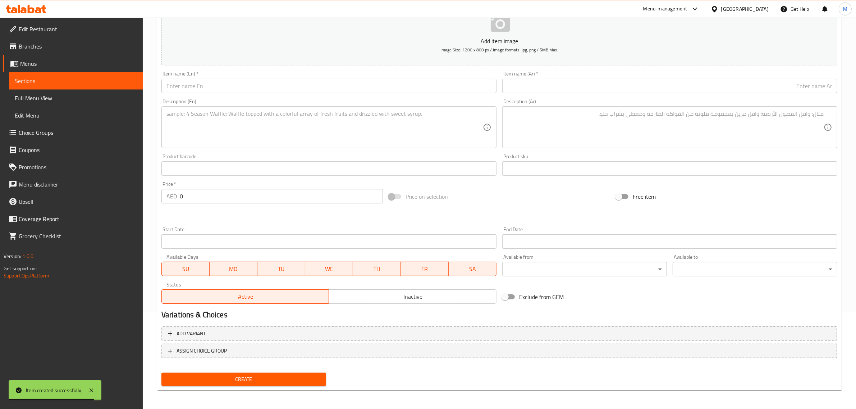
click at [276, 85] on input "text" at bounding box center [329, 86] width 335 height 14
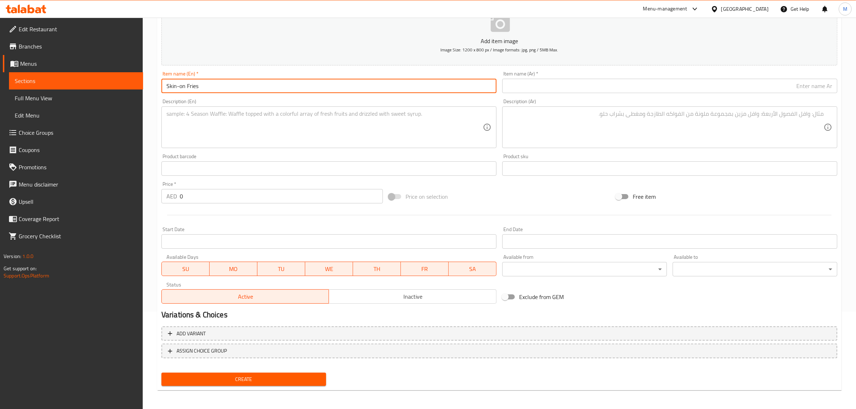
click at [628, 86] on input "text" at bounding box center [670, 86] width 335 height 14
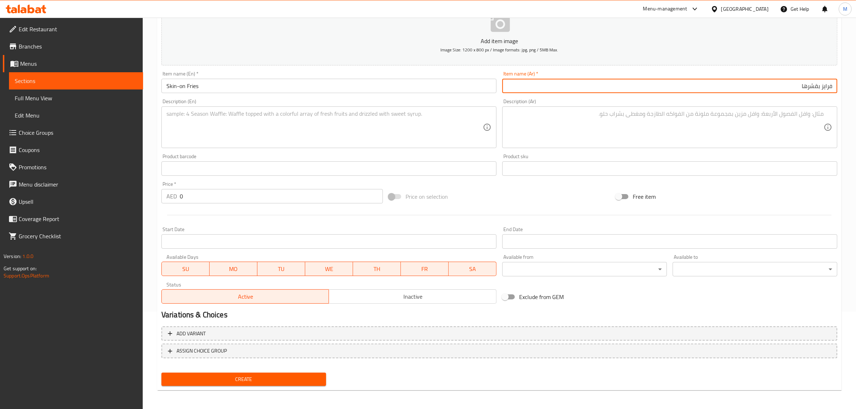
drag, startPoint x: 822, startPoint y: 86, endPoint x: 835, endPoint y: 87, distance: 12.6
click at [835, 87] on input "فرايز بقشرها" at bounding box center [670, 86] width 335 height 14
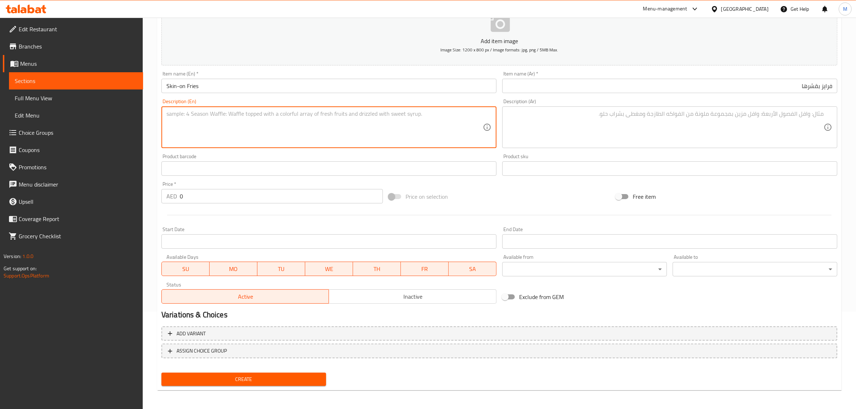
click at [335, 131] on textarea at bounding box center [325, 127] width 317 height 34
click at [406, 144] on div "Crispy golden fries with the skin on for extra flavour. Allergens: Gluten Descr…" at bounding box center [329, 127] width 335 height 42
click at [413, 118] on textarea "Crispy golden fries with the skin on for extra flavour. Allergens: Gluten" at bounding box center [325, 127] width 317 height 34
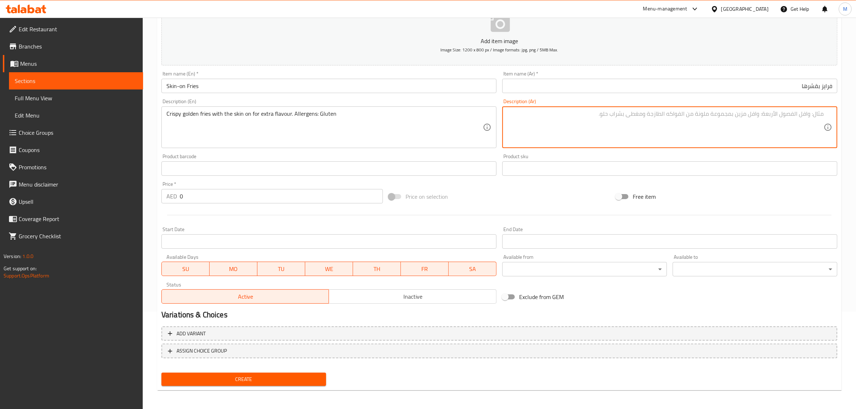
click at [687, 137] on textarea at bounding box center [666, 127] width 317 height 34
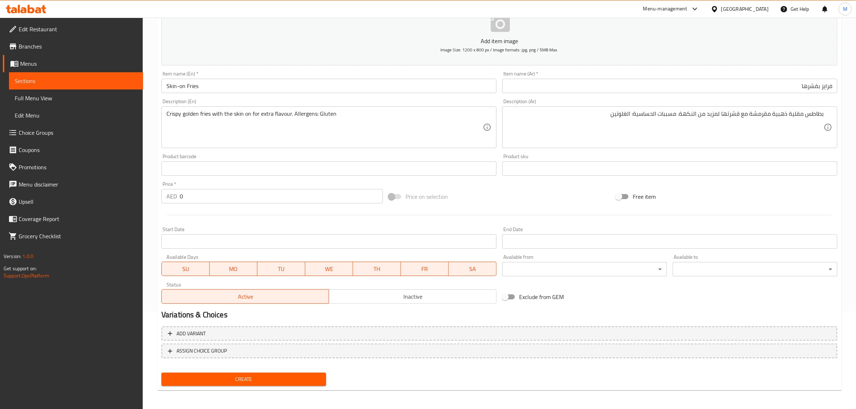
click at [226, 194] on input "0" at bounding box center [281, 196] width 203 height 14
click at [479, 192] on div "Price on selection" at bounding box center [499, 196] width 227 height 19
click at [254, 377] on span "Create" at bounding box center [243, 379] width 153 height 9
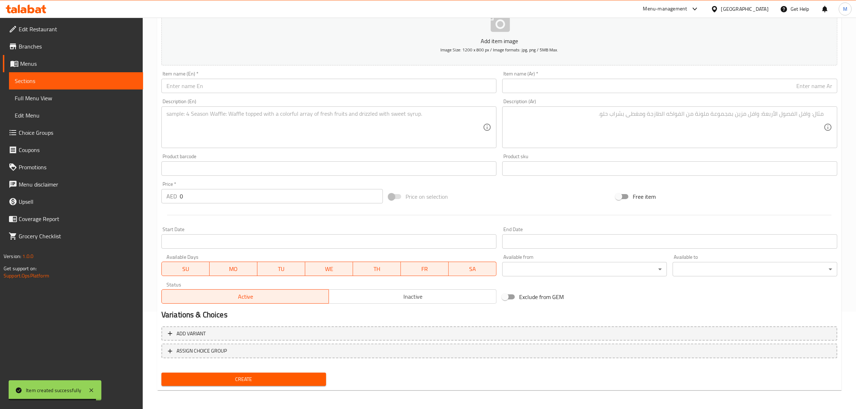
click at [355, 90] on input "text" at bounding box center [329, 86] width 335 height 14
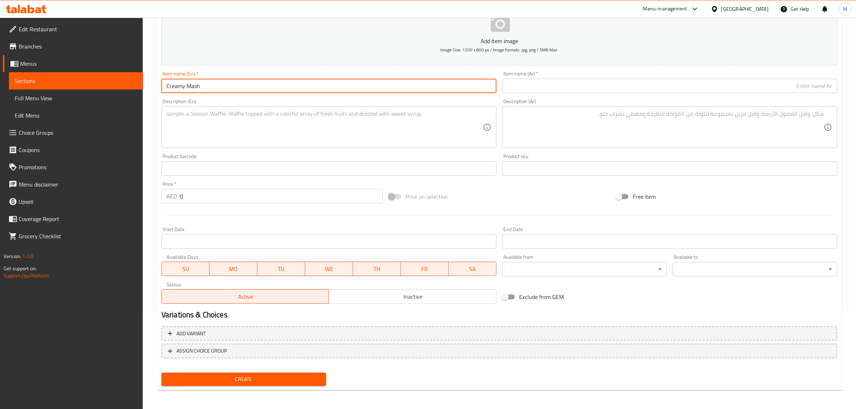
click at [323, 131] on textarea at bounding box center [325, 127] width 317 height 34
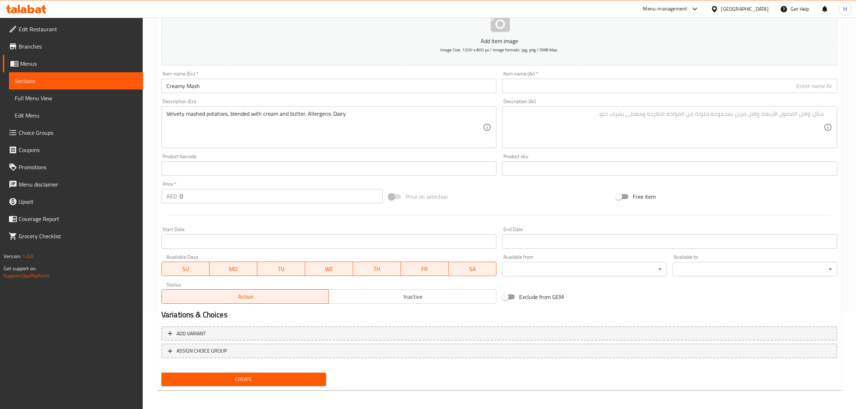
click at [362, 120] on textarea "Velvety mashed potatoes, blended with cream and butter. Allergens: Dairy" at bounding box center [325, 127] width 317 height 34
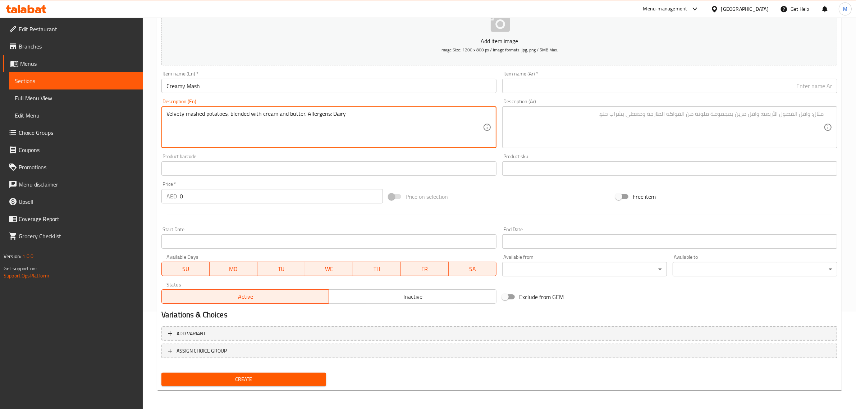
click at [362, 120] on textarea "Velvety mashed potatoes, blended with cream and butter. Allergens: Dairy" at bounding box center [325, 127] width 317 height 34
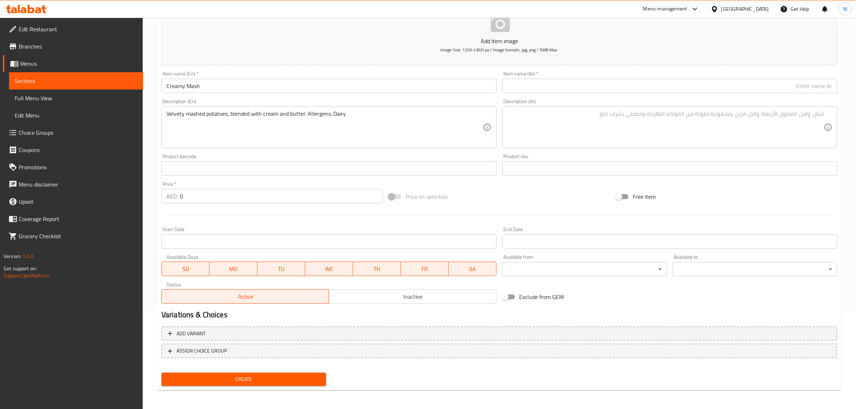
click at [740, 137] on textarea at bounding box center [666, 127] width 317 height 34
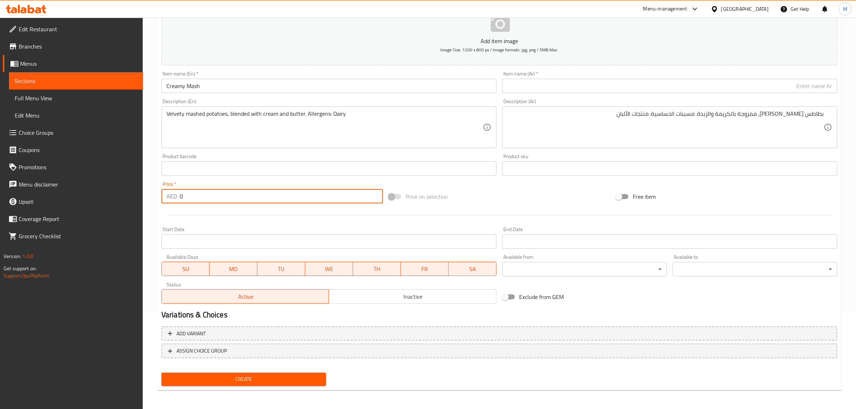
click at [314, 196] on input "0" at bounding box center [281, 196] width 203 height 14
click at [510, 200] on div "Price on selection" at bounding box center [499, 196] width 227 height 19
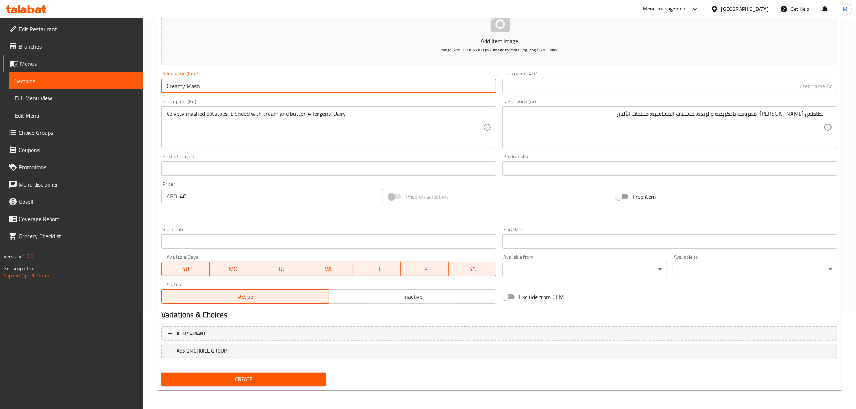
click at [206, 87] on input "Creamy Mash" at bounding box center [329, 86] width 335 height 14
click at [678, 92] on input "text" at bounding box center [670, 86] width 335 height 14
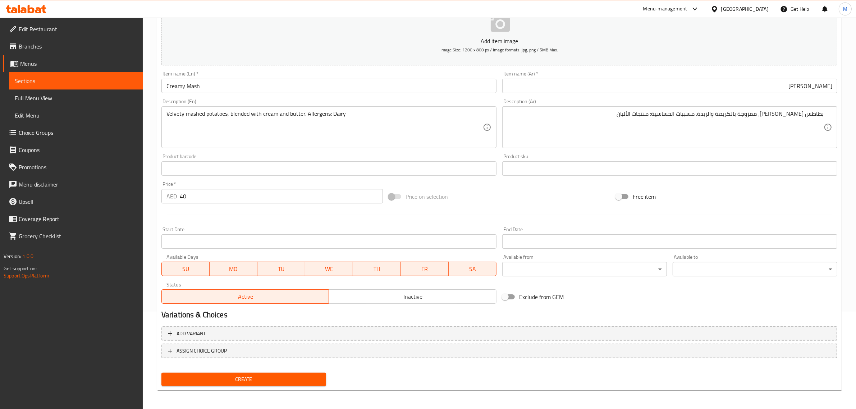
click at [256, 380] on span "Create" at bounding box center [243, 379] width 153 height 9
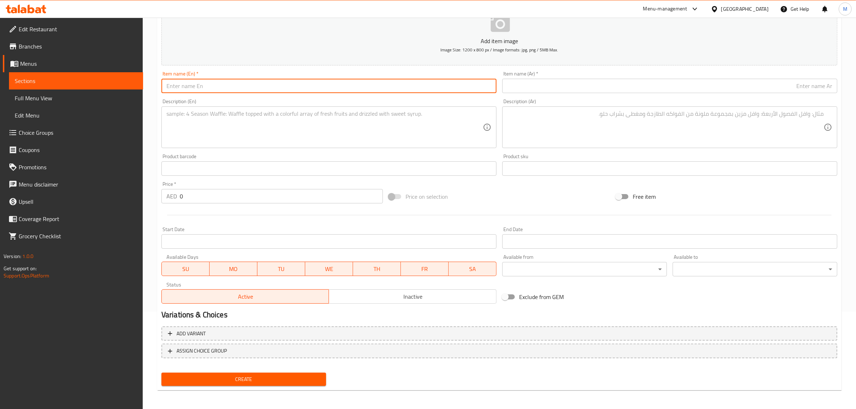
click at [377, 88] on input "text" at bounding box center [329, 86] width 335 height 14
click at [603, 90] on input "text" at bounding box center [670, 86] width 335 height 14
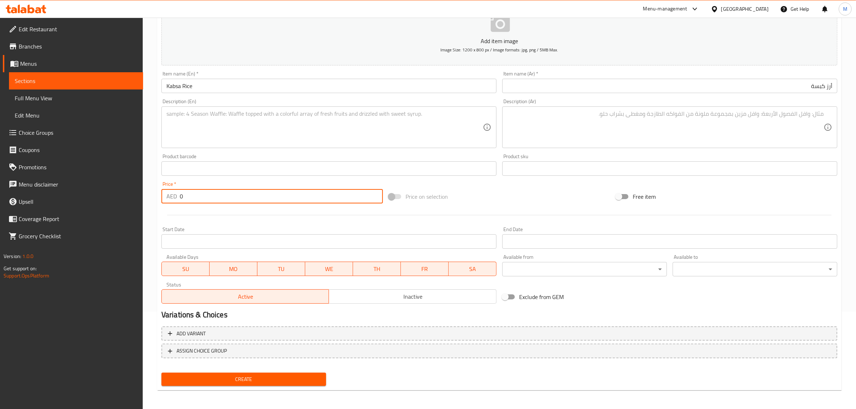
click at [286, 197] on input "0" at bounding box center [281, 196] width 203 height 14
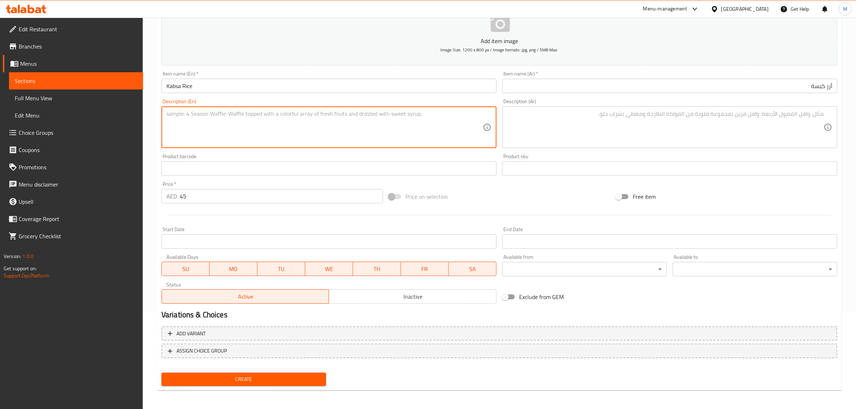
click at [276, 128] on textarea at bounding box center [325, 127] width 317 height 34
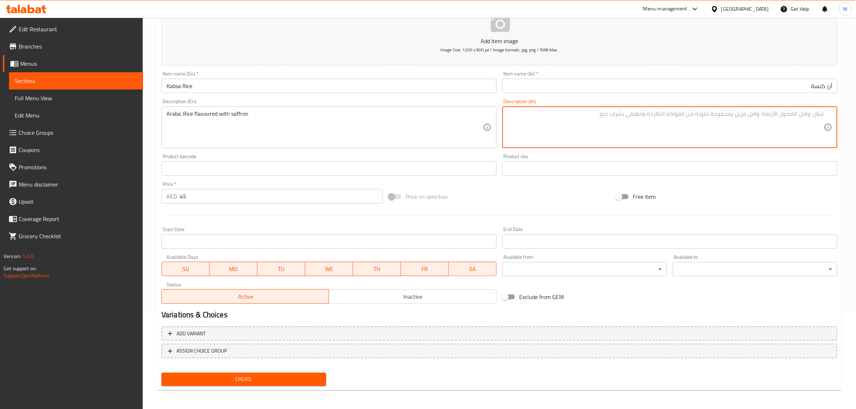
click at [687, 120] on textarea at bounding box center [666, 127] width 317 height 34
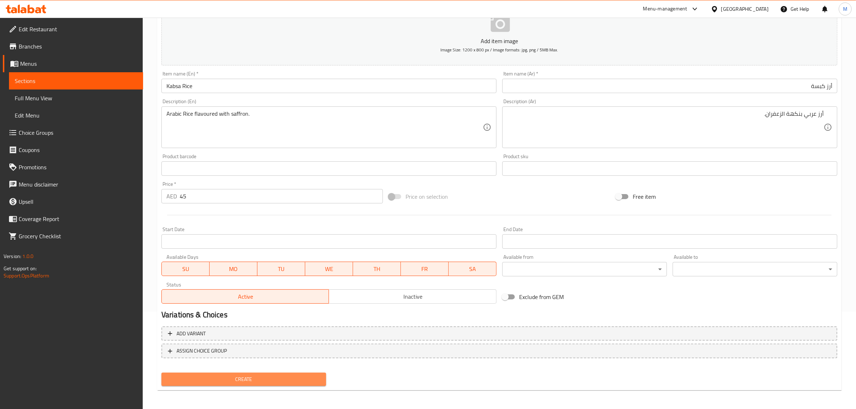
click at [261, 384] on button "Create" at bounding box center [244, 379] width 165 height 13
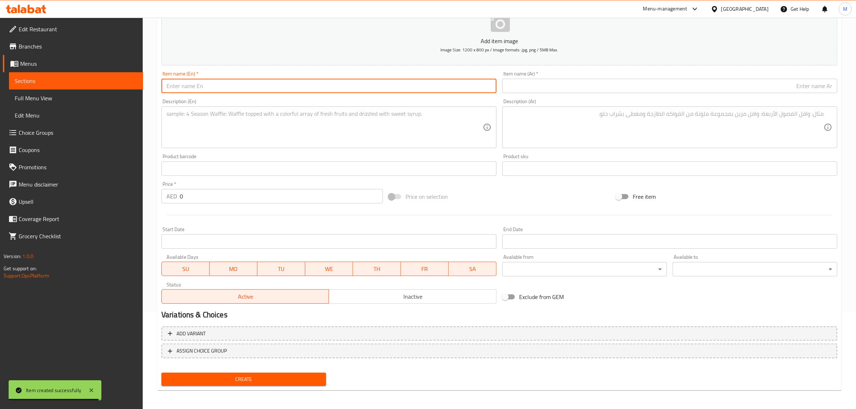
click at [353, 90] on input "text" at bounding box center [329, 86] width 335 height 14
click at [611, 79] on input "text" at bounding box center [670, 86] width 335 height 14
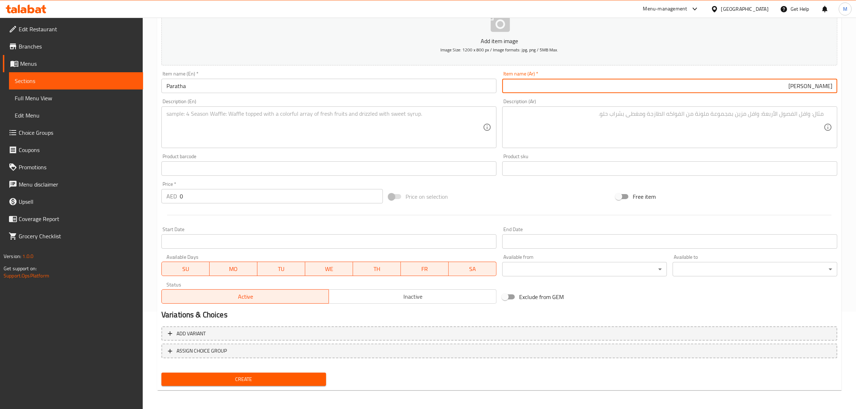
drag, startPoint x: 819, startPoint y: 90, endPoint x: 836, endPoint y: 89, distance: 16.2
click at [836, 89] on input "جوبي براتا" at bounding box center [670, 86] width 335 height 14
click at [540, 190] on div "Price on selection" at bounding box center [499, 196] width 227 height 19
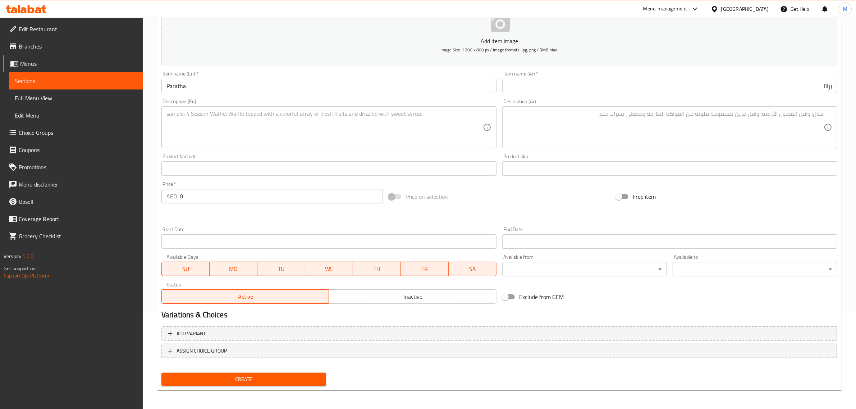
click at [274, 124] on textarea at bounding box center [325, 127] width 317 height 34
click at [721, 116] on textarea at bounding box center [666, 127] width 317 height 34
click at [333, 109] on div "A flaky, buttery flatbread perfect for dipping. Description (En)" at bounding box center [329, 127] width 335 height 42
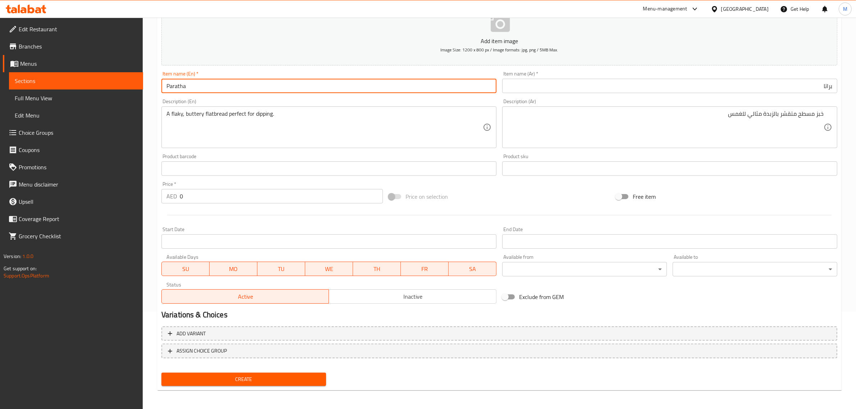
click at [289, 89] on input "Paratha" at bounding box center [329, 86] width 335 height 14
click at [617, 87] on input "براتا" at bounding box center [670, 86] width 335 height 14
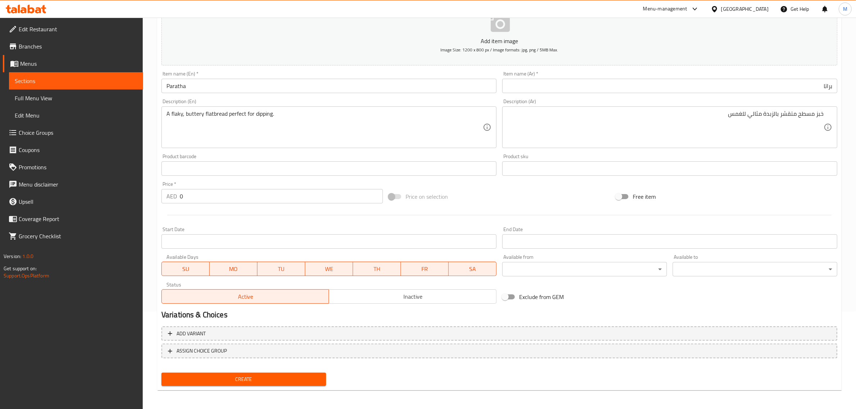
click at [509, 190] on div "Price on selection" at bounding box center [499, 196] width 227 height 19
click at [238, 201] on input "0" at bounding box center [281, 196] width 203 height 14
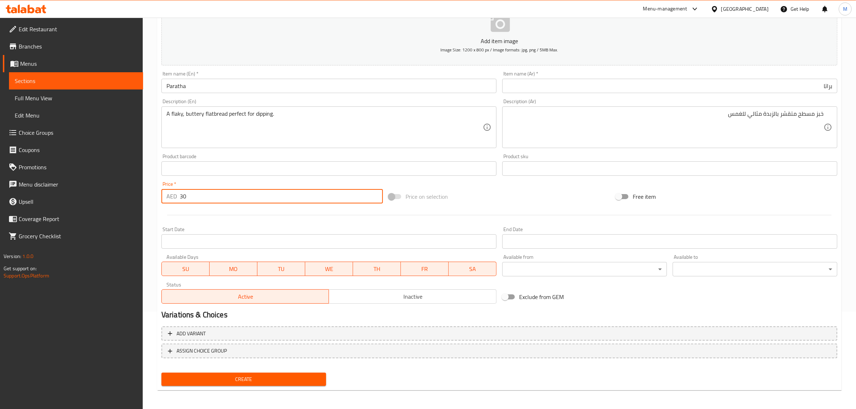
click at [334, 371] on div "Create" at bounding box center [500, 379] width 682 height 19
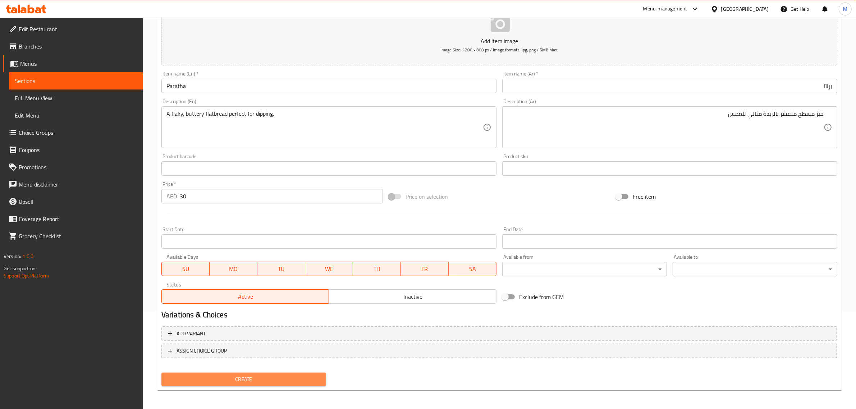
click at [273, 380] on span "Create" at bounding box center [243, 379] width 153 height 9
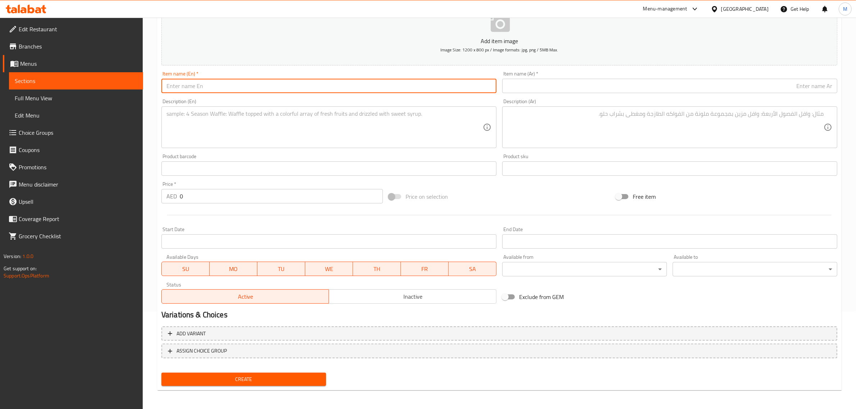
click at [324, 87] on input "text" at bounding box center [329, 86] width 335 height 14
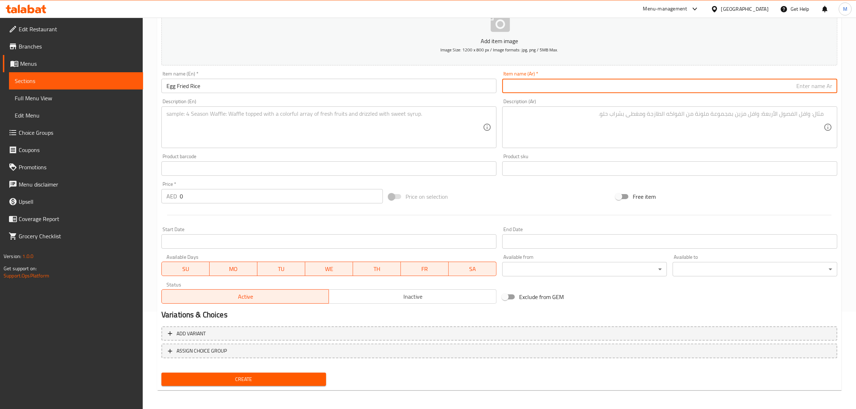
click at [591, 89] on input "text" at bounding box center [670, 86] width 335 height 14
click at [278, 190] on input "0" at bounding box center [281, 196] width 203 height 14
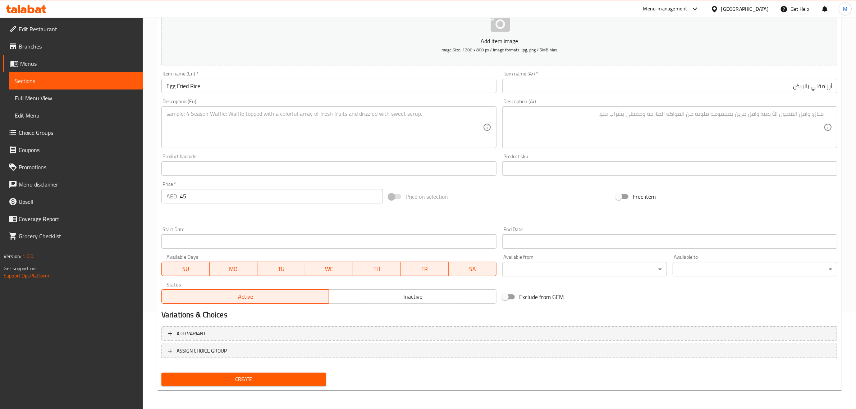
click at [485, 200] on div "Price on selection" at bounding box center [499, 196] width 227 height 19
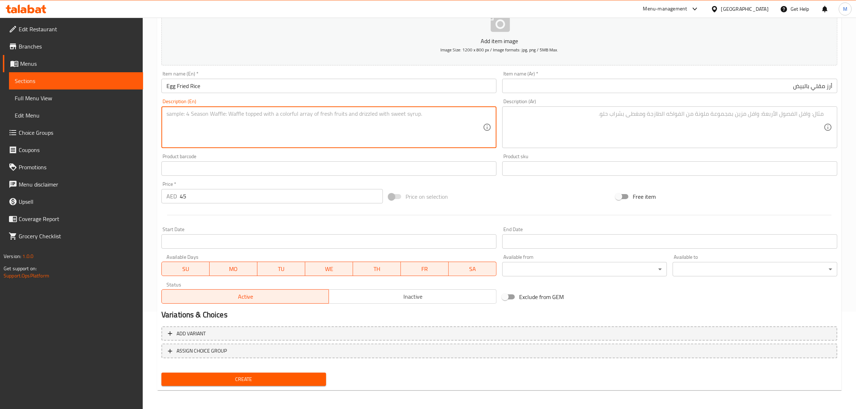
click at [384, 115] on textarea at bounding box center [325, 127] width 317 height 34
click at [368, 113] on textarea "Fluffy Jasmin rice stir-fried with egg, vegetables, and a hint of soy." at bounding box center [325, 127] width 317 height 34
click at [439, 119] on textarea "Fluffy Jasmin rice stir-fried with egg, vegetables, and a hint of soy." at bounding box center [325, 127] width 317 height 34
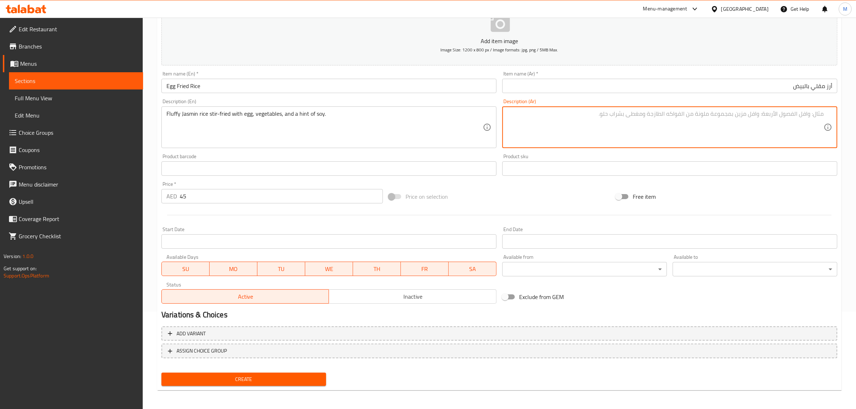
click at [731, 128] on textarea at bounding box center [666, 127] width 317 height 34
drag, startPoint x: 395, startPoint y: 128, endPoint x: 389, endPoint y: 113, distance: 16.7
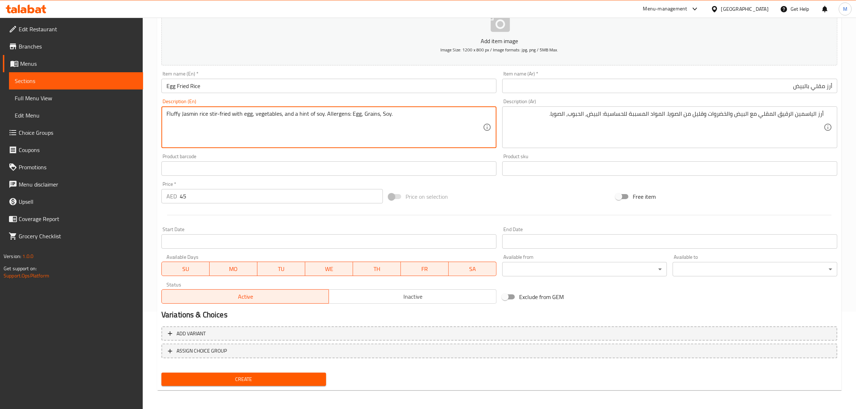
click at [304, 373] on button "Create" at bounding box center [244, 379] width 165 height 13
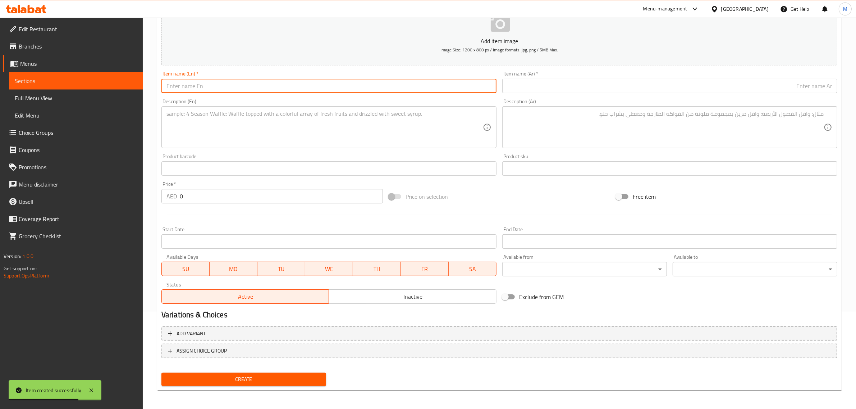
click at [385, 85] on input "text" at bounding box center [329, 86] width 335 height 14
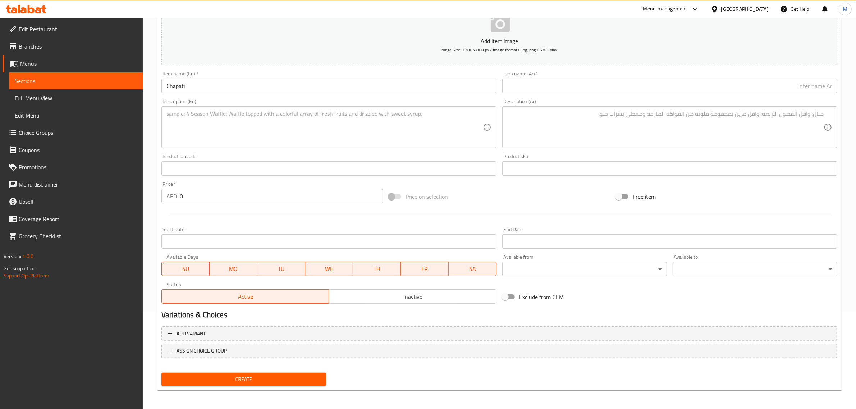
click at [395, 87] on input "Chapati" at bounding box center [329, 86] width 335 height 14
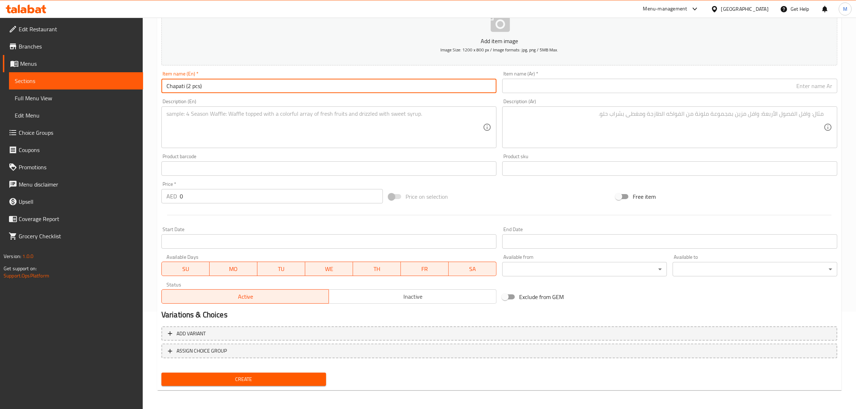
click at [171, 90] on input "Chapati (2 pcs)" at bounding box center [329, 86] width 335 height 14
click at [366, 120] on textarea at bounding box center [325, 127] width 317 height 34
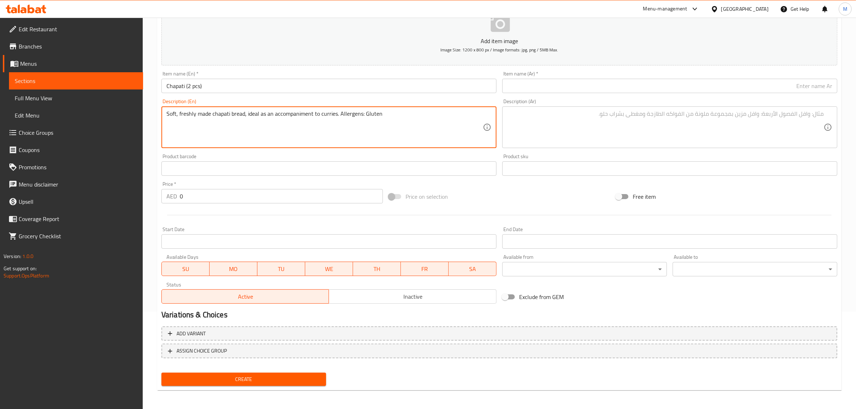
click at [599, 85] on input "text" at bounding box center [670, 86] width 335 height 14
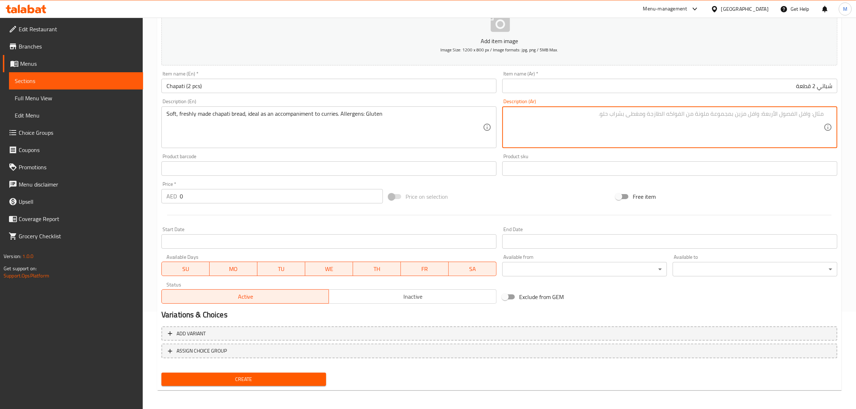
click at [658, 114] on textarea at bounding box center [666, 127] width 317 height 34
drag, startPoint x: 764, startPoint y: 116, endPoint x: 780, endPoint y: 117, distance: 16.2
click at [780, 117] on textarea "خبز الشباتي الطازج والناعم، مثالي كمرافق للكاري. المواد المسببة للحساسية: الغلو…" at bounding box center [666, 127] width 317 height 34
click at [617, 116] on textarea "خبز الشباتي الطازج، مثالي كمرافق للكاري. المواد المسببة للحساسية: الغلوتين" at bounding box center [666, 127] width 317 height 34
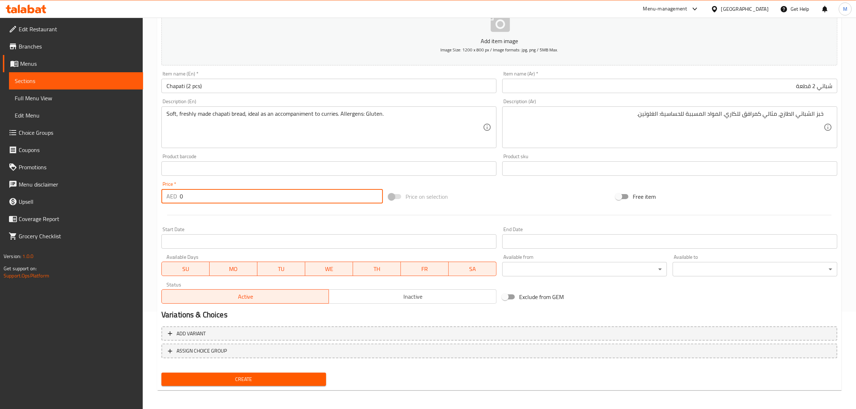
click at [278, 198] on input "0" at bounding box center [281, 196] width 203 height 14
click at [510, 191] on div "Price on selection" at bounding box center [499, 196] width 227 height 19
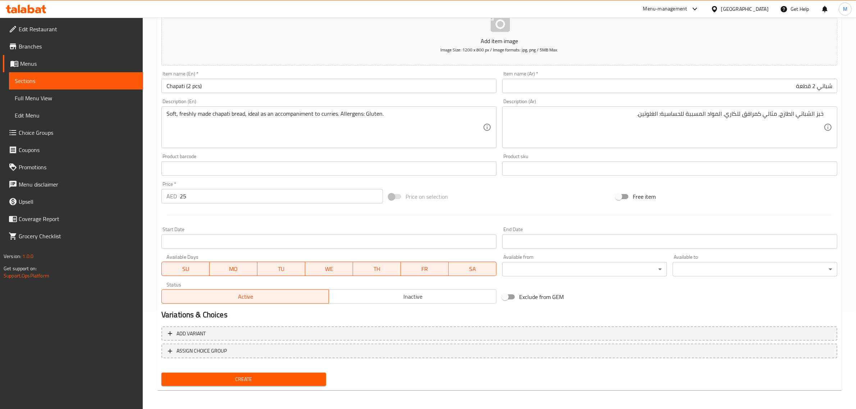
click at [258, 379] on span "Create" at bounding box center [243, 379] width 153 height 9
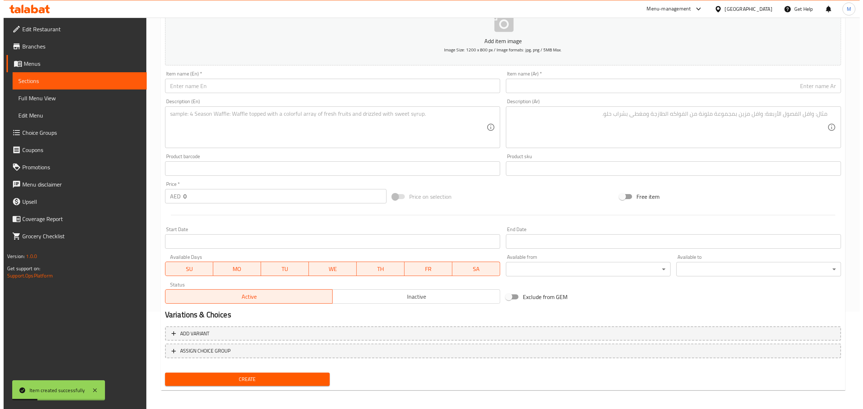
scroll to position [0, 0]
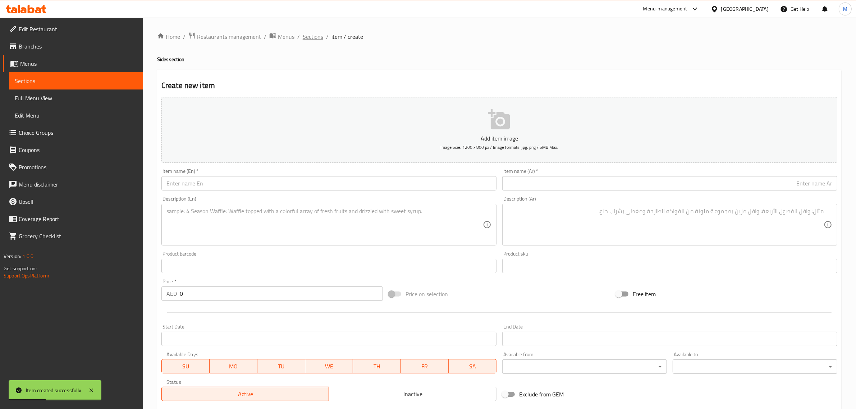
click at [314, 35] on span "Sections" at bounding box center [313, 36] width 21 height 9
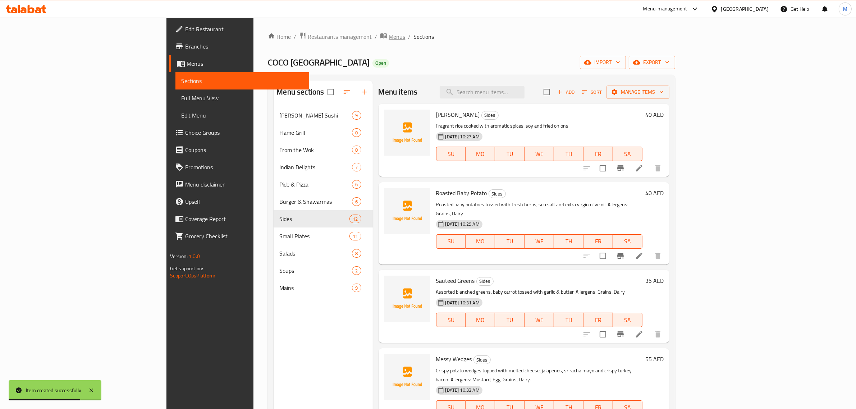
click at [389, 36] on span "Menus" at bounding box center [397, 36] width 17 height 9
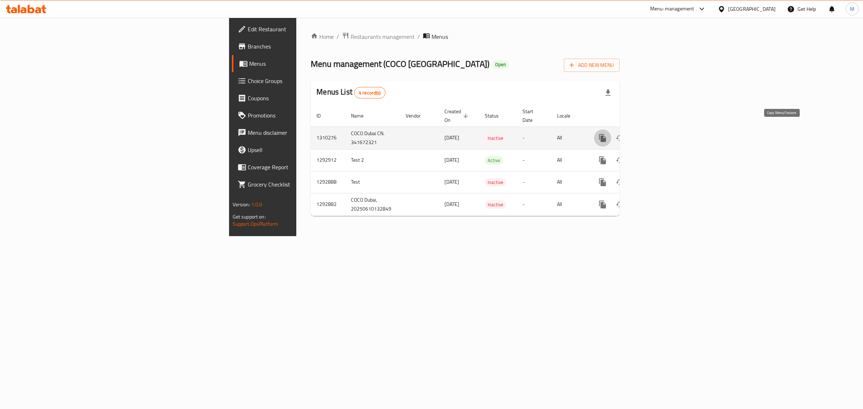
click at [606, 134] on icon "more" at bounding box center [602, 138] width 7 height 8
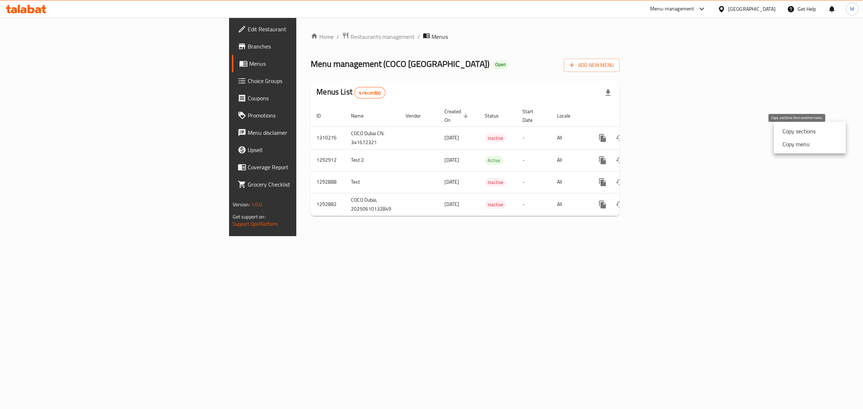
click at [788, 127] on strong "Copy sections" at bounding box center [799, 131] width 33 height 9
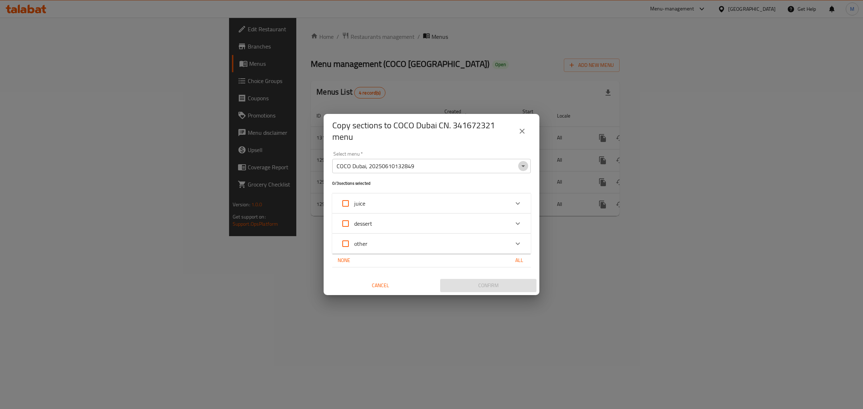
click at [524, 163] on icon "Open" at bounding box center [523, 166] width 9 height 9
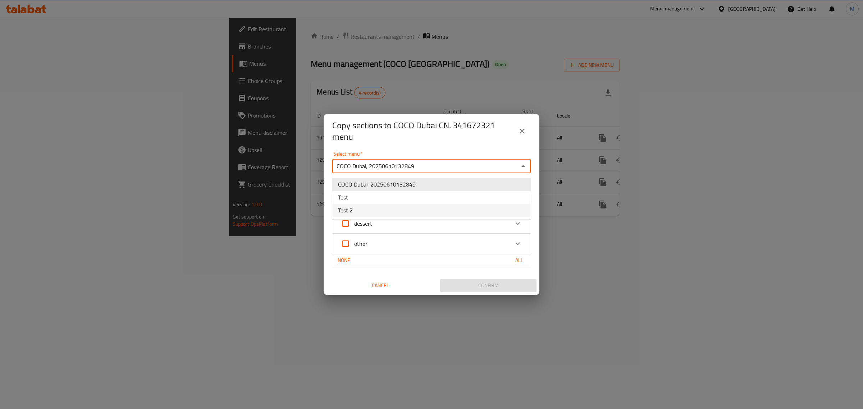
click at [355, 211] on li "Test 2" at bounding box center [431, 210] width 199 height 13
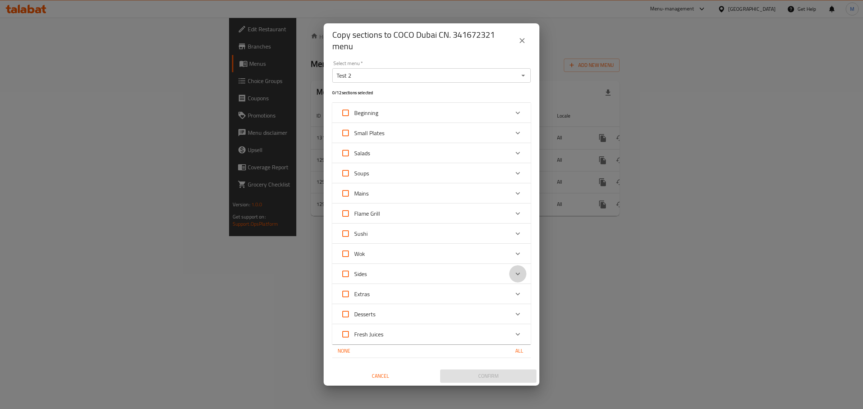
click at [519, 273] on icon "Expand" at bounding box center [518, 274] width 9 height 9
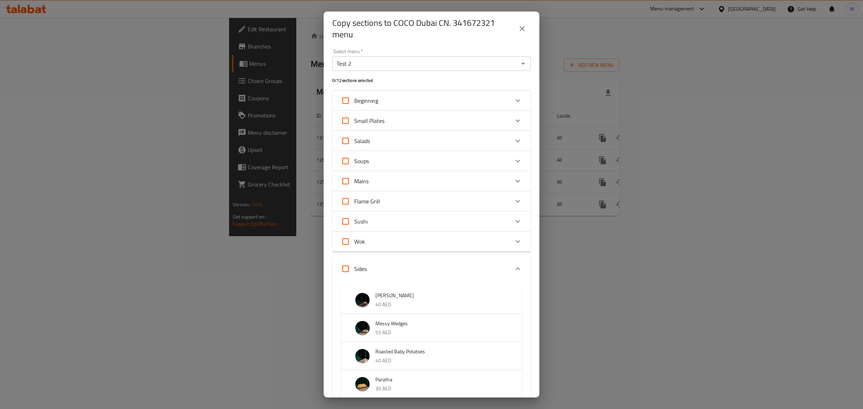
scroll to position [344, 0]
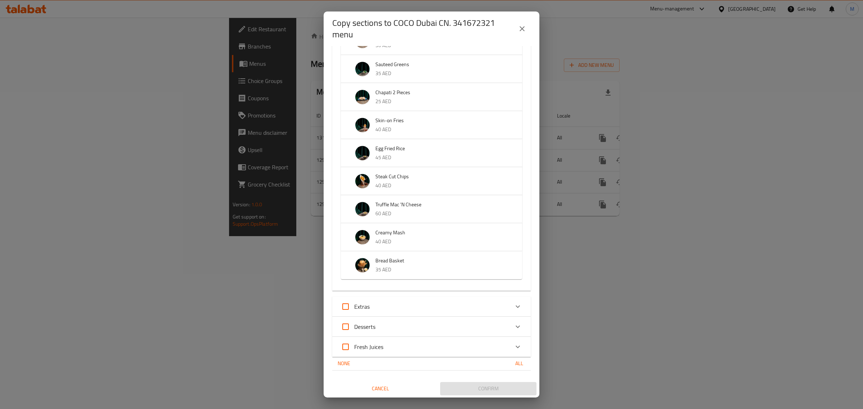
click at [364, 267] on img "Expand" at bounding box center [362, 265] width 14 height 14
click at [366, 274] on img "Expand" at bounding box center [362, 271] width 14 height 14
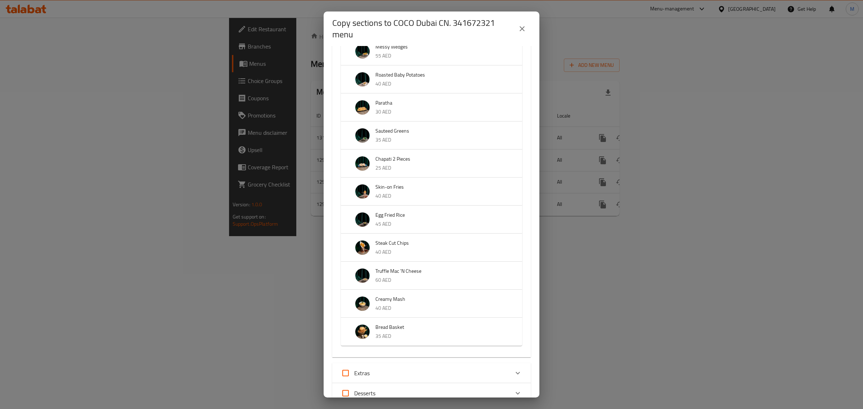
scroll to position [299, 0]
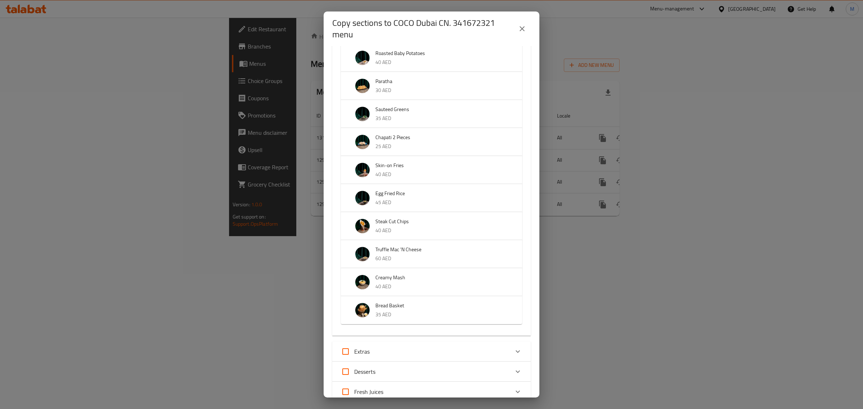
click at [527, 294] on div "Select menu   * Test 2 Select menu * 0 / 12 sections selected Beginning Citrus …" at bounding box center [432, 222] width 216 height 352
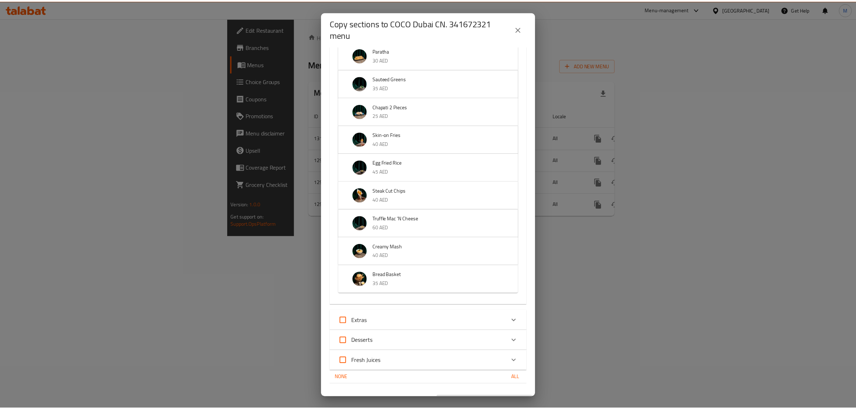
scroll to position [344, 0]
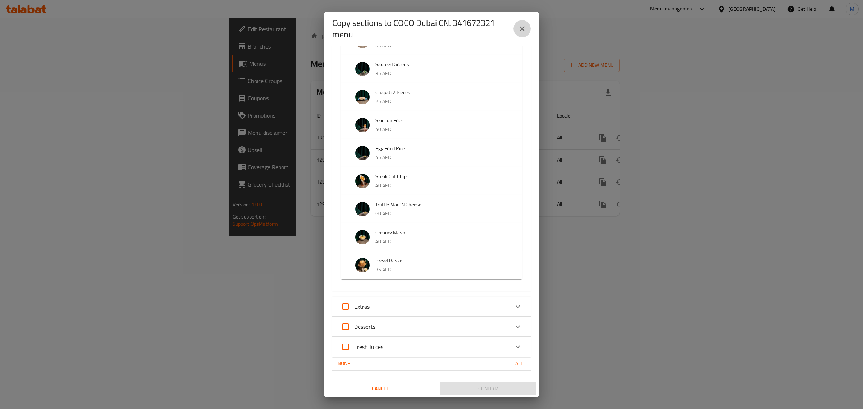
click at [522, 28] on icon "close" at bounding box center [522, 28] width 5 height 5
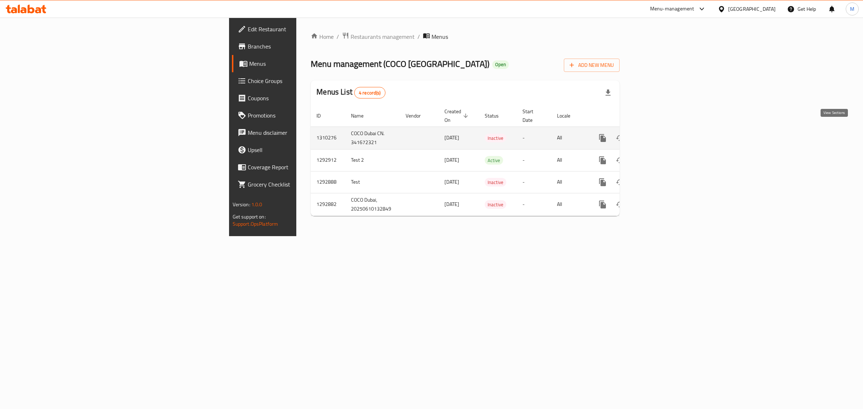
click at [659, 134] on icon "enhanced table" at bounding box center [654, 138] width 9 height 9
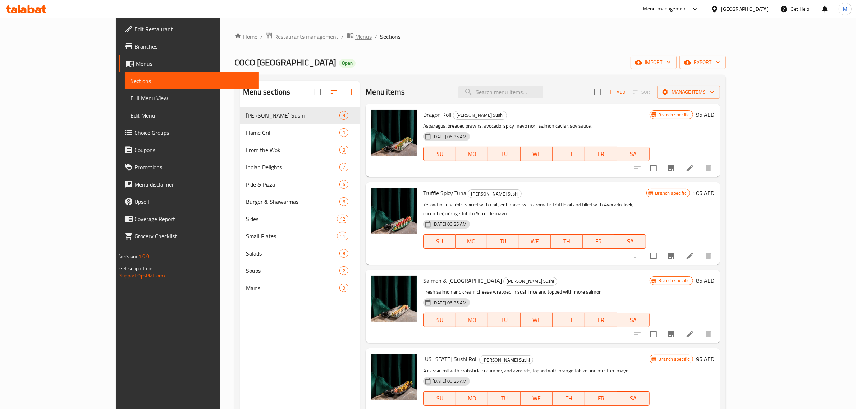
click at [355, 36] on span "Menus" at bounding box center [363, 36] width 17 height 9
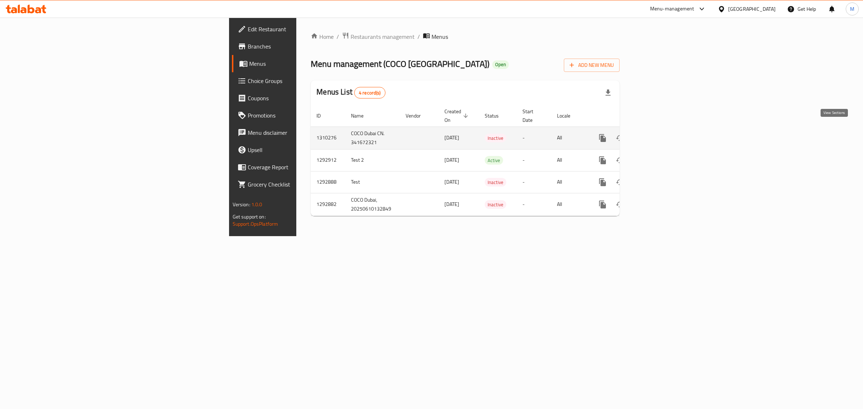
click at [663, 129] on link "enhanced table" at bounding box center [654, 137] width 17 height 17
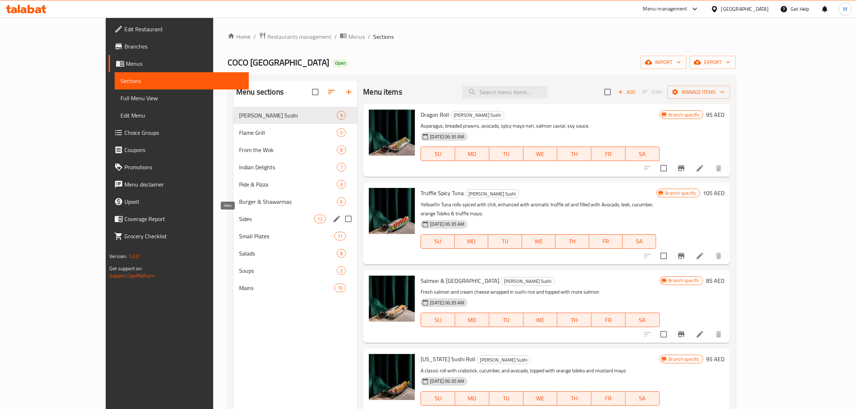
click at [239, 220] on span "Sides" at bounding box center [276, 219] width 75 height 9
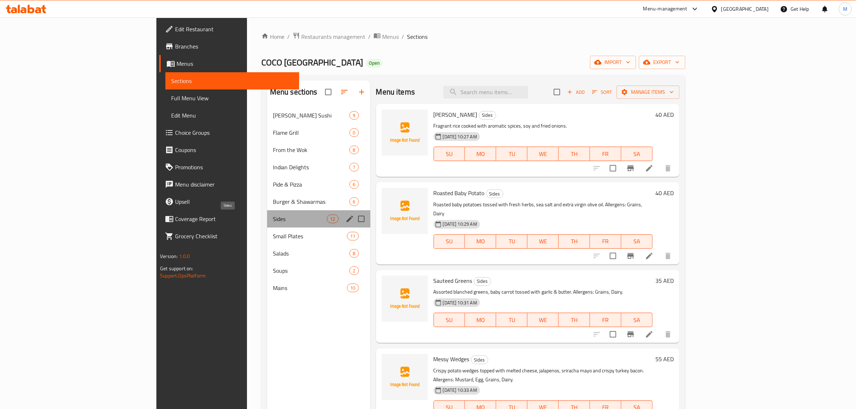
click at [273, 220] on span "Sides" at bounding box center [300, 219] width 54 height 9
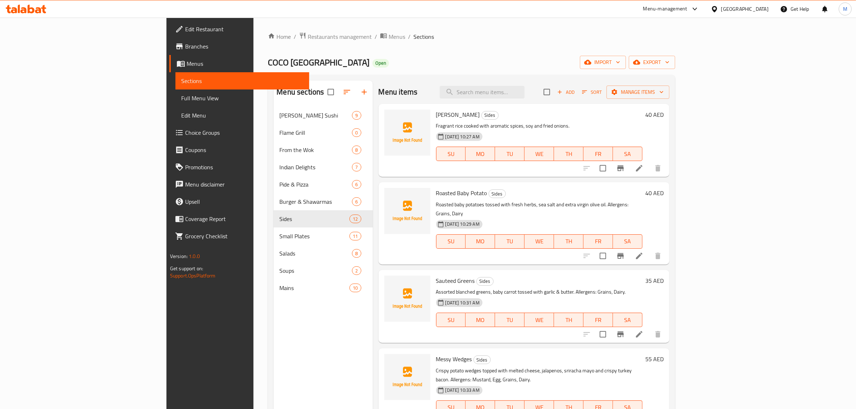
click at [547, 276] on h6 "Sauteed Greens Sides" at bounding box center [539, 281] width 207 height 10
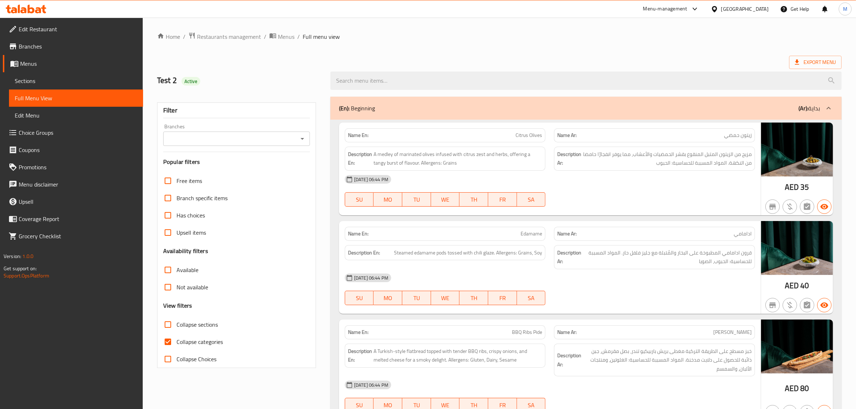
click at [599, 62] on div "Export Menu" at bounding box center [499, 62] width 685 height 13
click at [594, 63] on div "Export Menu" at bounding box center [499, 62] width 685 height 13
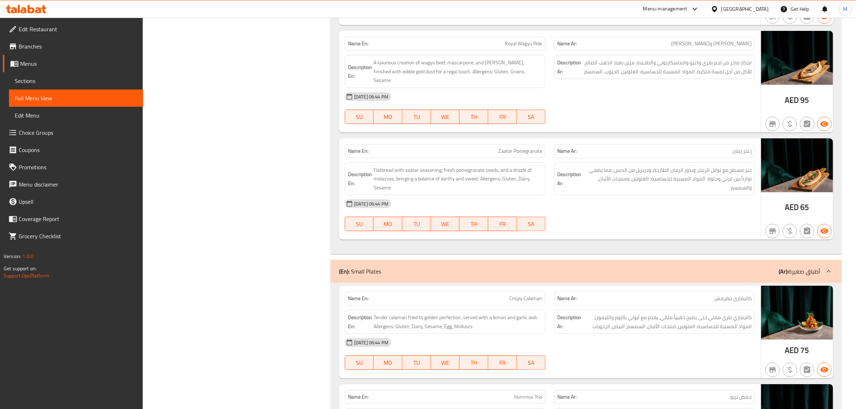
scroll to position [719, 0]
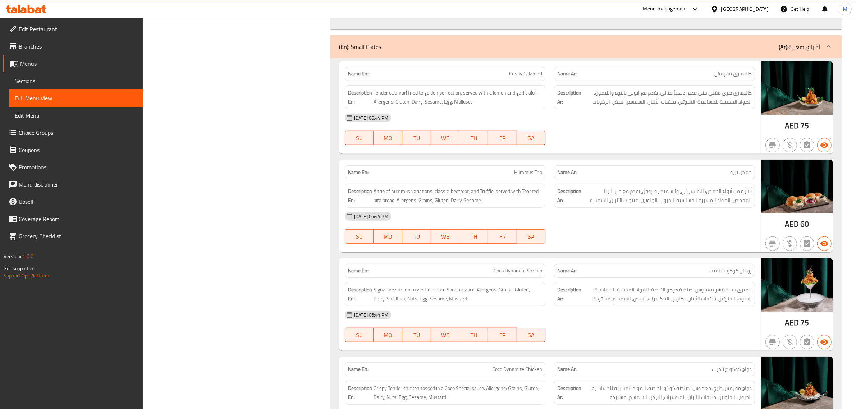
click at [621, 42] on div "(En): Small Plates (Ar): أطباق صغيرة" at bounding box center [579, 46] width 481 height 9
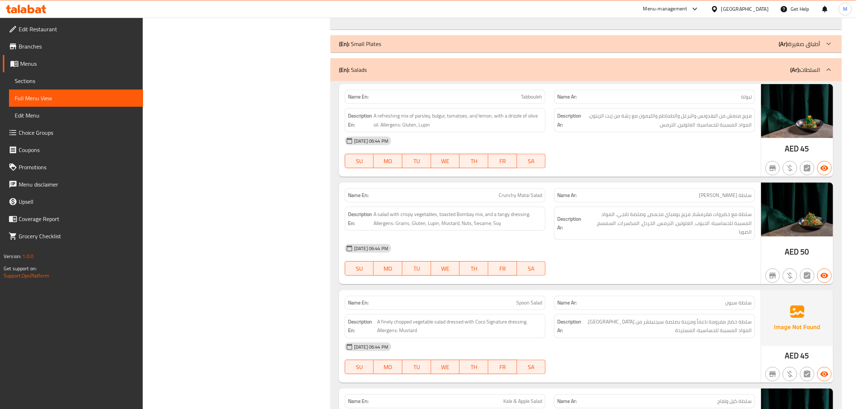
click at [629, 65] on div "(En): Salads (Ar): السلطات" at bounding box center [579, 69] width 481 height 9
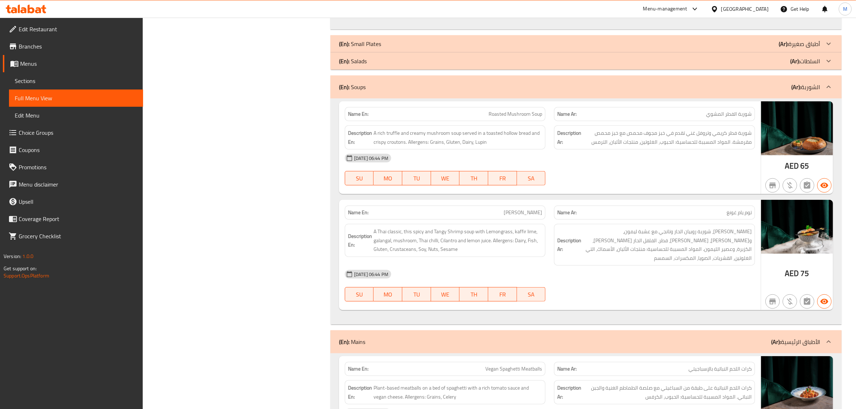
click at [619, 83] on div "(En): Soups (Ar): الشوربة" at bounding box center [579, 87] width 481 height 9
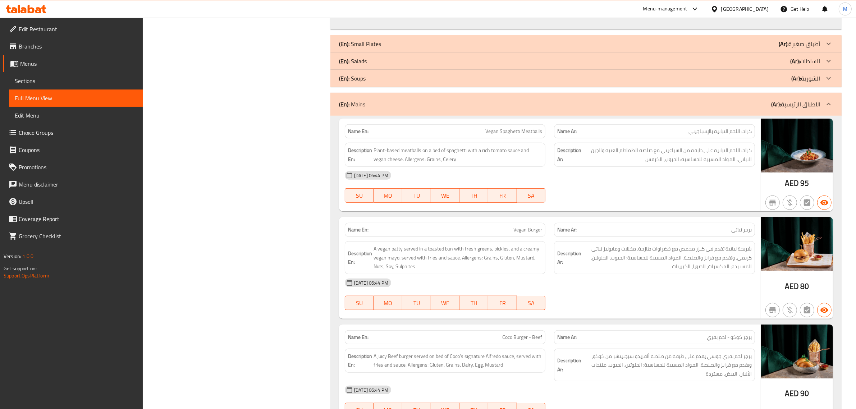
click at [614, 100] on div "(En): Mains (Ar): الأطباق الرئيسية" at bounding box center [579, 104] width 481 height 9
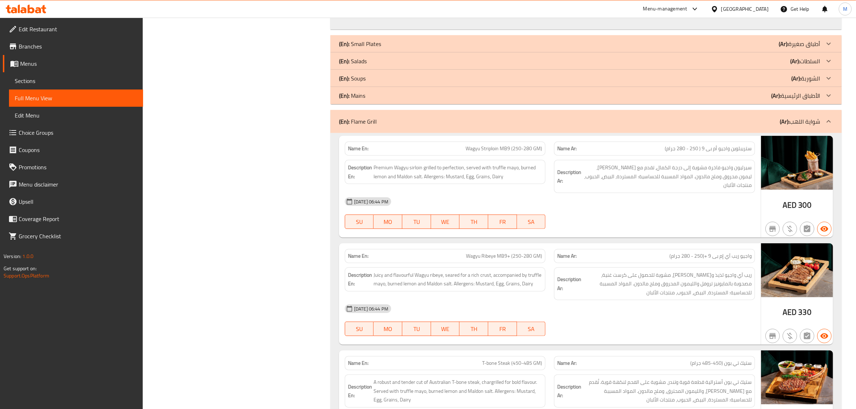
click at [600, 121] on div "(En): Flame Grill (Ar): شواية اللهب" at bounding box center [587, 121] width 512 height 23
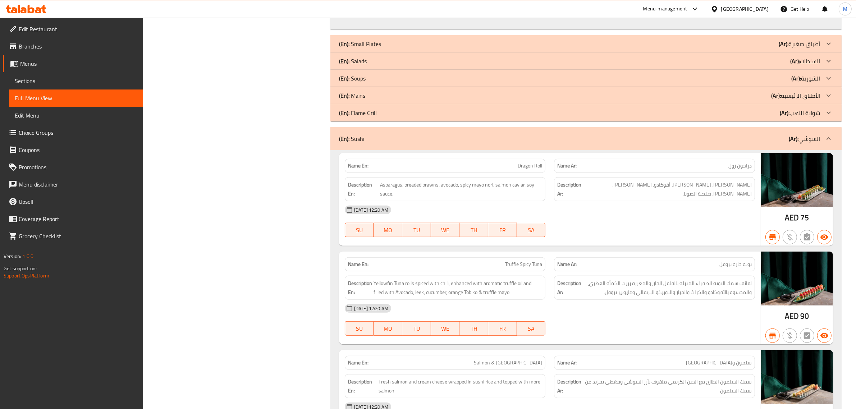
click at [594, 135] on div "(En): Sushi (Ar): السوشي" at bounding box center [579, 139] width 481 height 9
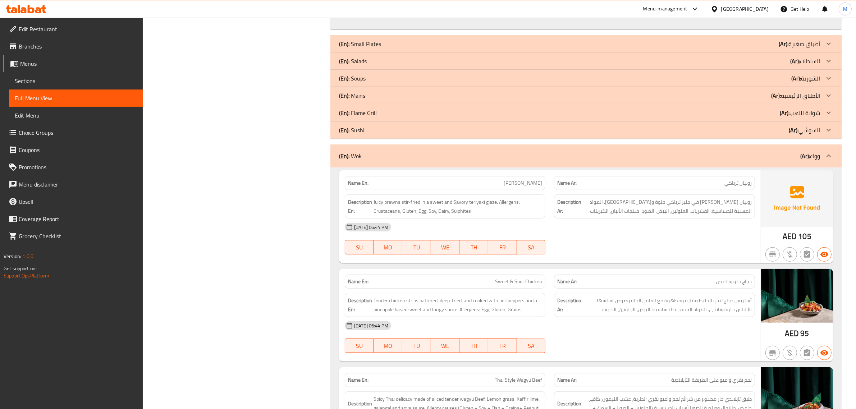
click at [592, 152] on div "(En): Wok (Ar): ووك" at bounding box center [579, 156] width 481 height 9
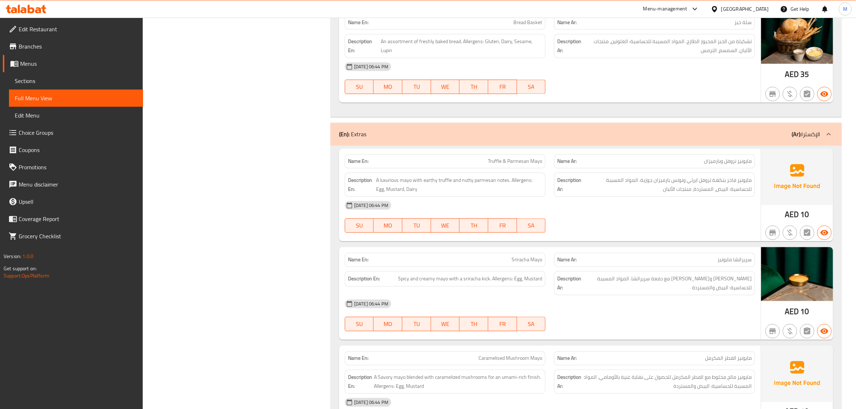
scroll to position [2023, 0]
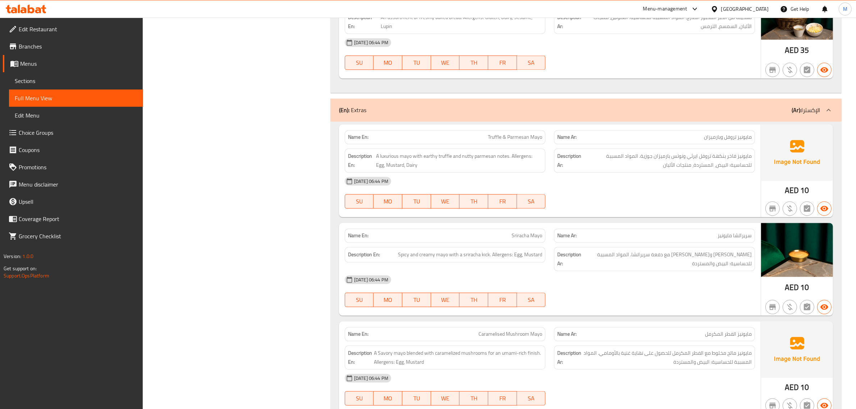
click at [600, 106] on div "(En): Extras (Ar): الإكسترا" at bounding box center [579, 110] width 481 height 9
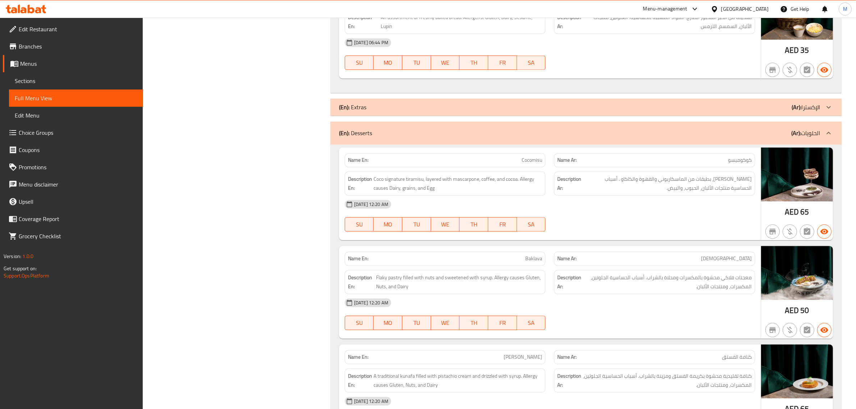
click at [603, 129] on div "(En): Desserts (Ar): الحلويات" at bounding box center [579, 133] width 481 height 9
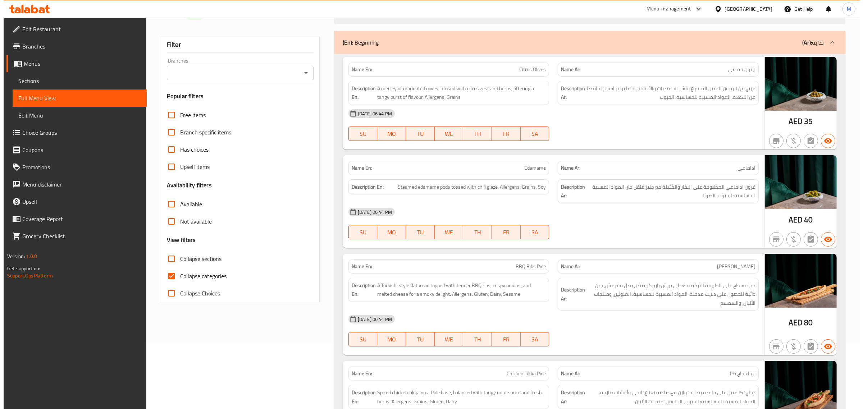
scroll to position [0, 0]
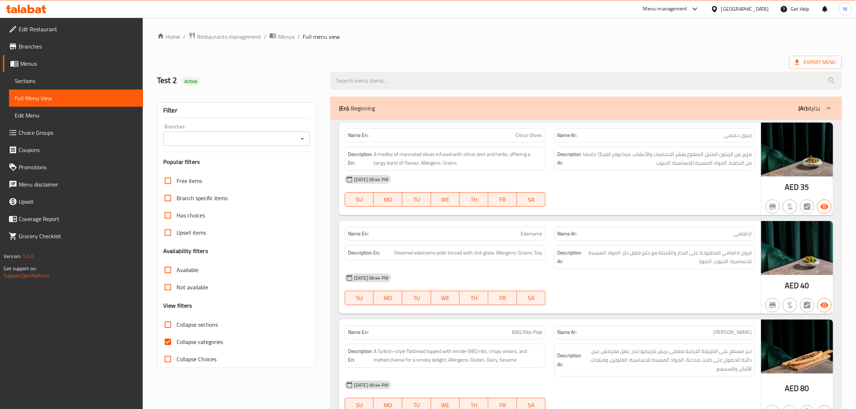
click at [171, 323] on input "Collapse sections" at bounding box center [167, 324] width 17 height 17
checkbox input "true"
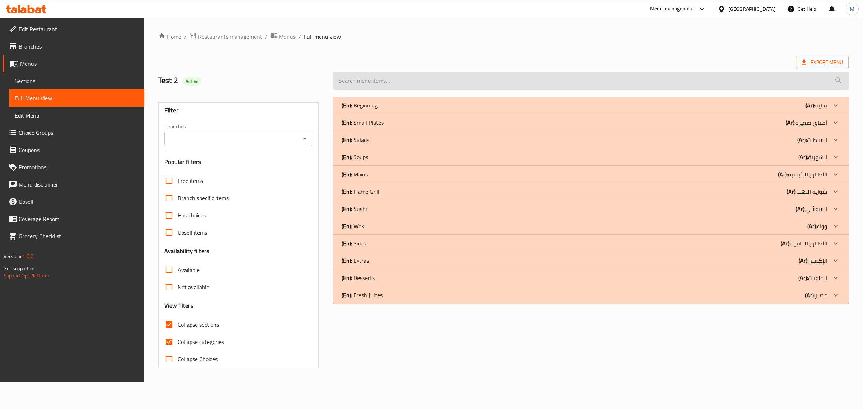
click at [423, 85] on input "search" at bounding box center [591, 81] width 516 height 18
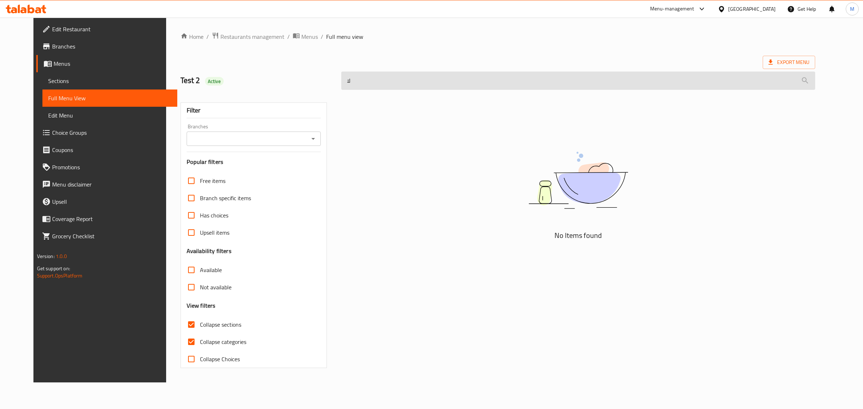
type input "ل"
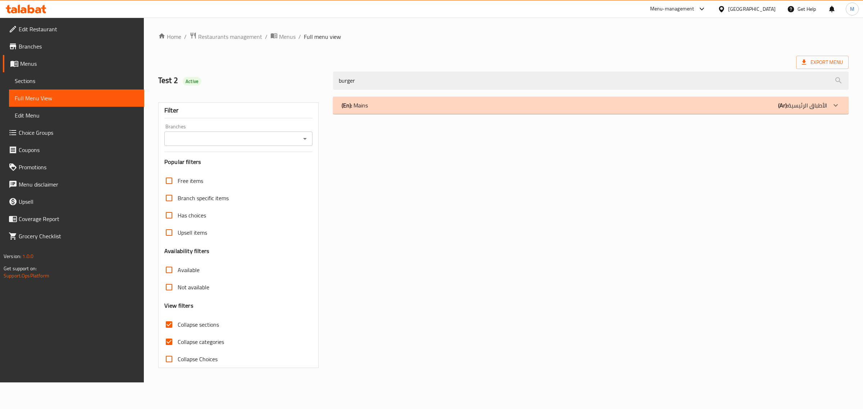
type input "burger"
click at [450, 102] on div "(En): Mains (Ar): الأطباق الرئيسية" at bounding box center [585, 105] width 486 height 9
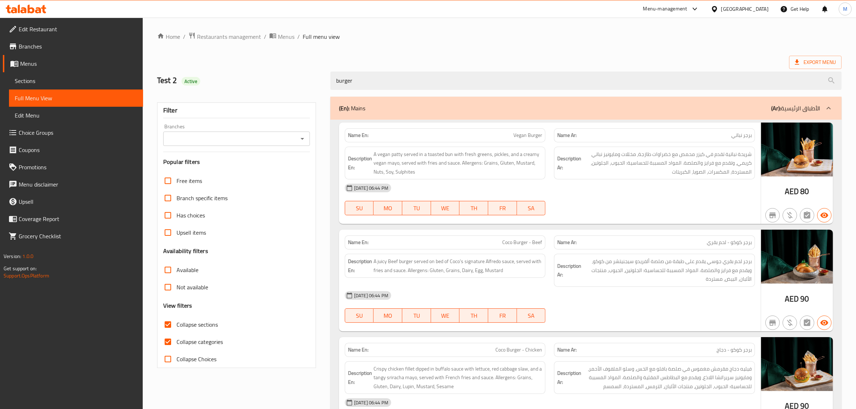
click at [618, 57] on div "Export Menu" at bounding box center [499, 62] width 685 height 13
click at [622, 55] on div "Home / Restaurants management / Menus / Full menu view Export Menu Test 2 Activ…" at bounding box center [499, 242] width 685 height 421
click at [569, 198] on div "[DATE] 06:44 PM SU MO TU WE TH FR SA" at bounding box center [550, 199] width 419 height 40
click at [547, 203] on div "SU MO TU WE TH FR SA" at bounding box center [446, 208] width 210 height 23
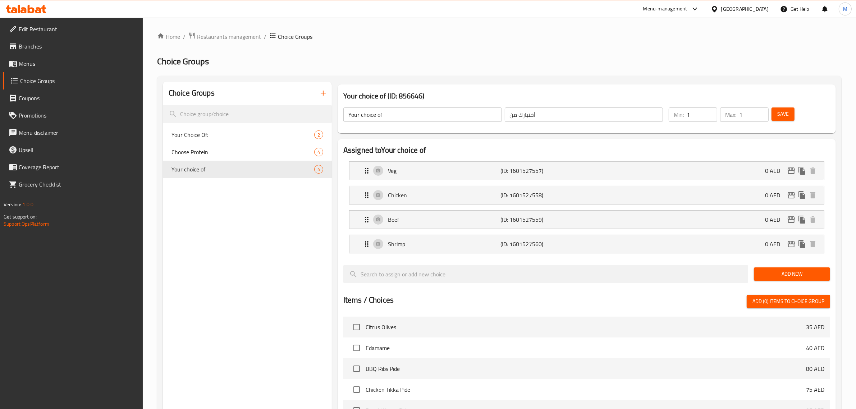
click at [322, 96] on icon "button" at bounding box center [323, 93] width 9 height 9
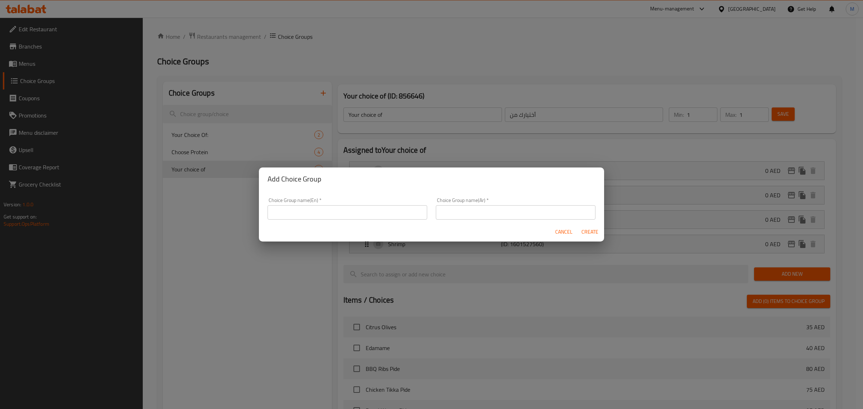
click at [351, 218] on input "text" at bounding box center [348, 212] width 160 height 14
type input "Your Choice Of Bread:"
type input "إختيارك من الخبز:"
click at [594, 233] on span "Create" at bounding box center [589, 232] width 17 height 9
type input "Your Choice Of Bread:"
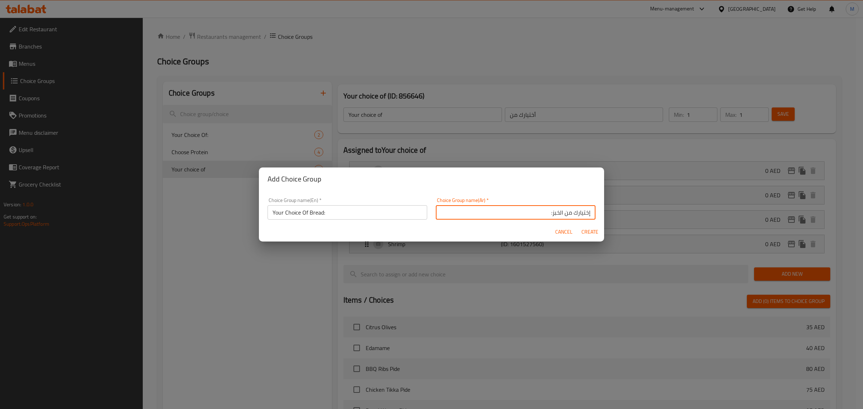
type input "إختيارك من الخبز:"
type input "0"
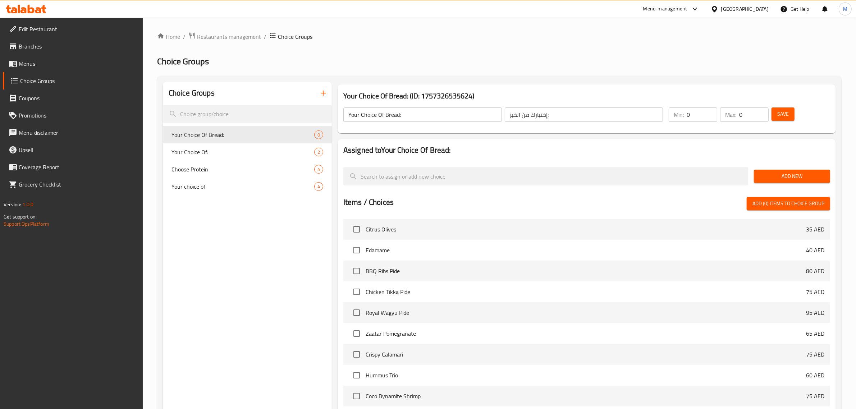
drag, startPoint x: 226, startPoint y: 243, endPoint x: 218, endPoint y: 246, distance: 8.8
click at [218, 246] on div "Choice Groups Your Choice Of Bread: 0 Your Choice Of: 2 Choose Protein 4 Your c…" at bounding box center [247, 301] width 169 height 439
click at [796, 177] on span "Add New" at bounding box center [792, 176] width 65 height 9
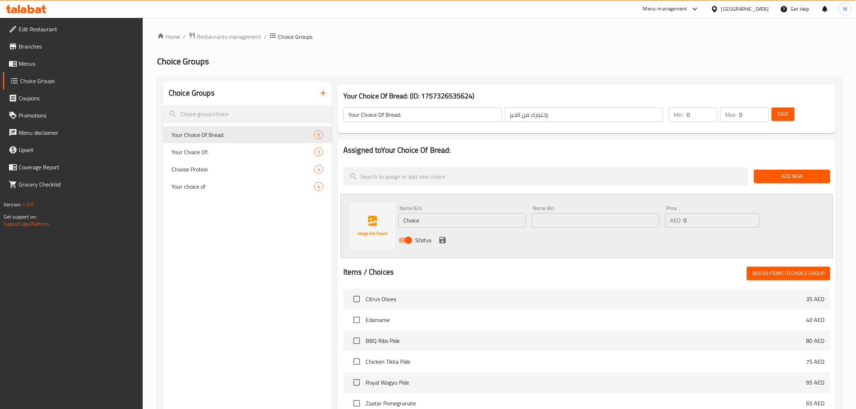
click at [448, 224] on input "Choice" at bounding box center [463, 220] width 128 height 14
type input "Wrap"
type input "راب"
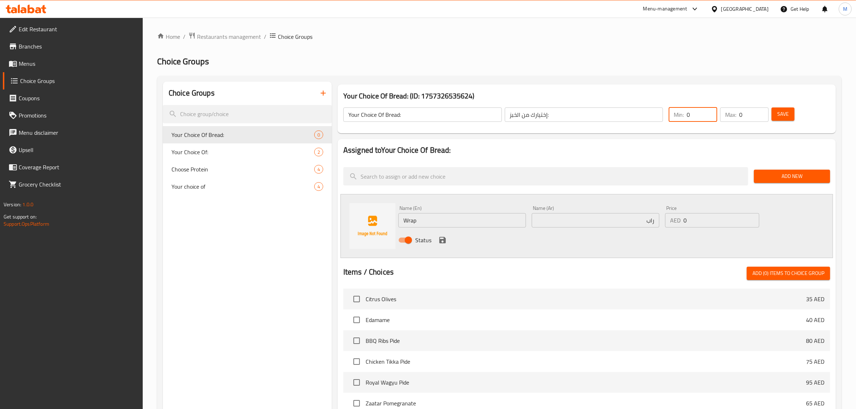
drag, startPoint x: 696, startPoint y: 111, endPoint x: 673, endPoint y: 116, distance: 23.6
click at [673, 116] on div "Min: 0 ​" at bounding box center [693, 115] width 49 height 14
type input "1"
click at [443, 241] on icon "save" at bounding box center [442, 240] width 9 height 9
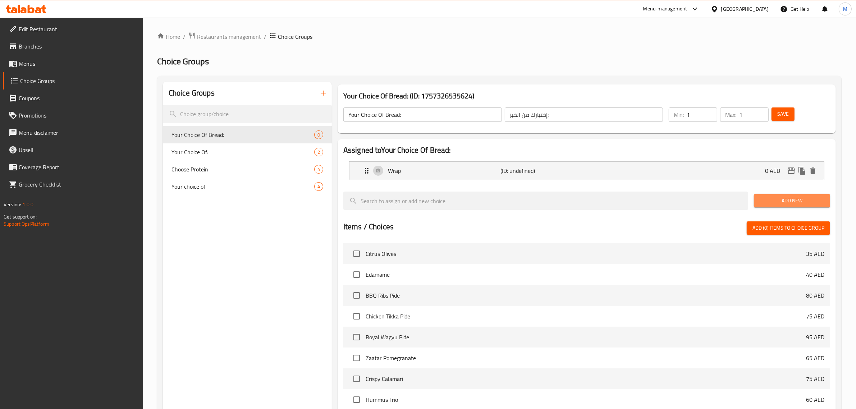
click at [796, 201] on span "Add New" at bounding box center [792, 200] width 65 height 9
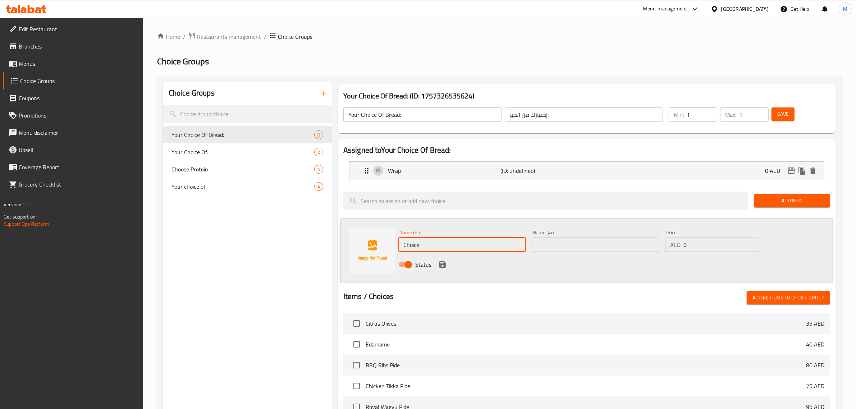
click at [472, 250] on input "Choice" at bounding box center [463, 245] width 128 height 14
type input "Pita Pocket"
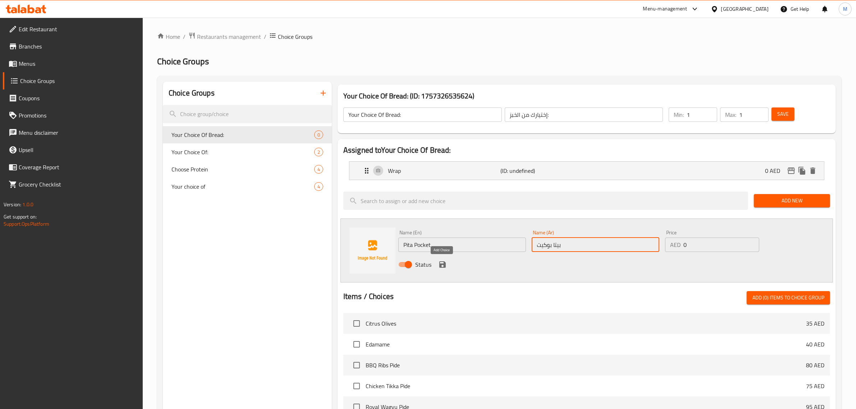
type input "بيتا بوكيت"
click at [441, 263] on icon "save" at bounding box center [442, 264] width 9 height 9
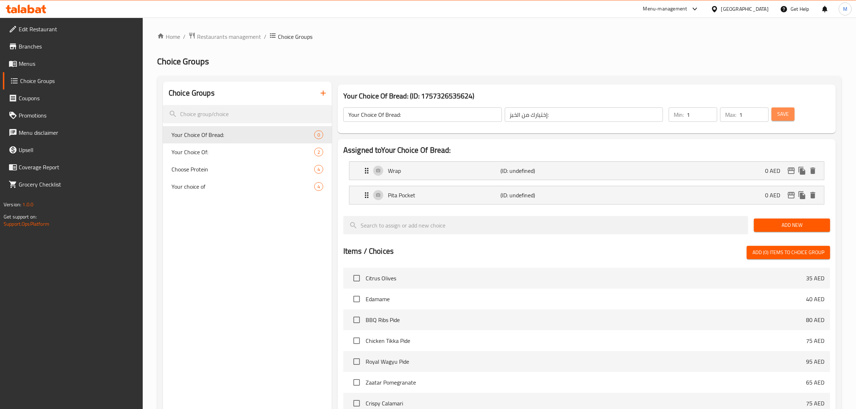
click at [781, 115] on span "Save" at bounding box center [784, 114] width 12 height 9
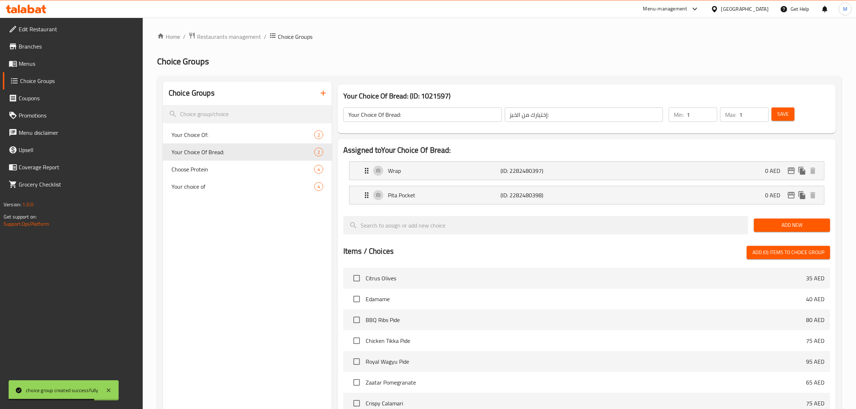
click at [459, 118] on input "Your Choice Of Bread:" at bounding box center [423, 115] width 159 height 14
click at [415, 59] on h2 "Choice Groups" at bounding box center [499, 62] width 685 height 12
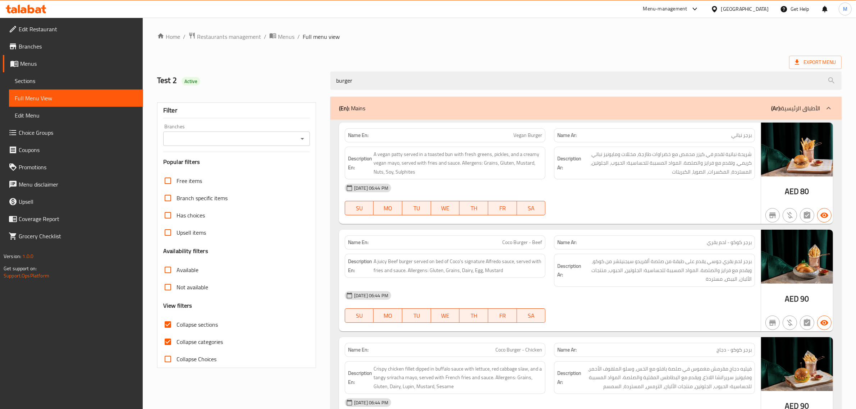
click at [745, 138] on span "برجر نباتي" at bounding box center [742, 136] width 21 height 8
copy span "برجر نباتي"
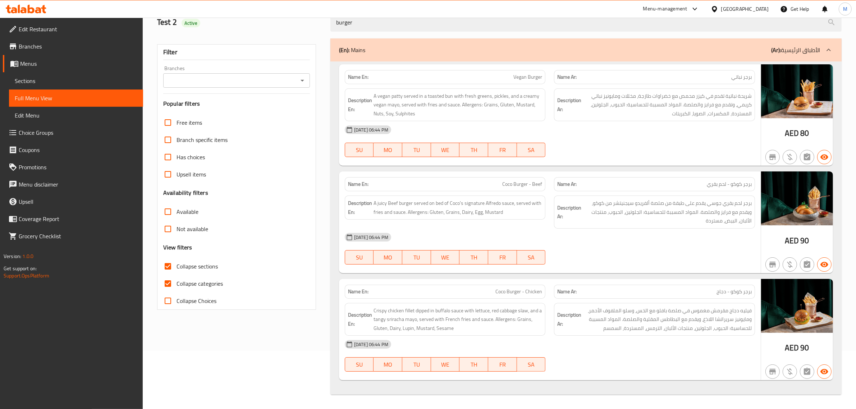
click at [167, 268] on input "Collapse sections" at bounding box center [167, 266] width 17 height 17
checkbox input "false"
click at [595, 263] on div at bounding box center [655, 264] width 210 height 9
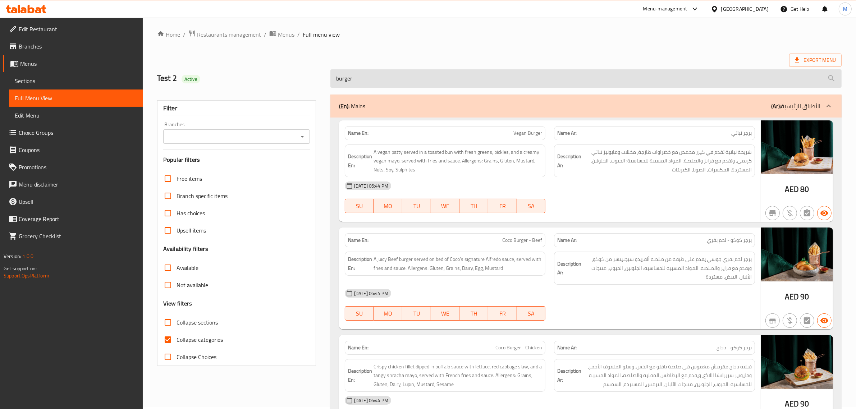
scroll to position [0, 0]
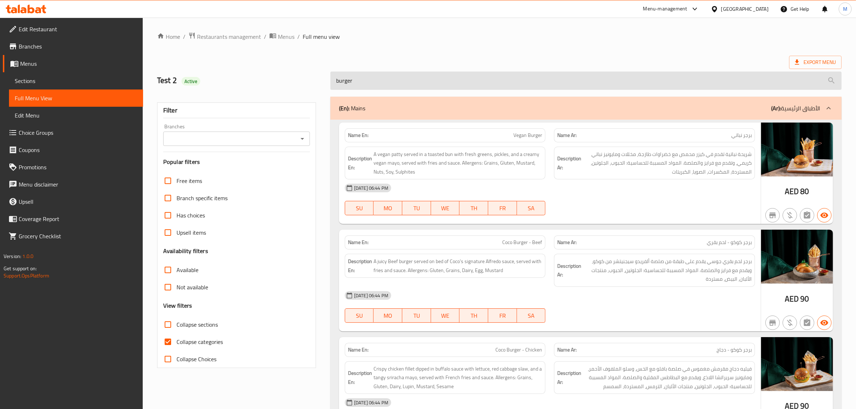
click at [414, 79] on input "burger" at bounding box center [587, 81] width 512 height 18
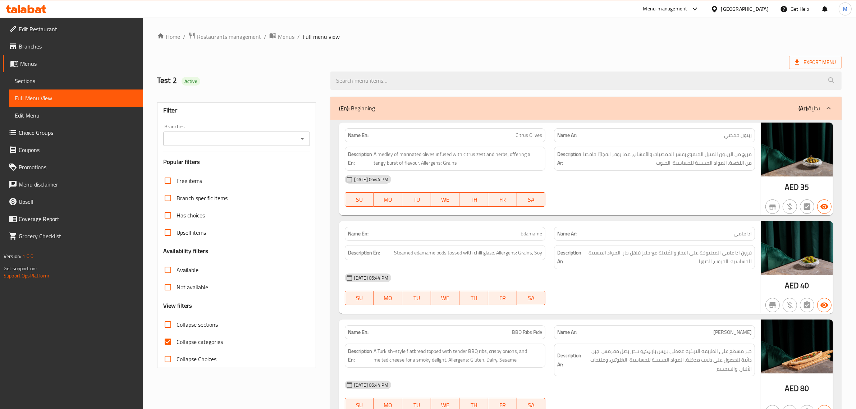
click at [450, 58] on div "Export Menu" at bounding box center [499, 62] width 685 height 13
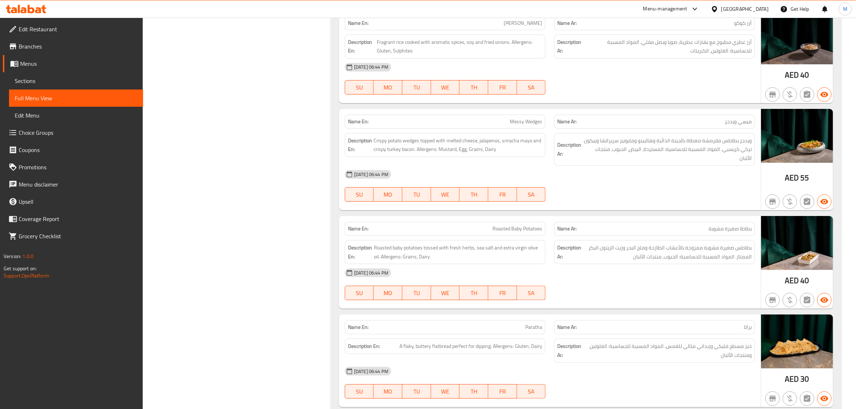
click at [715, 225] on span "بطاطا صغيرة مشوية" at bounding box center [730, 229] width 43 height 8
copy span "بطاطا صغيرة مشوية"
click at [514, 225] on span "Roasted Baby Potatoes" at bounding box center [518, 229] width 50 height 8
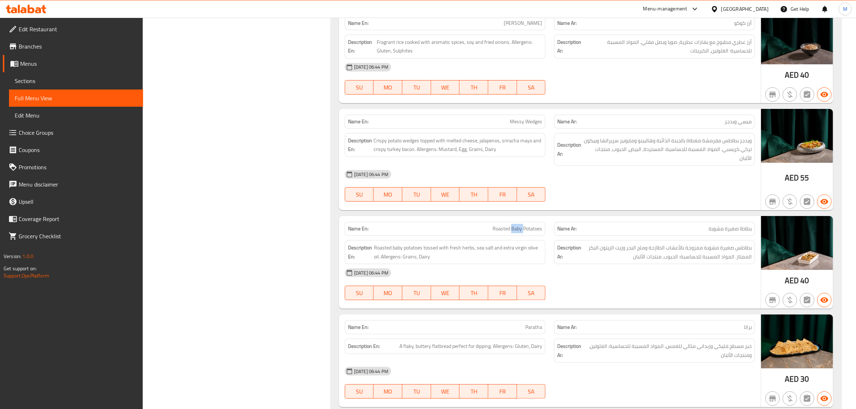
click at [514, 225] on span "Roasted Baby Potatoes" at bounding box center [518, 229] width 50 height 8
click at [495, 225] on span "Roasted Baby Potatoes" at bounding box center [518, 229] width 50 height 8
copy span "Roasted Baby Potatoes"
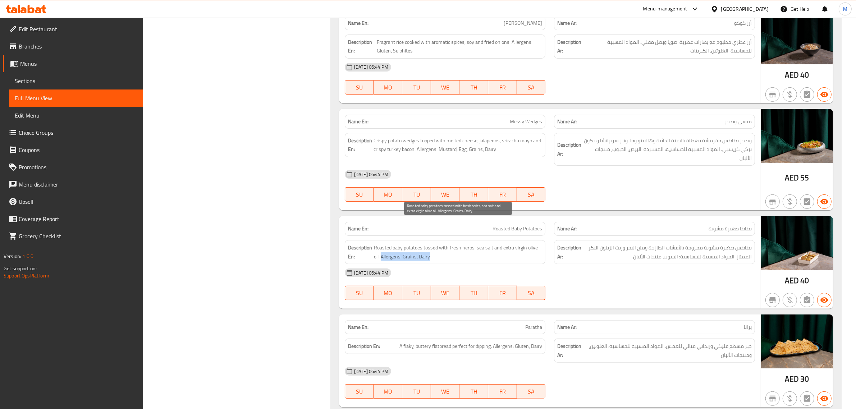
drag, startPoint x: 381, startPoint y: 235, endPoint x: 447, endPoint y: 237, distance: 66.2
click at [447, 244] on span "Roasted baby potatoes tossed with fresh herbs, sea salt and extra virgin olive …" at bounding box center [458, 253] width 169 height 18
copy span "Allergens: Grains, Dairy"
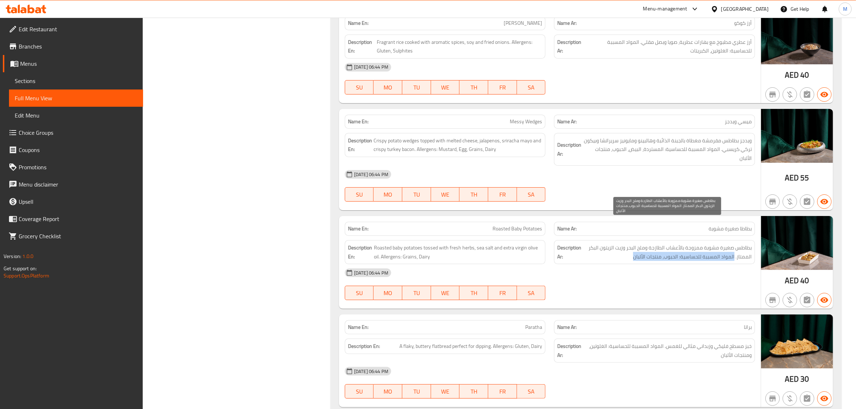
drag, startPoint x: 735, startPoint y: 233, endPoint x: 626, endPoint y: 233, distance: 108.3
click at [626, 244] on span "بطاطس صغيرة مشوية ممزوجة بالأعشاب الطازجة وملح البحر وزيت الزيتون البكر الممتاز…" at bounding box center [667, 253] width 169 height 18
copy span "المواد المسببة للحساسية: الحبوب، منتجات الألبان"
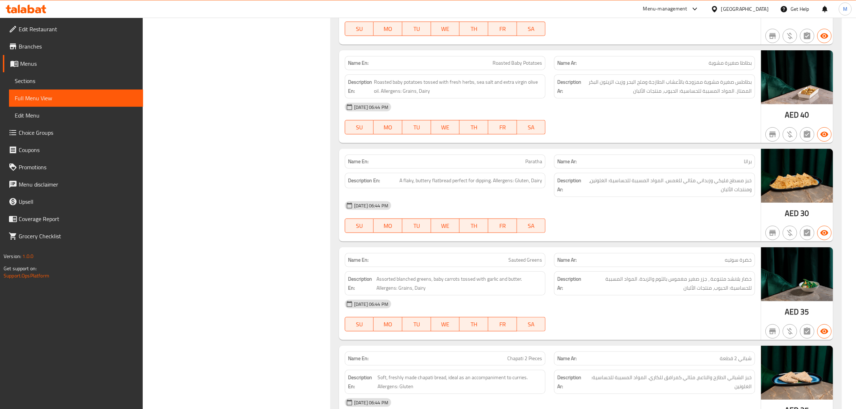
scroll to position [7222, 0]
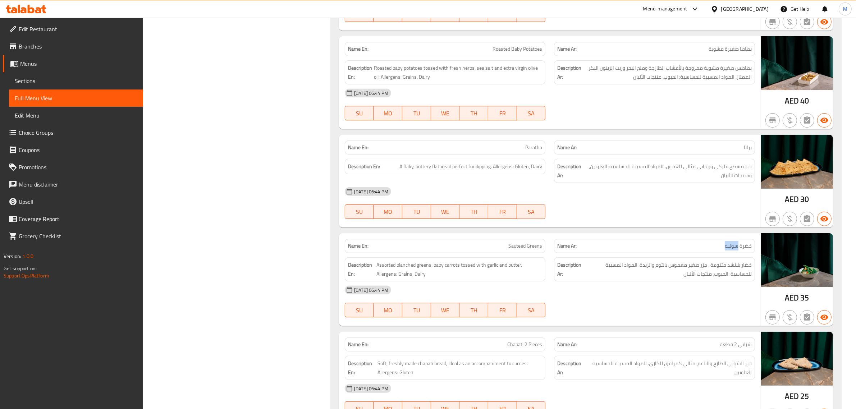
drag, startPoint x: 738, startPoint y: 223, endPoint x: 678, endPoint y: 218, distance: 60.0
click at [717, 242] on p "Name Ar: خضرة سوتيه" at bounding box center [655, 246] width 195 height 8
copy span "سوتيه"
drag, startPoint x: 376, startPoint y: 252, endPoint x: 435, endPoint y: 250, distance: 58.3
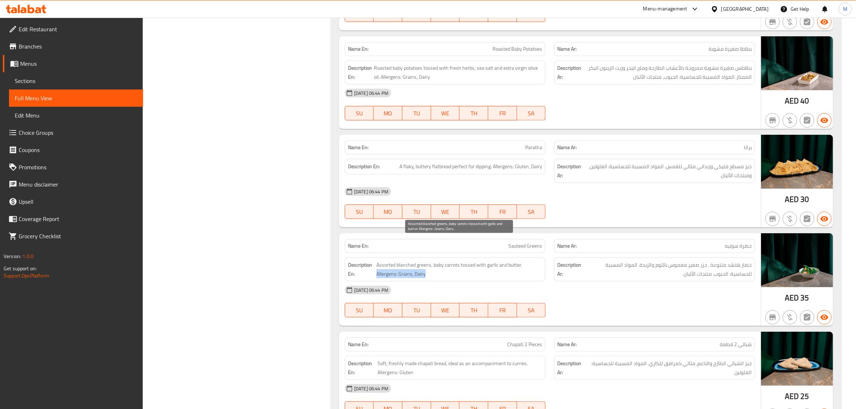
click at [435, 261] on span "Assorted blanched greens, baby carrots tossed with garlic and butter. Allergens…" at bounding box center [460, 270] width 166 height 18
copy span "Allergens: Grains, Dairy"
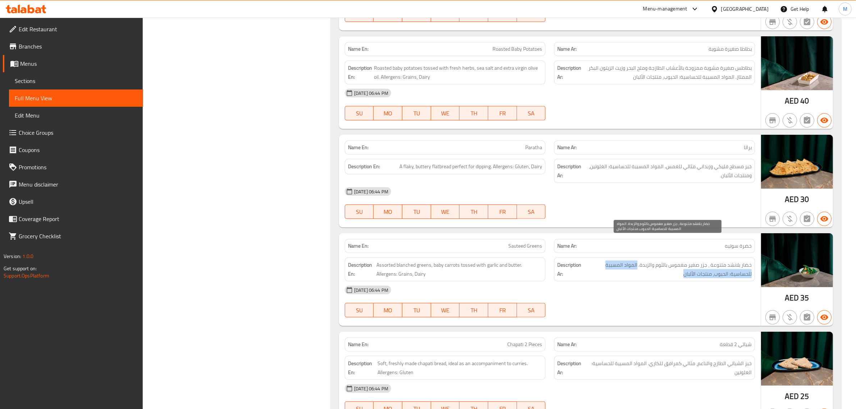
drag, startPoint x: 639, startPoint y: 243, endPoint x: 624, endPoint y: 251, distance: 16.7
click at [624, 261] on span "خضار بلانشد متنوعة ، جزر صغير مغموس بالثوم والزبدة. المواد المسببة للحساسية: ال…" at bounding box center [667, 270] width 169 height 18
copy span "المواد المسببة للحساسية: الحبوب، منتجات الألبان"
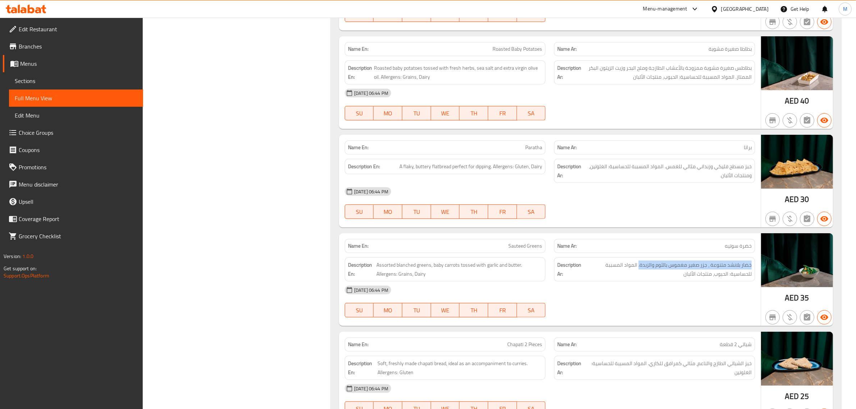
drag, startPoint x: 640, startPoint y: 243, endPoint x: 754, endPoint y: 243, distance: 114.4
click at [754, 258] on div "Description Ar: خضار بلانشد متنوعة ، جزر صغير مغموس بالثوم والزبدة. المواد المس…" at bounding box center [654, 270] width 201 height 24
copy span "خضار بلانشد متنوعة ، جزر صغير مغموس بالثوم والزبدة."
click at [362, 303] on button "SU" at bounding box center [359, 310] width 29 height 14
type button "0"
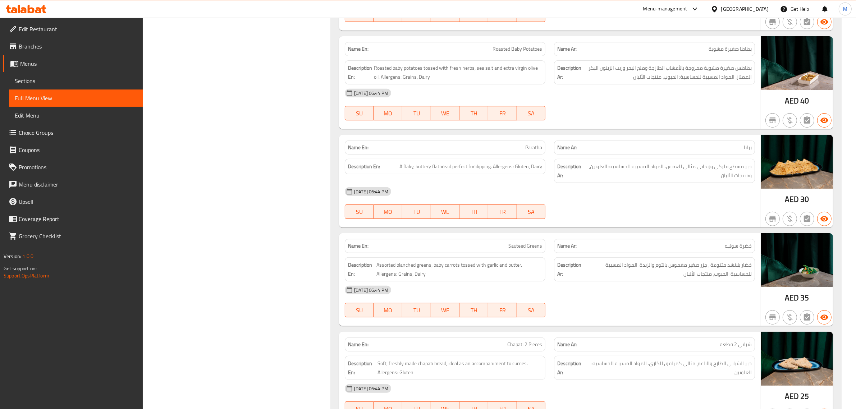
scroll to position [6943, 0]
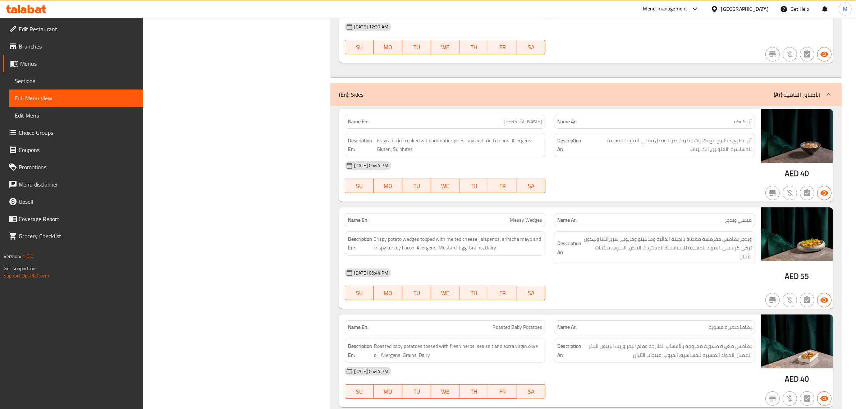
click at [730, 217] on span "ميسي ويدجز" at bounding box center [738, 221] width 27 height 8
copy span "ميسي ويدجز"
click at [751, 235] on span "ويدجز بطاطس مقرمشة مغطاة بالجبنة الذائبة وهالبينو ومايونيز سريراتشا وبيكون تركي…" at bounding box center [667, 248] width 169 height 27
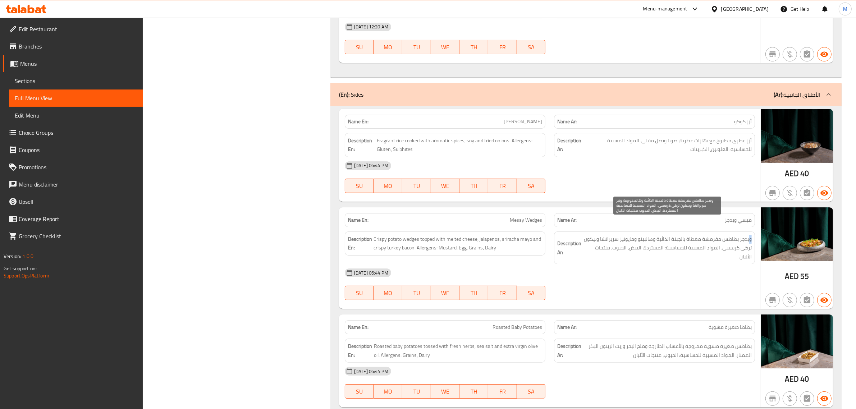
click at [751, 235] on span "ويدجز بطاطس مقرمشة مغطاة بالجبنة الذائبة وهالبينو ومايونيز سريراتشا وبيكون تركي…" at bounding box center [667, 248] width 169 height 27
click at [494, 264] on div "[DATE] 06:44 PM" at bounding box center [550, 272] width 419 height 17
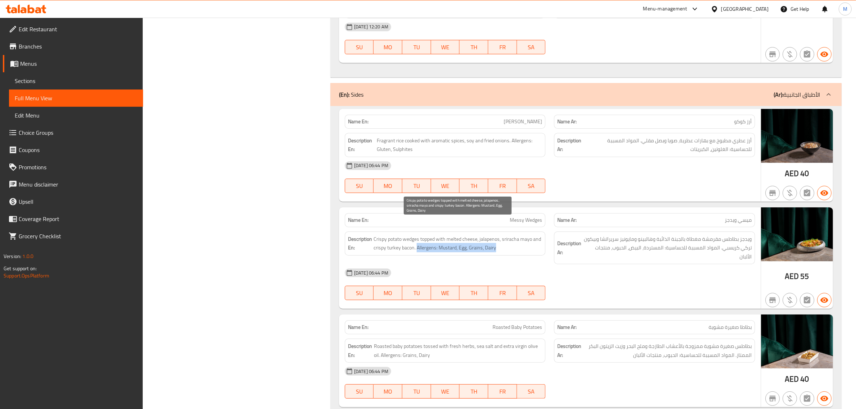
drag, startPoint x: 417, startPoint y: 235, endPoint x: 500, endPoint y: 233, distance: 83.5
click at [500, 235] on span "Crispy potato wedges topped with melted cheese, jalapenos, sriracha mayo and cr…" at bounding box center [458, 244] width 169 height 18
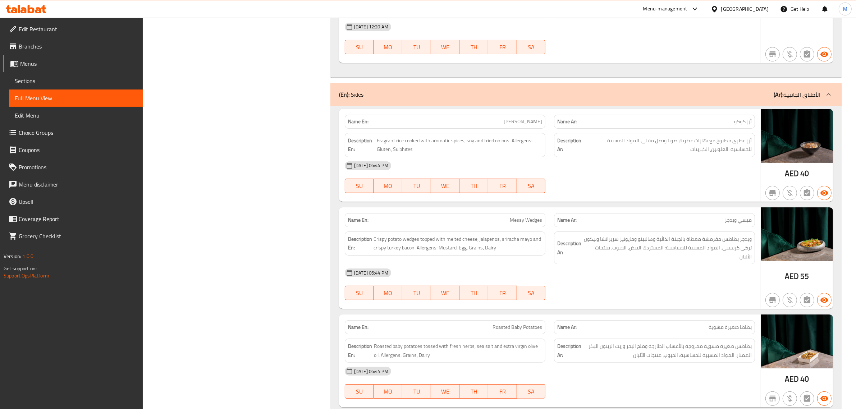
click at [587, 296] on div at bounding box center [655, 300] width 210 height 9
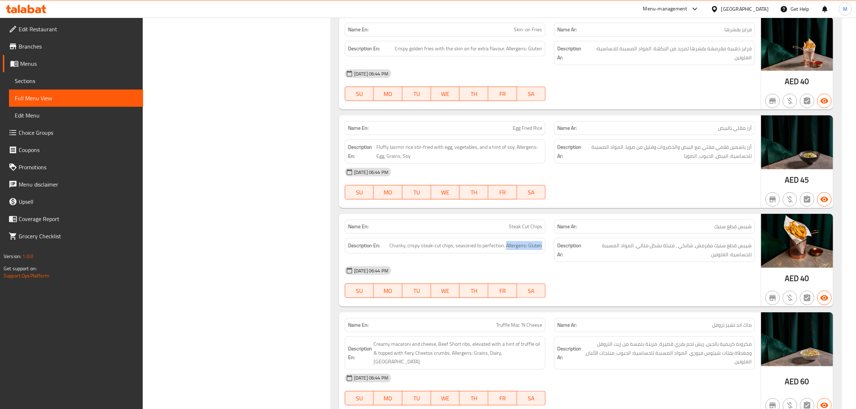
drag, startPoint x: 507, startPoint y: 225, endPoint x: 544, endPoint y: 227, distance: 36.8
click at [544, 238] on div "Description En: Chunky, crispy steak-cut chips, seasoned to perfection. Allerge…" at bounding box center [445, 245] width 201 height 15
click at [740, 241] on span "شيبس قطع ستيك مقرمش، شانكي ، متبلة بشكل مثالي. المواد المسببة للحساسية: الغلوتين" at bounding box center [669, 250] width 166 height 18
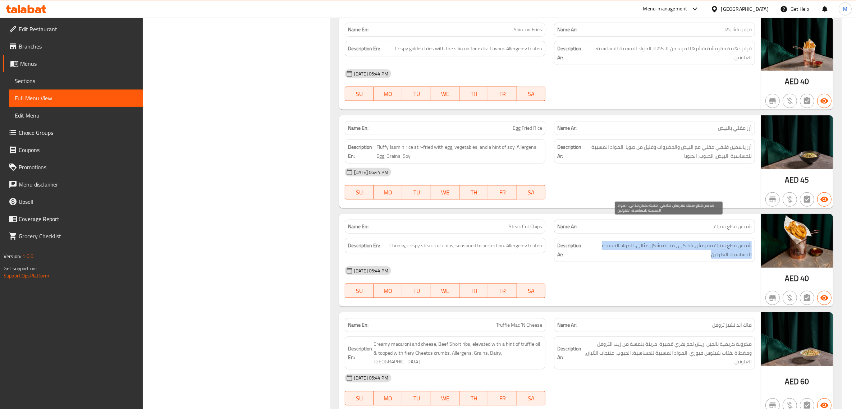
click at [740, 241] on span "شيبس قطع ستيك مقرمش، شانكي ، متبلة بشكل مثالي. المواد المسببة للحساسية: الغلوتين" at bounding box center [669, 250] width 166 height 18
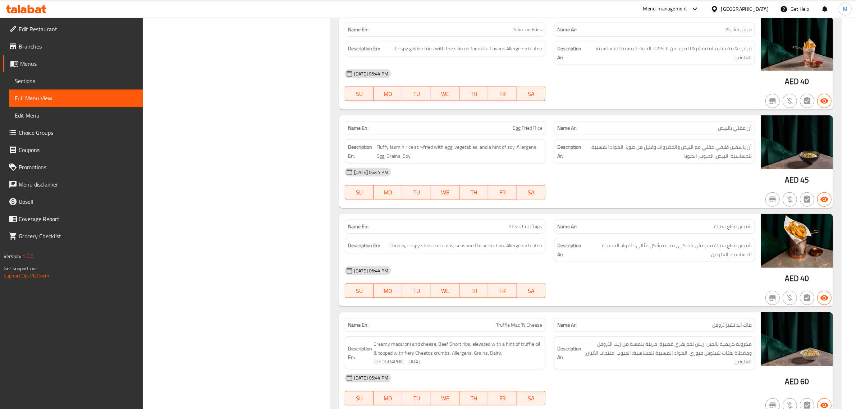
click at [720, 223] on span "شيبس قطع ستيك" at bounding box center [733, 227] width 38 height 8
drag, startPoint x: 517, startPoint y: 125, endPoint x: 536, endPoint y: 125, distance: 19.4
click at [536, 143] on span "Fluffy Jasmin rice stir-fried with egg, vegetables, and a hint of soy. Allergen…" at bounding box center [460, 152] width 166 height 18
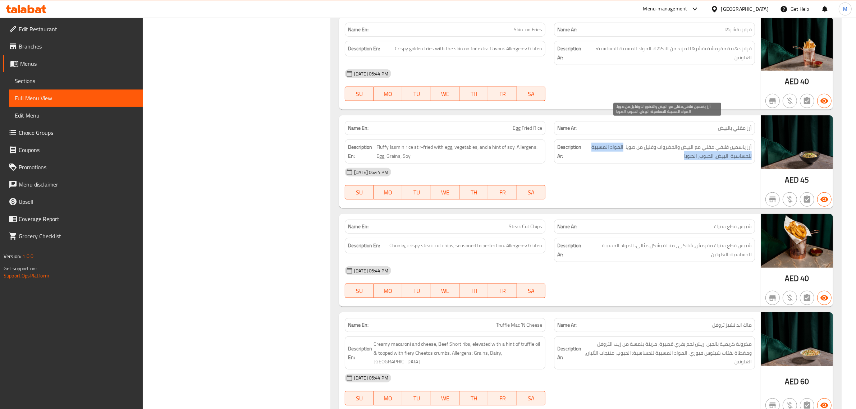
drag, startPoint x: 624, startPoint y: 126, endPoint x: 601, endPoint y: 137, distance: 25.9
click at [601, 143] on span "أرز ياسمين فلافي مقلي مع البيض والخضروات وقليل من صويا. المواد المسببة للحساسية…" at bounding box center [667, 152] width 169 height 18
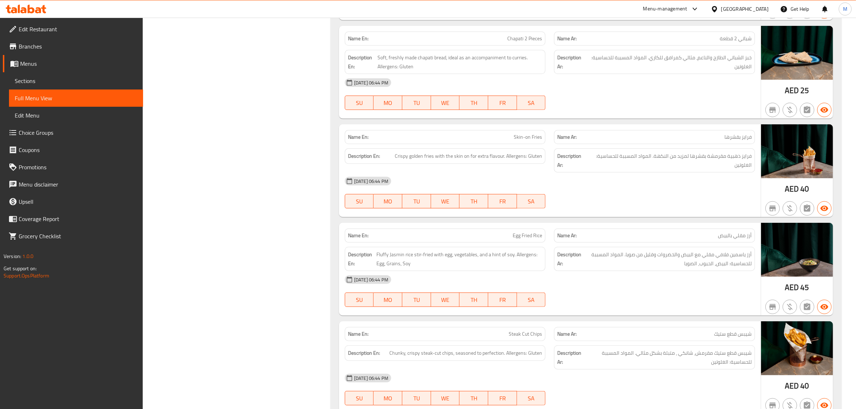
scroll to position [7501, 0]
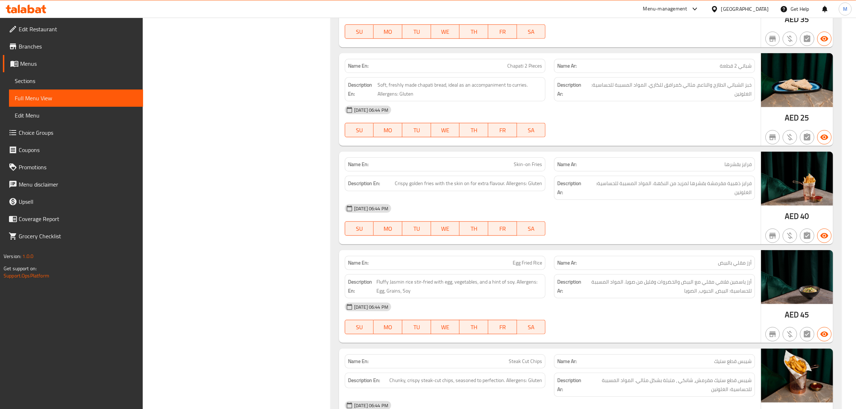
click at [734, 161] on span "فرايز بقشرها" at bounding box center [738, 165] width 27 height 8
click at [412, 200] on div "[DATE] 06:44 PM" at bounding box center [550, 208] width 419 height 17
click at [426, 179] on span "Crispy golden fries with the skin on for extra flavour. Allergens: Gluten" at bounding box center [468, 183] width 147 height 9
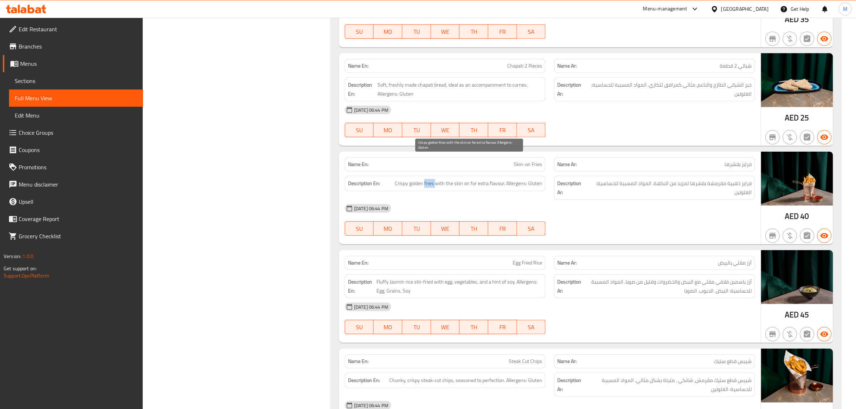
click at [426, 179] on span "Crispy golden fries with the skin on for extra flavour. Allergens: Gluten" at bounding box center [468, 183] width 147 height 9
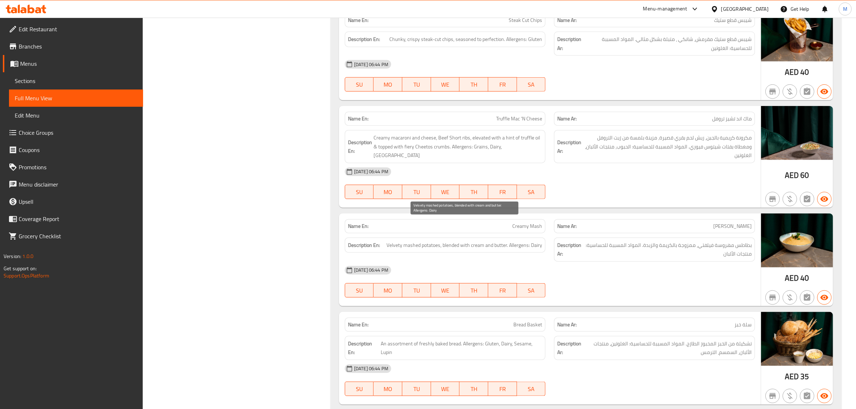
click at [497, 241] on span "Velvety mashed potatoes, blended with cream and butter. Allergens: Dairy" at bounding box center [465, 245] width 156 height 9
click at [491, 241] on span "Velvety mashed potatoes, blended with cream and butter. Allergens: Dairy" at bounding box center [465, 245] width 156 height 9
click at [745, 223] on span "[PERSON_NAME]" at bounding box center [733, 227] width 38 height 8
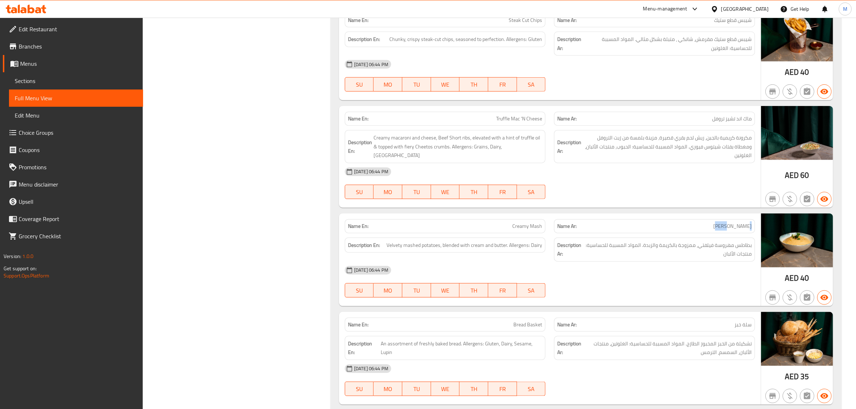
click at [745, 223] on span "[PERSON_NAME]" at bounding box center [733, 227] width 38 height 8
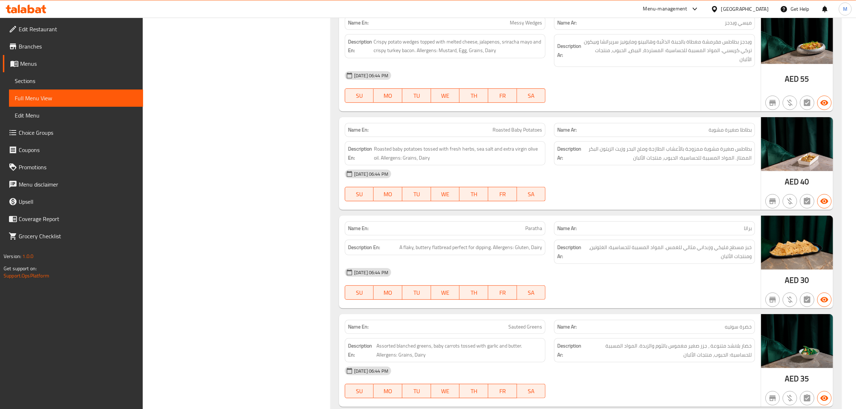
click at [745, 225] on span "براتا" at bounding box center [748, 229] width 8 height 8
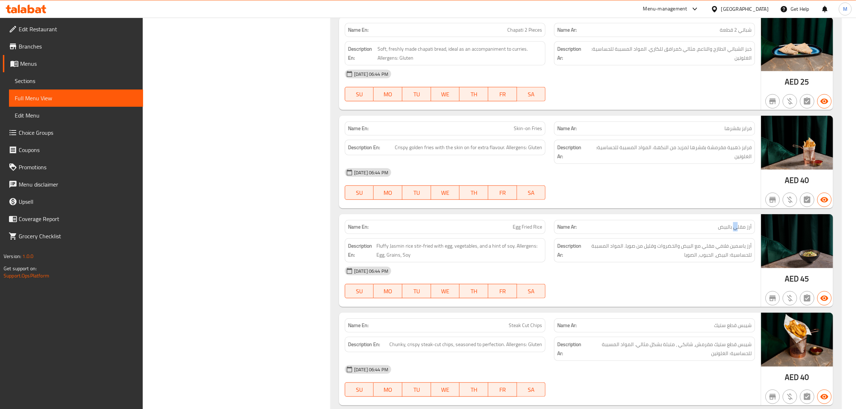
click at [736, 223] on span "أرز مقلي بالبيض" at bounding box center [735, 227] width 34 height 8
drag, startPoint x: 517, startPoint y: 224, endPoint x: 527, endPoint y: 234, distance: 14.5
click at [527, 242] on span "Fluffy Jasmin rice stir-fried with egg, vegetables, and a hint of soy. Allergen…" at bounding box center [460, 251] width 166 height 18
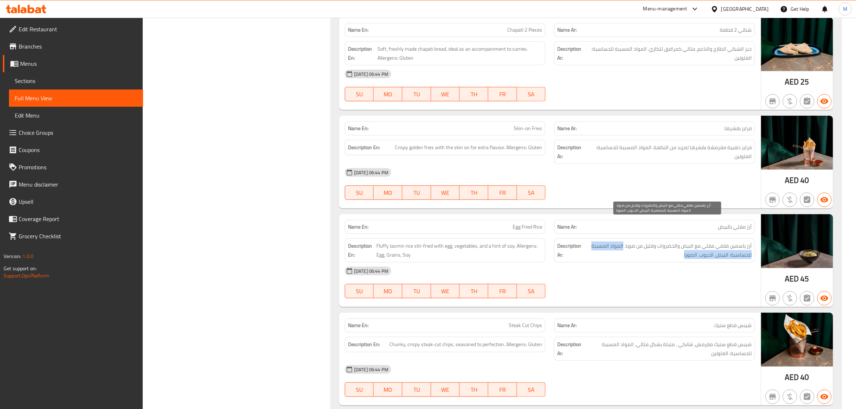
drag, startPoint x: 623, startPoint y: 225, endPoint x: 610, endPoint y: 236, distance: 16.9
click at [610, 242] on span "أرز ياسمين فلافي مقلي مع البيض والخضروات وقليل من صويا. المواد المسببة للحساسية…" at bounding box center [667, 251] width 169 height 18
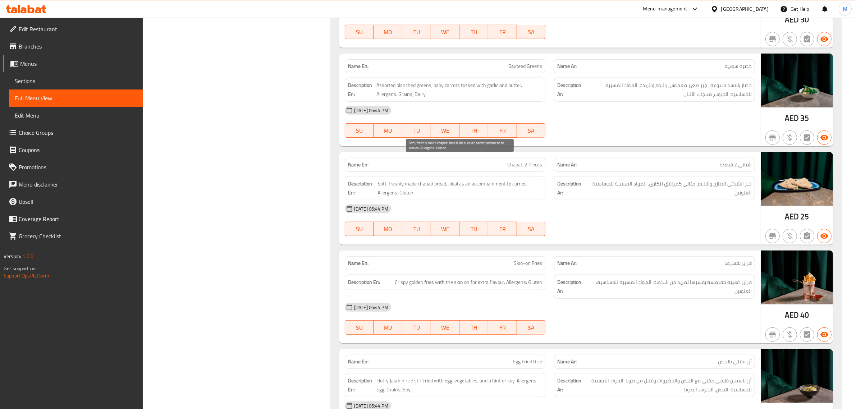
click at [485, 179] on span "Soft, freshly made chapati bread, ideal as an accompaniment to curries. Allerge…" at bounding box center [460, 188] width 165 height 18
click at [731, 161] on span "شباتي 2 قطعة" at bounding box center [736, 165] width 32 height 8
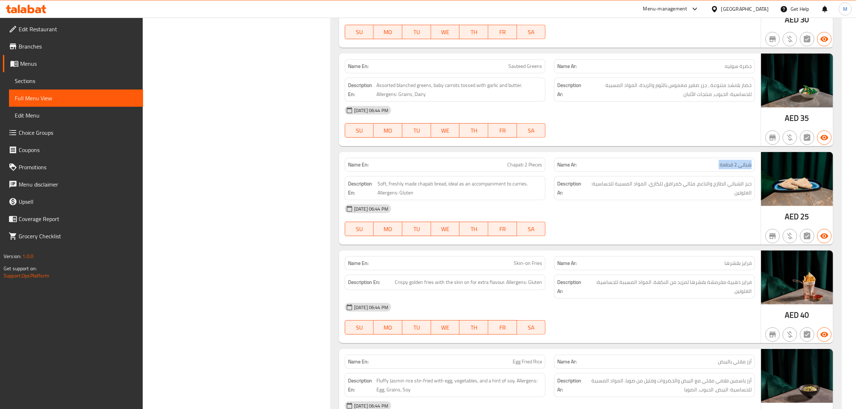
click at [731, 161] on span "شباتي 2 قطعة" at bounding box center [736, 165] width 32 height 8
click at [702, 179] on span "خبز الشباتي الطازج والناعم، مثالي كمرافق للكاري. المواد المسببة للحساسية: الغلو…" at bounding box center [670, 188] width 164 height 18
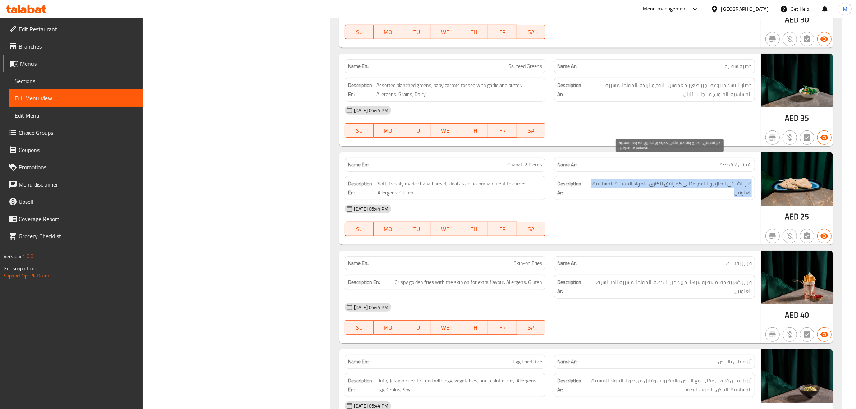
click at [702, 179] on span "خبز الشباتي الطازج والناعم، مثالي كمرافق للكاري. المواد المسببة للحساسية: الغلو…" at bounding box center [670, 188] width 164 height 18
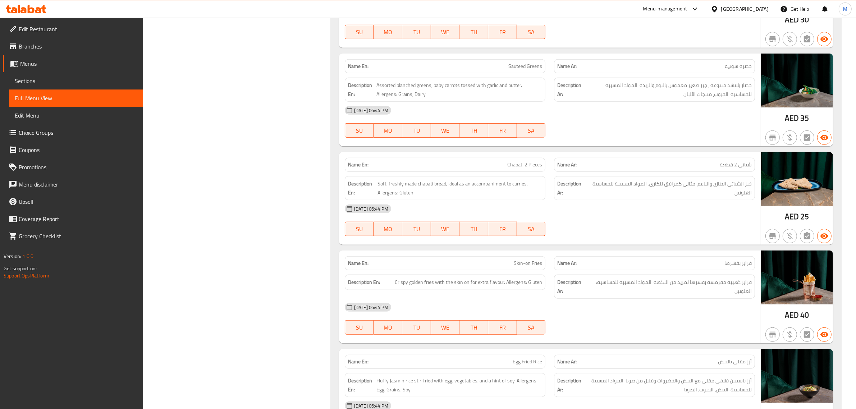
scroll to position [7941, 0]
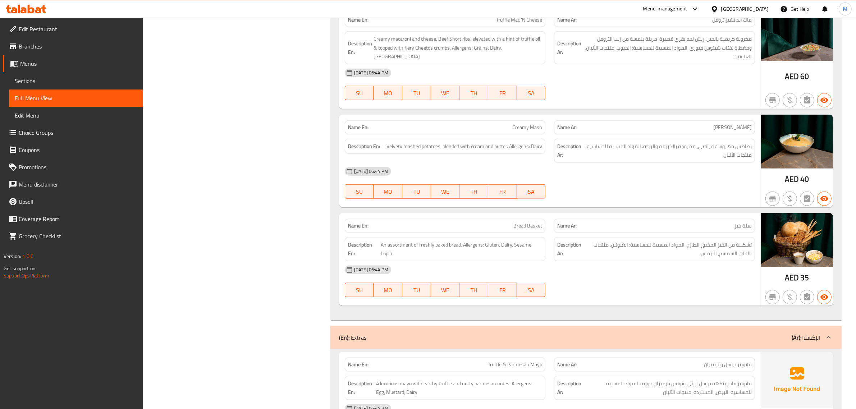
click at [739, 222] on span "سلة خبز" at bounding box center [743, 226] width 17 height 8
click at [740, 241] on span "تشكيلة من الخبز المخبوز الطازج. المواد المسببة للحساسية: الغلوتين، منتجات الألب…" at bounding box center [668, 250] width 168 height 18
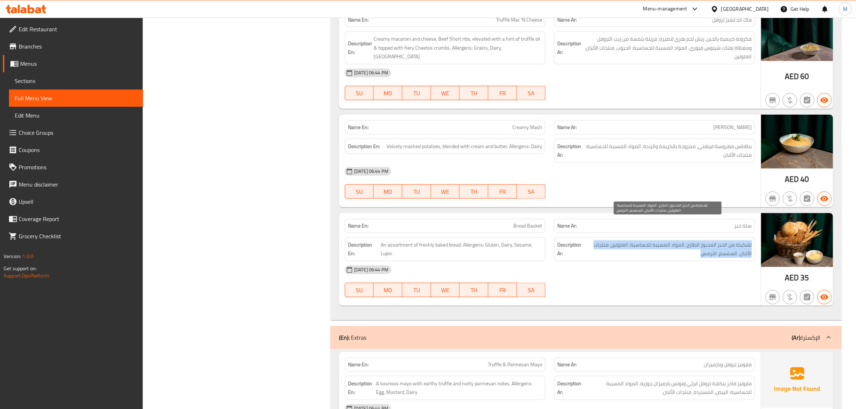
click at [740, 241] on span "تشكيلة من الخبز المخبوز الطازج. المواد المسببة للحساسية: الغلوتين، منتجات الألب…" at bounding box center [668, 250] width 168 height 18
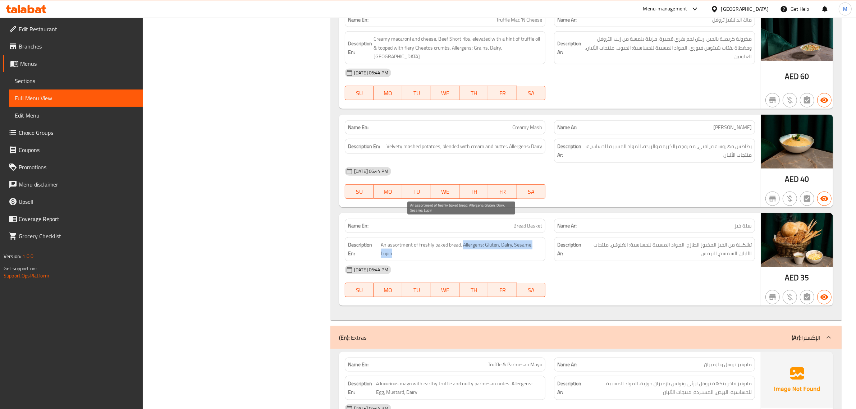
drag, startPoint x: 464, startPoint y: 225, endPoint x: 474, endPoint y: 233, distance: 12.8
click at [474, 241] on span "An assortment of freshly baked bread. Allergens: Gluten, Dairy, Sesame, Lupin" at bounding box center [462, 250] width 162 height 18
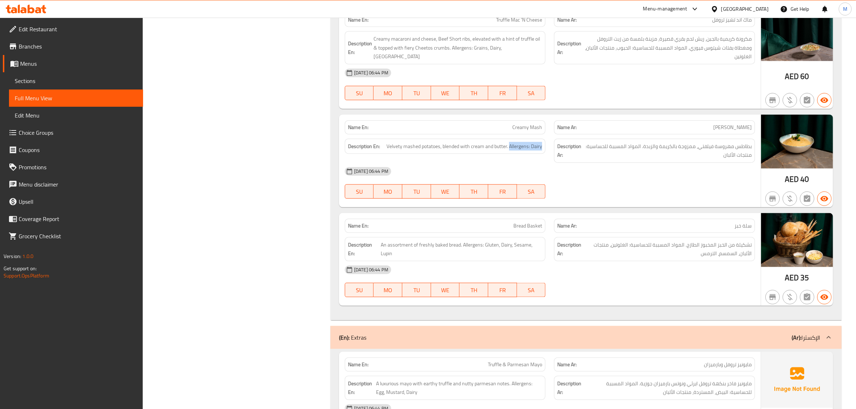
drag, startPoint x: 510, startPoint y: 124, endPoint x: 542, endPoint y: 126, distance: 32.8
click at [542, 139] on div "Description En: Velvety mashed potatoes, blended with cream and butter. Allerge…" at bounding box center [445, 146] width 201 height 15
drag, startPoint x: 464, startPoint y: 224, endPoint x: 483, endPoint y: 226, distance: 18.5
click at [483, 241] on span "An assortment of freshly baked bread. Allergens: Gluten, Dairy, Sesame, Lupin" at bounding box center [462, 250] width 162 height 18
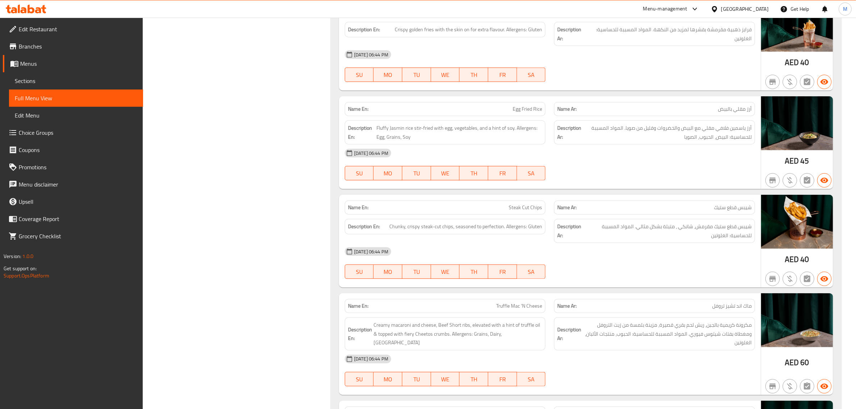
scroll to position [7581, 0]
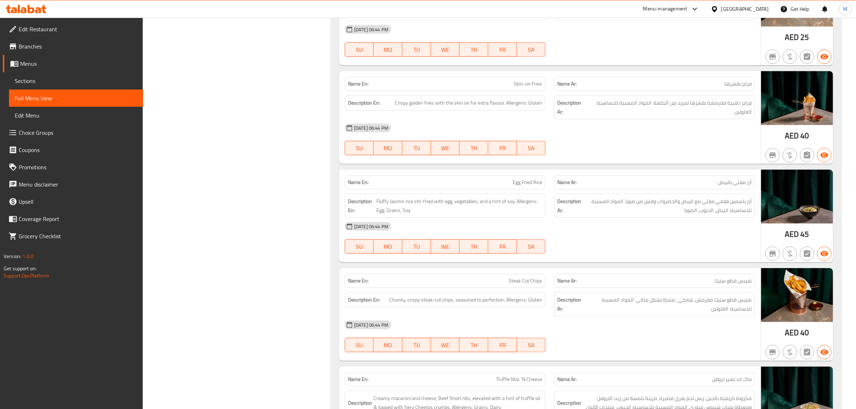
click at [499, 195] on div "Description En: Fluffy Jasmin rice stir-fried with egg, vegetables, and a hint …" at bounding box center [445, 206] width 201 height 24
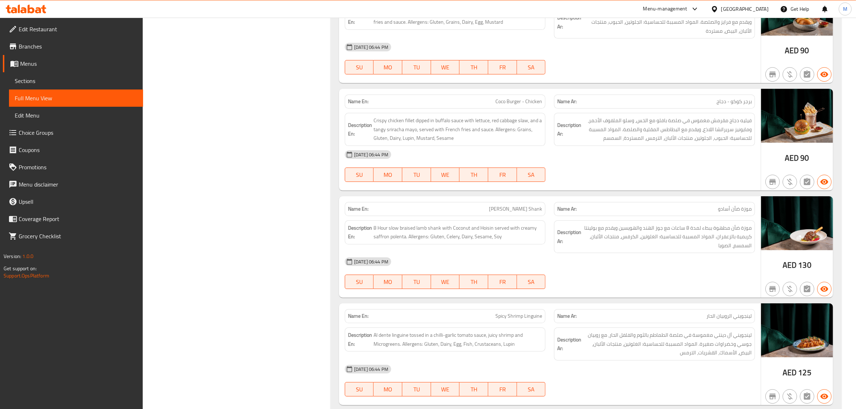
scroll to position [2957, 0]
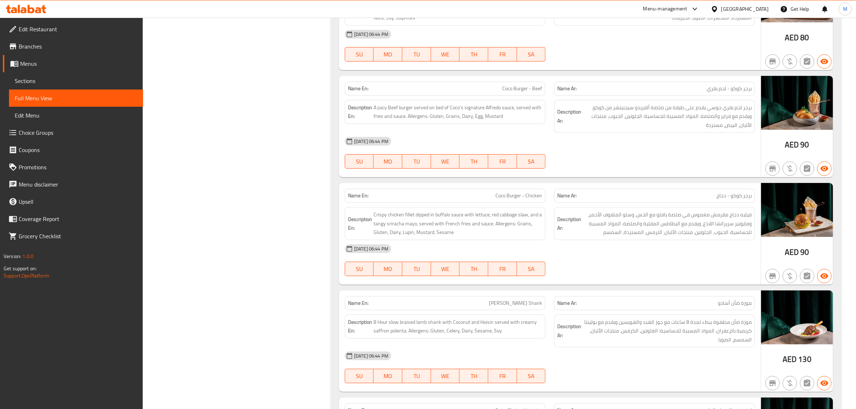
click at [44, 66] on span "Menus" at bounding box center [78, 63] width 117 height 9
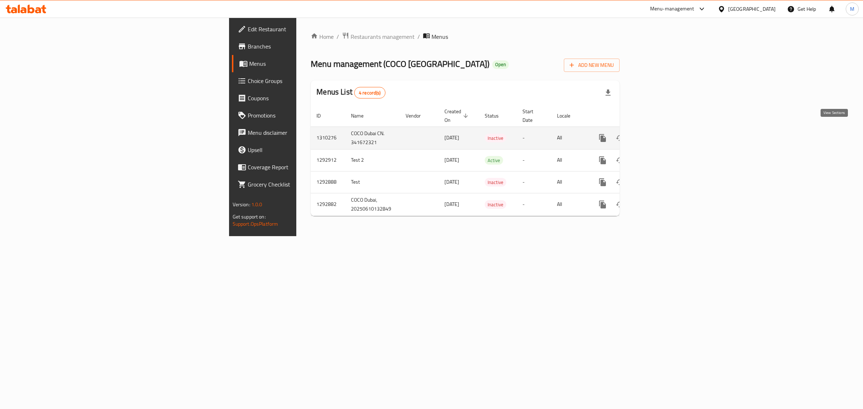
click at [658, 135] on icon "enhanced table" at bounding box center [654, 138] width 6 height 6
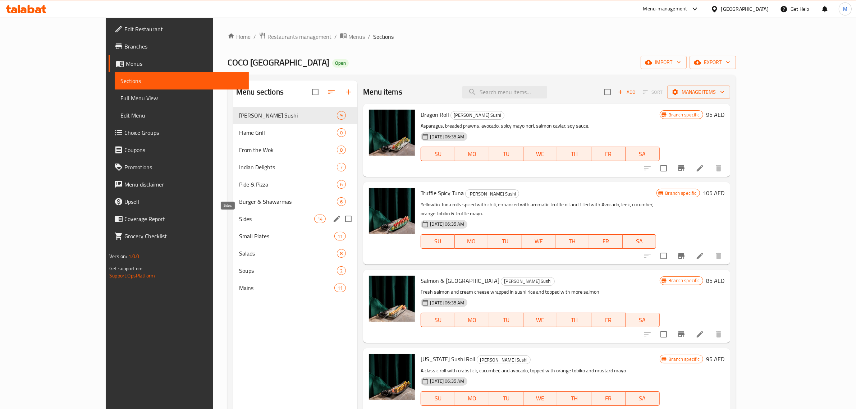
click at [239, 218] on span "Sides" at bounding box center [276, 219] width 75 height 9
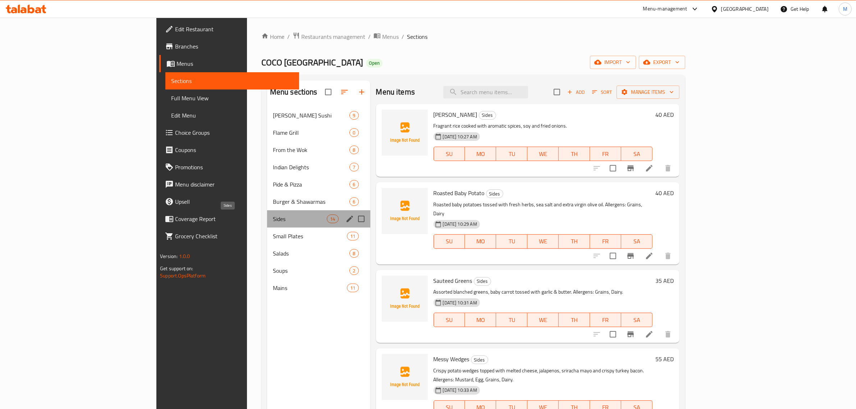
click at [273, 218] on span "Sides" at bounding box center [300, 219] width 54 height 9
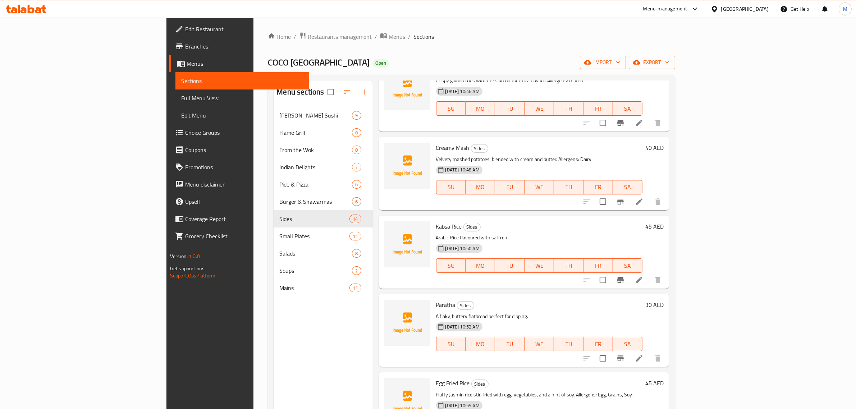
scroll to position [547, 0]
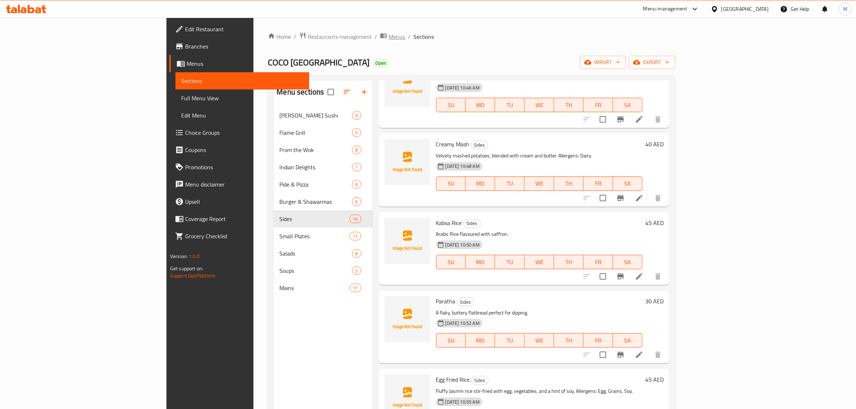
click at [380, 35] on icon "breadcrumb" at bounding box center [383, 35] width 7 height 7
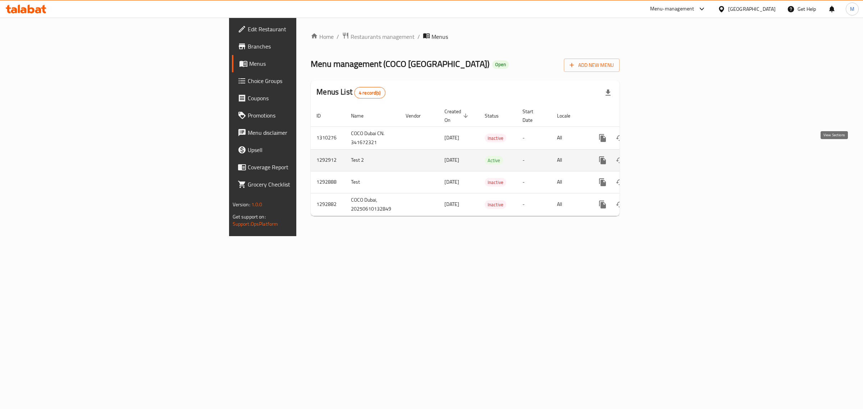
click at [659, 156] on icon "enhanced table" at bounding box center [654, 160] width 9 height 9
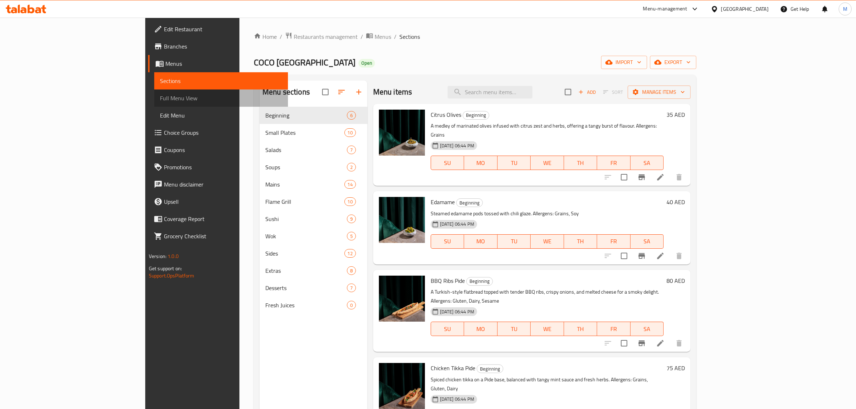
click at [160, 99] on span "Full Menu View" at bounding box center [221, 98] width 123 height 9
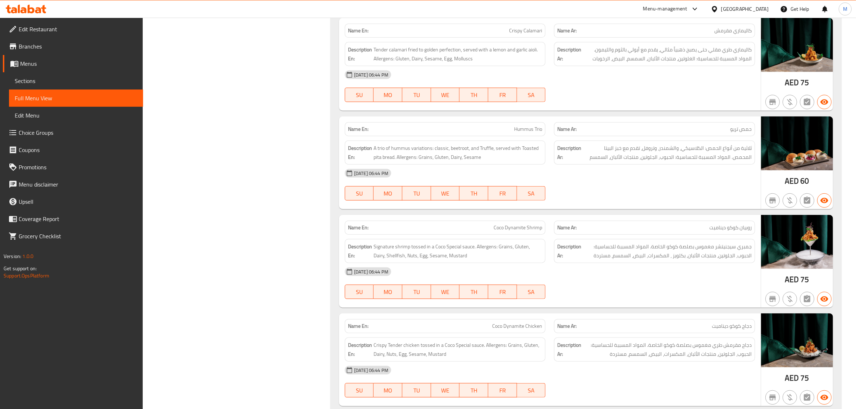
scroll to position [764, 0]
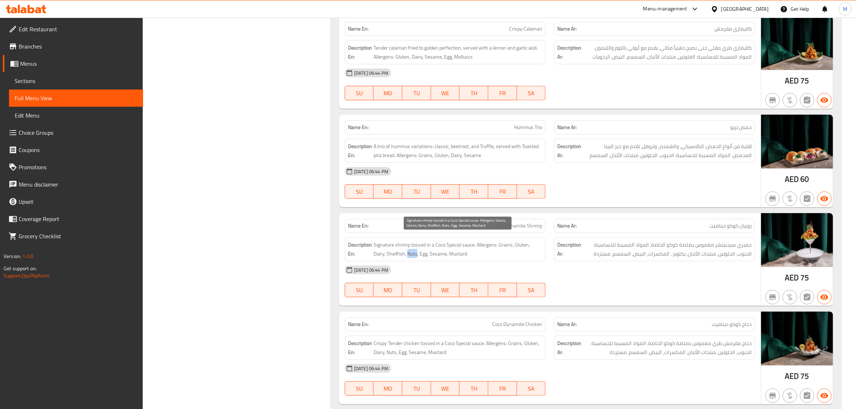
drag, startPoint x: 394, startPoint y: 247, endPoint x: 403, endPoint y: 247, distance: 9.4
click at [403, 247] on span "Signature shrimp tossed in a Coco Special sauce. Allergens: Grains, Gluten, Dai…" at bounding box center [458, 250] width 169 height 18
drag, startPoint x: 451, startPoint y: 150, endPoint x: 461, endPoint y: 153, distance: 10.9
click at [461, 153] on span "A trio of hummus variations: classic, beetroot, and Truffle, served with Toaste…" at bounding box center [458, 151] width 169 height 18
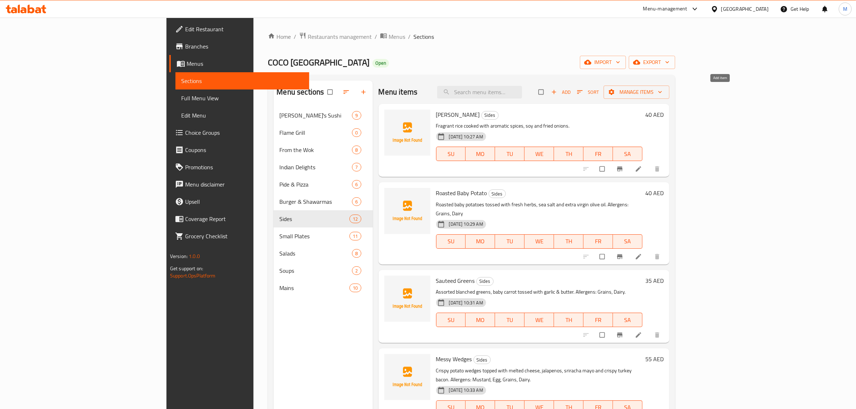
click at [558, 90] on icon "button" at bounding box center [554, 91] width 7 height 7
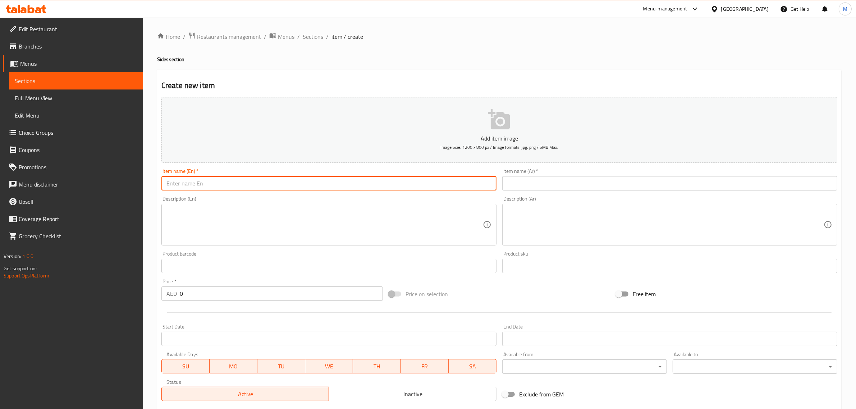
click at [415, 186] on input "text" at bounding box center [329, 183] width 335 height 14
paste input "Dal Tadk"
type input "Dal Tadk"
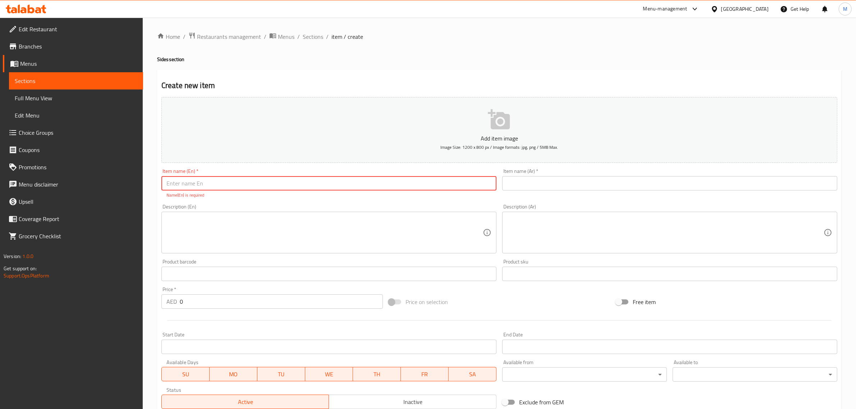
click at [364, 178] on input "text" at bounding box center [329, 183] width 335 height 14
paste input "Bread Basket"
type input "Bread Basket"
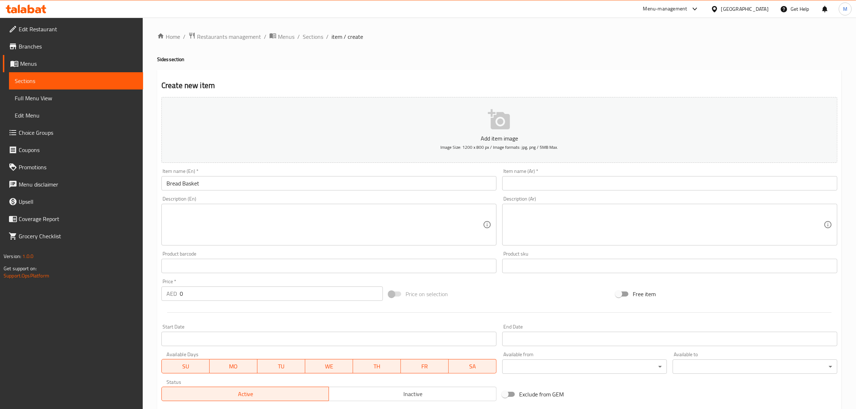
click at [363, 215] on textarea at bounding box center [325, 225] width 317 height 34
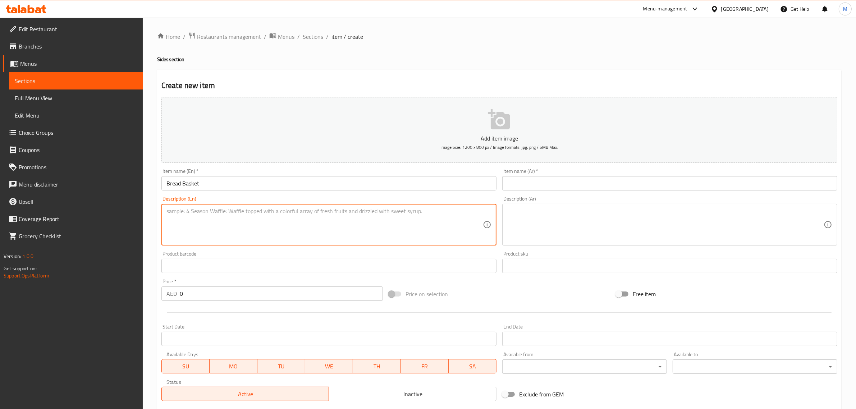
paste textarea "An assortment of freshly baked bread"
type textarea "An assortment of freshly baked bread."
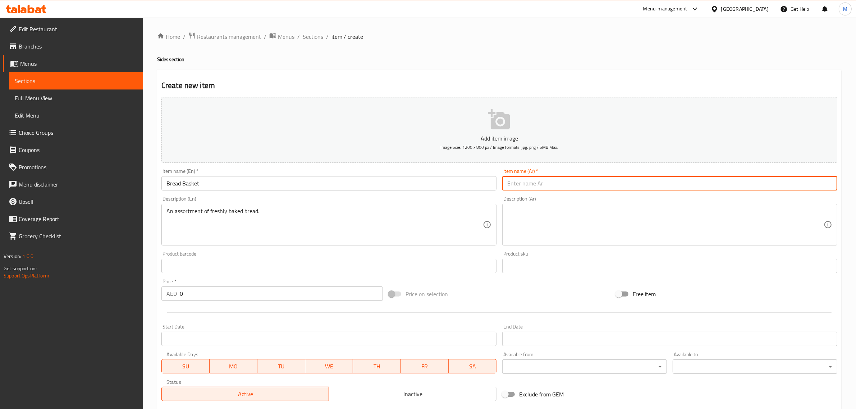
click at [613, 189] on input "text" at bounding box center [670, 183] width 335 height 14
paste input "سلة خبز"
type input "سلة خبز"
click at [658, 225] on textarea at bounding box center [666, 225] width 317 height 34
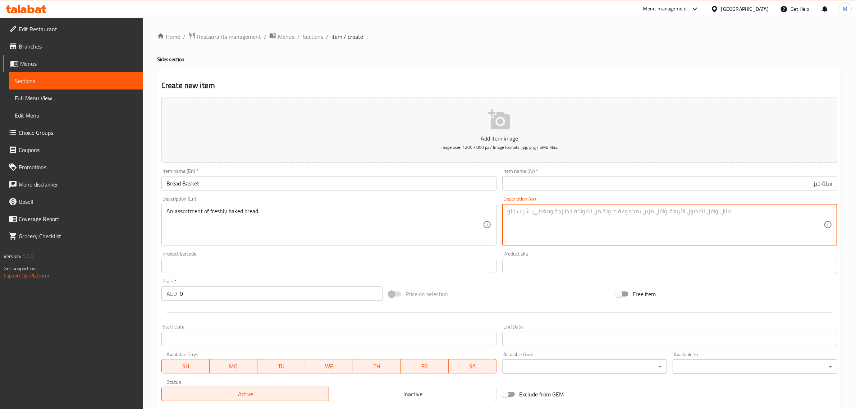
paste textarea "تشكيلة من الخبز المخبوز الطازج. المواد المسببة للحساسية: الغلوتين، منتجات الألب…"
click at [533, 209] on textarea "تشكيلة من الخبز المخبوز الطازج. المواد المسببة للحساسية: الغلوتين، منتجات الألب…" at bounding box center [666, 225] width 317 height 34
type textarea "تشكيلة من الخبز المخبوز الطازج. المواد المسببة للحساسية: الغلوتين، منتجات الألب…"
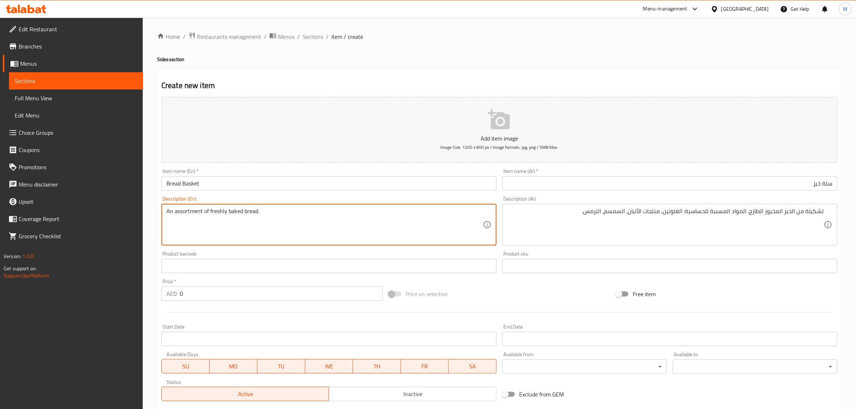
paste textarea "Allergens: Gluten, Dairy, Sesame, Lupin"
type textarea "An assortment of freshly baked bread. Allergens: Gluten, Dairy, Sesame, Lupin."
click at [545, 295] on div "Price on selection" at bounding box center [499, 294] width 227 height 19
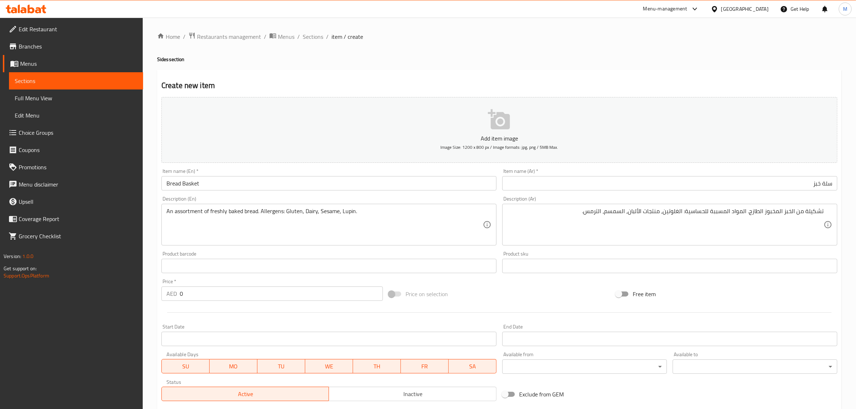
click at [529, 283] on div "Add item image Image Size: 1200 x 800 px / Image formats: jpg, png / 5MB Max. I…" at bounding box center [500, 249] width 682 height 310
click at [527, 282] on div "Add item image Image Size: 1200 x 800 px / Image formats: jpg, png / 5MB Max. I…" at bounding box center [500, 249] width 682 height 310
click at [527, 283] on div "Add item image Image Size: 1200 x 800 px / Image formats: jpg, png / 5MB Max. I…" at bounding box center [500, 249] width 682 height 310
click at [510, 287] on div "Price on selection" at bounding box center [499, 294] width 227 height 19
click at [521, 283] on div "Add item image Image Size: 1200 x 800 px / Image formats: jpg, png / 5MB Max. I…" at bounding box center [500, 249] width 682 height 310
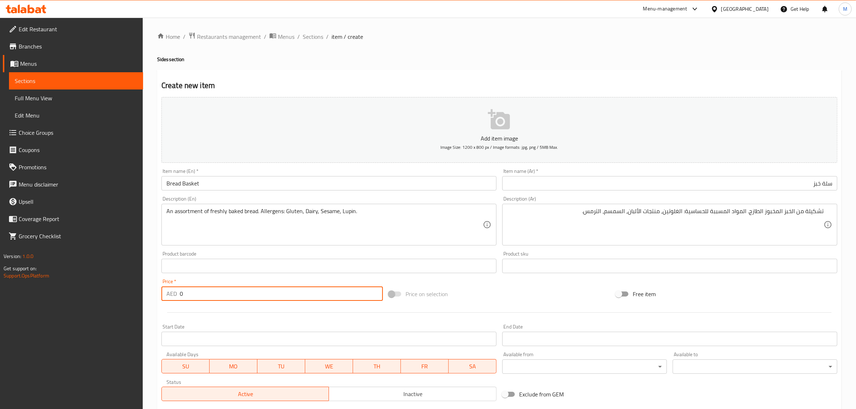
click at [247, 299] on input "0" at bounding box center [281, 294] width 203 height 14
type input "35"
click at [484, 292] on div "Price on selection" at bounding box center [499, 294] width 227 height 19
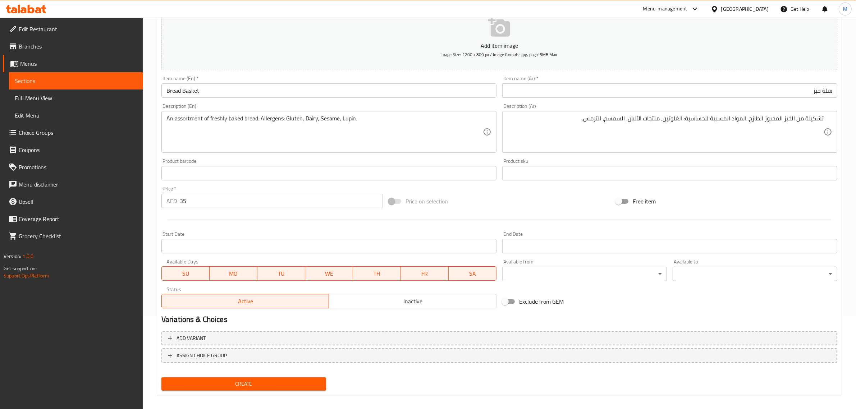
scroll to position [97, 0]
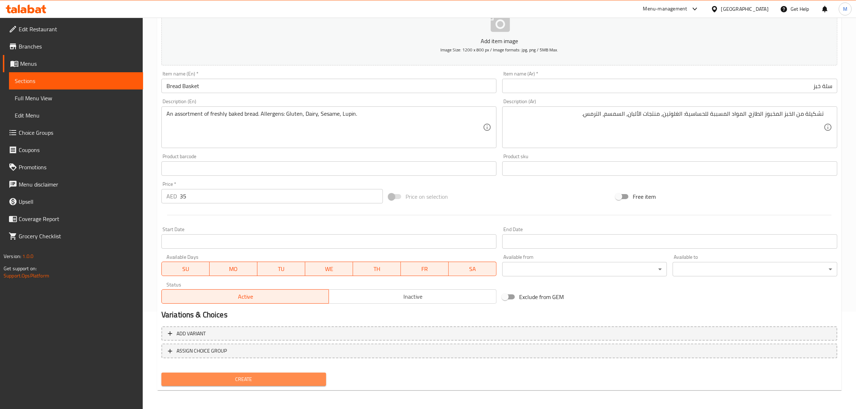
click at [279, 375] on span "Create" at bounding box center [243, 379] width 153 height 9
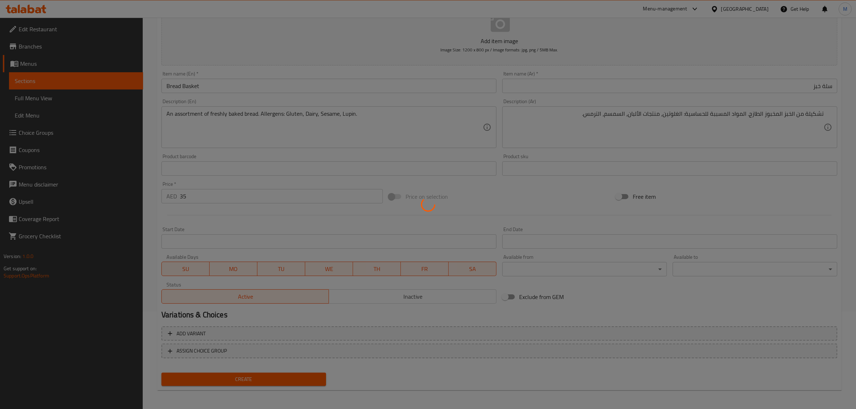
type input "0"
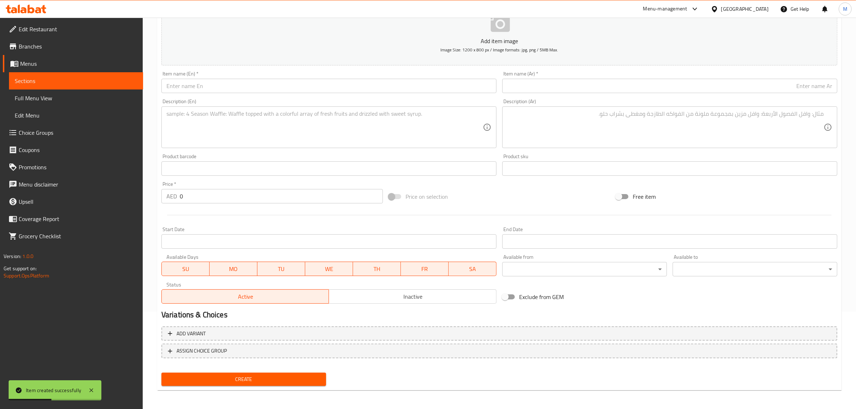
click at [233, 89] on input "text" at bounding box center [329, 86] width 335 height 14
paste input "Dal Tadka"
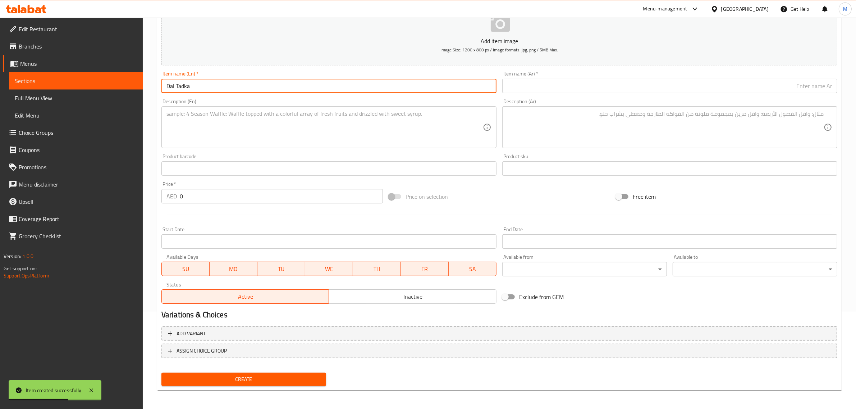
type input "Dal Tadka"
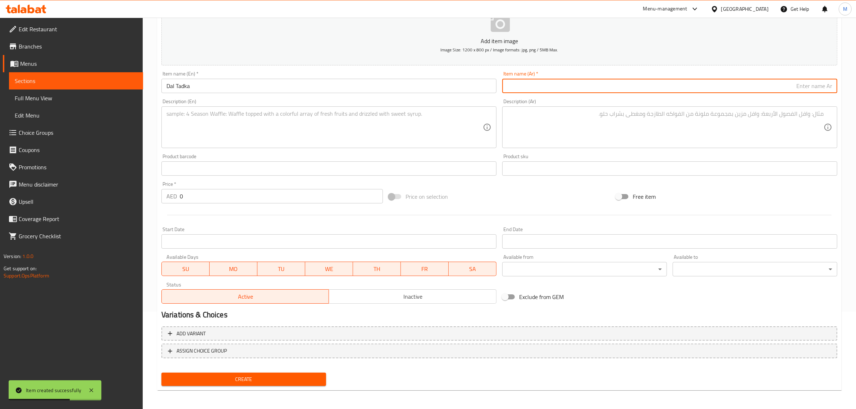
click at [753, 87] on input "text" at bounding box center [670, 86] width 335 height 14
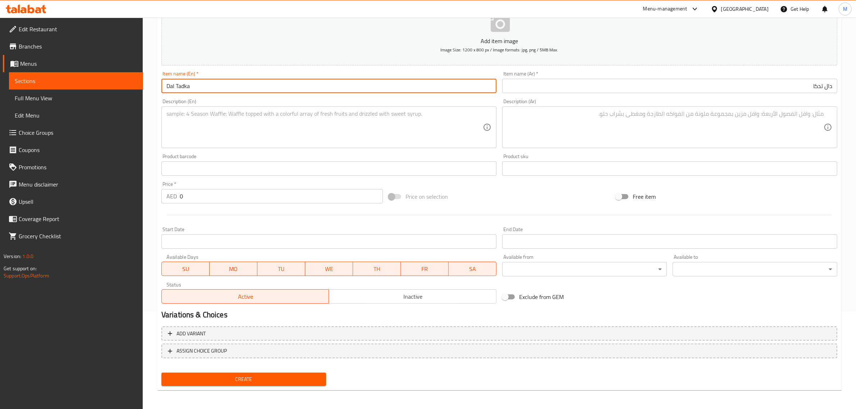
click at [445, 87] on input "Dal Tadka" at bounding box center [329, 86] width 335 height 14
click at [647, 94] on div "Item name (Ar)   * دال تدكا Item name (Ar) *" at bounding box center [670, 82] width 341 height 28
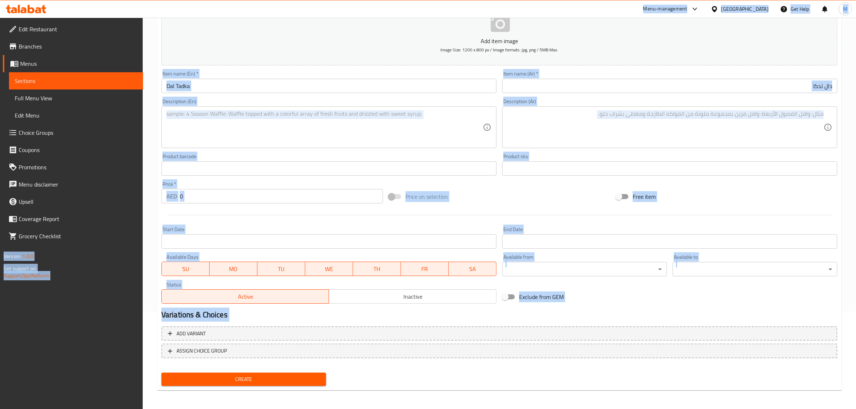
click at [647, 94] on div "Item name (Ar)   * دال تدكا Item name (Ar) *" at bounding box center [670, 82] width 341 height 28
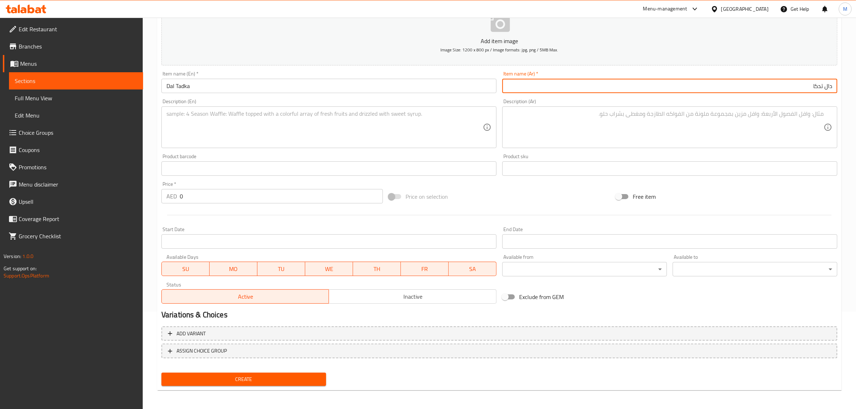
click at [650, 85] on input "دال تدكا" at bounding box center [670, 86] width 335 height 14
paste input "text"
type input "دال تادكا"
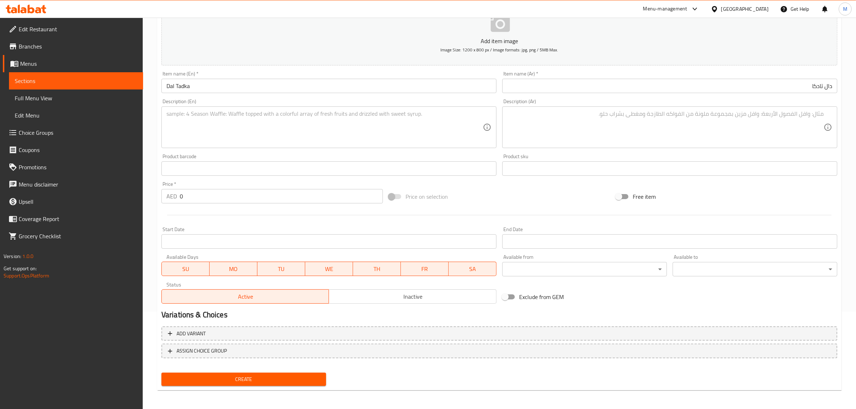
click at [341, 118] on textarea at bounding box center [325, 127] width 317 height 34
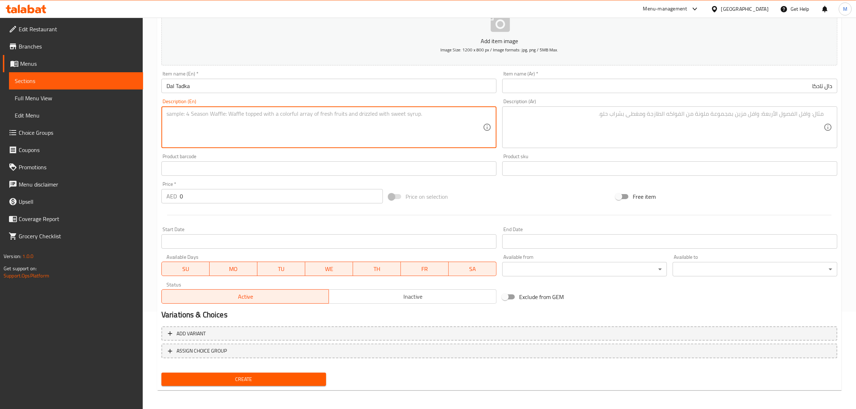
paste textarea "Lentil cooked with spices and tempered with cumin, dry red chilli, garlic and g…"
click at [316, 115] on textarea "Lentil cooked with spices and tempered with cumin, dry red chilli, garlic and g…" at bounding box center [325, 127] width 317 height 34
click at [369, 116] on textarea "Lentil cooked with spices and tempered with cumin, dry red chilli, garlic and g…" at bounding box center [325, 127] width 317 height 34
type textarea "Lentil cooked with spices and tempered with cumin, dry red chilli, garlic and g…"
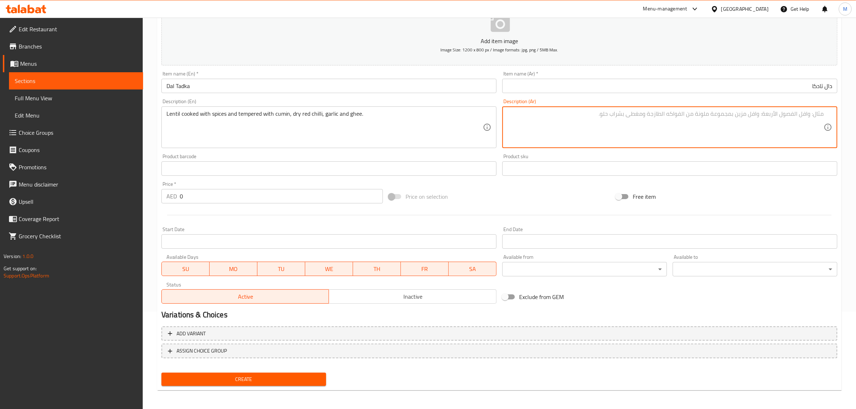
click at [789, 124] on textarea at bounding box center [666, 127] width 317 height 34
paste textarea "عدس مطبوخ مع التوابل ومضاف إليه الكمون والفلفل الأحمر الجاف والثوم والسمن."
type textarea "عدس مطبوخ مع التوابل ومضاف إليه الكمون والفلفل الأحمر الجاف والثوم والسمن."
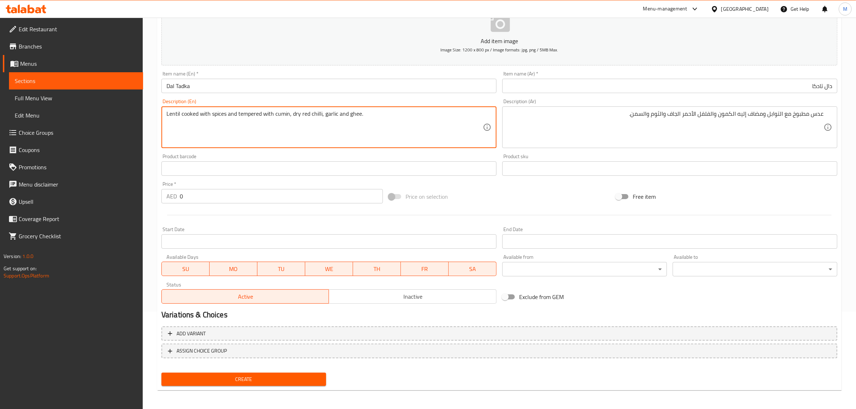
paste textarea "Allergens: Dairy"
click at [388, 117] on textarea "Lentil cooked with spices and tempered with cumin, dry red chilli, garlic and g…" at bounding box center [325, 127] width 317 height 34
click at [419, 116] on textarea "Lentil cooked with spices and tempered with cumin, dry red chilli, garlic and g…" at bounding box center [325, 127] width 317 height 34
drag, startPoint x: 362, startPoint y: 114, endPoint x: 431, endPoint y: 119, distance: 69.3
click at [431, 119] on textarea "Lentil cooked with spices and tempered with cumin, dry red chilli, garlic and g…" at bounding box center [325, 127] width 317 height 34
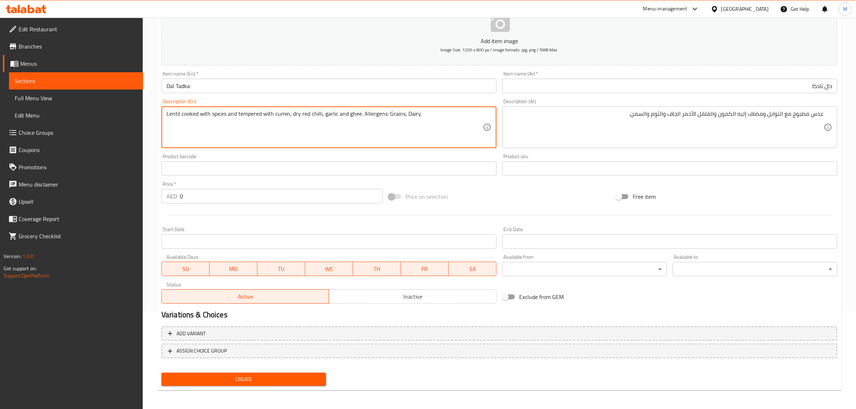
type textarea "Lentil cooked with spices and tempered with cumin, dry red chilli, garlic and g…"
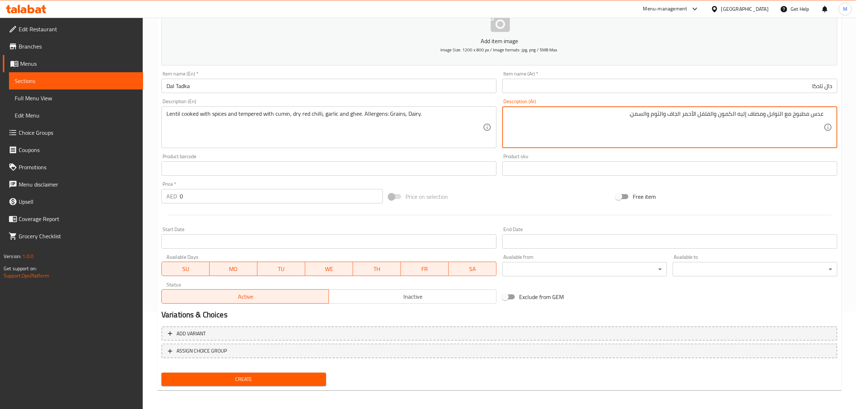
paste textarea "المواد المسببة للحساسية: الحبوب، ومنتجات الألبان."
type textarea "عدس مطبوخ مع التوابل ومضاف إليه الكمون والفلفل الأحمر الجاف والثوم والسمن. المو…"
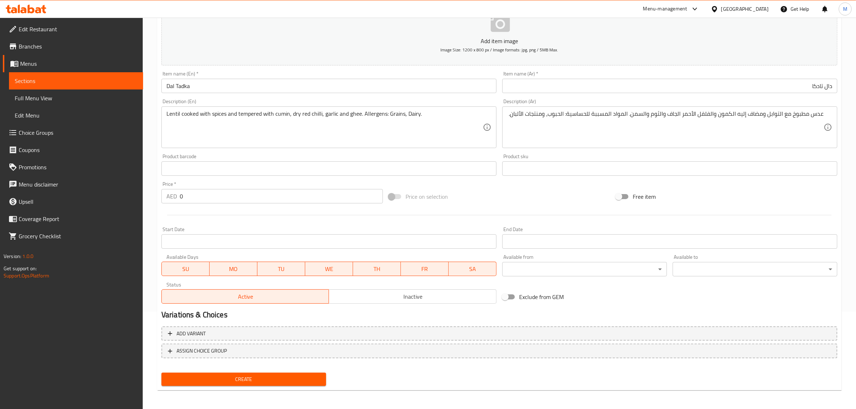
click at [258, 197] on input "0" at bounding box center [281, 196] width 203 height 14
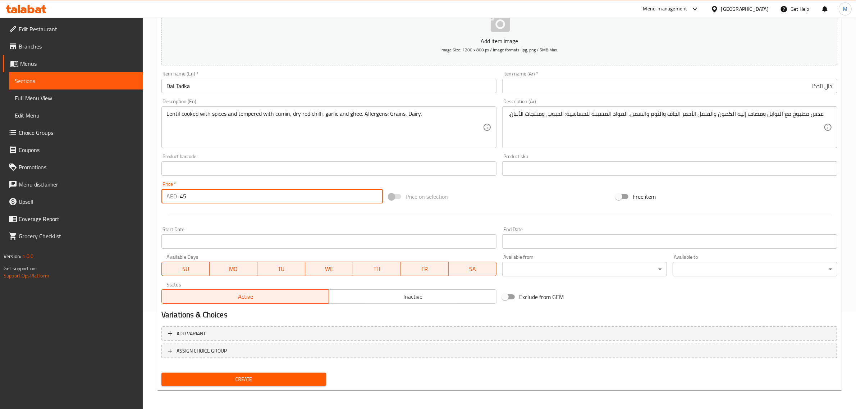
type input "45"
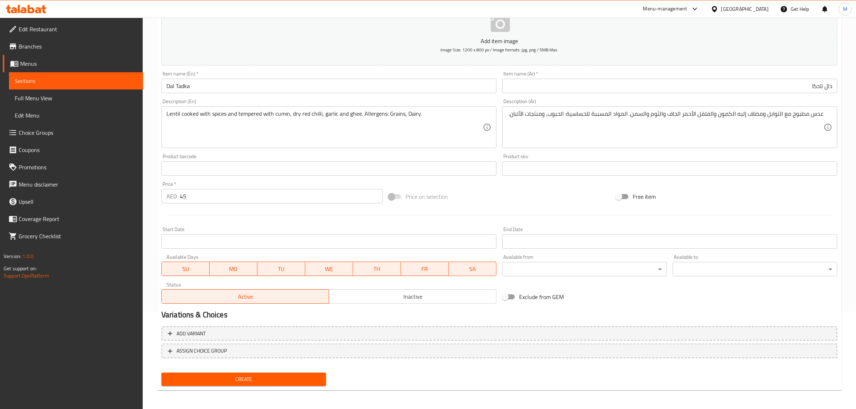
click at [488, 195] on div "Price on selection" at bounding box center [499, 196] width 227 height 19
click at [273, 378] on span "Create" at bounding box center [243, 379] width 153 height 9
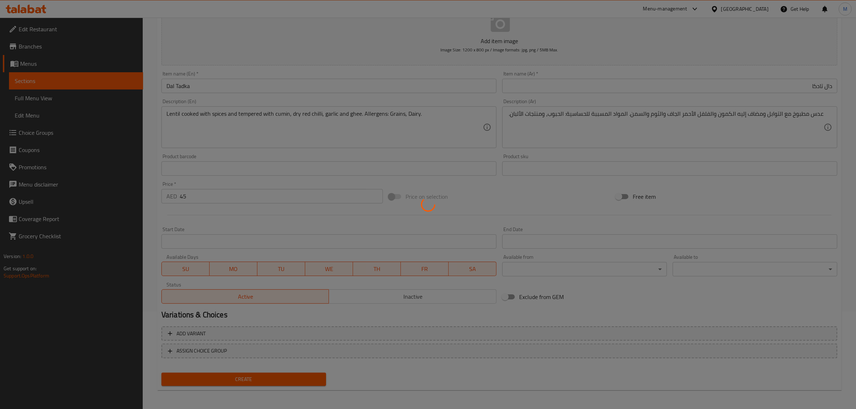
type input "0"
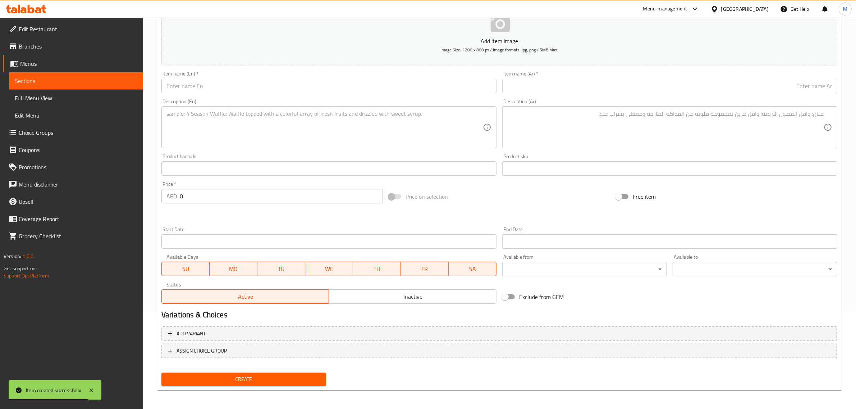
click at [344, 90] on input "text" at bounding box center [329, 86] width 335 height 14
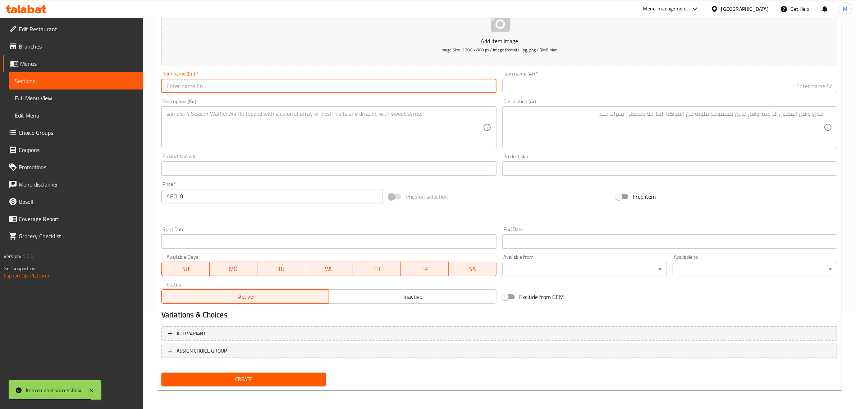
paste input "Bhindi Do- Piazza"
type input "Bhindi Do- Piazza"
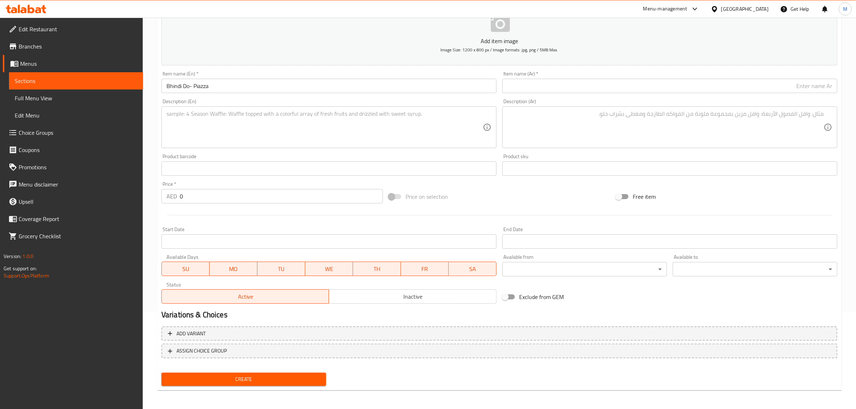
click at [800, 86] on input "text" at bounding box center [670, 86] width 335 height 14
paste input "بهندي دو- بيازا"
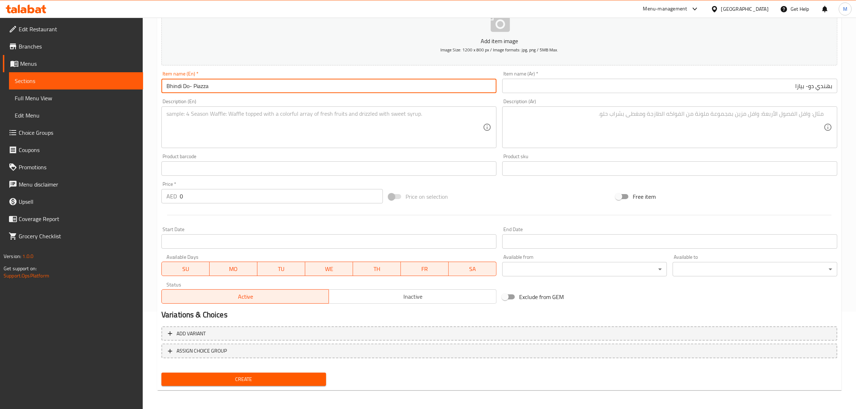
click at [214, 87] on input "Bhindi Do- Piazza" at bounding box center [329, 86] width 335 height 14
click at [231, 116] on textarea at bounding box center [325, 127] width 317 height 34
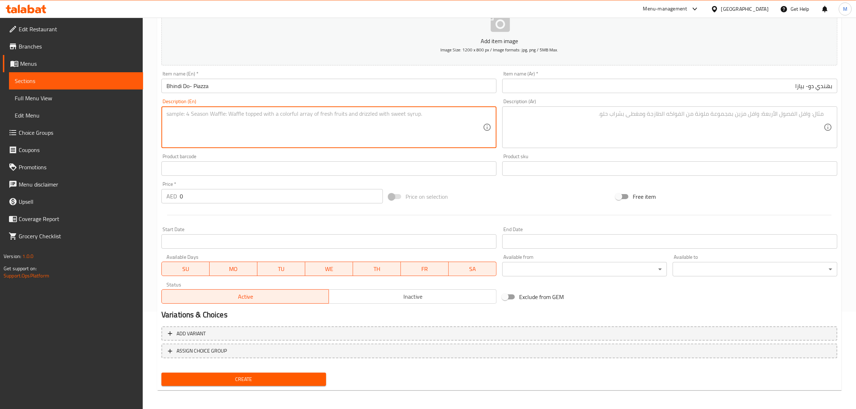
click at [632, 93] on input "بهندي دو- بيازا" at bounding box center [670, 86] width 335 height 14
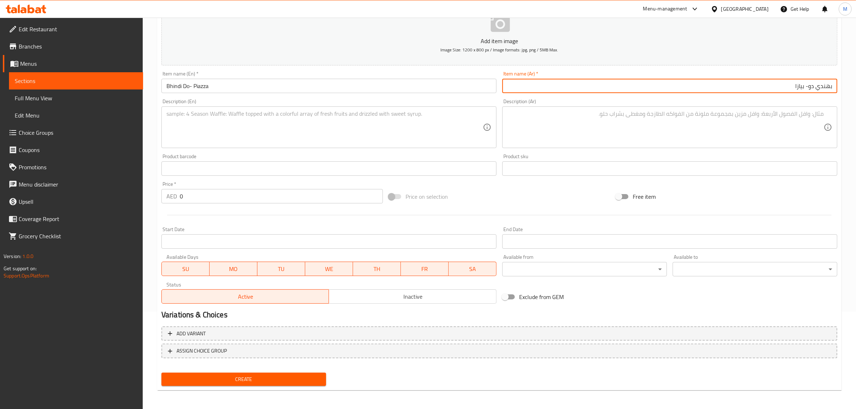
paste input "text"
type input "بهندي دو بيازا"
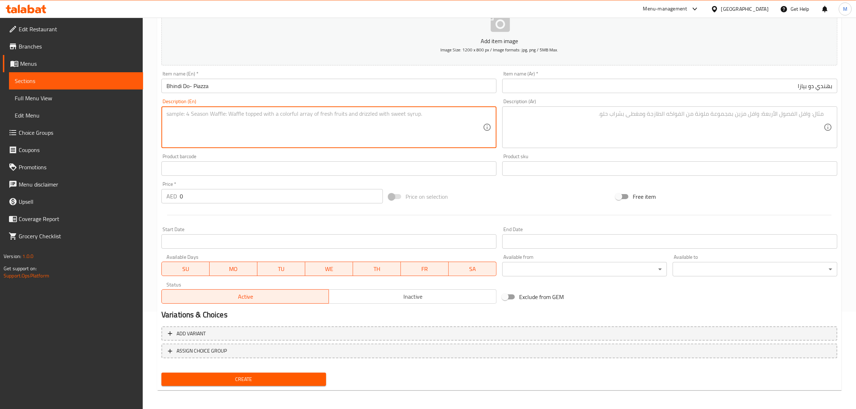
click at [344, 131] on textarea at bounding box center [325, 127] width 317 height 34
paste textarea "Okra Cooked with Garlic Onion & Tomato Based gravy"
click at [310, 110] on textarea "Okra Cooked with Garlic Onion & Tomato Based gravy" at bounding box center [325, 127] width 317 height 34
click at [309, 114] on textarea "Okra Cooked with Garlic Onion & Tomato Based gravy" at bounding box center [325, 127] width 317 height 34
type textarea "Okra cooked with garlic onion & tomato based gravy."
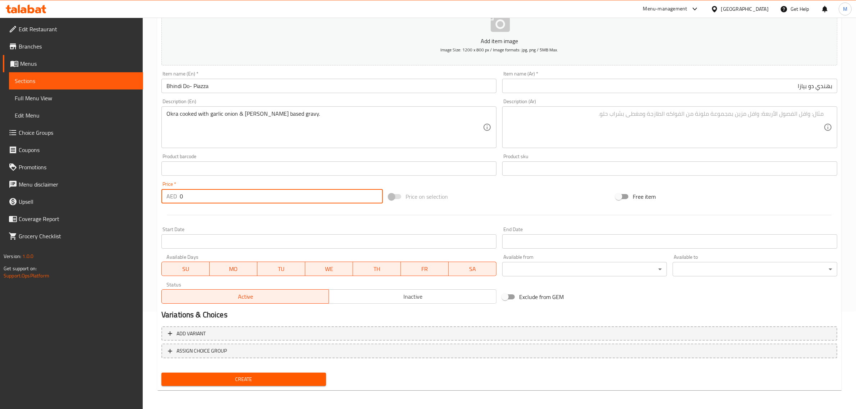
click at [224, 200] on input "0" at bounding box center [281, 196] width 203 height 14
type input "40"
click at [504, 201] on div "Price on selection" at bounding box center [499, 196] width 227 height 19
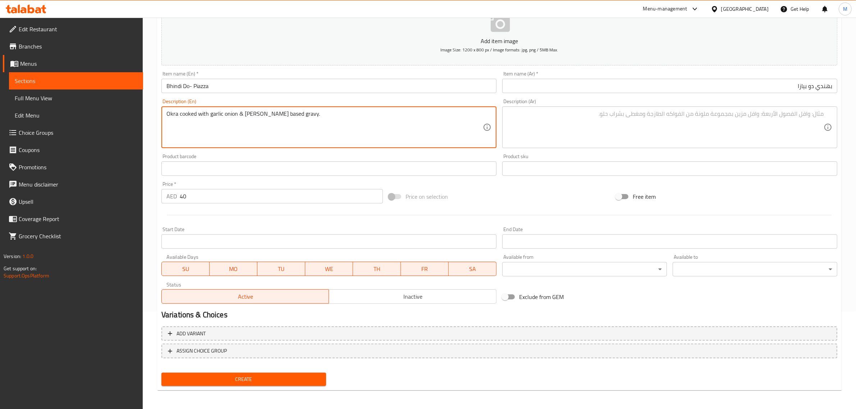
paste textarea "Allergens:"
paste textarea "Nuts"
paste textarea "Dairy"
type textarea "Okra cooked with garlic onion & [PERSON_NAME] based gravy. Allergens: Grains, N…"
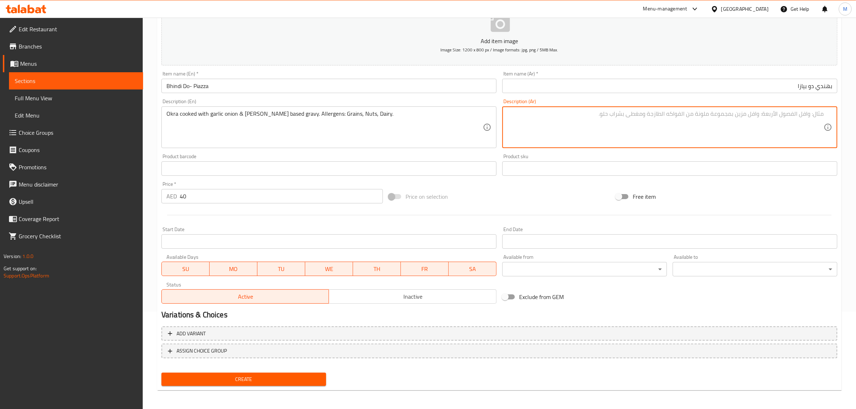
click at [781, 116] on textarea at bounding box center [666, 127] width 317 height 34
paste textarea "بامية مطبوخة مع صلصة الثوم والبصل والطماطم. مسببات الحساسية: حبوب، مكسرات، منتج…"
type textarea "بامية مطبوخة مع صلصة الثوم والبصل والطماطم. مسببات الحساسية: حبوب، مكسرات، منتج…"
click at [391, 373] on div "Create" at bounding box center [500, 379] width 682 height 19
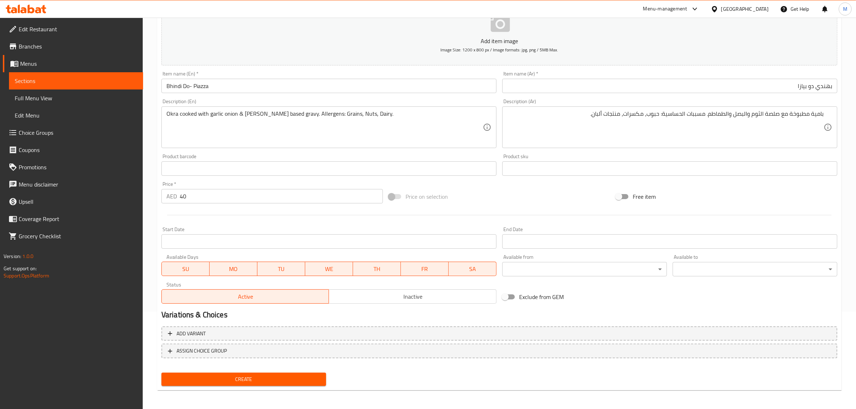
click at [429, 380] on div "Create" at bounding box center [500, 379] width 682 height 19
click at [304, 376] on span "Create" at bounding box center [243, 379] width 153 height 9
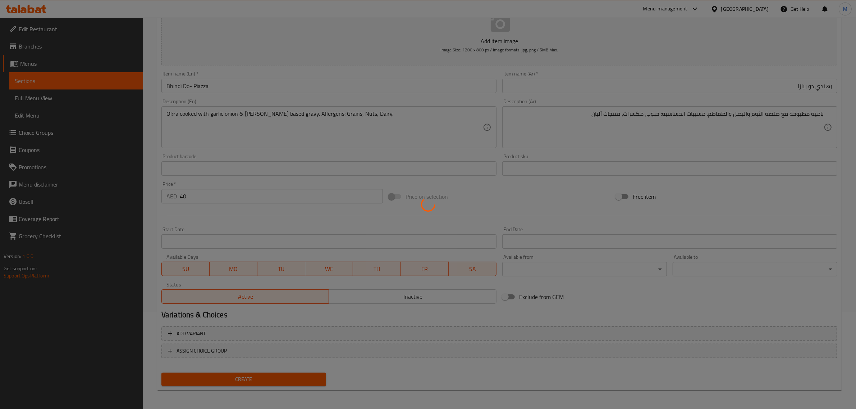
type input "0"
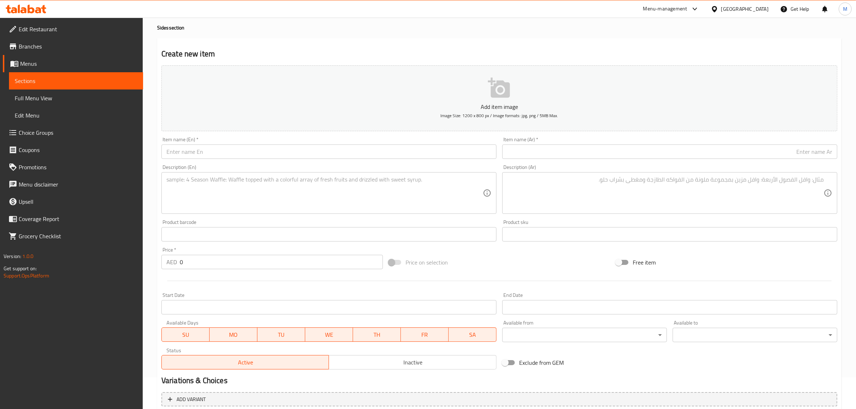
scroll to position [0, 0]
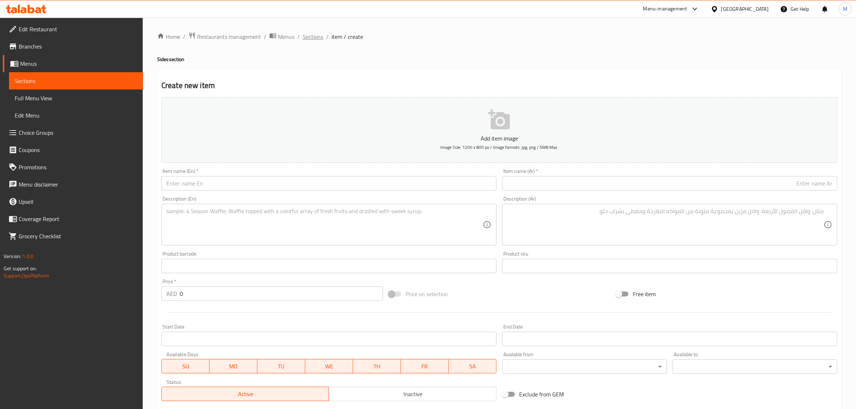
click at [318, 40] on span "Sections" at bounding box center [313, 36] width 21 height 9
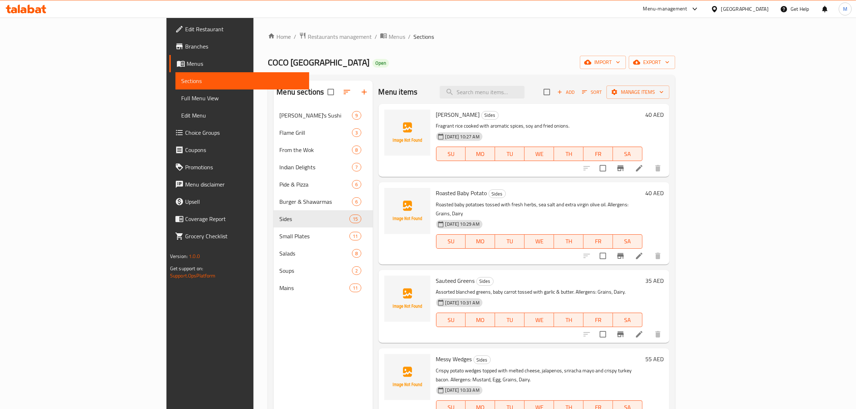
click at [381, 79] on div "Menu sections Coco's Sushi 9 Flame Grill 3 From the Wok 8 Indian Delights 7 Pid…" at bounding box center [472, 285] width 408 height 421
drag, startPoint x: 381, startPoint y: 33, endPoint x: 374, endPoint y: 28, distance: 7.7
click at [381, 33] on ol "Home / Restaurants management / Menus / Sections" at bounding box center [472, 36] width 408 height 9
click at [343, 92] on icon "button" at bounding box center [347, 92] width 9 height 9
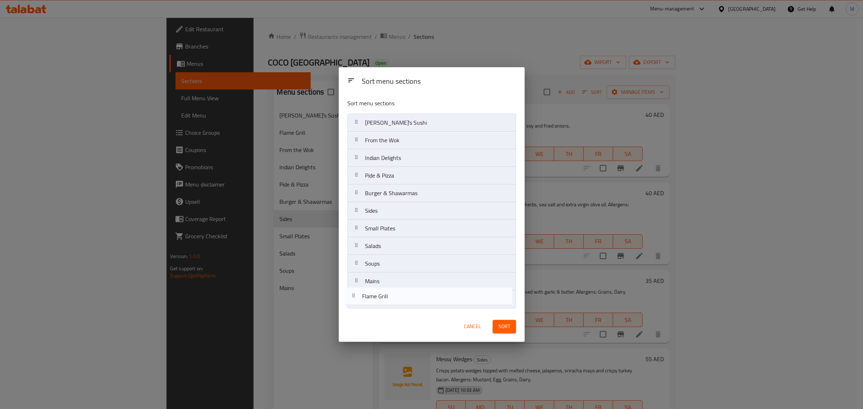
drag, startPoint x: 400, startPoint y: 143, endPoint x: 397, endPoint y: 301, distance: 158.3
click at [397, 301] on nav "Coco's Sushi Flame Grill From the Wok Indian Delights Pide & Pizza Burger & Sha…" at bounding box center [431, 211] width 169 height 195
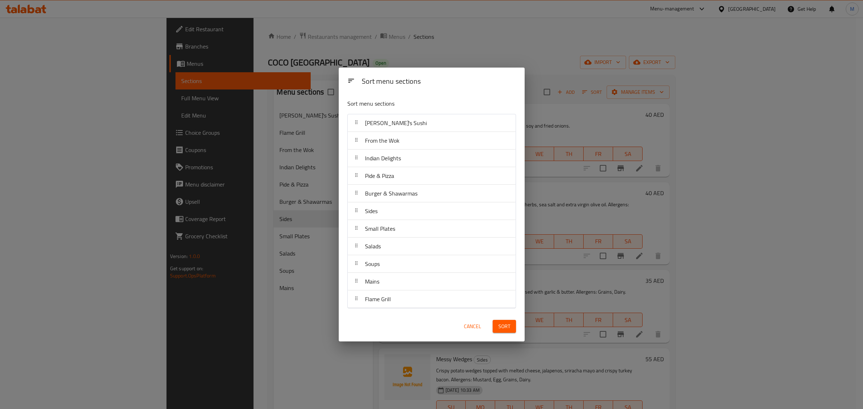
click at [506, 331] on span "Sort" at bounding box center [505, 326] width 12 height 9
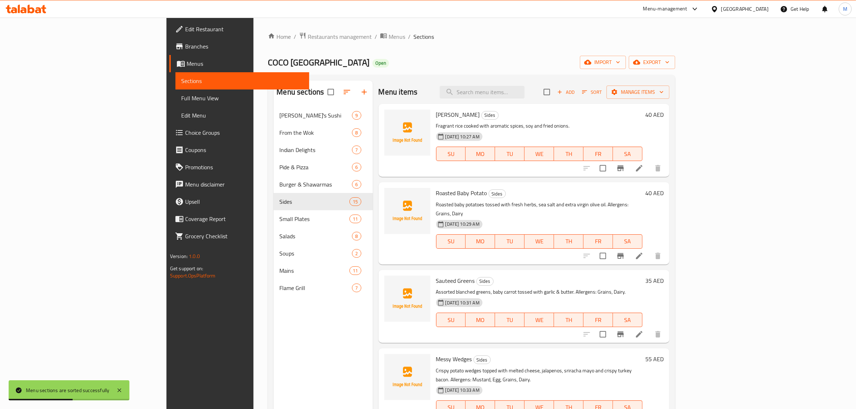
click at [409, 69] on div "COCO Dubai Open import export" at bounding box center [472, 62] width 408 height 13
click at [433, 81] on div "Menu items Add Sort Manage items" at bounding box center [524, 92] width 291 height 23
click at [429, 78] on div "Menu sections Coco's Sushi 9 From the Wok 8 Indian Delights 7 Pide & Pizza 6 Bu…" at bounding box center [472, 285] width 408 height 421
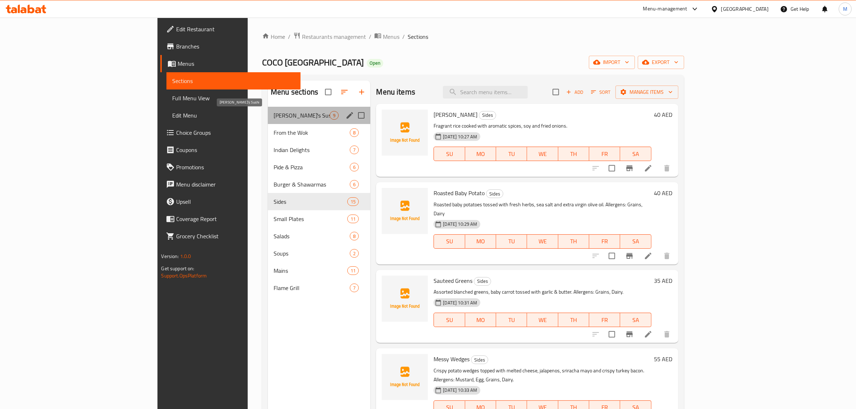
click at [274, 112] on span "[PERSON_NAME] Sushi" at bounding box center [302, 115] width 56 height 9
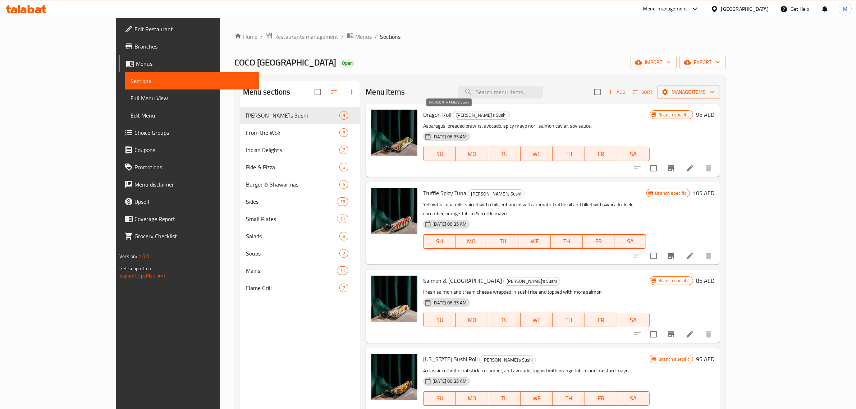
click at [454, 114] on span "[PERSON_NAME] Sushi" at bounding box center [482, 115] width 56 height 8
copy span "[PERSON_NAME] Sushi"
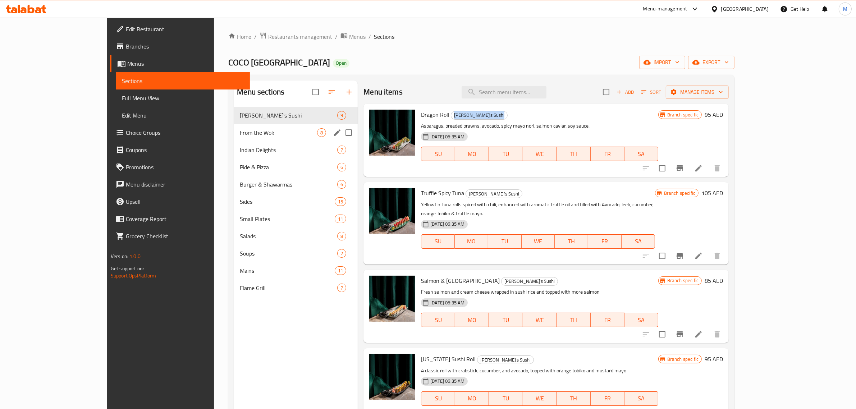
click at [238, 139] on div "From the Wok 8" at bounding box center [296, 132] width 124 height 17
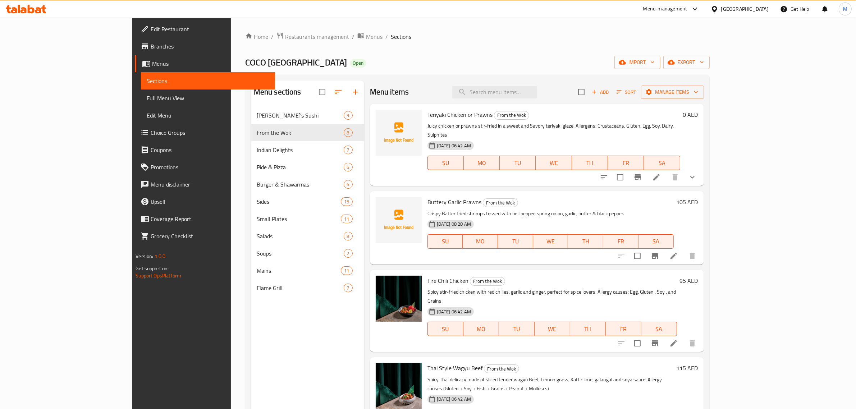
click at [430, 118] on span "Teriyaki Chicken or Prawns" at bounding box center [460, 114] width 65 height 11
click at [495, 118] on span "From the Wok" at bounding box center [512, 115] width 35 height 8
copy span "From the Wok"
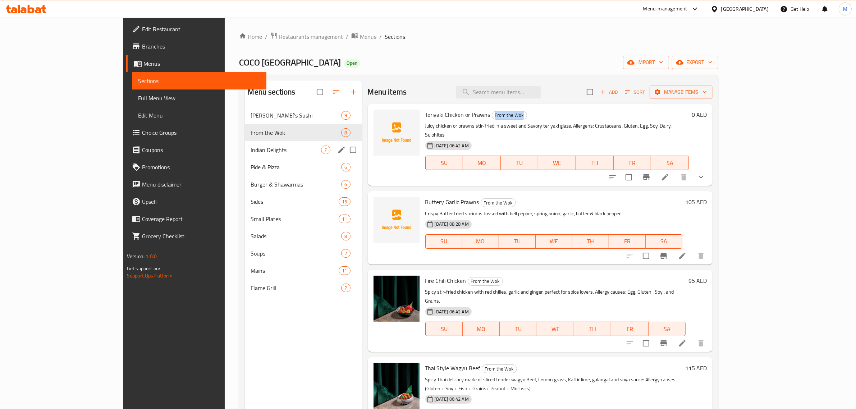
click at [256, 149] on span "Indian Delights" at bounding box center [286, 150] width 71 height 9
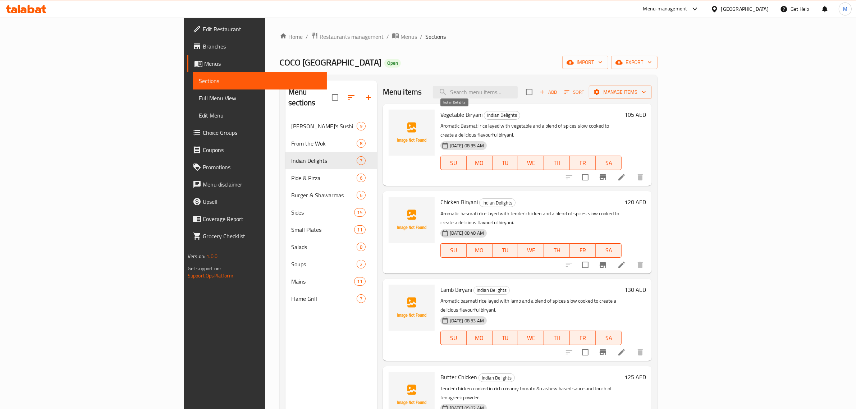
click at [485, 117] on span "Indian Delights" at bounding box center [503, 115] width 36 height 8
copy span "Indian Delights"
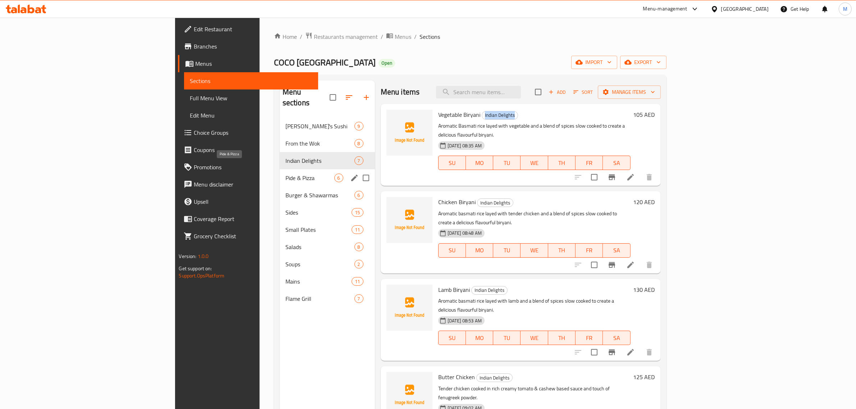
click at [286, 174] on span "Pide & Pizza" at bounding box center [310, 178] width 49 height 9
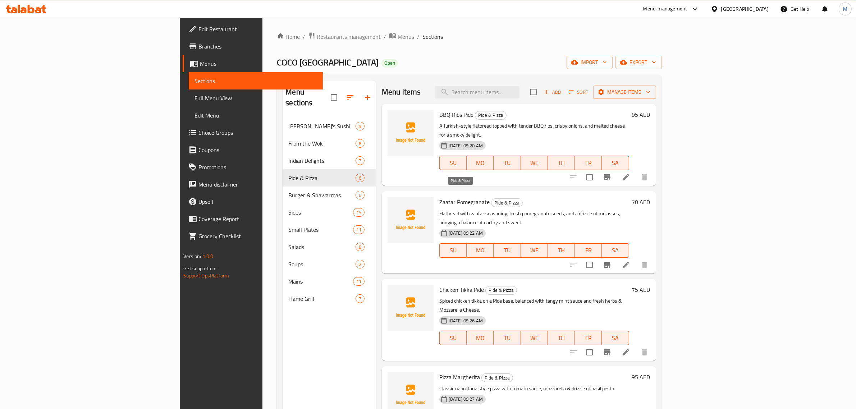
click at [492, 199] on span "Pide & Pizza" at bounding box center [507, 203] width 31 height 8
copy span "Pide & Pizza"
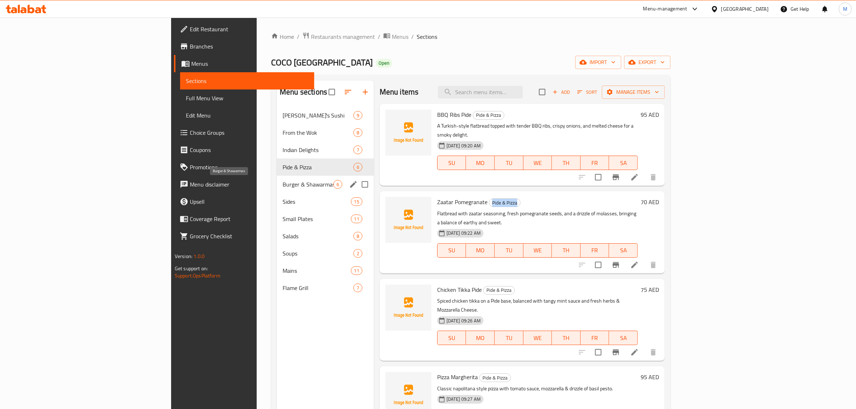
drag, startPoint x: 244, startPoint y: 187, endPoint x: 249, endPoint y: 187, distance: 5.0
click at [283, 187] on span "Burger & Shawarmas" at bounding box center [308, 184] width 51 height 9
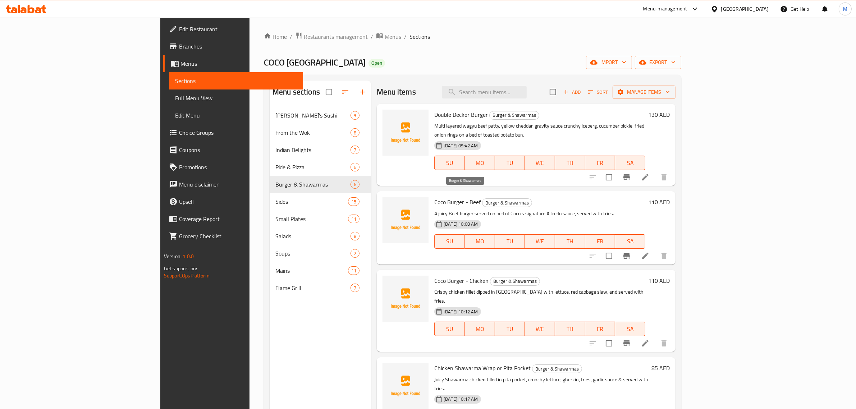
click at [483, 199] on span "Burger & Shawarmas" at bounding box center [507, 203] width 49 height 8
drag, startPoint x: 478, startPoint y: 193, endPoint x: 466, endPoint y: 199, distance: 13.5
click at [483, 199] on span "Burger & Shawarmas" at bounding box center [507, 203] width 49 height 8
copy span "Burger & Shawarmas"
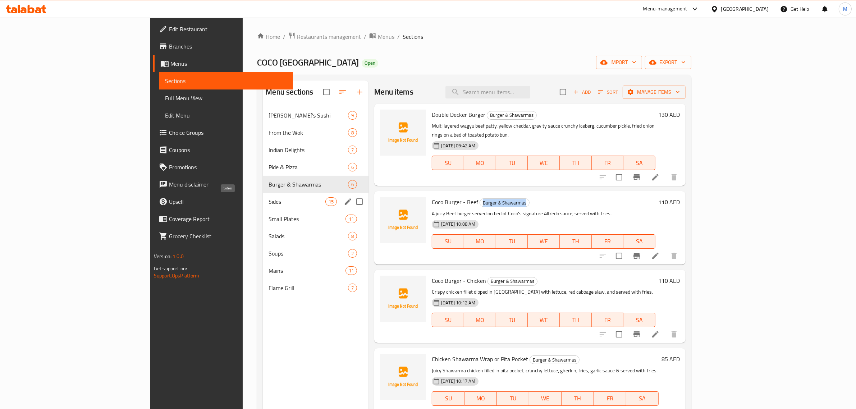
click at [269, 204] on span "Sides" at bounding box center [297, 201] width 57 height 9
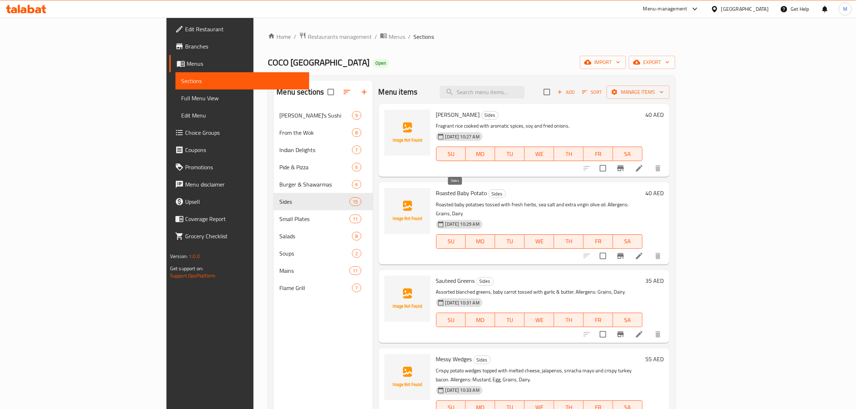
click at [489, 192] on span "Sides" at bounding box center [497, 194] width 17 height 8
copy span "Sides"
click at [731, 8] on div "[GEOGRAPHIC_DATA]" at bounding box center [745, 9] width 47 height 8
click at [684, 76] on div "Egypt" at bounding box center [715, 74] width 108 height 17
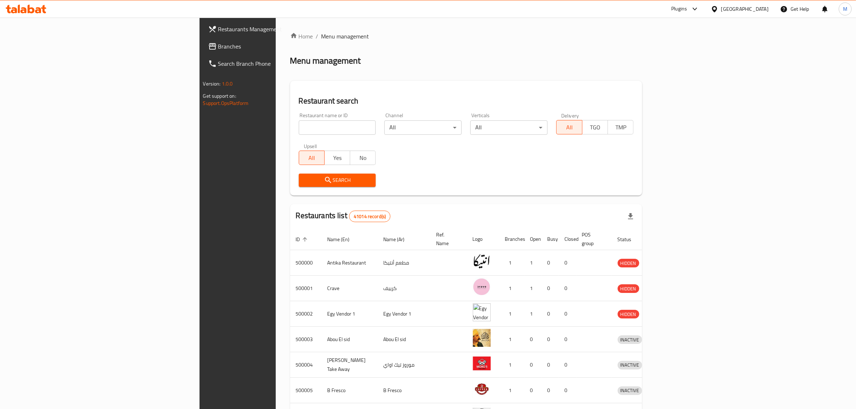
click at [218, 47] on span "Branches" at bounding box center [277, 46] width 119 height 9
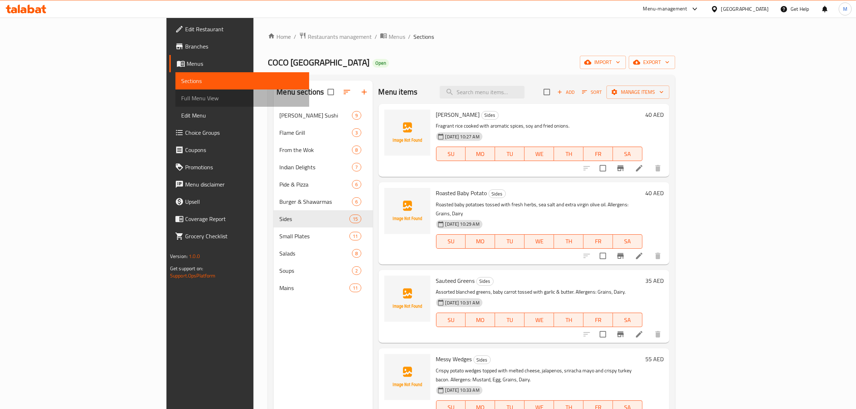
click at [181, 100] on span "Full Menu View" at bounding box center [242, 98] width 123 height 9
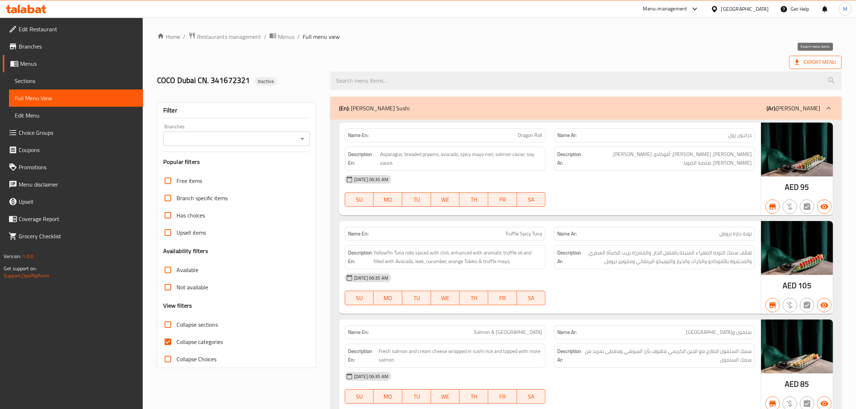
click at [819, 58] on span "Export Menu" at bounding box center [815, 62] width 41 height 9
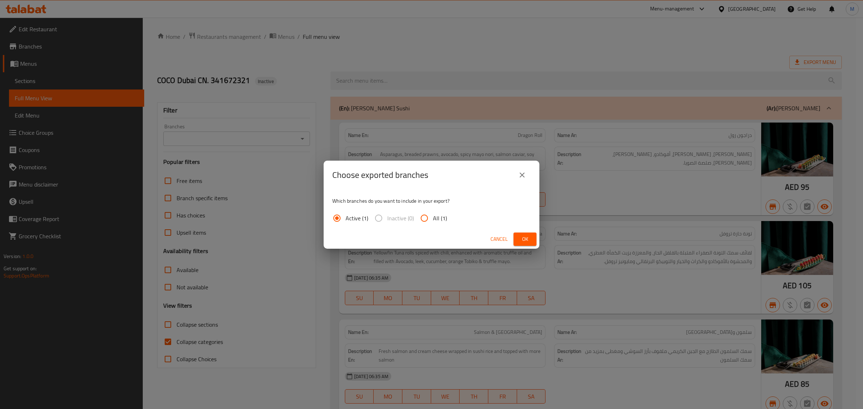
click at [526, 238] on span "Ok" at bounding box center [525, 239] width 12 height 9
